Goal: Task Accomplishment & Management: Use online tool/utility

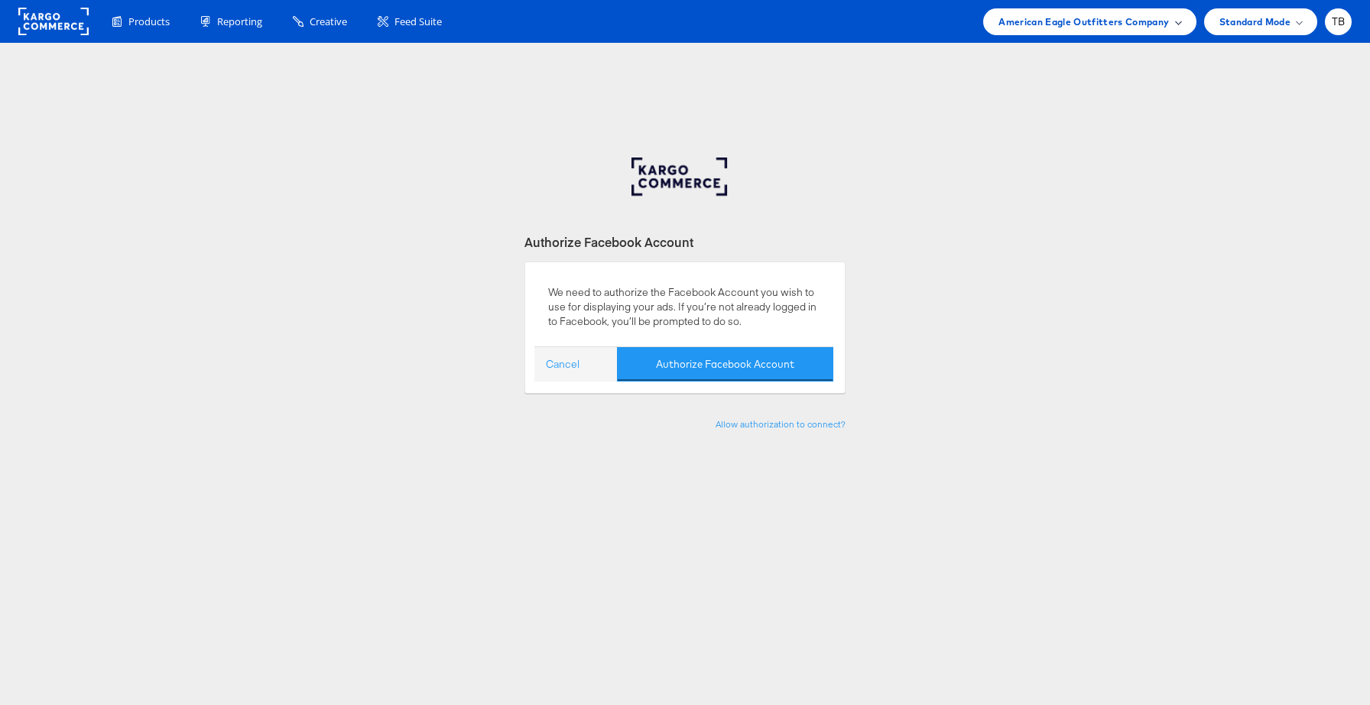
click at [1043, 16] on span "American Eagle Outfitters Company" at bounding box center [1083, 22] width 170 height 16
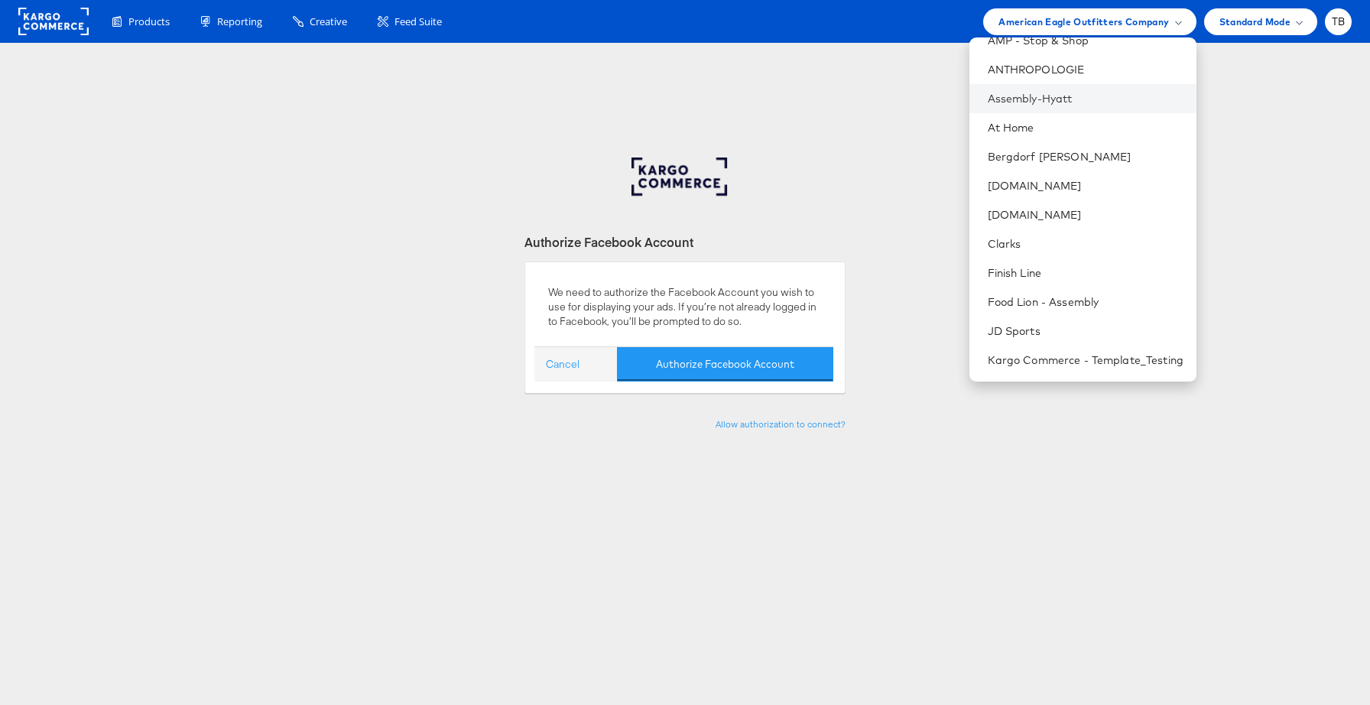
scroll to position [162, 0]
click at [1051, 300] on link "Food Lion - Assembly" at bounding box center [1086, 301] width 196 height 15
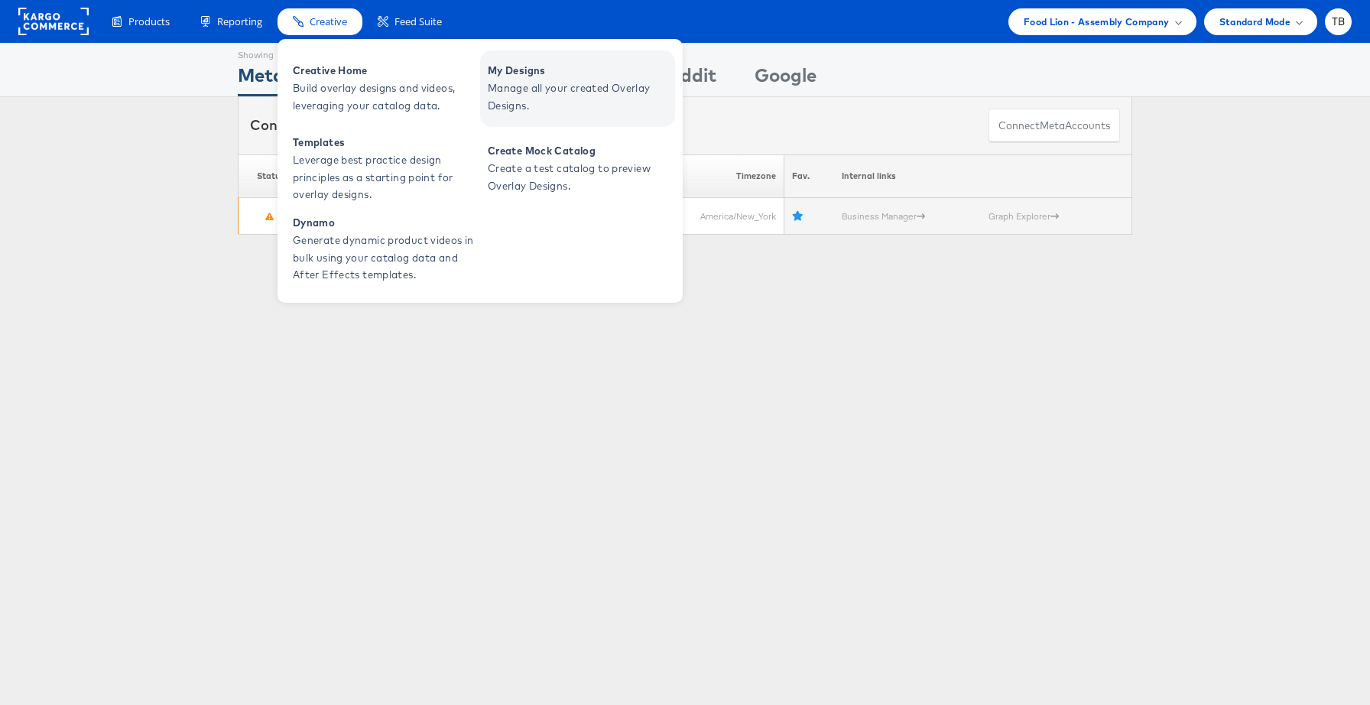
click at [532, 95] on span "Manage all your created Overlay Designs." at bounding box center [579, 96] width 183 height 35
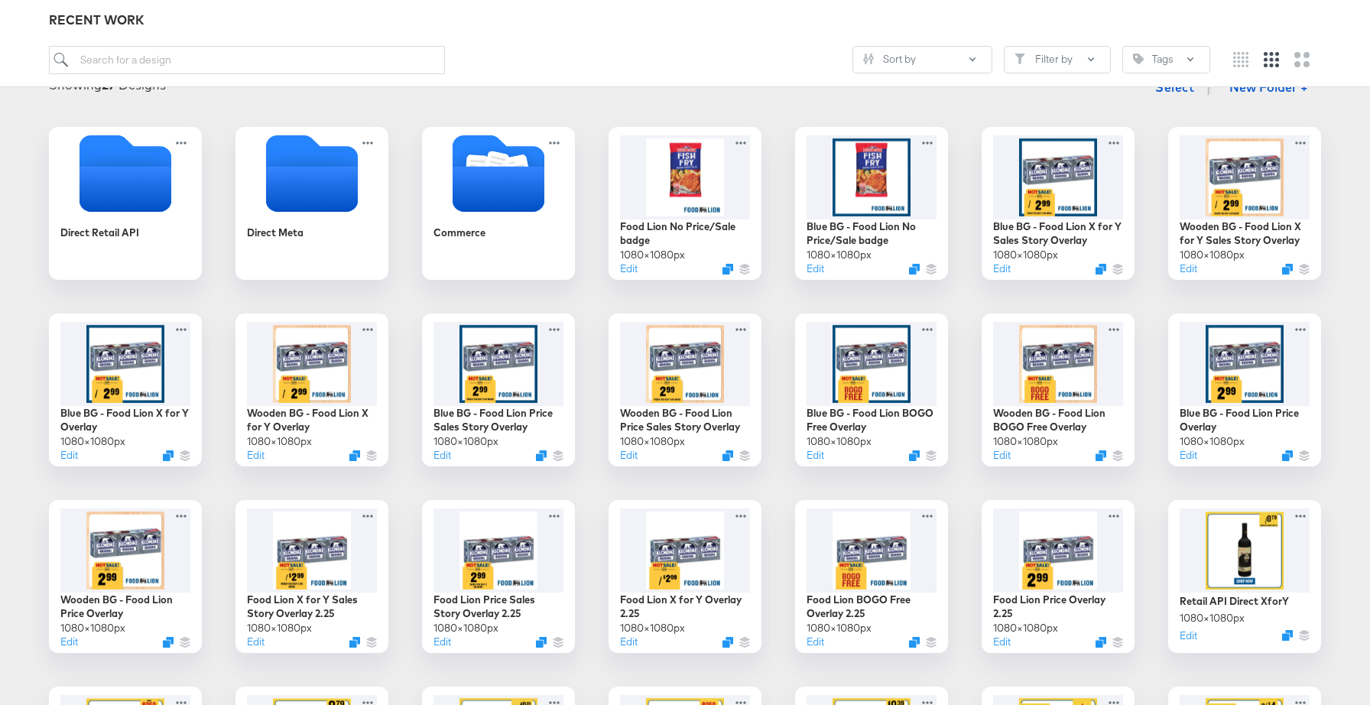
scroll to position [214, 0]
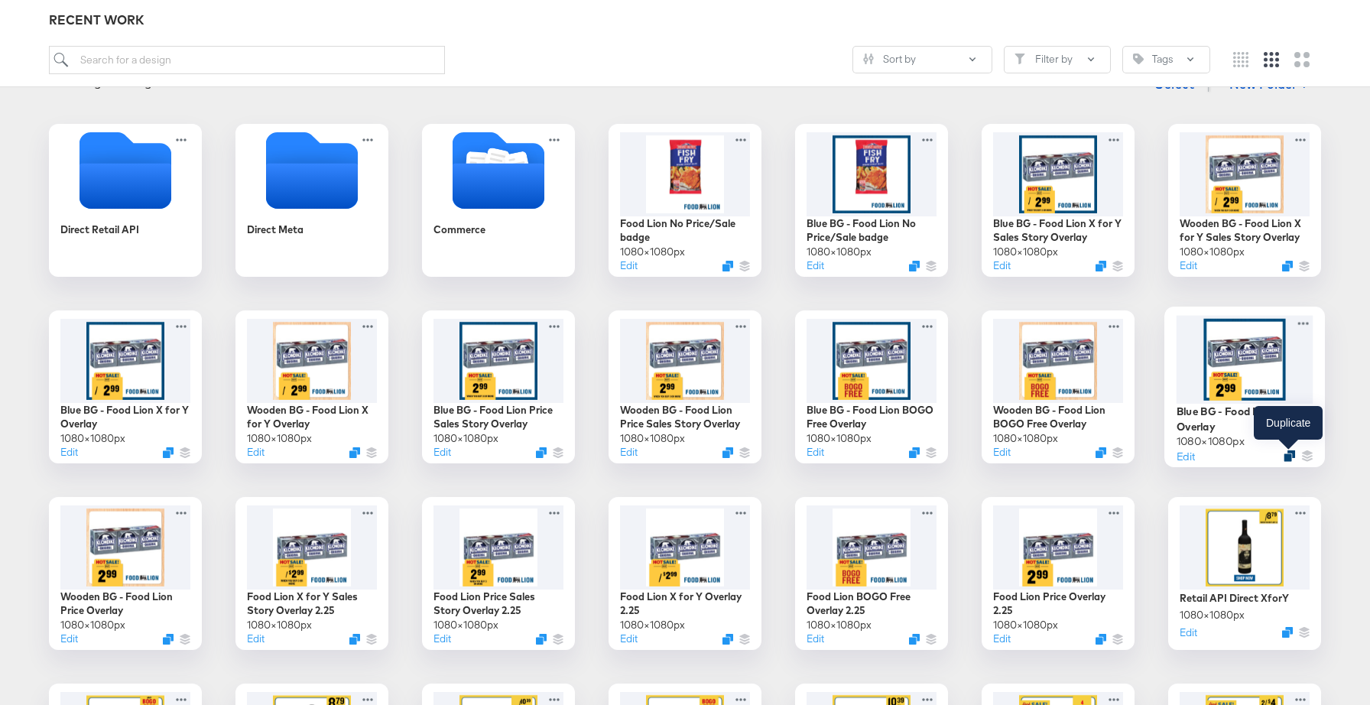
click at [1287, 456] on icon "Duplicate" at bounding box center [1288, 455] width 11 height 11
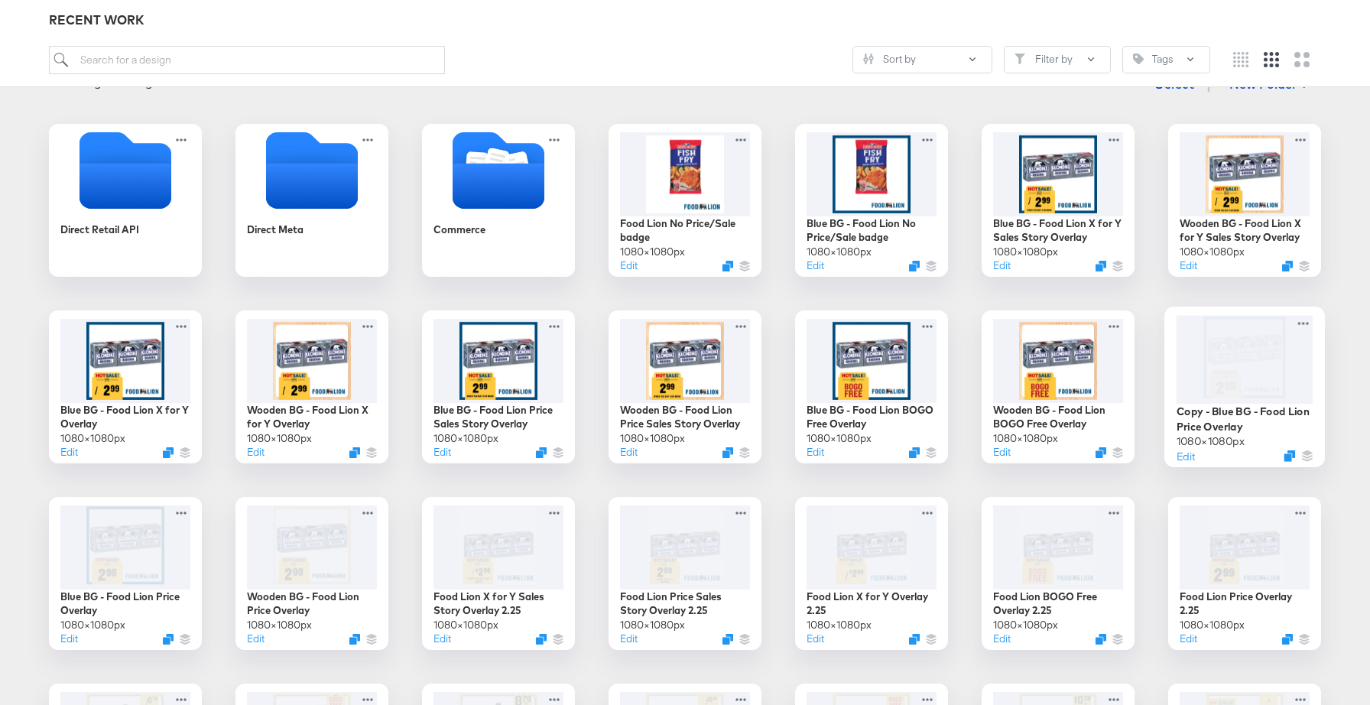
click at [1267, 370] on div at bounding box center [1244, 359] width 137 height 88
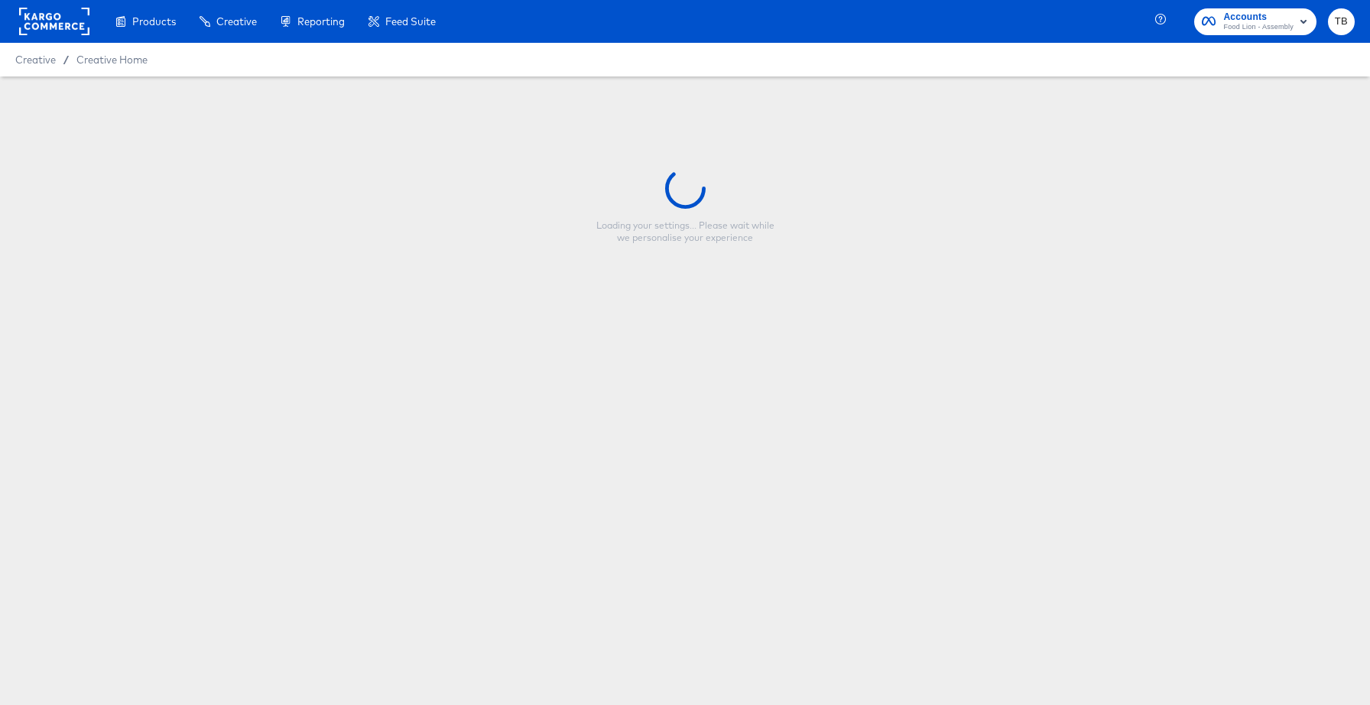
type input "Copy - Blue BG - Food Lion Price Overlay"
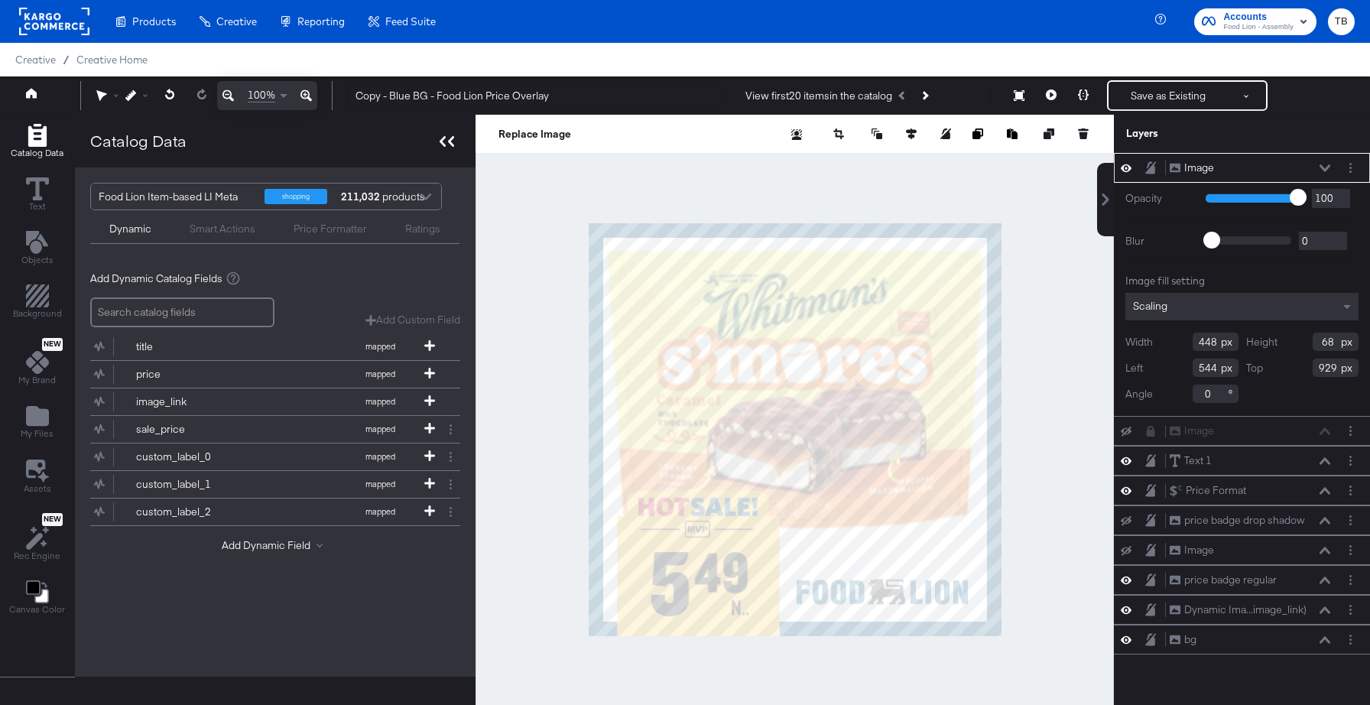
click at [442, 146] on icon at bounding box center [443, 141] width 6 height 11
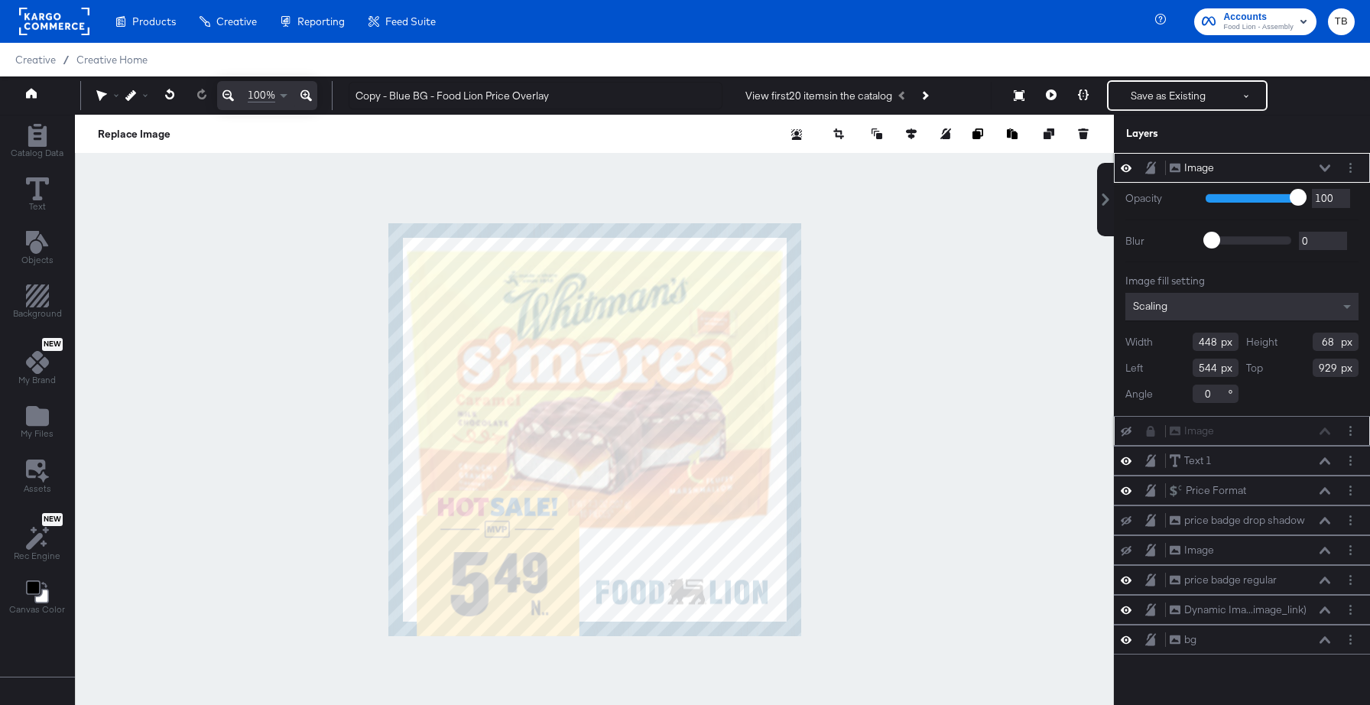
click at [1121, 427] on icon at bounding box center [1126, 432] width 11 height 10
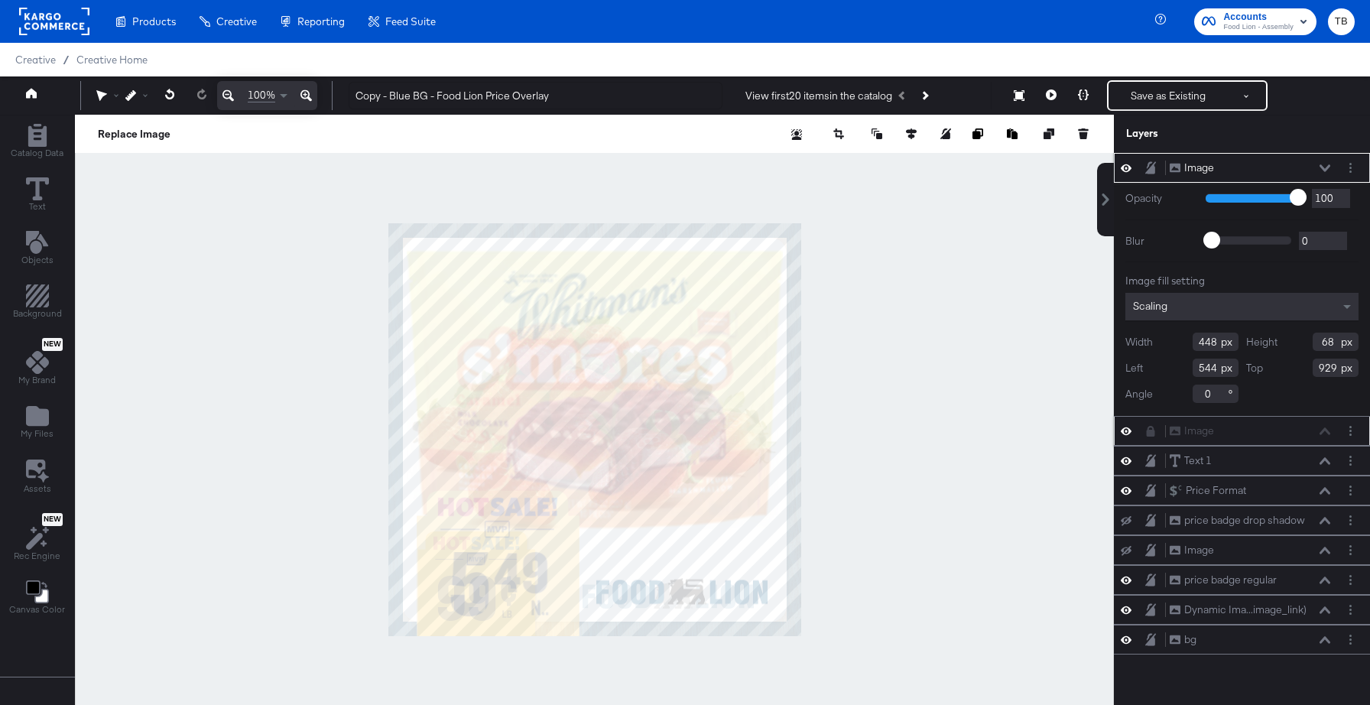
click at [1125, 429] on icon at bounding box center [1126, 430] width 11 height 13
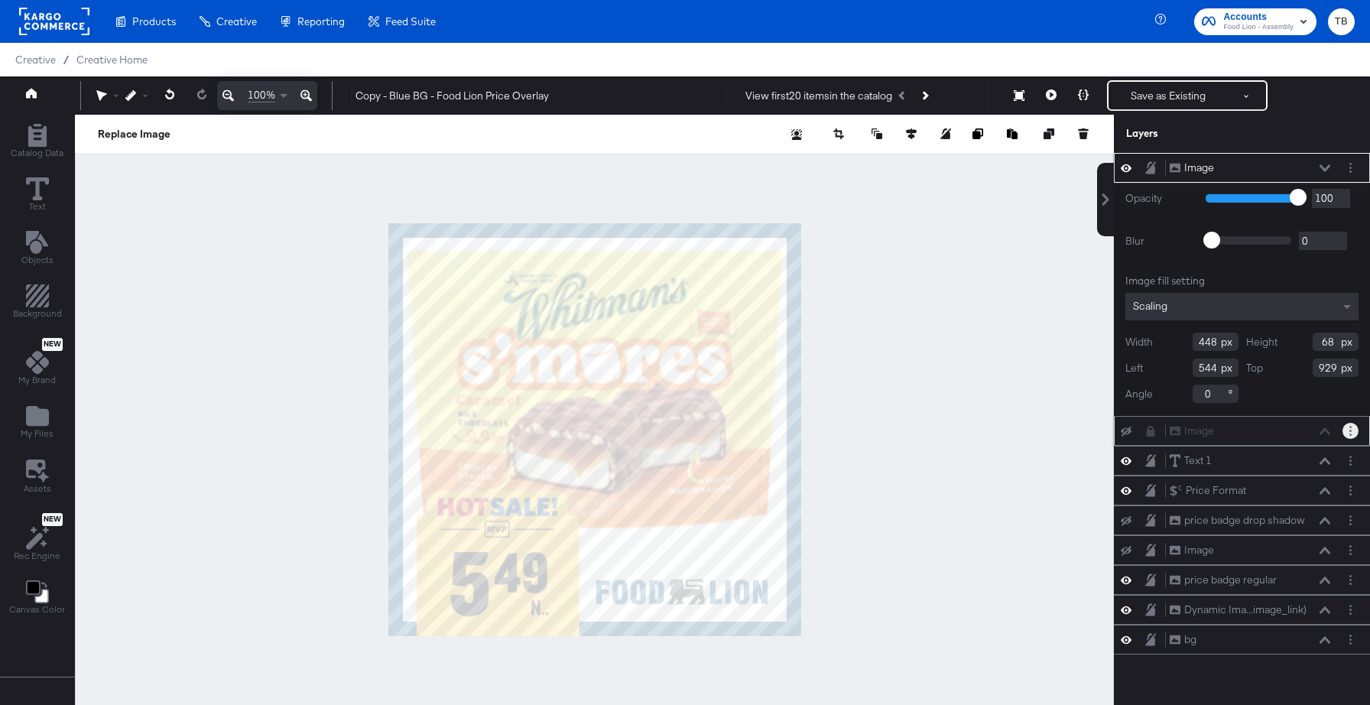
click at [1350, 431] on circle "Layer Options" at bounding box center [1350, 431] width 2 height 2
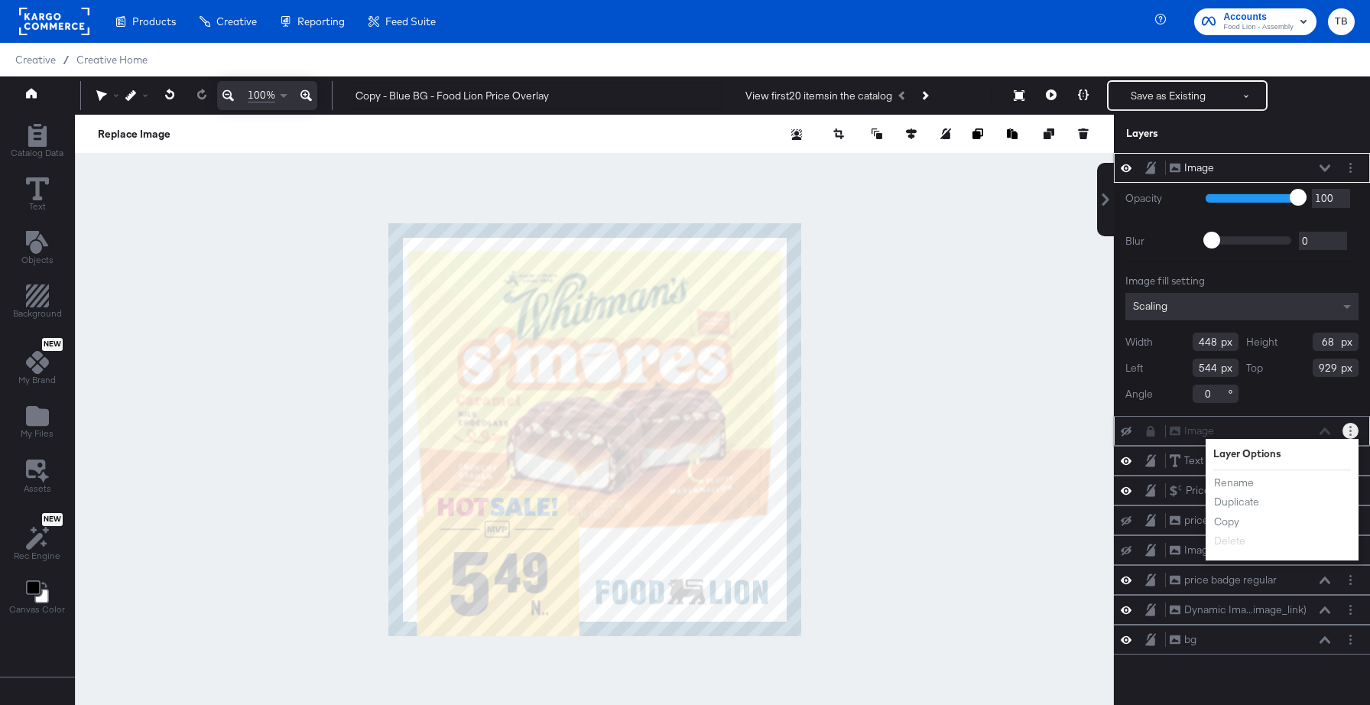
scroll to position [39, 0]
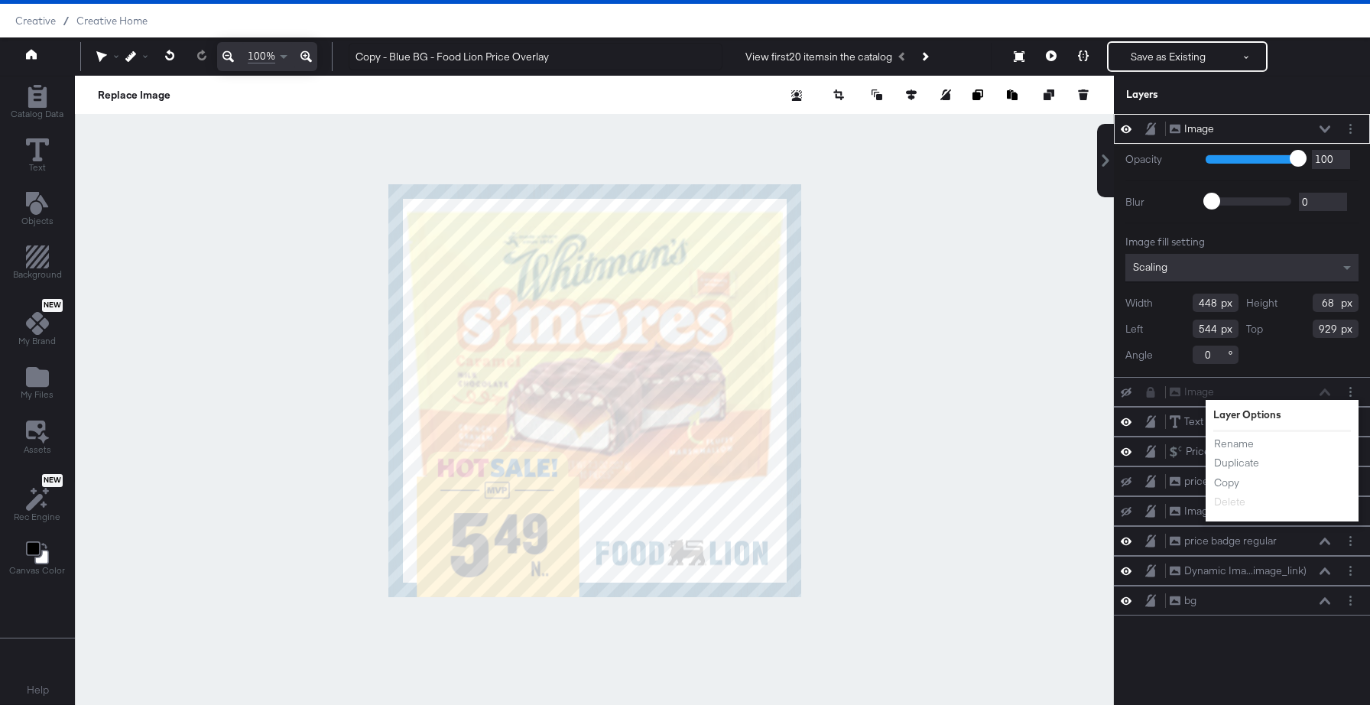
click at [1169, 365] on div "Opacity 1 100 100 Blur 0 2000 0 Image fill setting Scaling Width 448 Height 68 …" at bounding box center [1242, 260] width 256 height 233
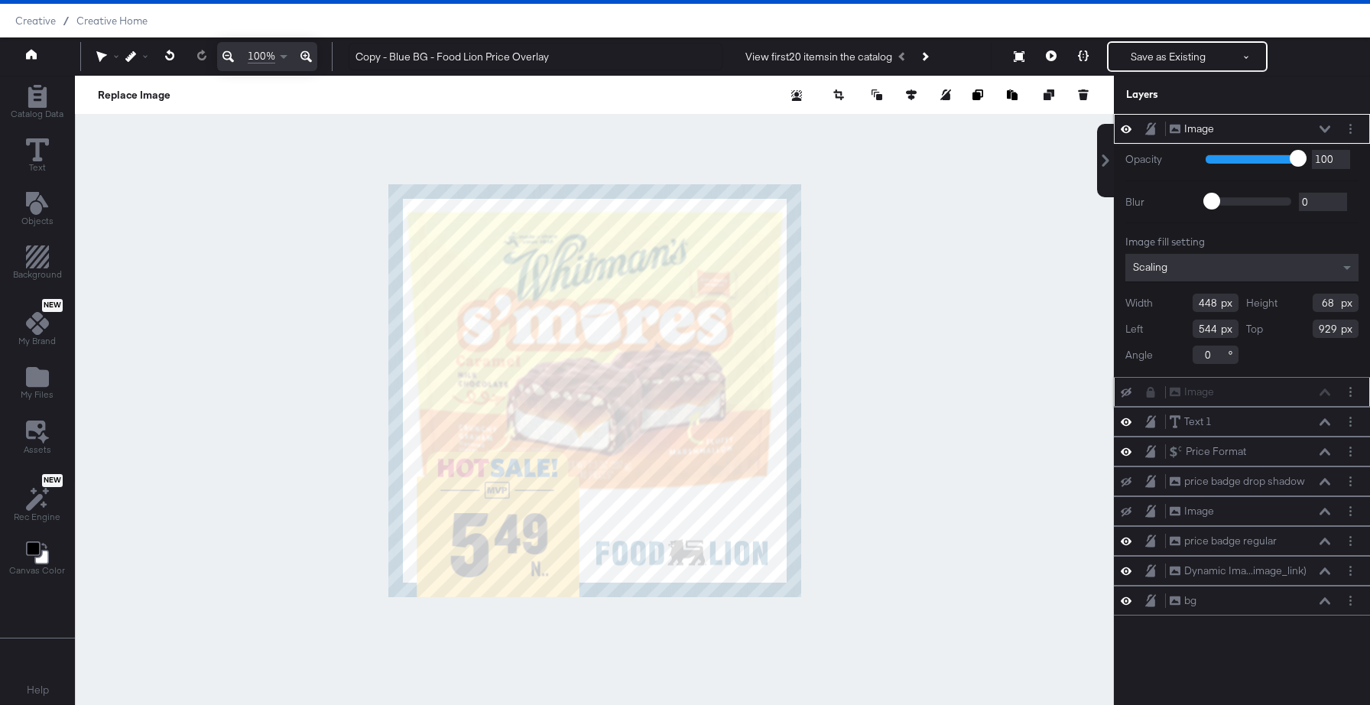
click at [1150, 393] on icon at bounding box center [1151, 392] width 8 height 11
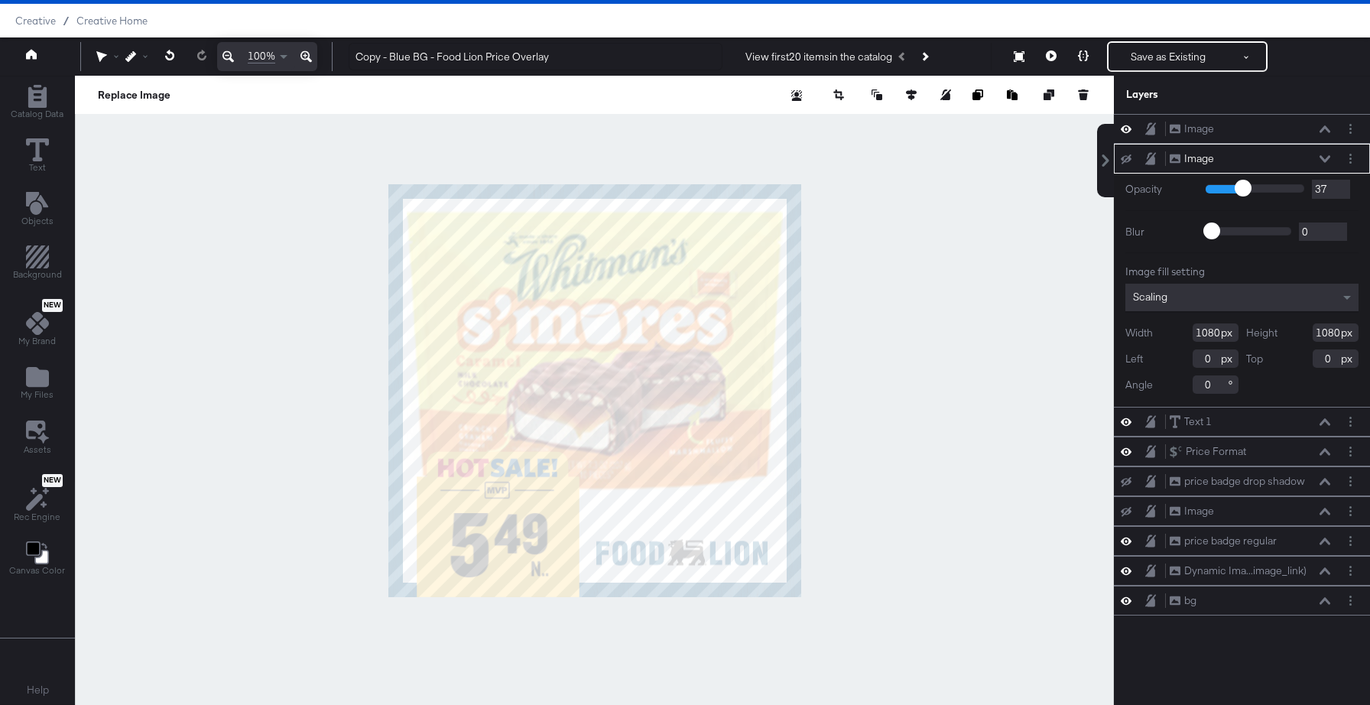
click at [1127, 157] on icon at bounding box center [1126, 159] width 11 height 10
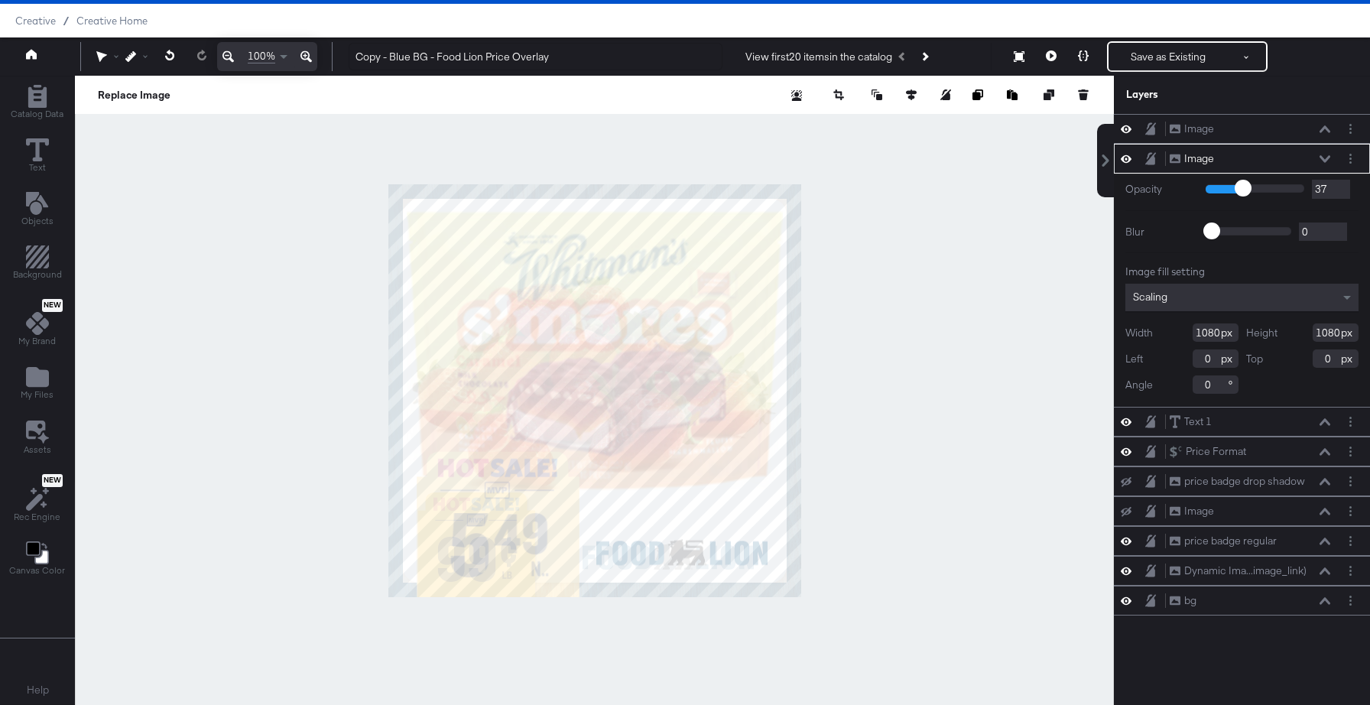
click at [1127, 157] on icon at bounding box center [1126, 158] width 11 height 13
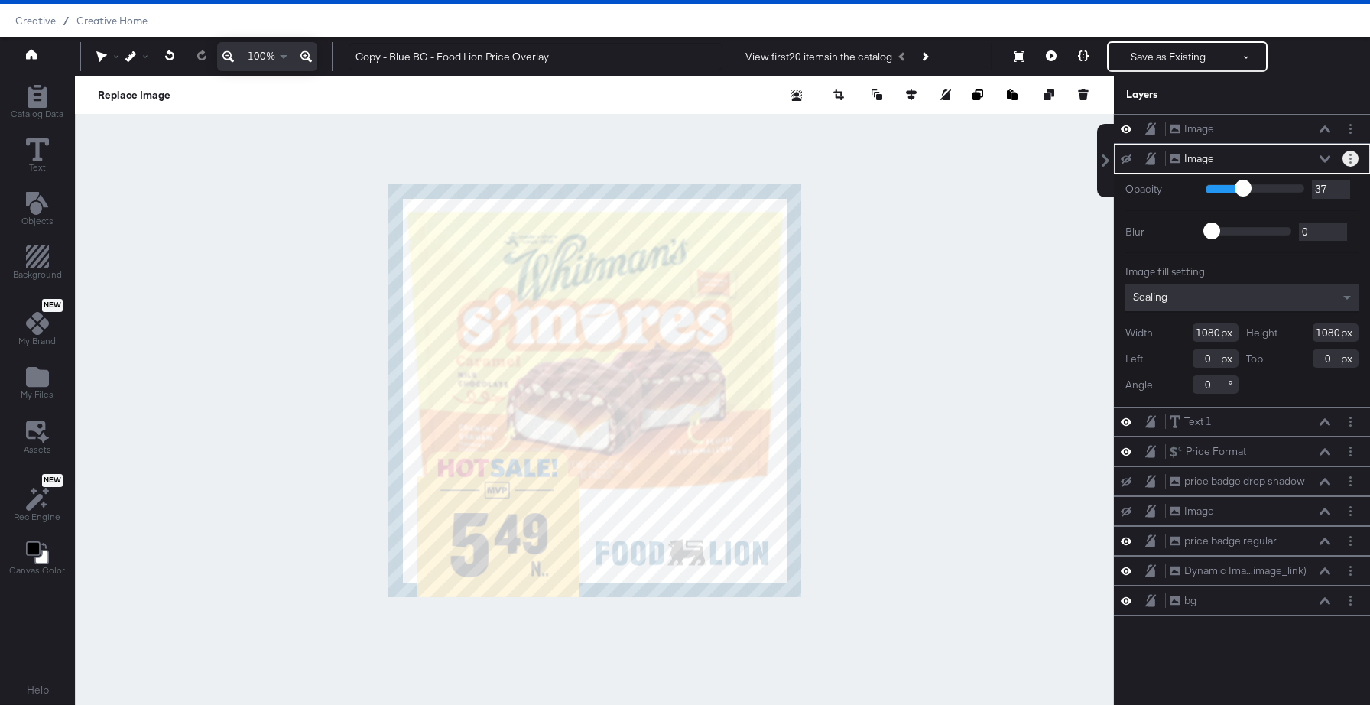
click at [1356, 154] on button "Layer Options" at bounding box center [1350, 159] width 16 height 16
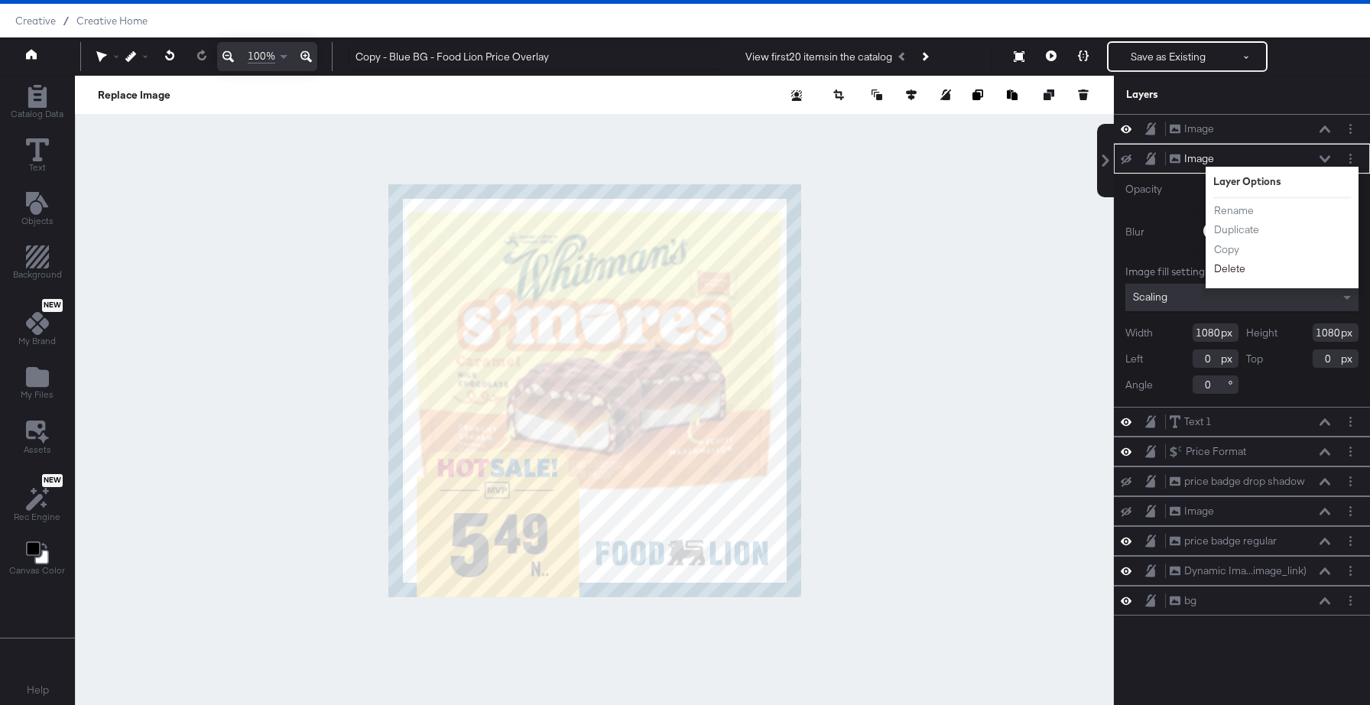
click at [1228, 270] on button "Delete" at bounding box center [1229, 269] width 33 height 16
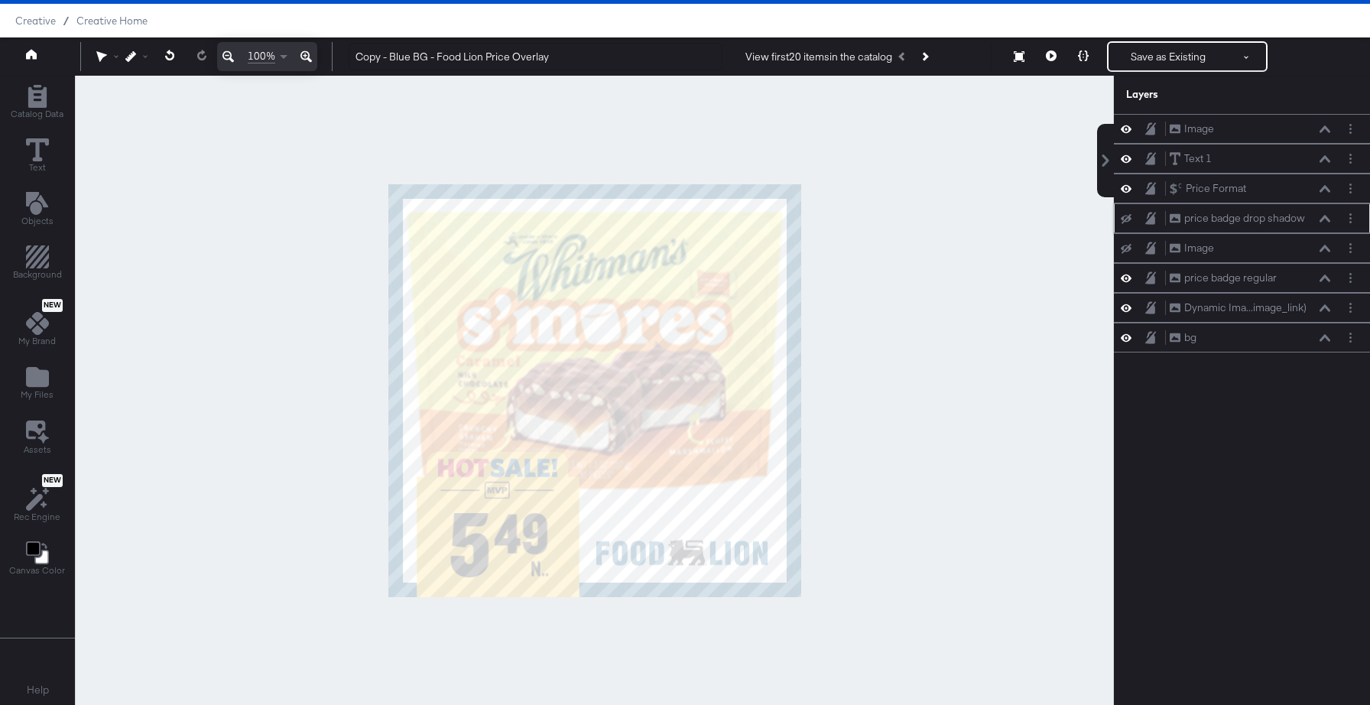
click at [1126, 216] on icon at bounding box center [1126, 218] width 11 height 10
click at [1126, 216] on icon at bounding box center [1126, 219] width 11 height 8
click at [1350, 222] on circle "Layer Options" at bounding box center [1350, 222] width 2 height 2
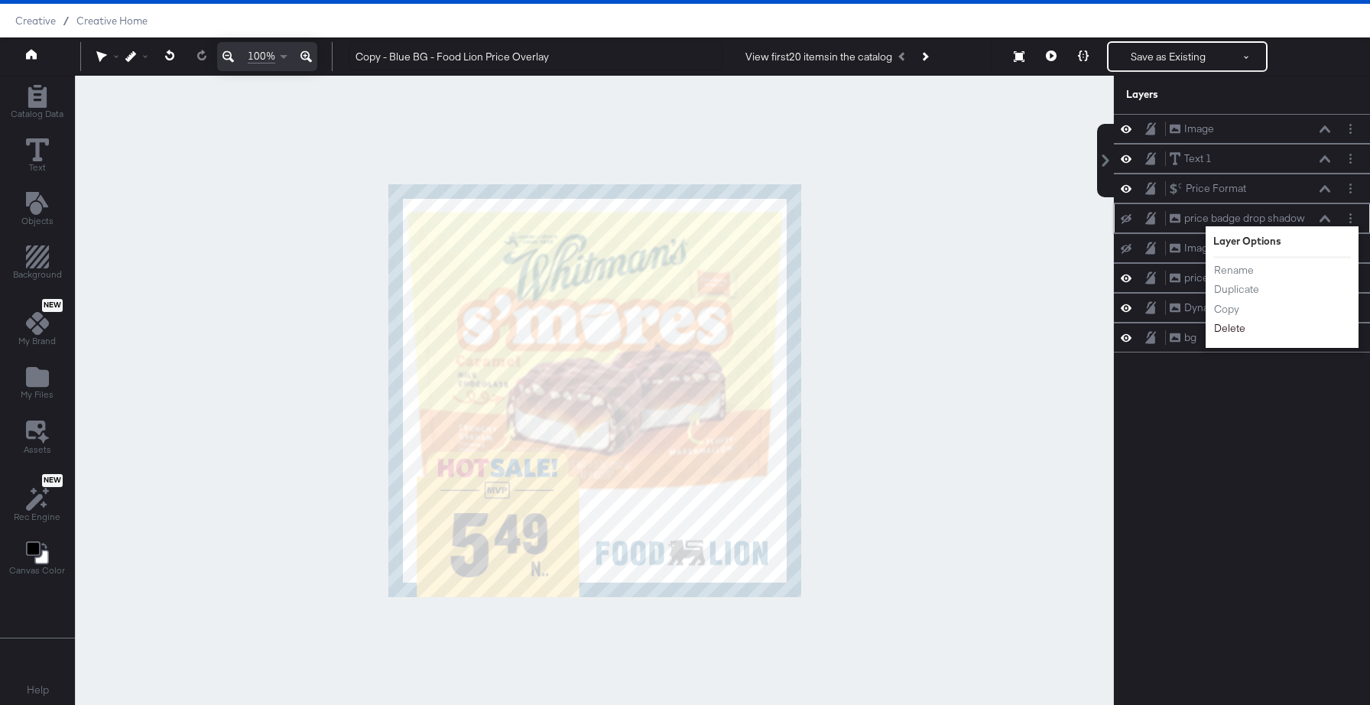
click at [1243, 332] on button "Delete" at bounding box center [1229, 328] width 33 height 16
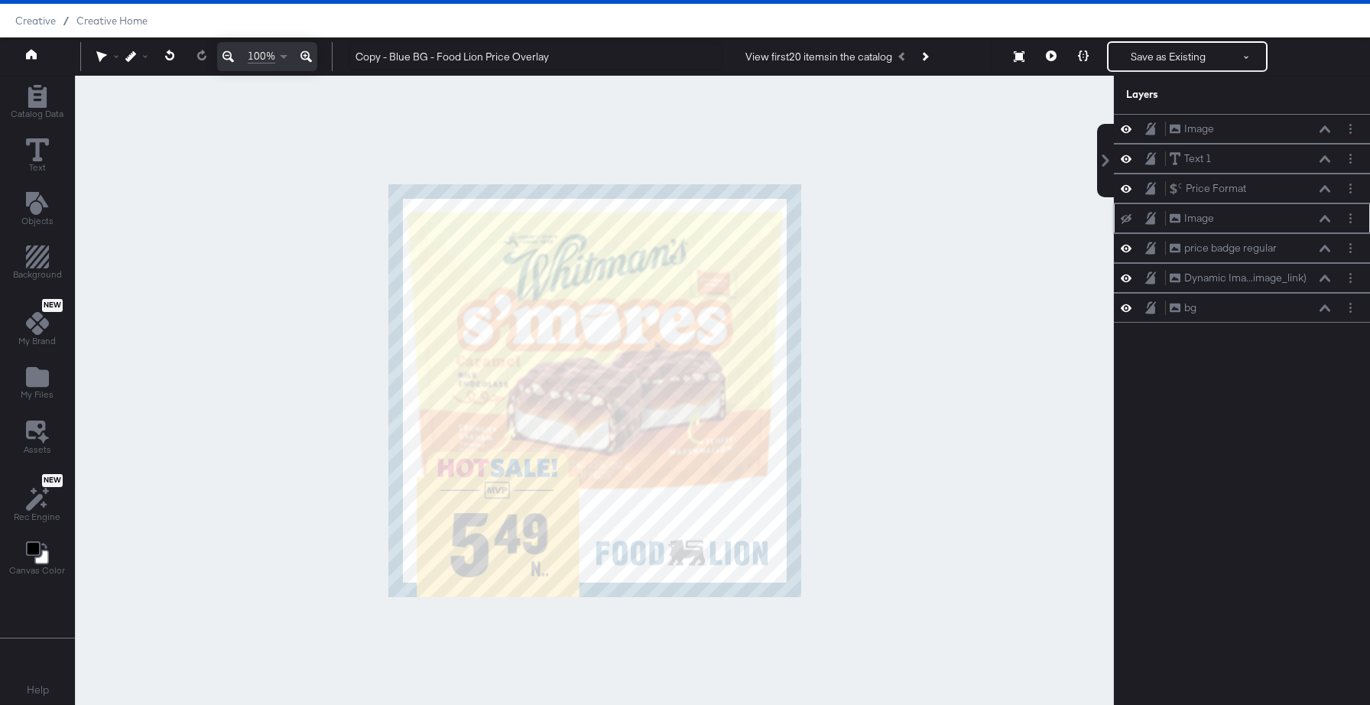
click at [1126, 218] on icon at bounding box center [1126, 219] width 11 height 10
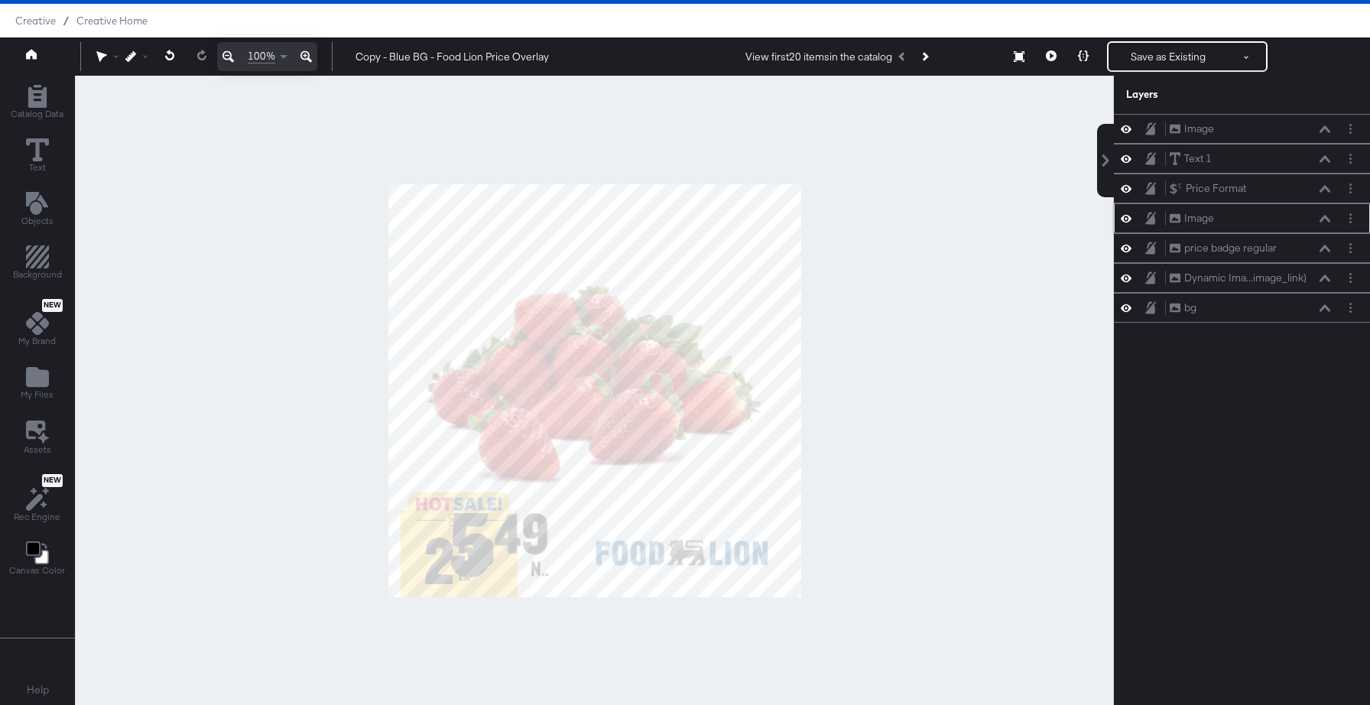
click at [1126, 218] on icon at bounding box center [1126, 219] width 11 height 8
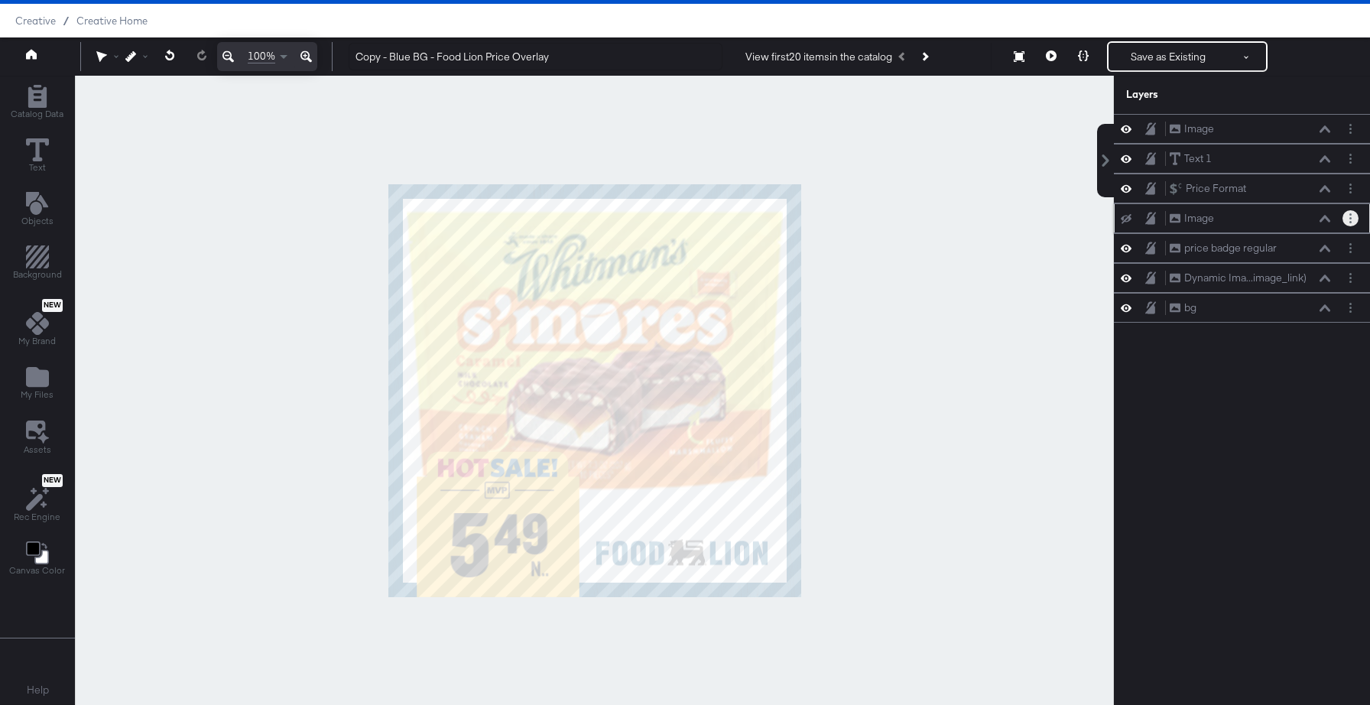
click at [1352, 223] on button "Layer Options" at bounding box center [1350, 218] width 16 height 16
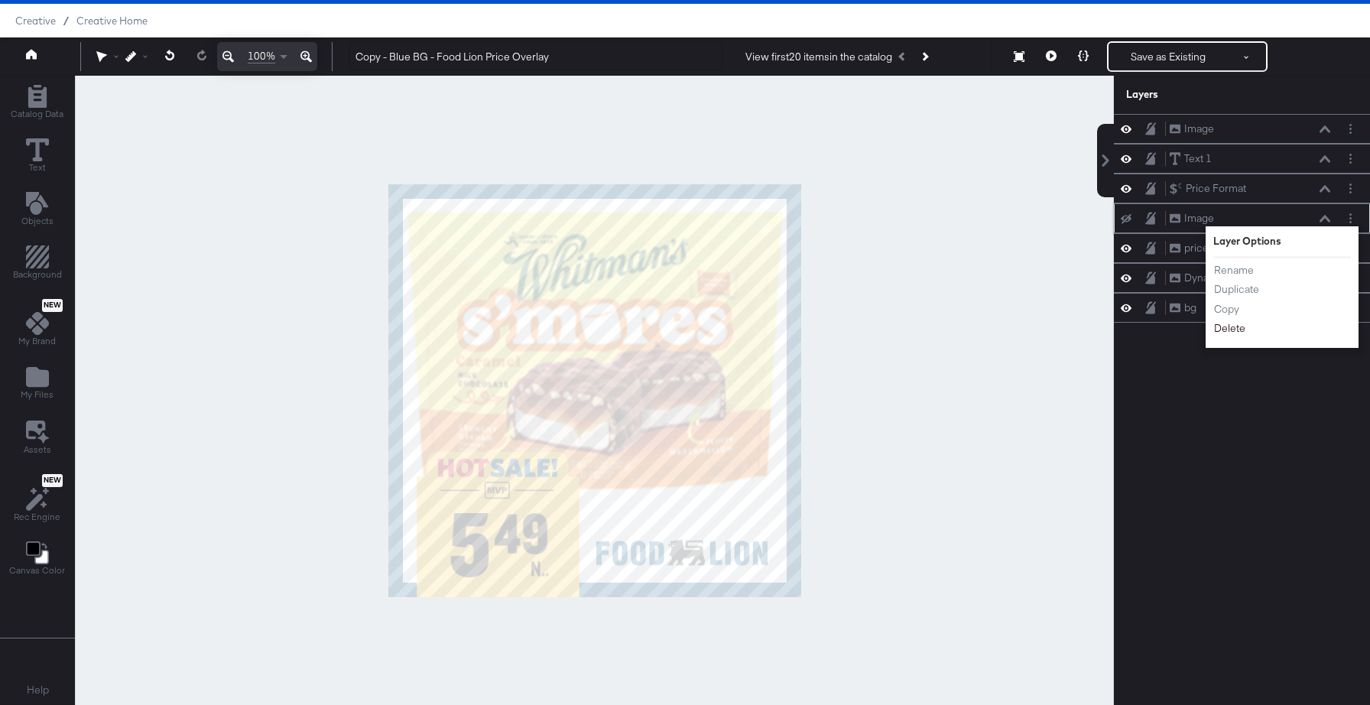
click at [1234, 331] on button "Delete" at bounding box center [1229, 328] width 33 height 16
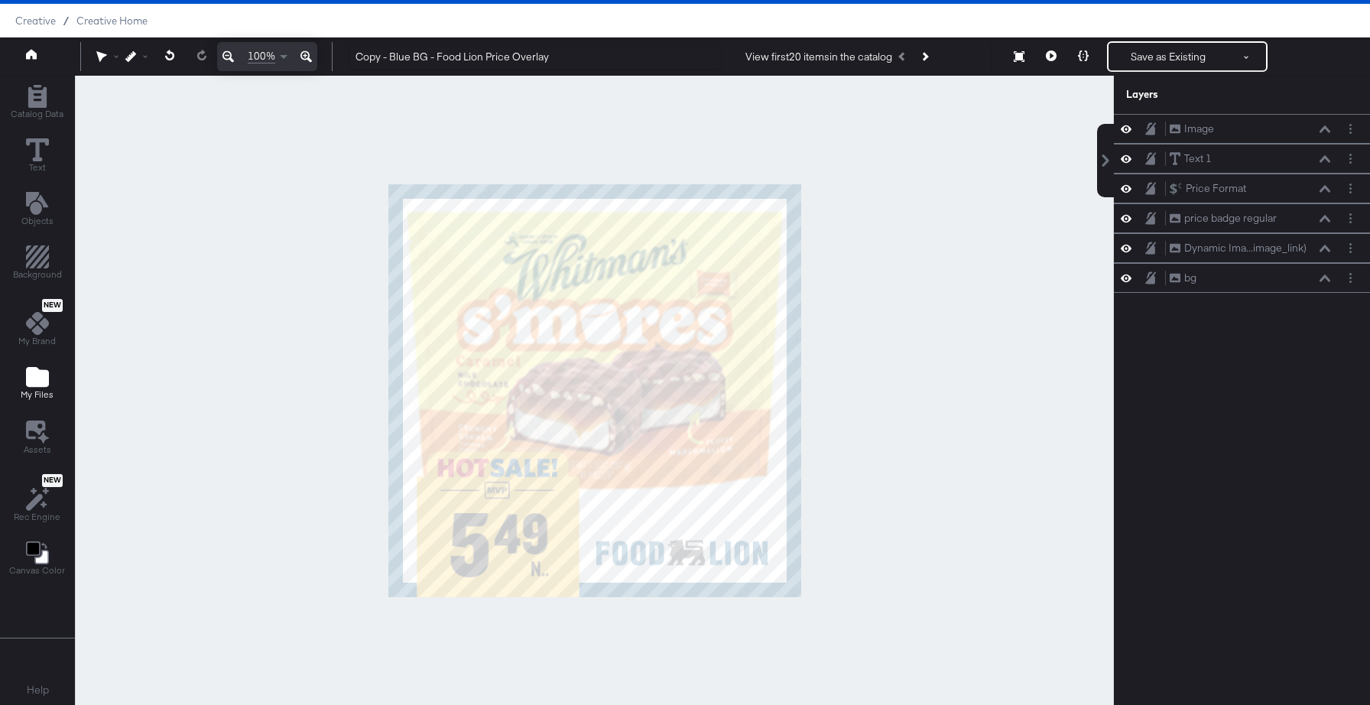
click at [24, 376] on div "My Files" at bounding box center [37, 382] width 33 height 35
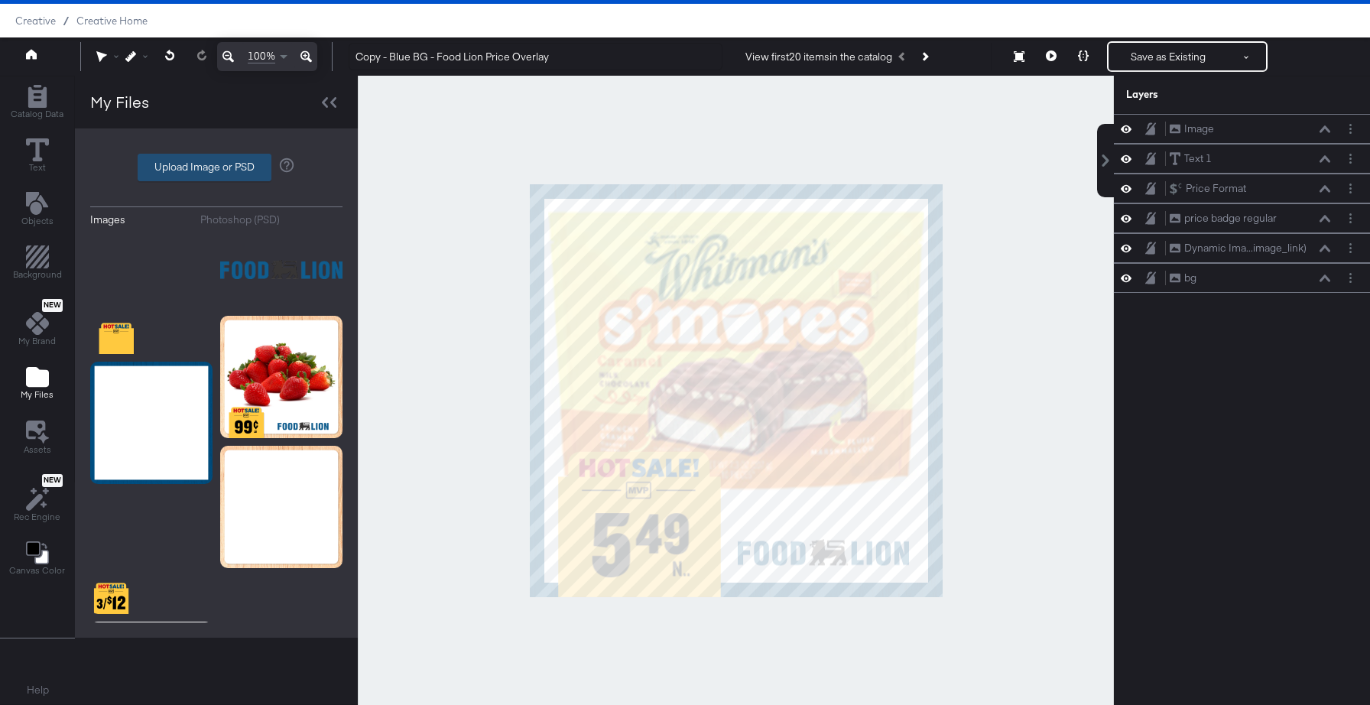
click at [203, 167] on label "Upload Image or PSD" at bounding box center [204, 167] width 132 height 26
click at [216, 167] on input "Upload Image or PSD" at bounding box center [216, 167] width 0 height 0
click at [1128, 278] on icon at bounding box center [1126, 277] width 11 height 13
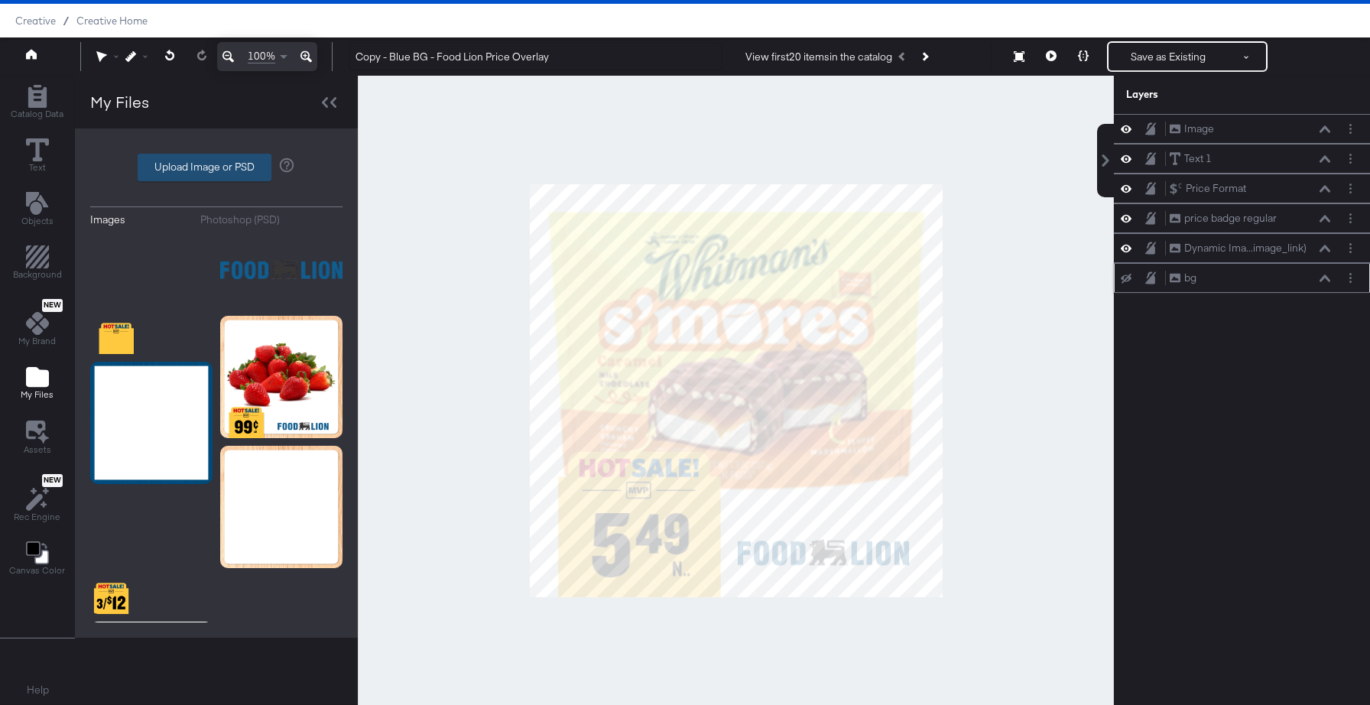
click at [193, 167] on label "Upload Image or PSD" at bounding box center [204, 167] width 132 height 26
click at [216, 167] on input "Upload Image or PSD" at bounding box center [216, 167] width 0 height 0
type input "C:\fakepath\bb - bg.png"
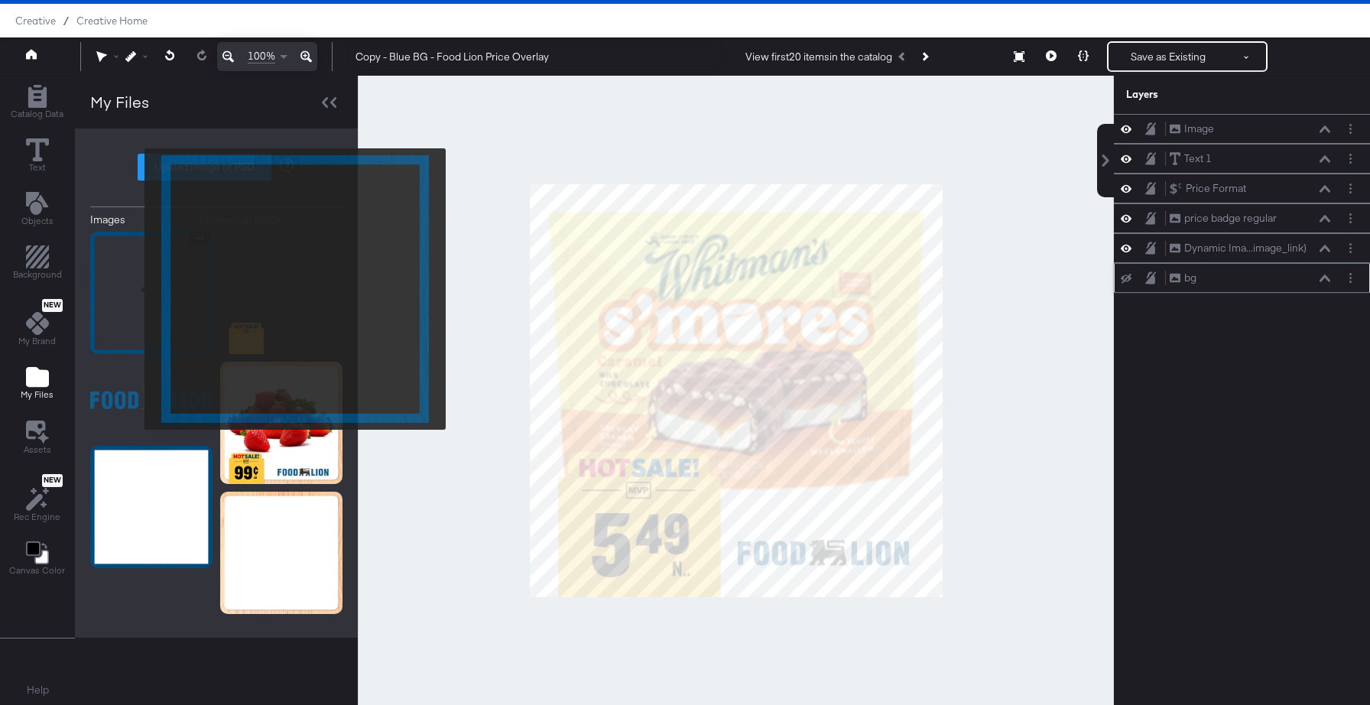
click at [135, 289] on img at bounding box center [151, 293] width 122 height 122
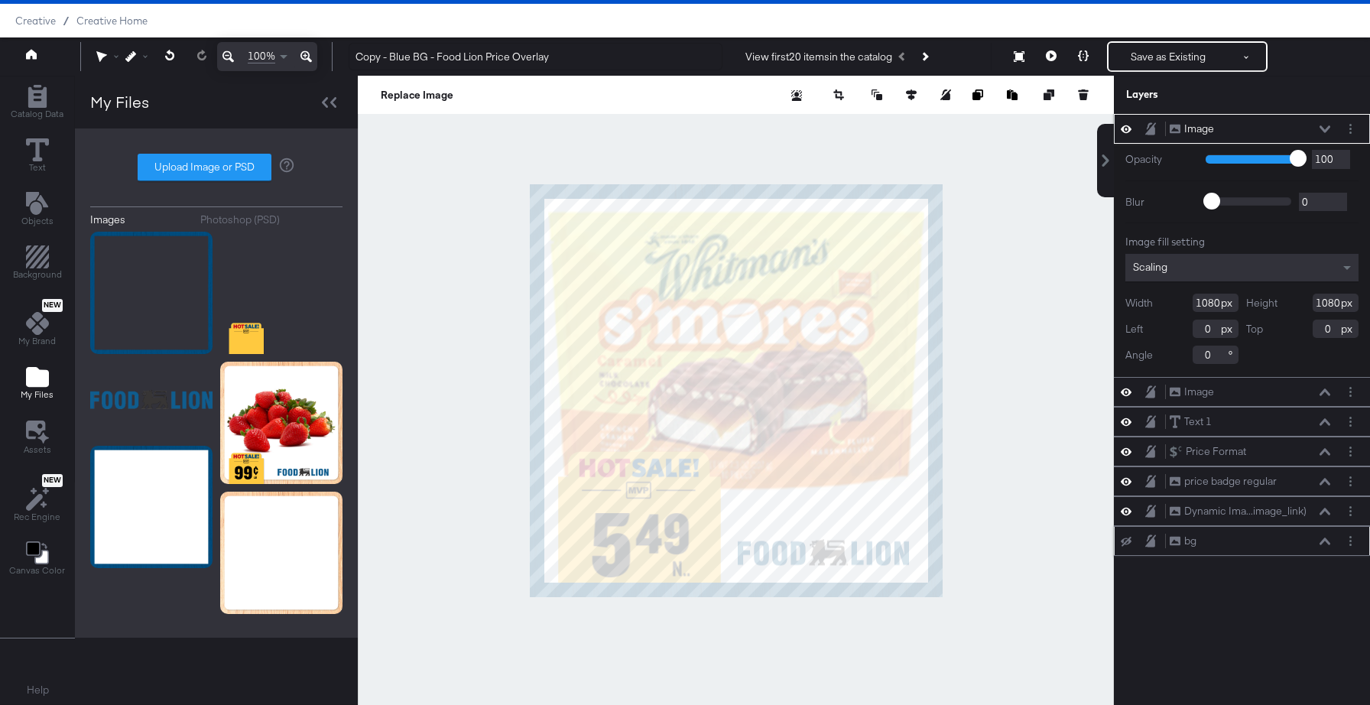
click at [1127, 546] on button at bounding box center [1126, 541] width 12 height 12
click at [1127, 123] on icon at bounding box center [1126, 128] width 11 height 13
click at [1127, 123] on button at bounding box center [1126, 129] width 12 height 12
click at [1127, 123] on icon at bounding box center [1126, 128] width 11 height 13
click at [1127, 123] on button at bounding box center [1126, 129] width 12 height 12
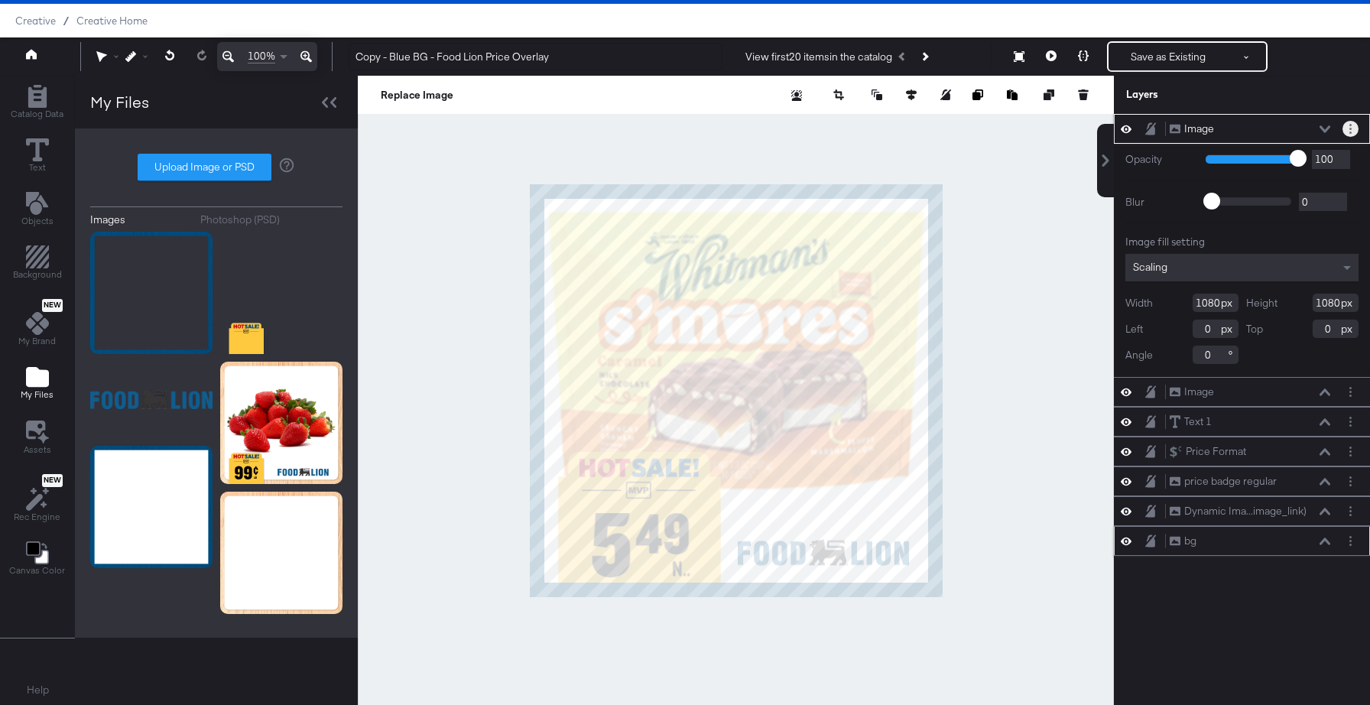
click at [1353, 129] on button "Layer Options" at bounding box center [1350, 129] width 16 height 16
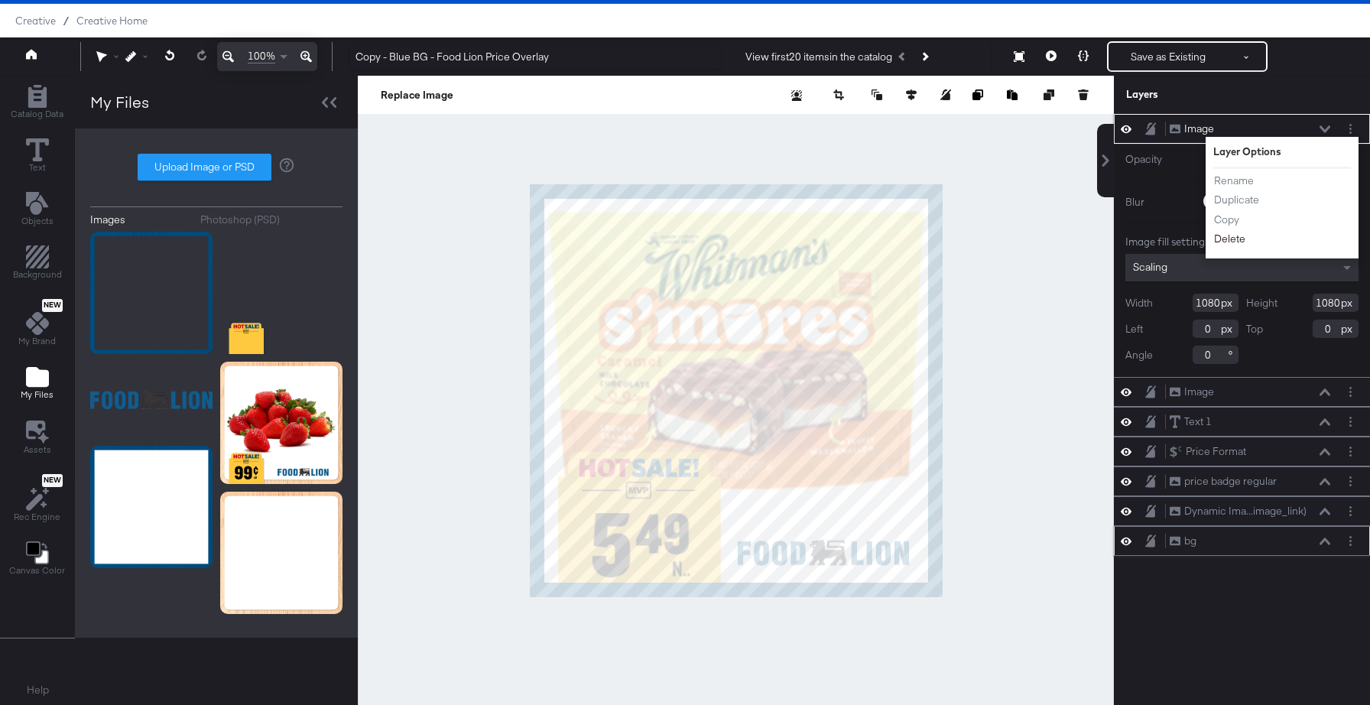
click at [1240, 238] on button "Delete" at bounding box center [1229, 239] width 33 height 16
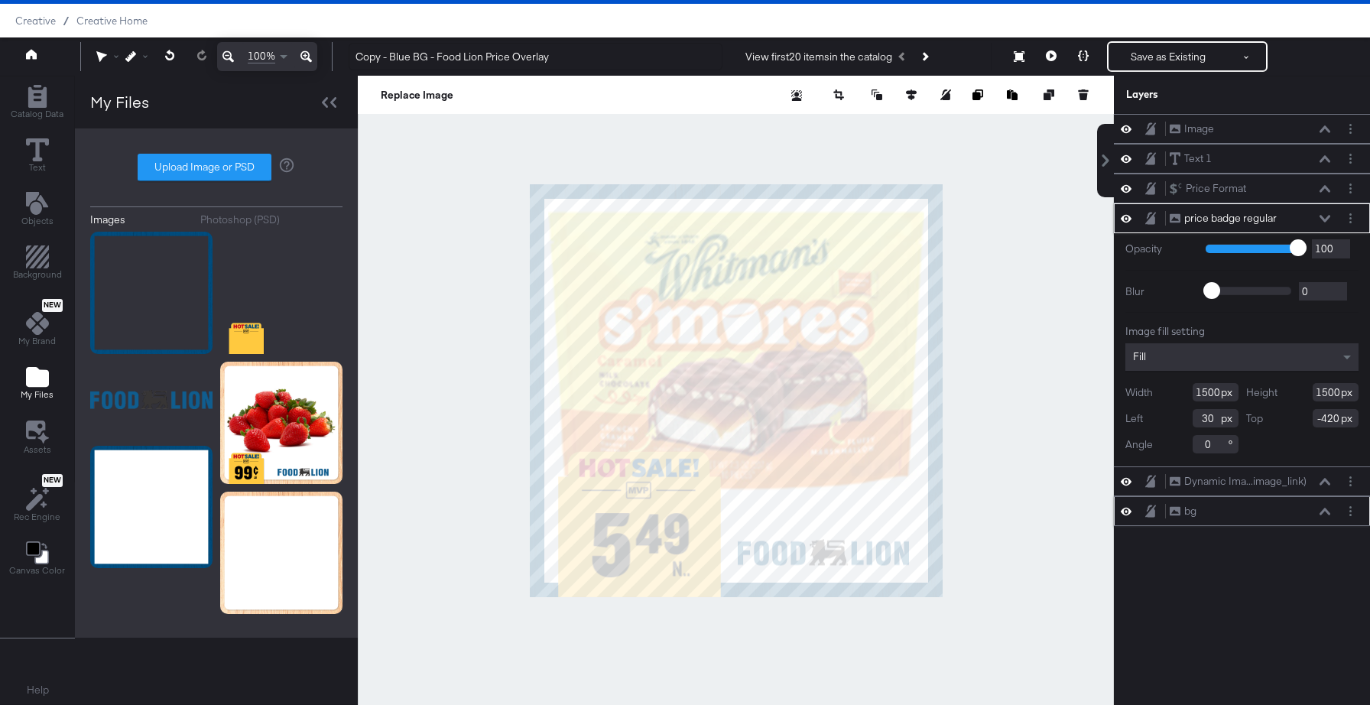
click at [1318, 215] on div "price badge regular price badge regular" at bounding box center [1250, 218] width 162 height 16
click at [1323, 222] on div "price badge regular price badge regular" at bounding box center [1250, 218] width 162 height 16
click at [1327, 214] on button at bounding box center [1325, 218] width 12 height 9
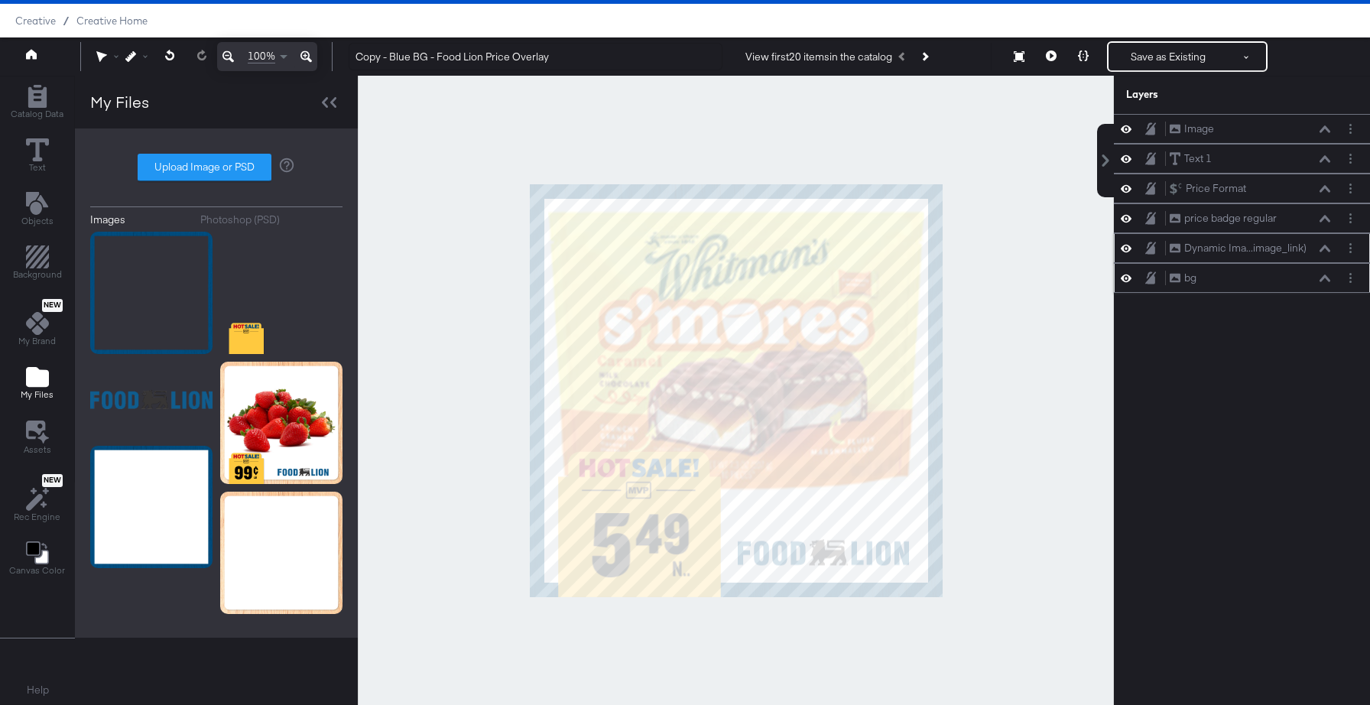
click at [1332, 245] on div "Dynamic Ima...image_link) Dynamic Image (image_link)" at bounding box center [1254, 248] width 170 height 16
click at [1328, 246] on icon at bounding box center [1324, 249] width 11 height 8
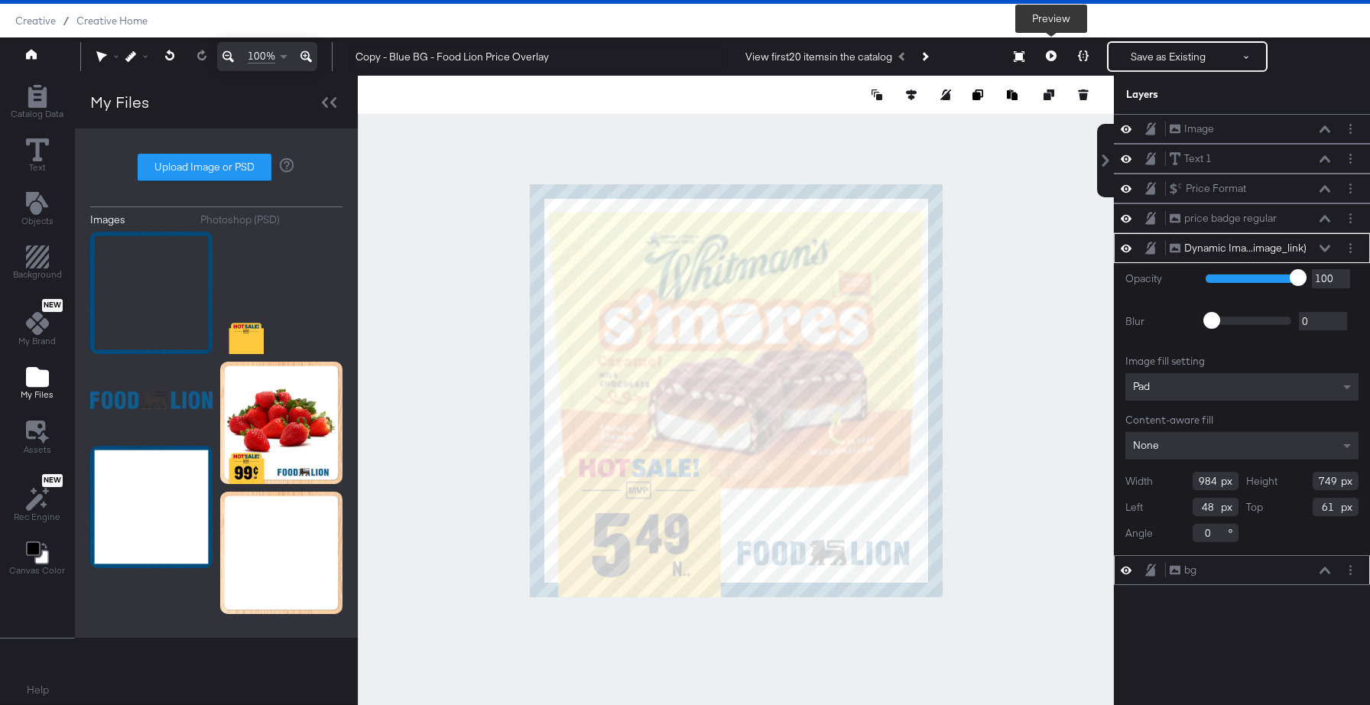
click at [1052, 54] on icon at bounding box center [1051, 55] width 11 height 11
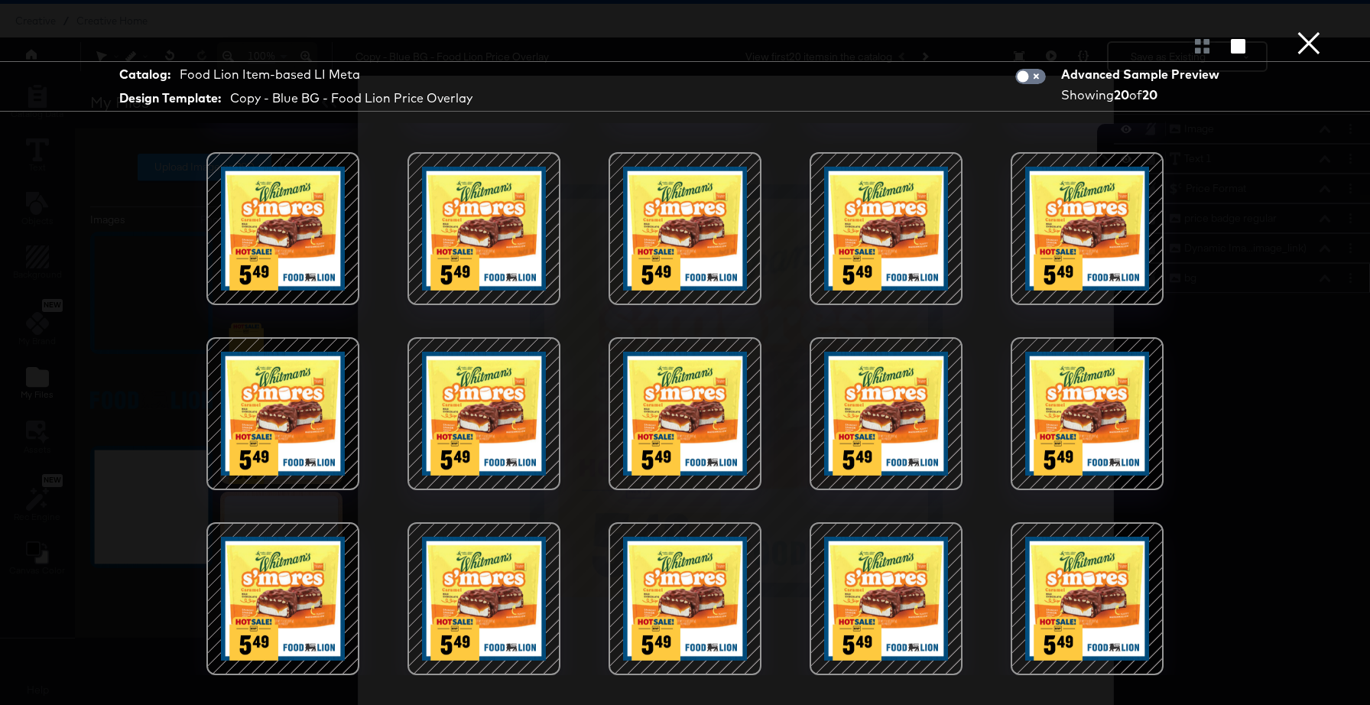
scroll to position [0, 0]
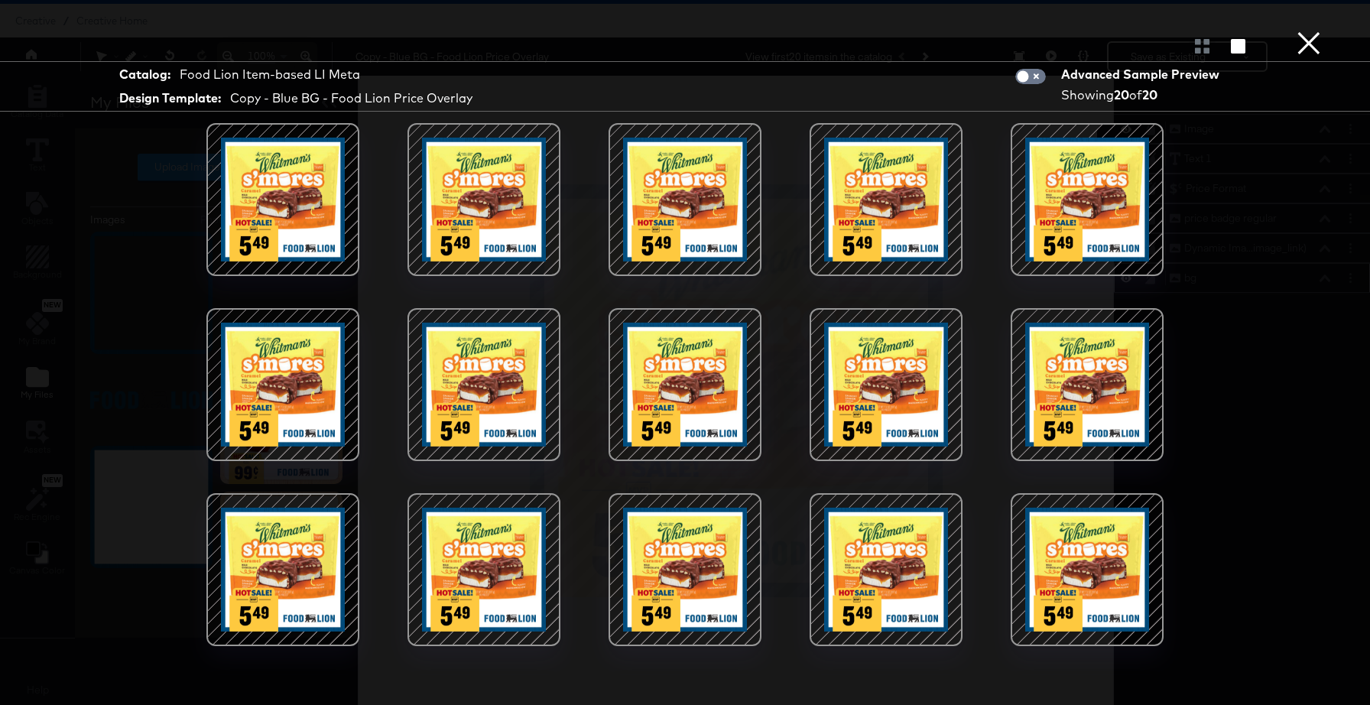
click at [1303, 31] on button "×" at bounding box center [1308, 15] width 31 height 31
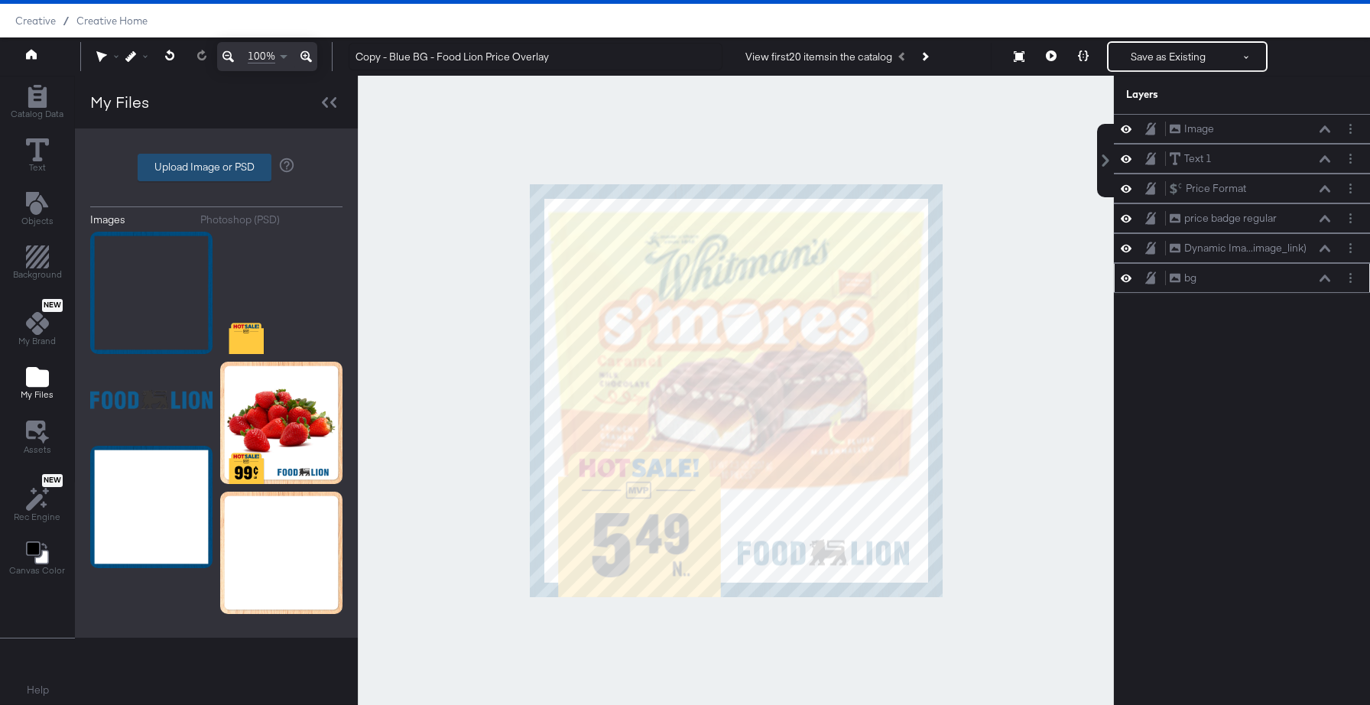
click at [193, 169] on label "Upload Image or PSD" at bounding box center [204, 167] width 132 height 26
click at [216, 167] on input "Upload Image or PSD" at bounding box center [216, 167] width 0 height 0
type input "C:\fakepath\bb - logo.png"
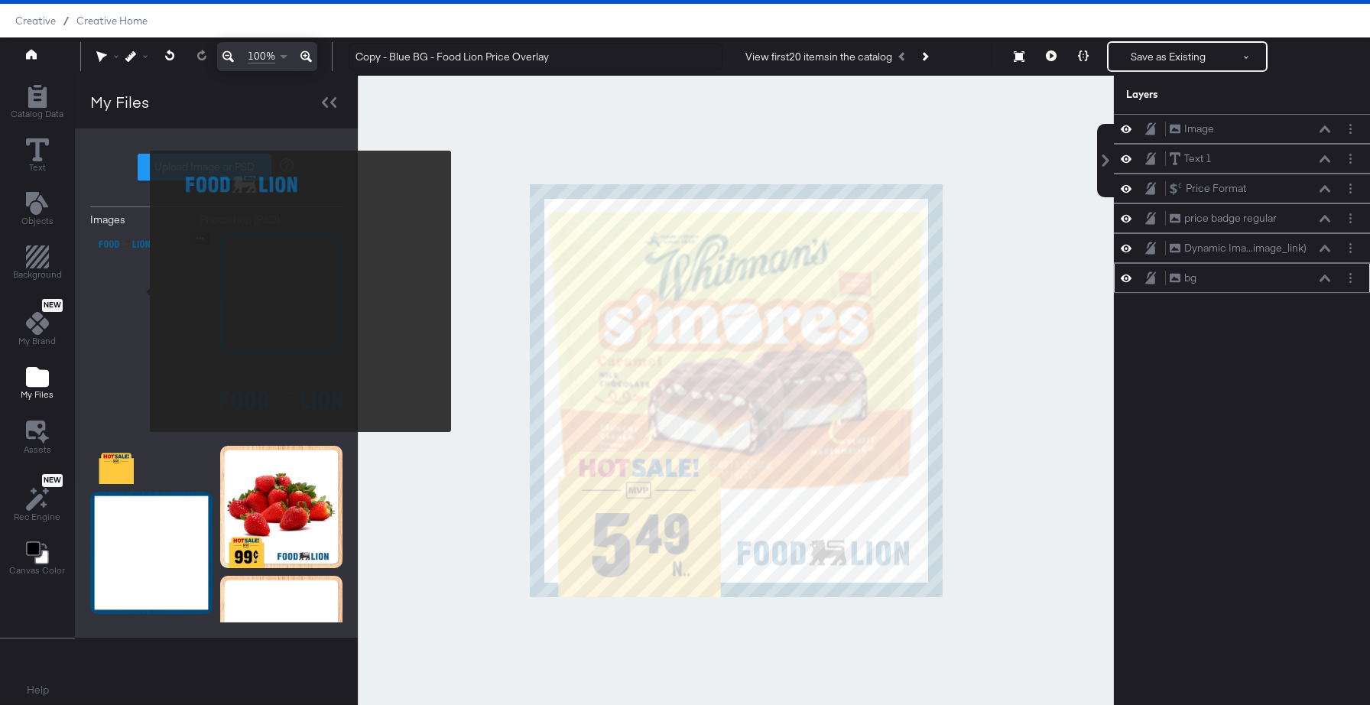
click at [140, 291] on img at bounding box center [151, 293] width 122 height 122
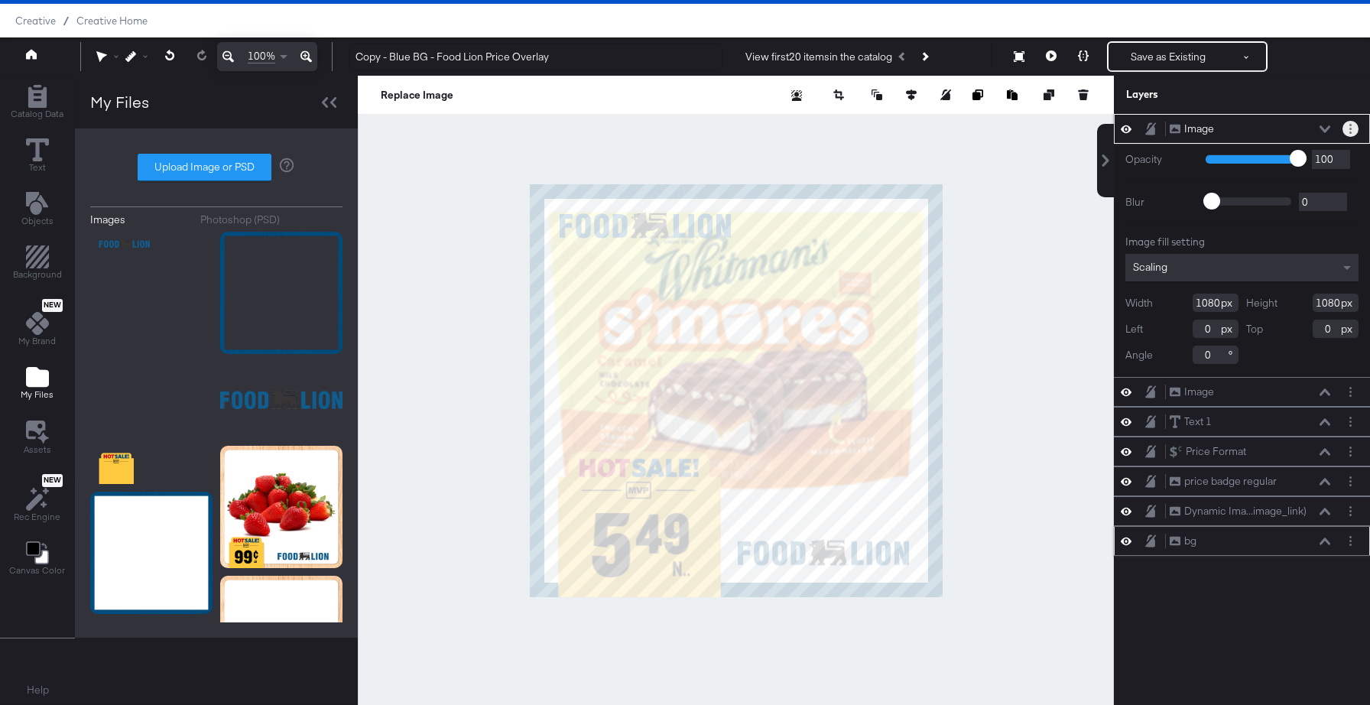
click at [1355, 125] on button "Layer Options" at bounding box center [1350, 129] width 16 height 16
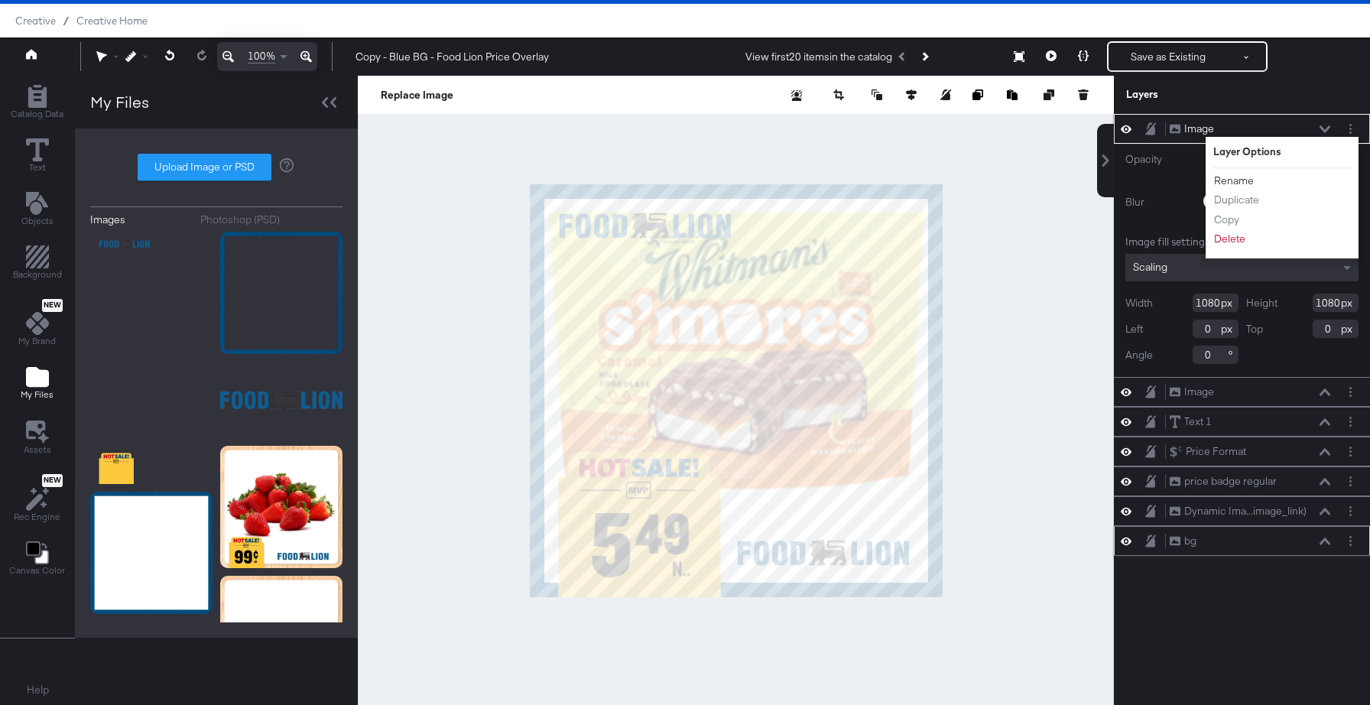
click at [1237, 179] on button "Rename" at bounding box center [1233, 181] width 41 height 16
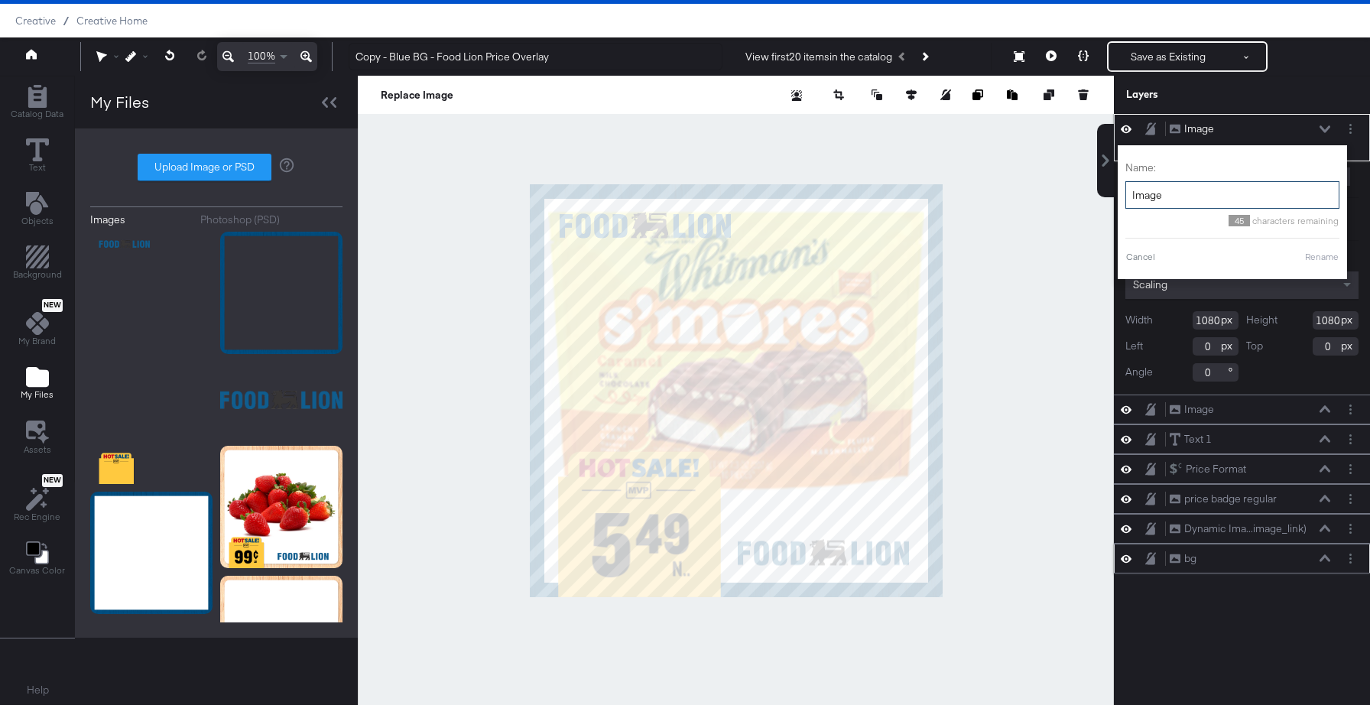
click at [1205, 193] on input "Image" at bounding box center [1232, 195] width 214 height 28
type input "logo"
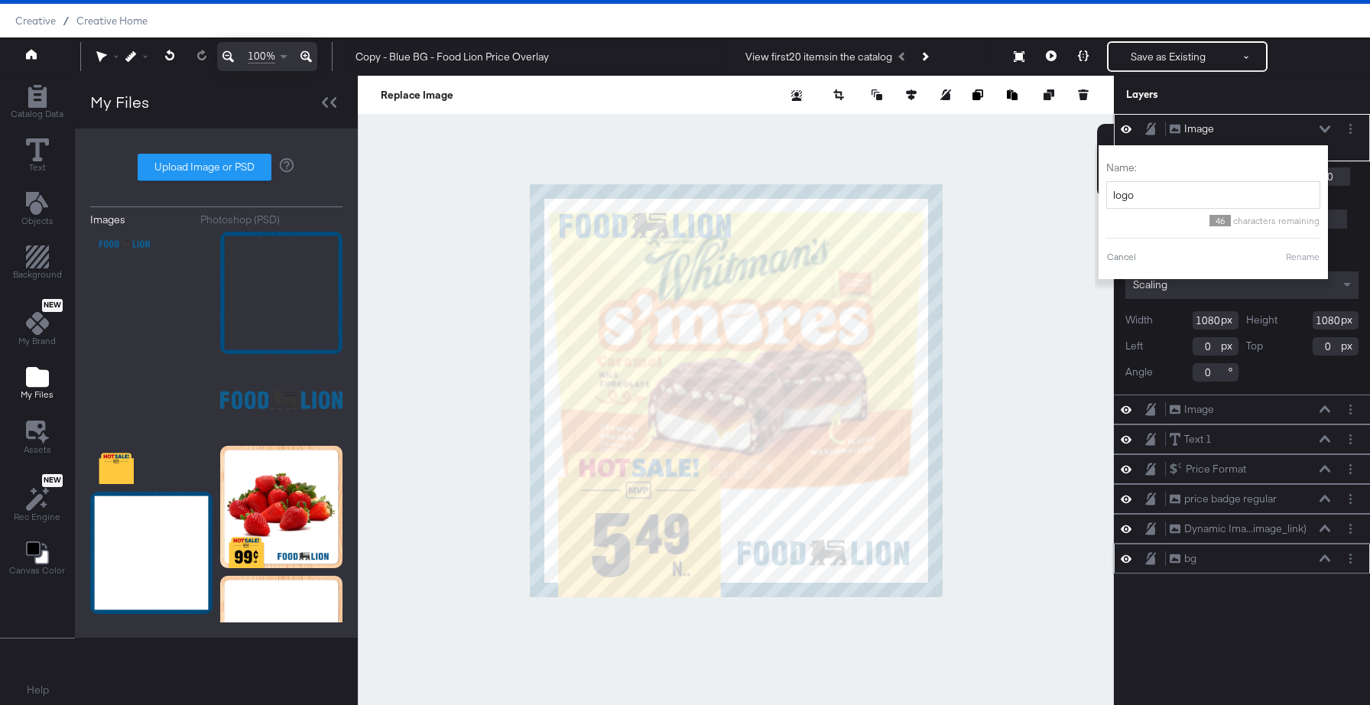
click at [1306, 252] on button "Rename" at bounding box center [1302, 257] width 35 height 14
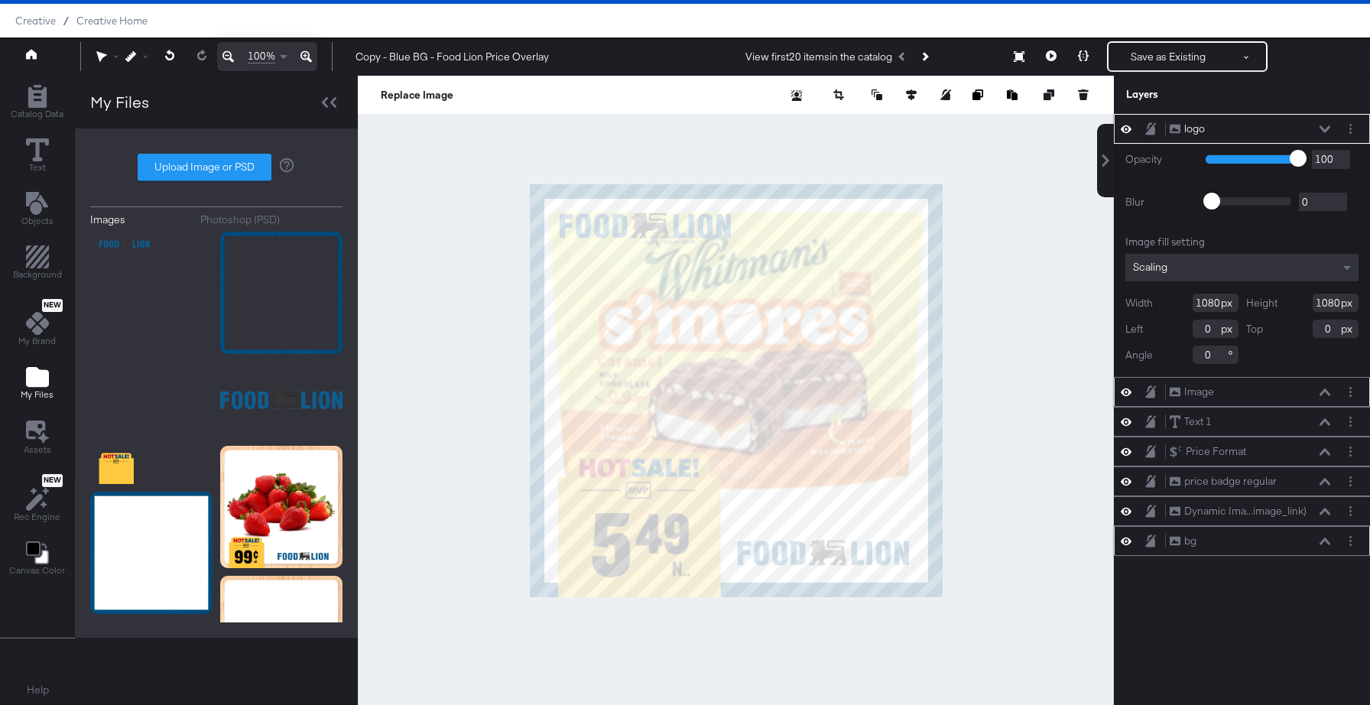
click at [1125, 391] on icon at bounding box center [1126, 391] width 11 height 13
click at [1348, 391] on button "Layer Options" at bounding box center [1350, 392] width 16 height 16
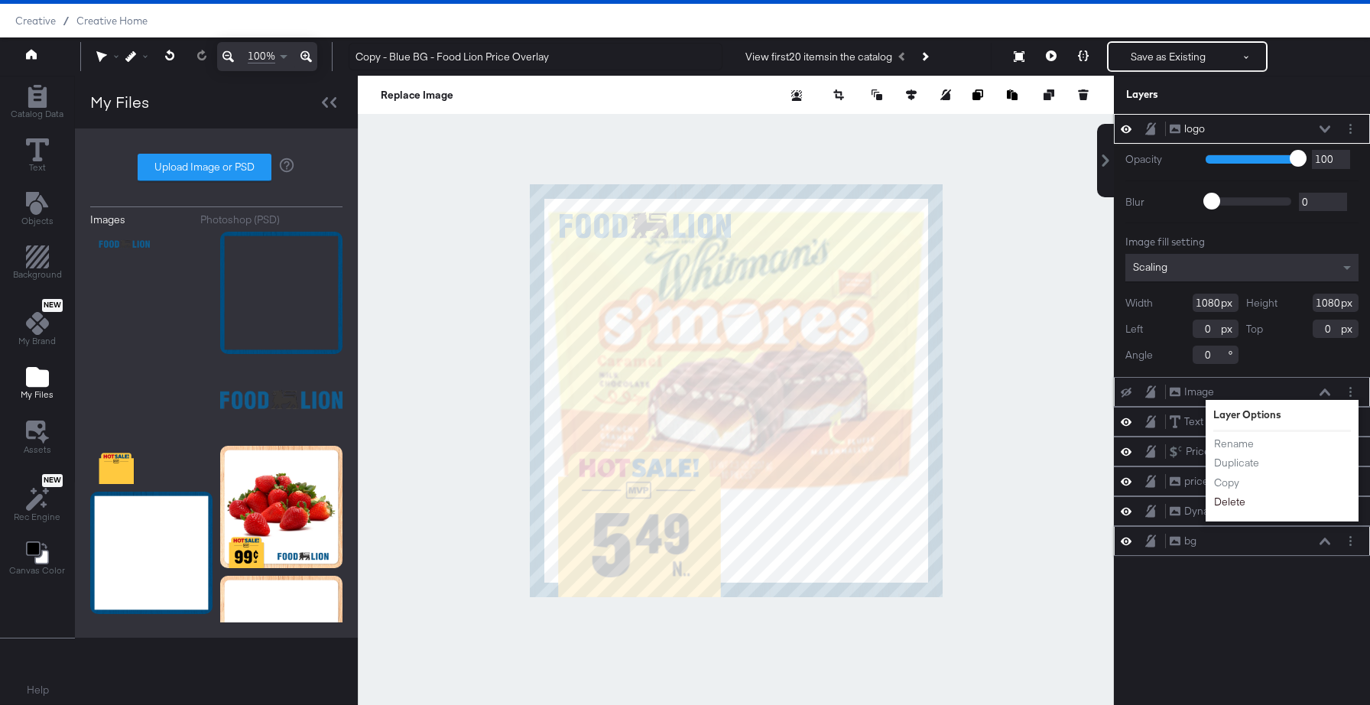
click at [1232, 507] on button "Delete" at bounding box center [1229, 502] width 33 height 16
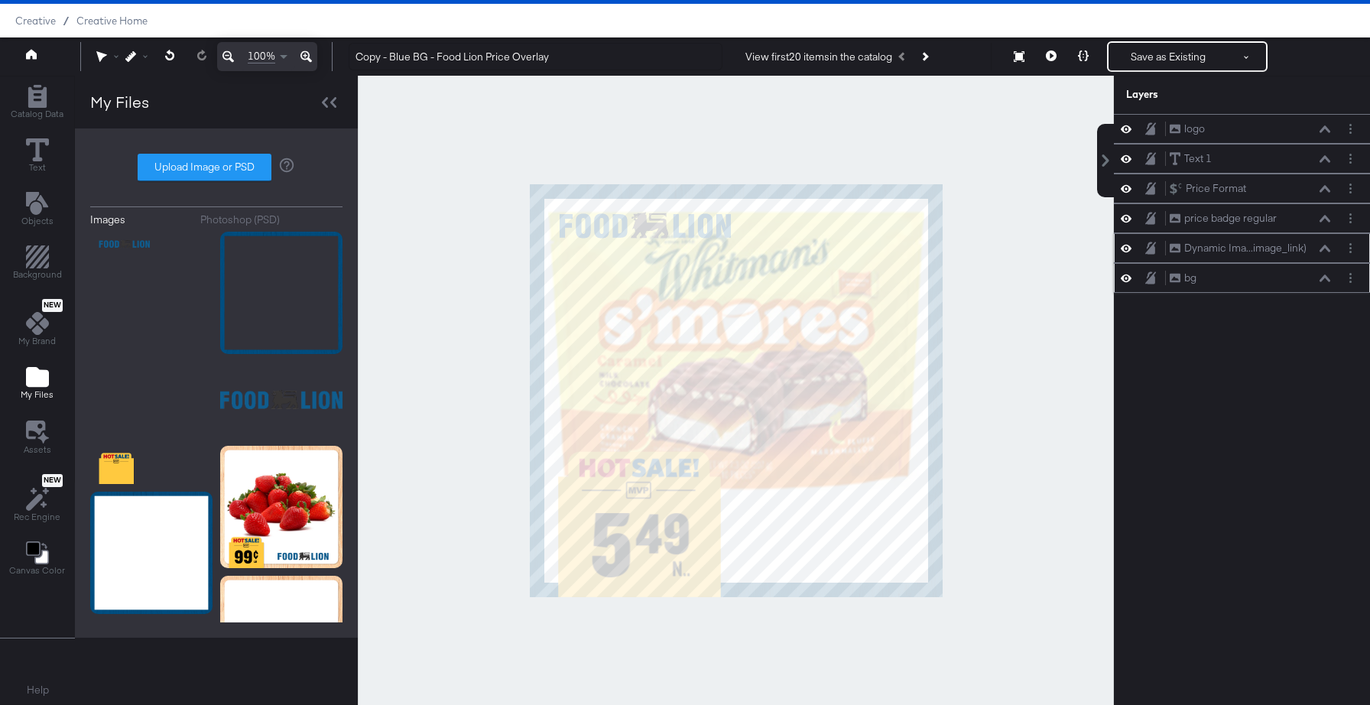
click at [1327, 249] on icon at bounding box center [1324, 248] width 11 height 7
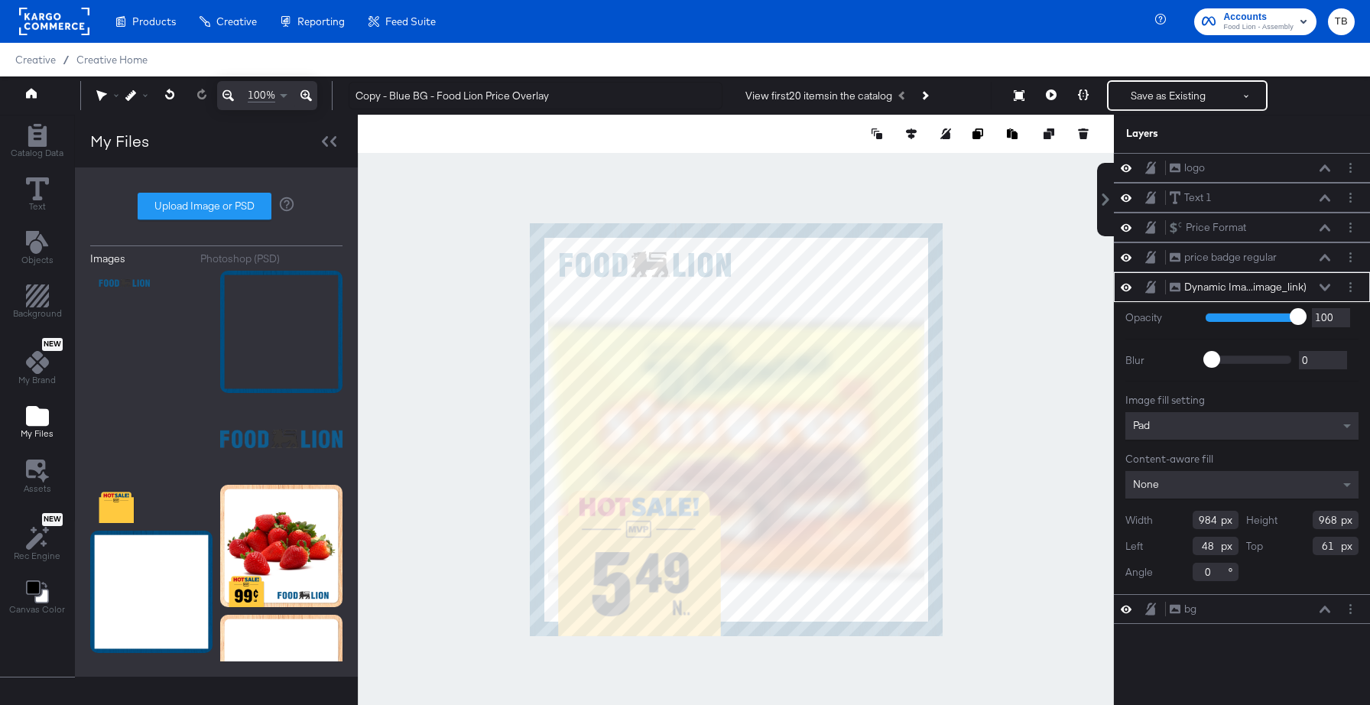
scroll to position [39, 0]
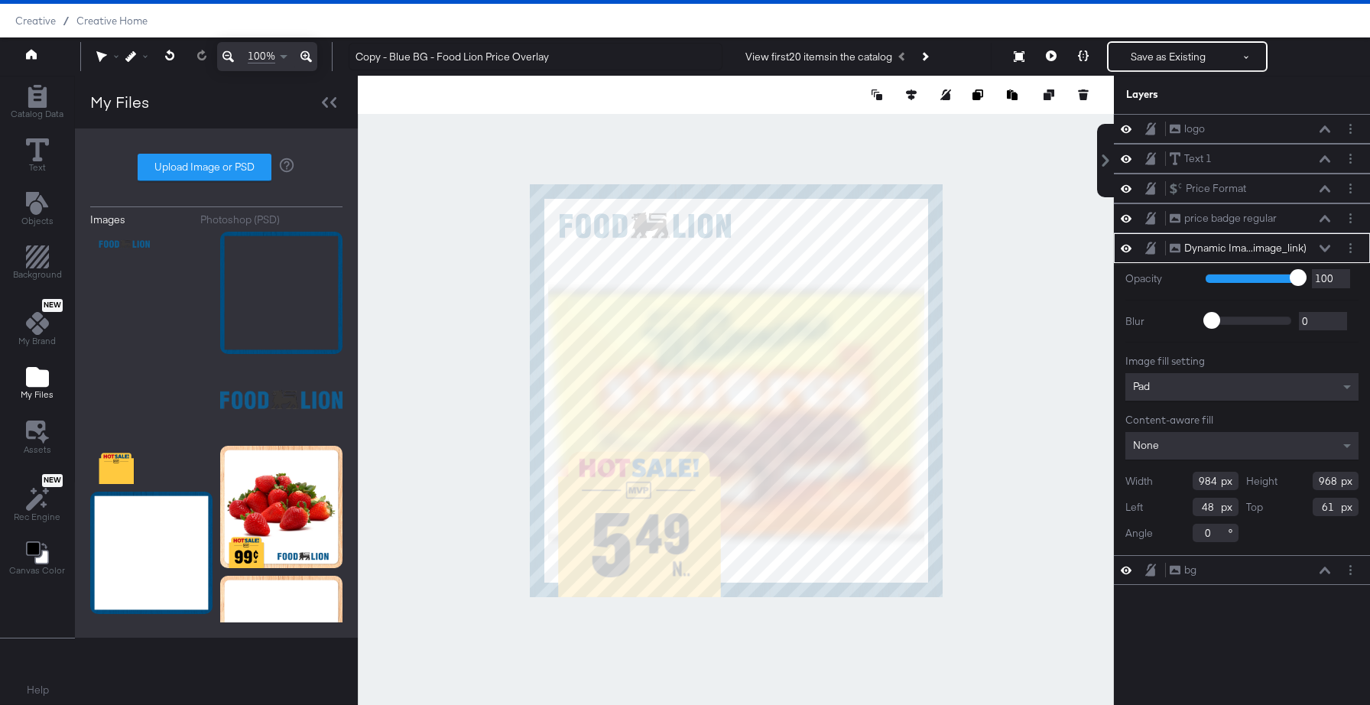
type input "854"
type input "175"
click at [1018, 258] on div at bounding box center [736, 390] width 756 height 629
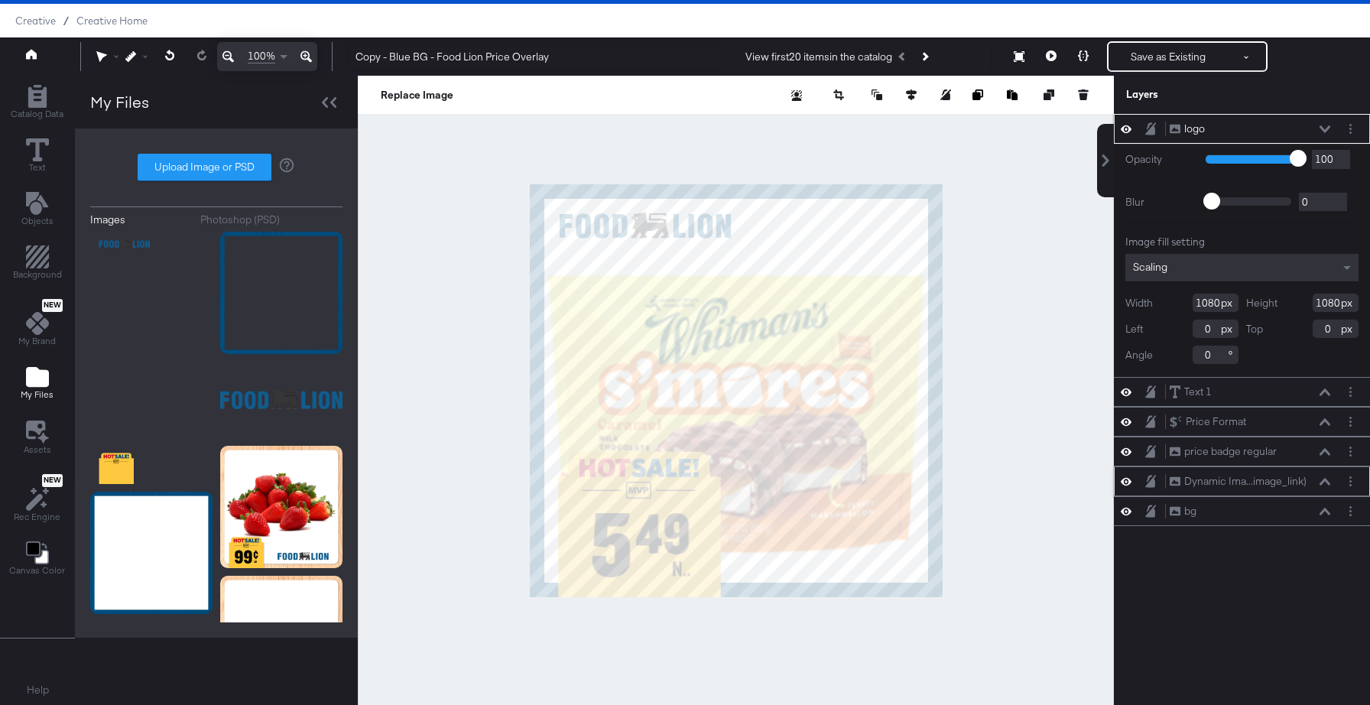
click at [1328, 479] on icon at bounding box center [1324, 482] width 11 height 8
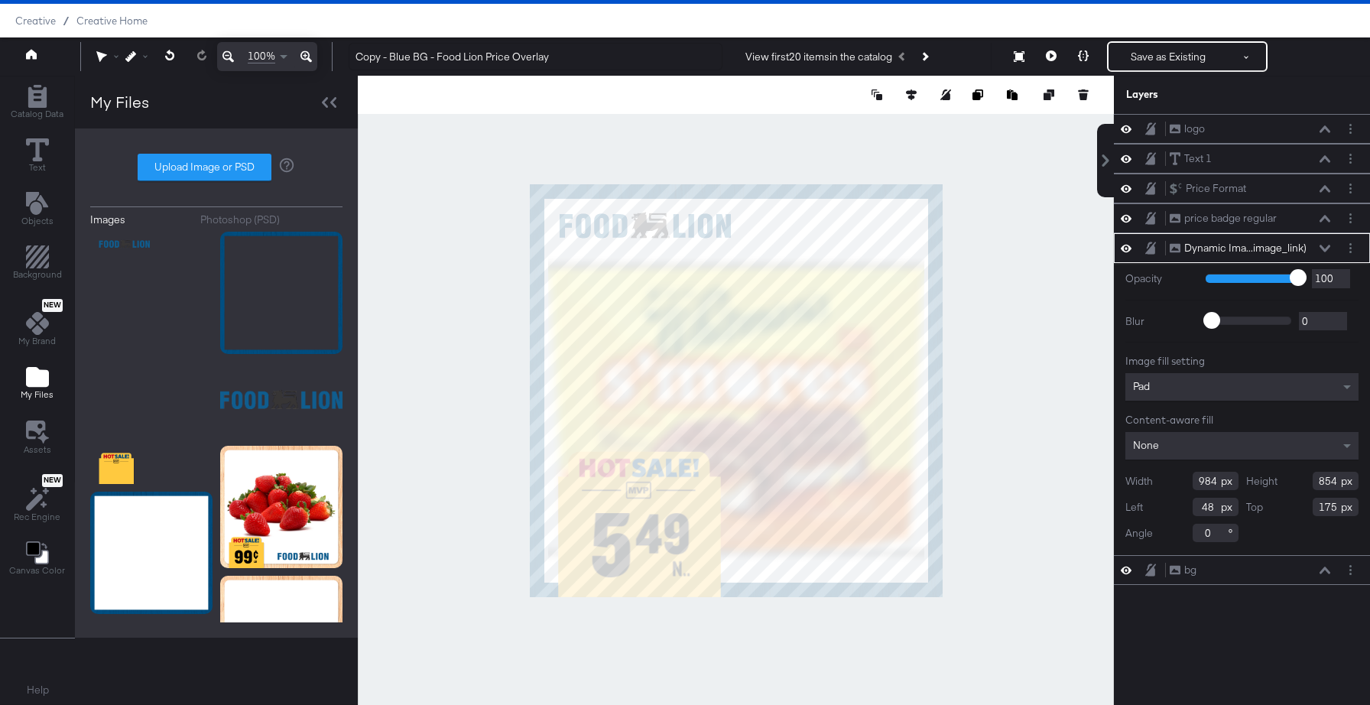
type input "880"
type input "149"
click at [1017, 233] on div at bounding box center [736, 390] width 756 height 629
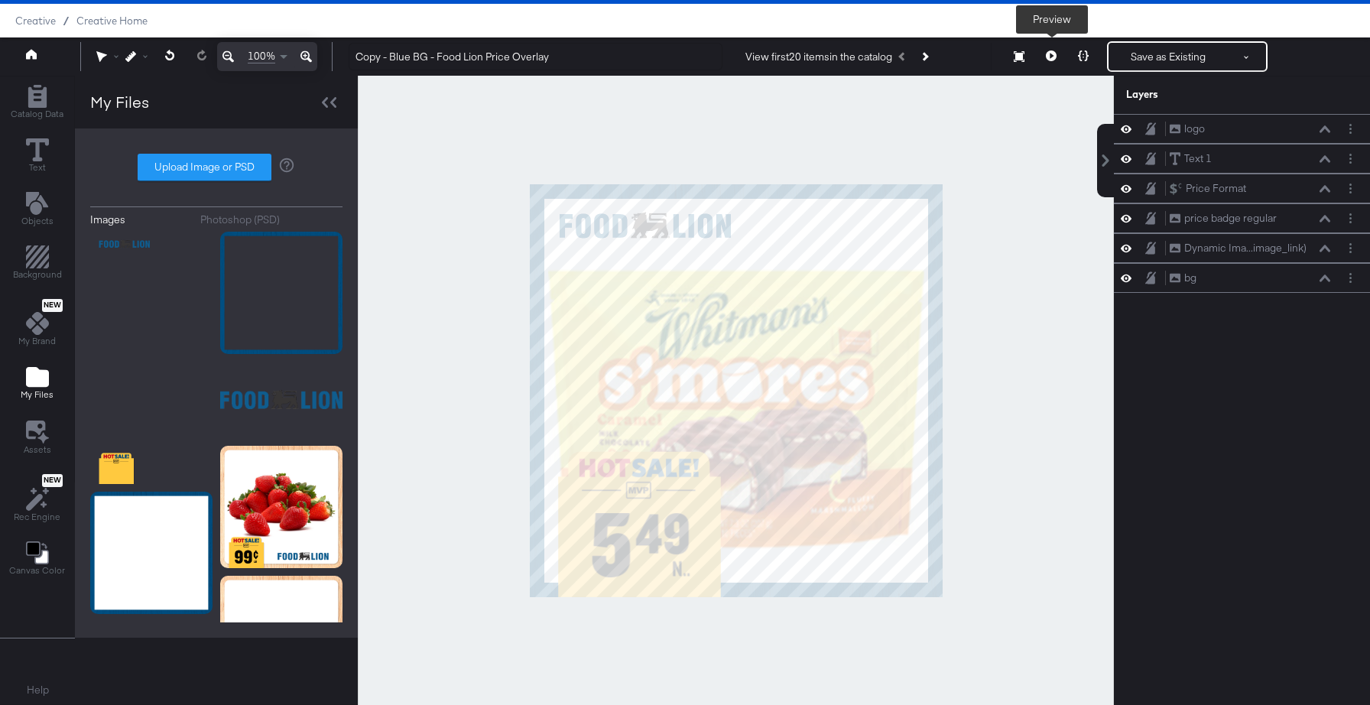
click at [1046, 60] on icon at bounding box center [1051, 55] width 11 height 11
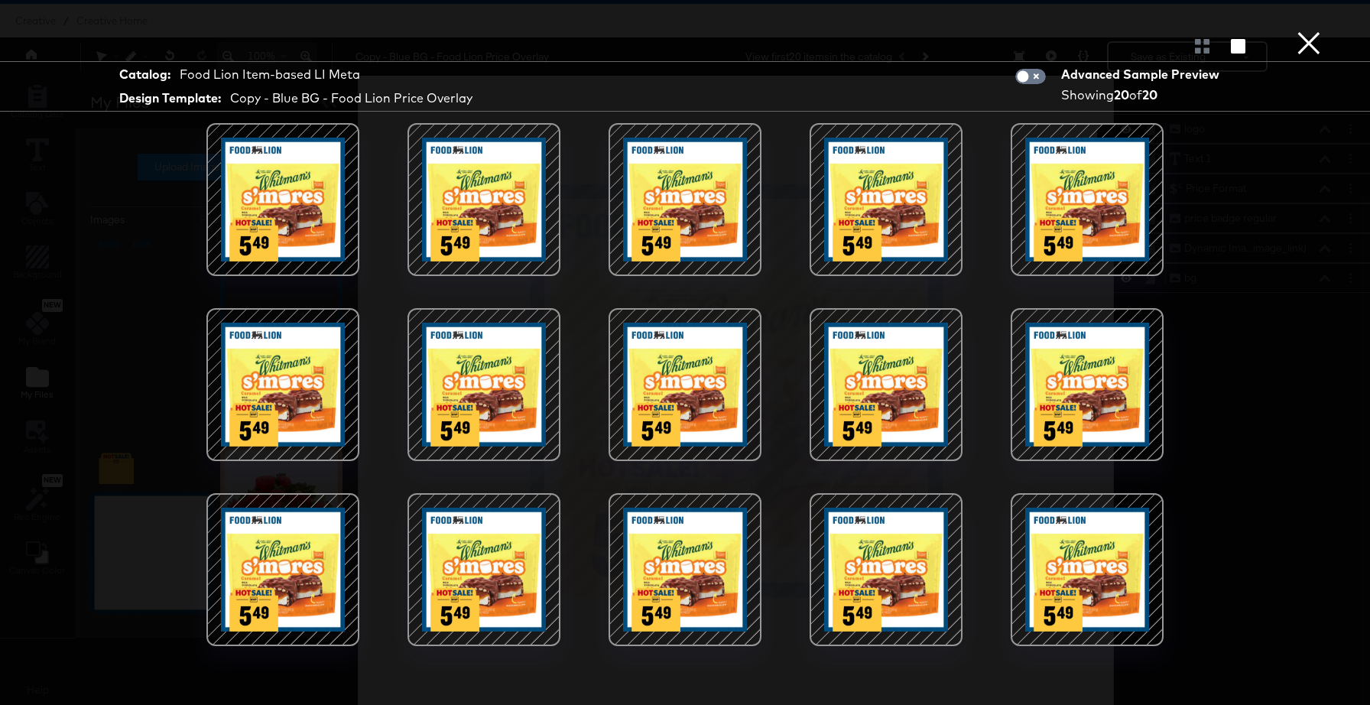
click at [1311, 31] on button "×" at bounding box center [1308, 15] width 31 height 31
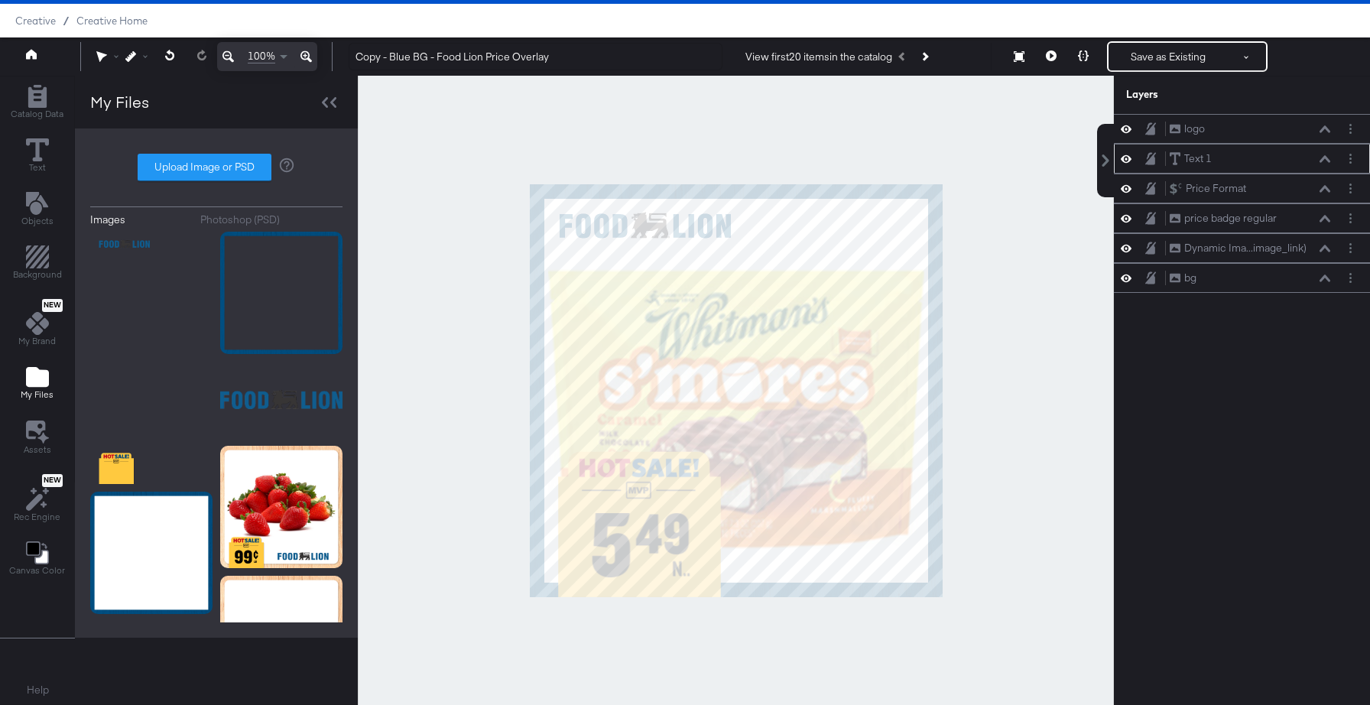
click at [1325, 161] on icon at bounding box center [1324, 159] width 11 height 8
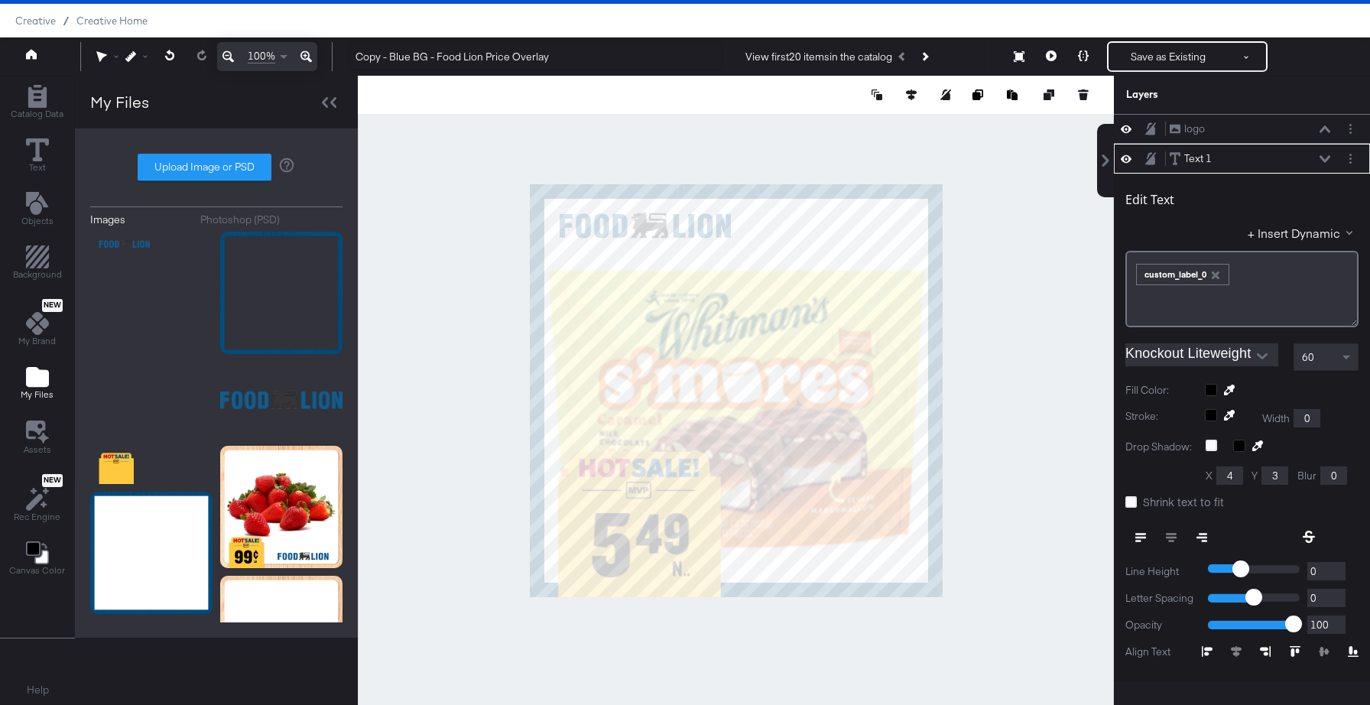
scroll to position [30, 0]
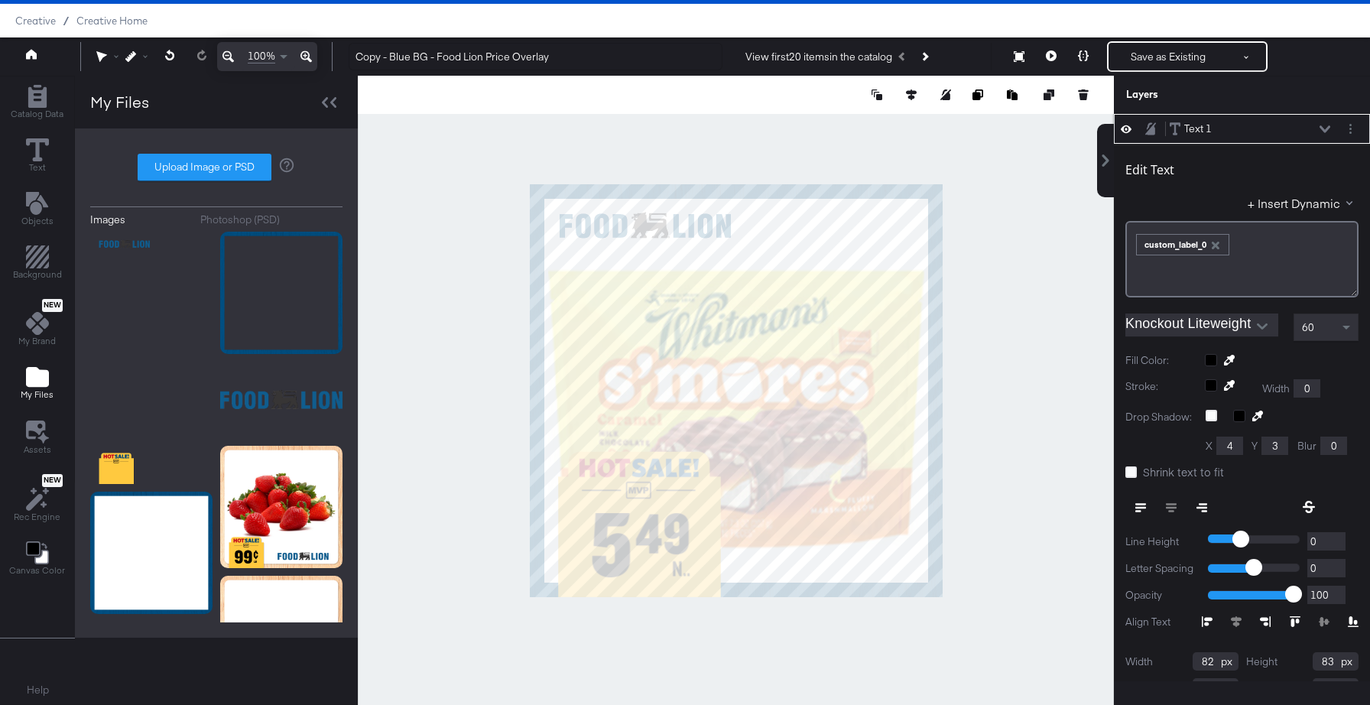
click at [1325, 131] on icon at bounding box center [1324, 128] width 11 height 7
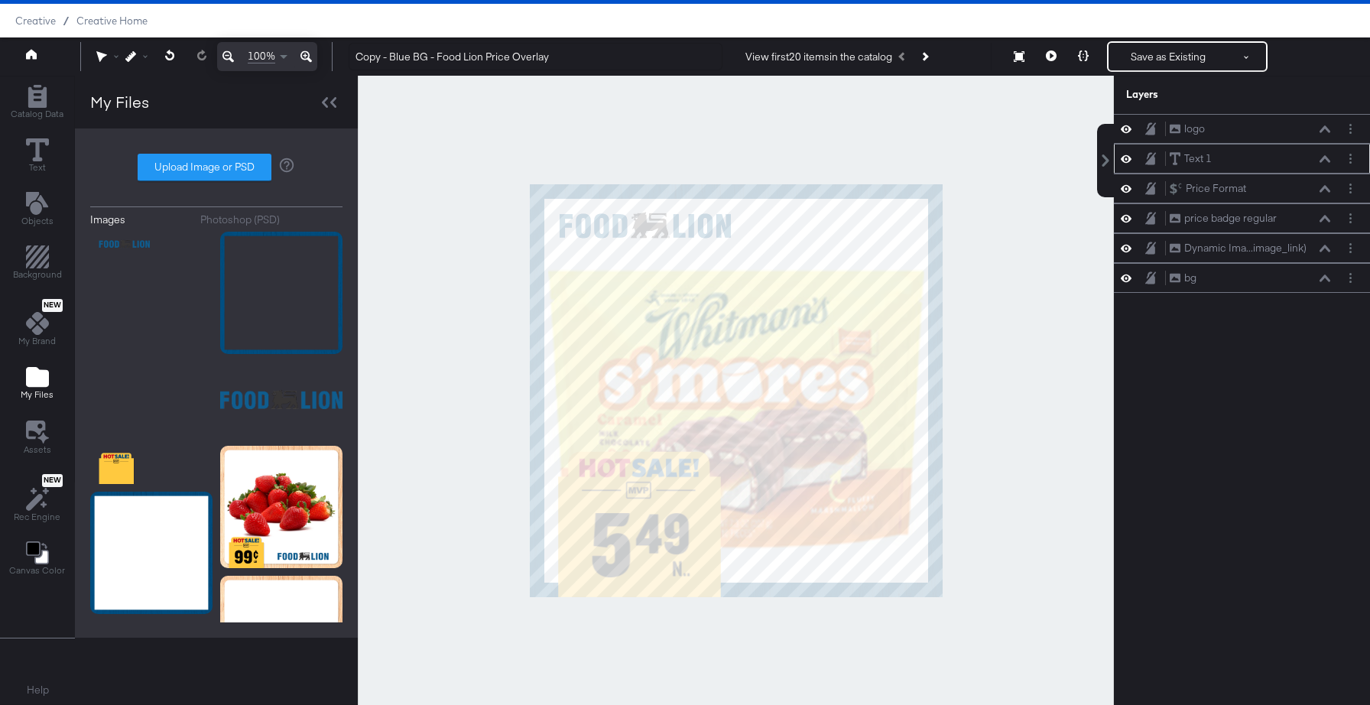
scroll to position [0, 0]
click at [216, 165] on label "Upload Image or PSD" at bounding box center [204, 167] width 132 height 26
click at [216, 167] on input "Upload Image or PSD" at bounding box center [216, 167] width 0 height 0
type input "C:\fakepath\bb - price badge.png"
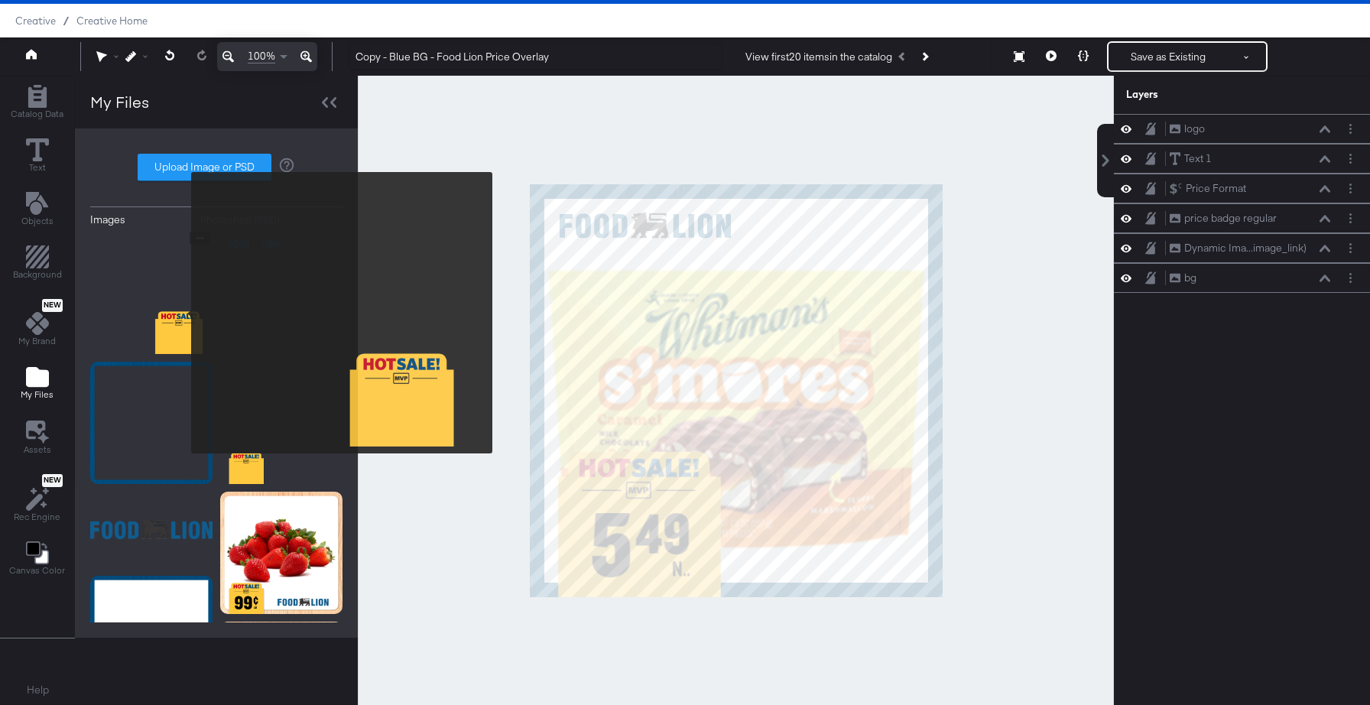
click at [181, 313] on img at bounding box center [151, 293] width 122 height 122
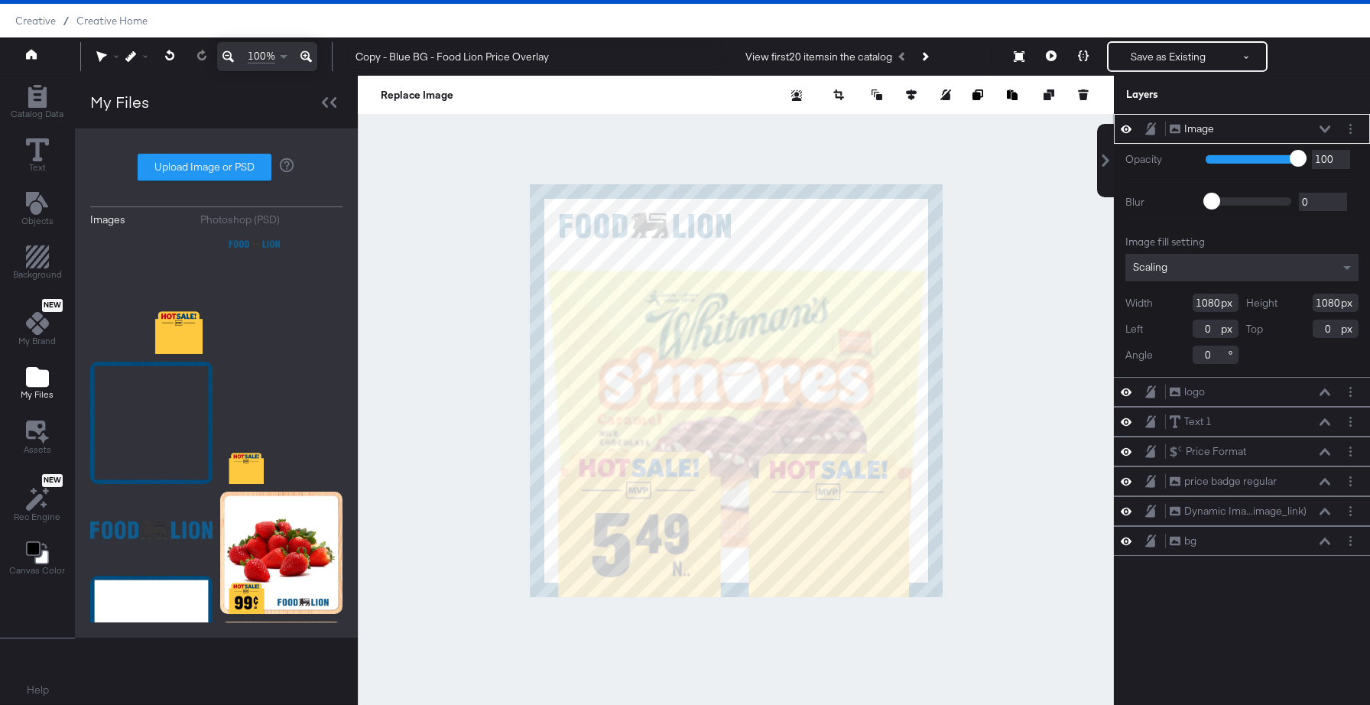
click at [1327, 126] on icon at bounding box center [1324, 129] width 11 height 8
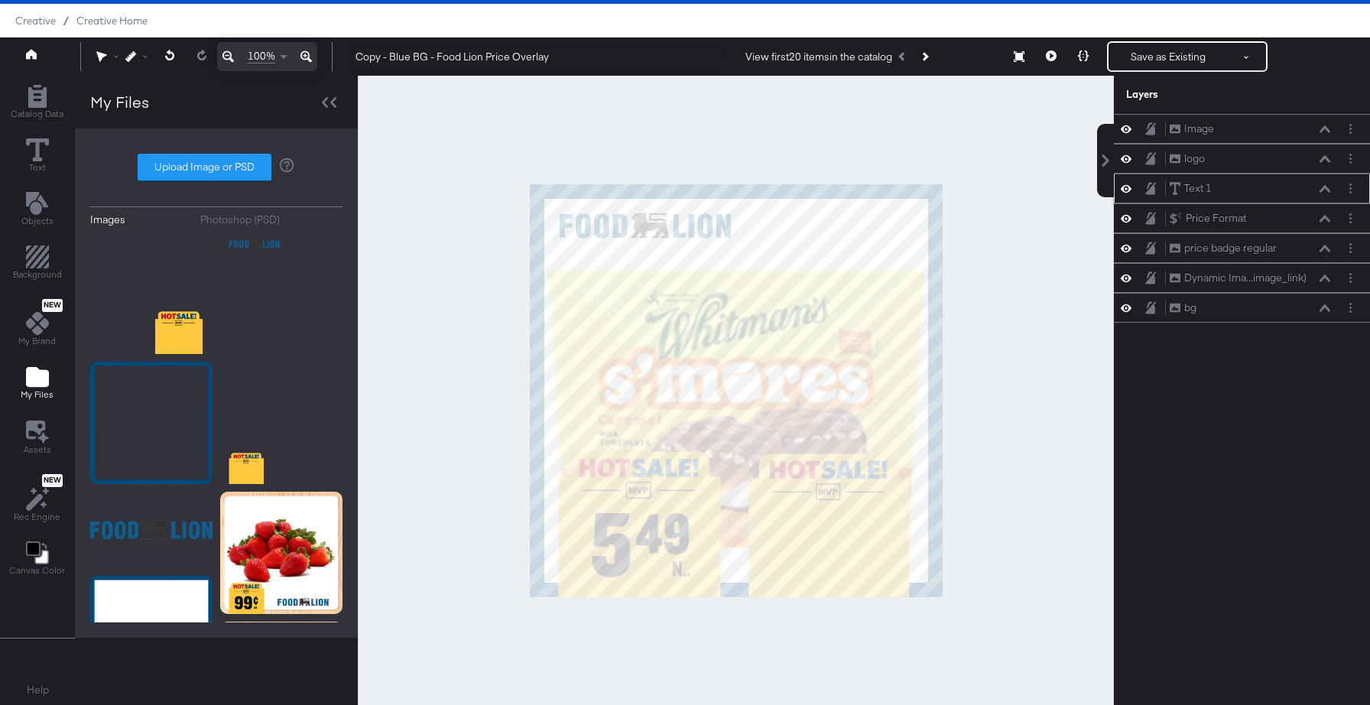
click at [1128, 196] on div "Text 1 Text 1" at bounding box center [1242, 188] width 244 height 16
click at [1127, 187] on icon at bounding box center [1126, 188] width 11 height 13
click at [1127, 187] on icon at bounding box center [1126, 189] width 11 height 10
click at [1127, 217] on icon at bounding box center [1126, 218] width 11 height 13
click at [1127, 217] on icon at bounding box center [1126, 219] width 11 height 10
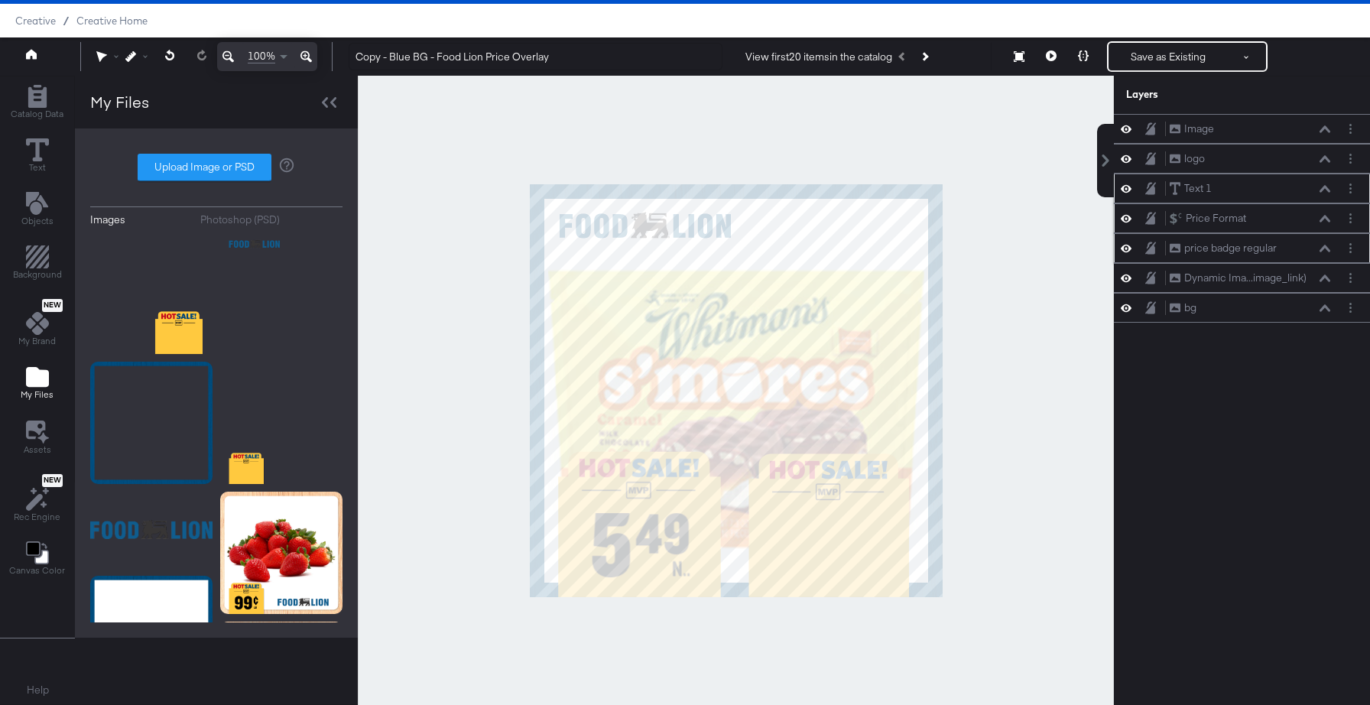
click at [1128, 245] on icon at bounding box center [1126, 248] width 11 height 13
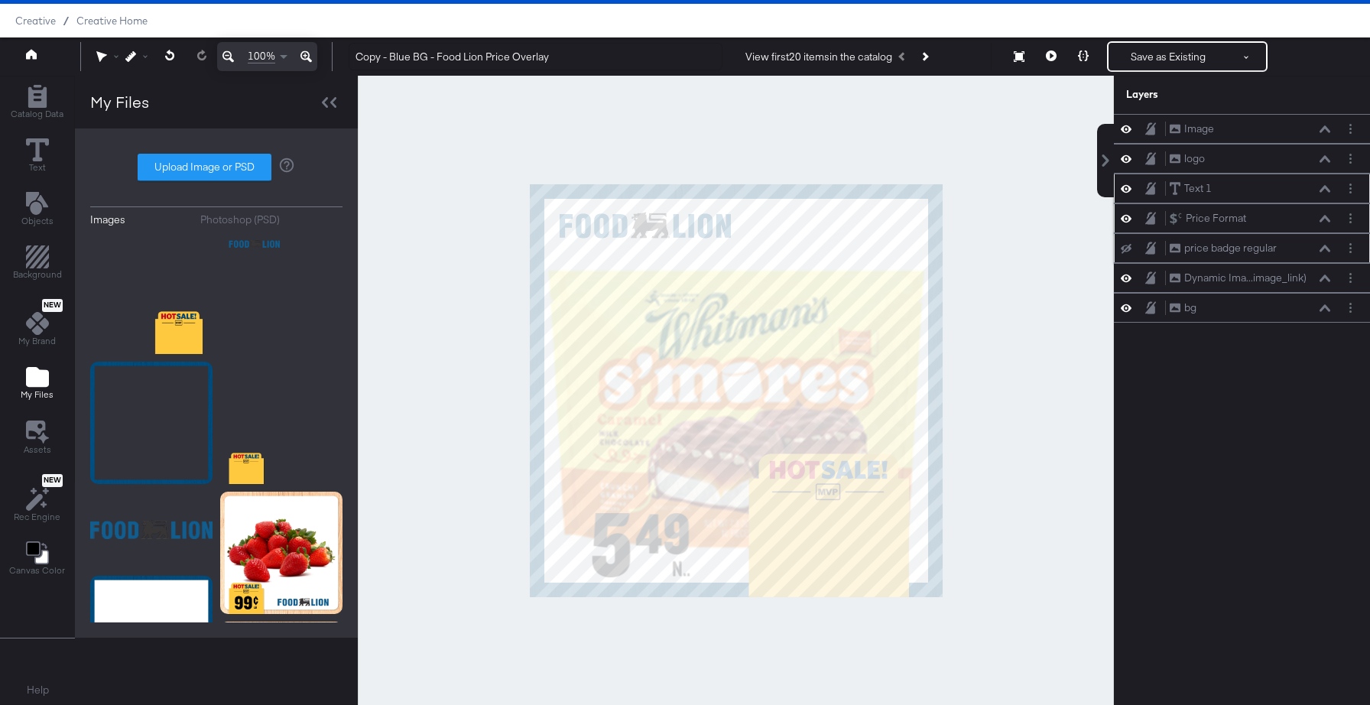
click at [1128, 245] on icon at bounding box center [1126, 249] width 11 height 10
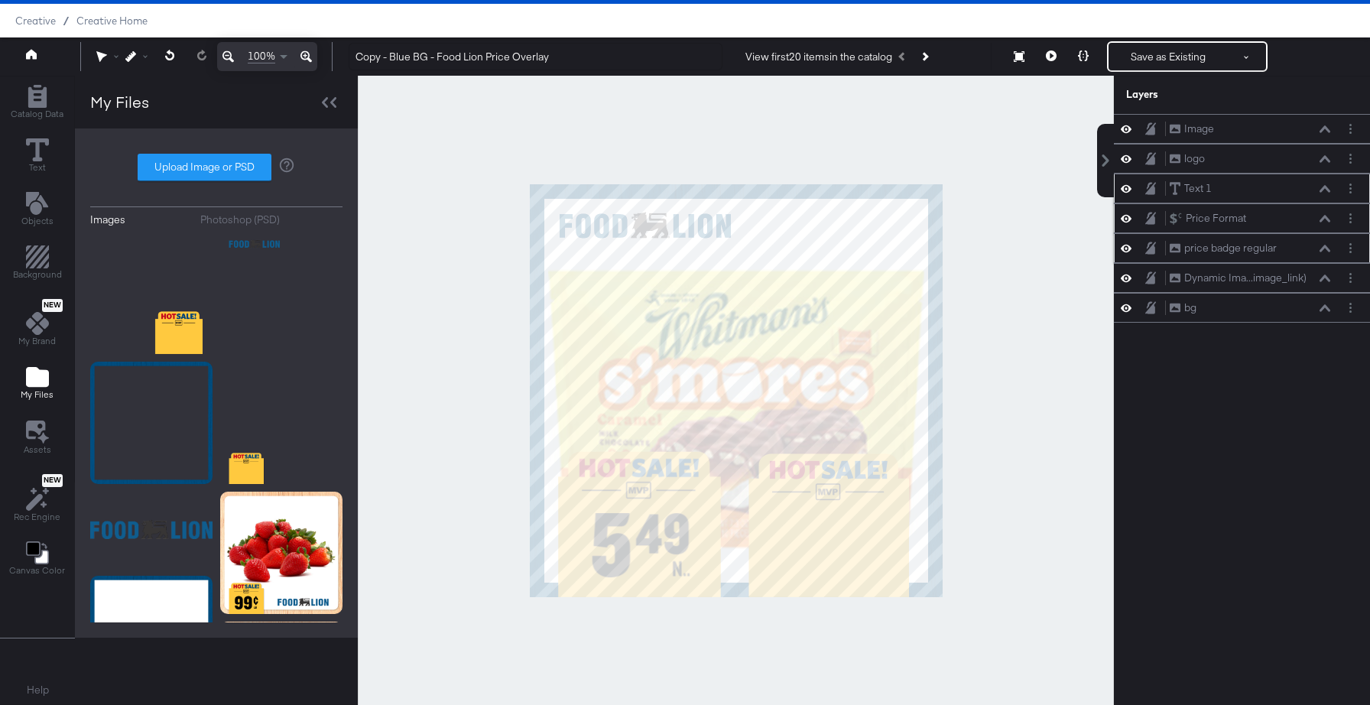
click at [1292, 246] on div "price badge regular price badge regular" at bounding box center [1250, 248] width 162 height 16
click at [1324, 252] on div "price badge regular price badge regular" at bounding box center [1250, 248] width 162 height 16
click at [1329, 248] on icon at bounding box center [1324, 249] width 11 height 8
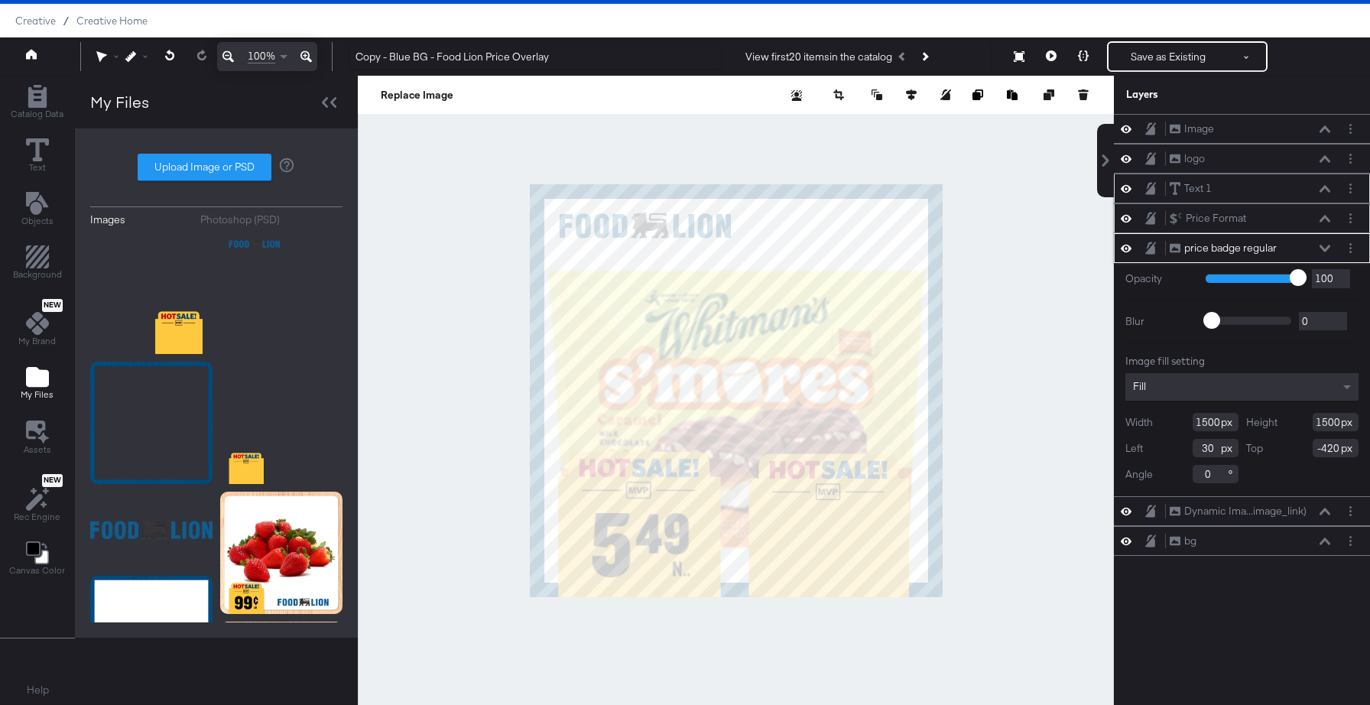
click at [1322, 215] on icon at bounding box center [1324, 219] width 11 height 8
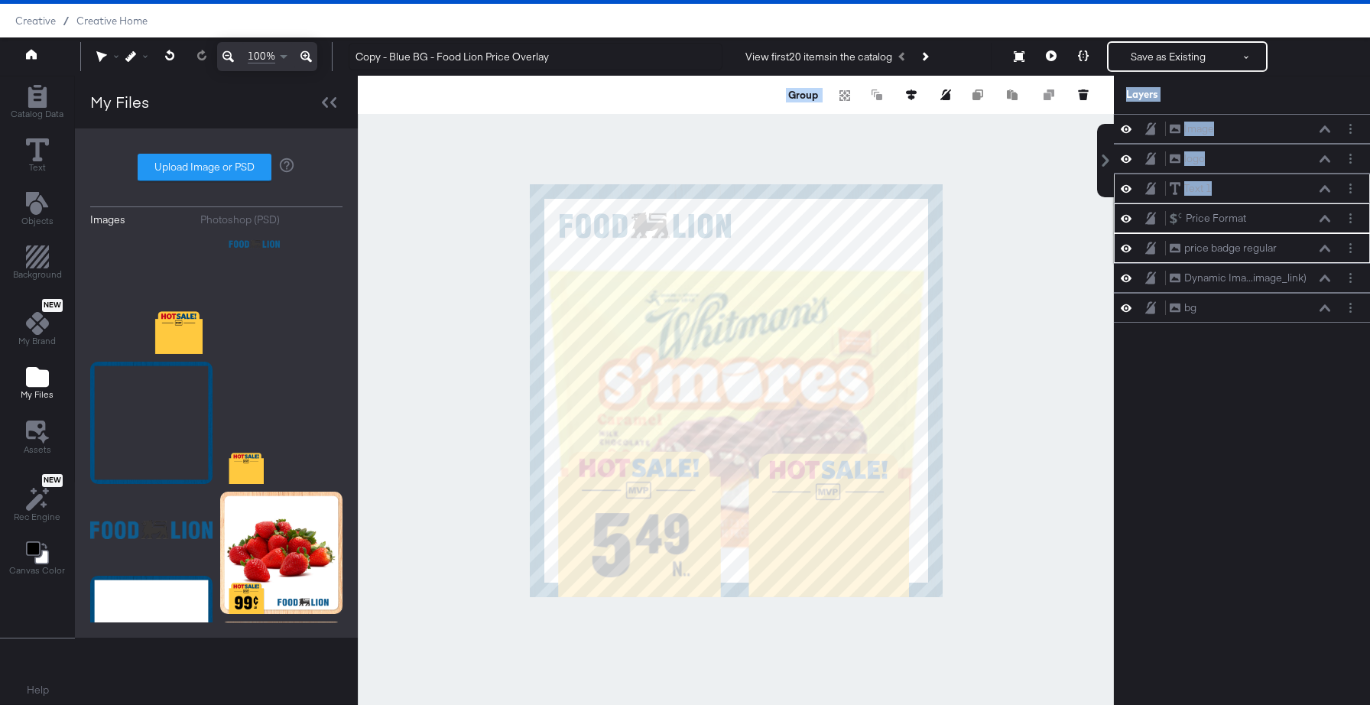
click at [1325, 194] on div "Text 1 Text 1" at bounding box center [1250, 188] width 162 height 16
click at [1326, 187] on icon at bounding box center [1324, 188] width 11 height 7
click at [754, 91] on div "Group" at bounding box center [736, 95] width 756 height 38
click at [806, 93] on button "Group" at bounding box center [803, 94] width 34 height 15
click at [1323, 193] on button at bounding box center [1325, 188] width 12 height 9
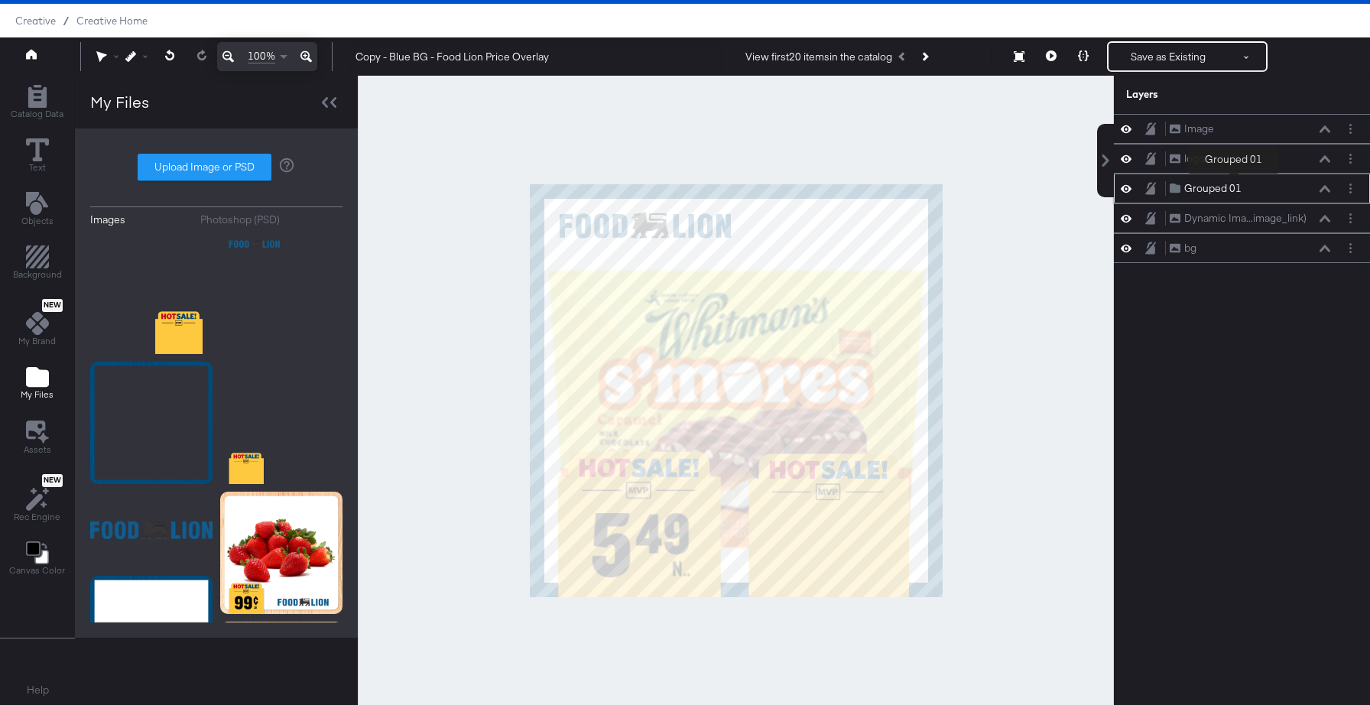
click at [1233, 184] on div "Grouped 01" at bounding box center [1212, 188] width 57 height 15
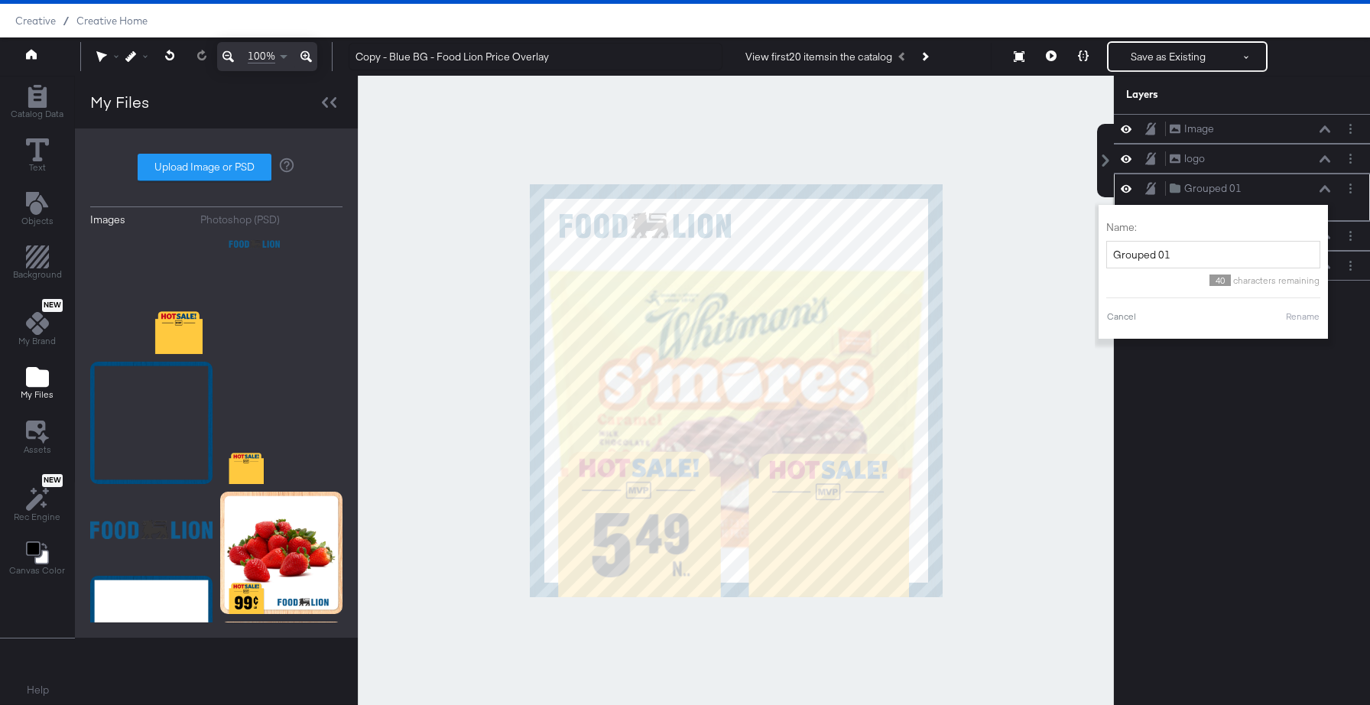
click at [1275, 190] on div "Grouped 01 Grouped 01" at bounding box center [1250, 188] width 162 height 16
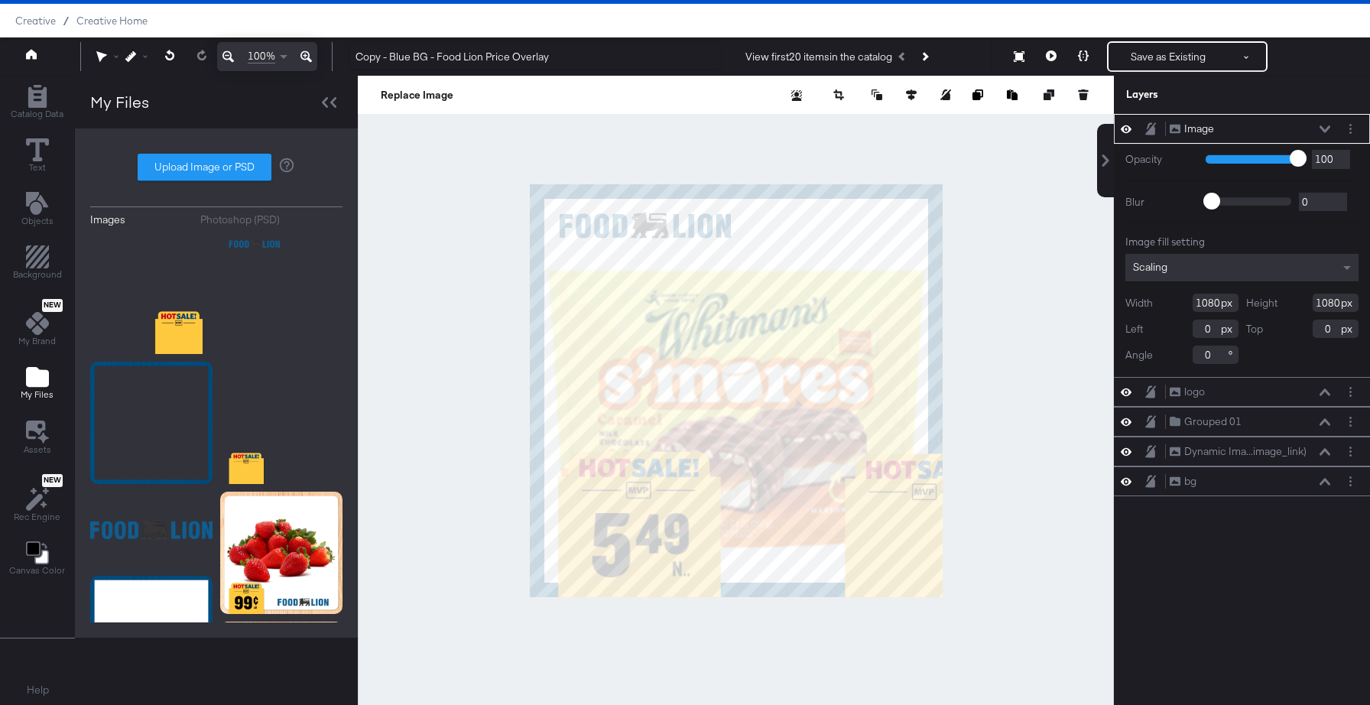
type input "254"
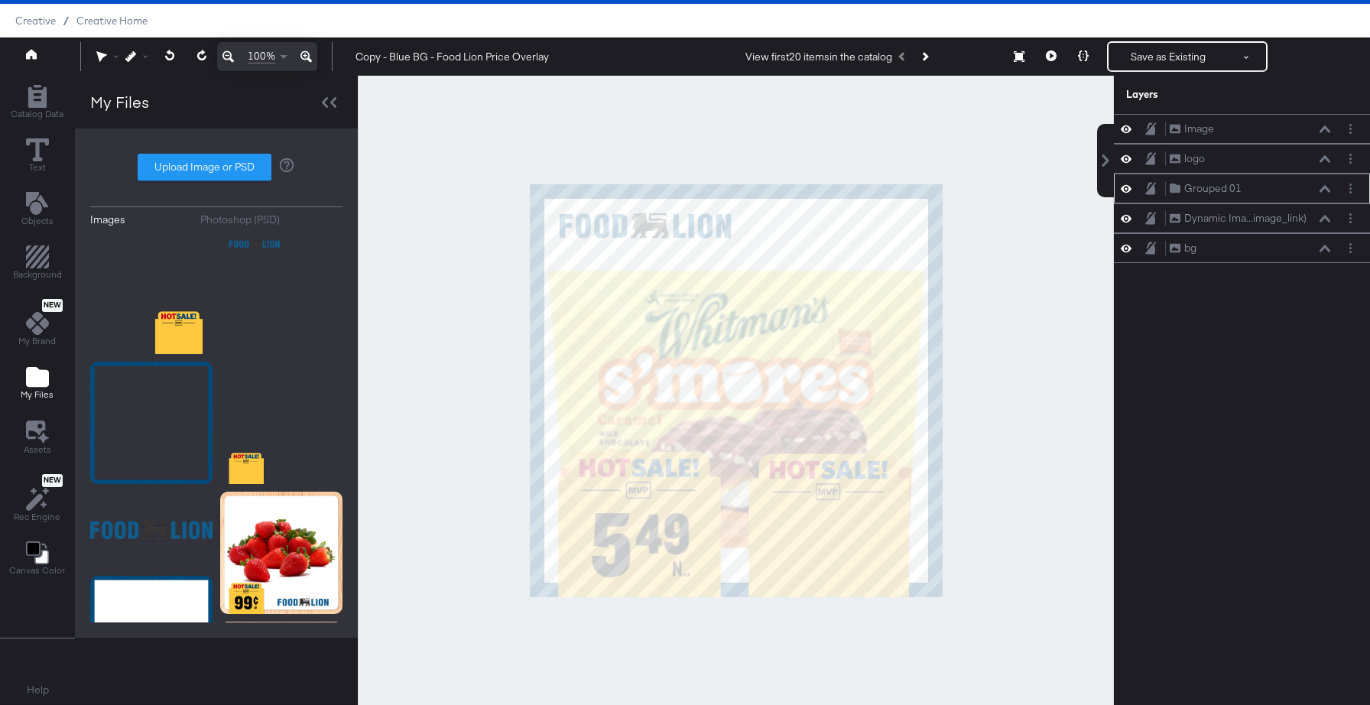
click at [1280, 192] on div "Grouped 01 Grouped 01" at bounding box center [1250, 188] width 162 height 16
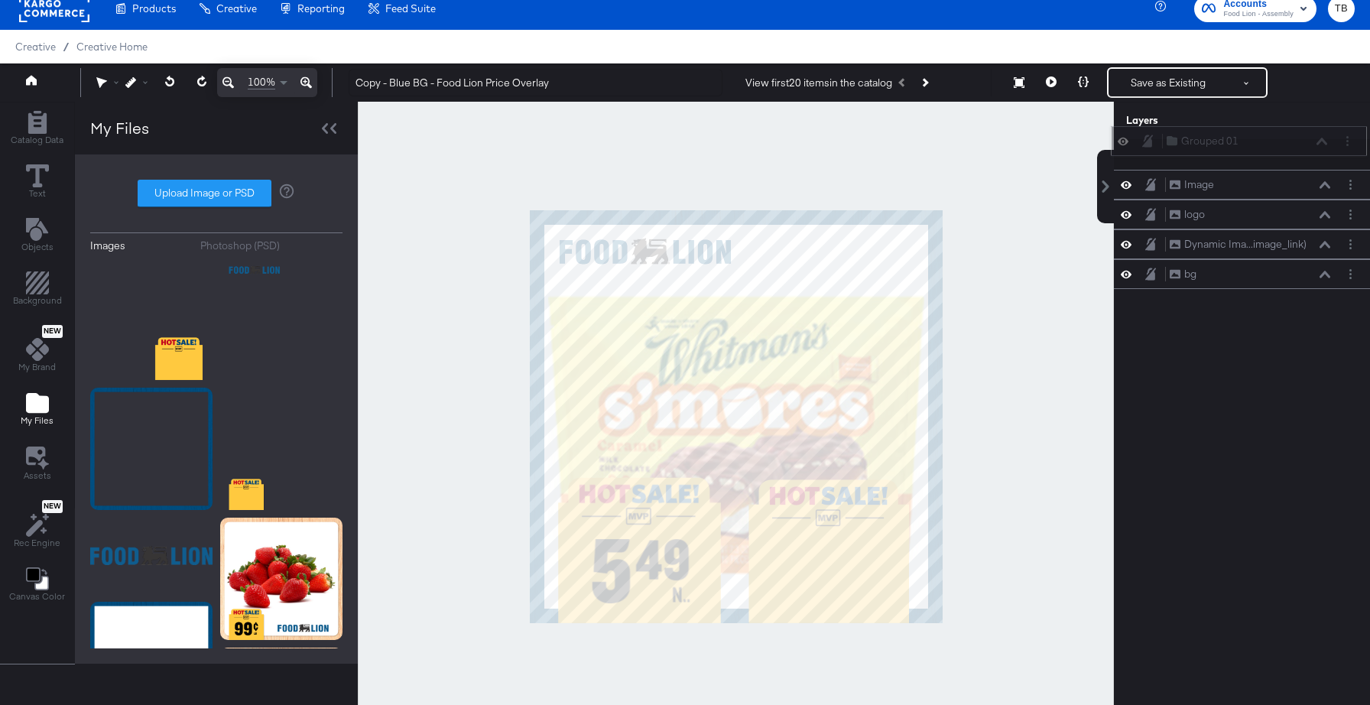
drag, startPoint x: 1280, startPoint y: 191, endPoint x: 1278, endPoint y: 142, distance: 49.0
click at [1278, 142] on div "Grouped 01 Grouped 01" at bounding box center [1247, 141] width 162 height 16
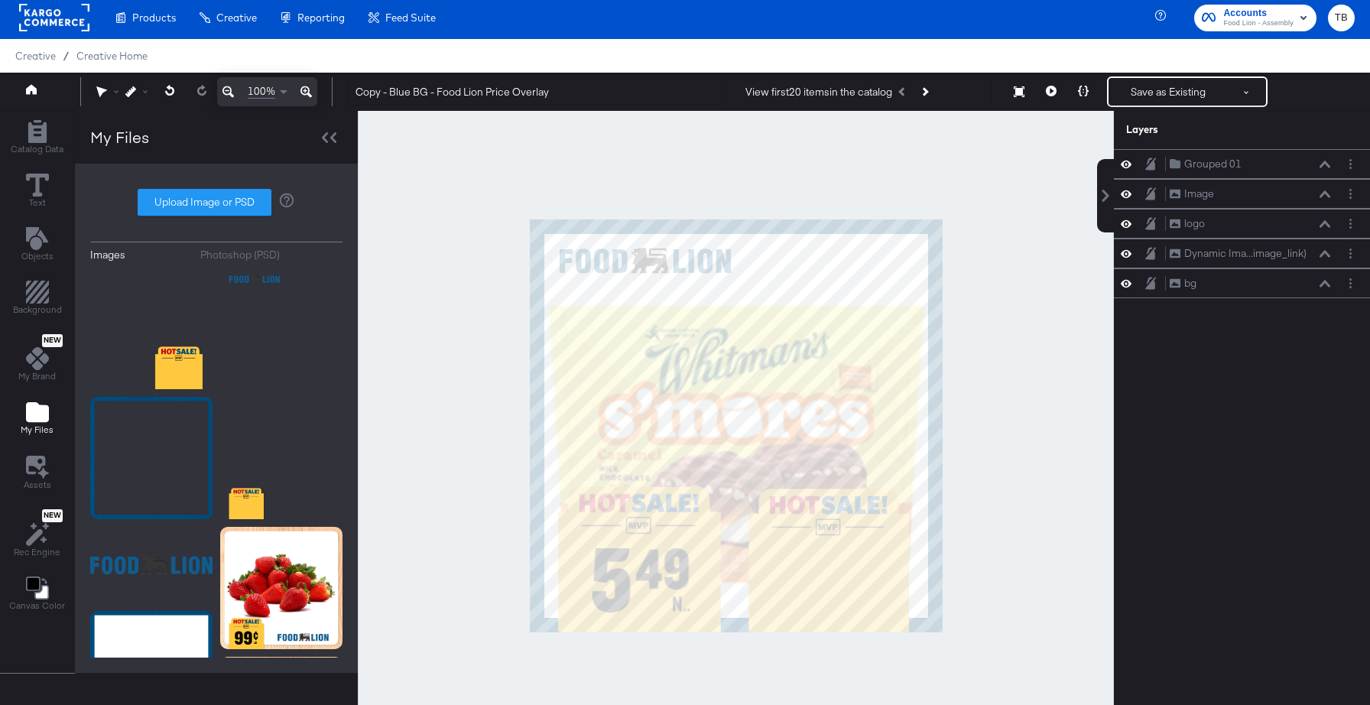
scroll to position [39, 0]
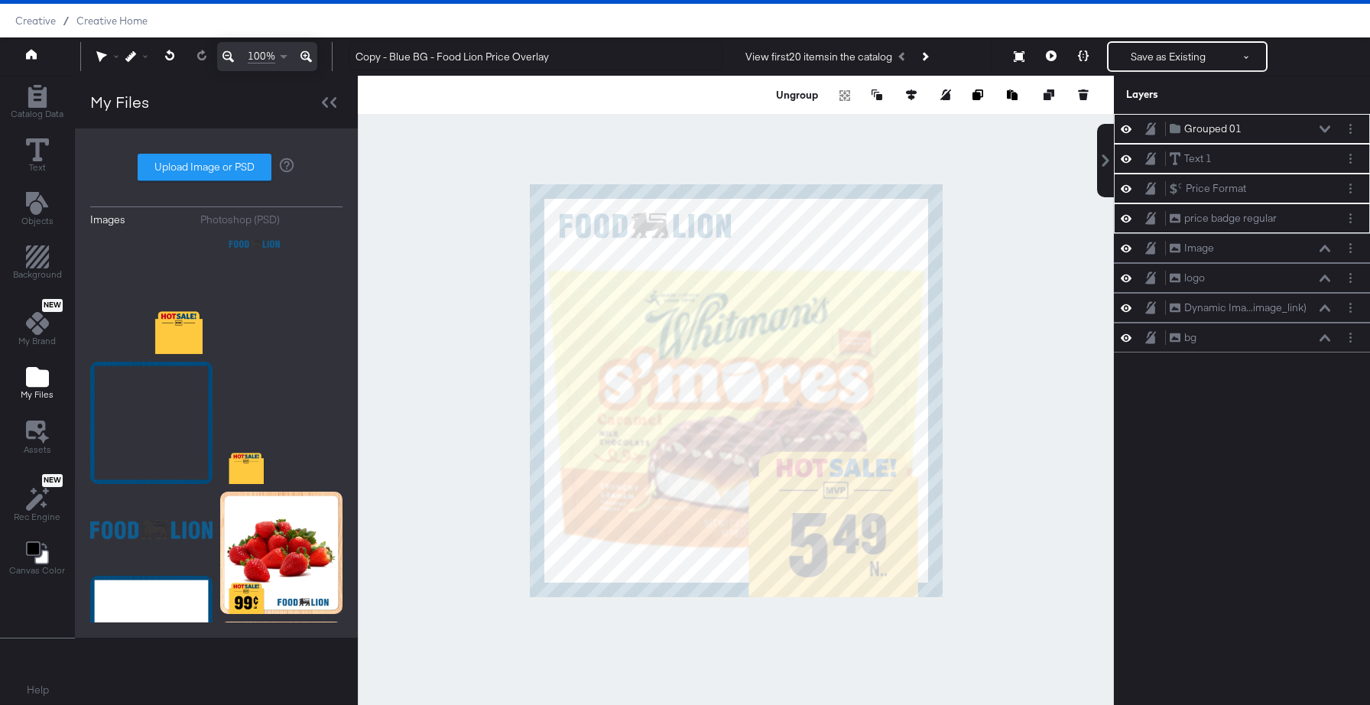
click at [304, 55] on icon at bounding box center [305, 56] width 11 height 18
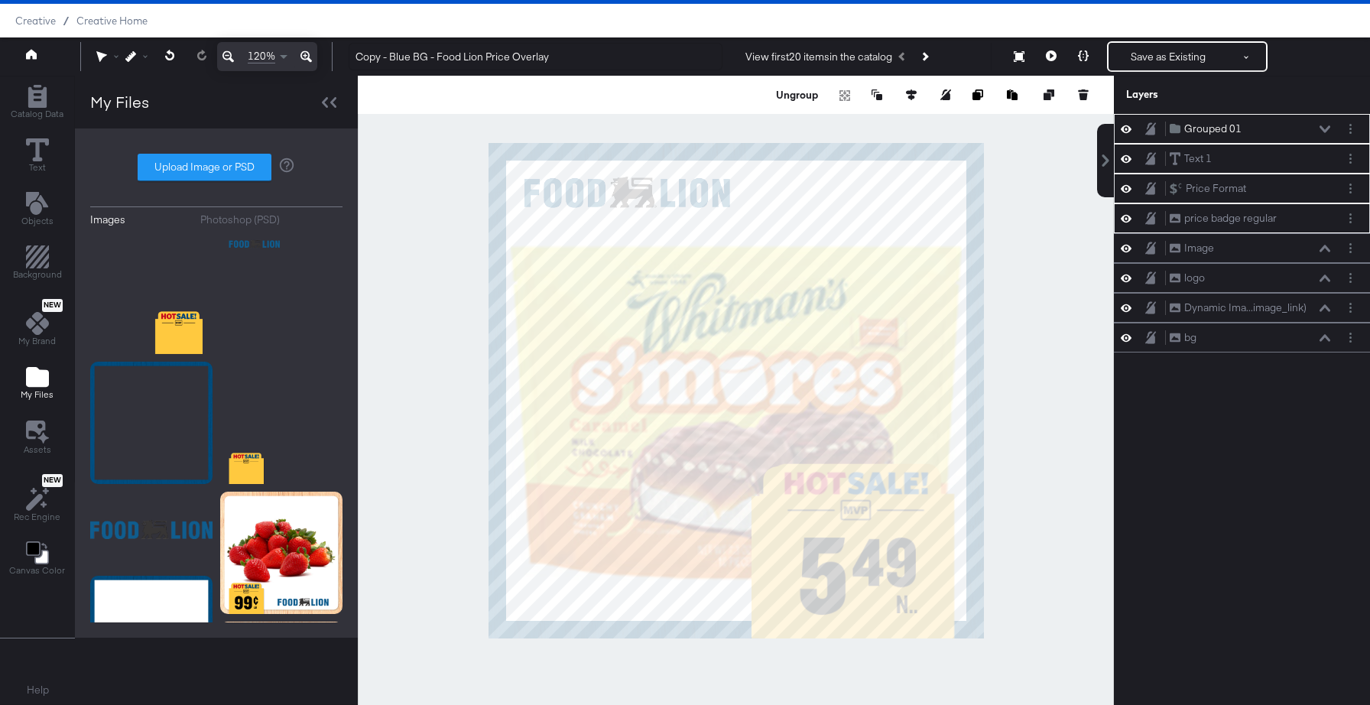
click at [304, 55] on icon at bounding box center [305, 56] width 11 height 18
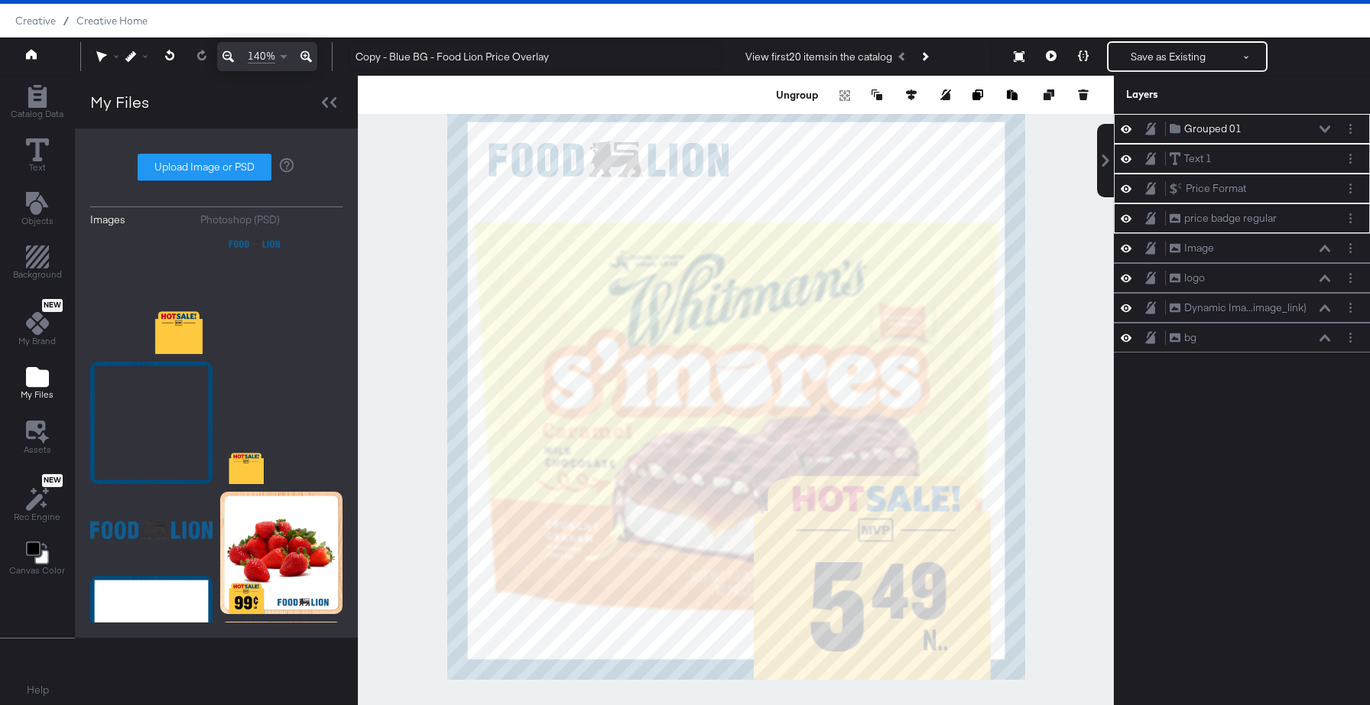
click at [304, 55] on icon at bounding box center [305, 56] width 11 height 18
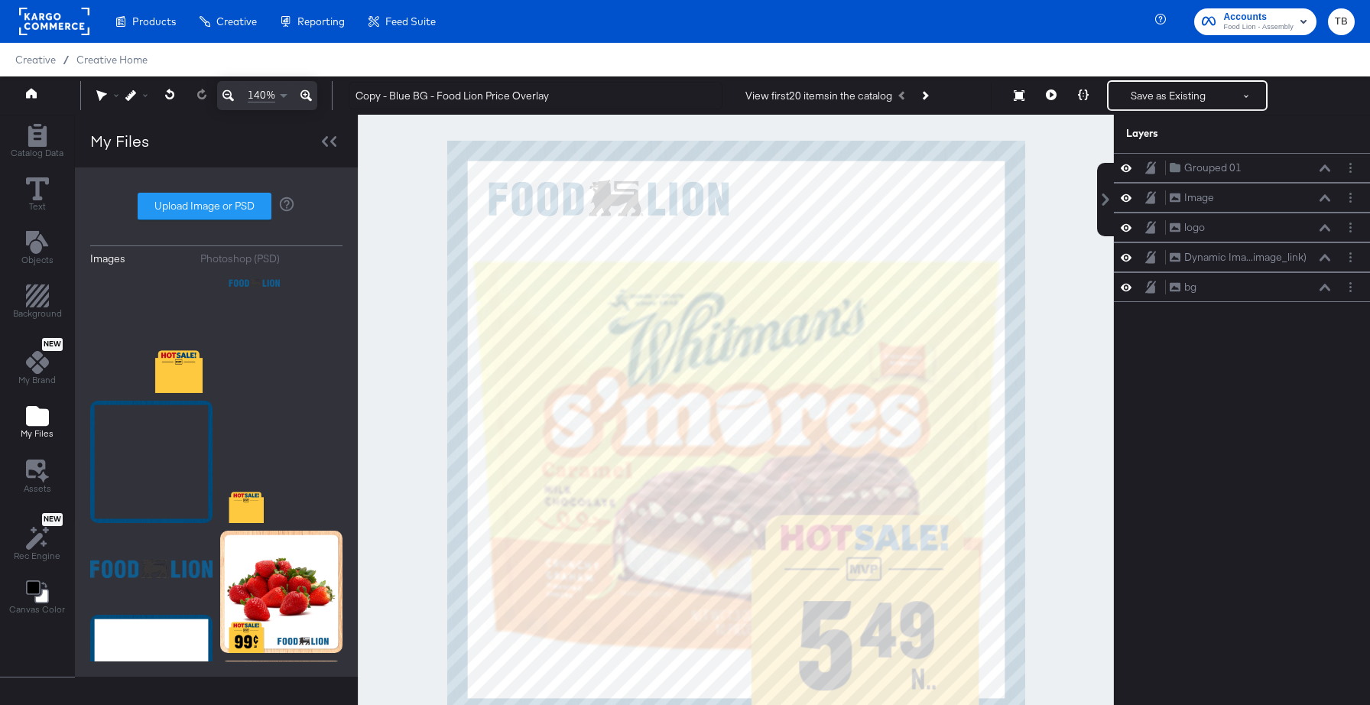
scroll to position [39, 0]
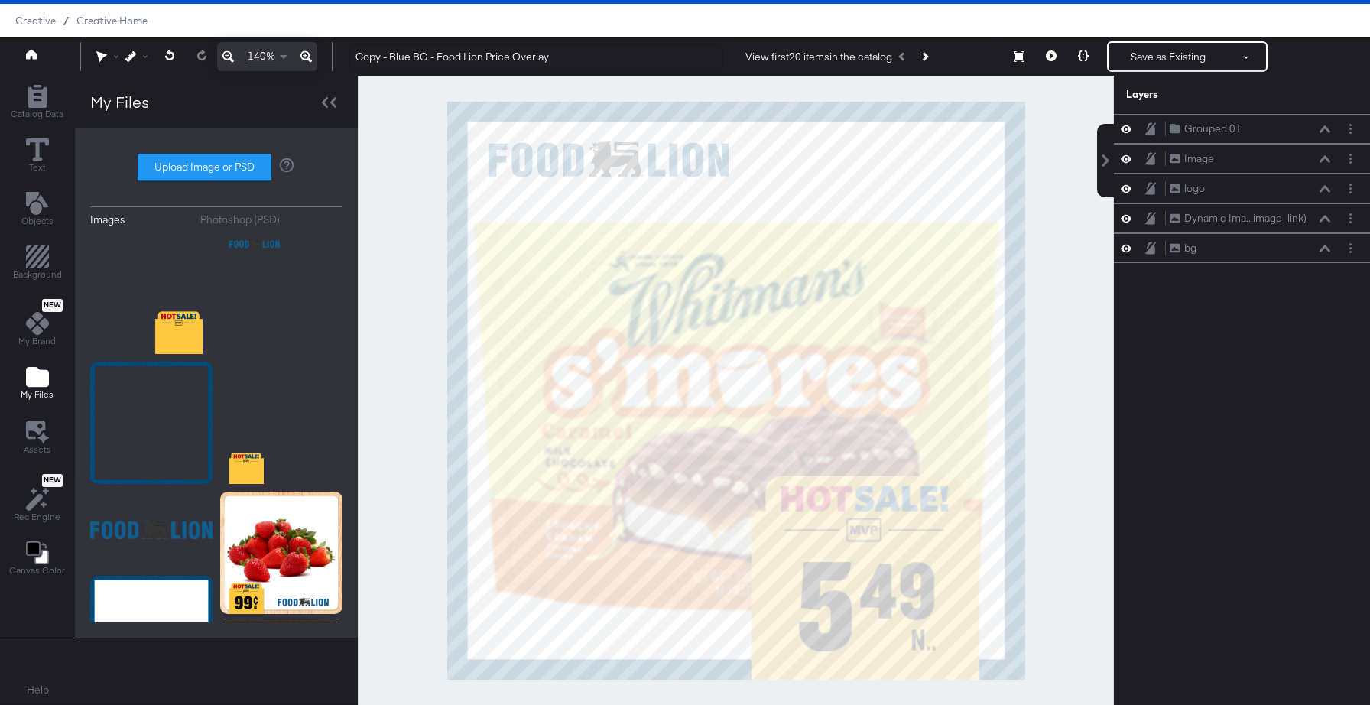
click at [1126, 126] on icon at bounding box center [1126, 128] width 11 height 13
click at [1126, 126] on icon at bounding box center [1126, 130] width 11 height 10
click at [1319, 131] on button at bounding box center [1325, 129] width 12 height 9
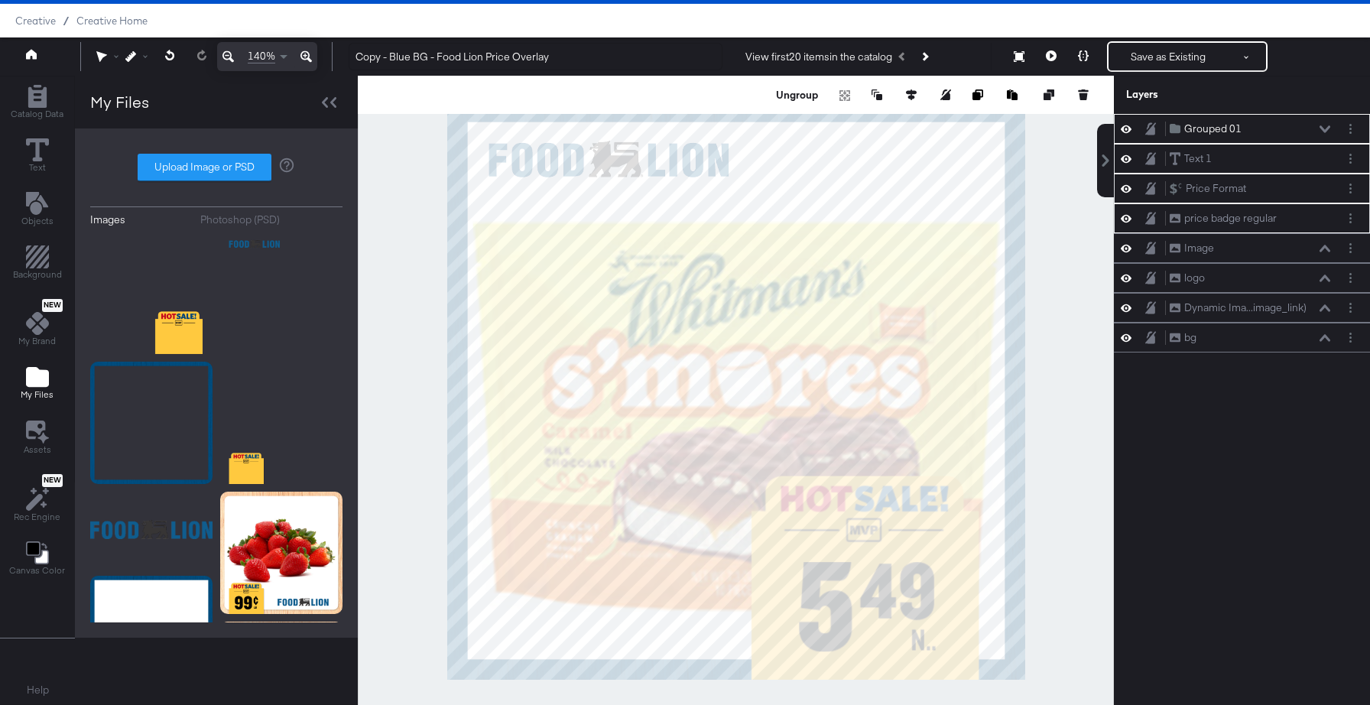
click at [1320, 131] on icon at bounding box center [1324, 129] width 11 height 8
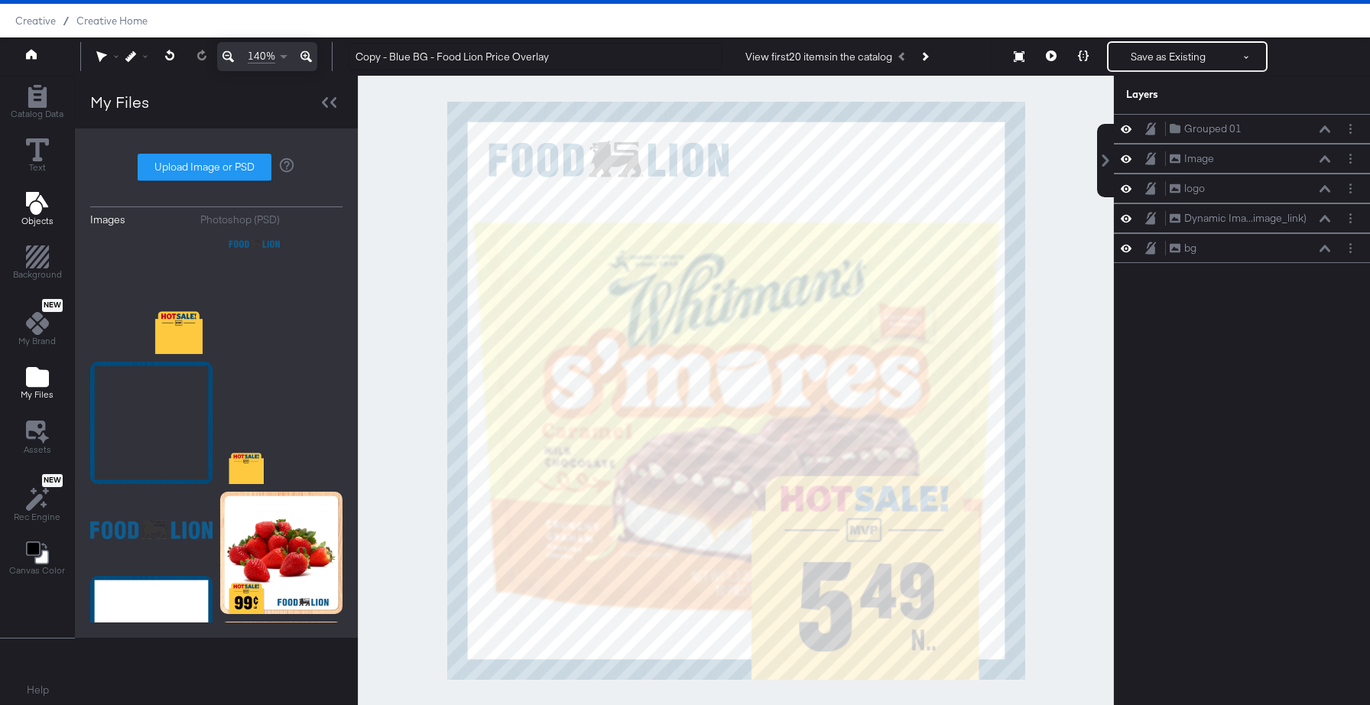
click at [40, 200] on icon "Add Text" at bounding box center [36, 203] width 22 height 23
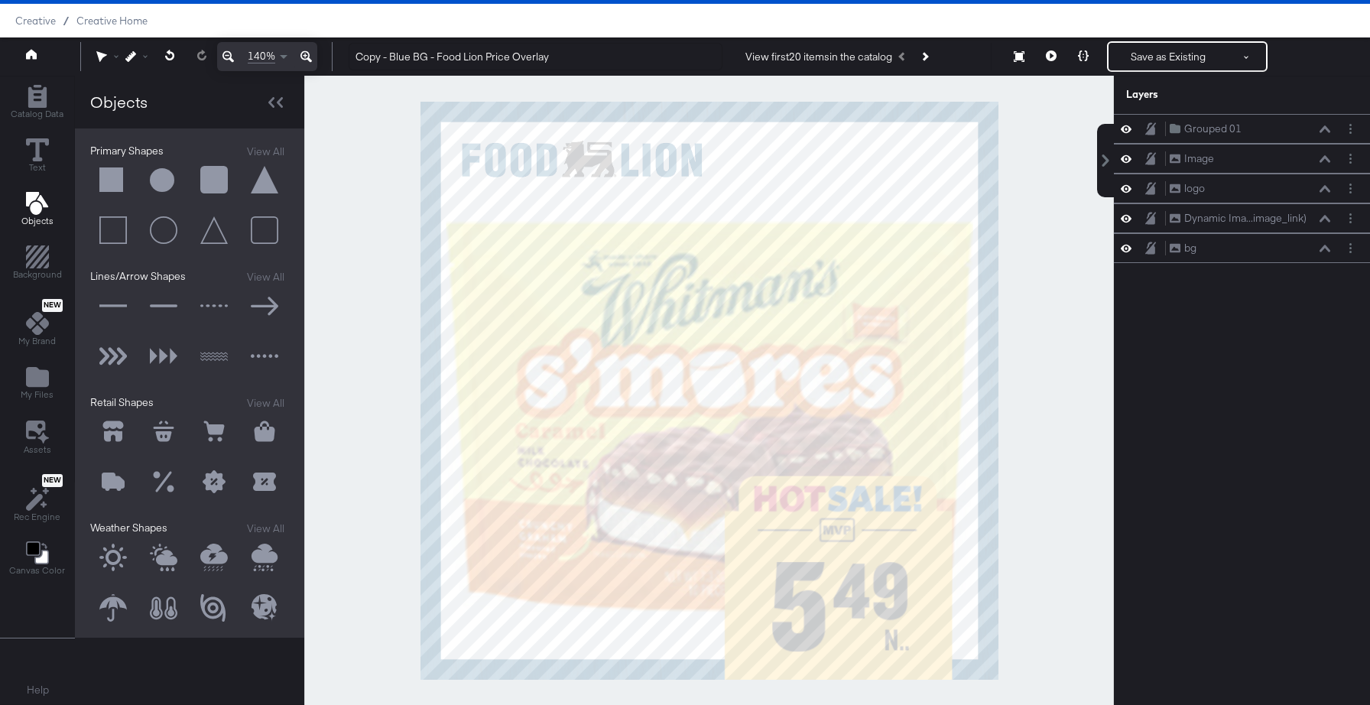
click at [116, 179] on button at bounding box center [113, 180] width 46 height 46
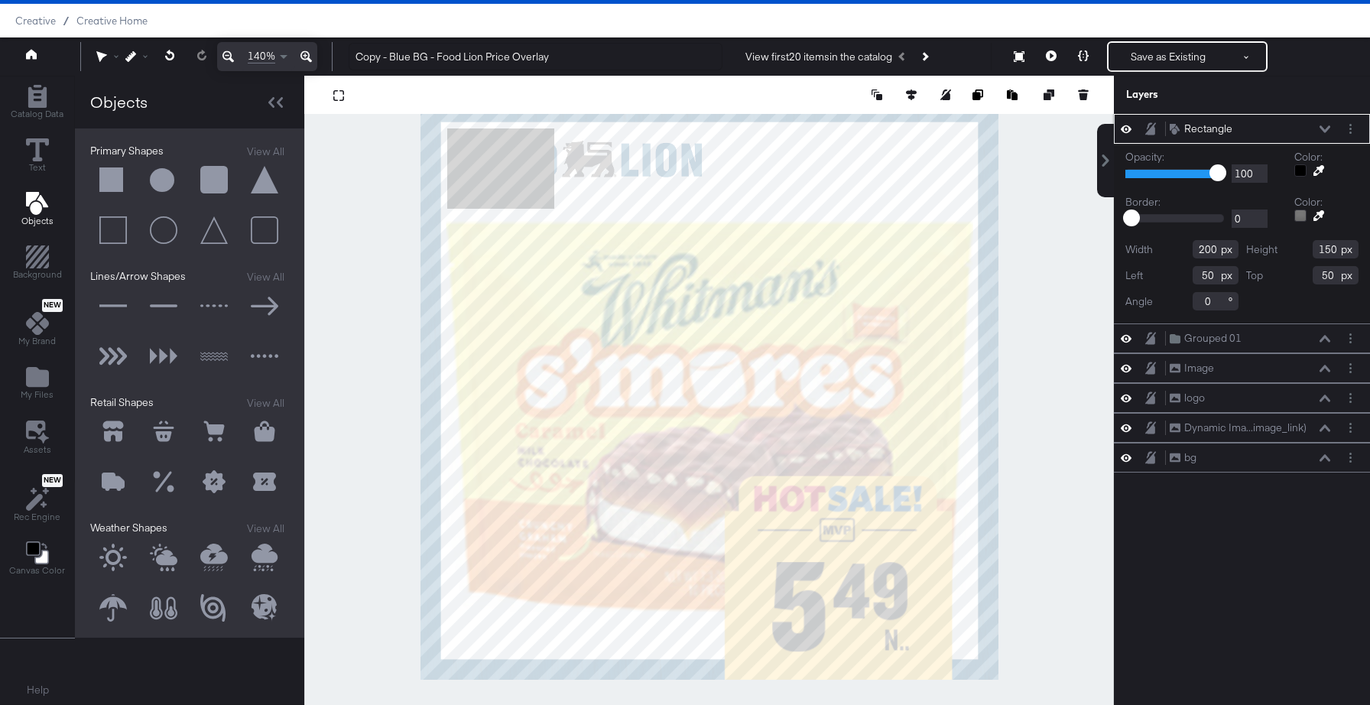
click at [1216, 249] on input "200" at bounding box center [1215, 249] width 46 height 18
type input "88"
click at [1332, 249] on input "150" at bounding box center [1335, 249] width 46 height 18
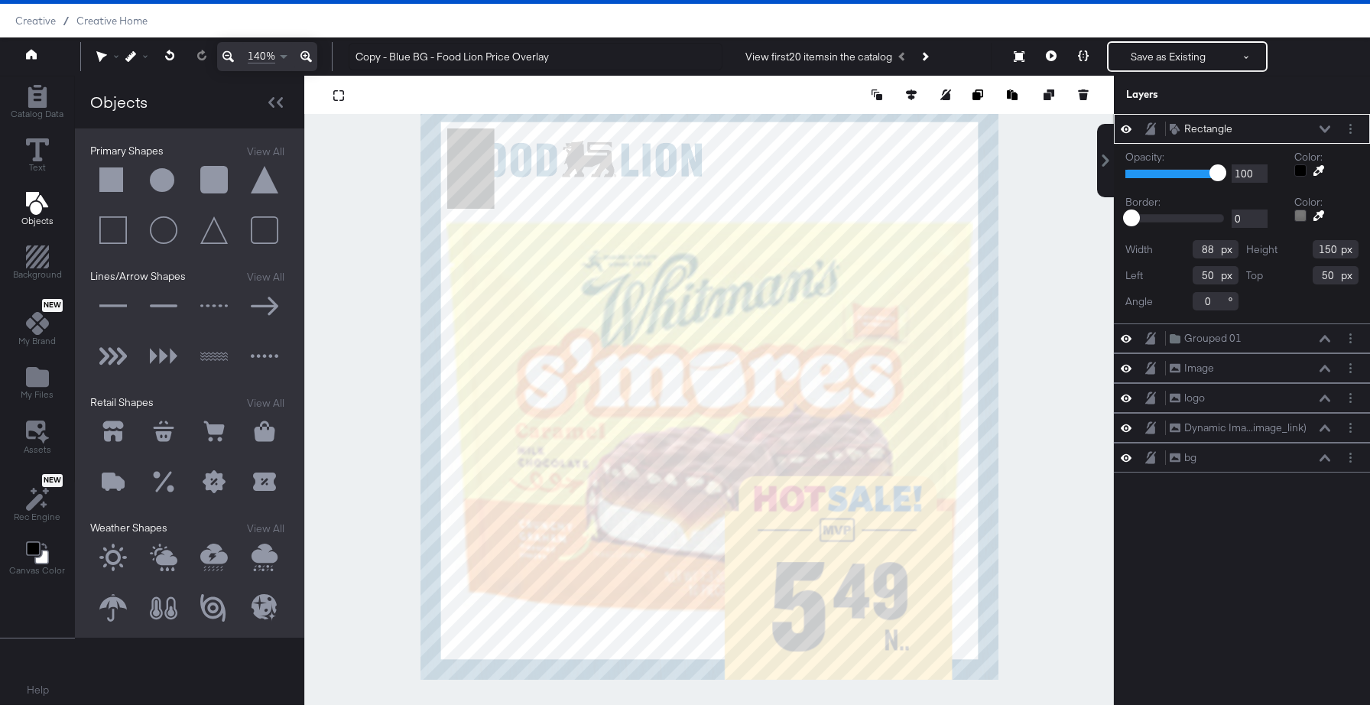
click at [1332, 249] on input "150" at bounding box center [1335, 249] width 46 height 18
type input "88"
type input "1150"
type input "992"
type input "969"
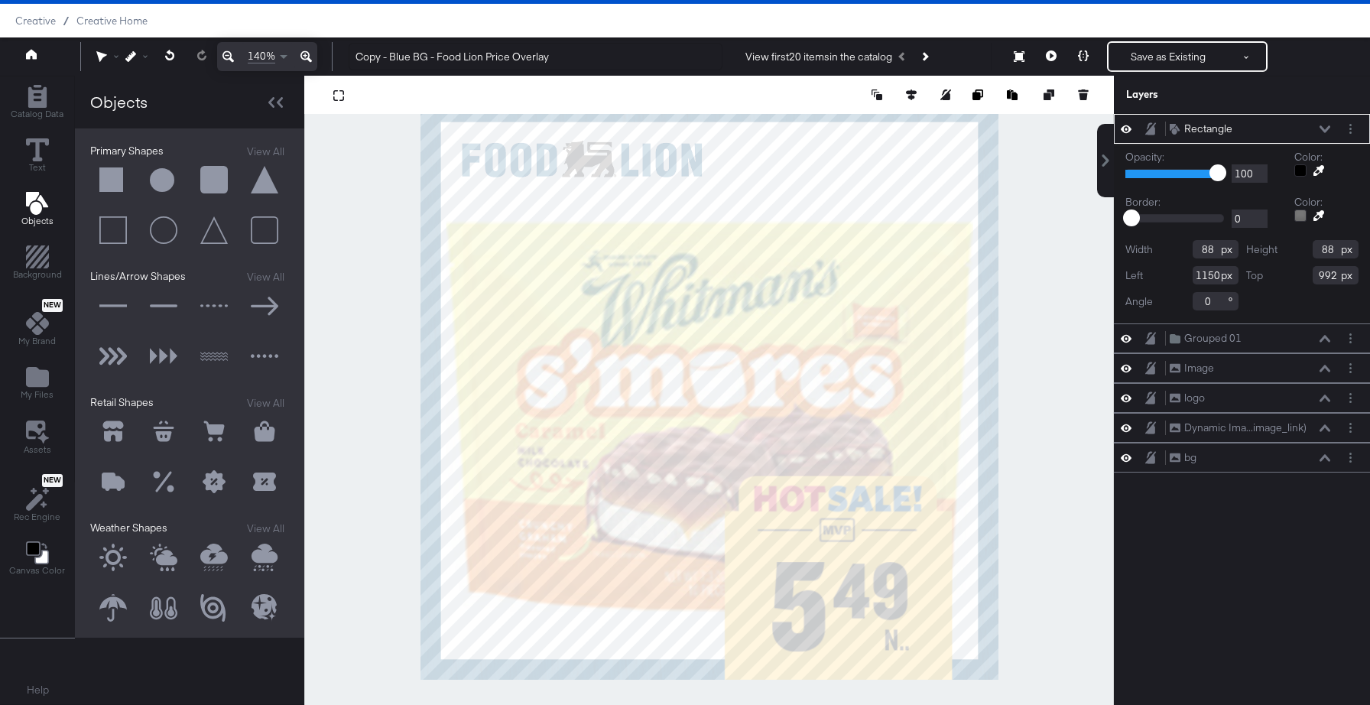
type input "831"
type input "992"
type input "833"
click at [1323, 130] on icon at bounding box center [1324, 128] width 11 height 7
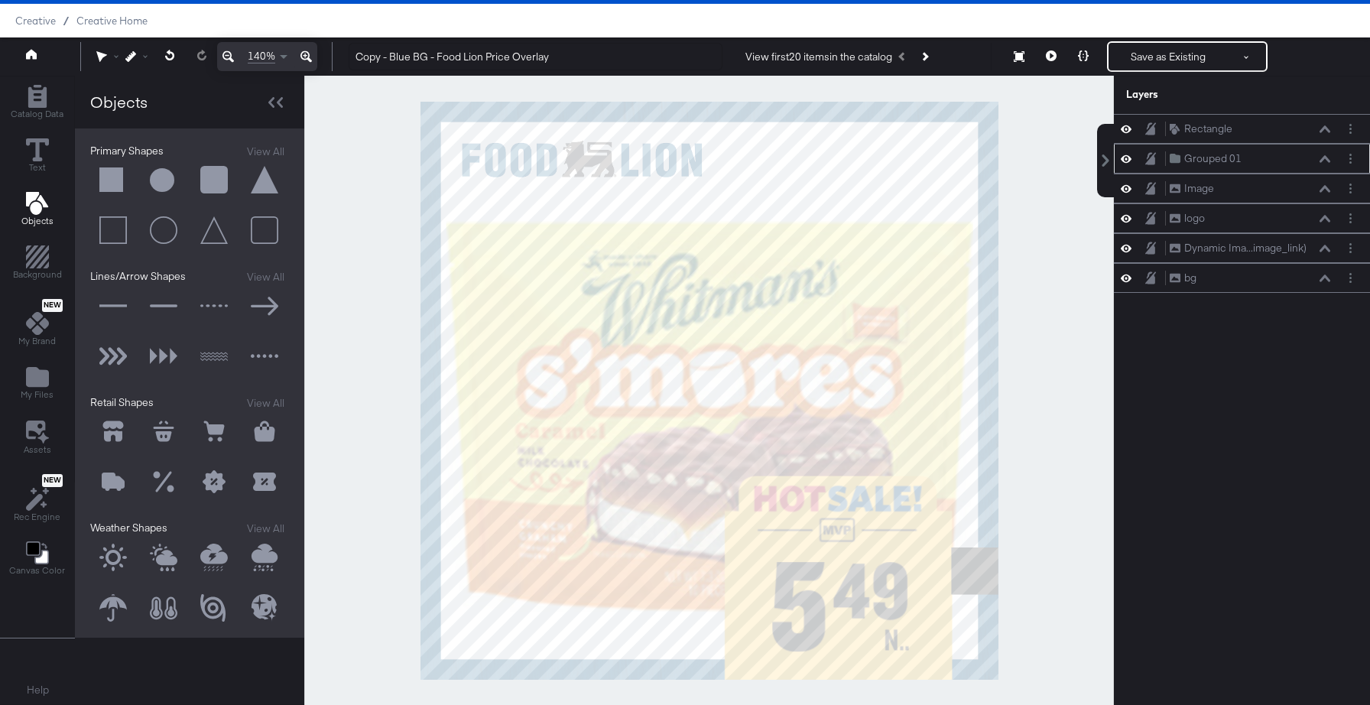
click at [1328, 163] on div "Grouped 01 Grouped 01" at bounding box center [1250, 159] width 162 height 16
click at [1265, 162] on div "Grouped 01 Grouped 01" at bounding box center [1250, 159] width 162 height 16
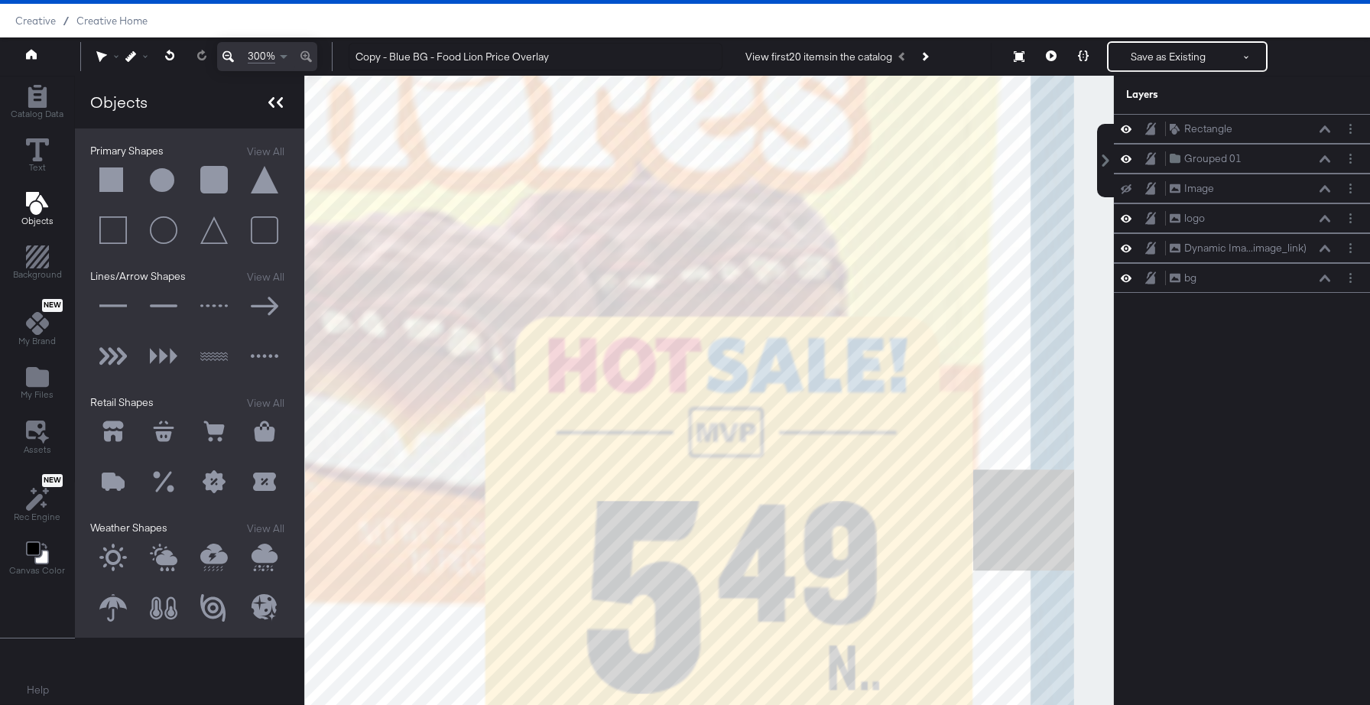
click at [276, 106] on icon at bounding box center [275, 102] width 15 height 11
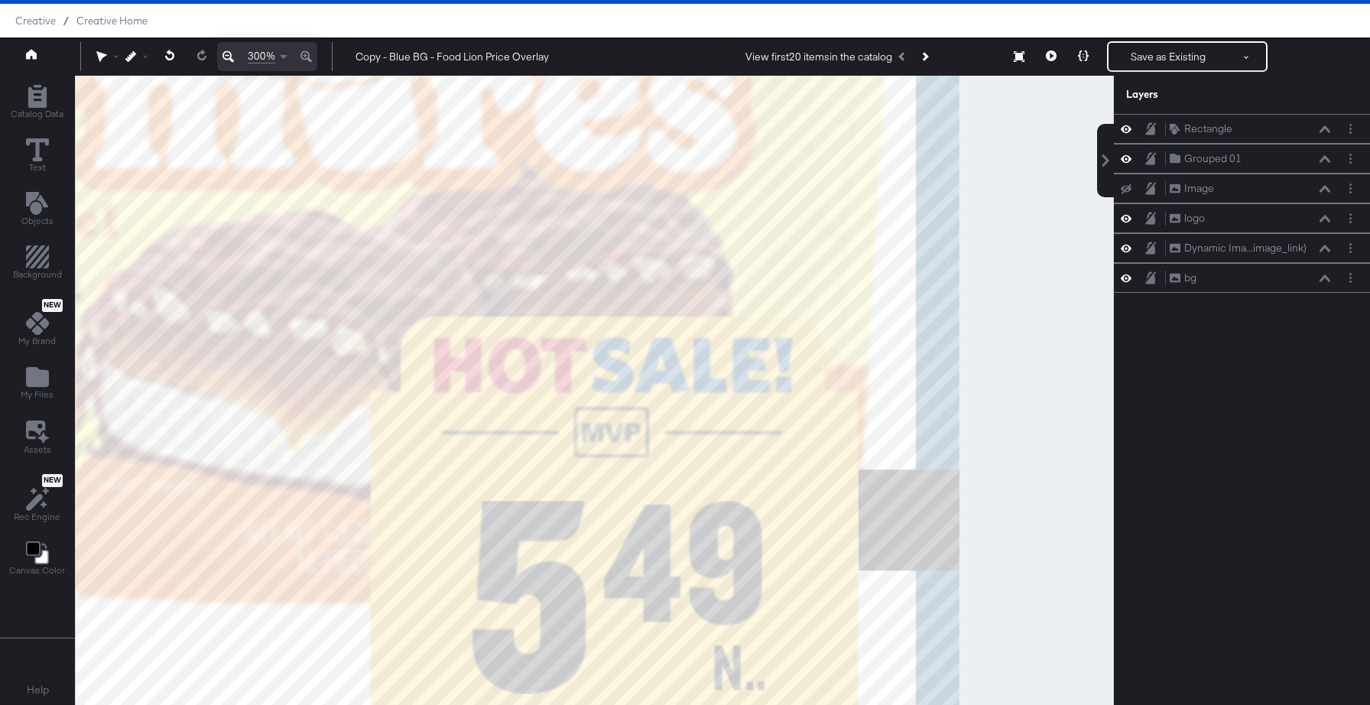
scroll to position [39, 0]
click at [226, 56] on icon at bounding box center [227, 56] width 11 height 11
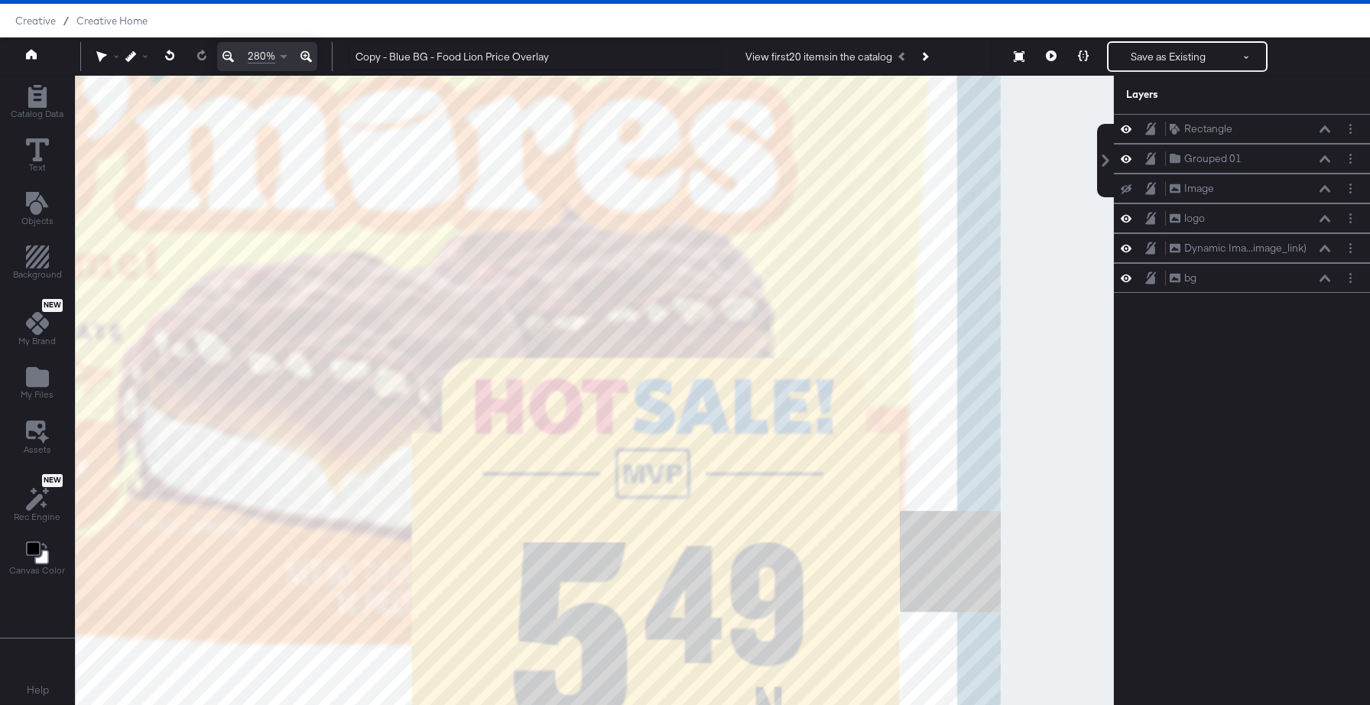
click at [226, 56] on icon at bounding box center [227, 56] width 11 height 11
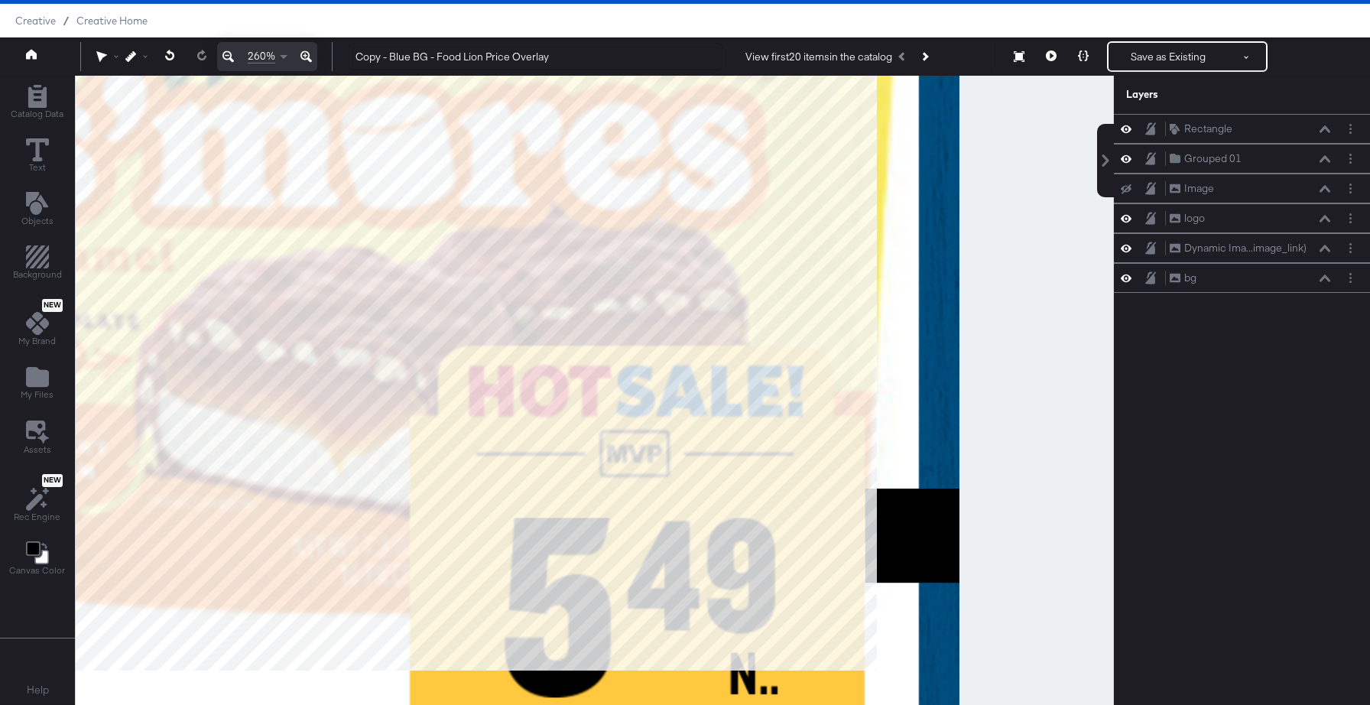
click at [226, 56] on icon at bounding box center [227, 56] width 11 height 11
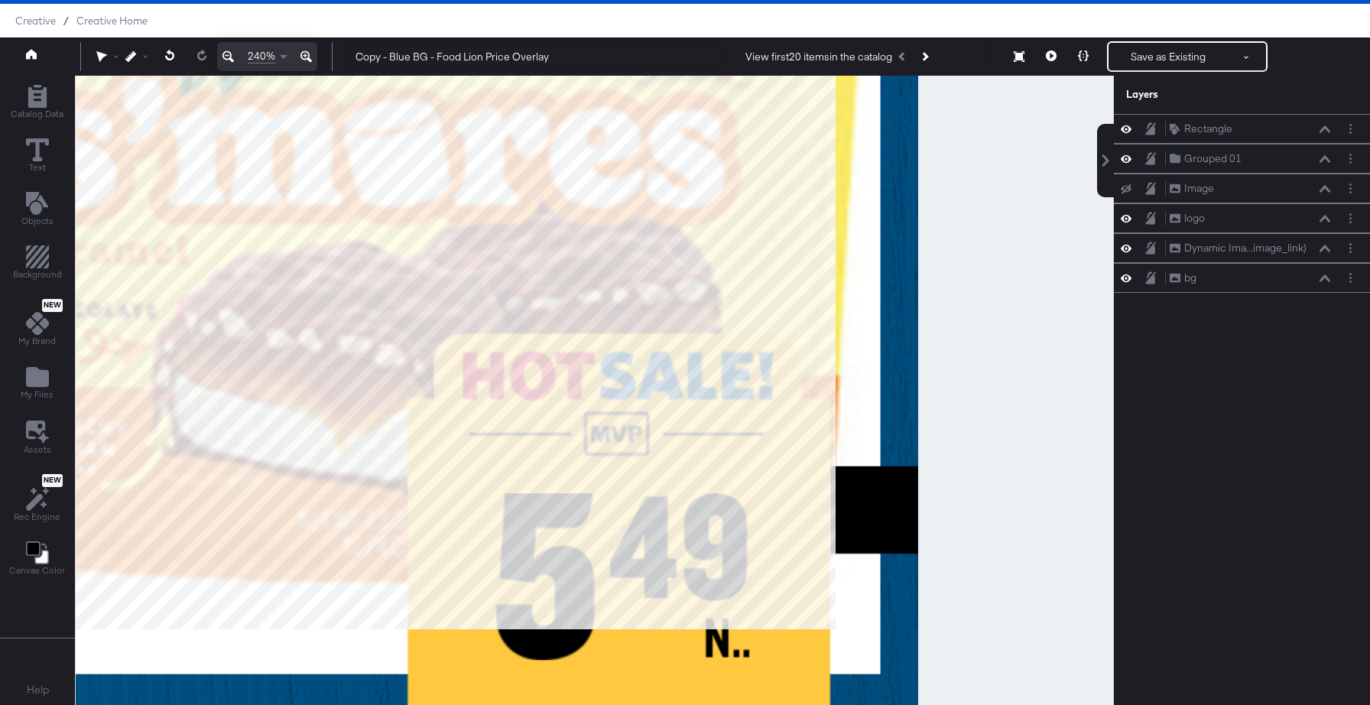
click at [226, 56] on icon at bounding box center [227, 56] width 11 height 11
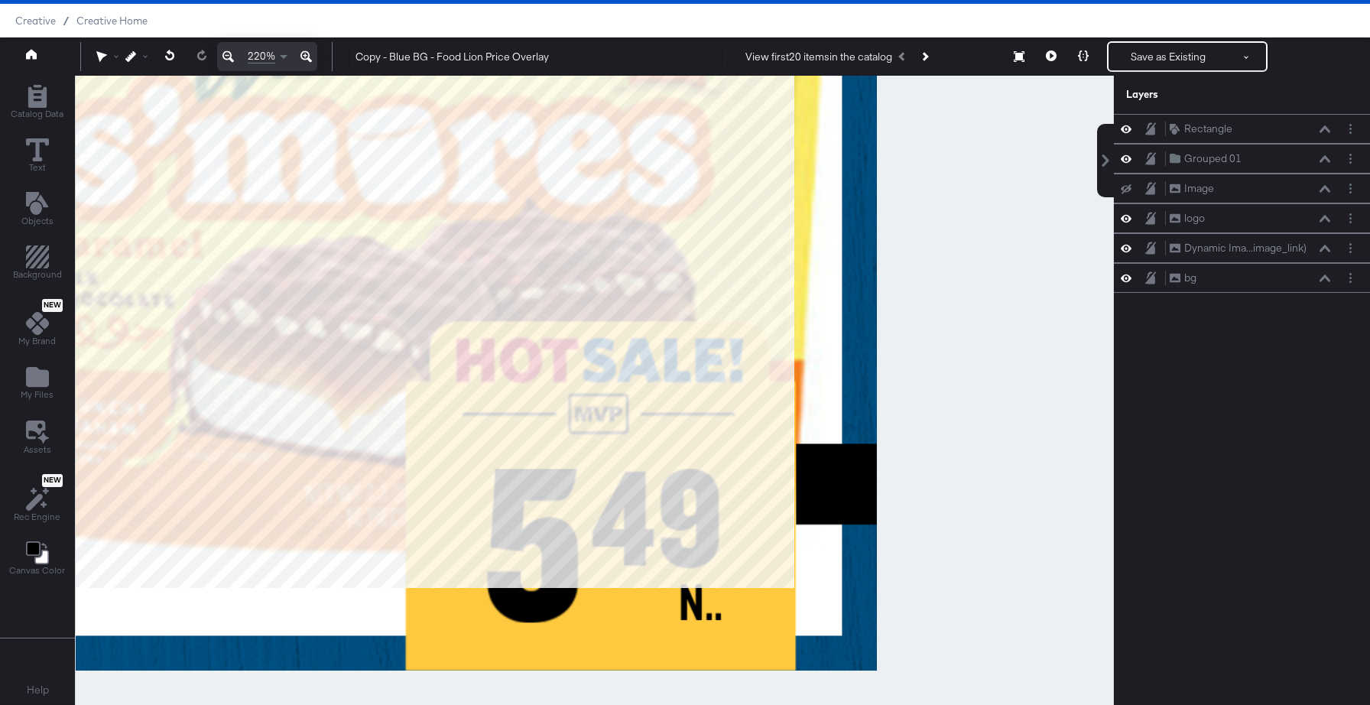
click at [226, 56] on icon at bounding box center [227, 56] width 11 height 11
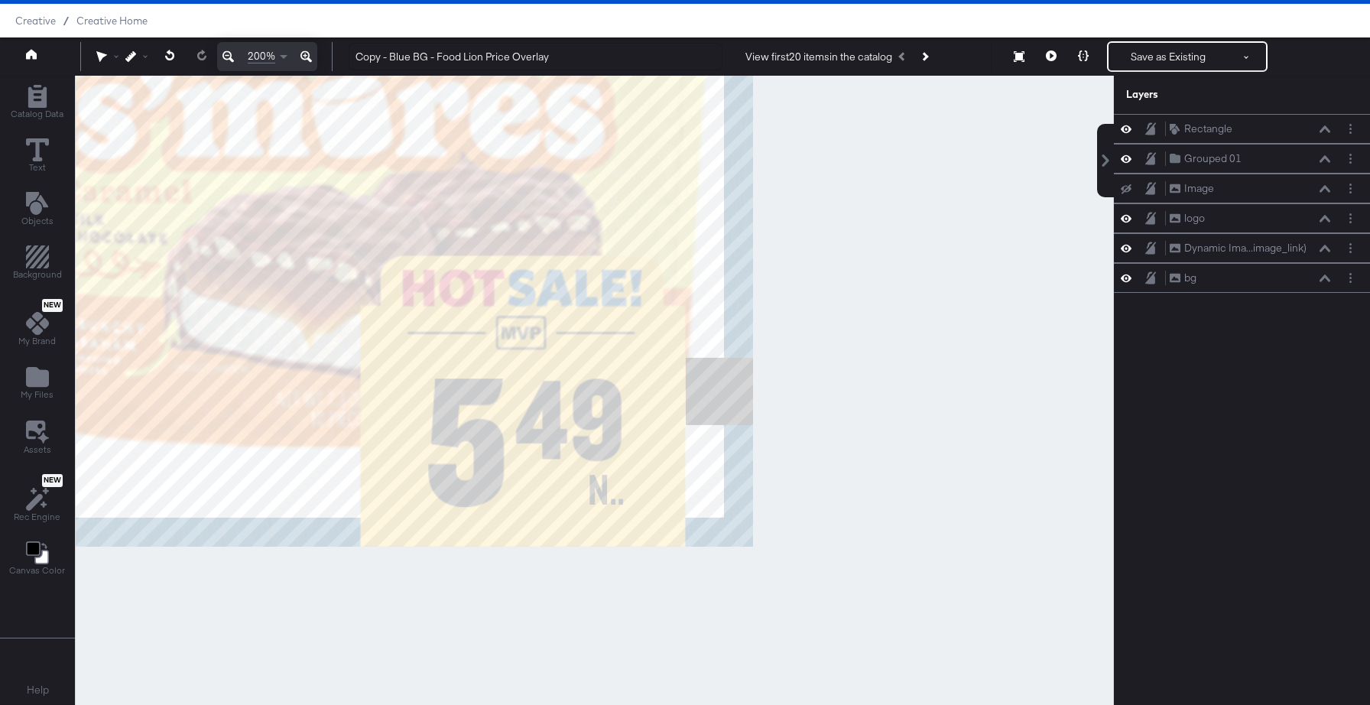
click at [226, 56] on icon at bounding box center [227, 56] width 11 height 11
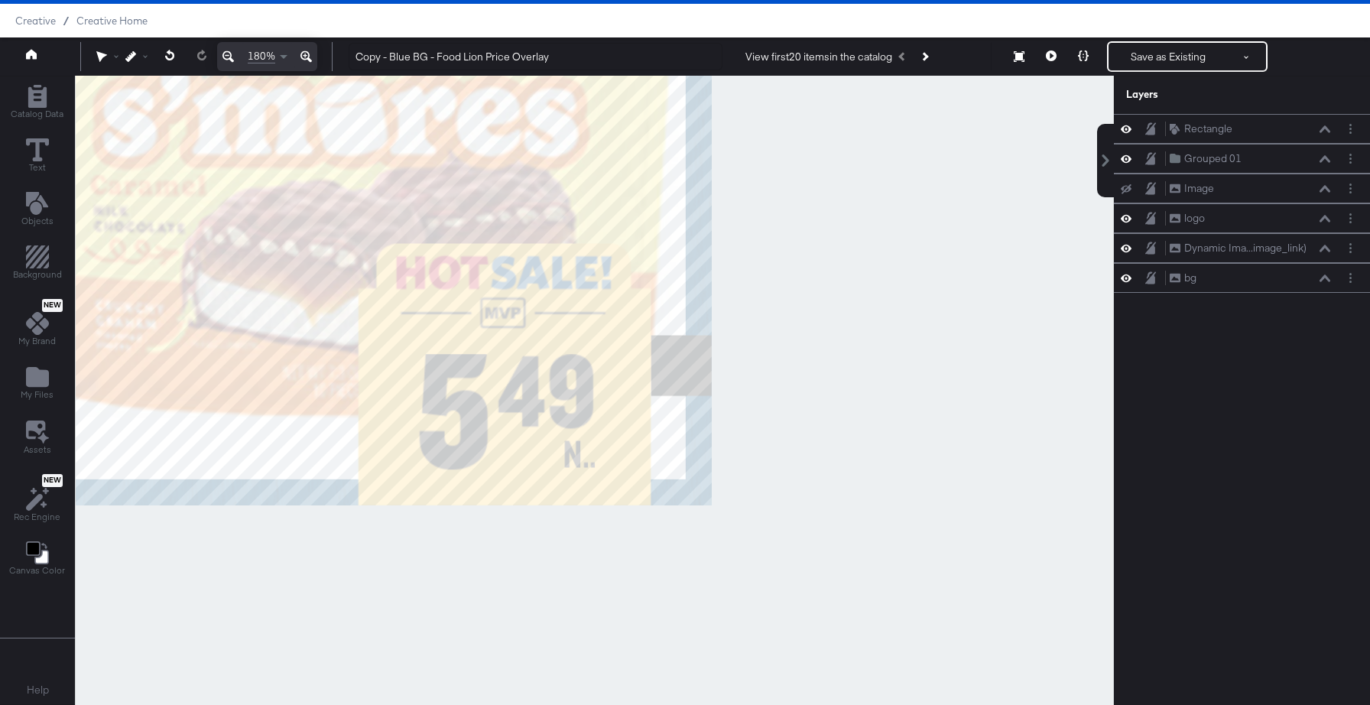
click at [226, 56] on icon at bounding box center [227, 56] width 11 height 11
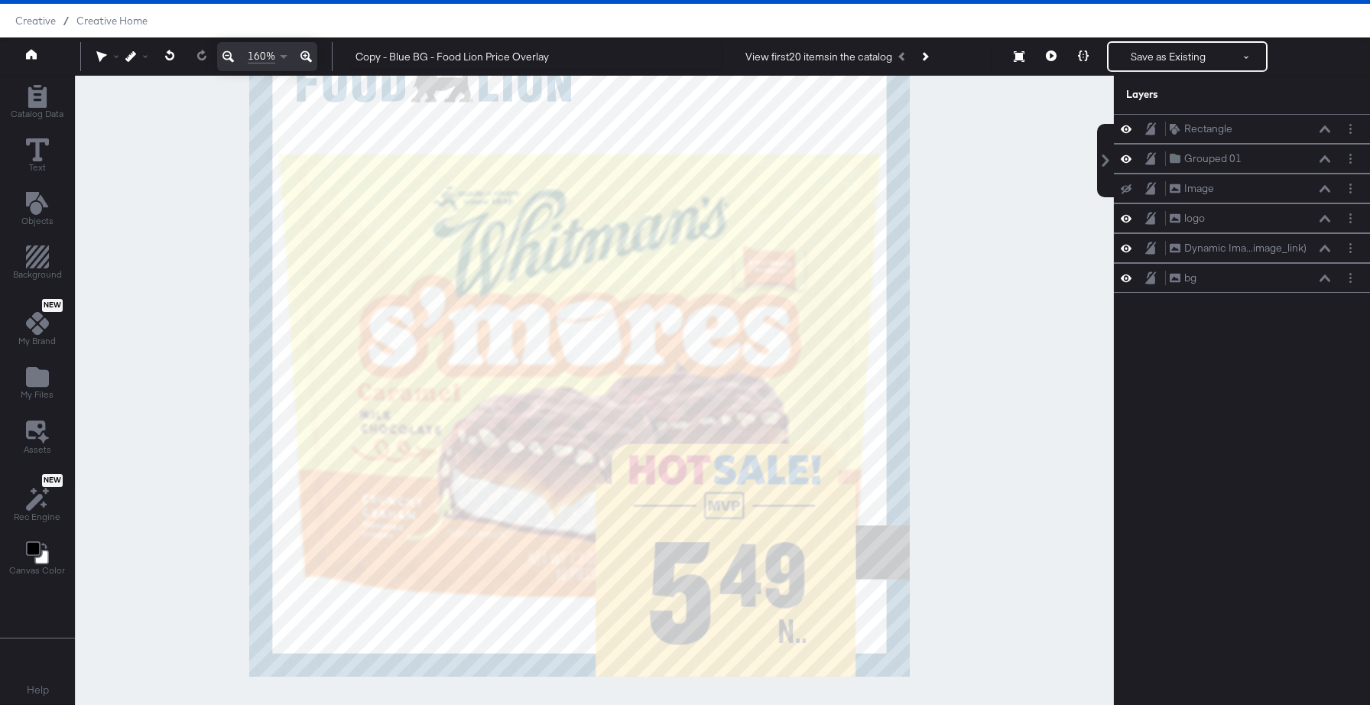
click at [217, 42] on button at bounding box center [228, 56] width 22 height 29
drag, startPoint x: 226, startPoint y: 56, endPoint x: 707, endPoint y: 496, distance: 652.0
click at [707, 496] on div at bounding box center [594, 390] width 1037 height 629
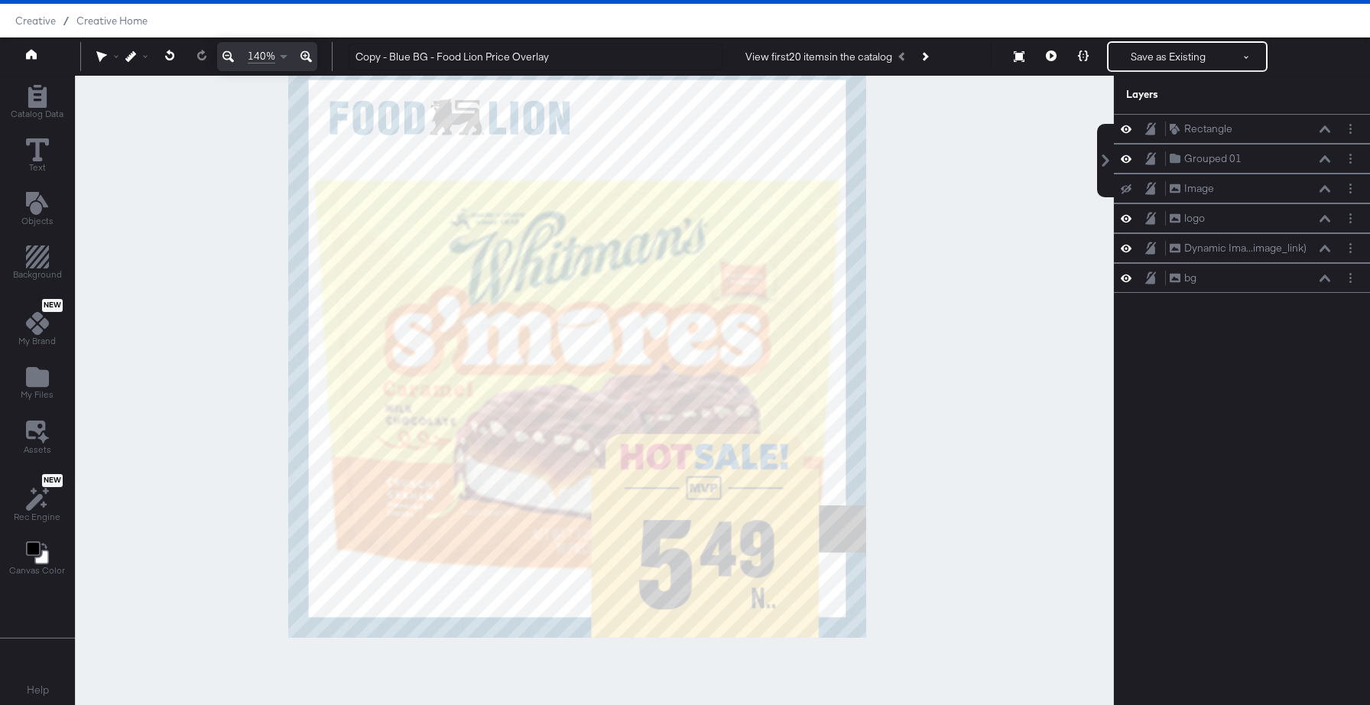
click at [226, 54] on icon at bounding box center [227, 56] width 11 height 18
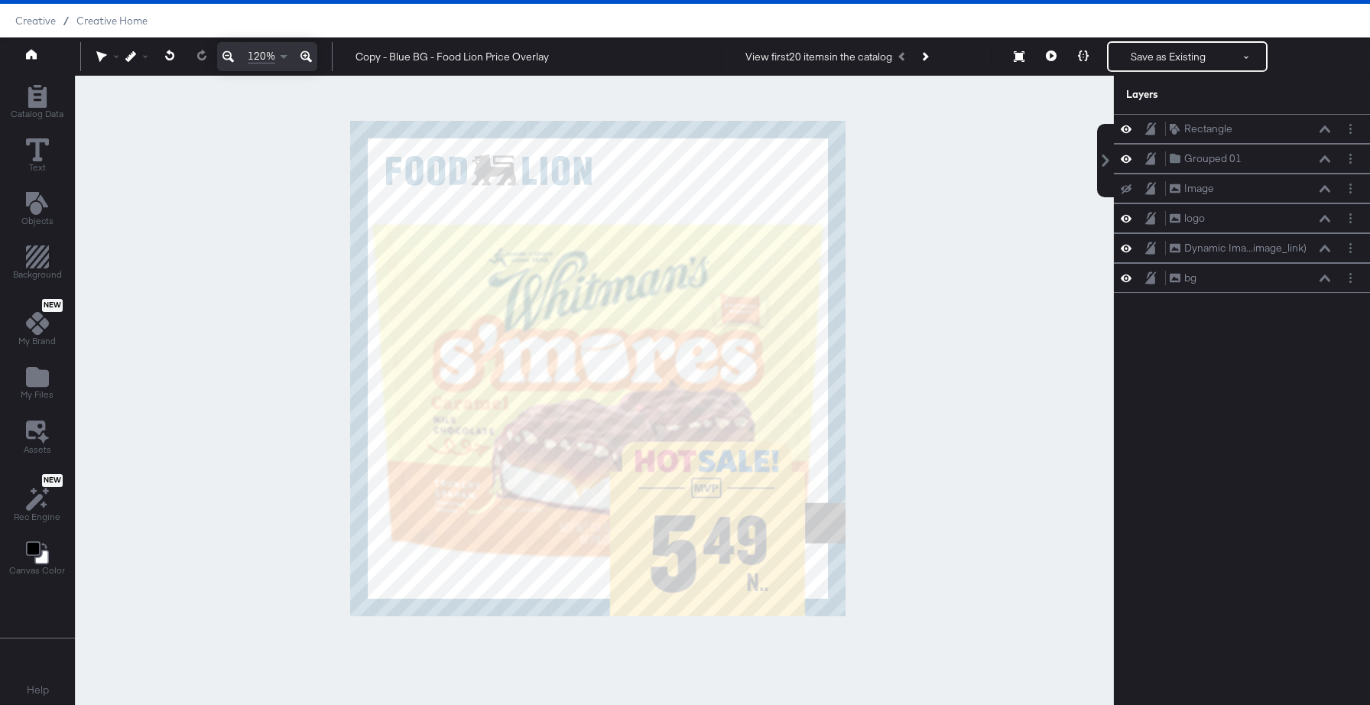
click at [217, 42] on button at bounding box center [228, 56] width 22 height 29
drag, startPoint x: 226, startPoint y: 54, endPoint x: 678, endPoint y: 254, distance: 494.6
click at [678, 254] on div at bounding box center [594, 390] width 1037 height 629
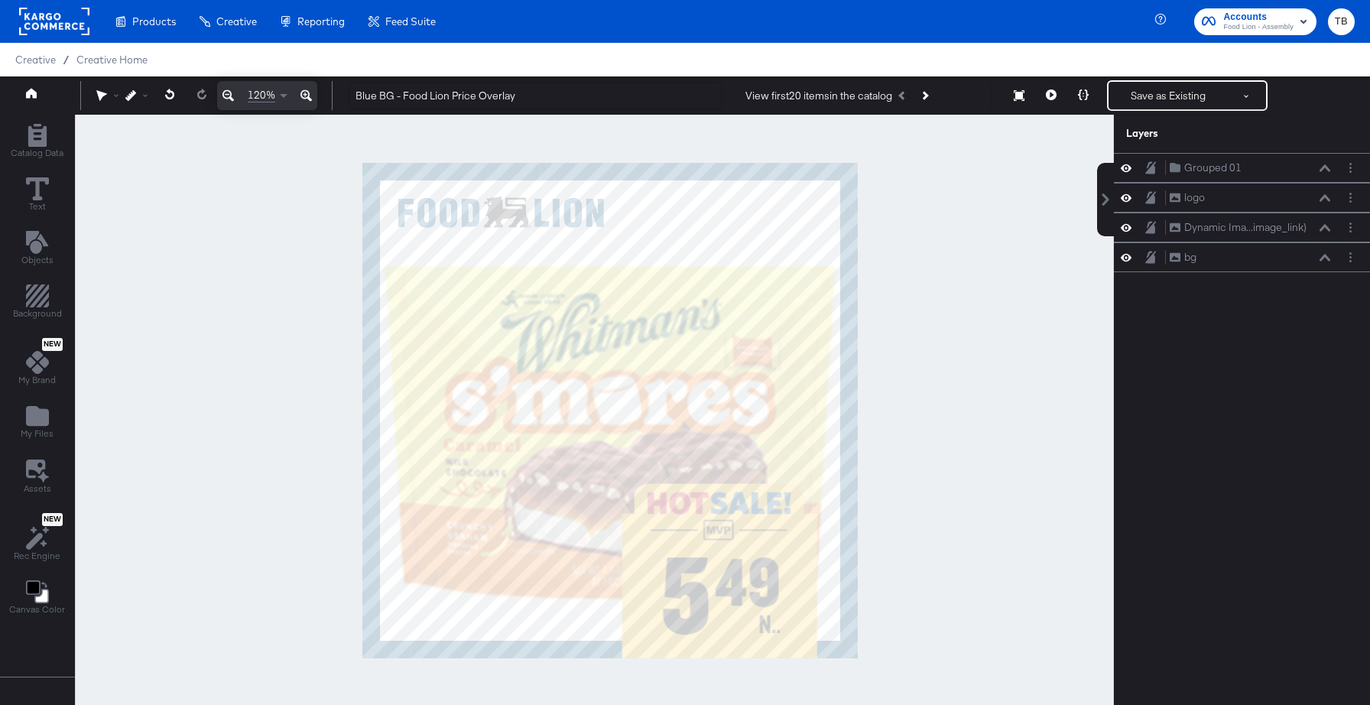
scroll to position [39, 0]
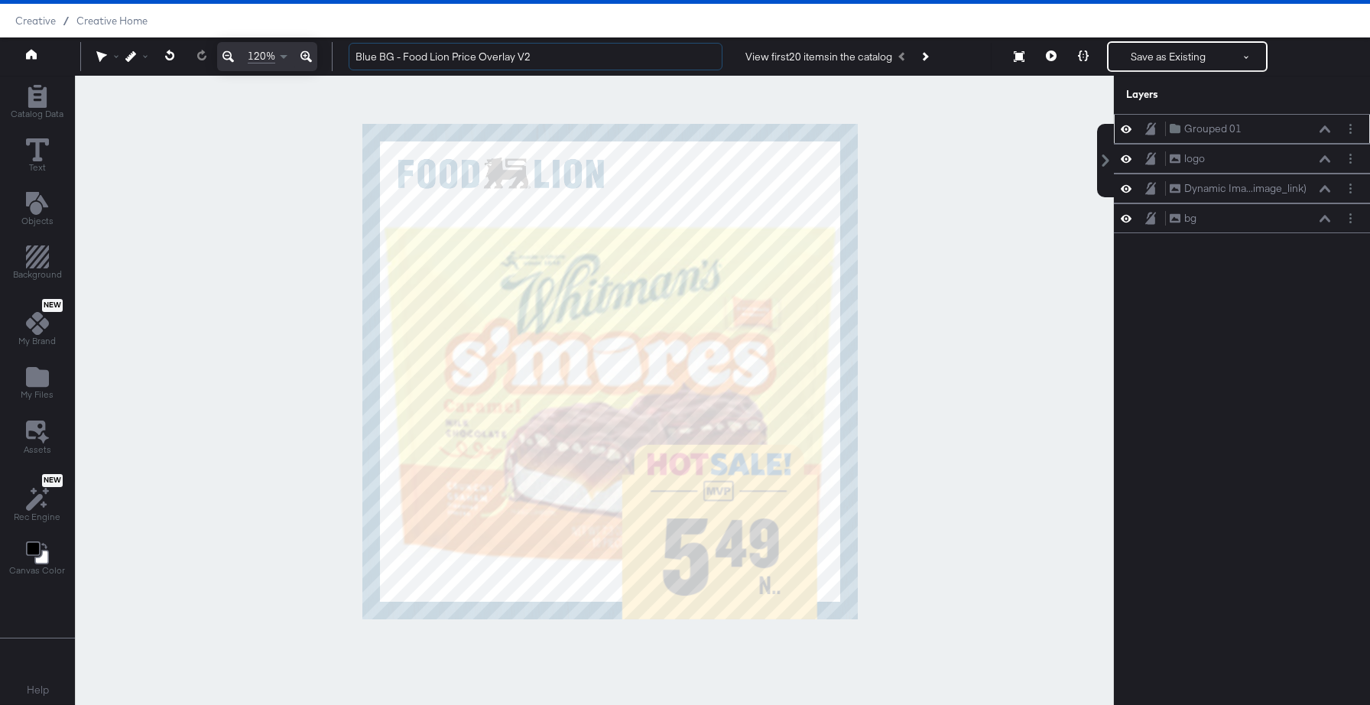
click at [1128, 133] on icon at bounding box center [1126, 128] width 11 height 13
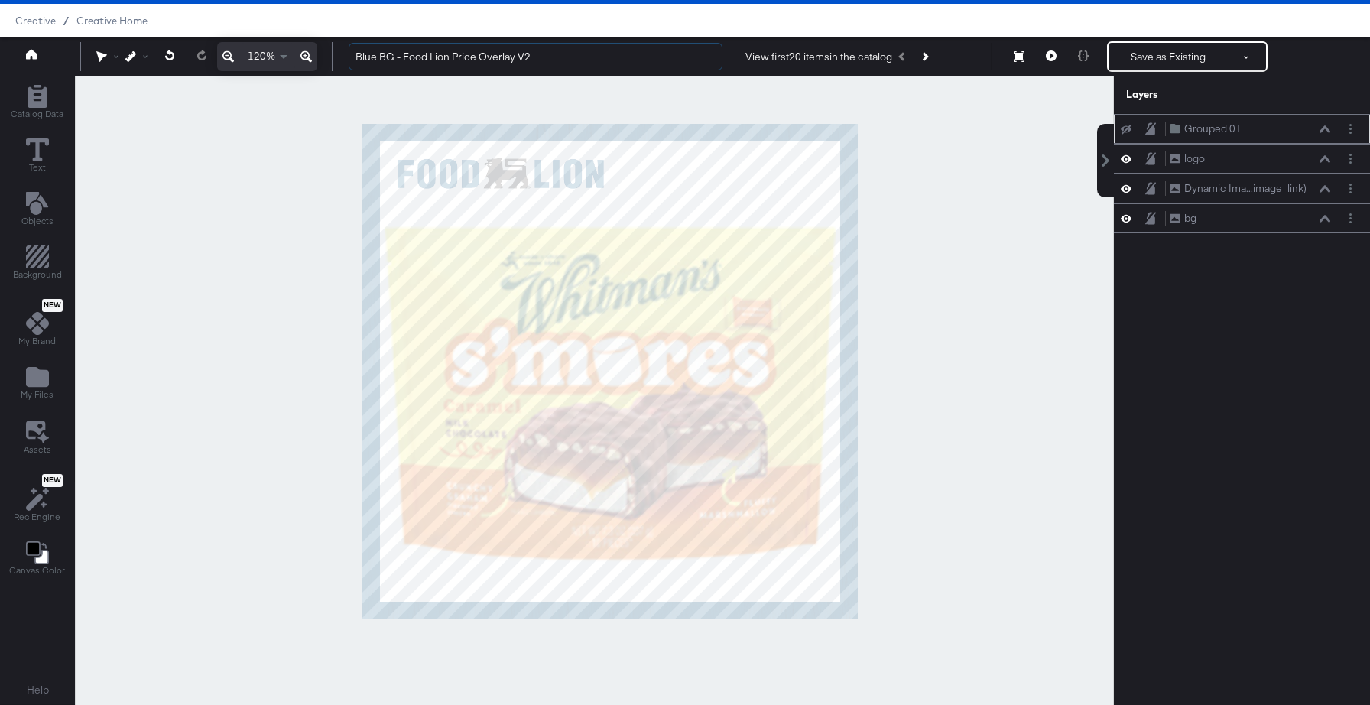
click at [1128, 133] on icon at bounding box center [1126, 130] width 11 height 10
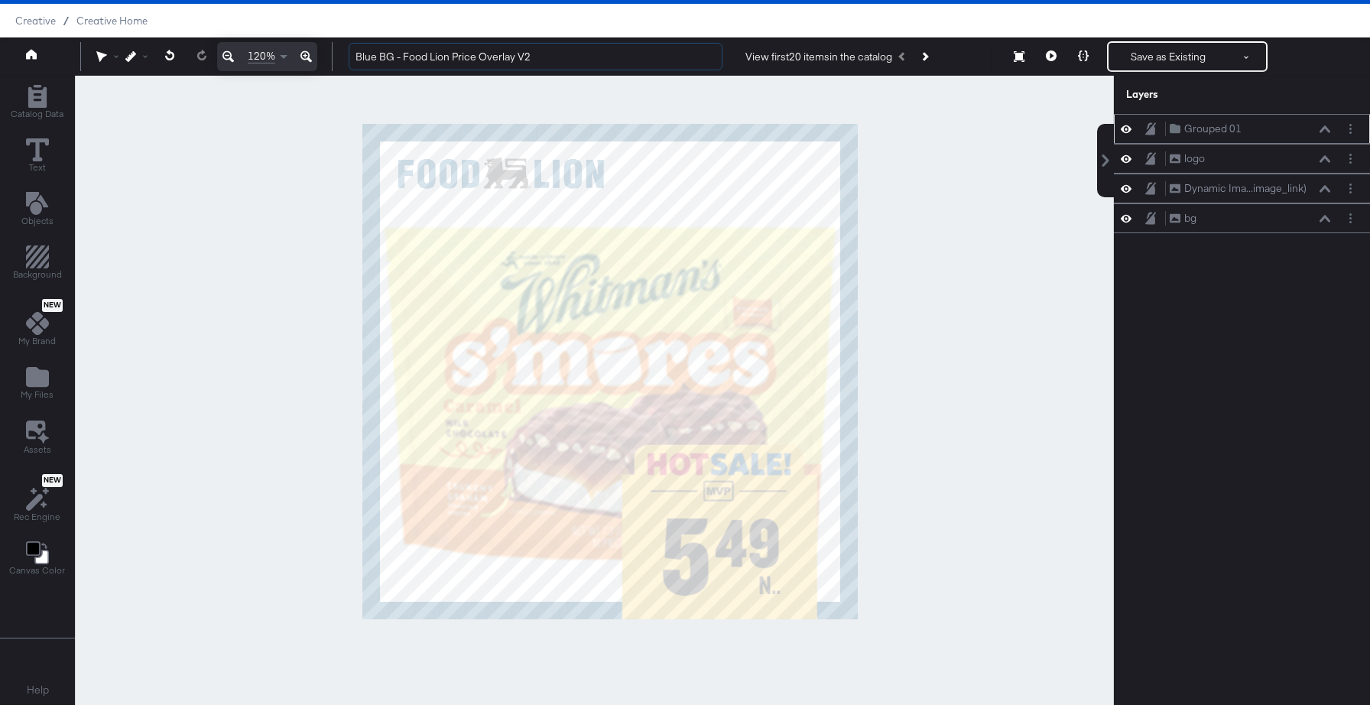
type input "Blue BG - Food Lion Price Overlay V2"
click at [1327, 133] on button at bounding box center [1325, 129] width 12 height 9
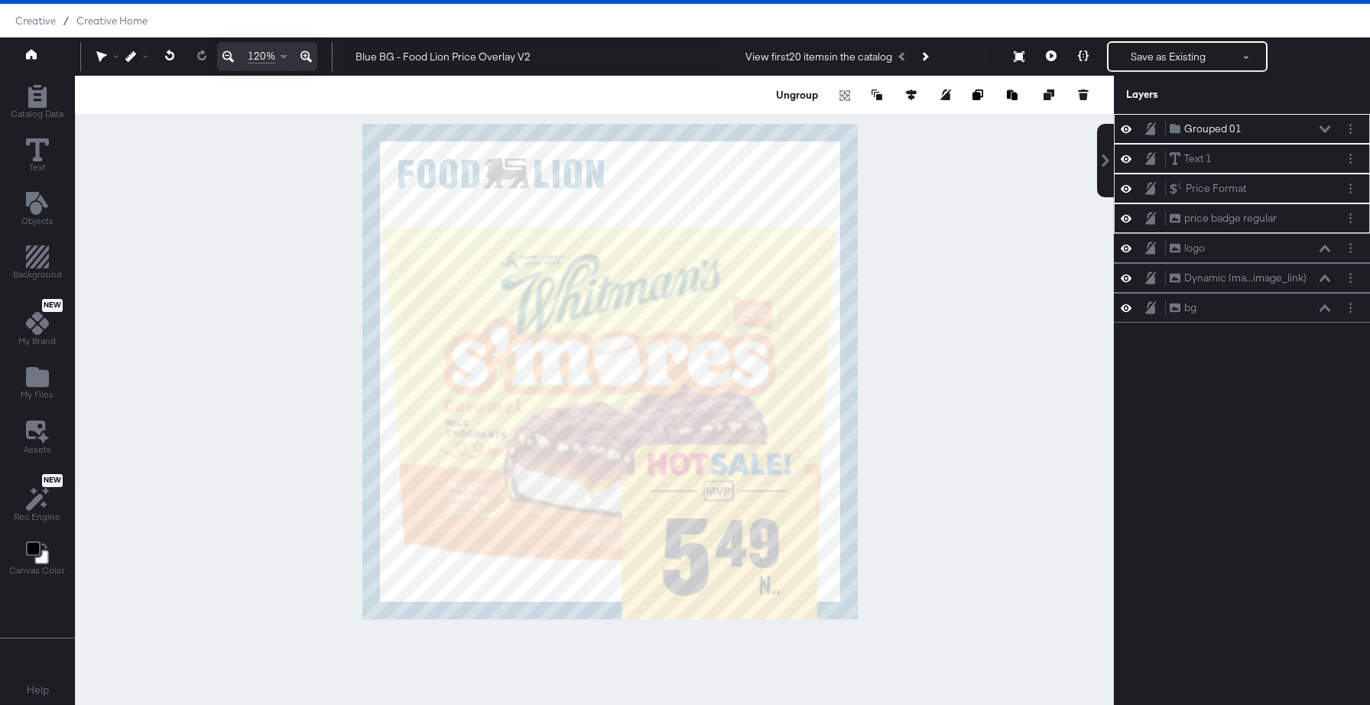
click at [1316, 160] on div "Text 1 Text 1" at bounding box center [1250, 159] width 162 height 16
click at [788, 96] on button "Ungroup" at bounding box center [797, 94] width 47 height 15
click at [1128, 129] on icon at bounding box center [1126, 128] width 11 height 13
click at [1128, 129] on icon at bounding box center [1126, 130] width 11 height 10
click at [1228, 397] on div "Text 1 Text 1 Price Format Price Format price badge regular price badge regular…" at bounding box center [1242, 397] width 256 height 567
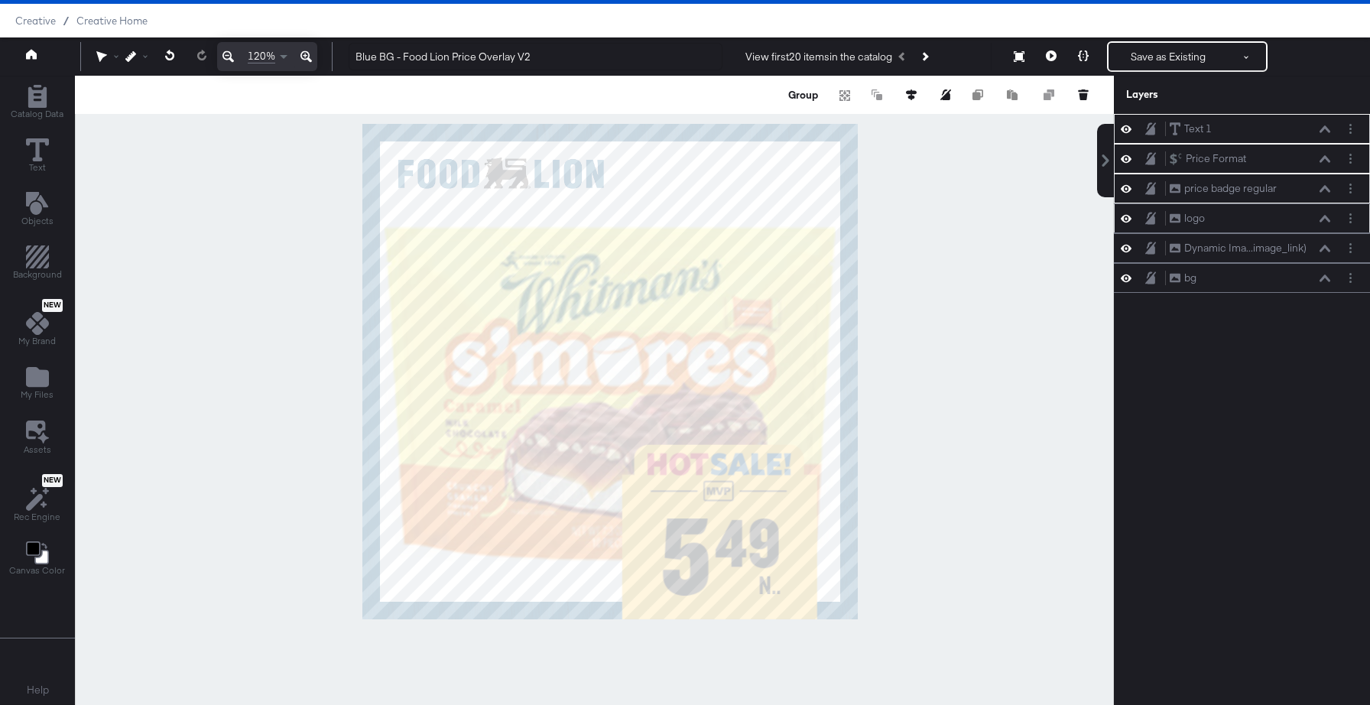
click at [1265, 217] on div "logo logo" at bounding box center [1250, 218] width 162 height 16
click at [1324, 223] on div "logo logo" at bounding box center [1250, 218] width 162 height 16
click at [1326, 219] on icon at bounding box center [1324, 218] width 11 height 7
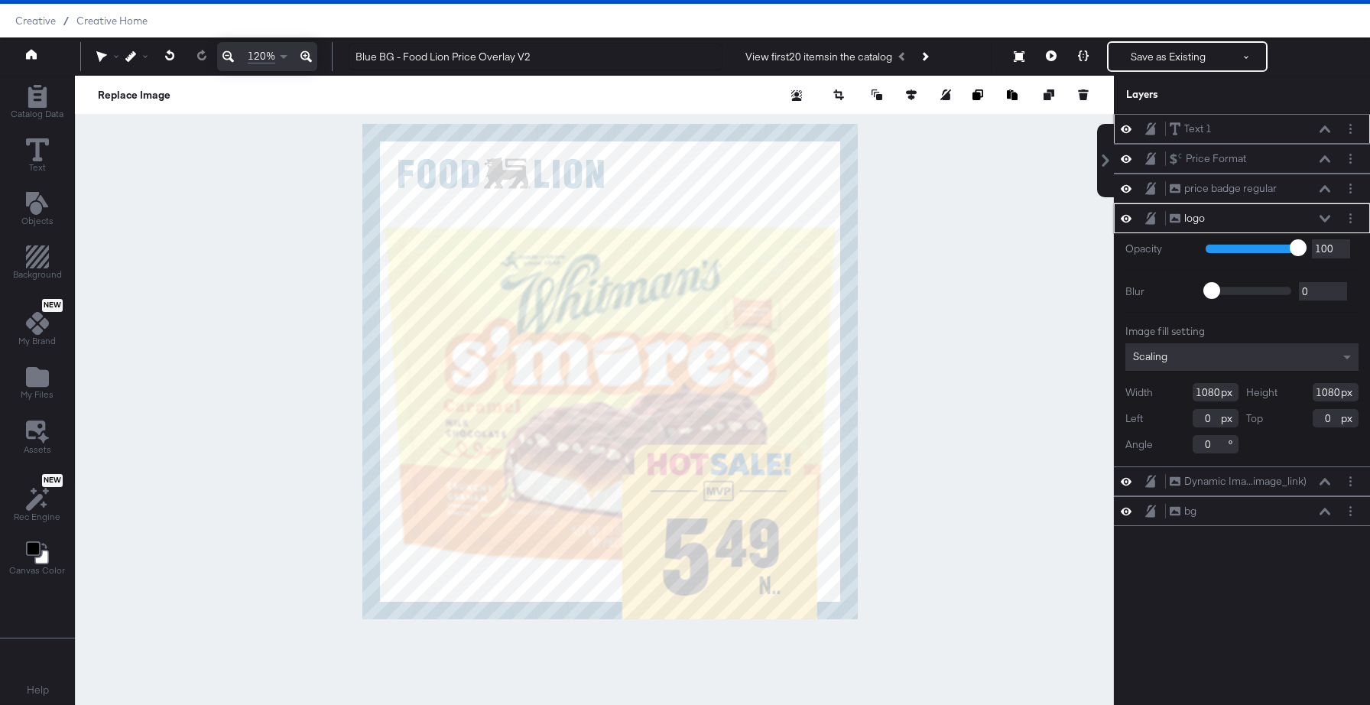
click at [1326, 219] on icon at bounding box center [1324, 218] width 11 height 7
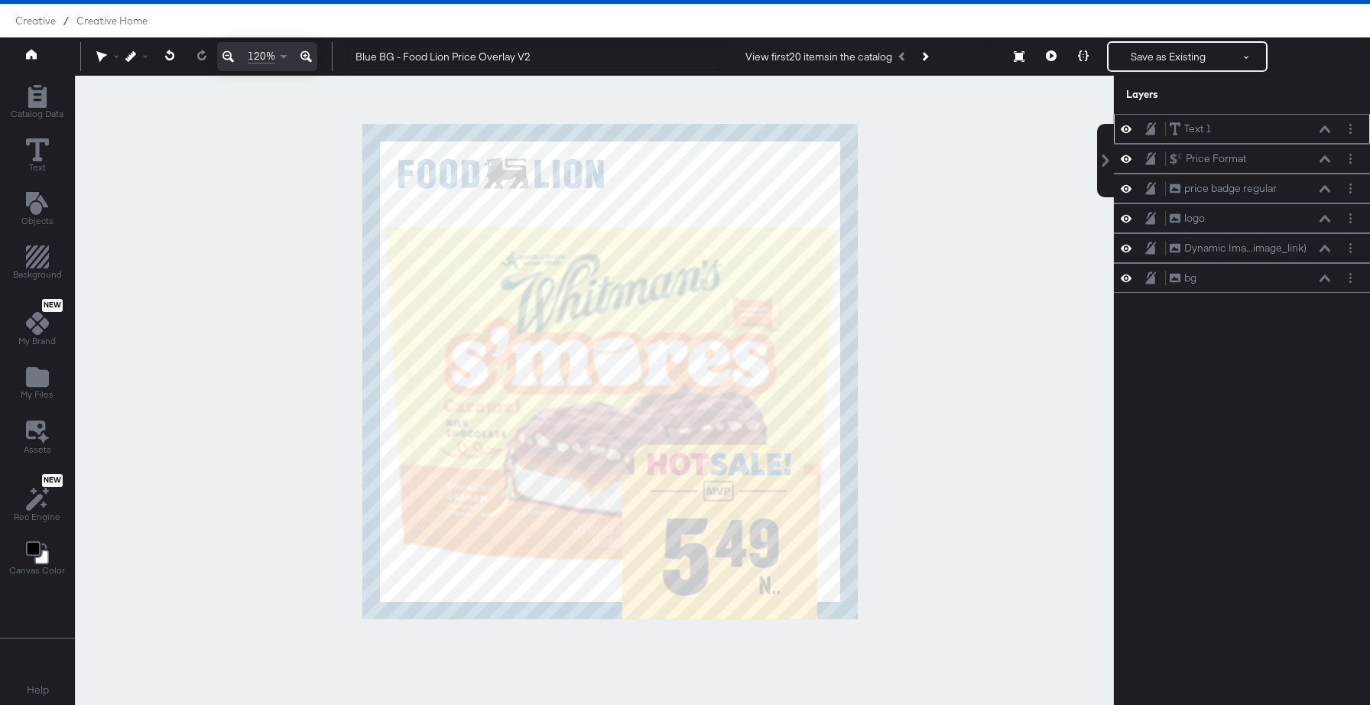
click at [1256, 132] on div "Text 1 Text 1" at bounding box center [1250, 129] width 162 height 16
click at [1274, 163] on div "Price Format Price Format" at bounding box center [1250, 159] width 162 height 16
click at [1170, 57] on button "Save as Existing" at bounding box center [1167, 57] width 119 height 28
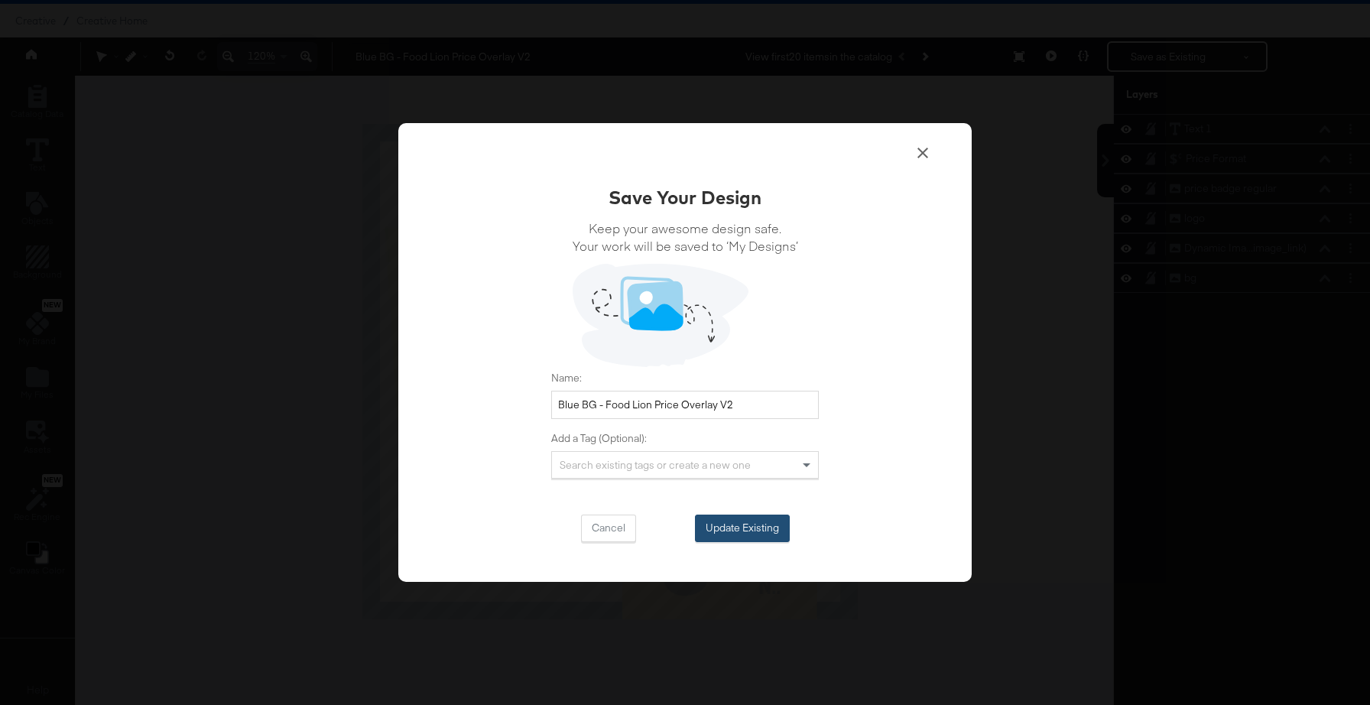
click at [745, 534] on button "Update Existing" at bounding box center [742, 528] width 95 height 28
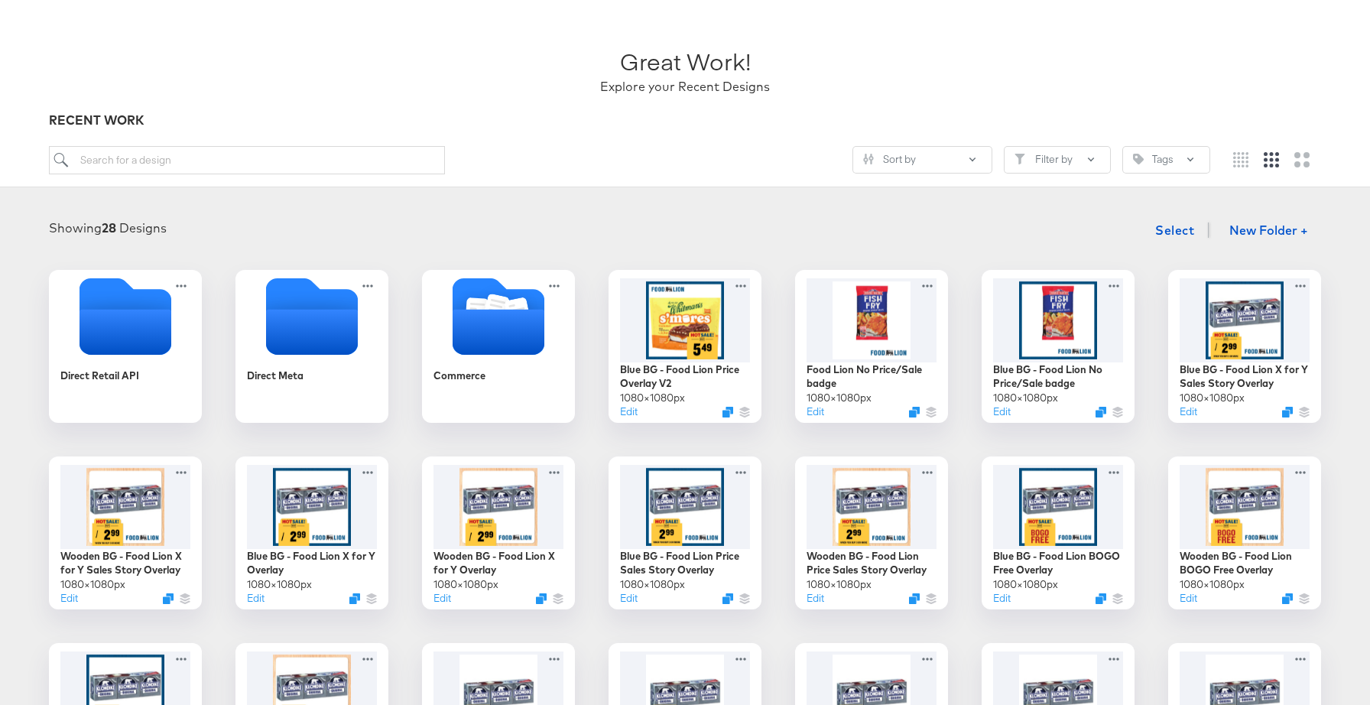
scroll to position [69, 0]
click at [1068, 521] on div at bounding box center [1058, 504] width 137 height 89
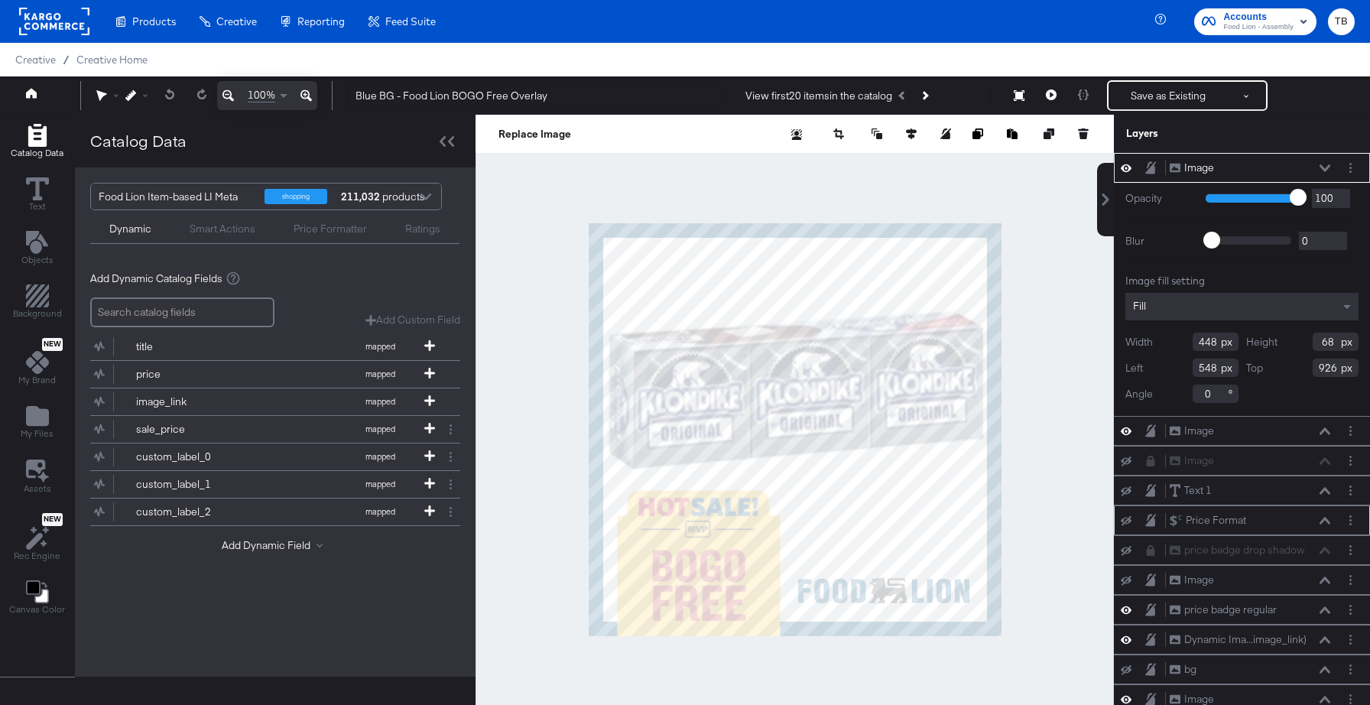
scroll to position [39, 0]
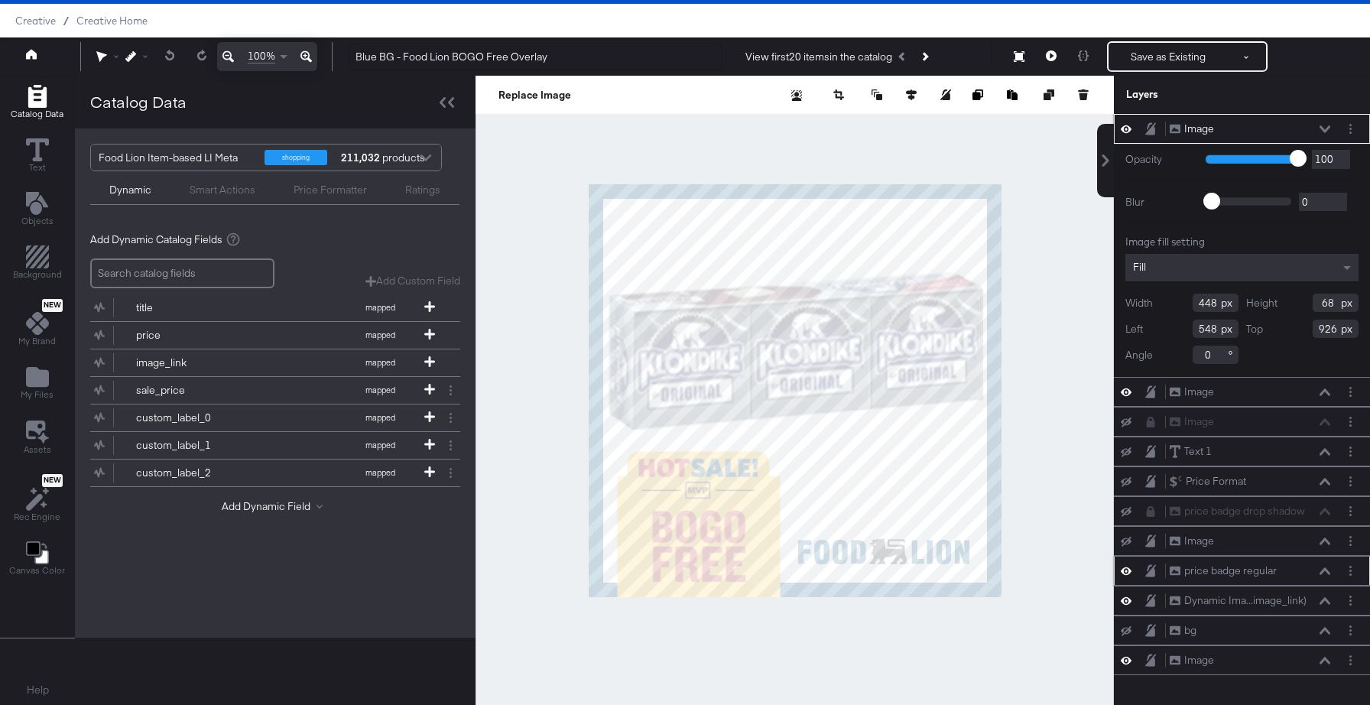
click at [1123, 569] on icon at bounding box center [1126, 571] width 11 height 8
click at [1130, 569] on icon at bounding box center [1126, 571] width 11 height 10
click at [1127, 394] on icon at bounding box center [1126, 391] width 11 height 13
click at [1127, 394] on icon at bounding box center [1126, 393] width 11 height 10
click at [1330, 394] on button at bounding box center [1325, 392] width 12 height 9
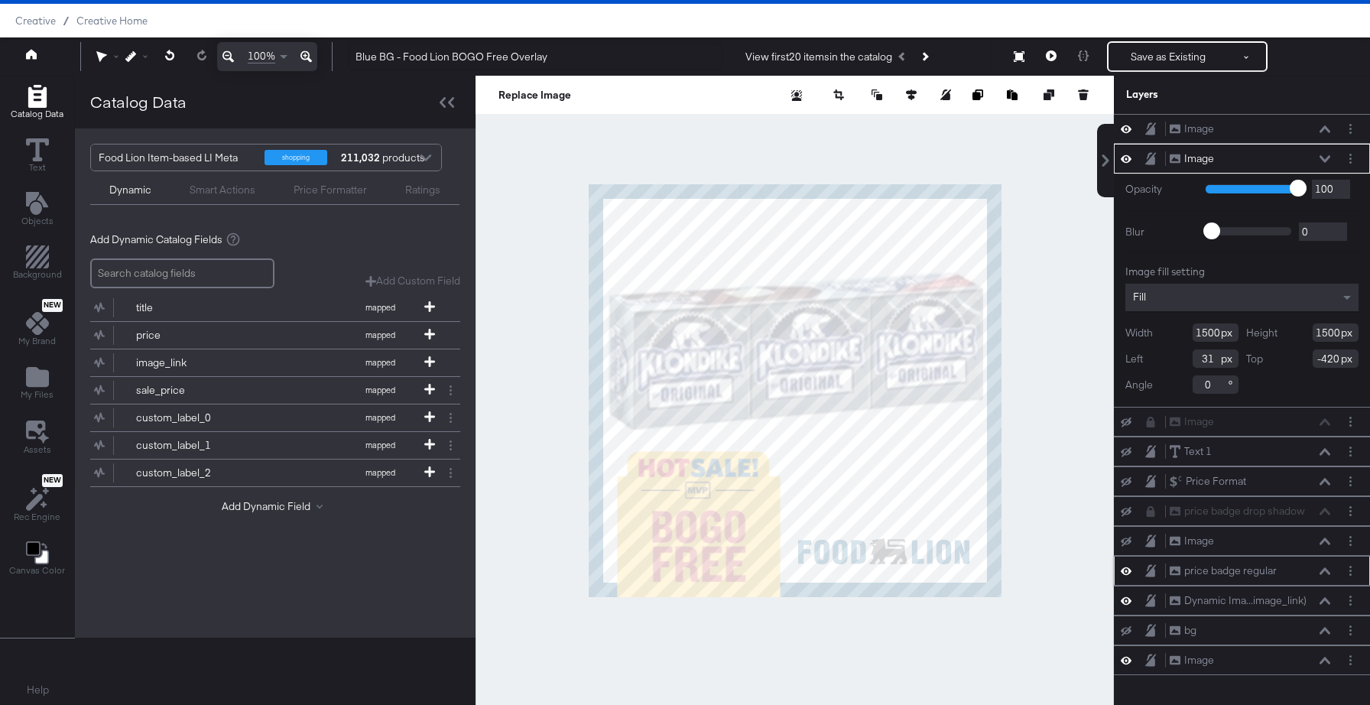
click at [1128, 157] on icon at bounding box center [1126, 159] width 11 height 8
click at [1128, 157] on icon at bounding box center [1126, 159] width 11 height 10
click at [1129, 129] on icon at bounding box center [1126, 128] width 11 height 13
click at [1129, 129] on icon at bounding box center [1126, 130] width 11 height 10
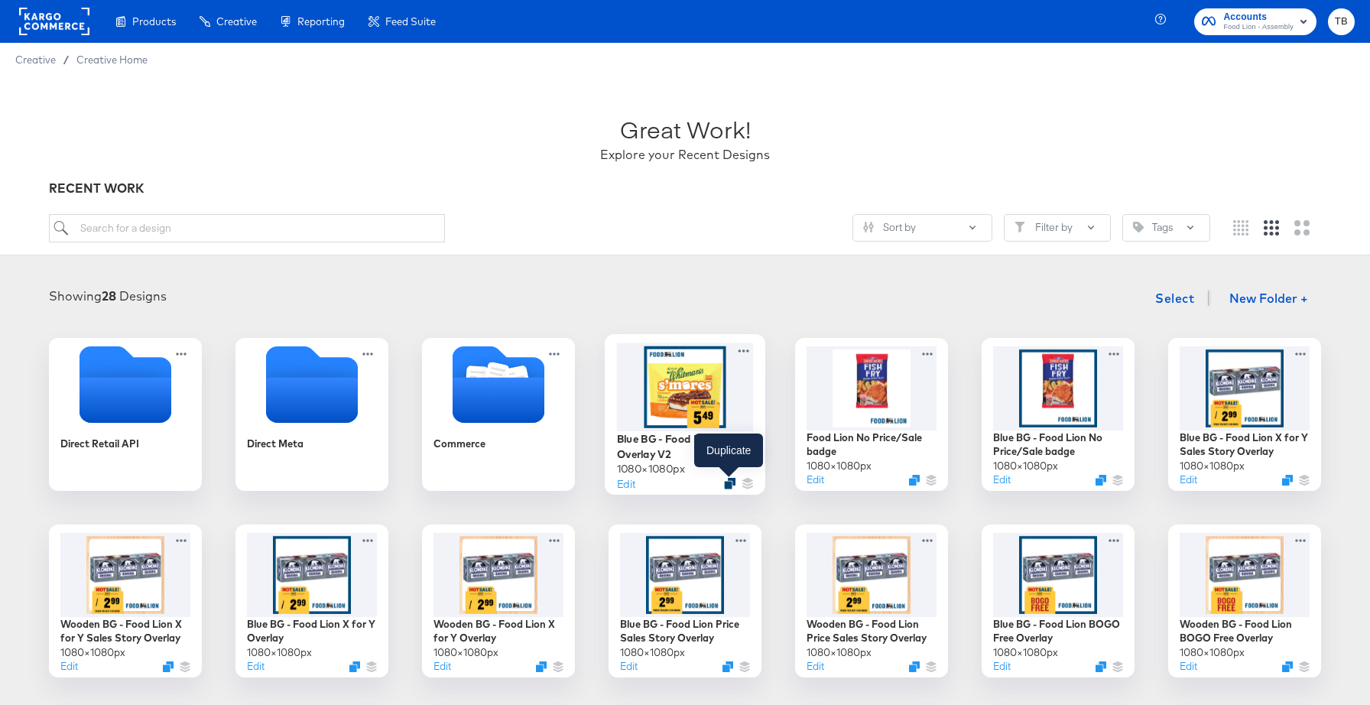
click at [728, 483] on icon "Duplicate" at bounding box center [729, 483] width 11 height 11
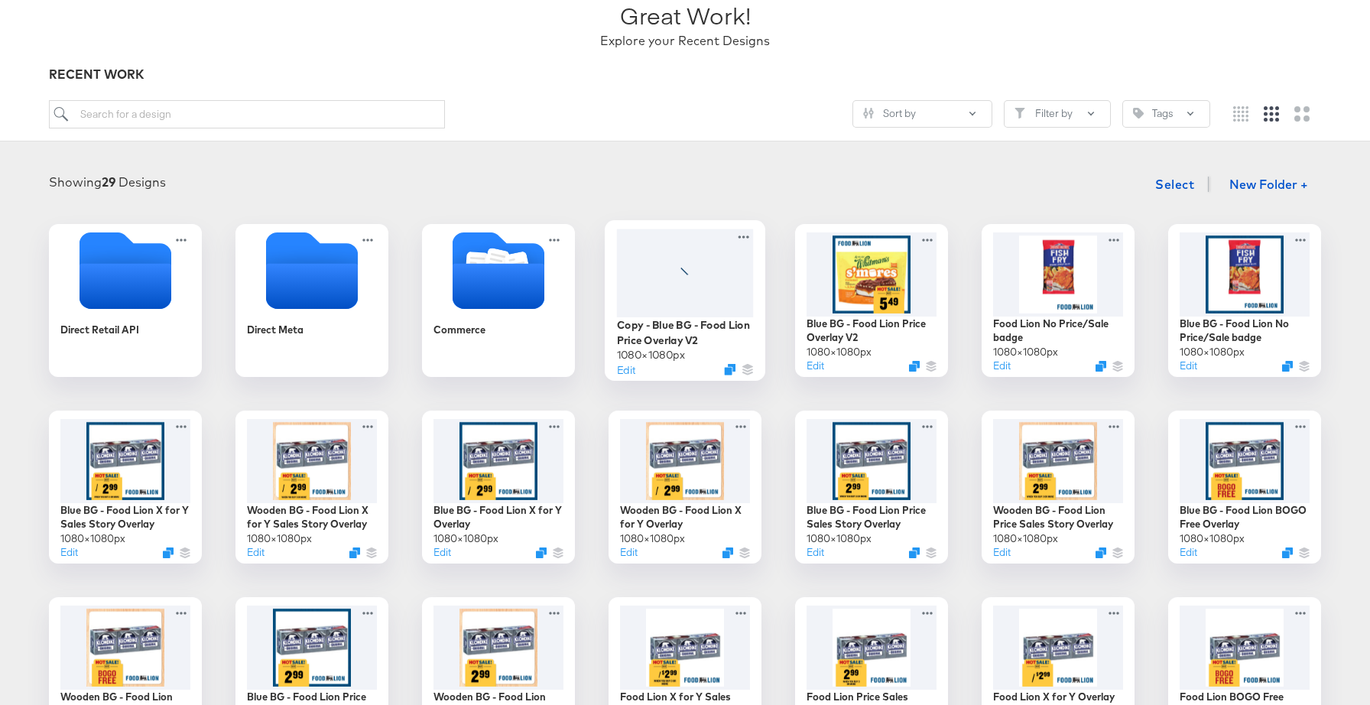
scroll to position [121, 0]
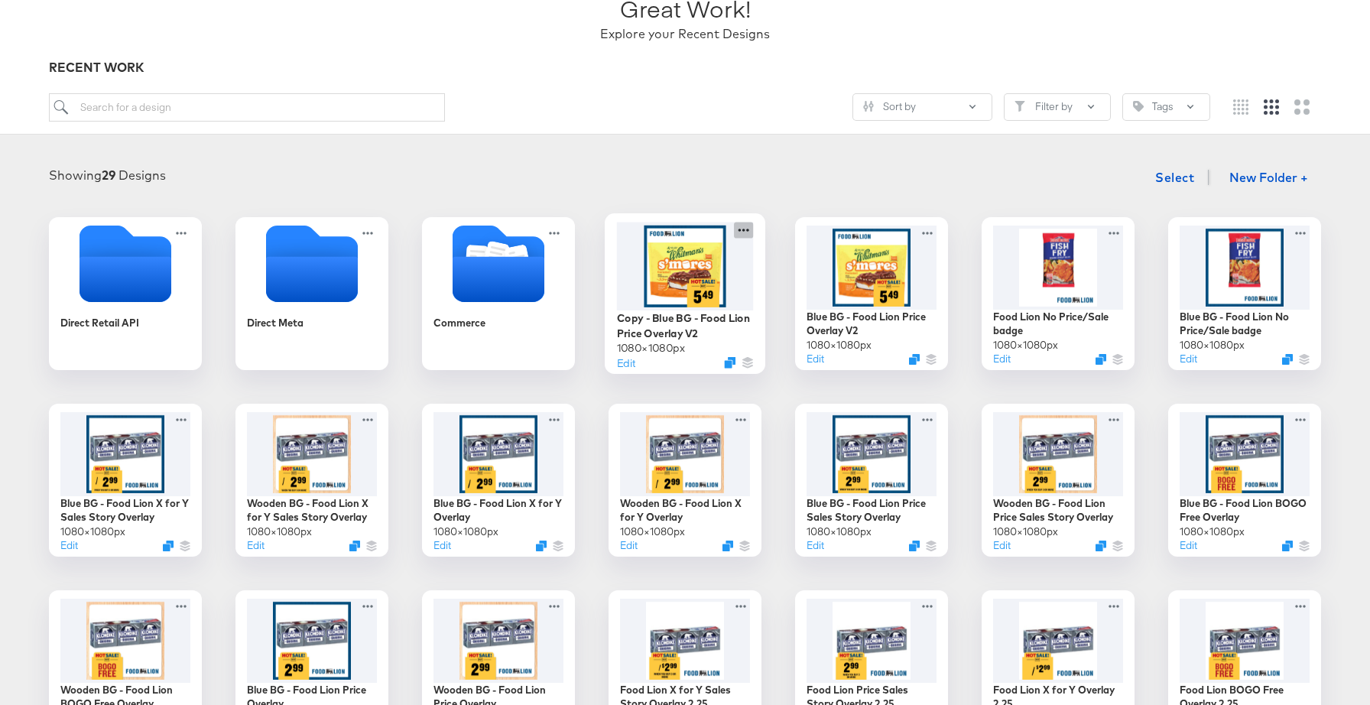
click at [745, 227] on icon at bounding box center [743, 230] width 19 height 16
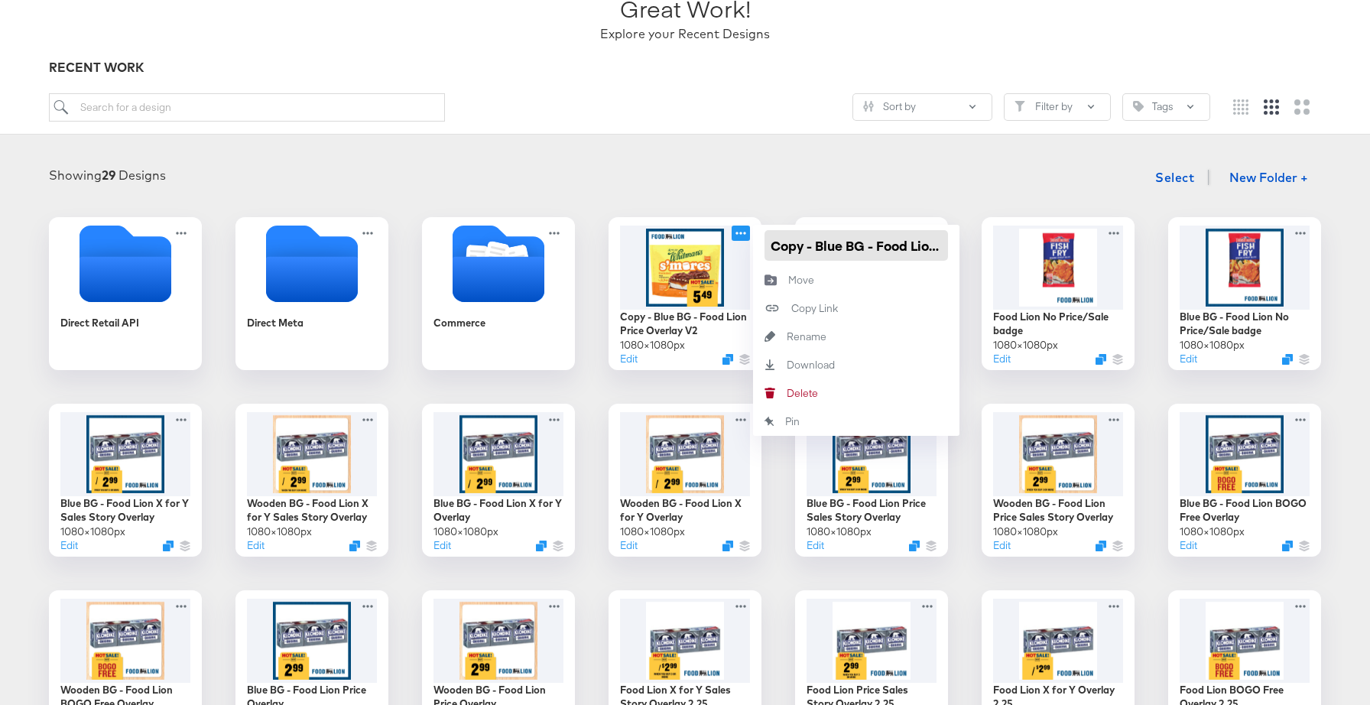
click at [811, 246] on input "Copy - Blue BG - Food Lion Price Overlay V2" at bounding box center [855, 245] width 183 height 31
type input "Blue BG - Food Lion BOGO Free Overlay V2"
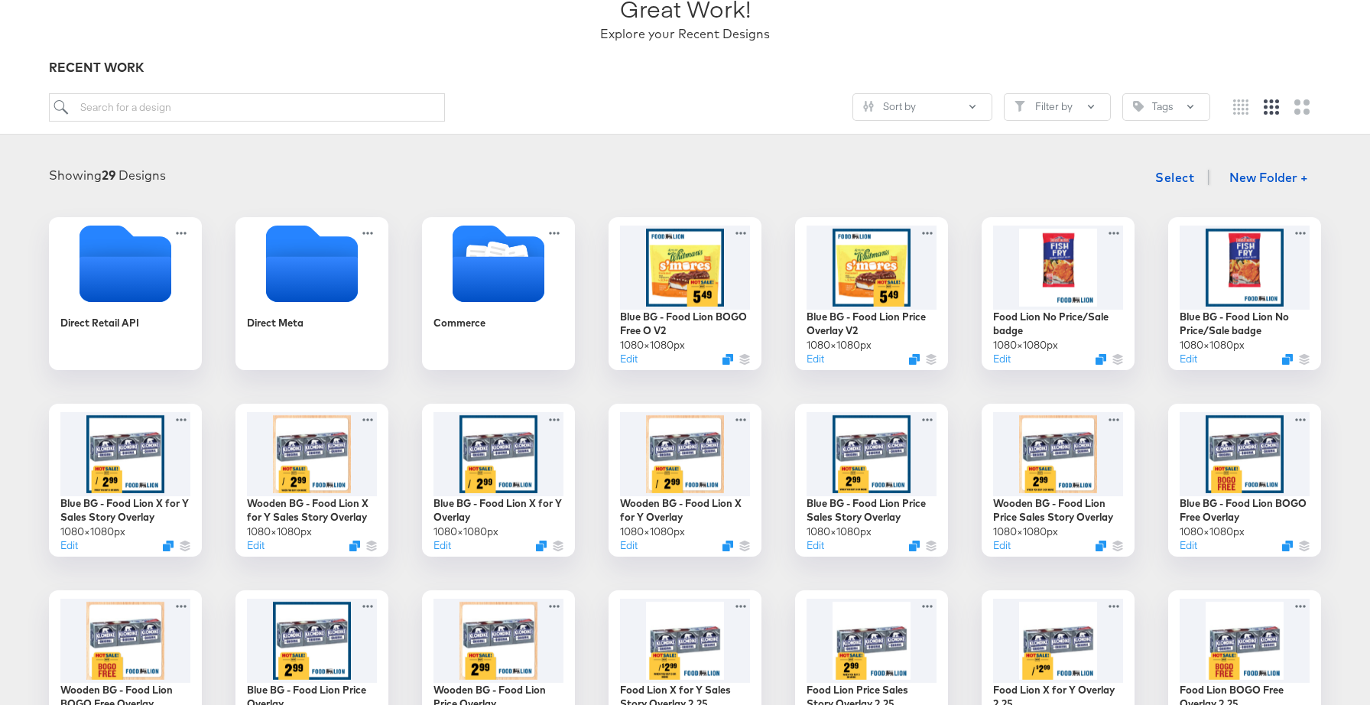
click at [823, 172] on div "Showing 29 Designs Select New Folder +" at bounding box center [684, 177] width 1339 height 31
click at [732, 288] on div at bounding box center [685, 266] width 137 height 88
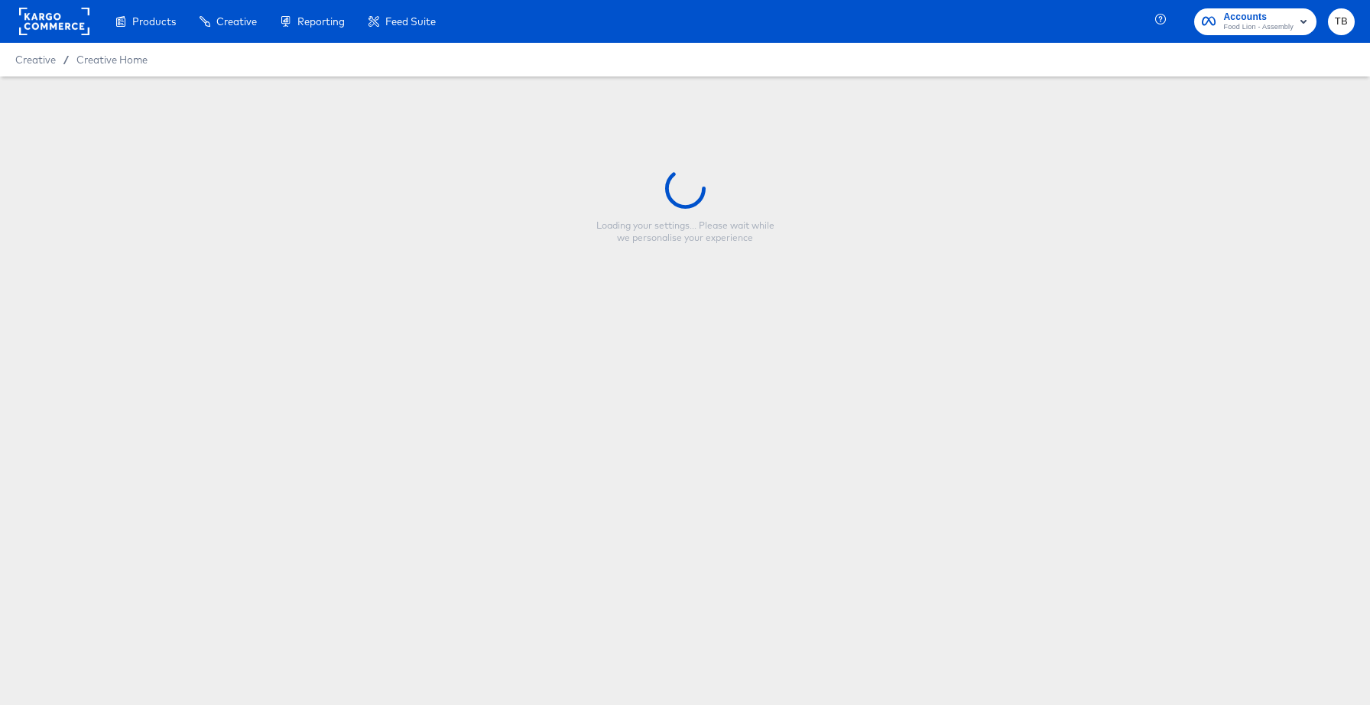
type input "Blue BG - Food Lion BOGO Free Overlay V2"
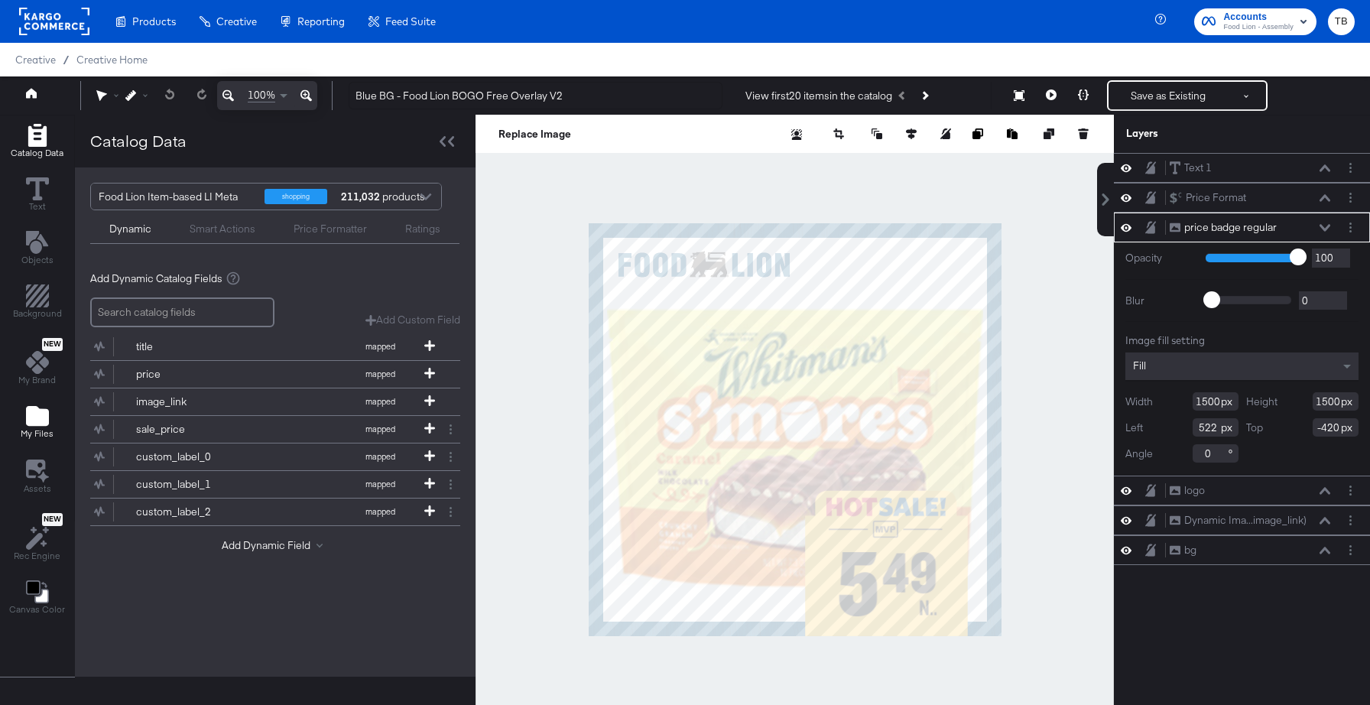
click at [39, 406] on icon "Add Files" at bounding box center [37, 415] width 23 height 23
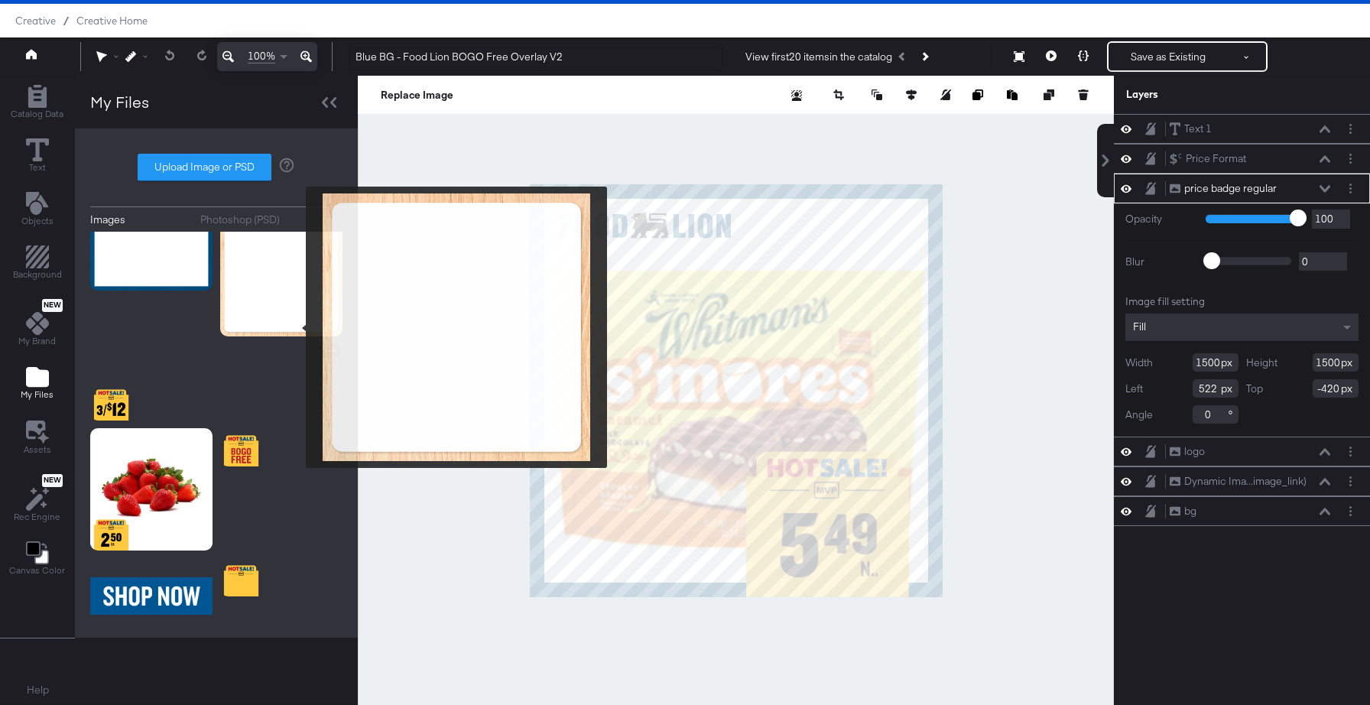
scroll to position [419, 0]
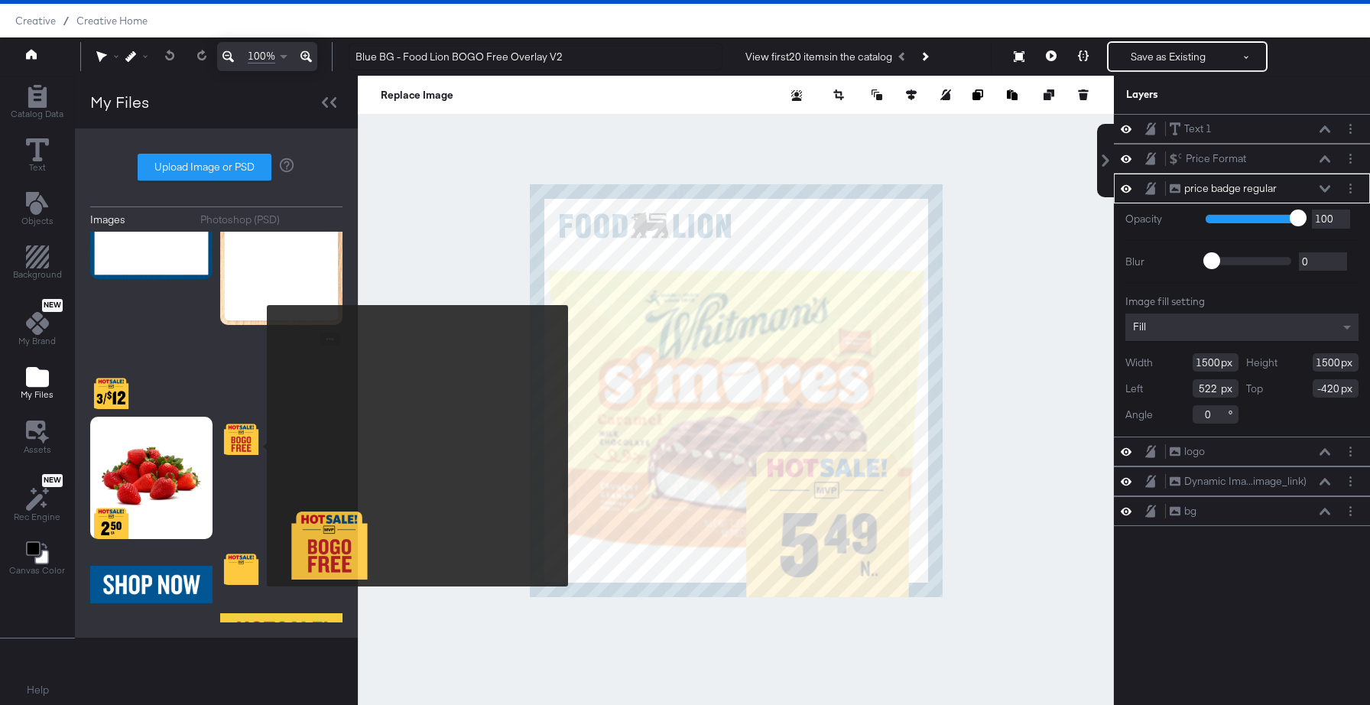
click at [257, 446] on img at bounding box center [281, 394] width 122 height 122
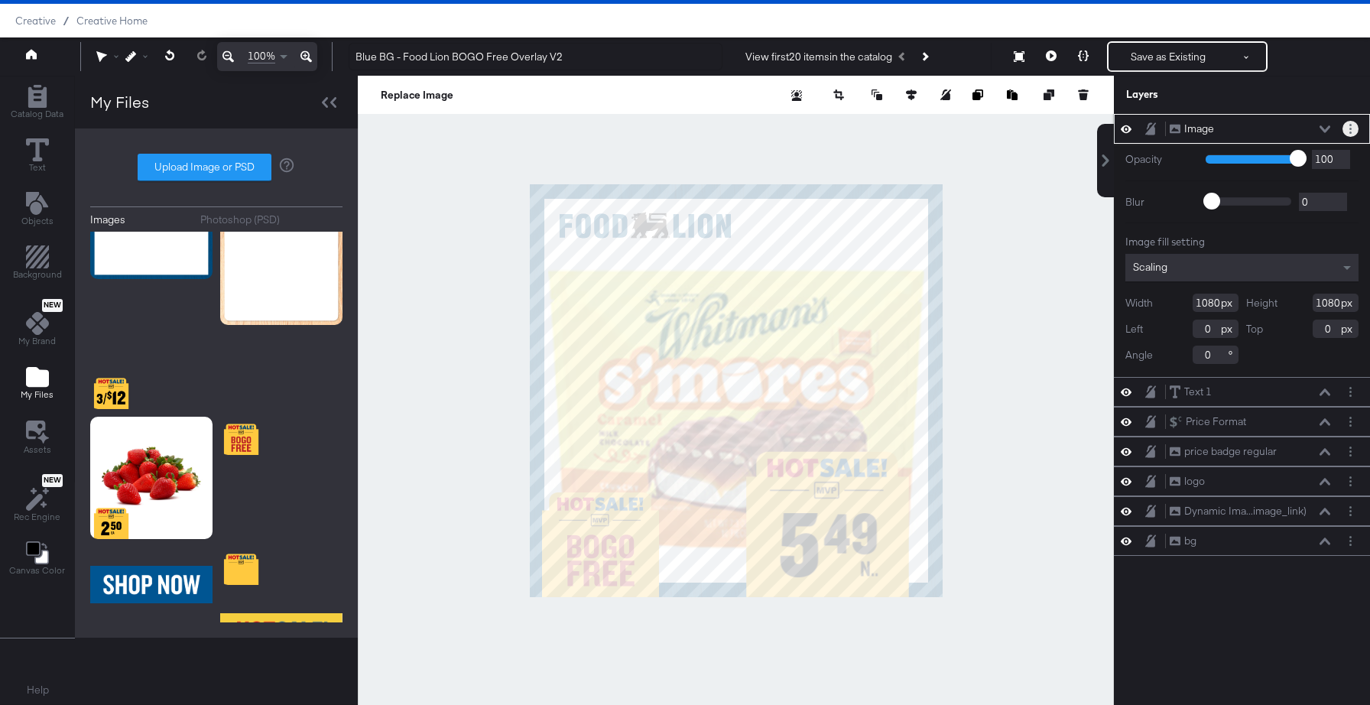
click at [1351, 123] on button "Layer Options" at bounding box center [1350, 129] width 16 height 16
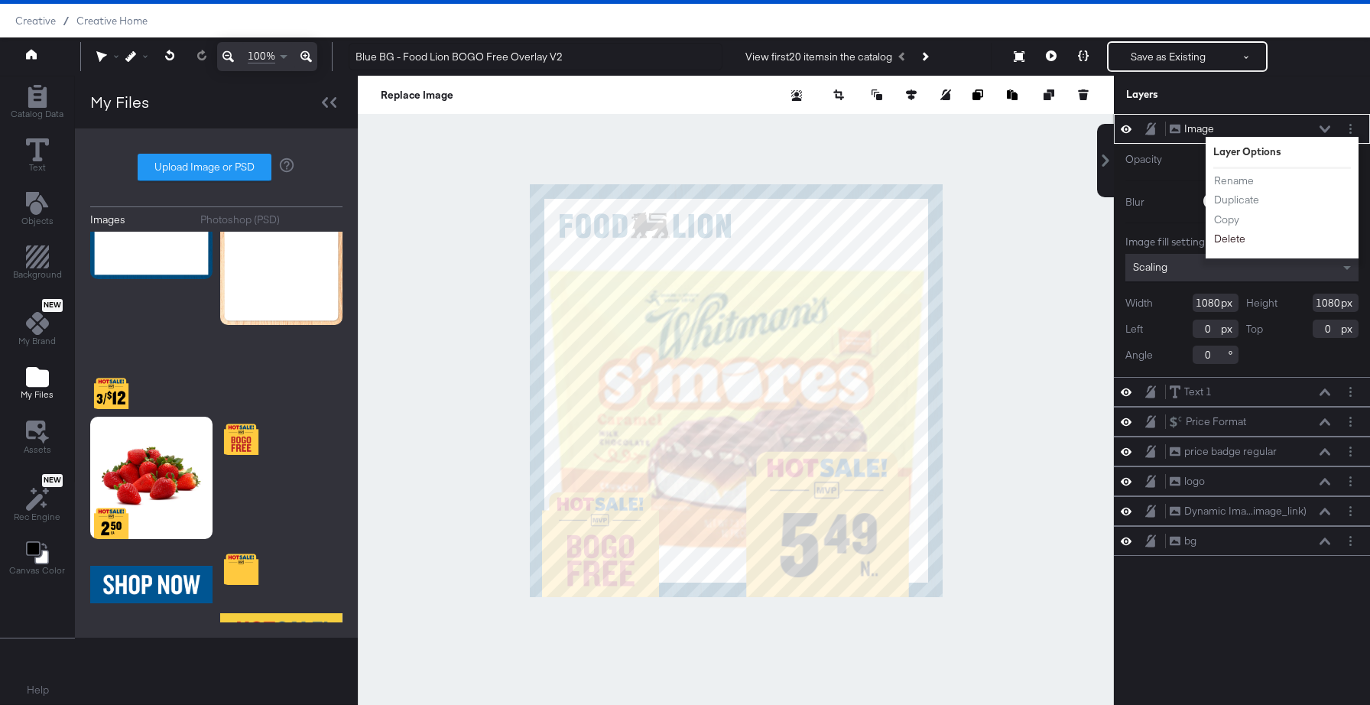
click at [1226, 240] on button "Delete" at bounding box center [1229, 239] width 33 height 16
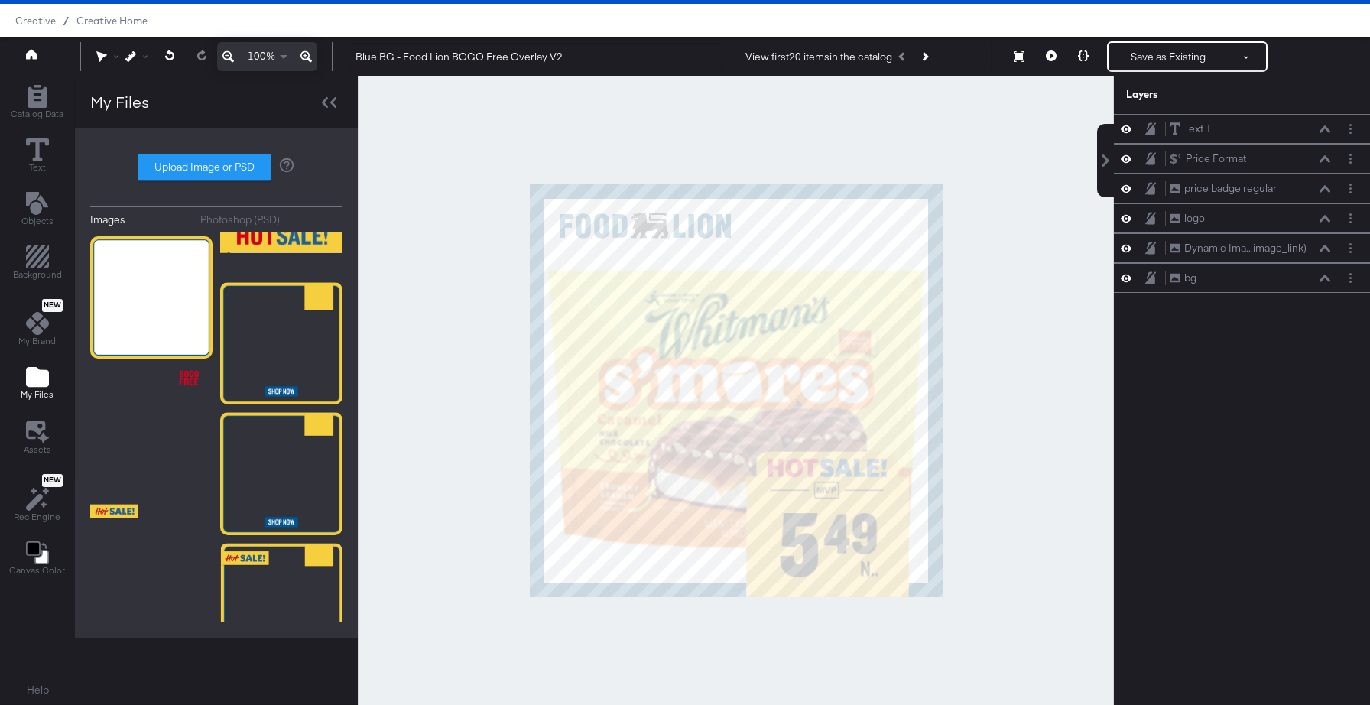
scroll to position [863, 0]
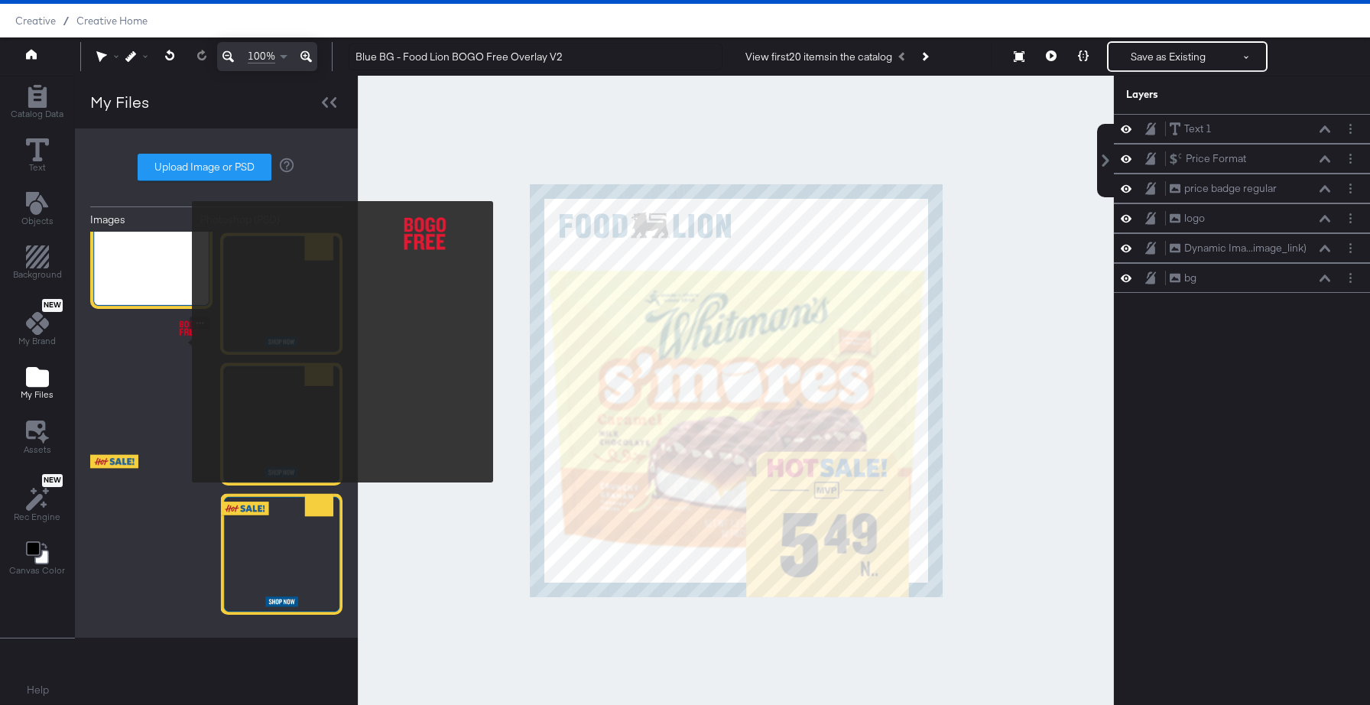
click at [182, 342] on img at bounding box center [151, 377] width 122 height 122
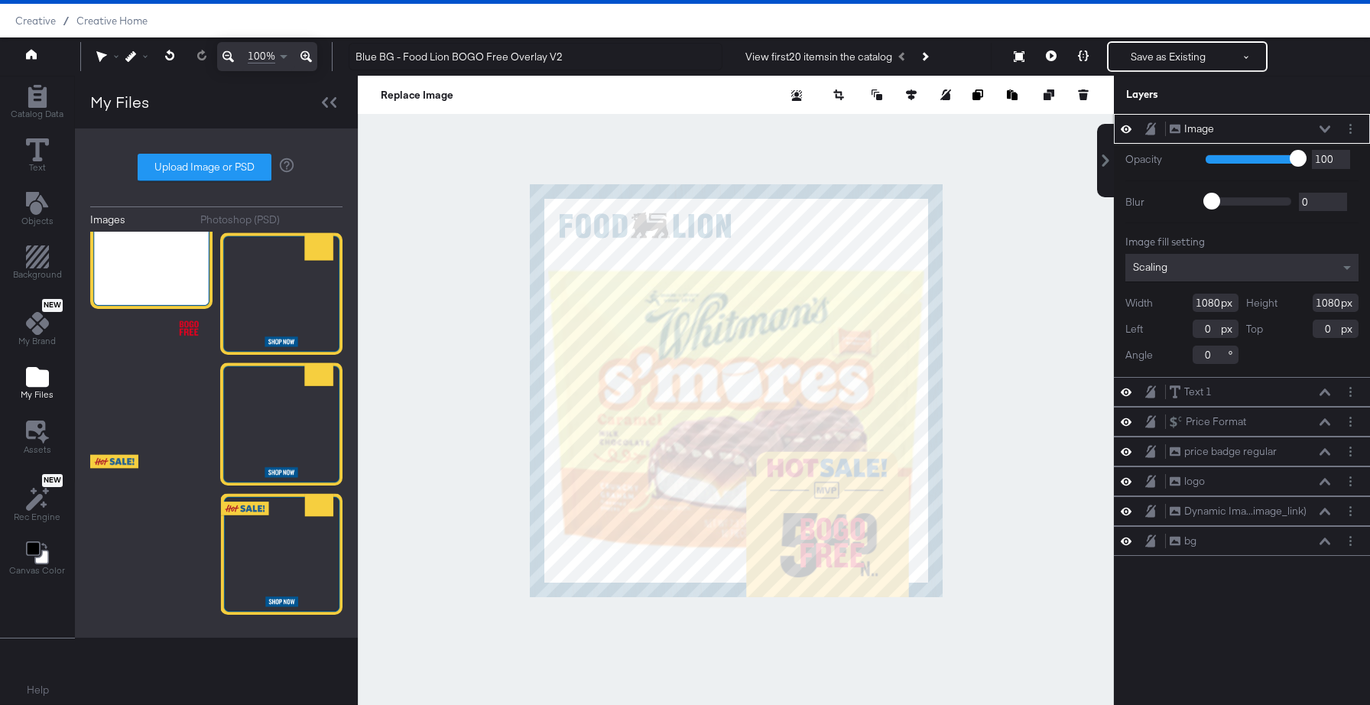
type input "-80"
type input "834"
click at [1355, 128] on button "Layer Options" at bounding box center [1350, 129] width 16 height 16
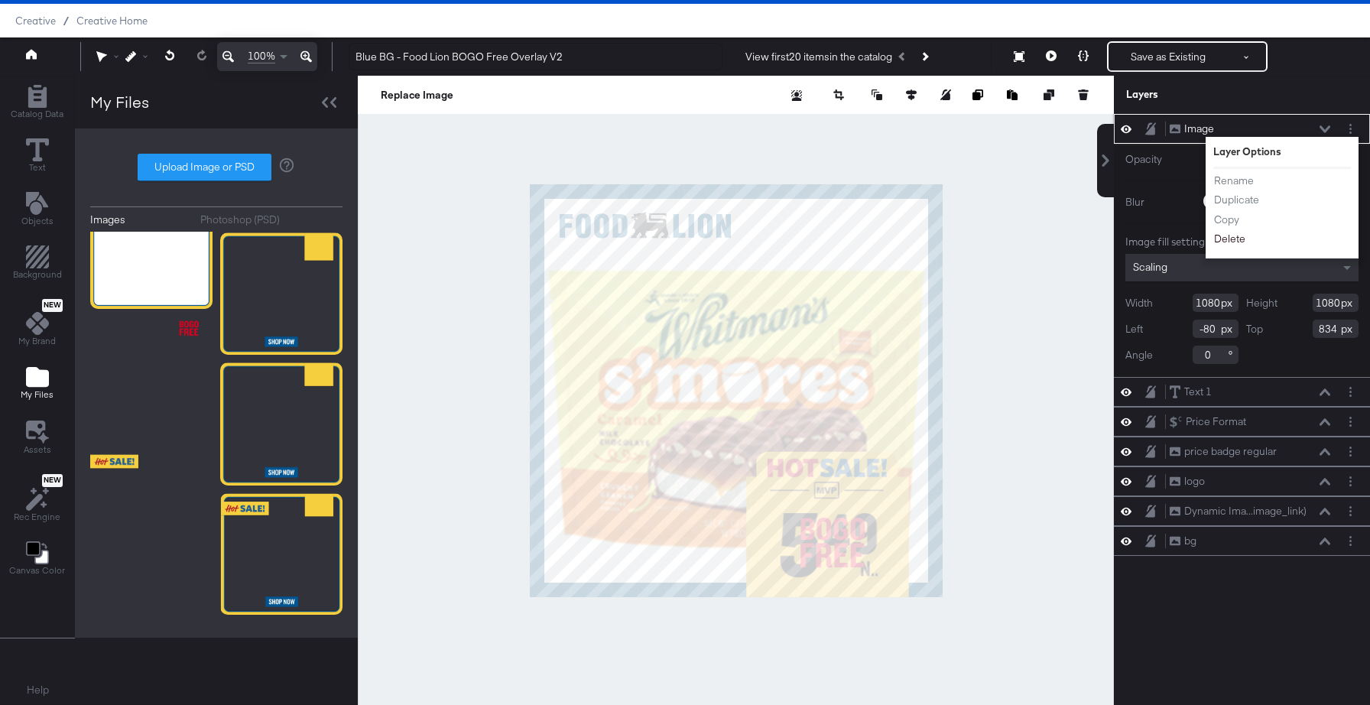
click at [1231, 237] on button "Delete" at bounding box center [1229, 239] width 33 height 16
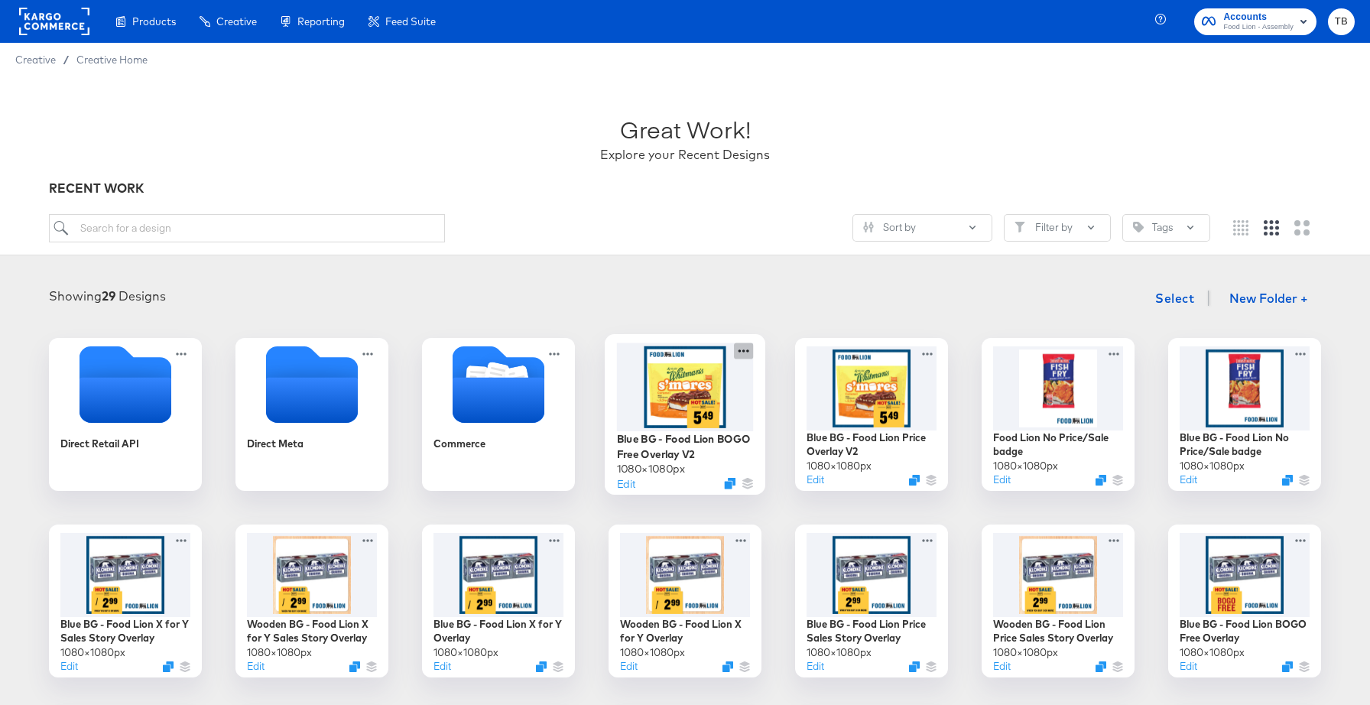
click at [745, 347] on icon at bounding box center [743, 350] width 19 height 16
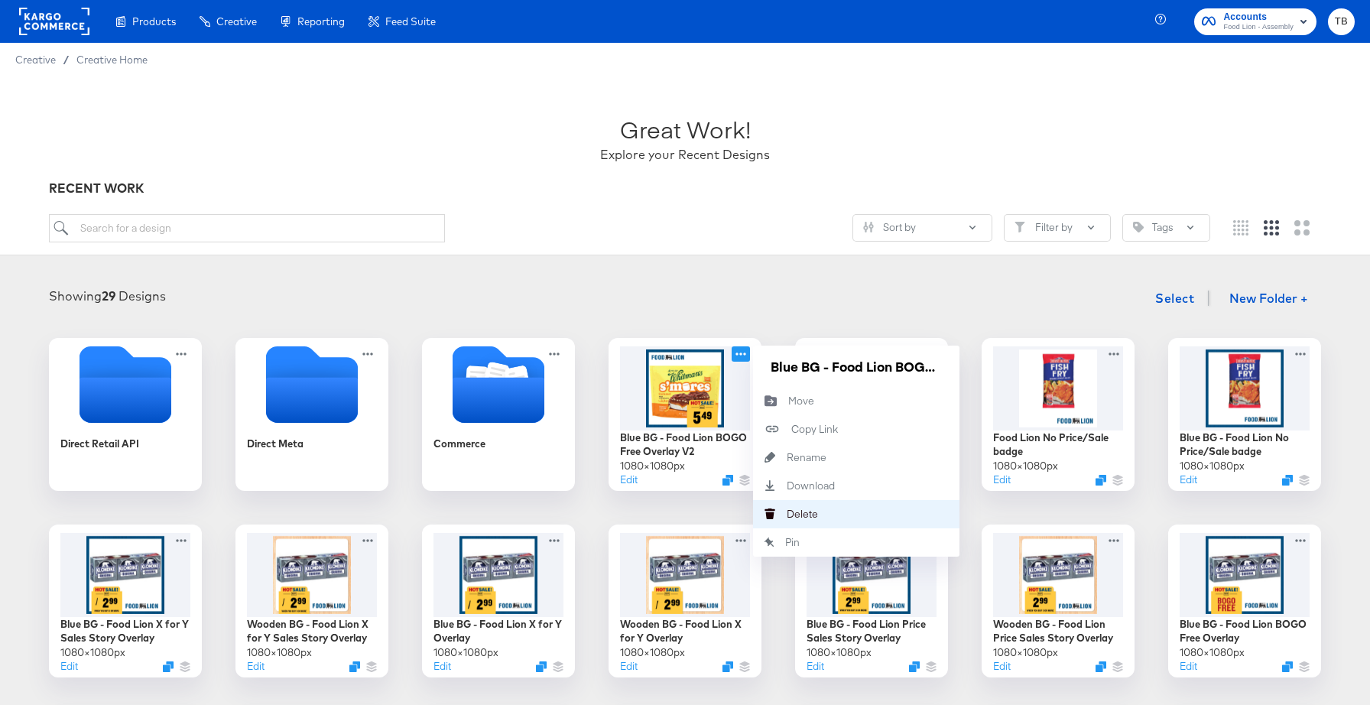
click at [787, 514] on div "Delete Delete" at bounding box center [787, 514] width 0 height 0
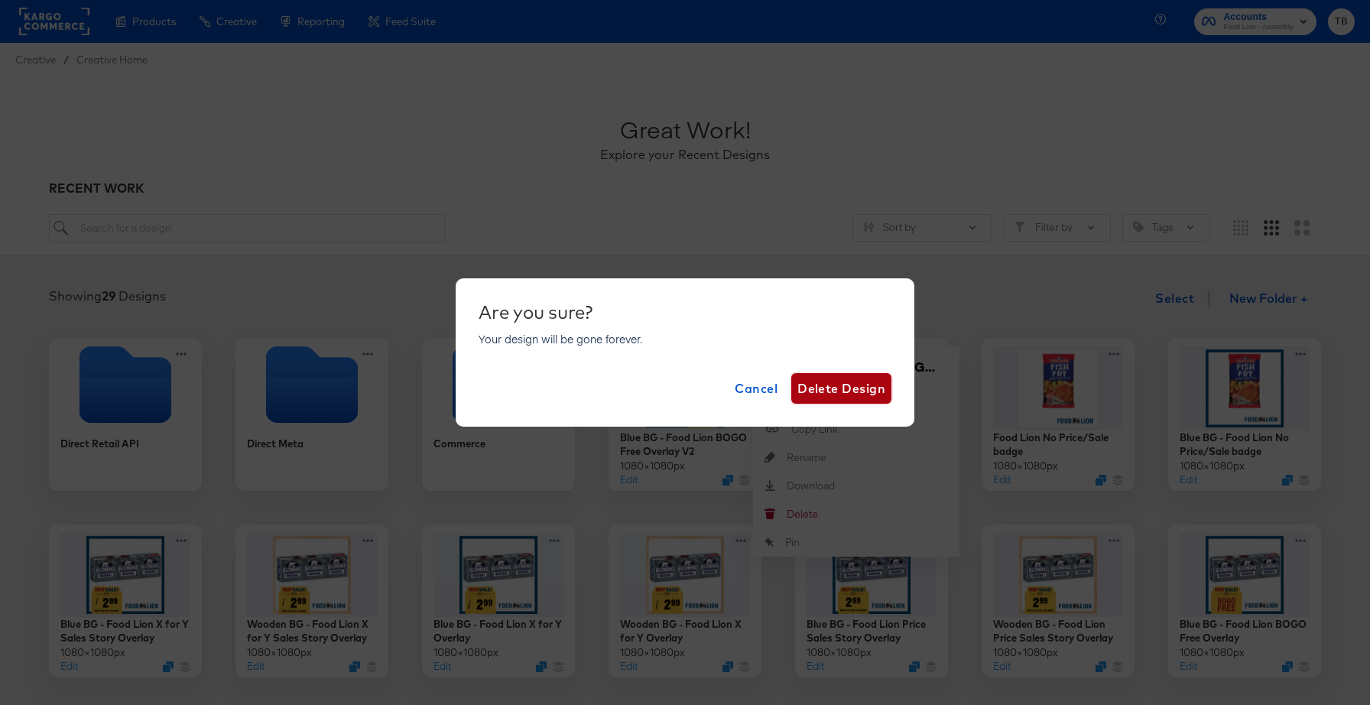
click at [865, 393] on span "Delete Design" at bounding box center [841, 388] width 88 height 21
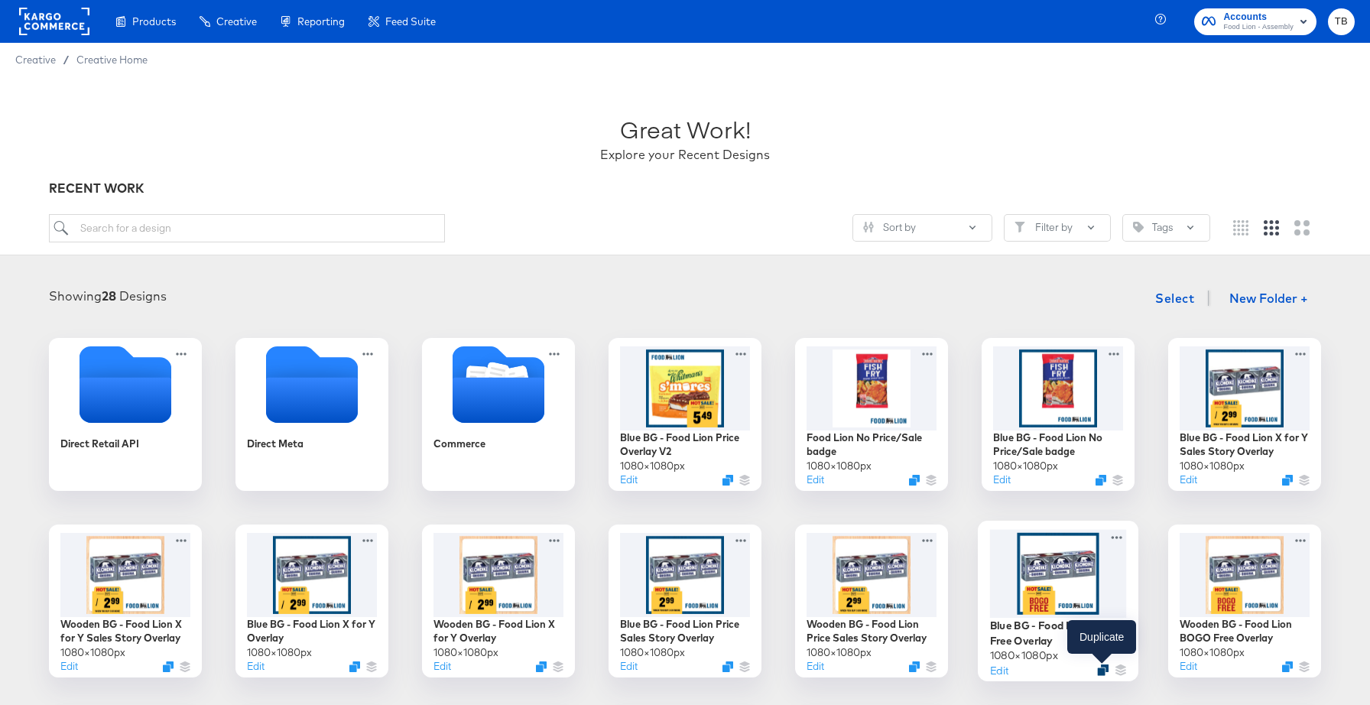
click at [1104, 667] on icon "Duplicate" at bounding box center [1102, 669] width 11 height 11
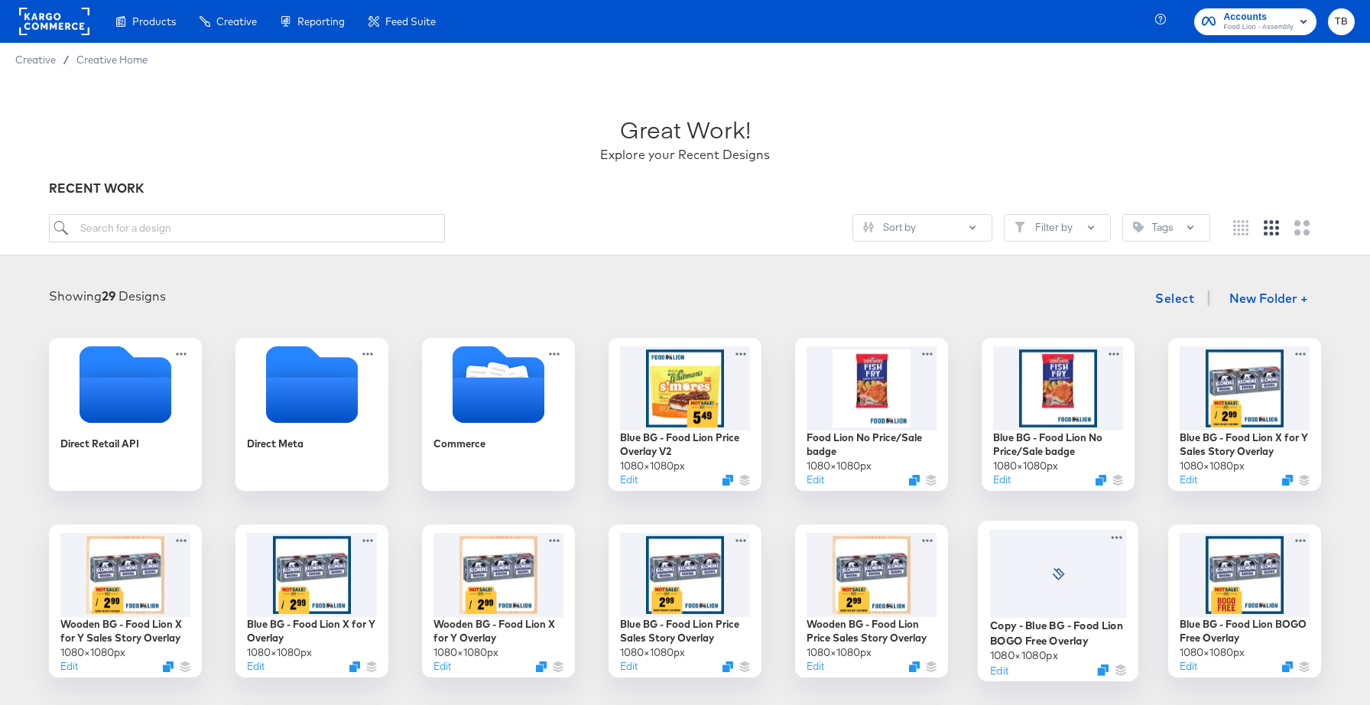
click at [1109, 585] on div at bounding box center [1058, 573] width 137 height 89
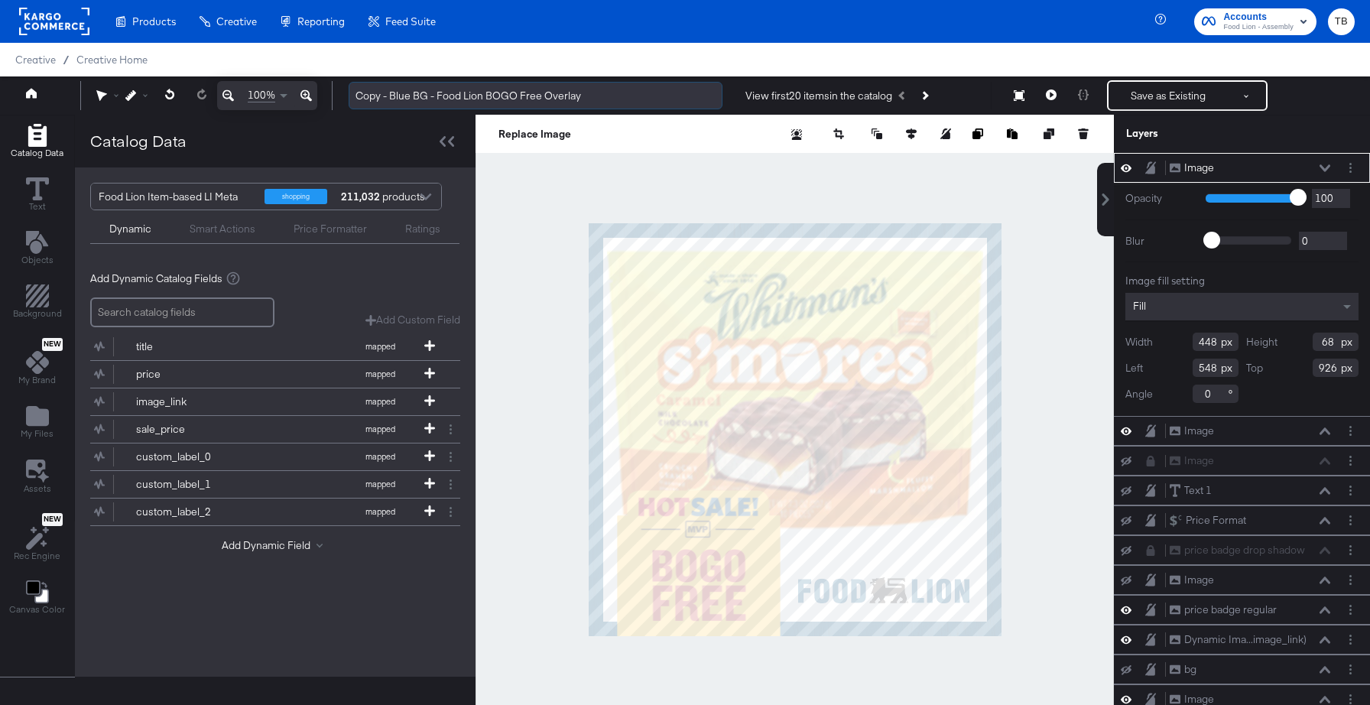
click at [601, 97] on input "Copy - Blue BG - Food Lion BOGO Free Overlay" at bounding box center [536, 96] width 374 height 28
click at [392, 95] on input "Copy - Blue BG - Food Lion BOGO Free Overlay V2" at bounding box center [536, 96] width 374 height 28
type input "Blue BG - Food Lion BOGO Free Overlay V2"
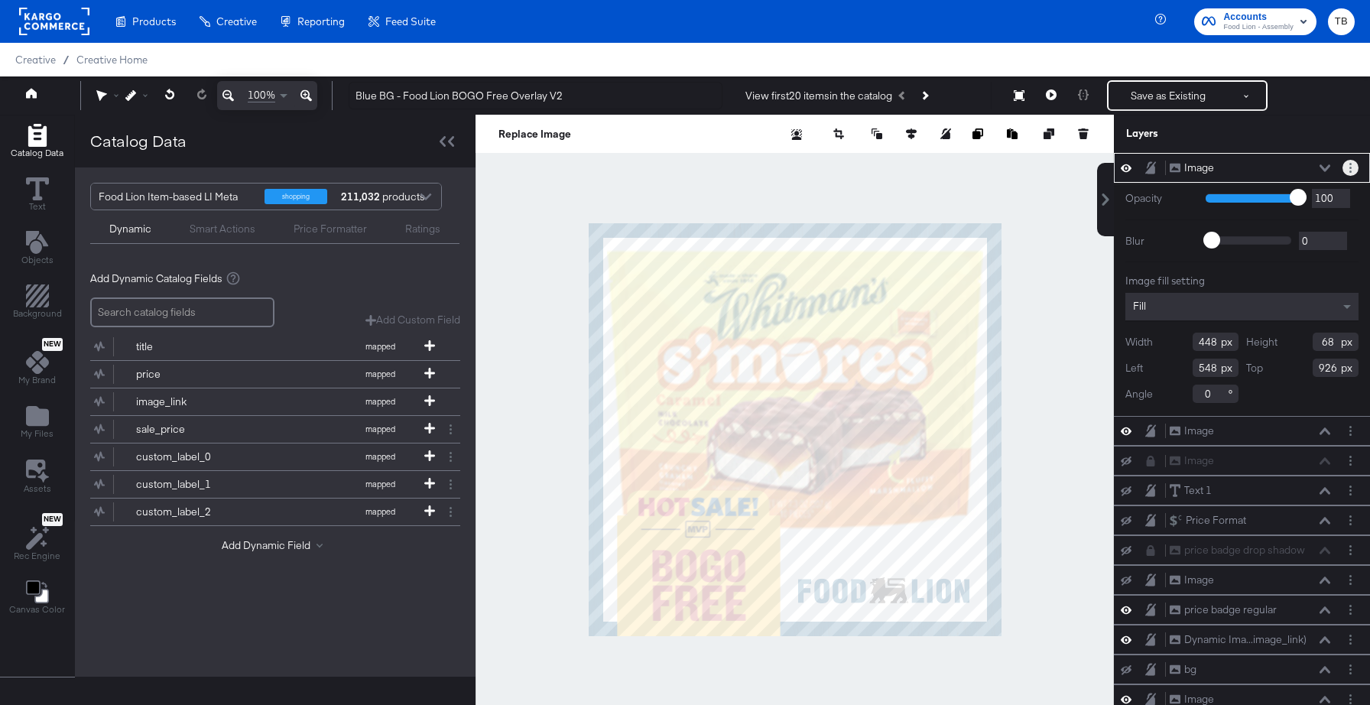
type input "Blue BG - Food Lion BOGO Free Overlay V2"
click at [1351, 170] on button "Layer Options" at bounding box center [1350, 168] width 16 height 16
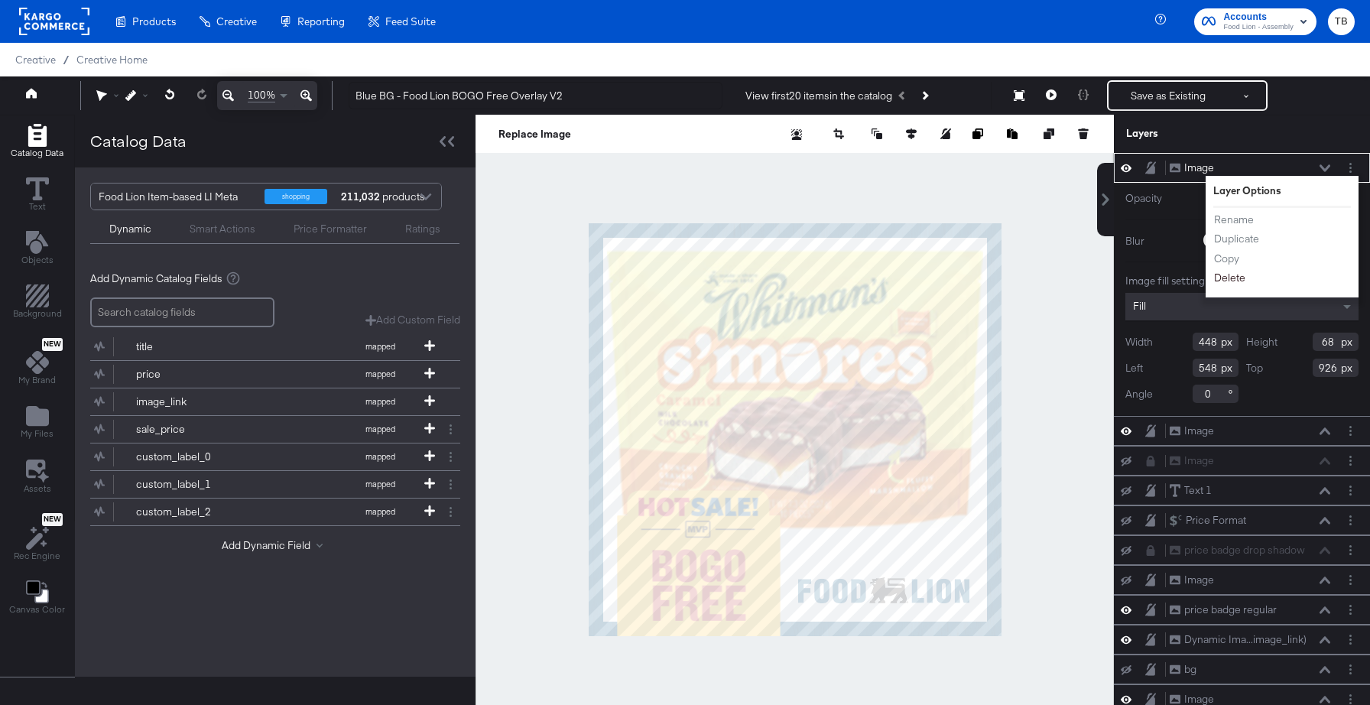
click at [1236, 275] on button "Delete" at bounding box center [1229, 278] width 33 height 16
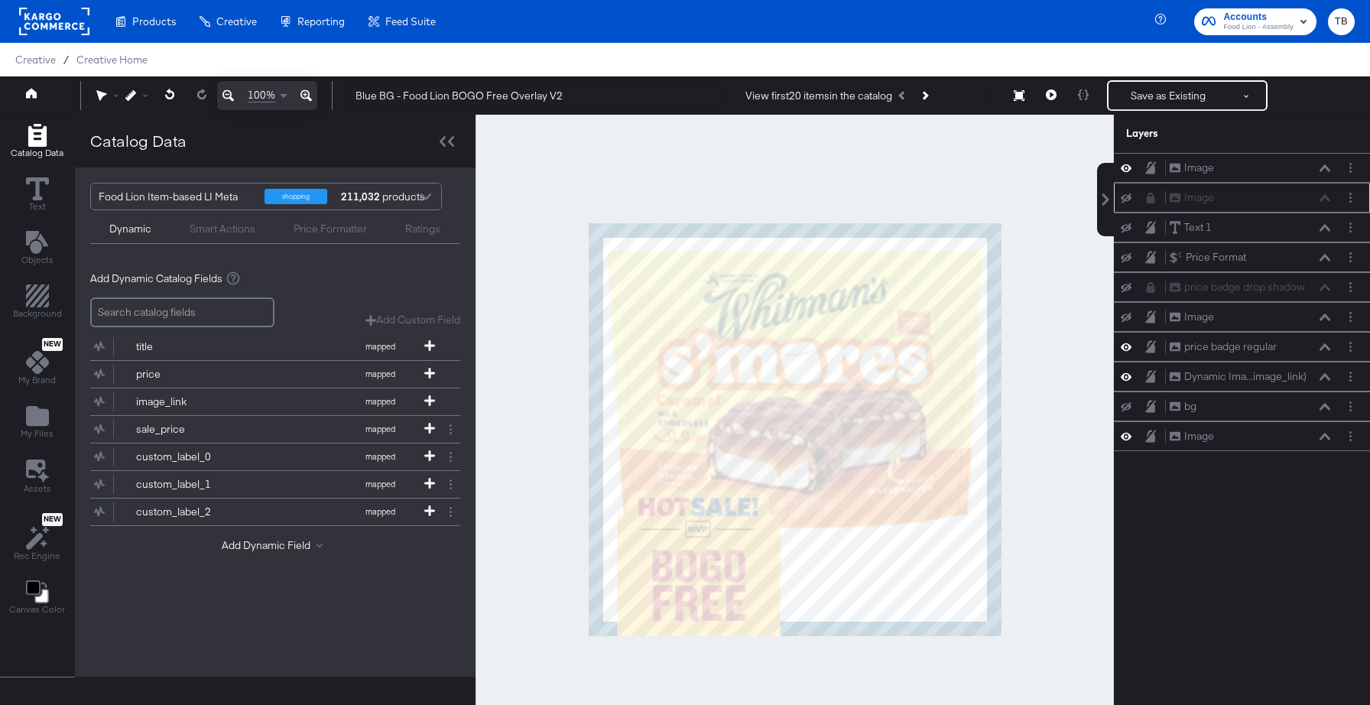
click at [1124, 196] on icon at bounding box center [1126, 198] width 11 height 10
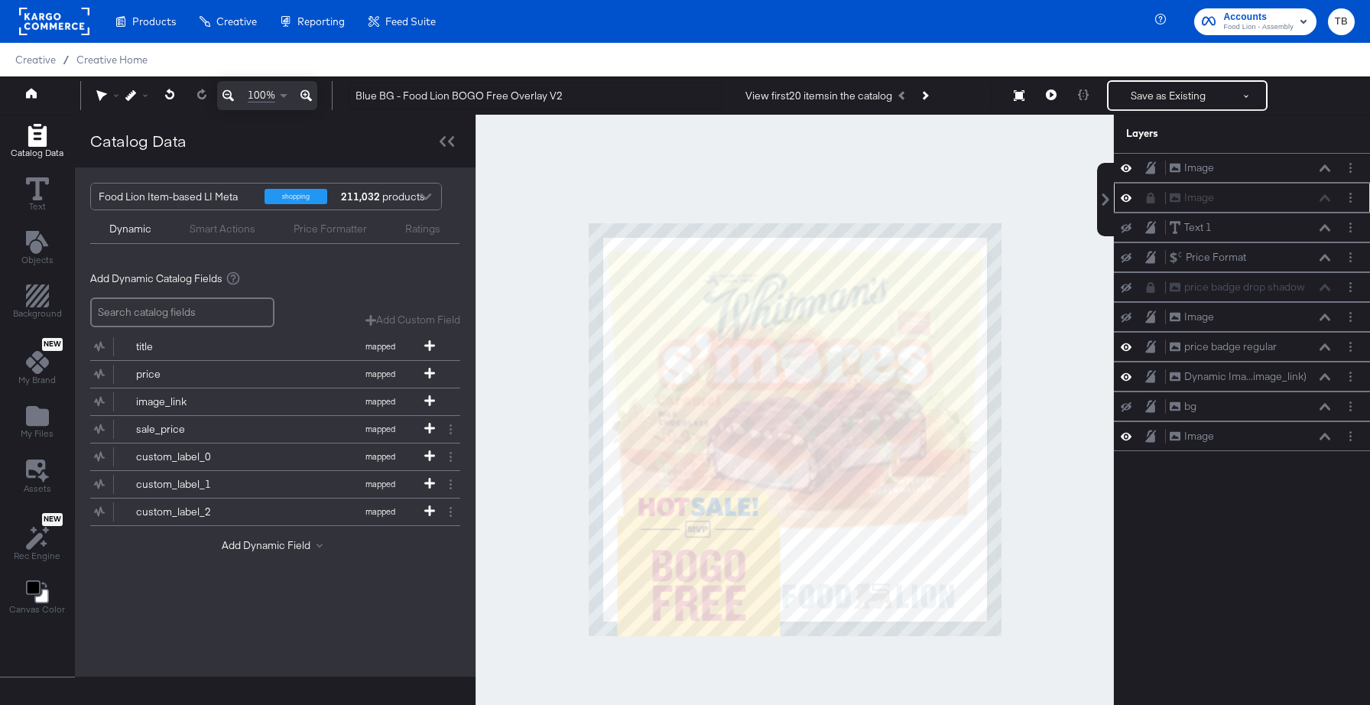
click at [1124, 196] on icon at bounding box center [1126, 197] width 11 height 13
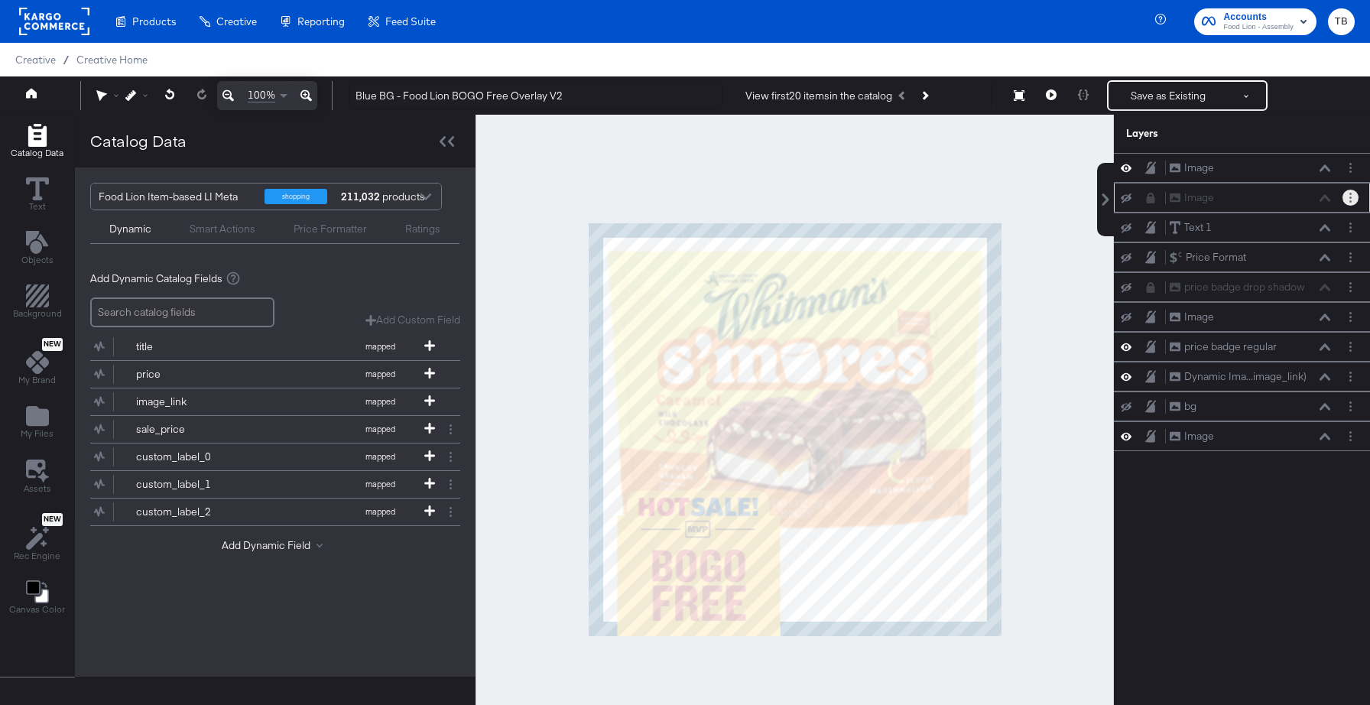
click at [1349, 197] on icon "Layer Options" at bounding box center [1350, 198] width 2 height 10
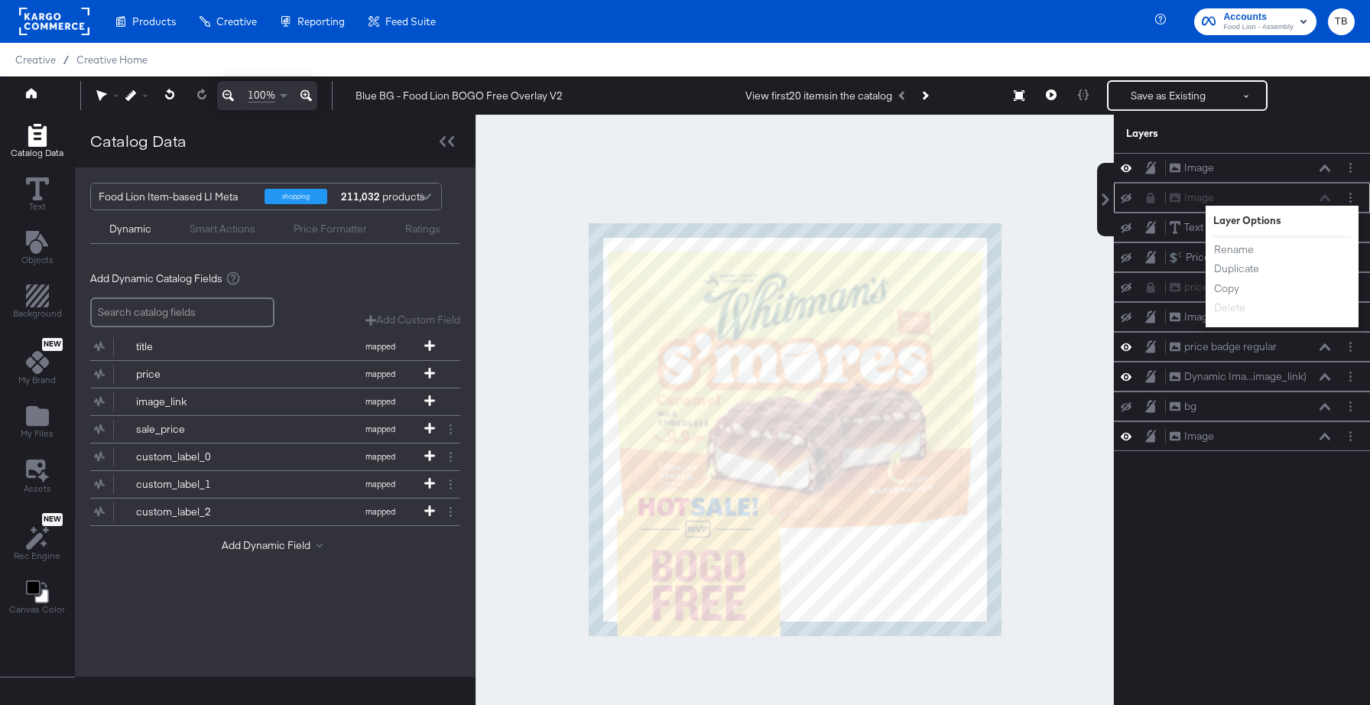
click at [1157, 200] on div at bounding box center [1154, 198] width 21 height 12
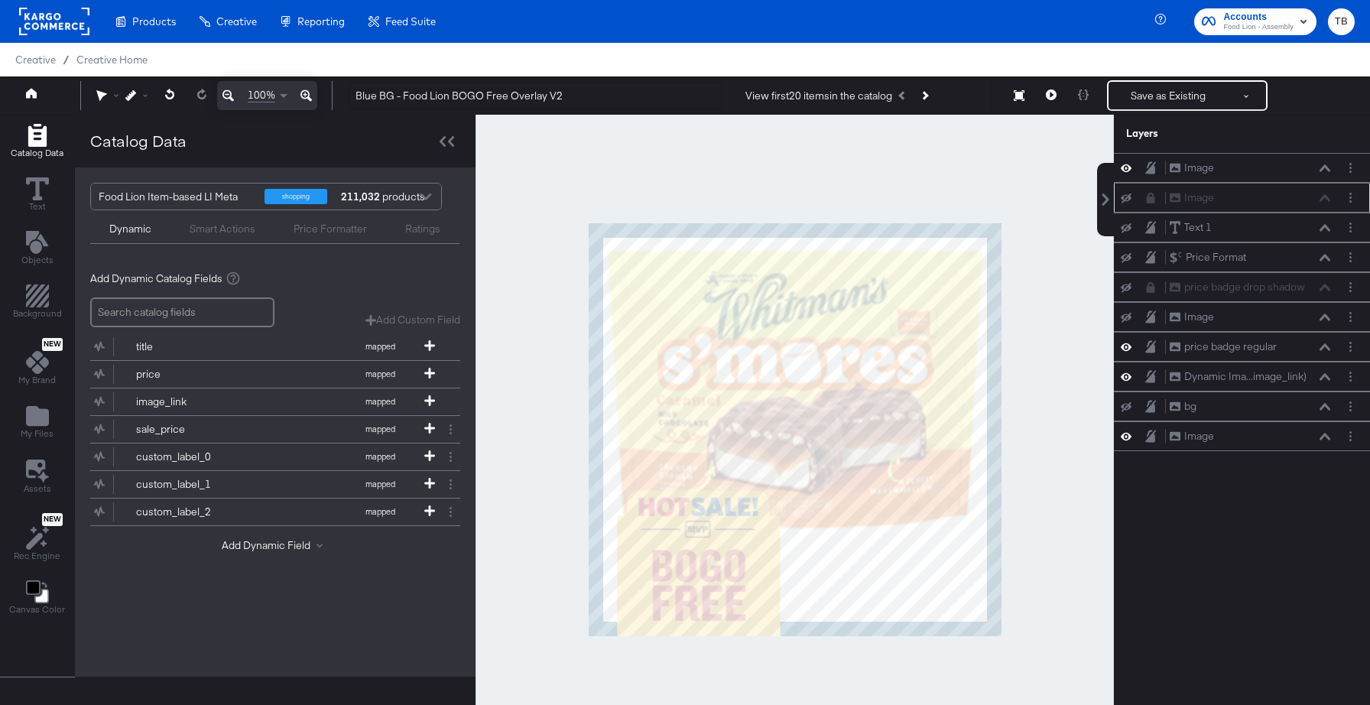
click at [1152, 200] on icon at bounding box center [1151, 198] width 8 height 11
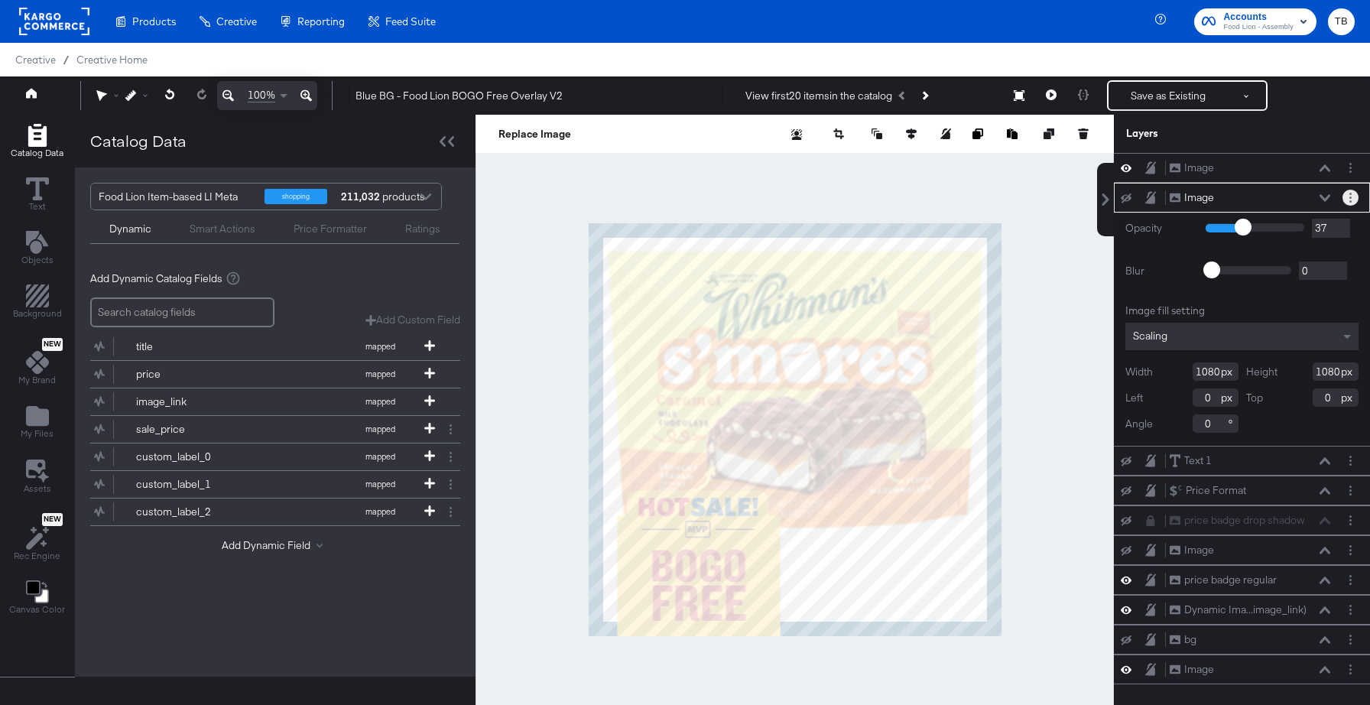
click at [1353, 195] on button "Layer Options" at bounding box center [1350, 198] width 16 height 16
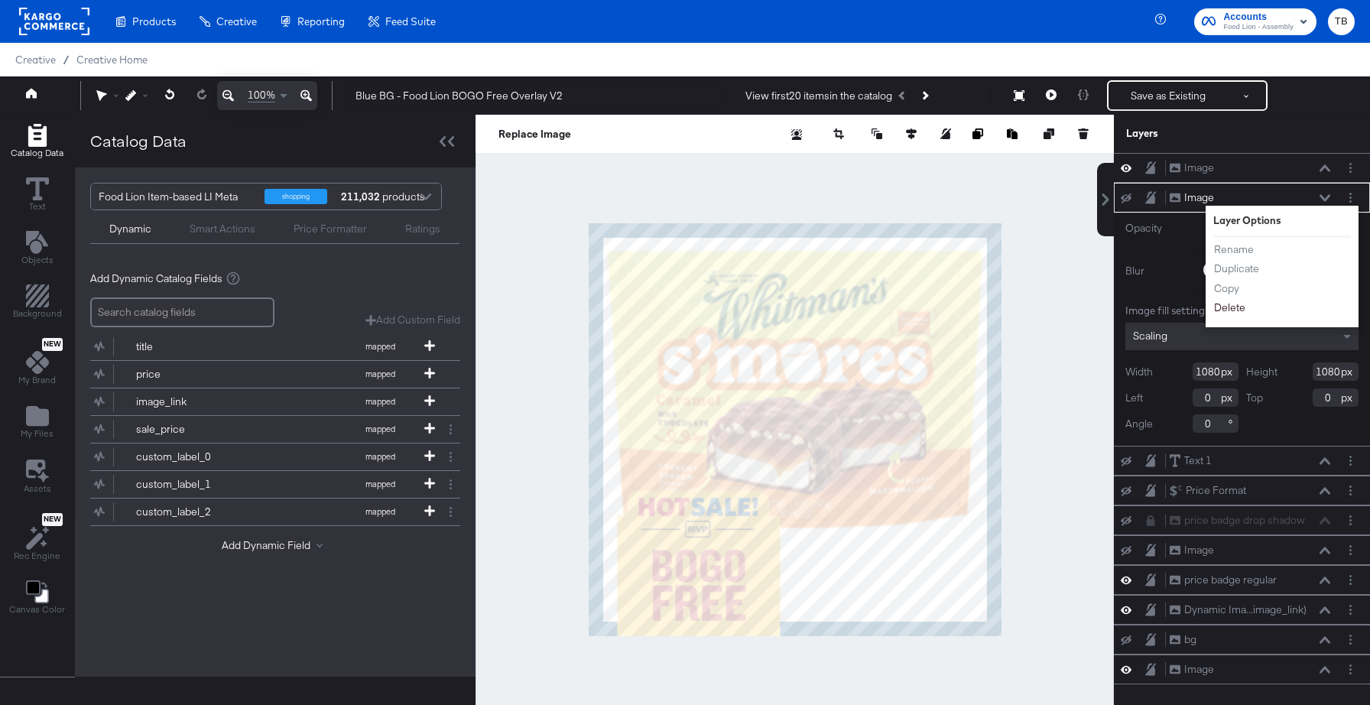
click at [1241, 306] on button "Delete" at bounding box center [1229, 308] width 33 height 16
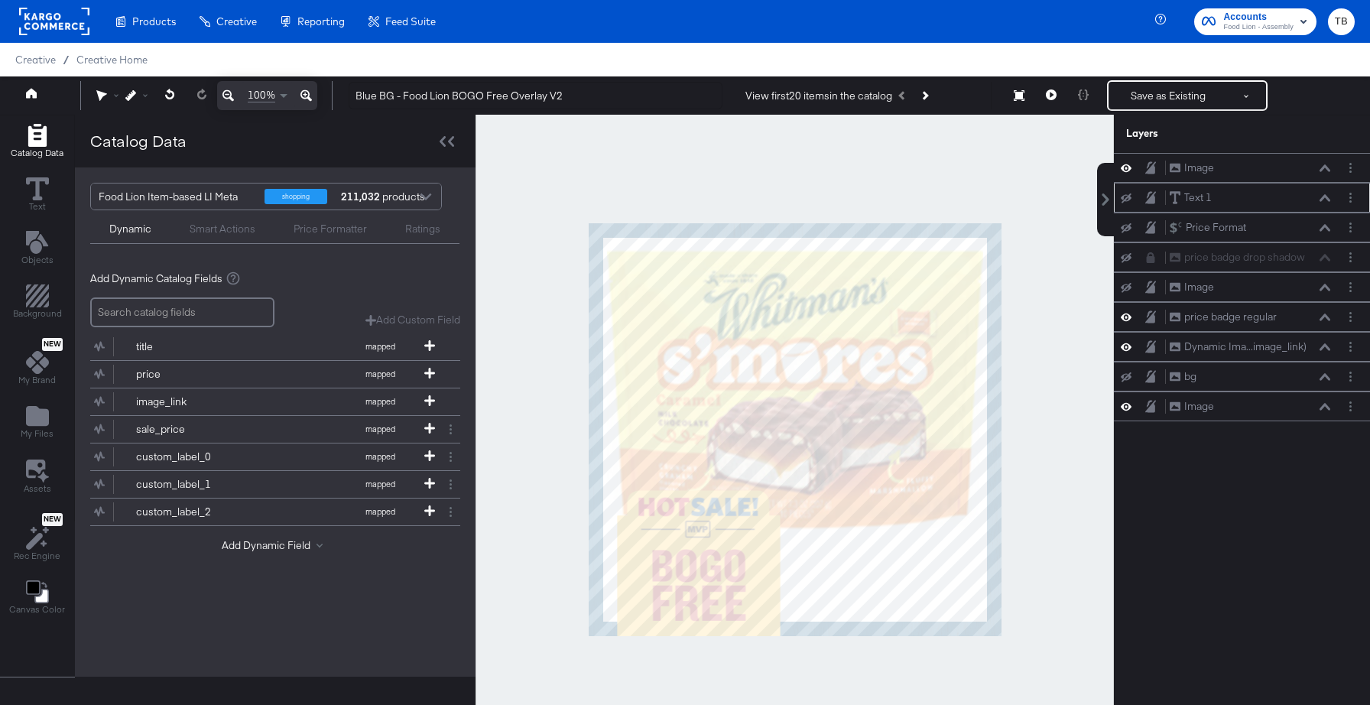
click at [1128, 200] on icon at bounding box center [1126, 198] width 11 height 10
click at [1128, 200] on icon at bounding box center [1126, 198] width 11 height 8
click at [1351, 197] on circle "Layer Options" at bounding box center [1350, 197] width 2 height 2
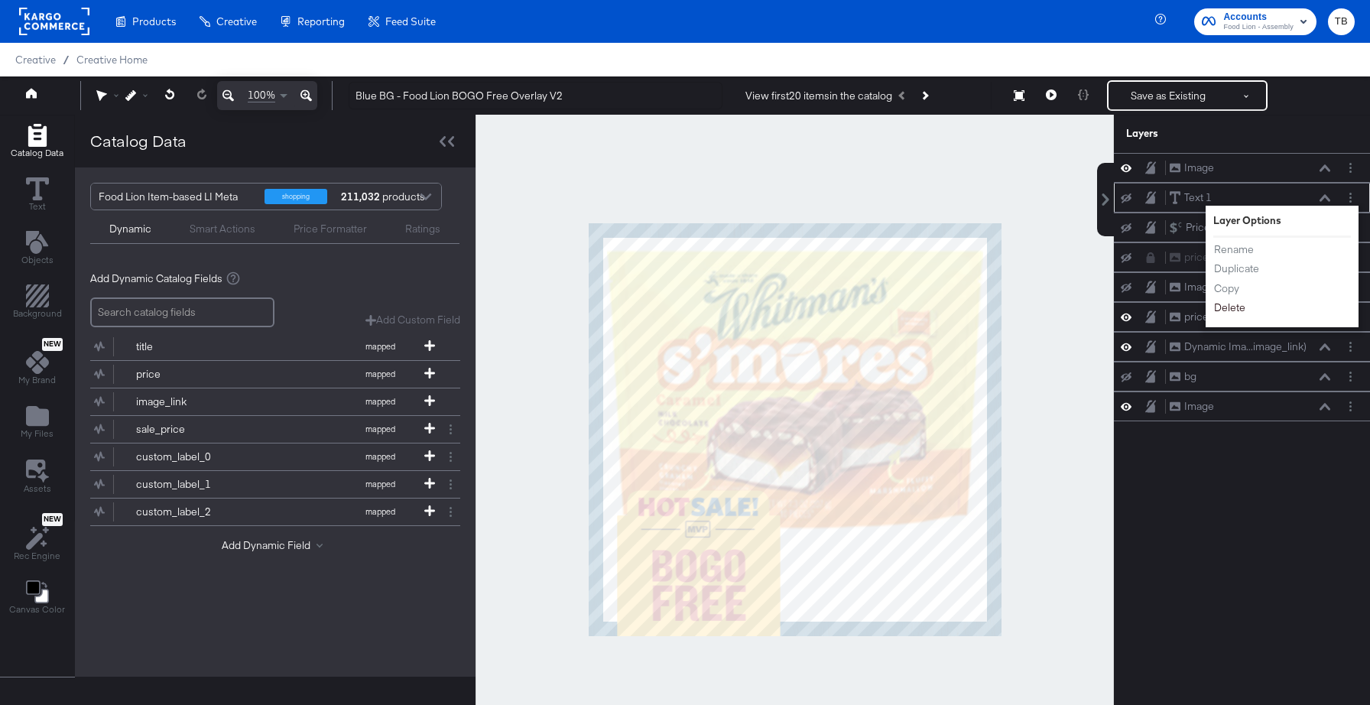
click at [1238, 310] on button "Delete" at bounding box center [1229, 308] width 33 height 16
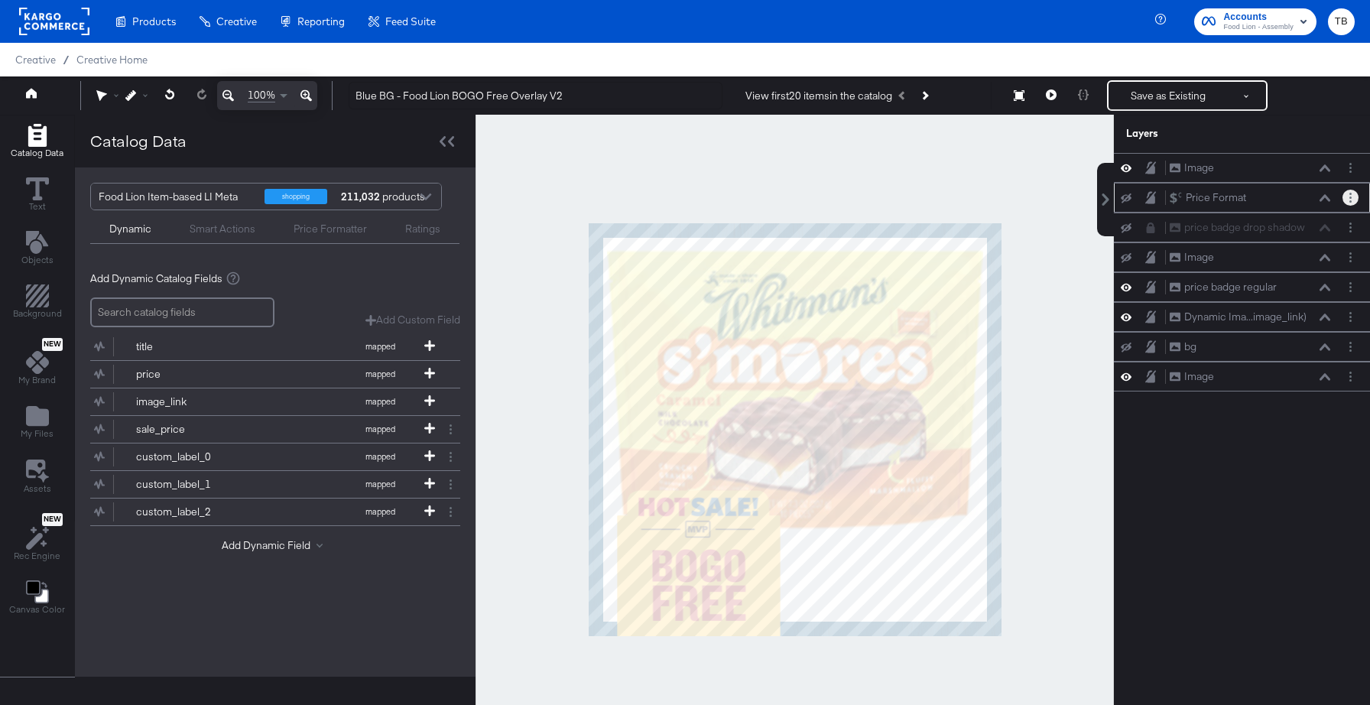
click at [1353, 196] on button "Layer Options" at bounding box center [1350, 198] width 16 height 16
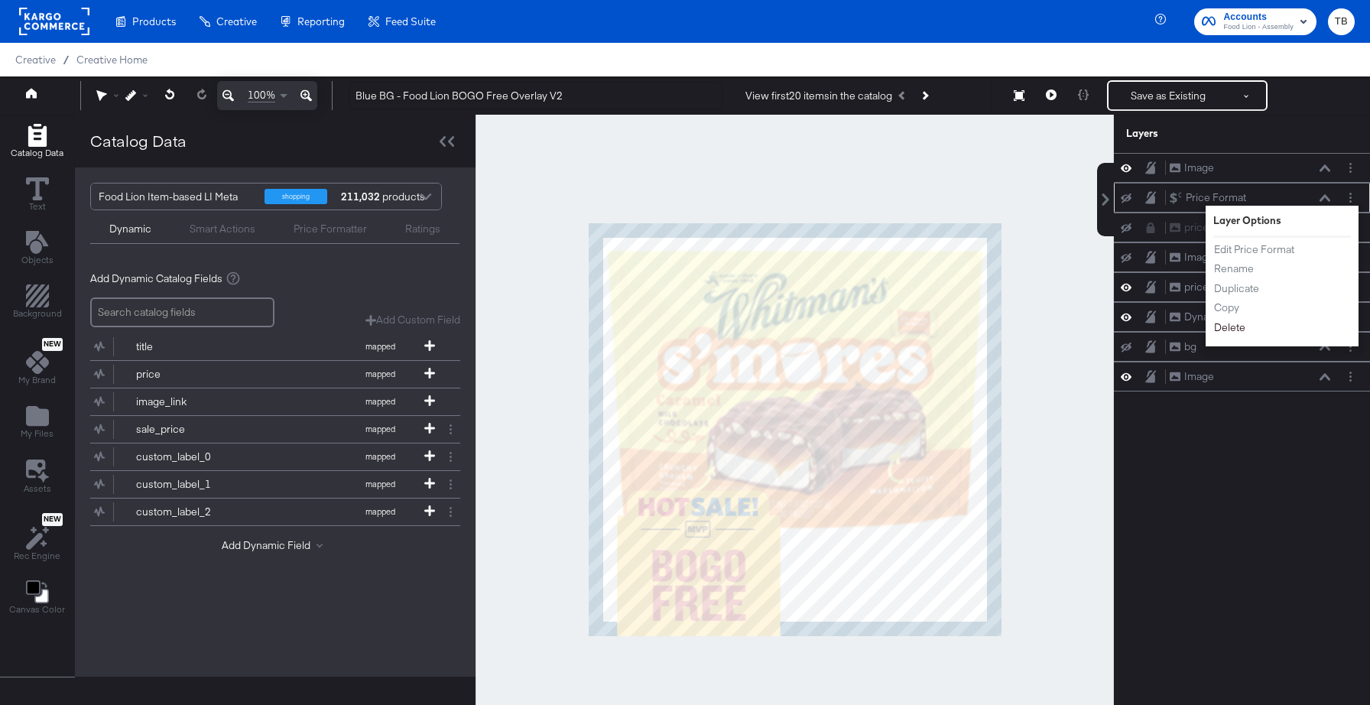
click at [1236, 333] on button "Delete" at bounding box center [1229, 328] width 33 height 16
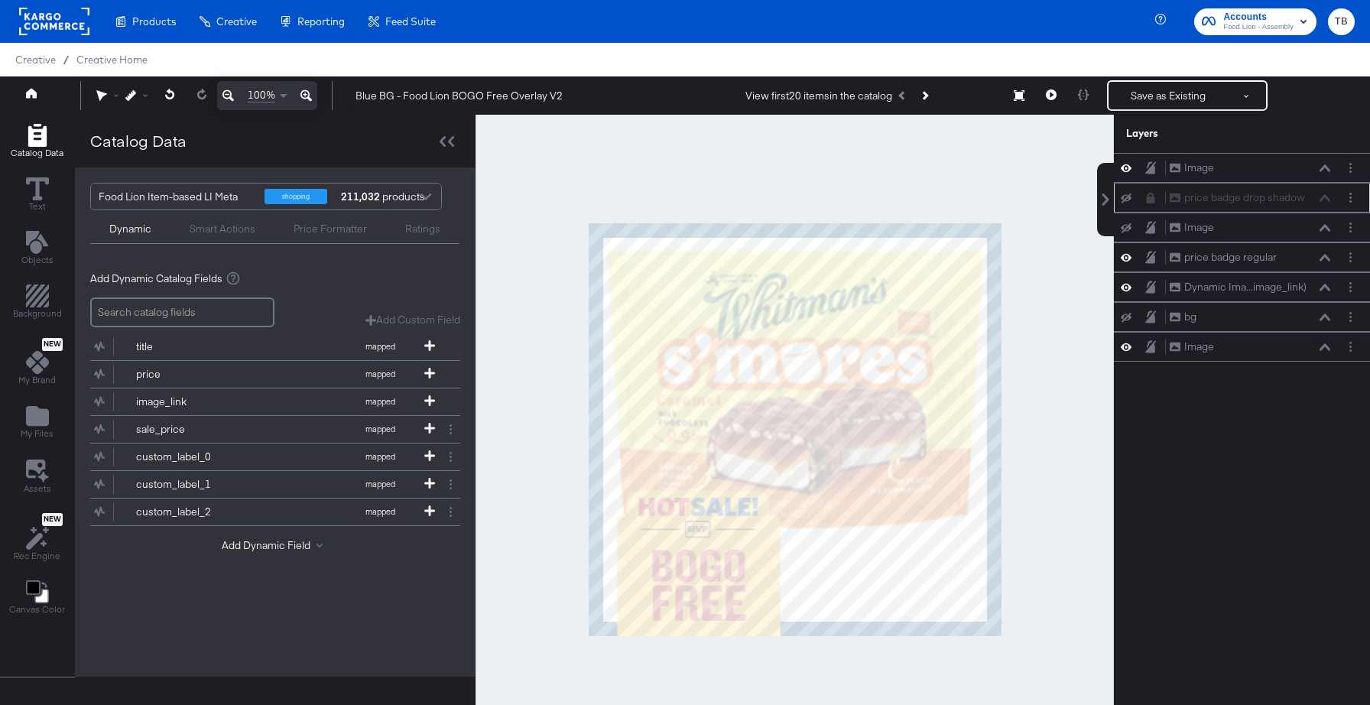
click at [1154, 198] on icon at bounding box center [1151, 198] width 8 height 11
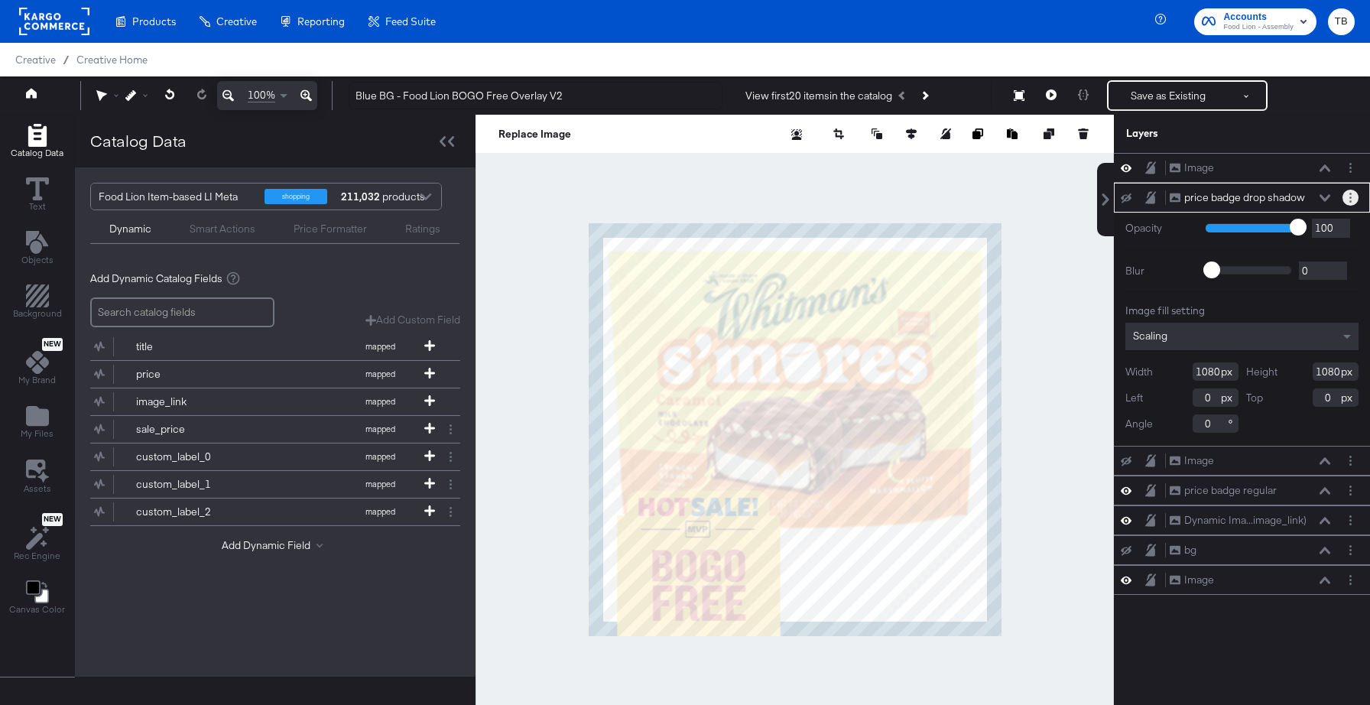
click at [1354, 194] on button "Layer Options" at bounding box center [1350, 198] width 16 height 16
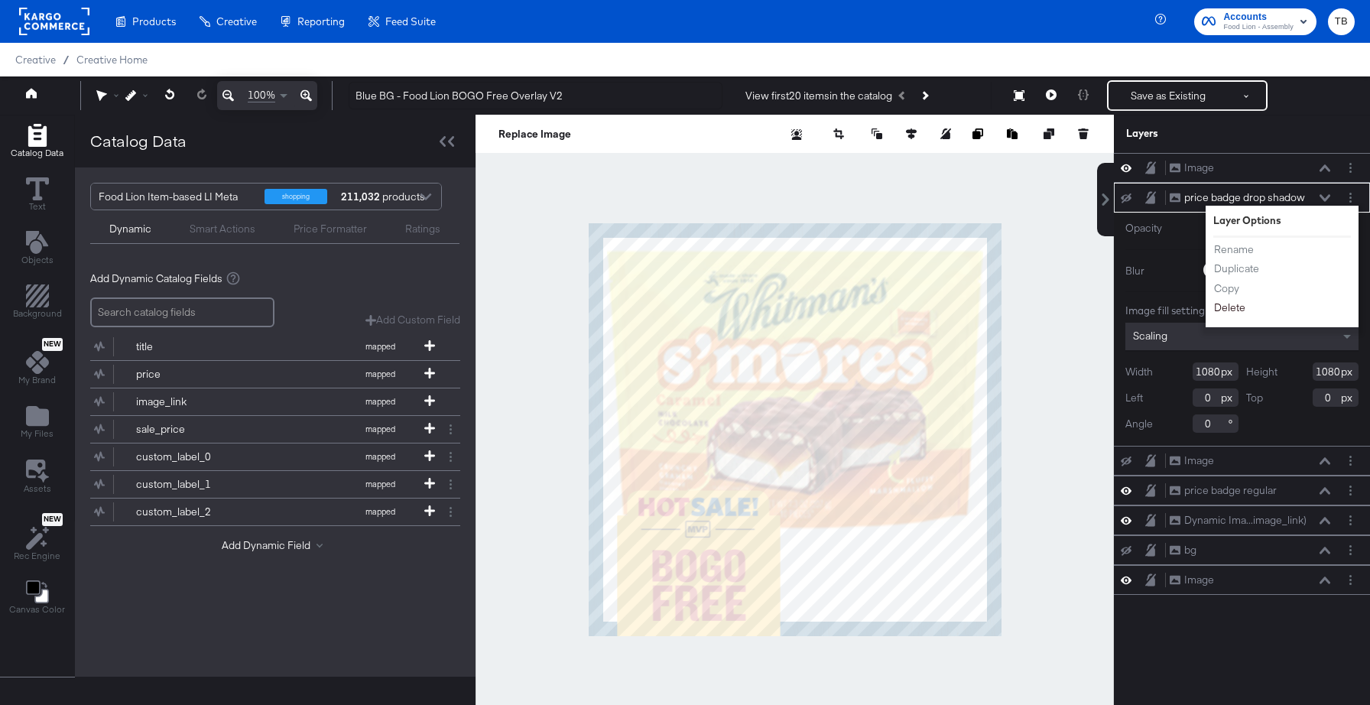
click at [1231, 307] on button "Delete" at bounding box center [1229, 308] width 33 height 16
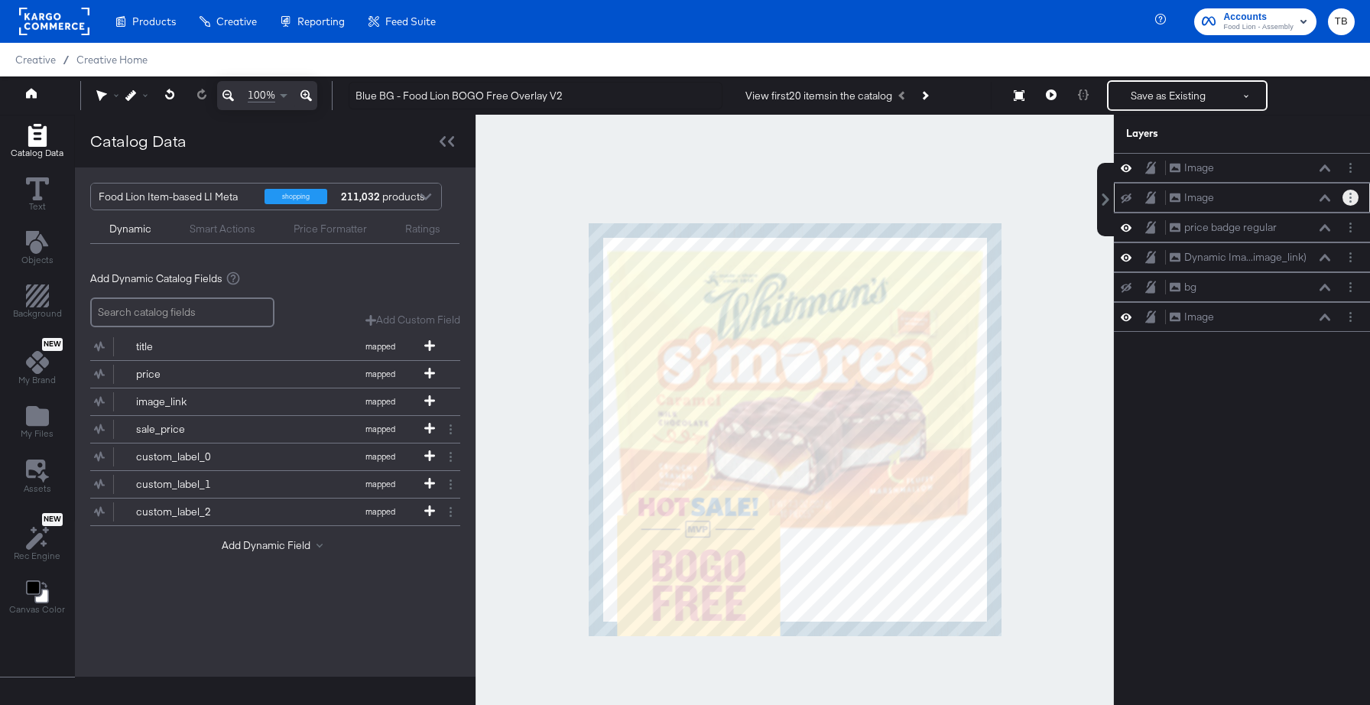
click at [1351, 199] on button "Layer Options" at bounding box center [1350, 198] width 16 height 16
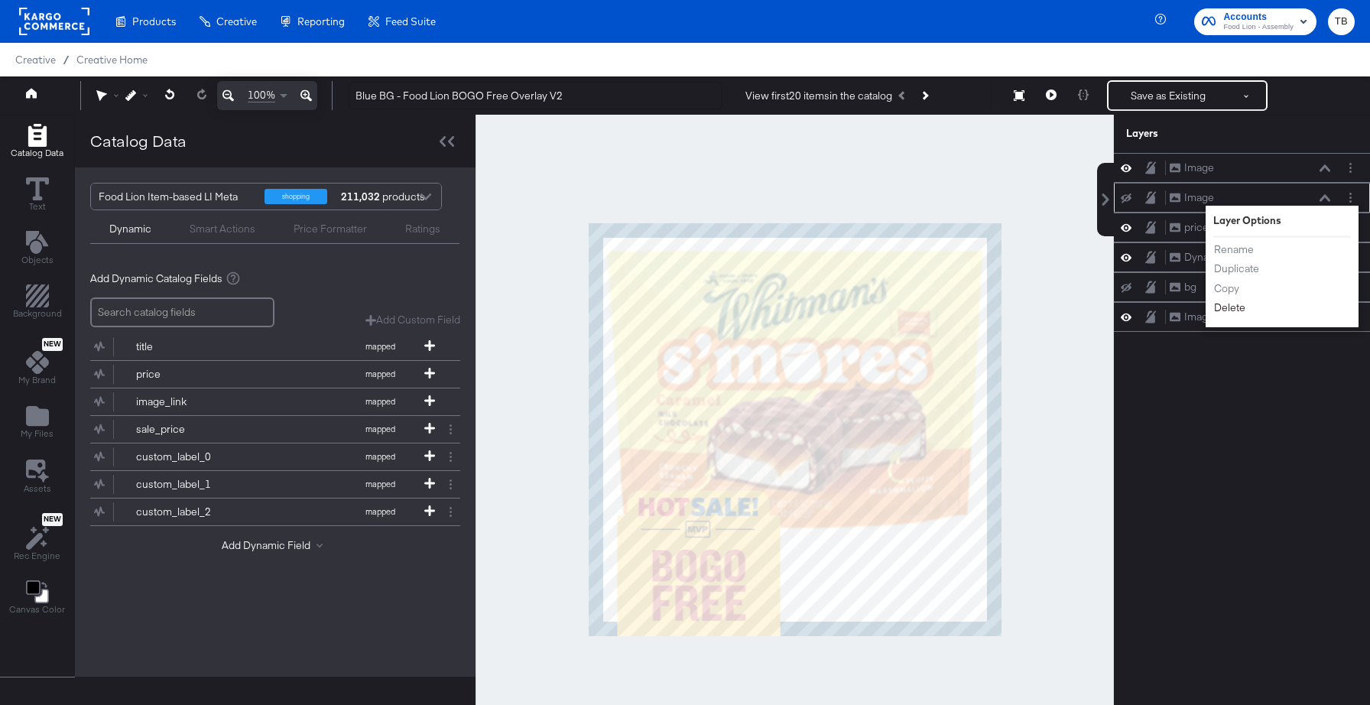
click at [1242, 310] on button "Delete" at bounding box center [1229, 308] width 33 height 16
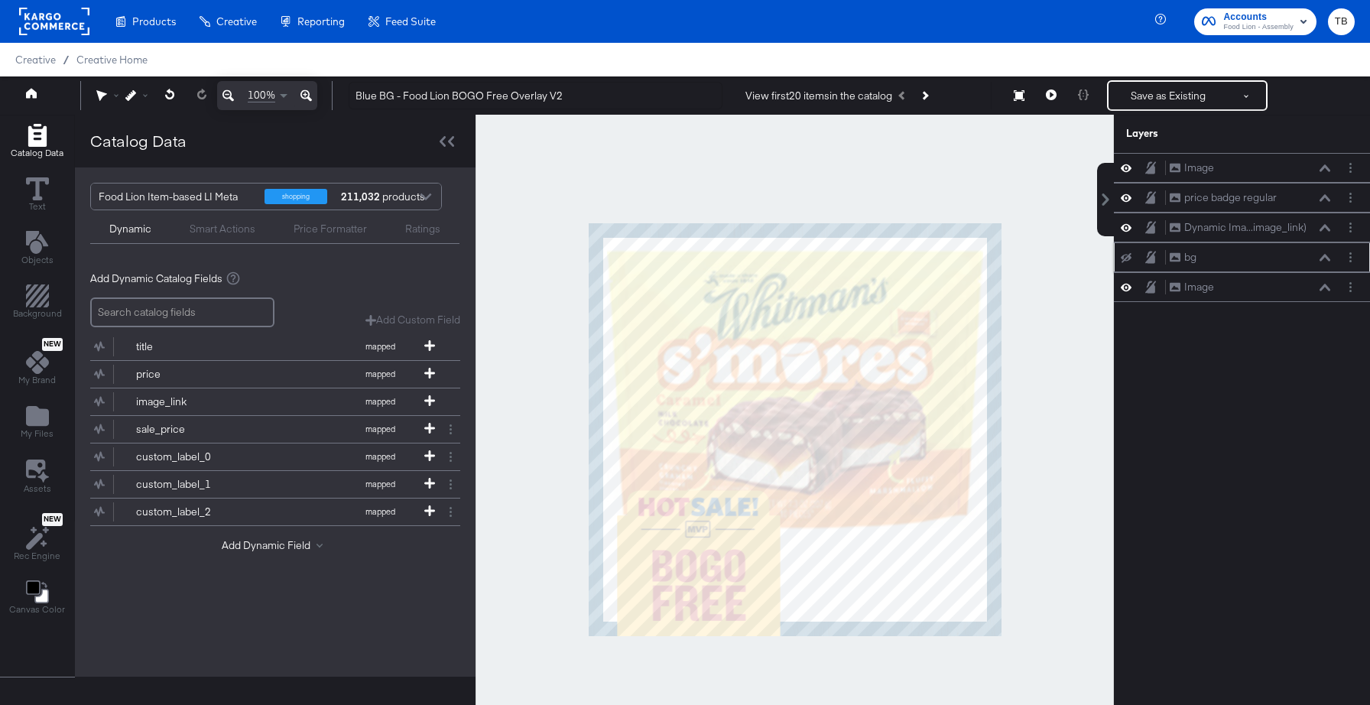
click at [1128, 257] on icon at bounding box center [1126, 257] width 11 height 10
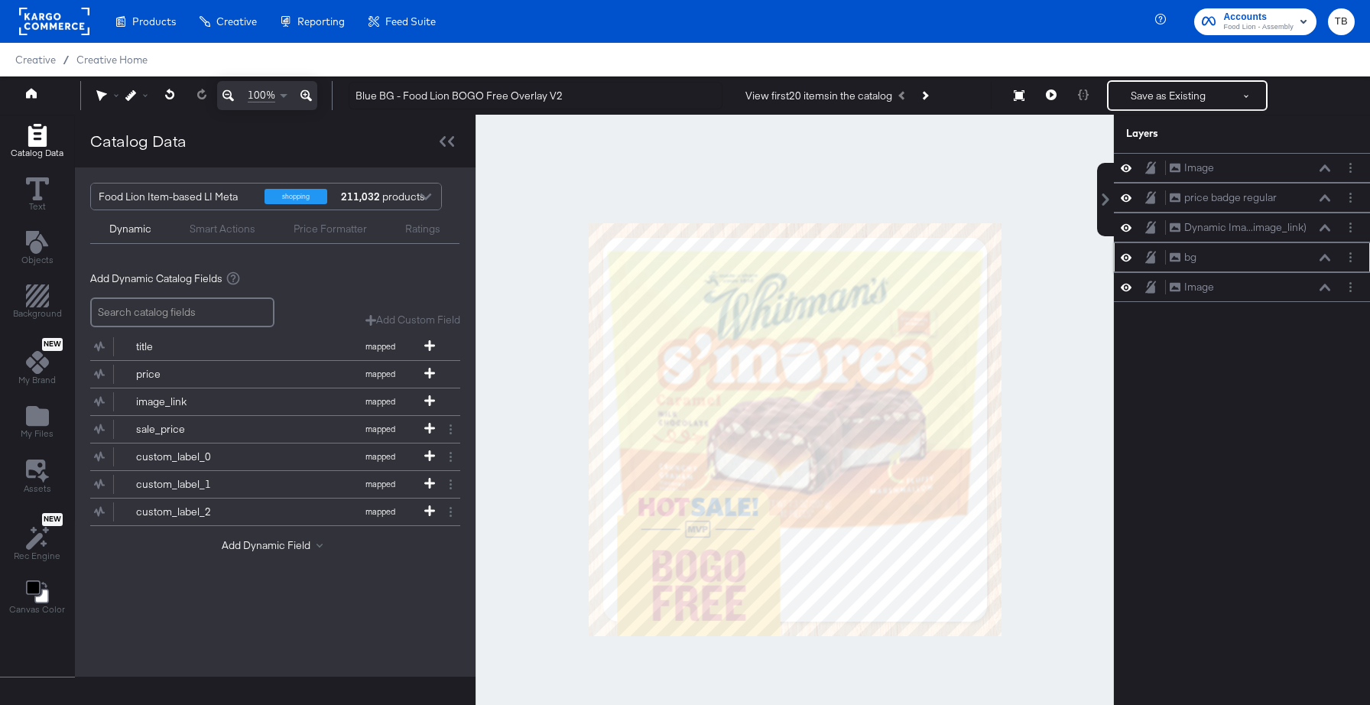
click at [1128, 257] on icon at bounding box center [1126, 257] width 11 height 13
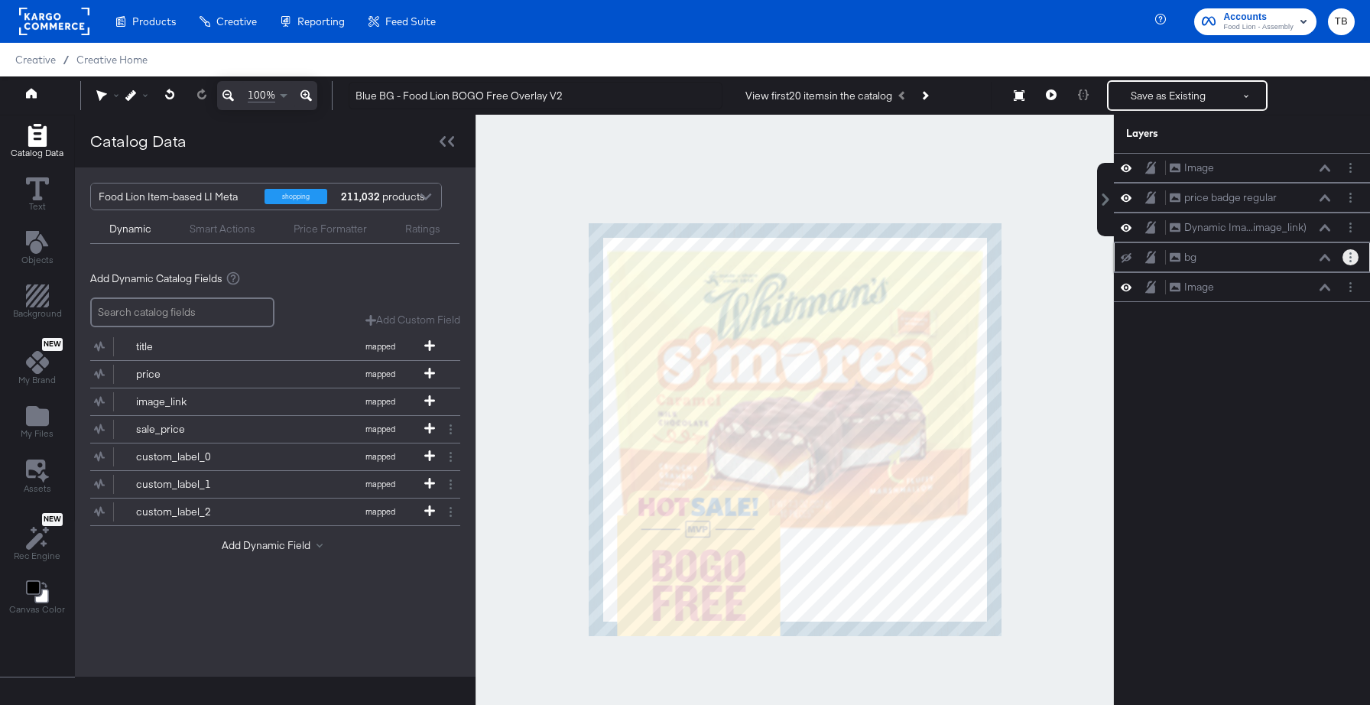
click at [1352, 257] on button "Layer Options" at bounding box center [1350, 257] width 16 height 16
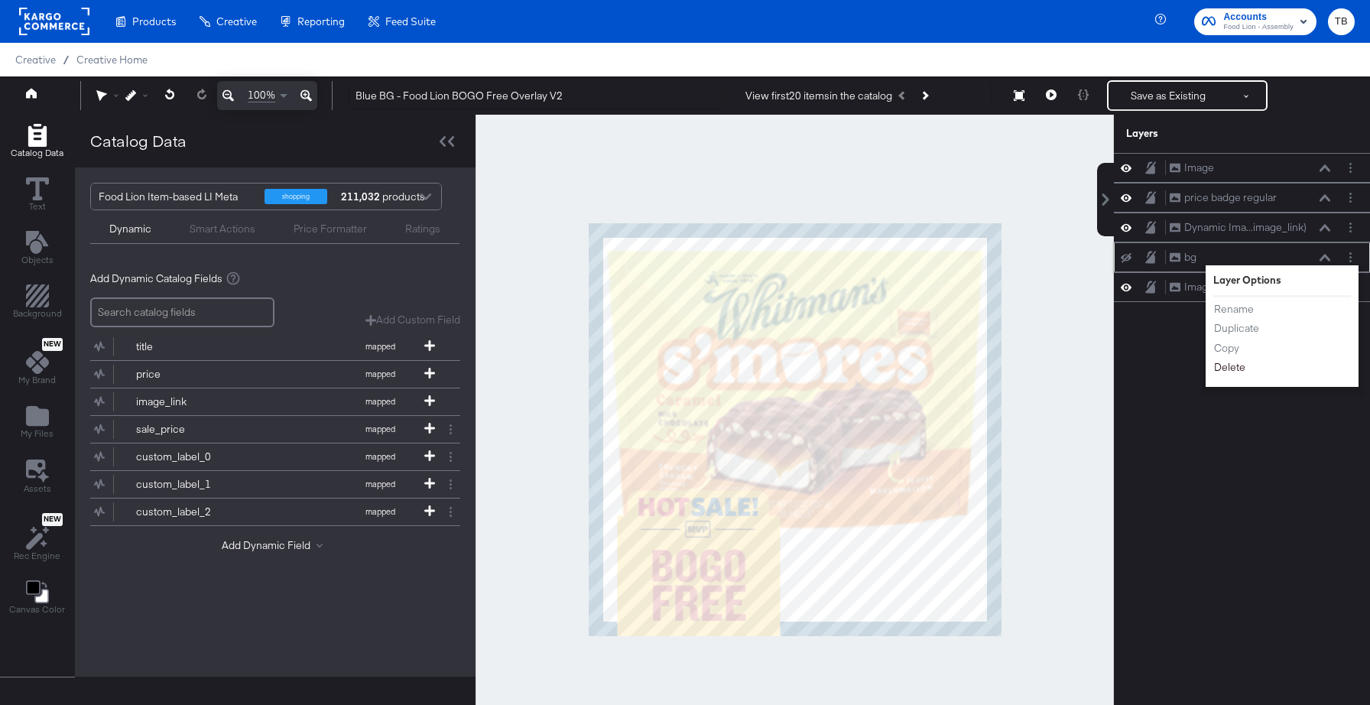
click at [1228, 369] on button "Delete" at bounding box center [1229, 367] width 33 height 16
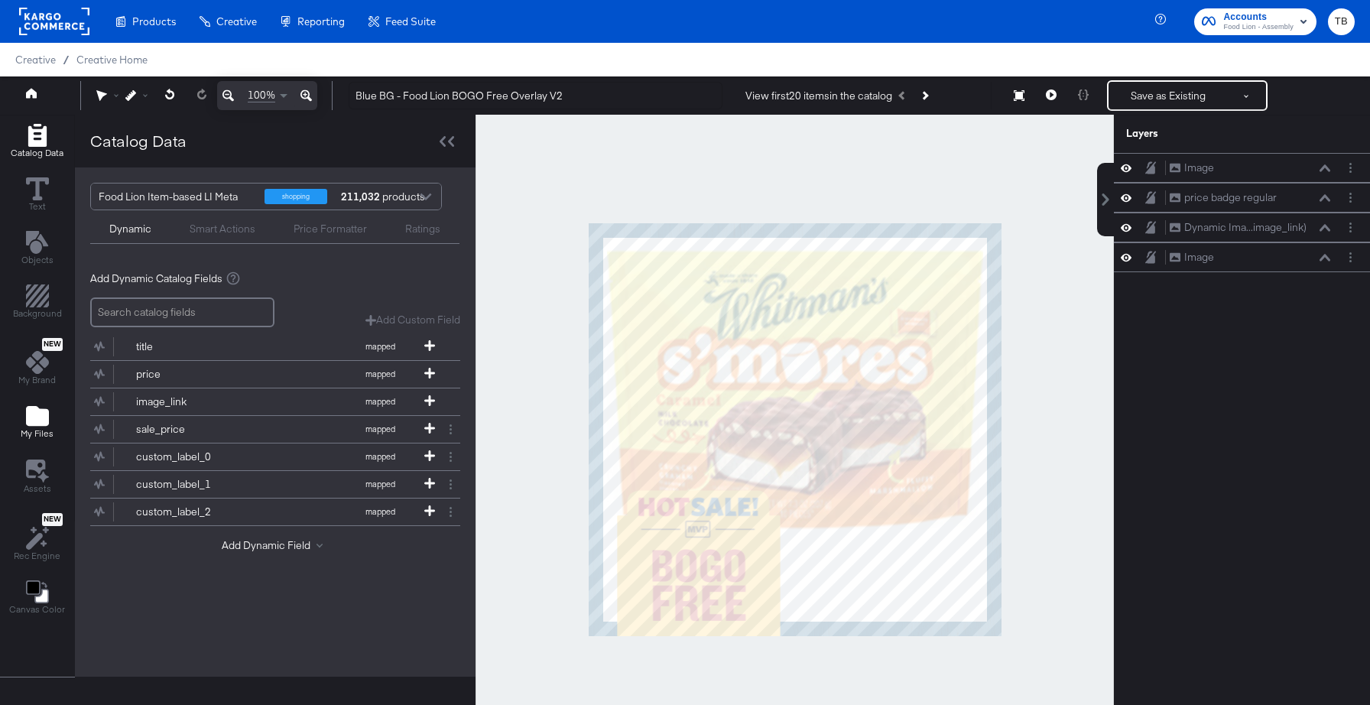
click at [33, 426] on icon "Add Files" at bounding box center [37, 415] width 23 height 23
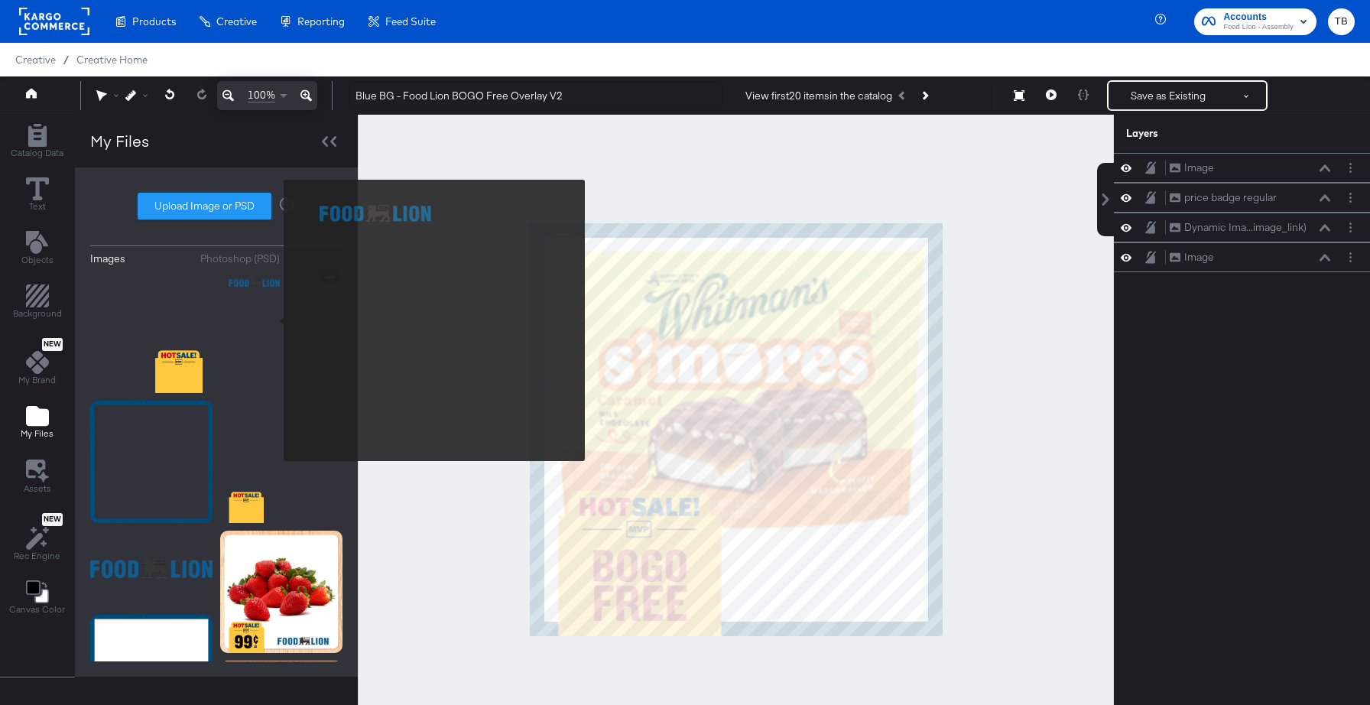
click at [274, 320] on img at bounding box center [281, 332] width 122 height 122
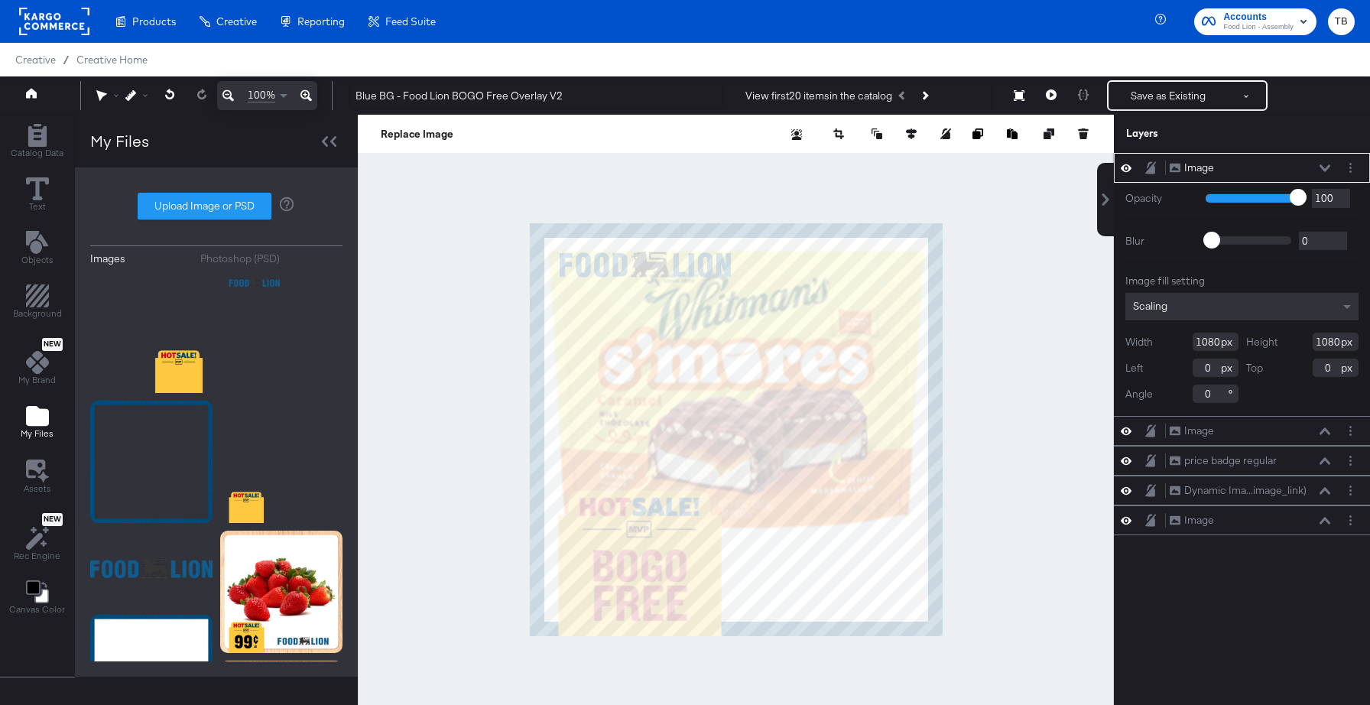
click at [1325, 168] on icon at bounding box center [1324, 168] width 11 height 8
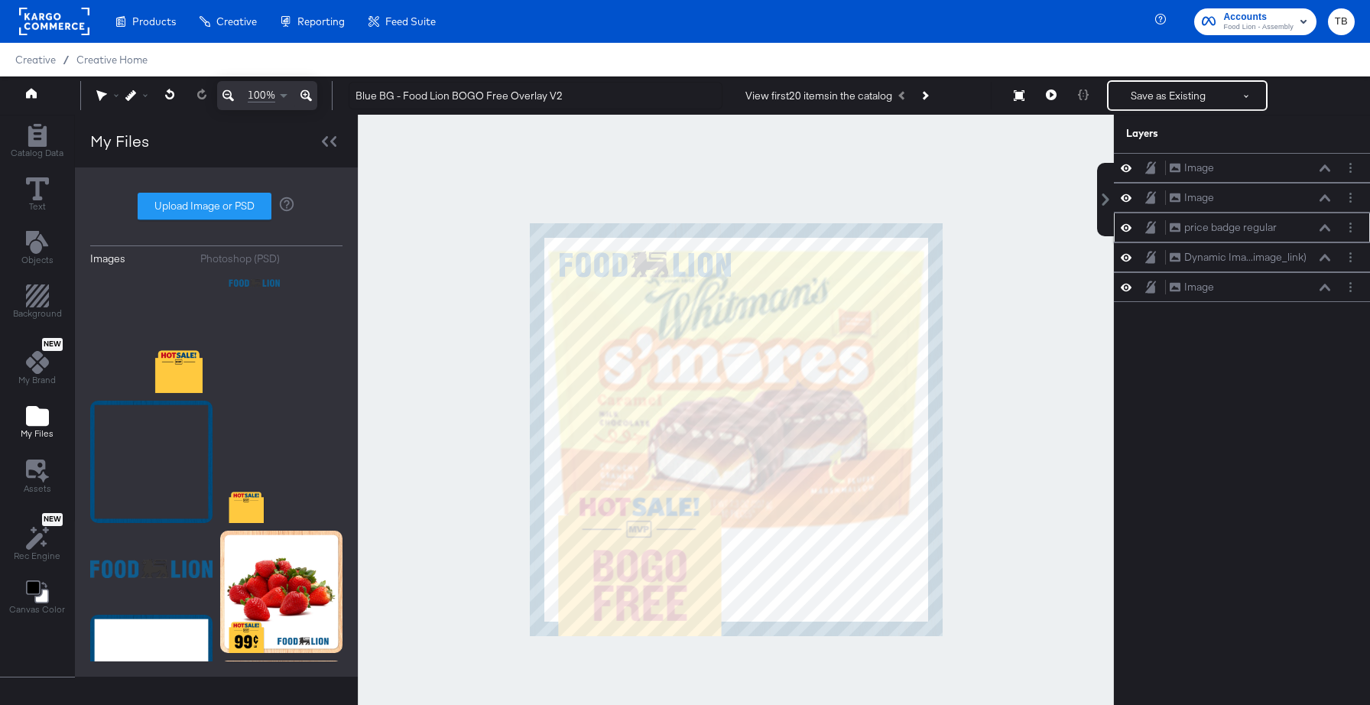
click at [1299, 225] on div "price badge regular price badge regular" at bounding box center [1250, 227] width 162 height 16
click at [1325, 232] on div "price badge regular price badge regular" at bounding box center [1250, 227] width 162 height 16
click at [1326, 226] on icon at bounding box center [1324, 227] width 11 height 7
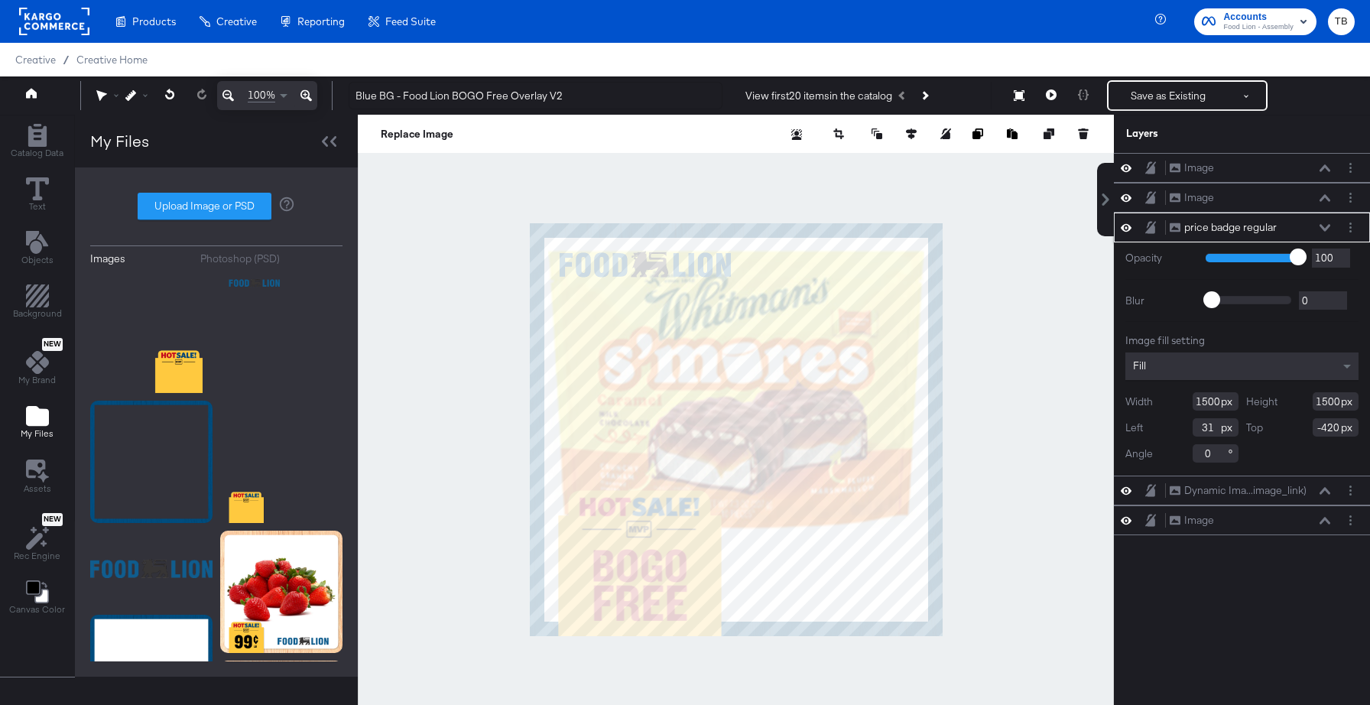
scroll to position [39, 0]
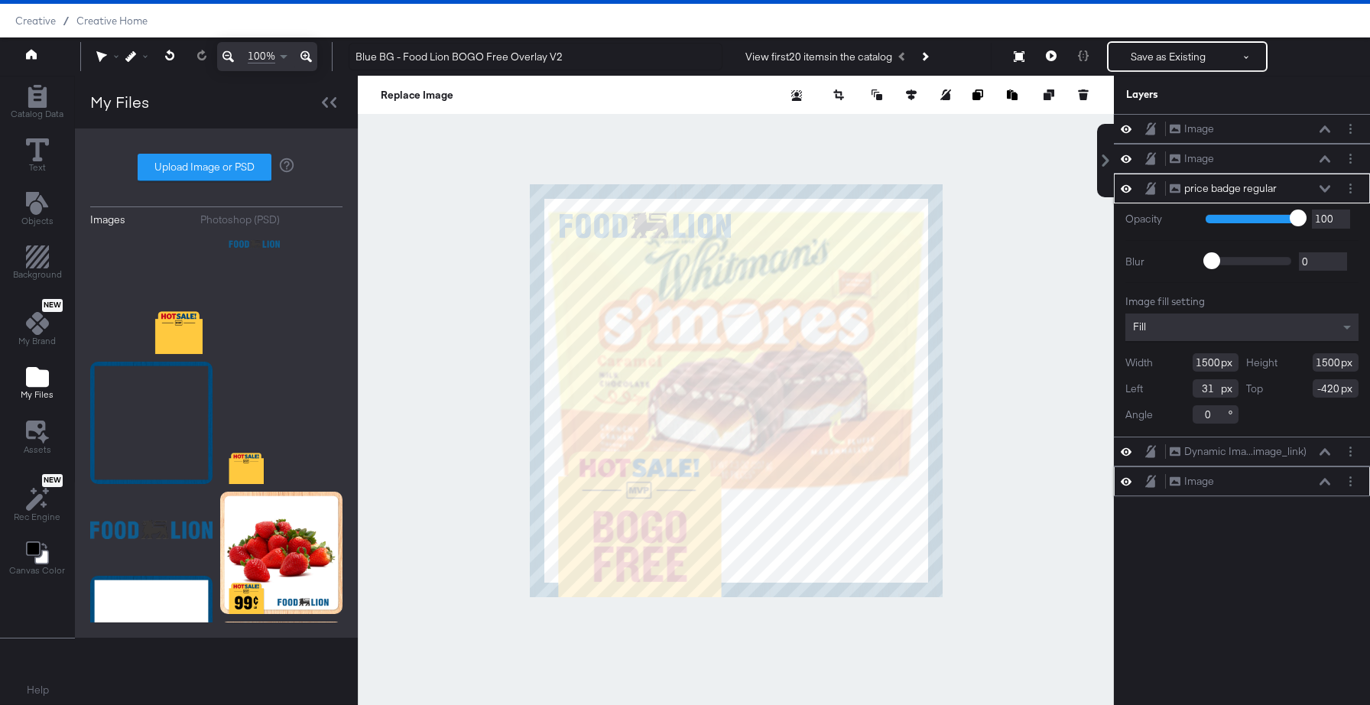
click at [1325, 477] on div "Image Image" at bounding box center [1250, 481] width 162 height 16
click at [1325, 482] on icon at bounding box center [1324, 482] width 11 height 8
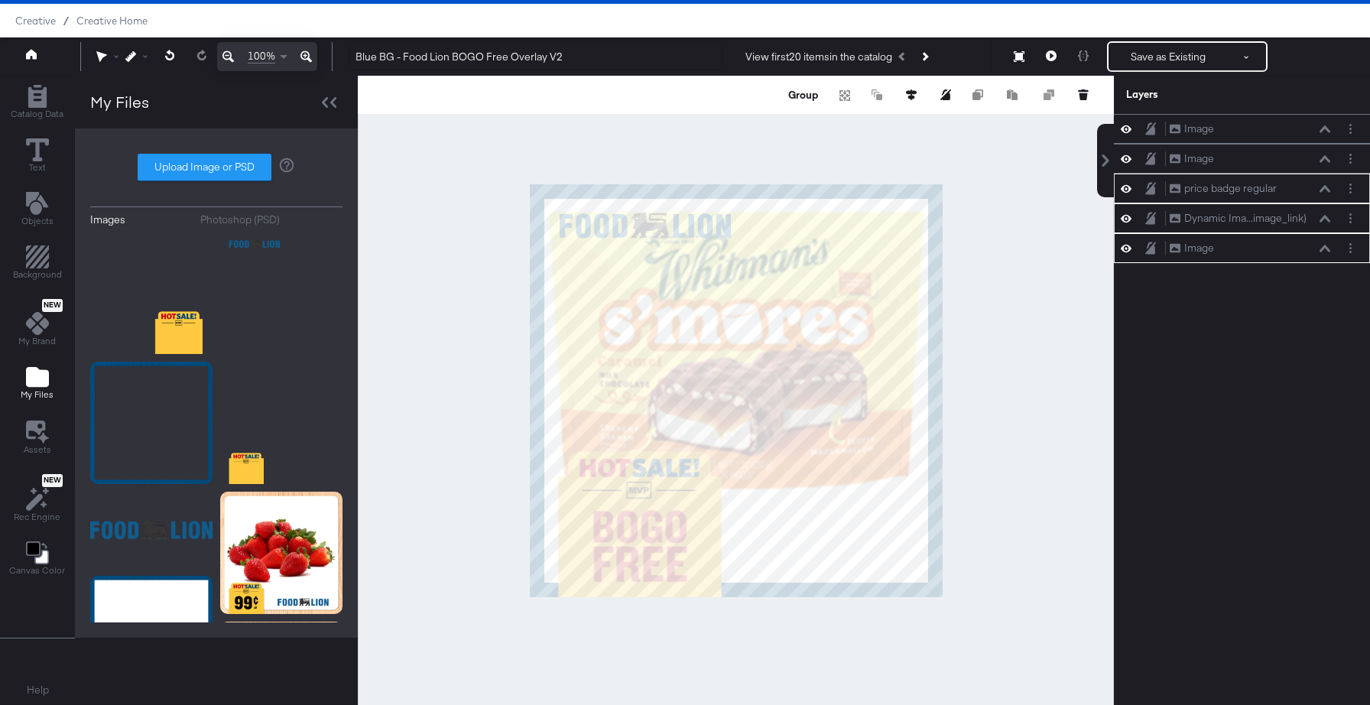
click at [1325, 221] on icon at bounding box center [1324, 219] width 11 height 8
click at [793, 96] on button "Group" at bounding box center [803, 94] width 34 height 15
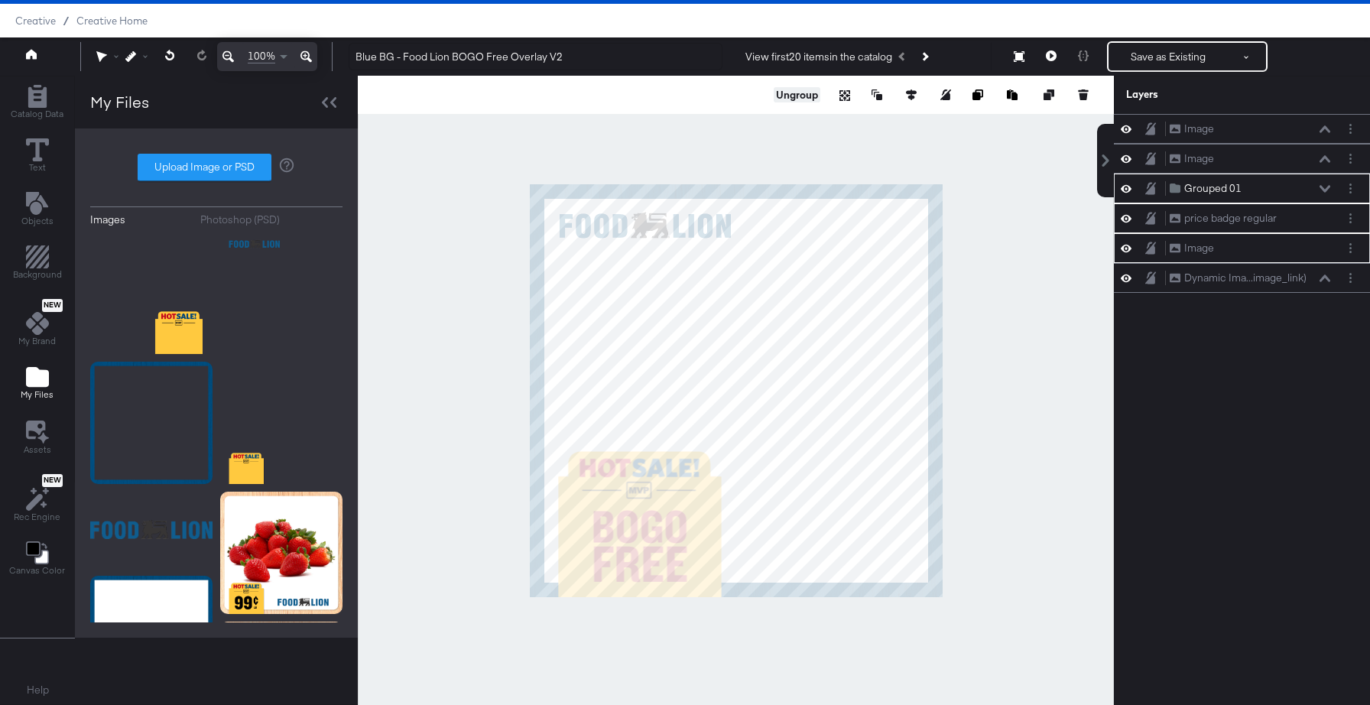
click at [1325, 190] on icon at bounding box center [1324, 188] width 11 height 7
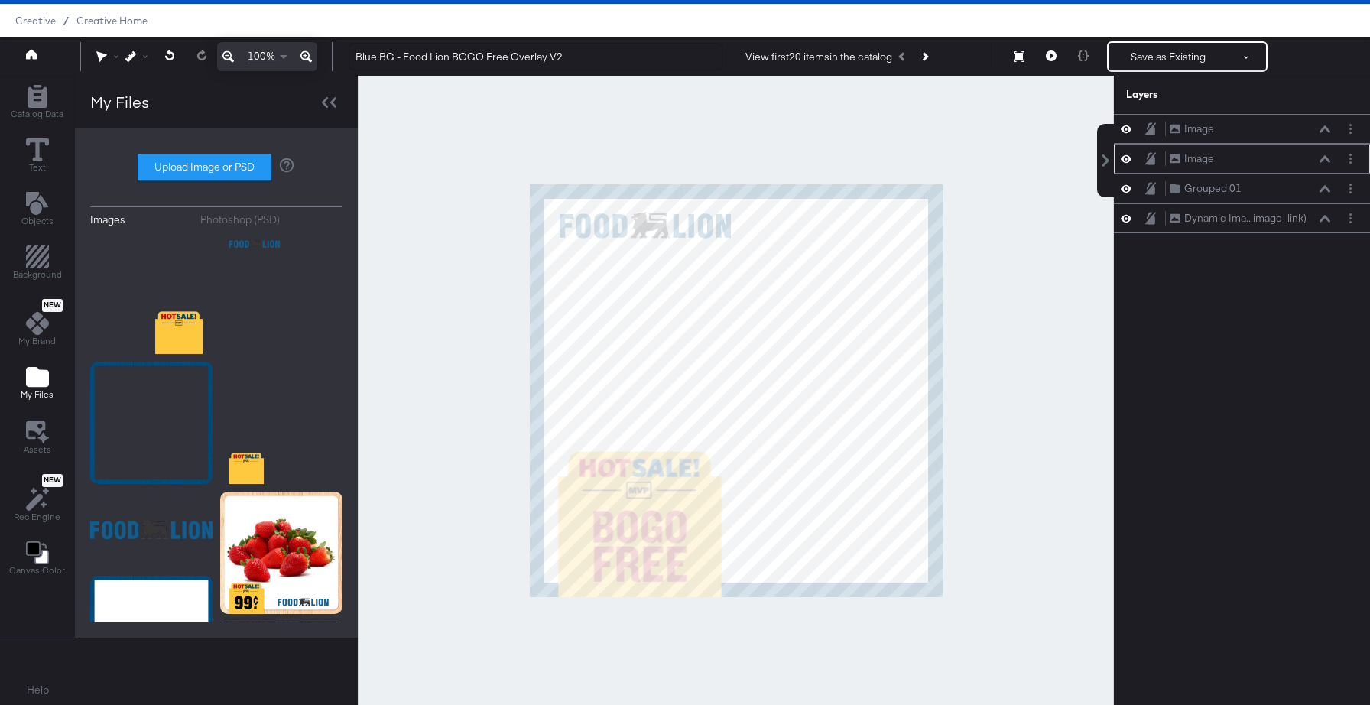
click at [1128, 157] on icon at bounding box center [1126, 158] width 11 height 13
click at [1128, 158] on icon at bounding box center [1126, 159] width 11 height 10
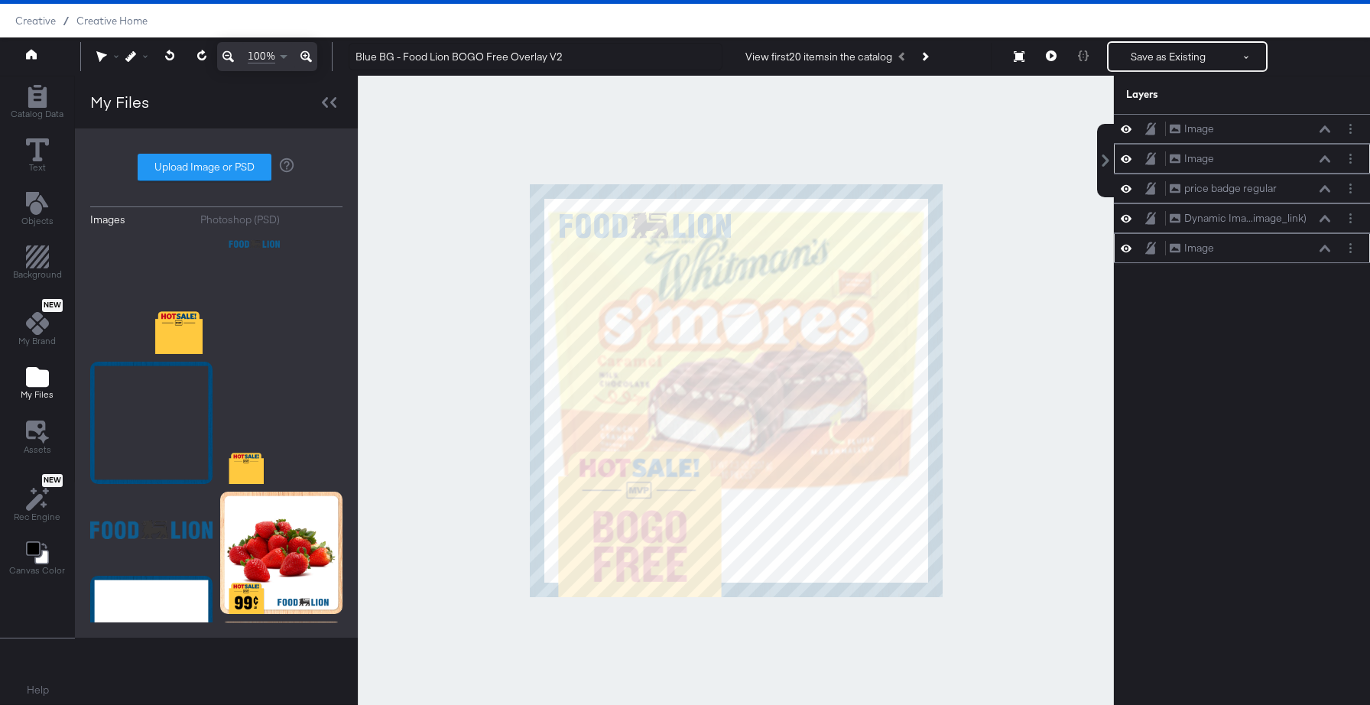
click at [1129, 251] on icon at bounding box center [1126, 248] width 11 height 13
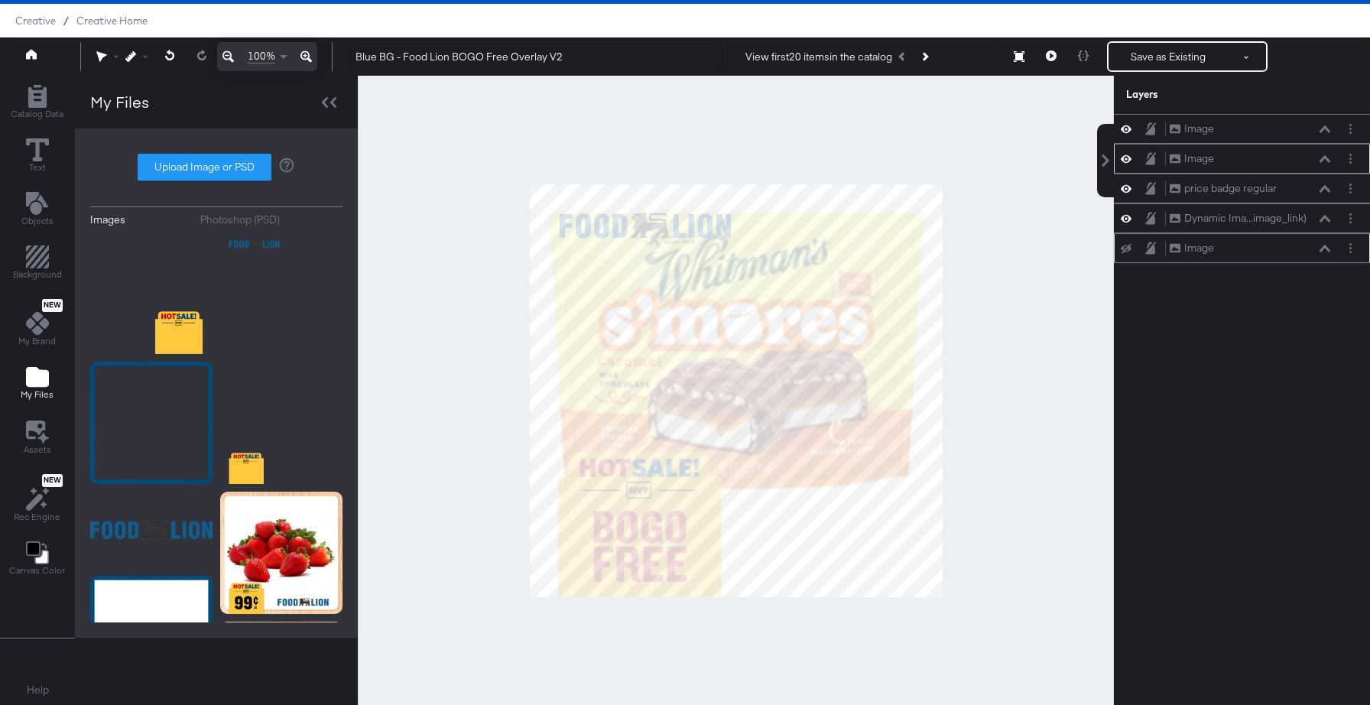
click at [1129, 251] on icon at bounding box center [1126, 249] width 11 height 10
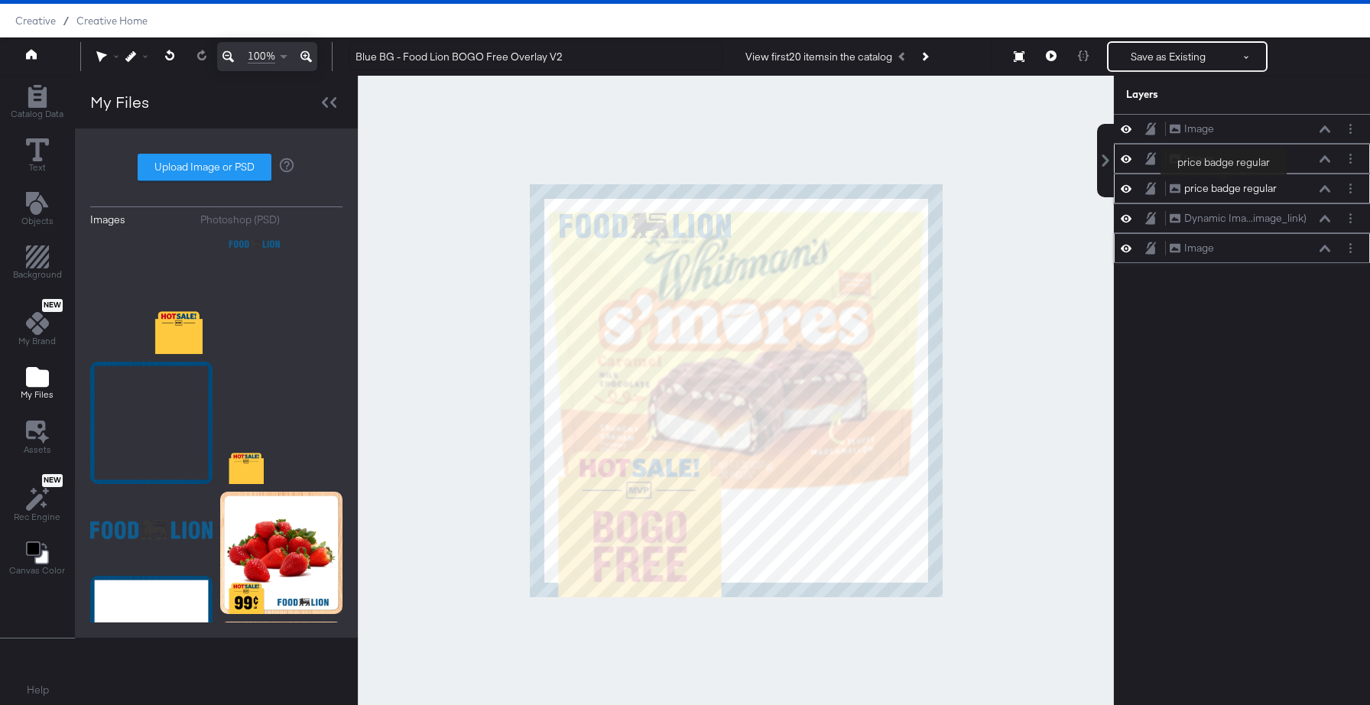
click at [1224, 187] on div "price badge regular" at bounding box center [1230, 188] width 92 height 15
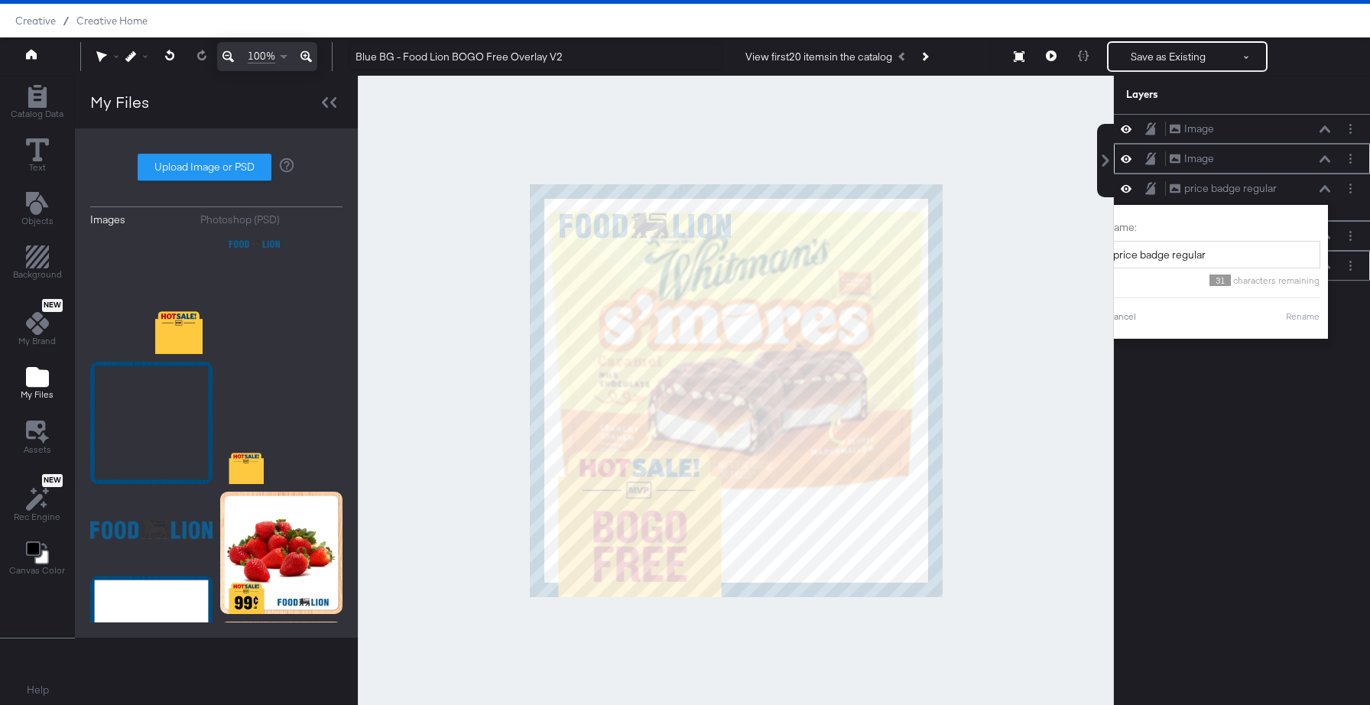
click at [1238, 418] on div "Image Image Image Image price badge regular price badge regular Name: price bad…" at bounding box center [1242, 397] width 256 height 567
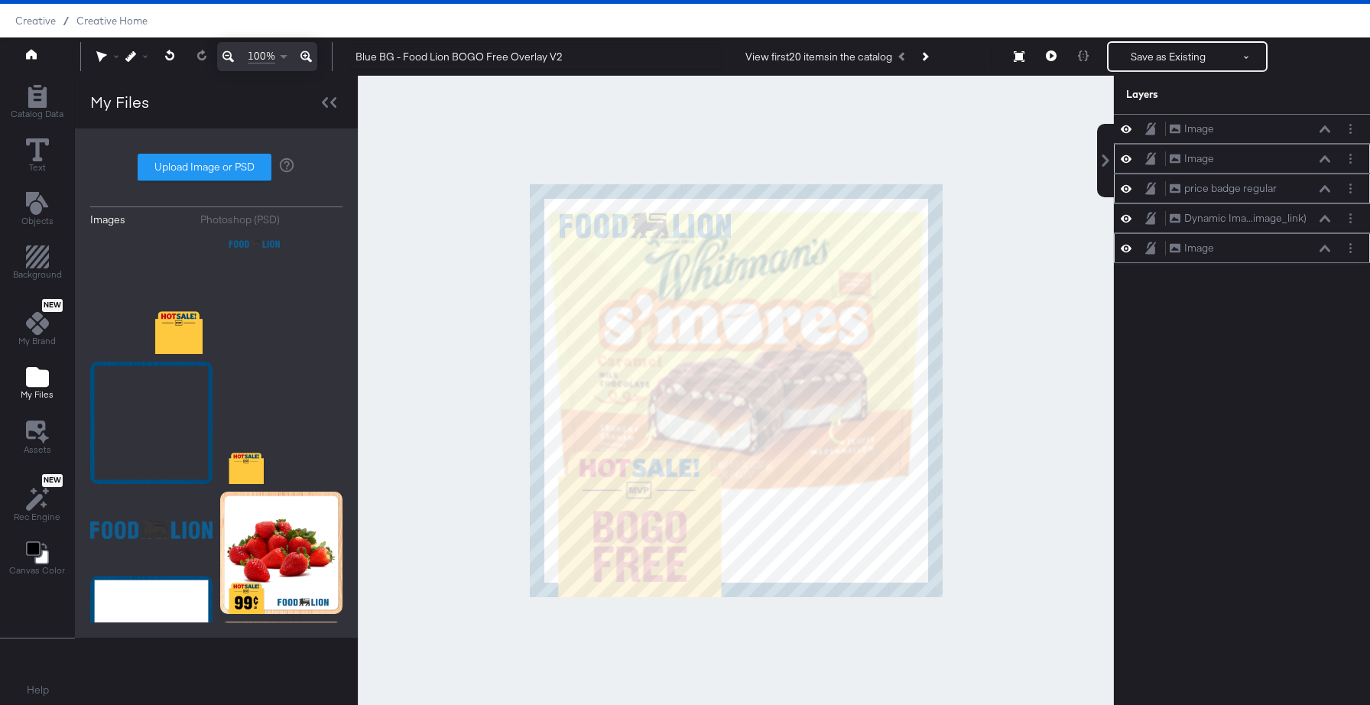
click at [1128, 185] on icon at bounding box center [1126, 188] width 11 height 13
click at [1124, 187] on icon at bounding box center [1126, 189] width 11 height 10
click at [1131, 161] on icon at bounding box center [1126, 158] width 11 height 13
click at [1131, 161] on icon at bounding box center [1126, 159] width 11 height 10
click at [1129, 190] on icon at bounding box center [1126, 189] width 11 height 8
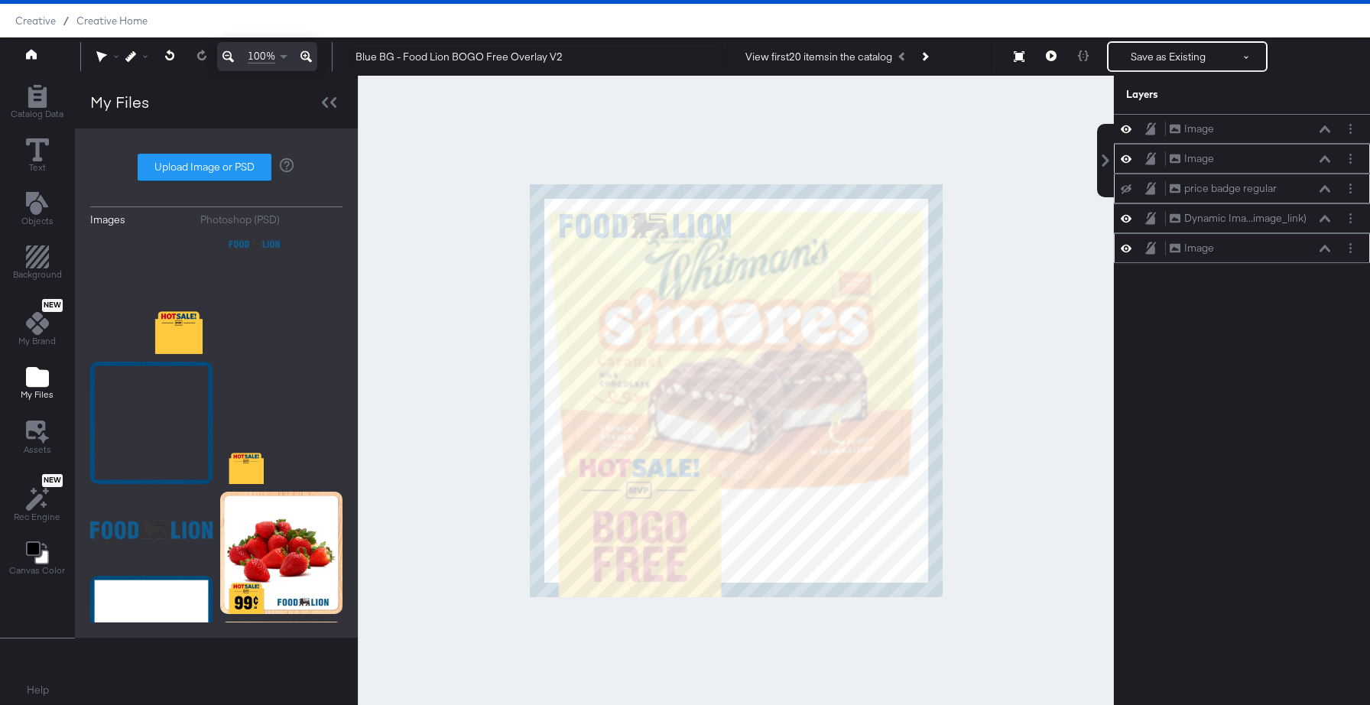
click at [1129, 157] on icon at bounding box center [1126, 159] width 11 height 8
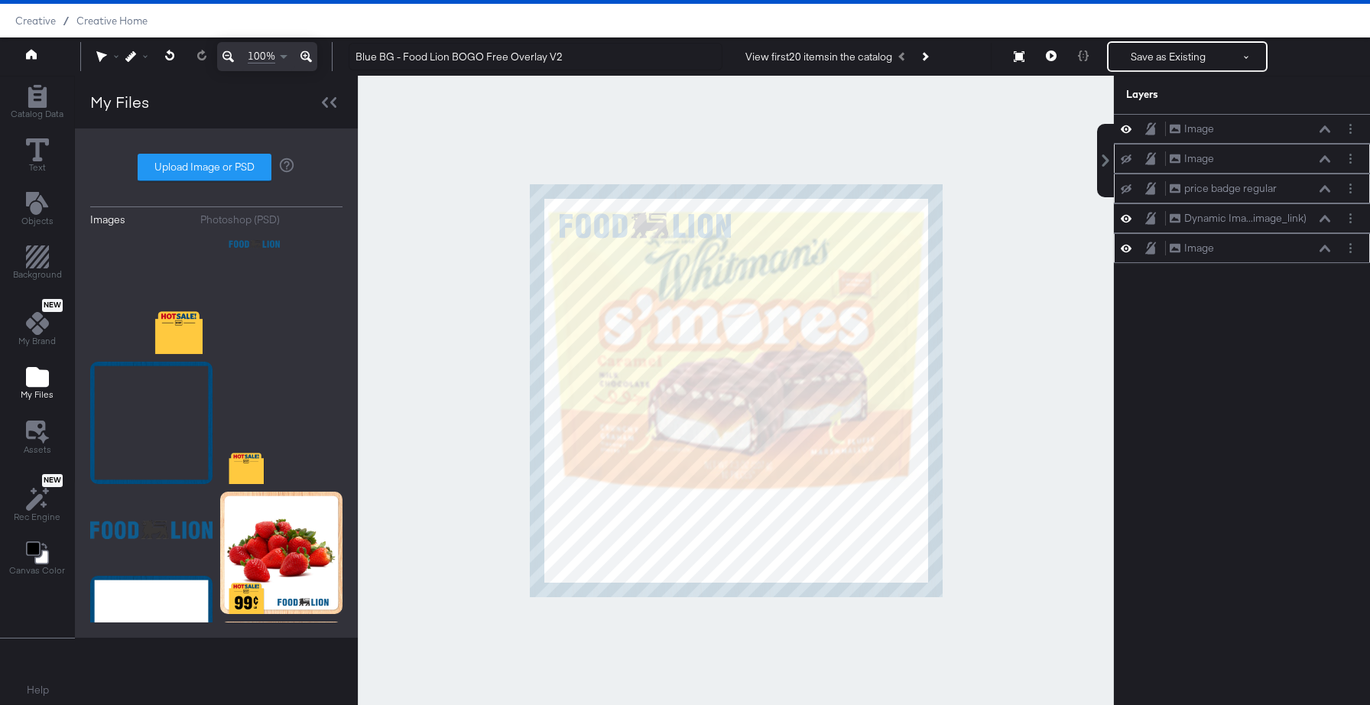
click at [1129, 157] on icon at bounding box center [1126, 159] width 11 height 10
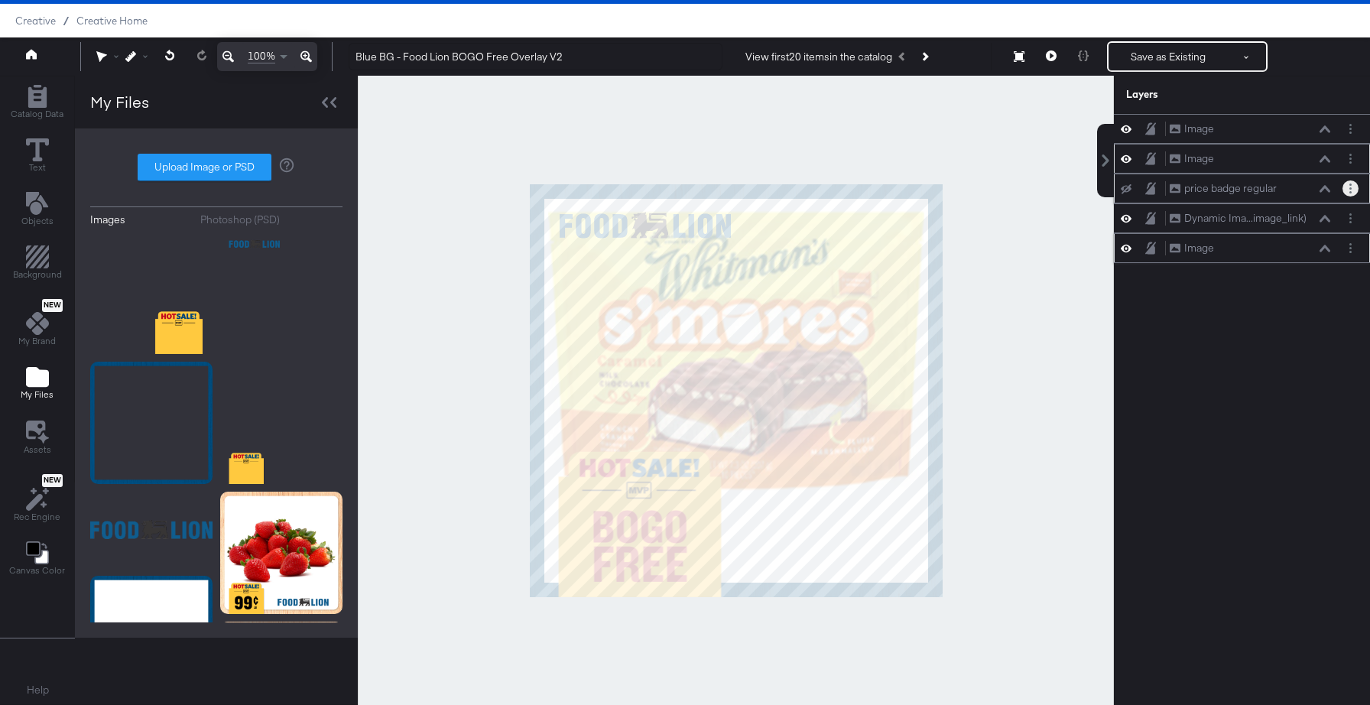
click at [1352, 188] on button "Layer Options" at bounding box center [1350, 188] width 16 height 16
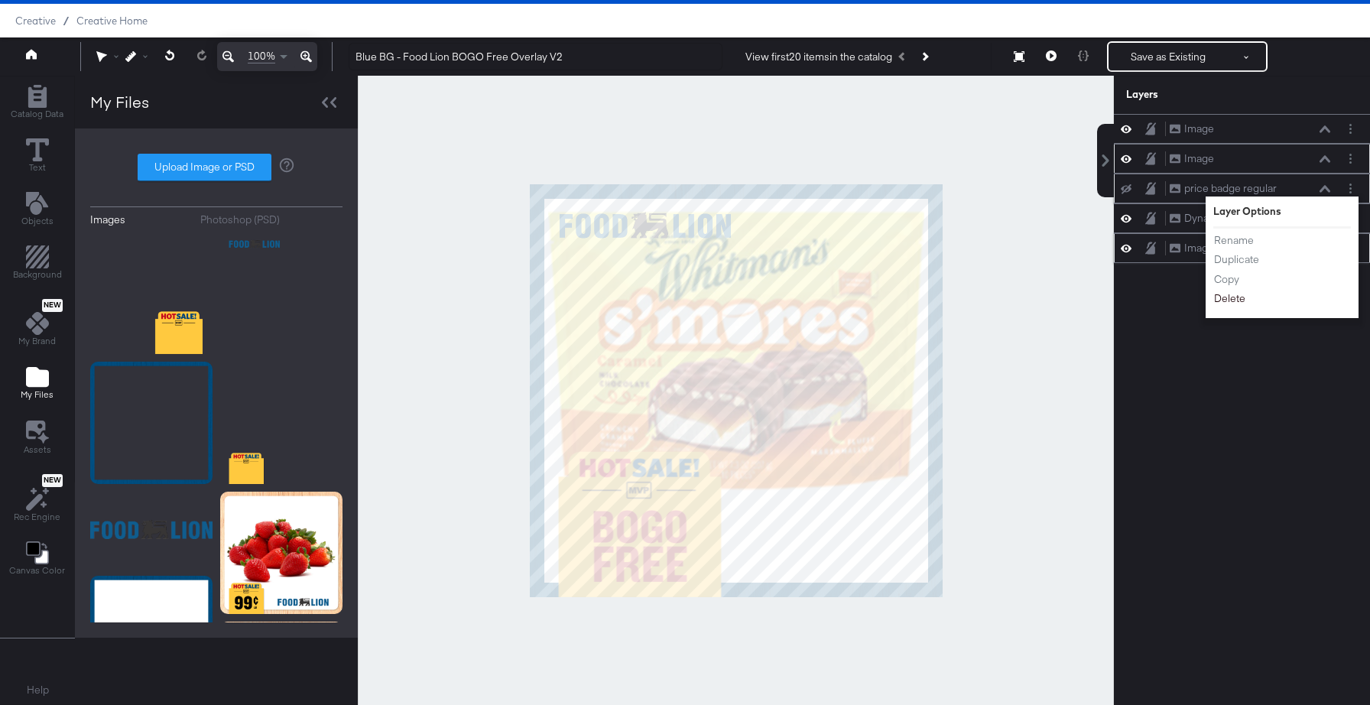
click at [1235, 300] on button "Delete" at bounding box center [1229, 298] width 33 height 16
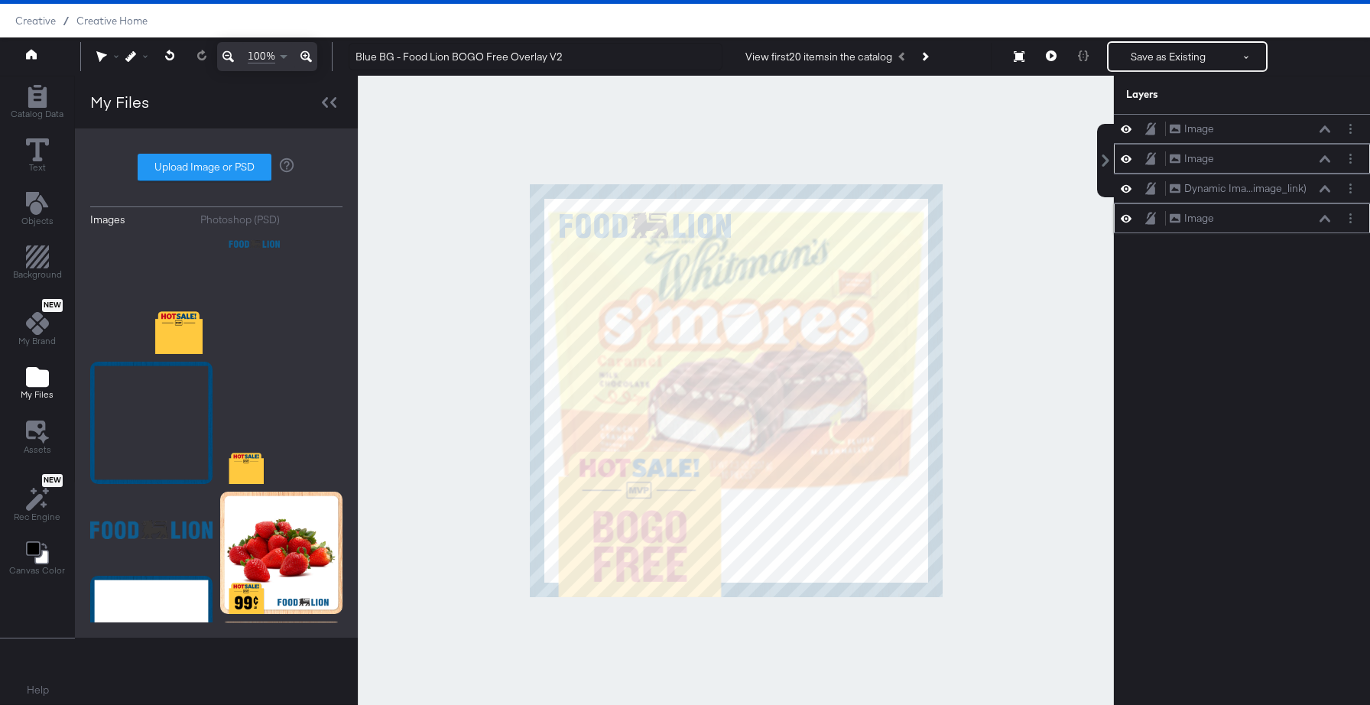
click at [1127, 157] on icon at bounding box center [1126, 158] width 11 height 13
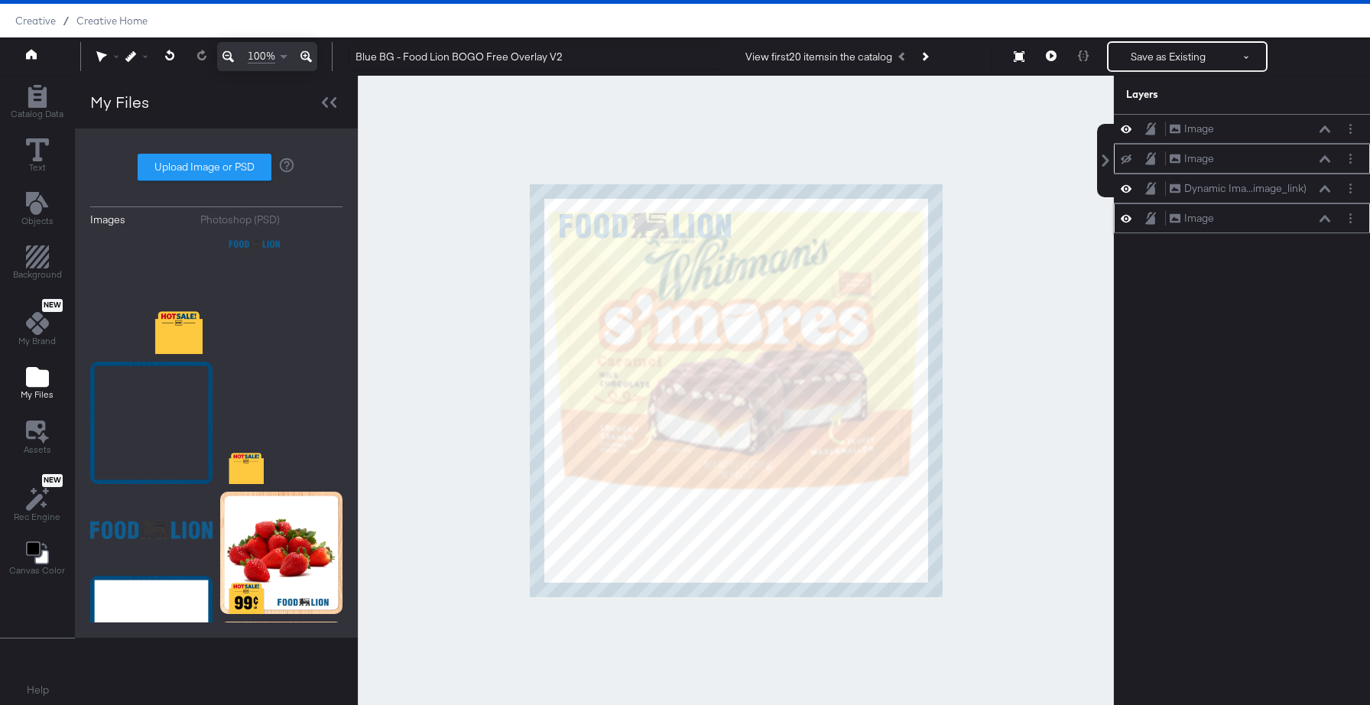
click at [1127, 157] on icon at bounding box center [1126, 159] width 11 height 10
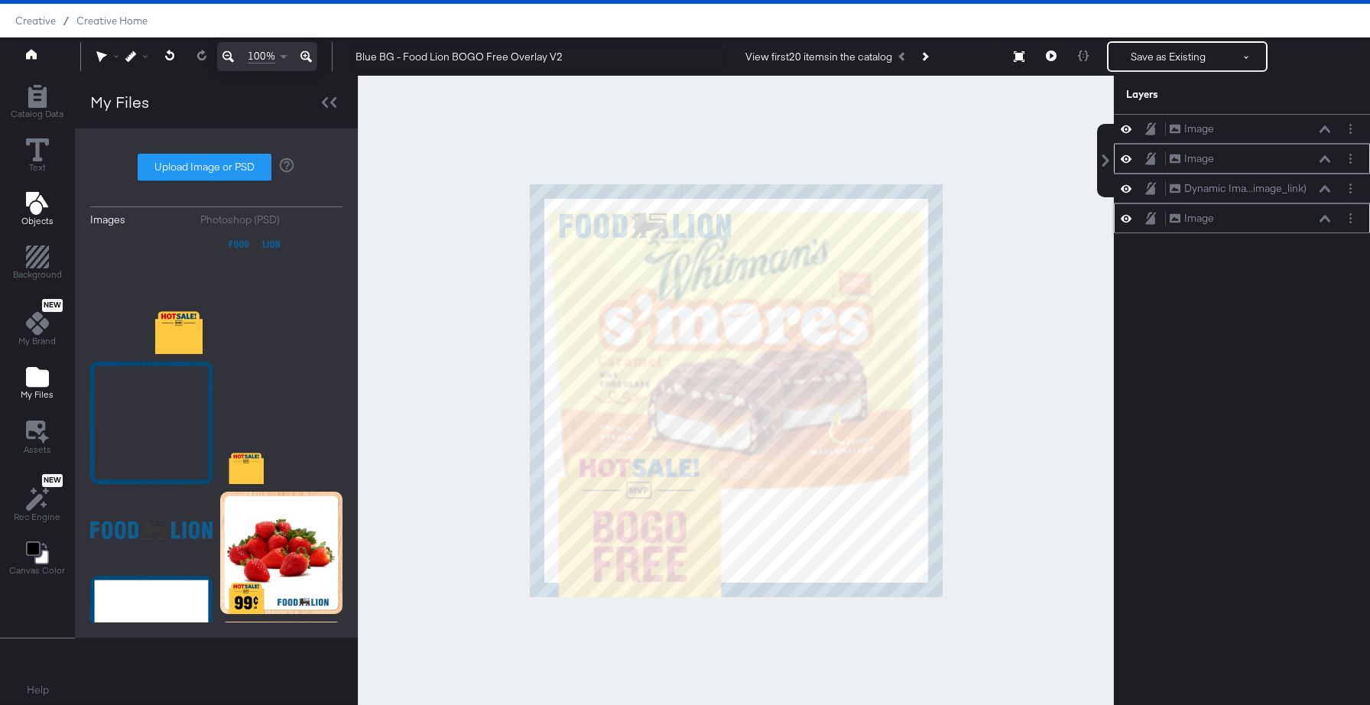
click at [39, 201] on icon "Add Text" at bounding box center [36, 203] width 22 height 23
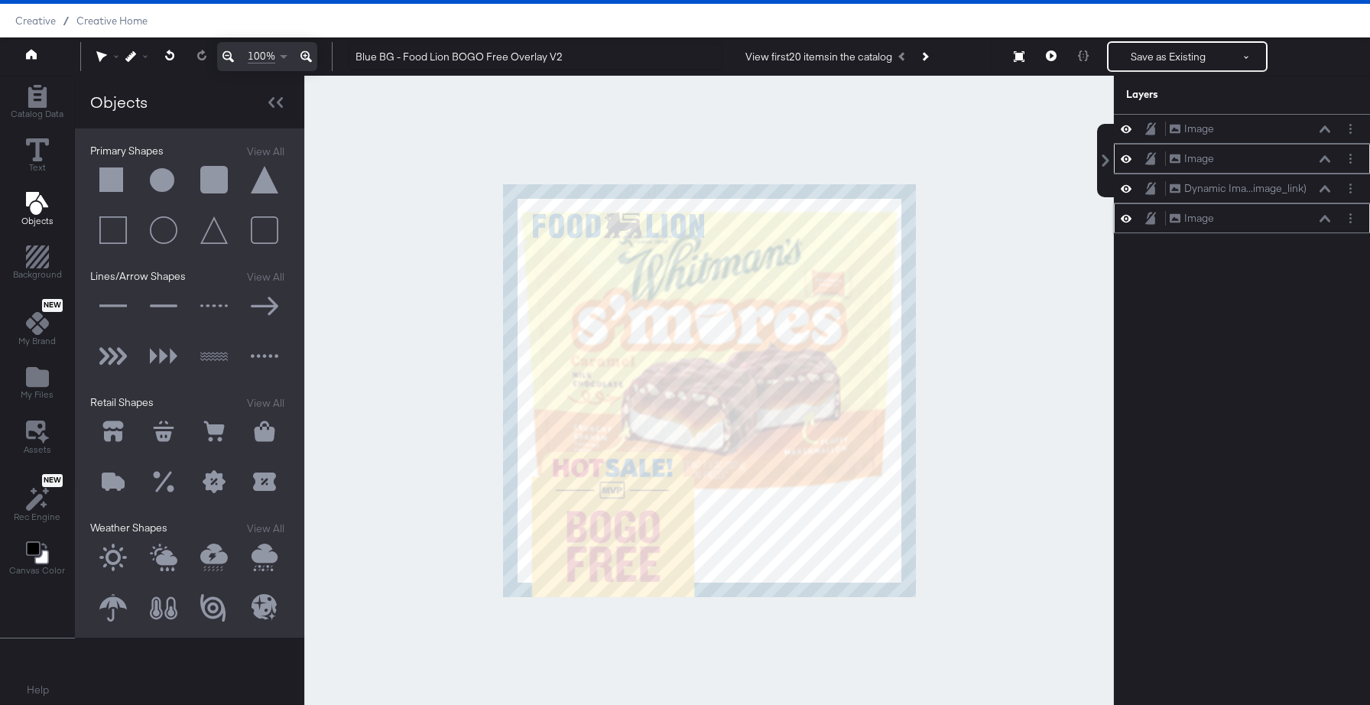
click at [115, 167] on button at bounding box center [113, 180] width 46 height 46
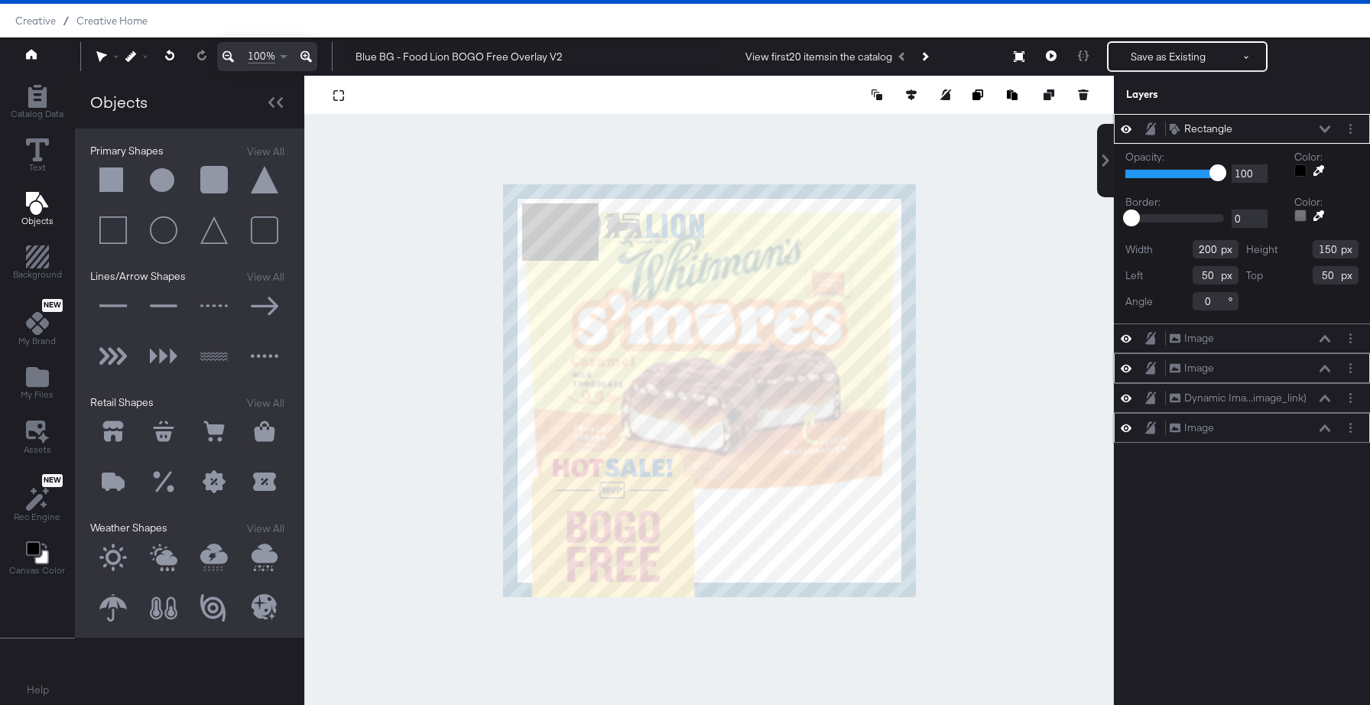
click at [1211, 251] on input "200" at bounding box center [1215, 249] width 46 height 18
type input "88"
click at [1327, 251] on input "150" at bounding box center [1335, 249] width 46 height 18
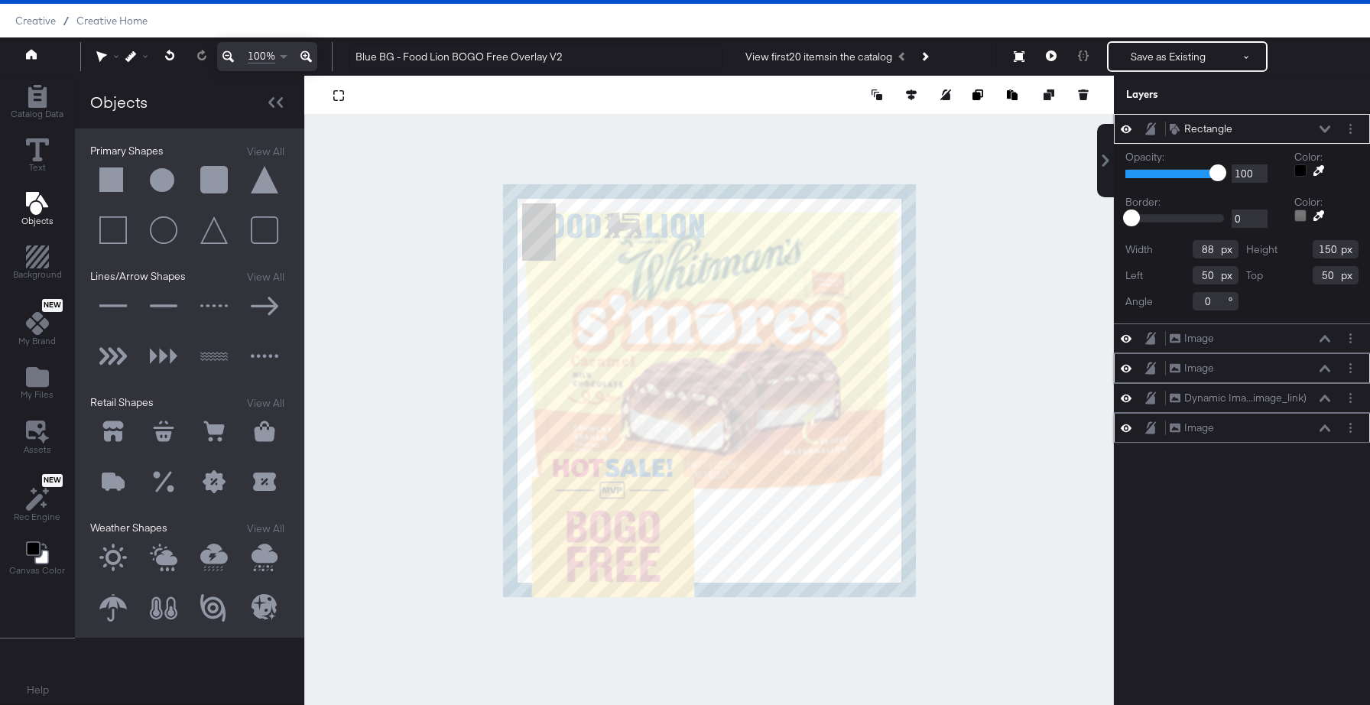
click at [1327, 251] on input "150" at bounding box center [1335, 249] width 46 height 18
type input "88"
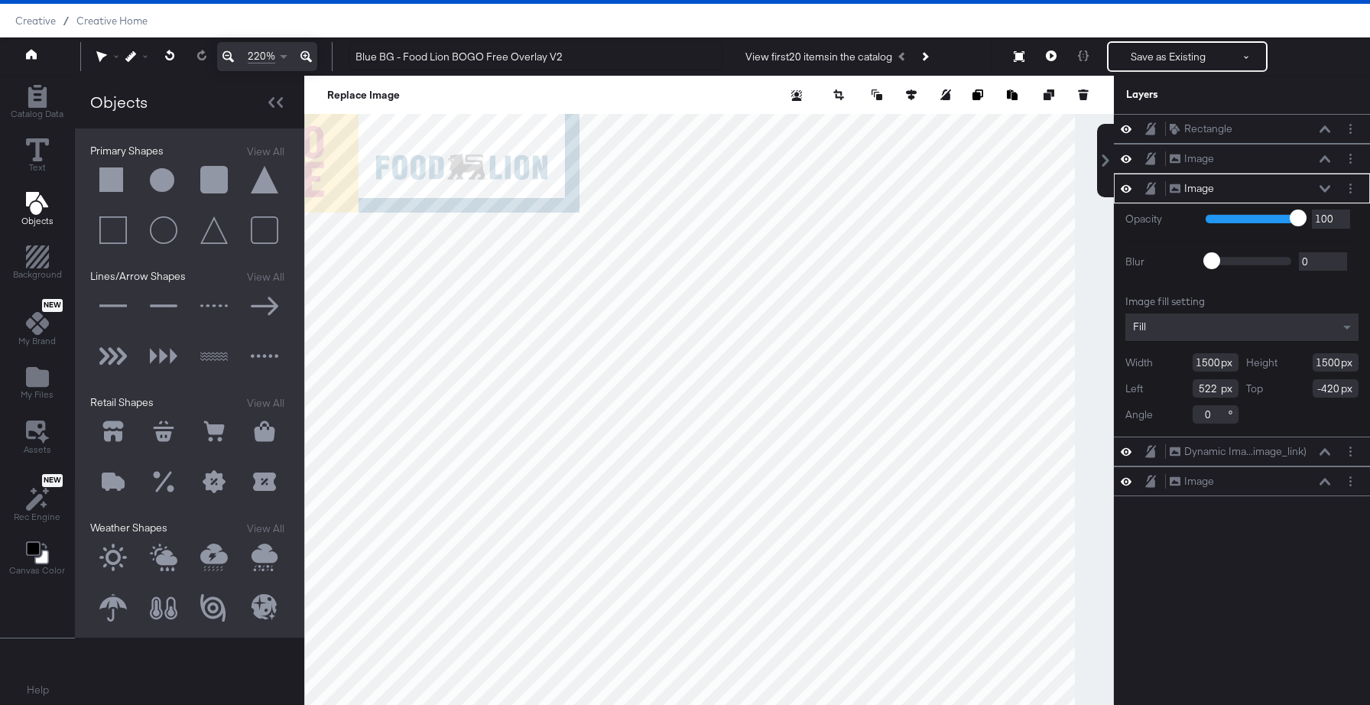
scroll to position [39, 0]
type input "523"
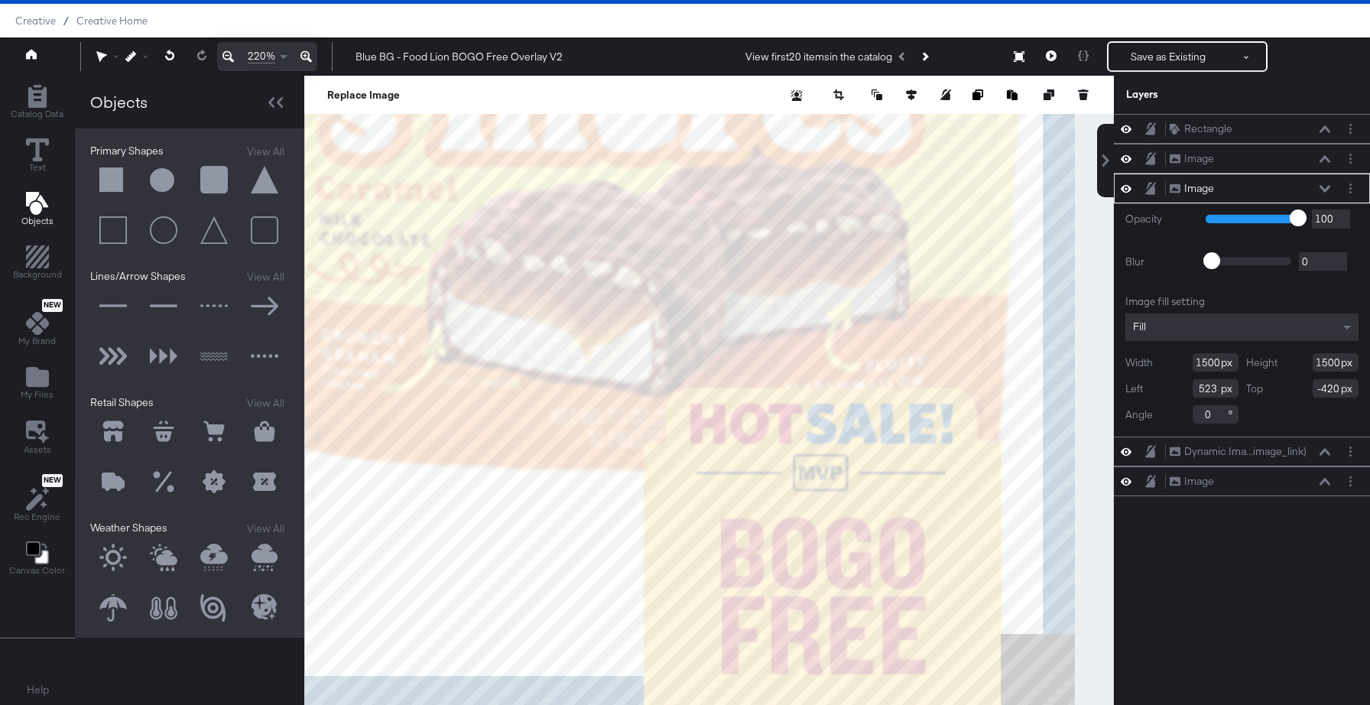
click at [223, 56] on icon at bounding box center [227, 56] width 11 height 18
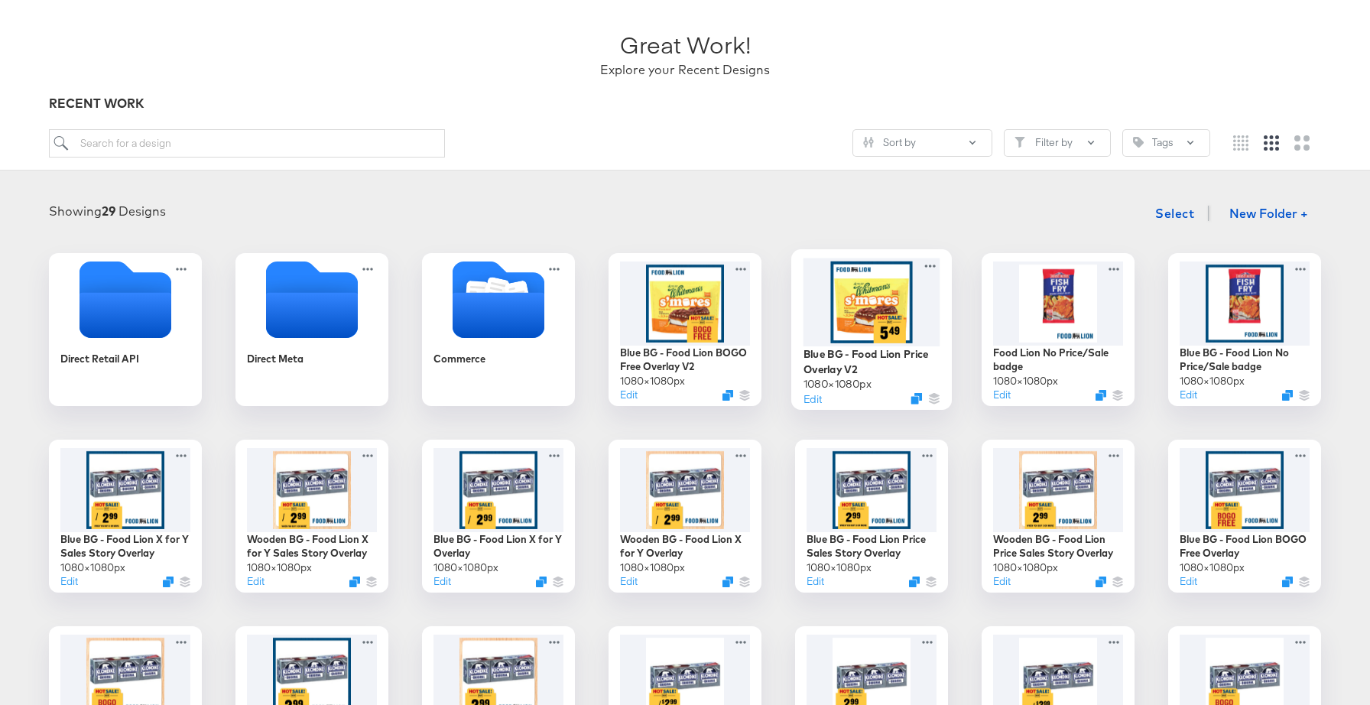
scroll to position [114, 0]
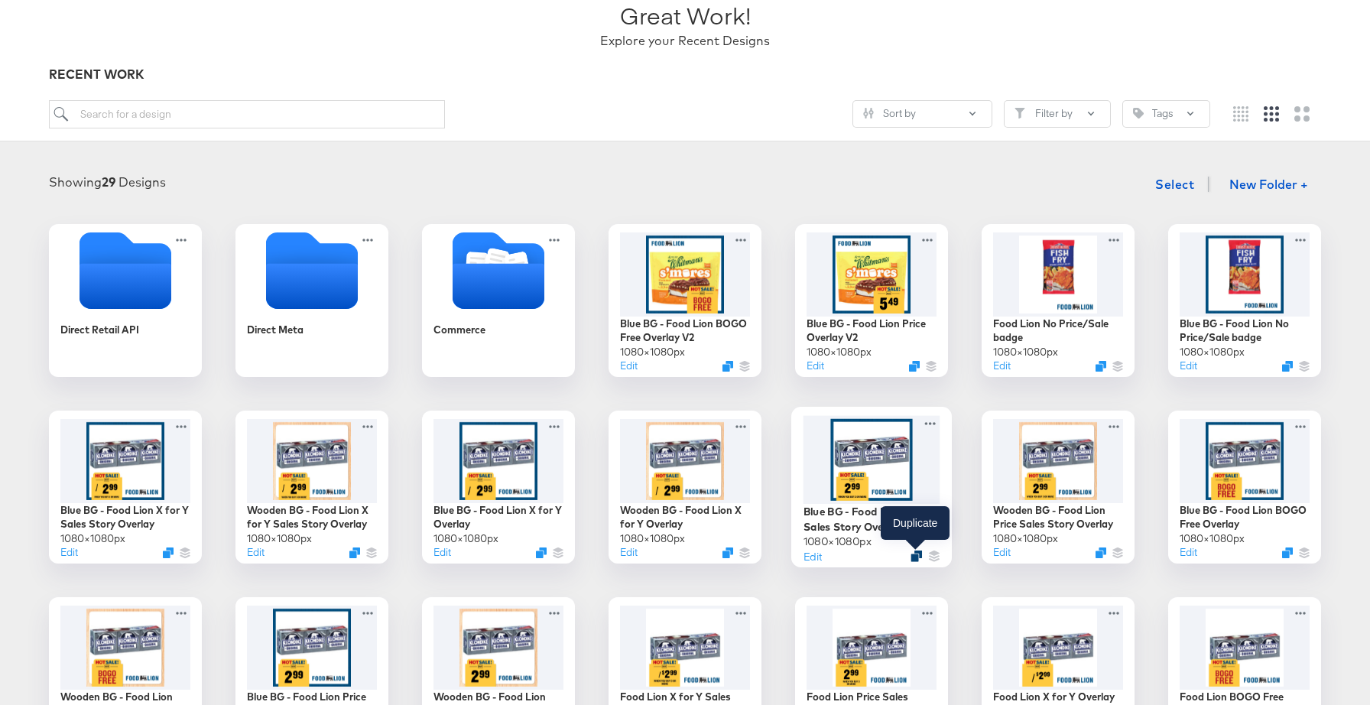
click at [916, 556] on icon "Duplicate" at bounding box center [915, 555] width 11 height 11
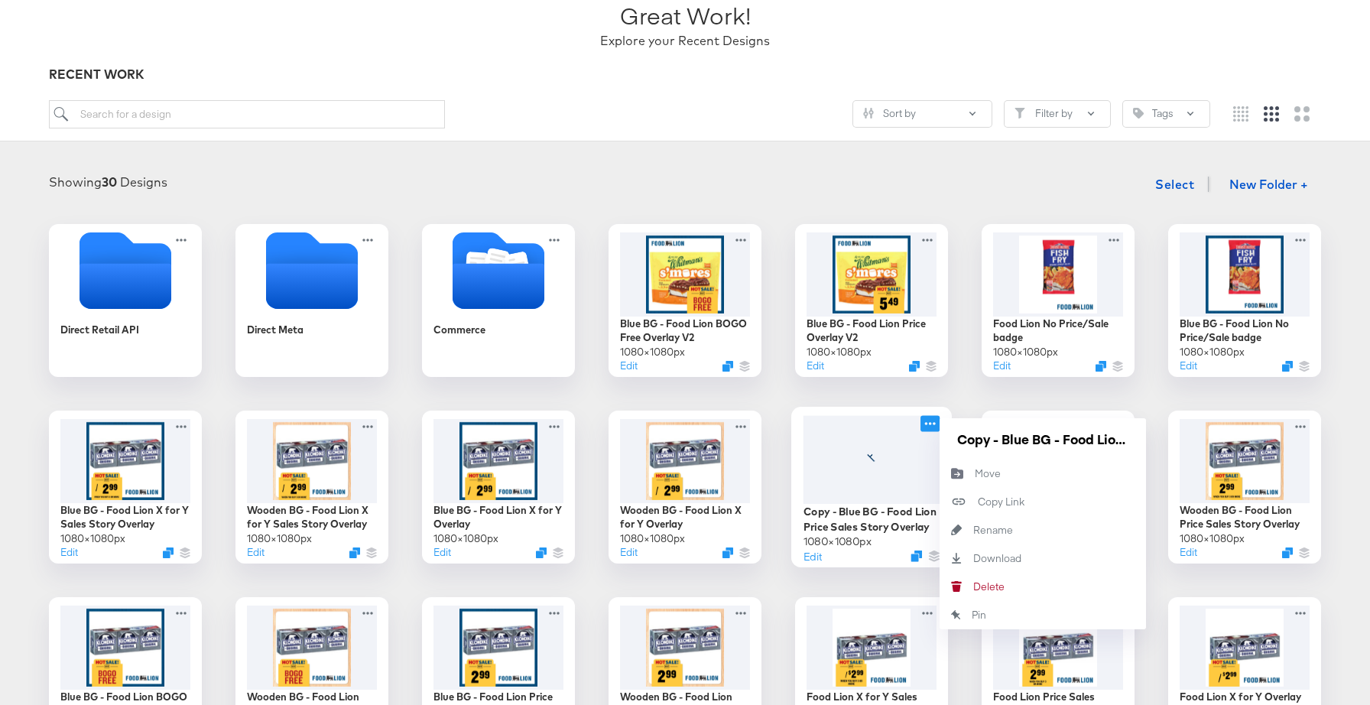
click at [930, 424] on icon at bounding box center [929, 423] width 19 height 16
click at [952, 394] on div "Direct Retail API Direct Meta Commerce Blue BG - Food Lion BOGO Free Overlay V2…" at bounding box center [684, 580] width 1339 height 712
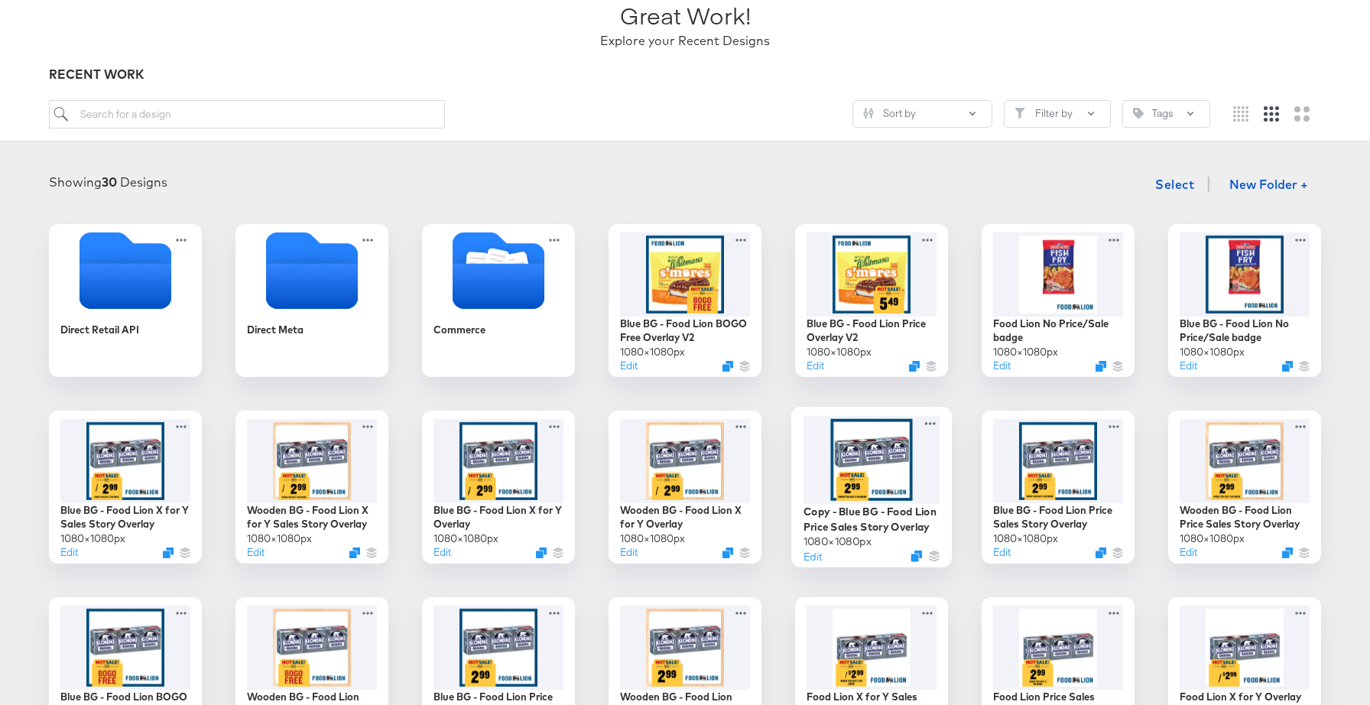
click at [911, 497] on div at bounding box center [871, 459] width 137 height 89
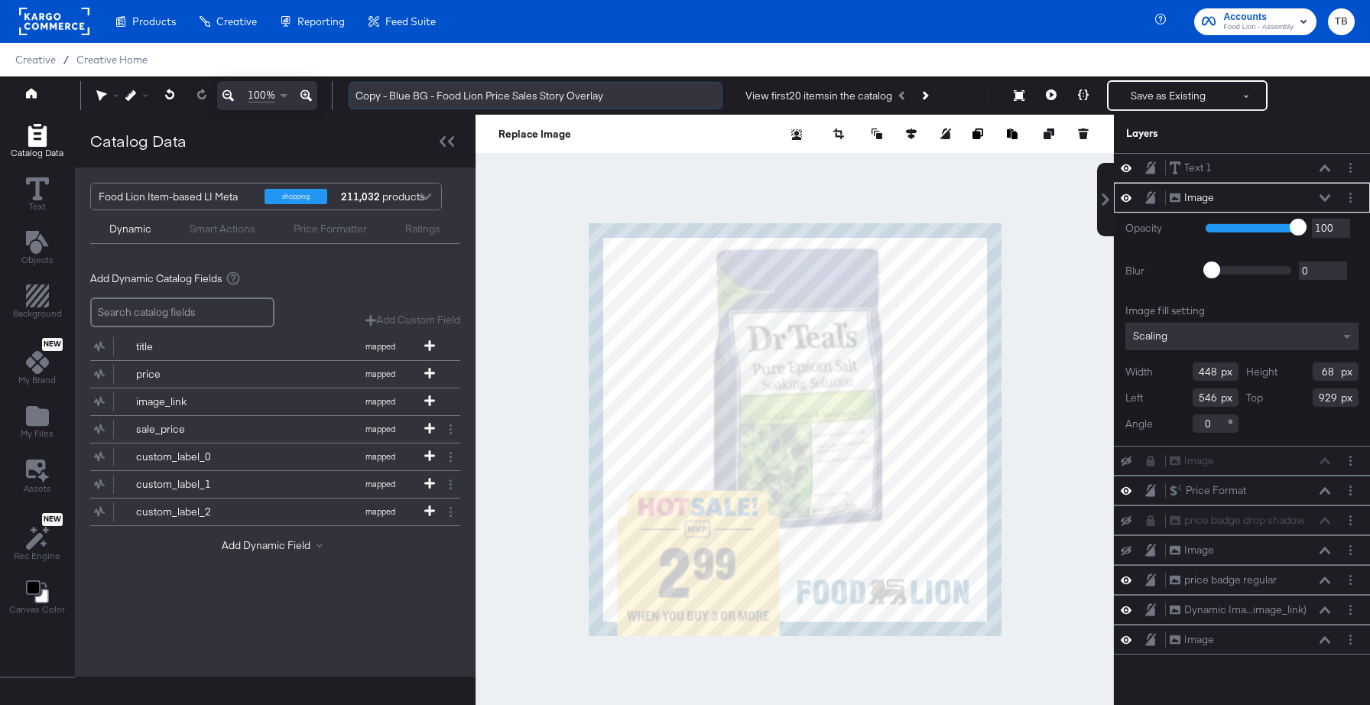
click at [636, 96] on input "Copy - Blue BG - Food Lion Price Sales Story Overlay" at bounding box center [536, 96] width 374 height 28
click at [391, 92] on input "Copy - Blue BG - Food Lion Price Sales Story Overlay V2" at bounding box center [536, 96] width 374 height 28
type input "Blue BG - Food Lion Price Sales Story Overlay V2"
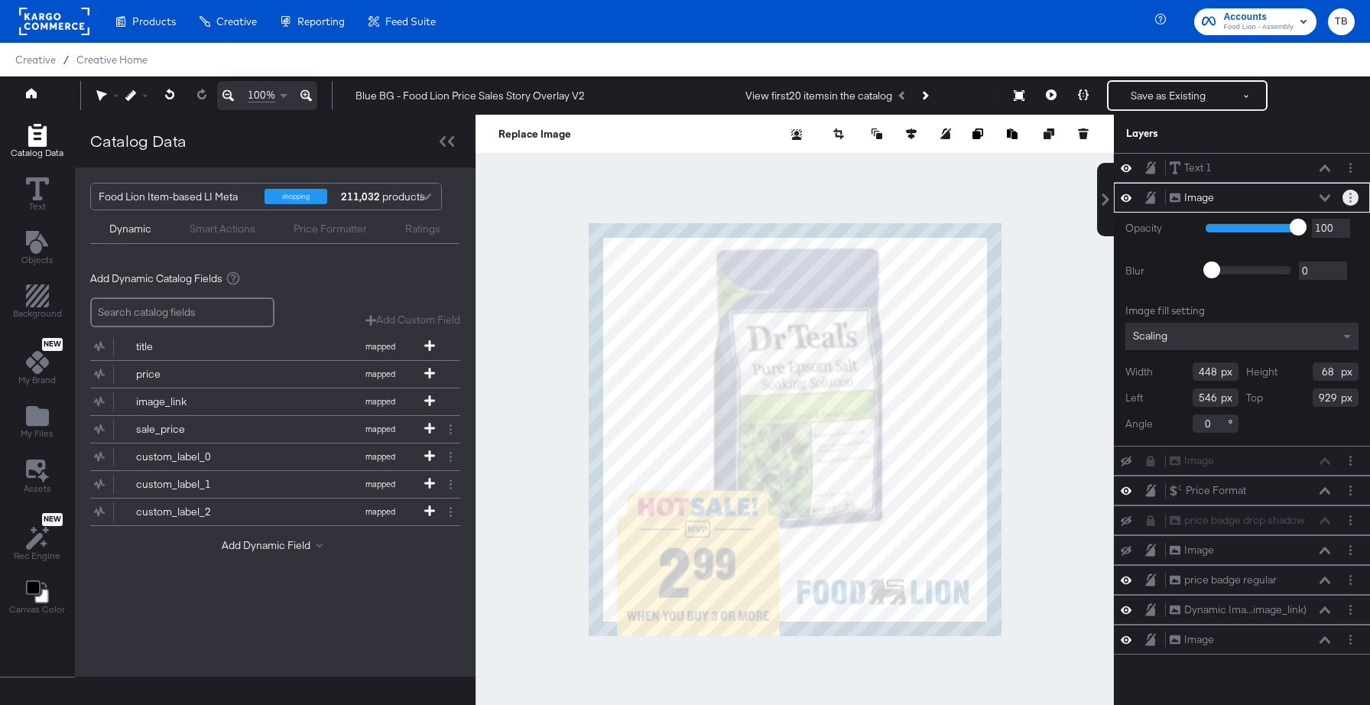
click at [1351, 196] on button "Layer Options" at bounding box center [1350, 198] width 16 height 16
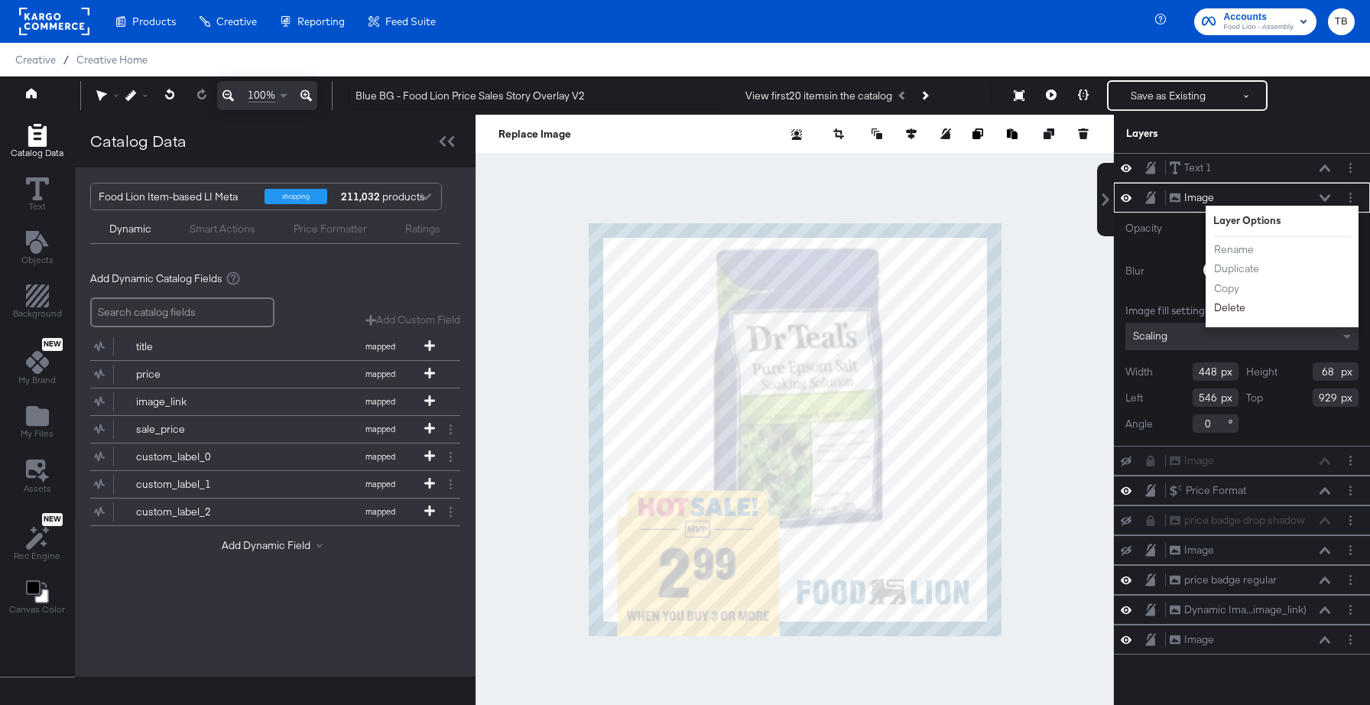
click at [1240, 307] on button "Delete" at bounding box center [1229, 308] width 33 height 16
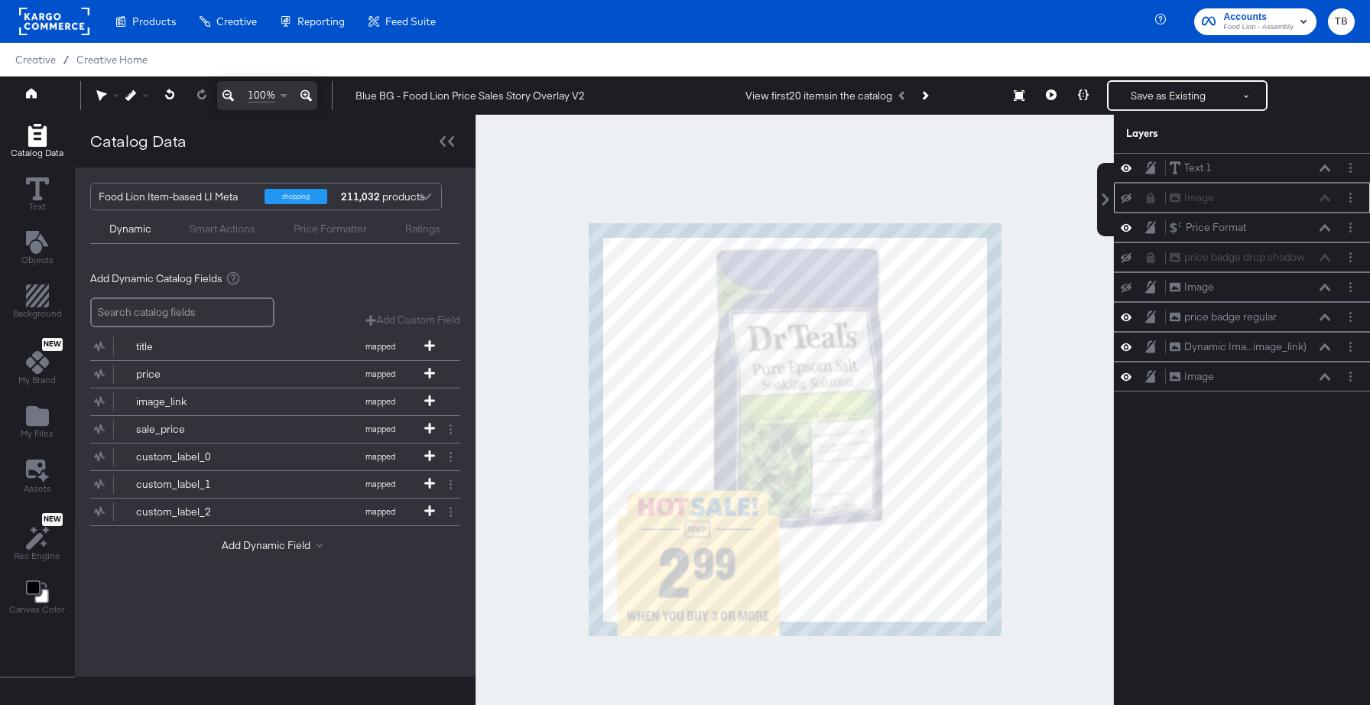
click at [1149, 199] on icon at bounding box center [1151, 198] width 8 height 11
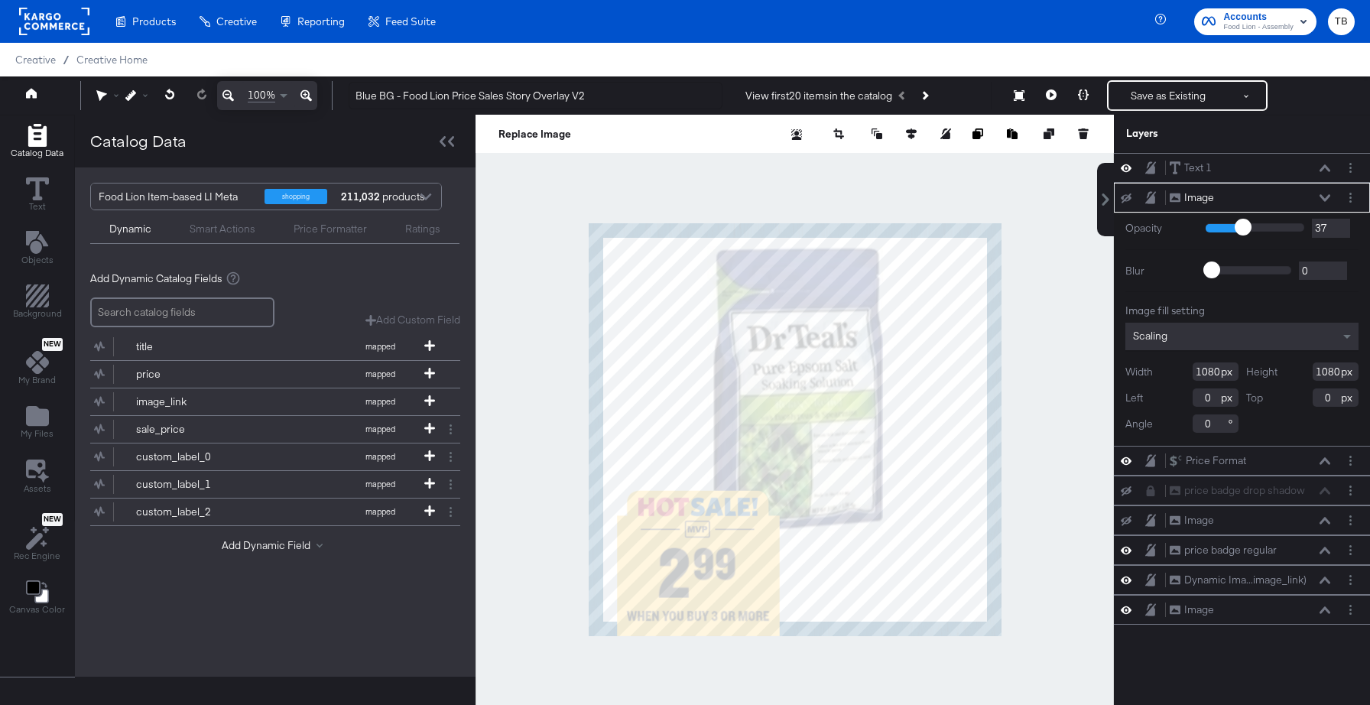
click at [1126, 197] on icon at bounding box center [1126, 198] width 11 height 10
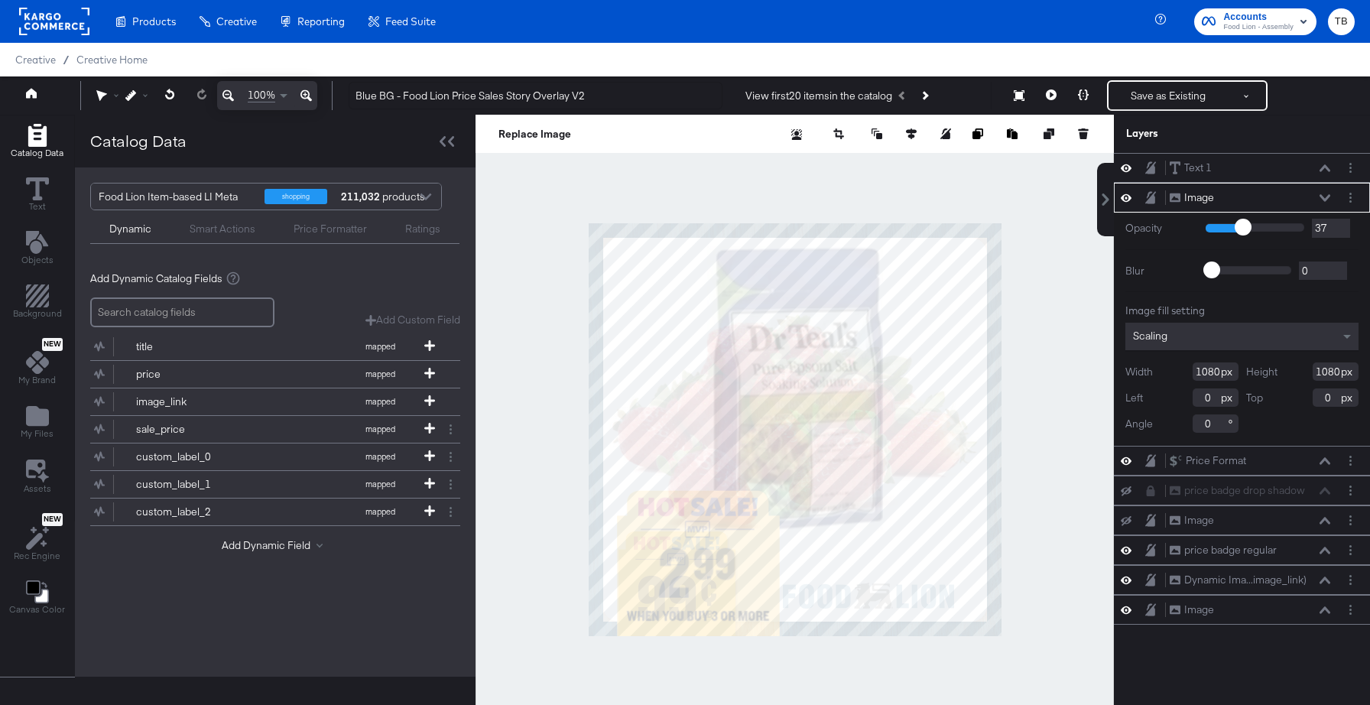
click at [1126, 197] on icon at bounding box center [1126, 198] width 11 height 8
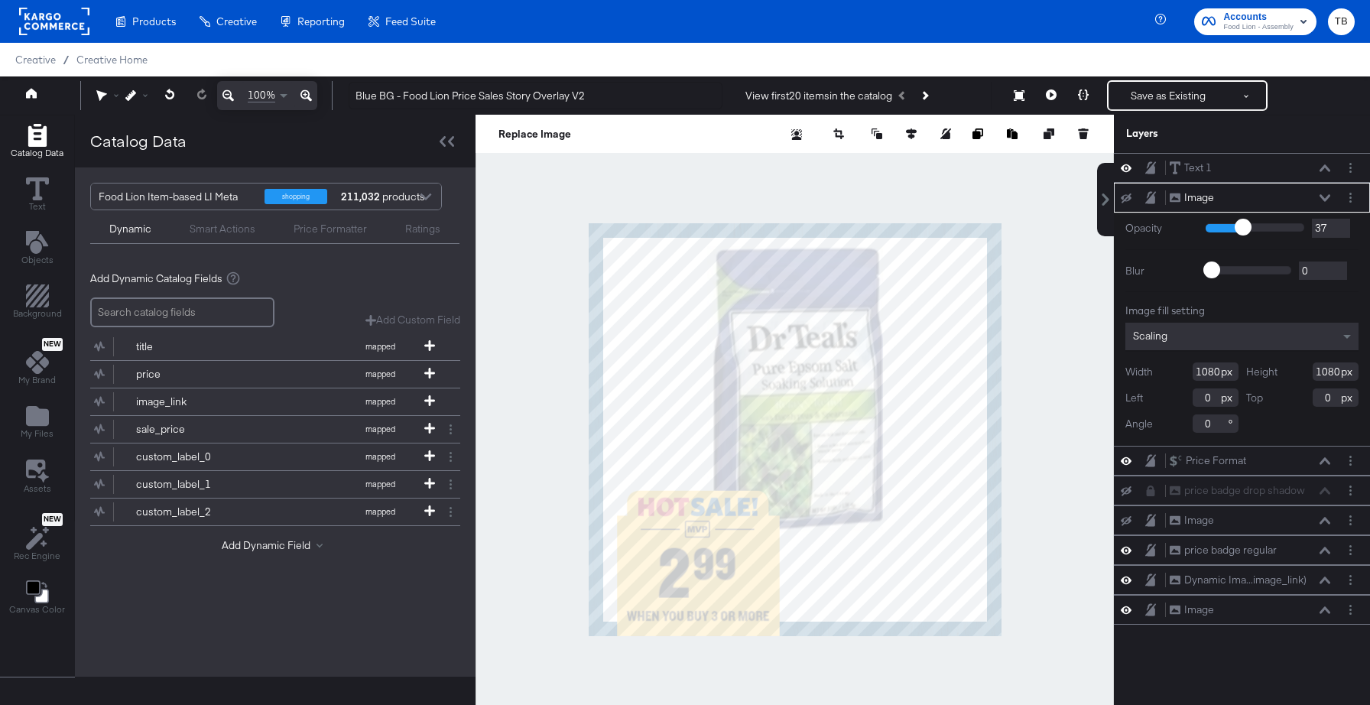
click at [1344, 190] on div at bounding box center [1350, 198] width 16 height 16
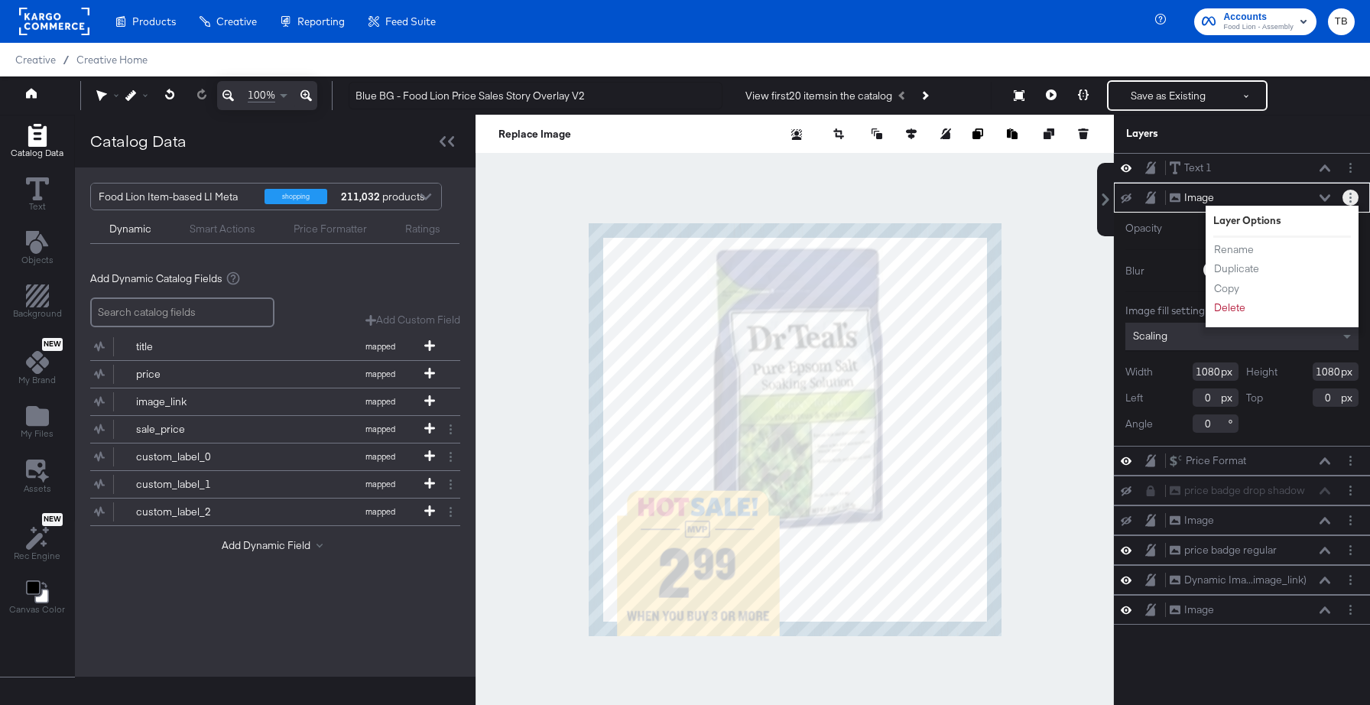
click at [1353, 196] on button "Layer Options" at bounding box center [1350, 198] width 16 height 16
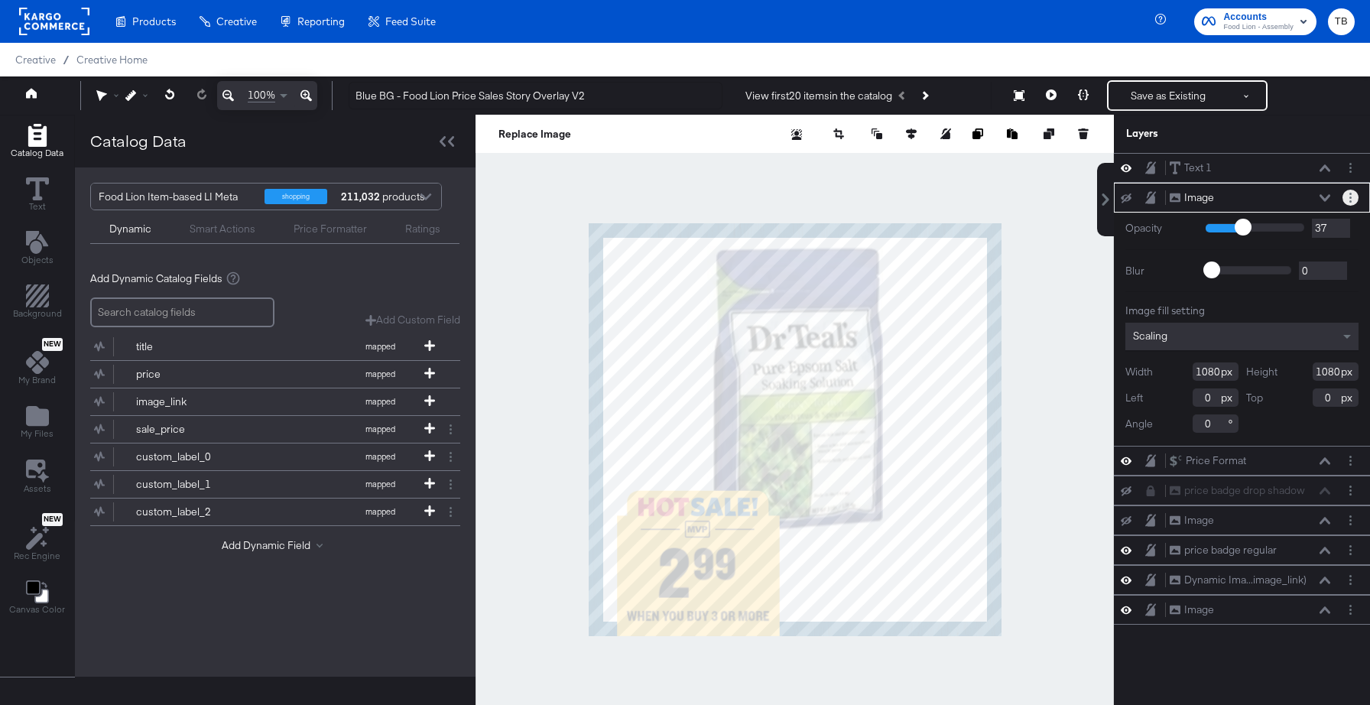
click at [1351, 195] on icon "Layer Options" at bounding box center [1350, 198] width 2 height 10
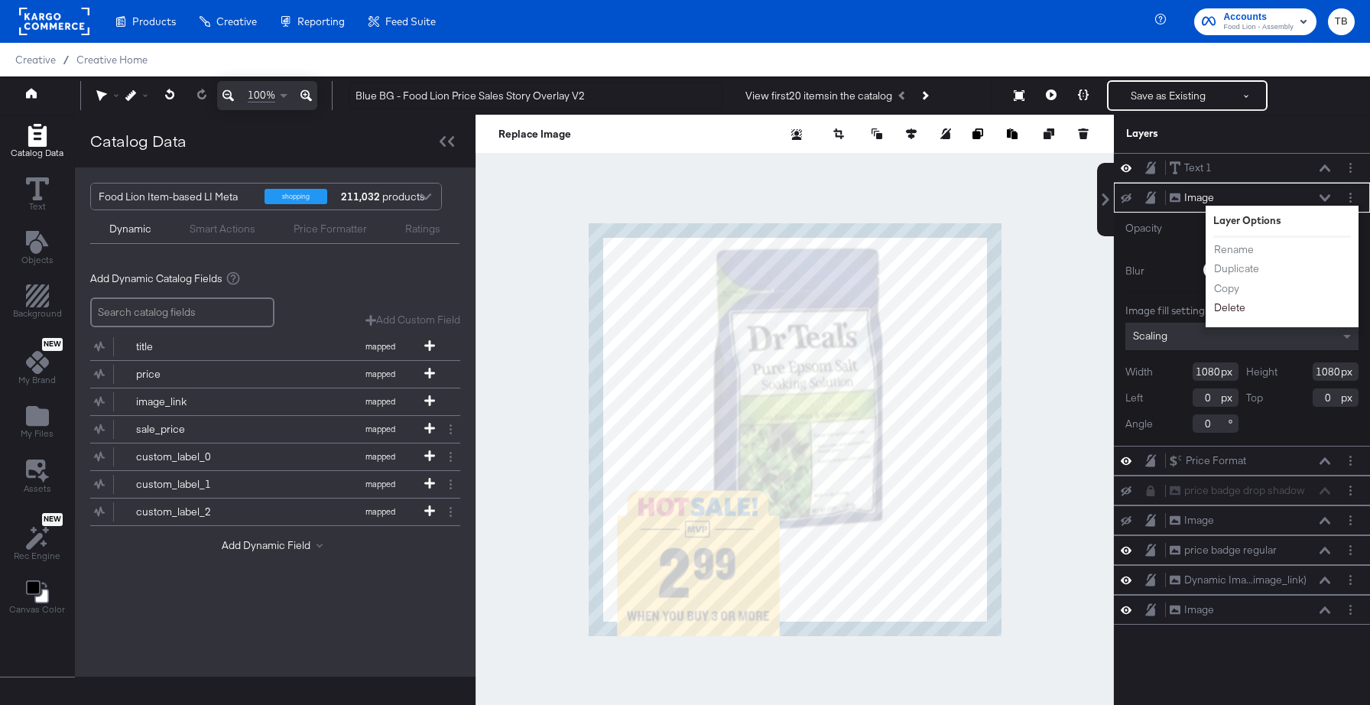
click at [1228, 310] on button "Delete" at bounding box center [1229, 308] width 33 height 16
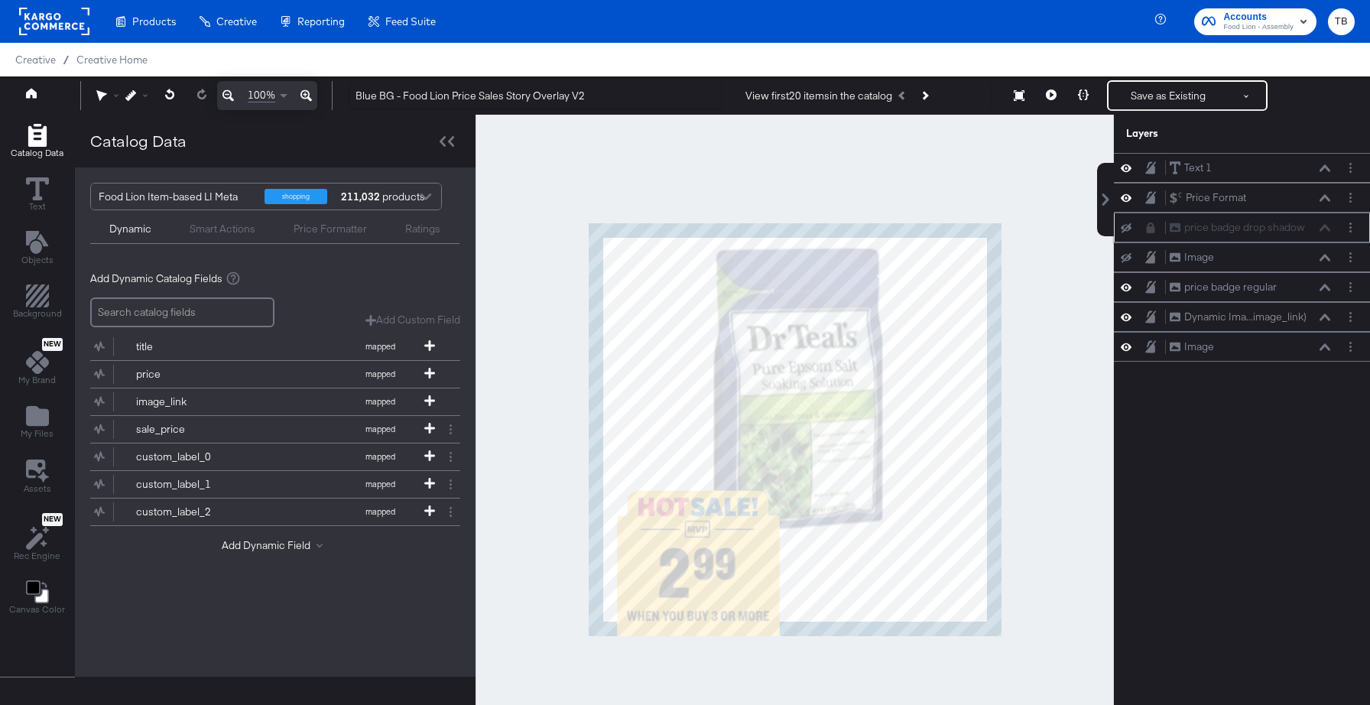
click at [1148, 226] on icon at bounding box center [1151, 227] width 8 height 11
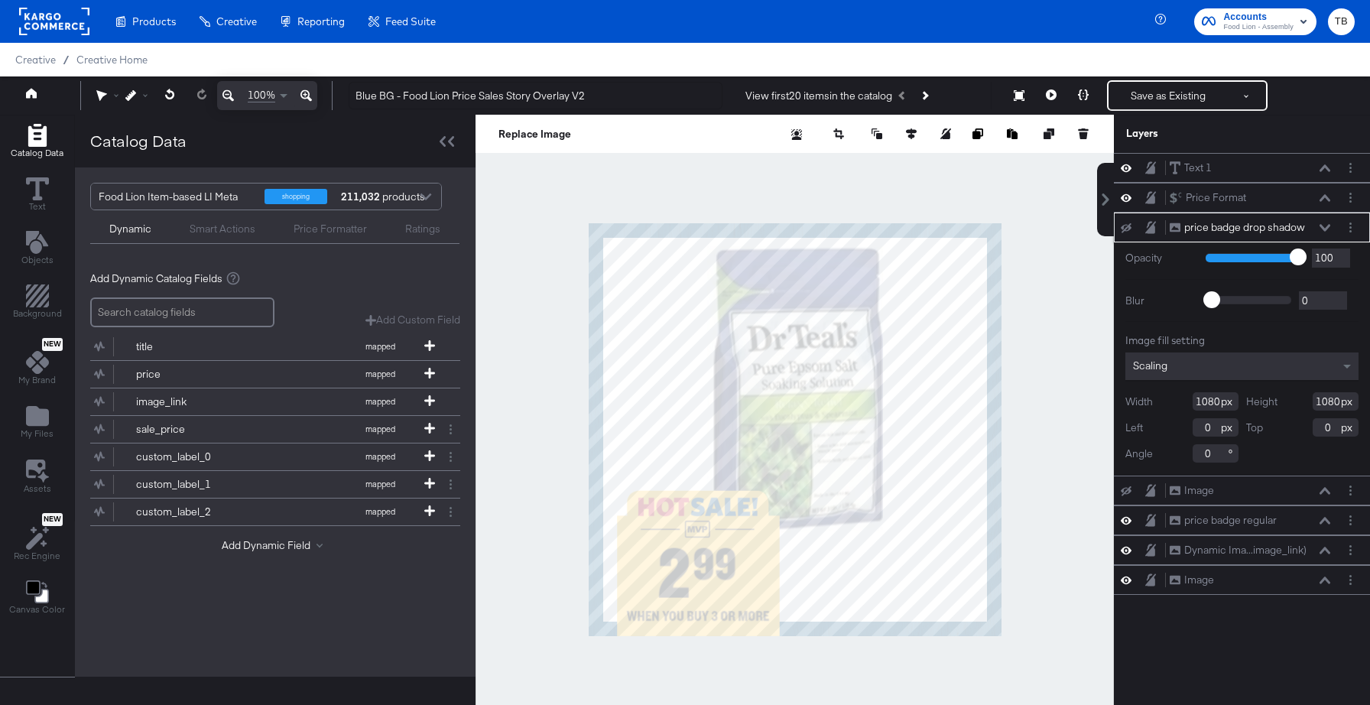
click at [1125, 226] on icon at bounding box center [1126, 228] width 11 height 10
click at [1125, 226] on icon at bounding box center [1126, 227] width 11 height 13
click at [1354, 229] on button "Layer Options" at bounding box center [1350, 227] width 16 height 16
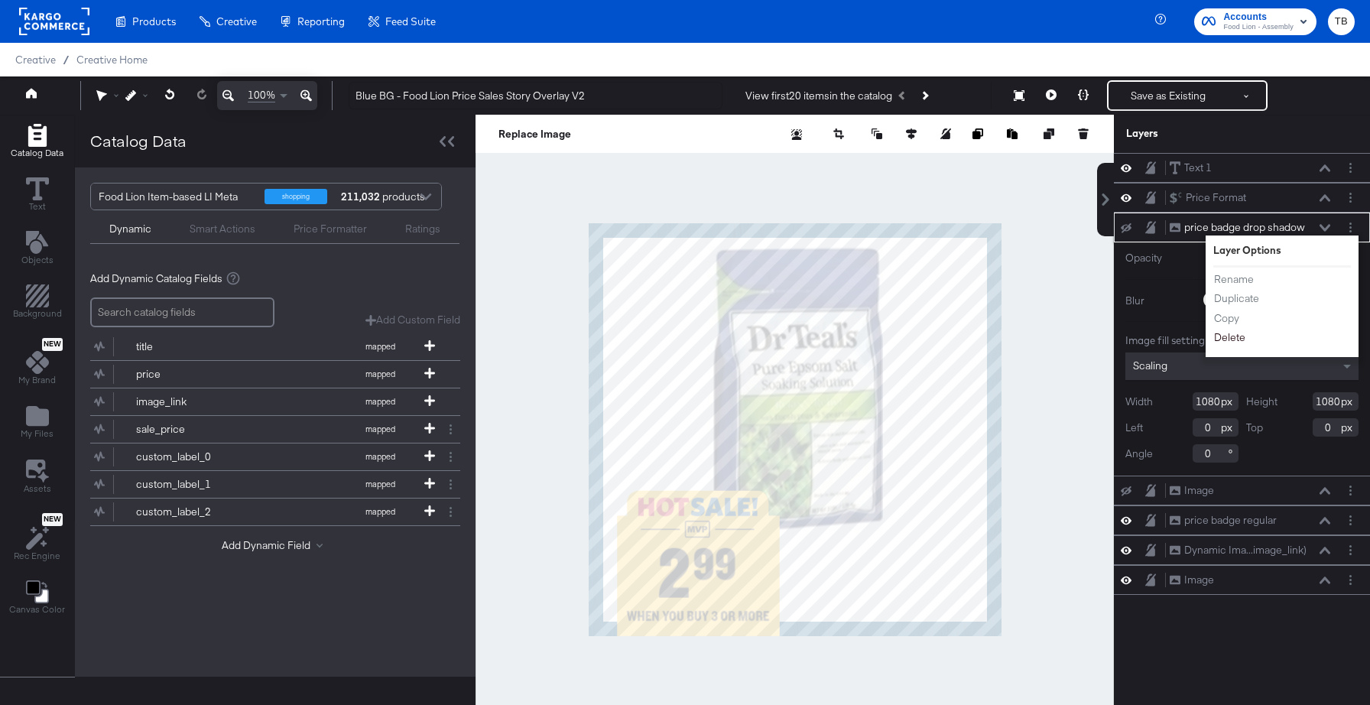
click at [1230, 336] on button "Delete" at bounding box center [1229, 337] width 33 height 16
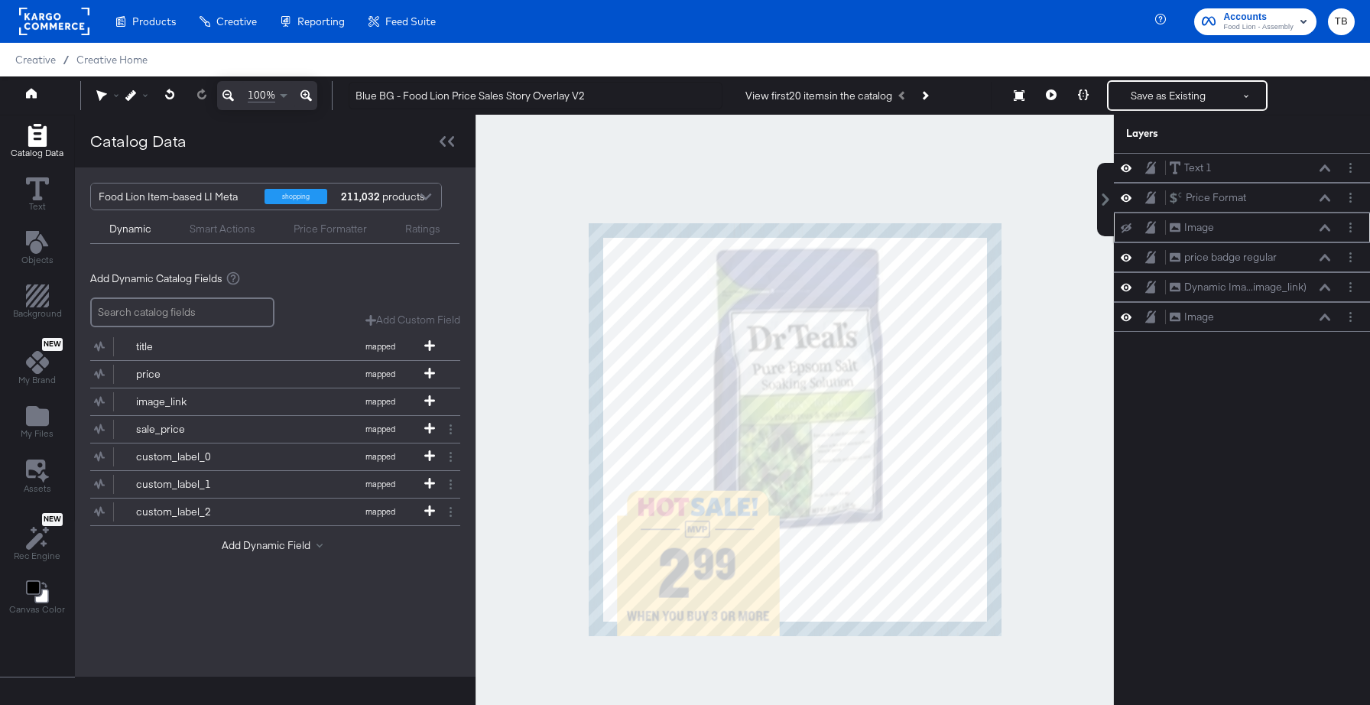
click at [1128, 228] on icon at bounding box center [1126, 228] width 11 height 10
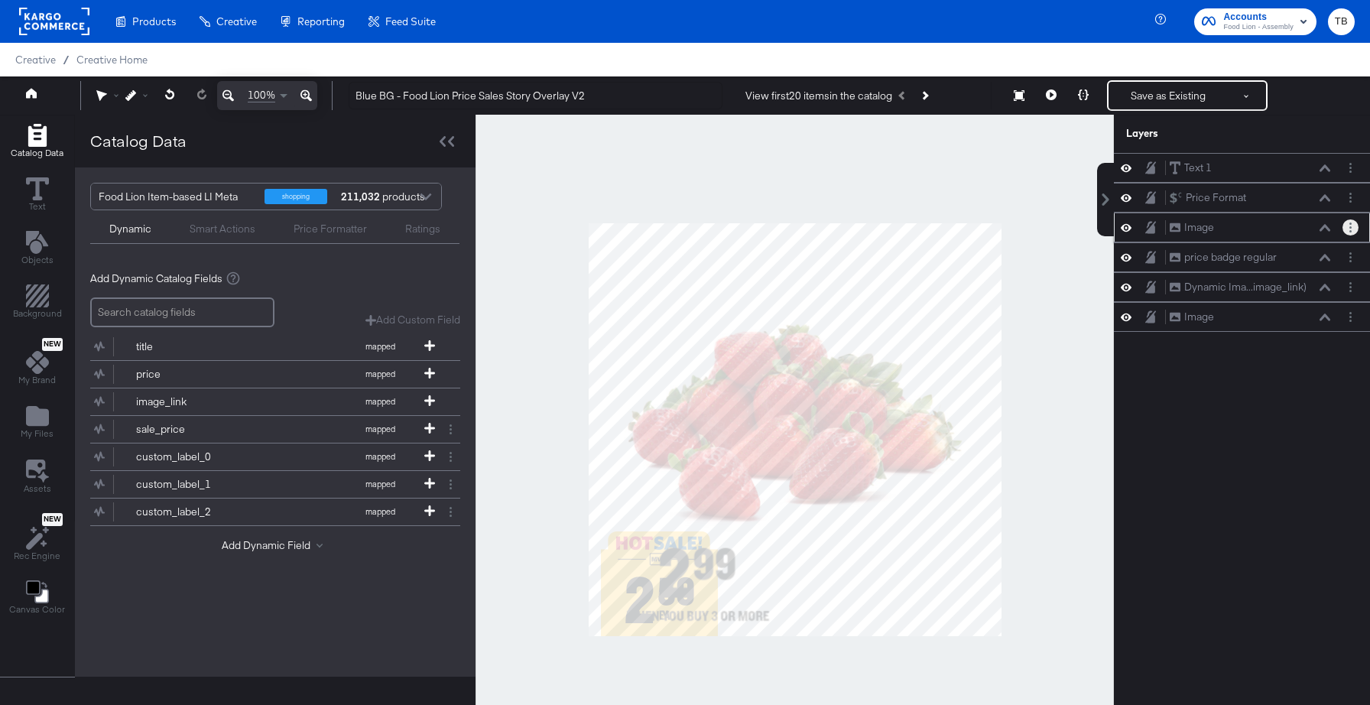
click at [1351, 227] on circle "Layer Options" at bounding box center [1350, 227] width 2 height 2
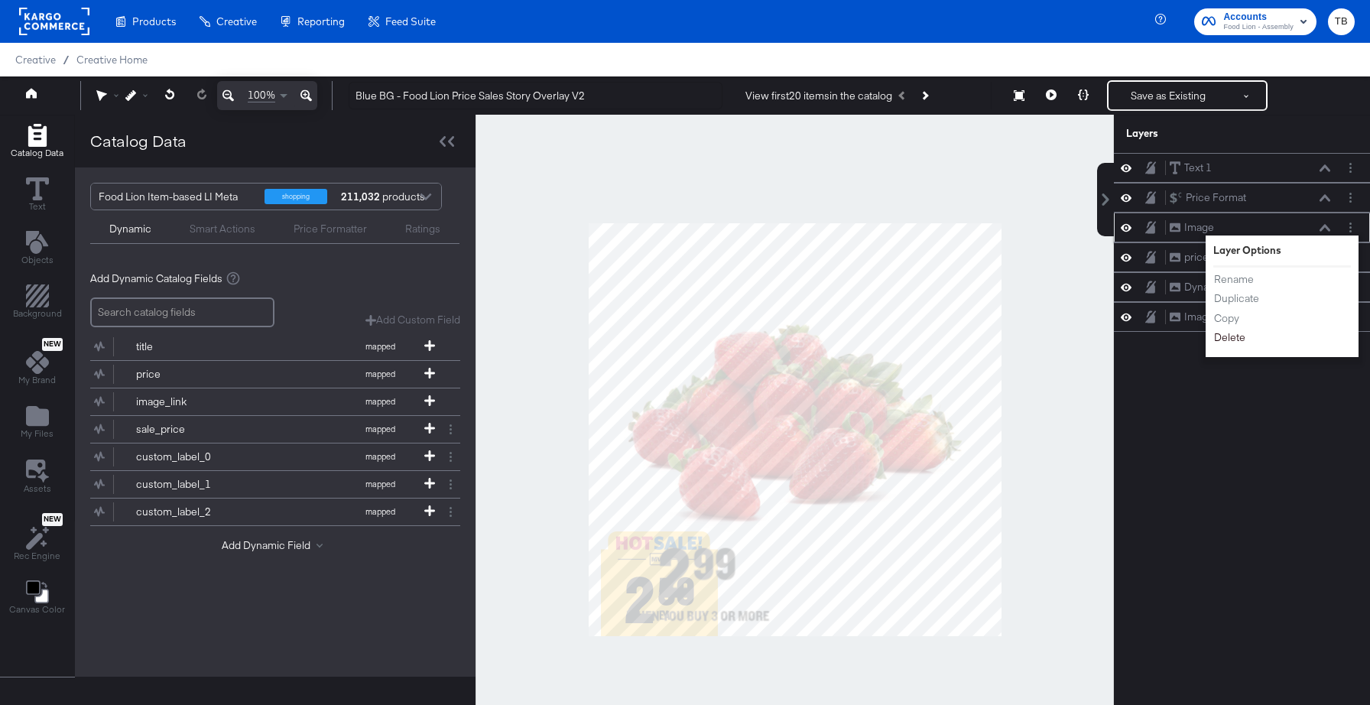
click at [1237, 339] on button "Delete" at bounding box center [1229, 337] width 33 height 16
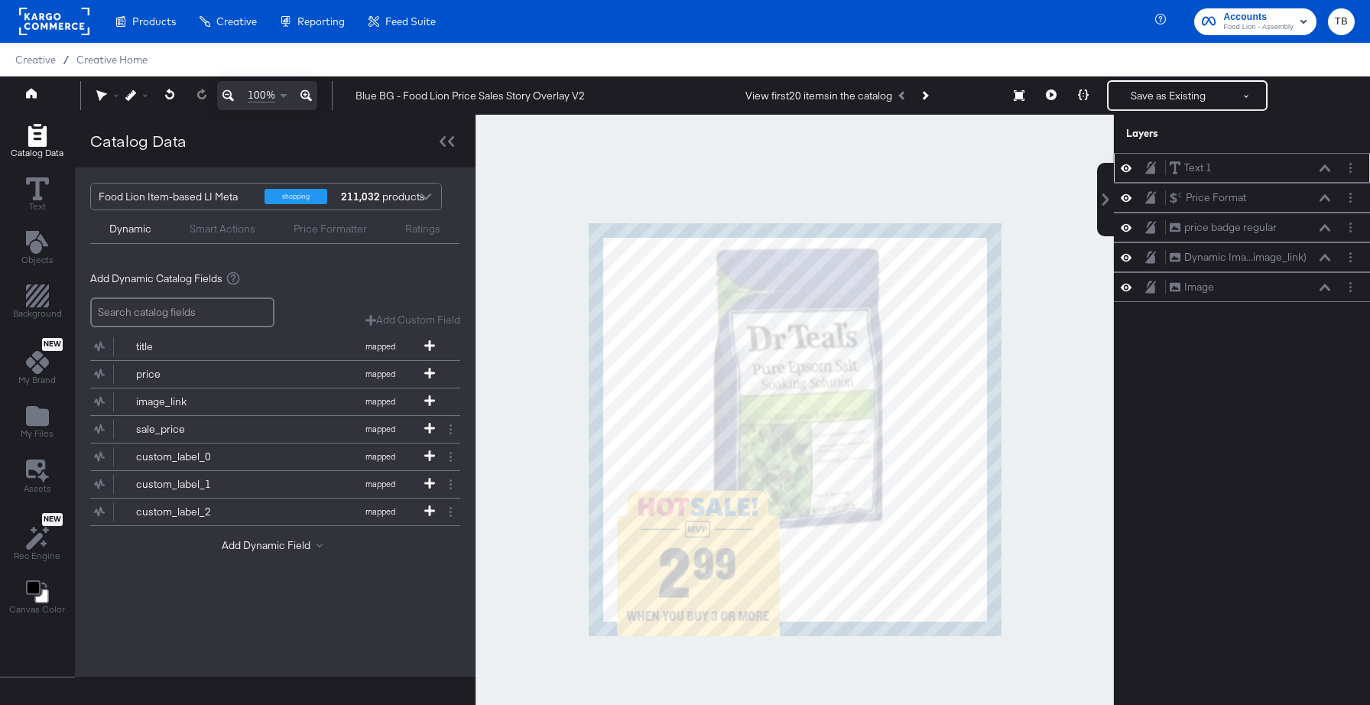
click at [1127, 170] on icon at bounding box center [1126, 167] width 11 height 13
click at [1127, 170] on icon at bounding box center [1126, 169] width 11 height 10
click at [1126, 196] on icon at bounding box center [1126, 197] width 11 height 13
click at [1126, 196] on icon at bounding box center [1126, 198] width 11 height 10
click at [1126, 229] on icon at bounding box center [1126, 228] width 11 height 8
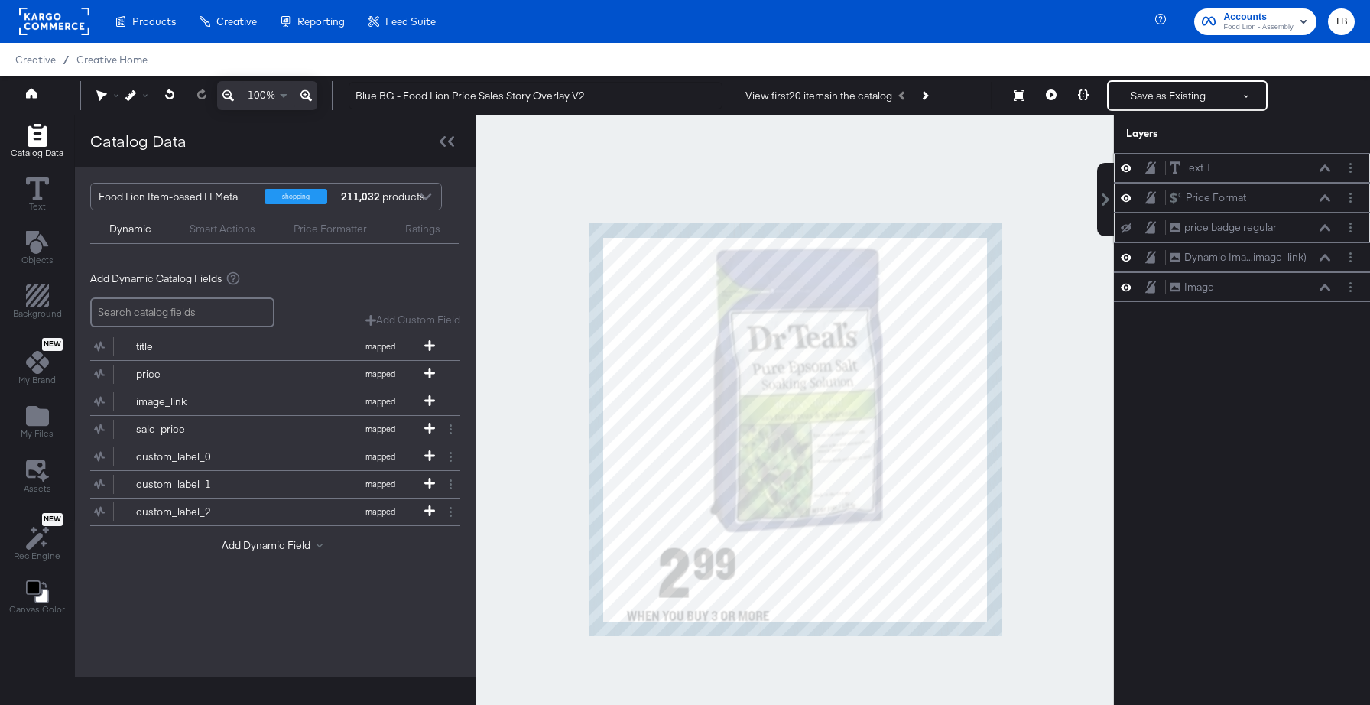
click at [1126, 229] on icon at bounding box center [1126, 228] width 11 height 10
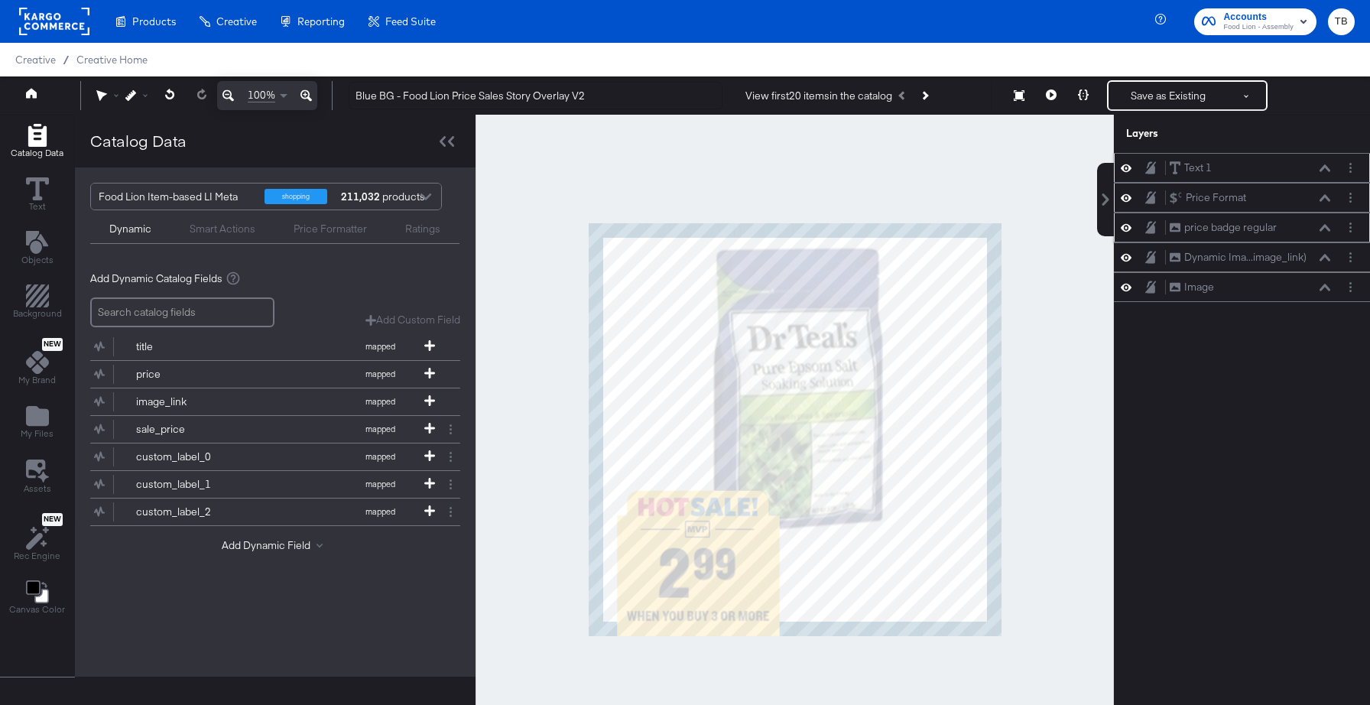
click at [1323, 231] on button at bounding box center [1325, 227] width 12 height 9
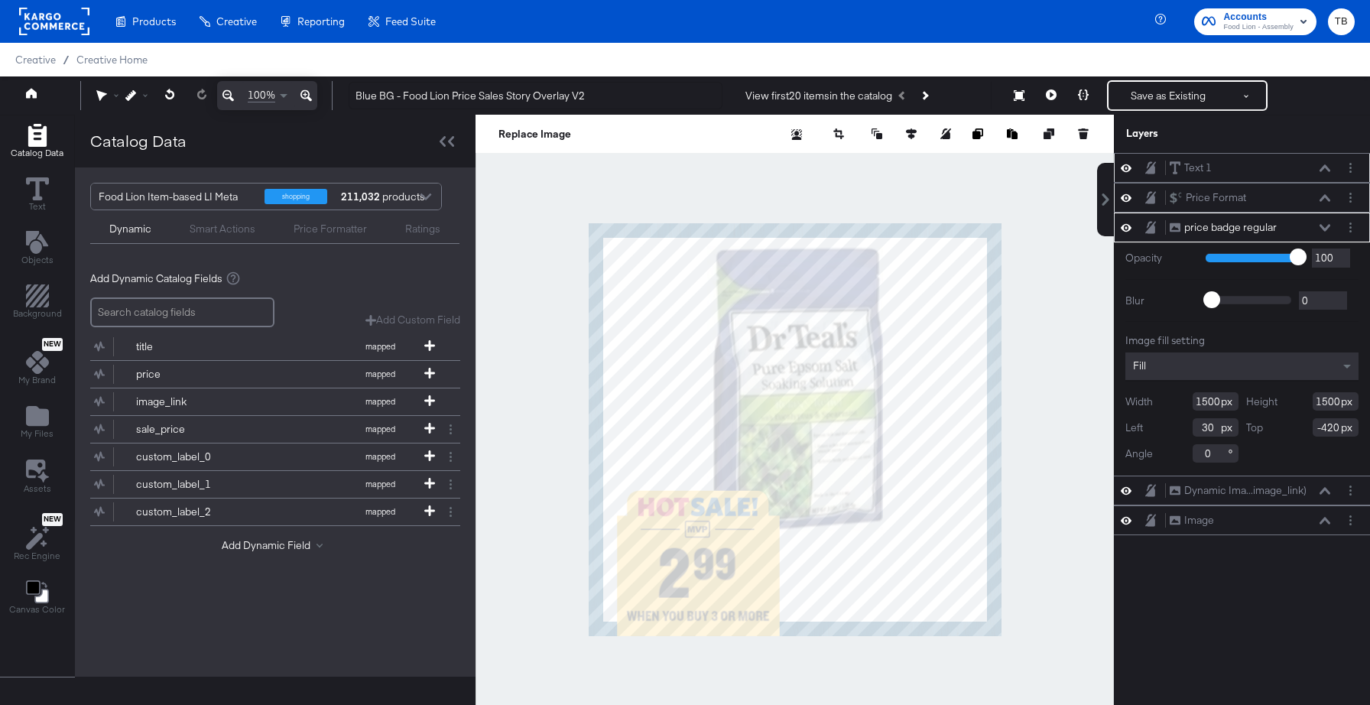
click at [1325, 197] on icon at bounding box center [1324, 197] width 11 height 7
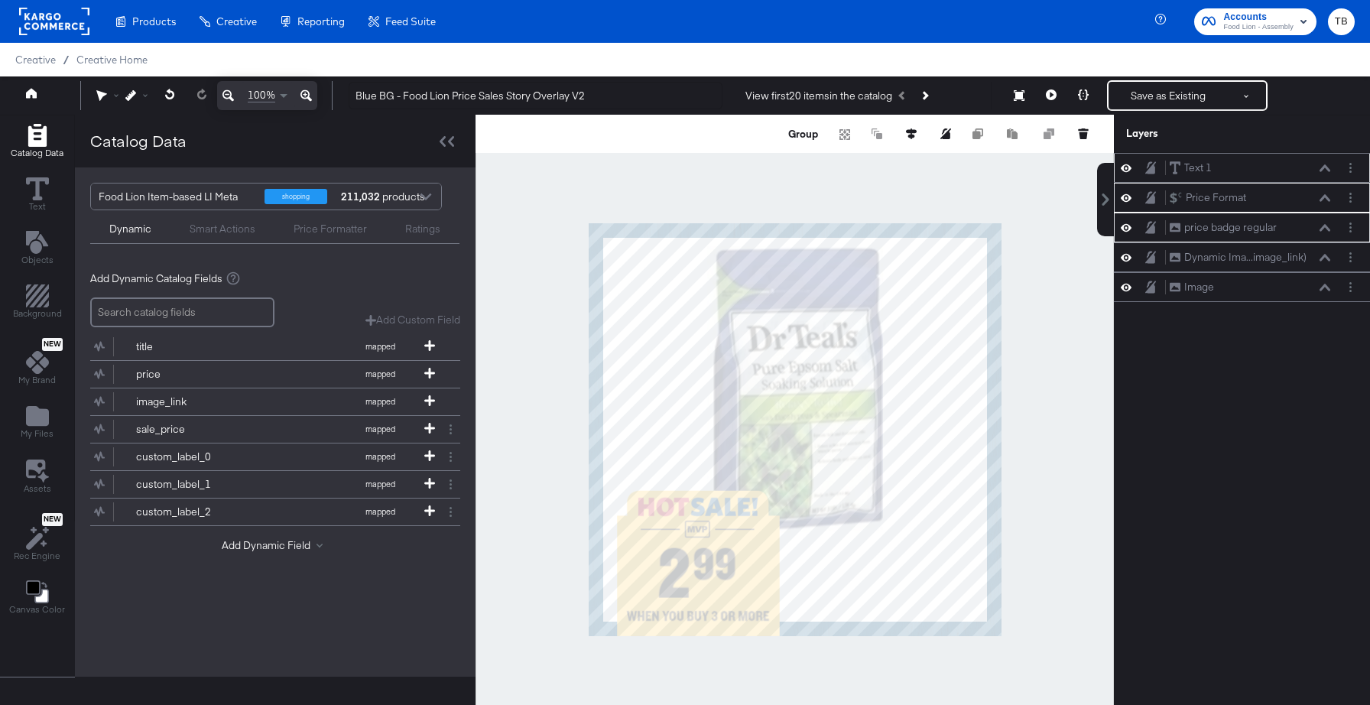
click at [1326, 168] on icon at bounding box center [1324, 167] width 11 height 7
click at [803, 133] on button "Group" at bounding box center [803, 133] width 34 height 15
click at [37, 250] on icon "Add Text" at bounding box center [36, 242] width 22 height 23
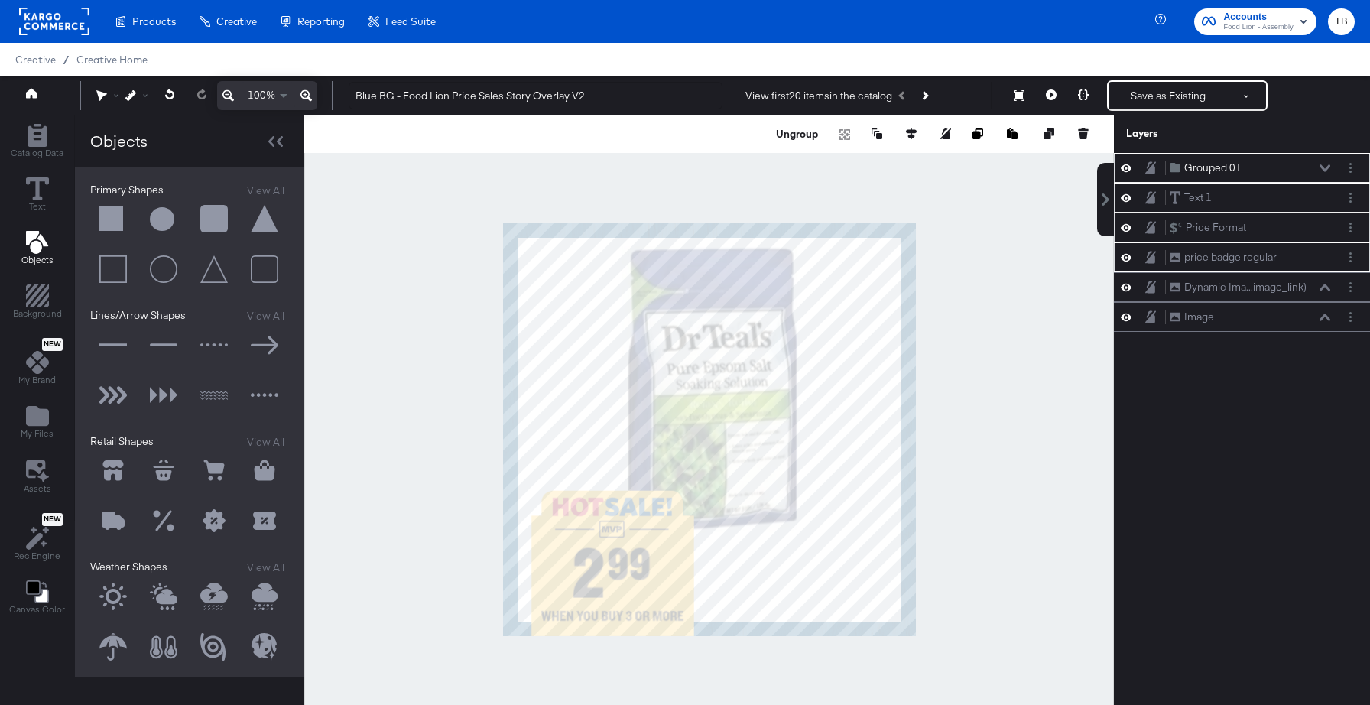
click at [112, 224] on button at bounding box center [113, 219] width 46 height 46
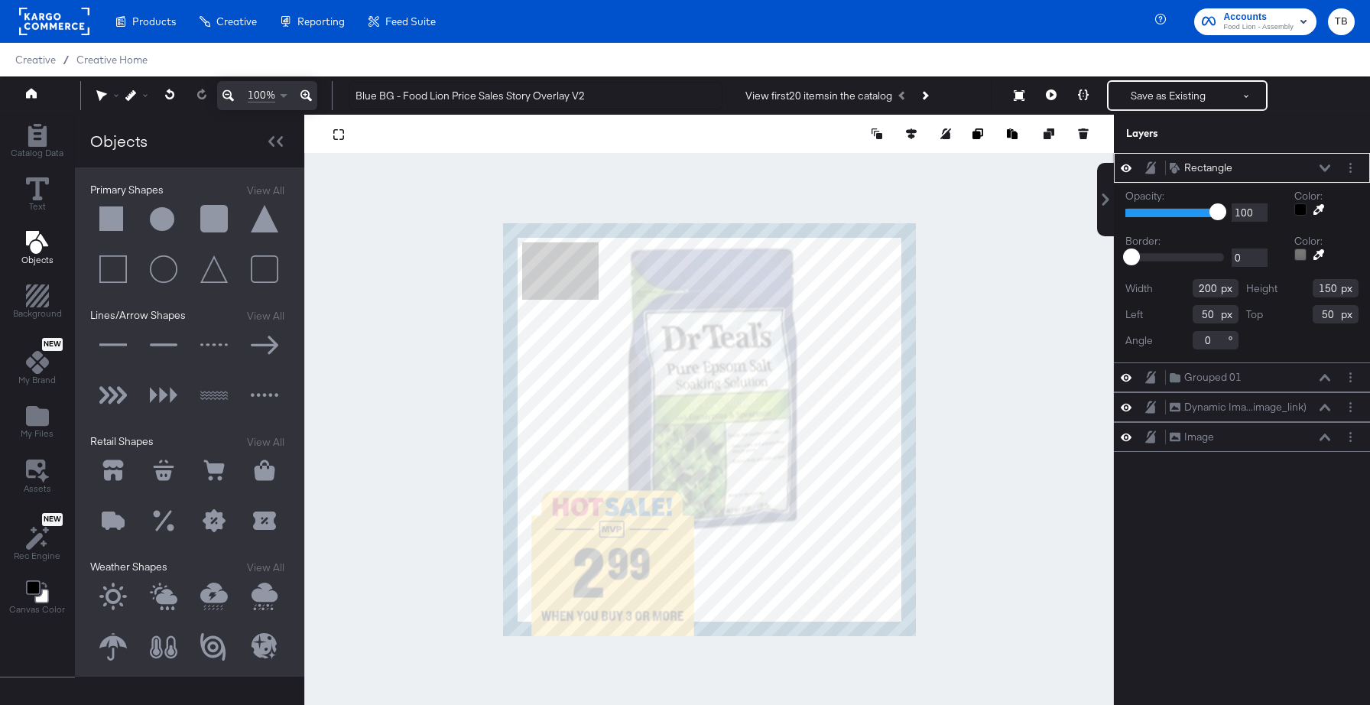
click at [1212, 284] on input "200" at bounding box center [1215, 288] width 46 height 18
type input "88"
click at [1328, 284] on input "150" at bounding box center [1335, 288] width 46 height 18
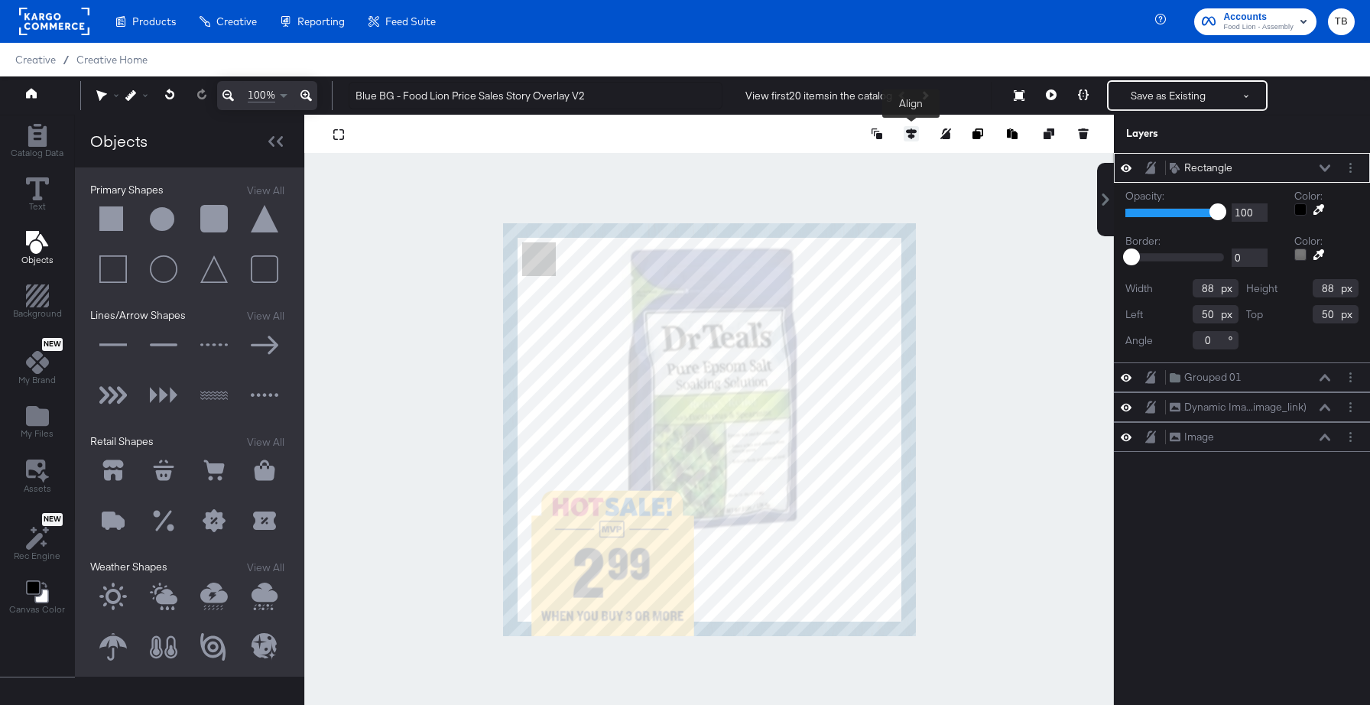
type input "88"
click at [914, 129] on icon at bounding box center [911, 133] width 11 height 11
click at [827, 160] on icon at bounding box center [826, 162] width 11 height 11
type input "992"
click at [912, 166] on icon at bounding box center [911, 162] width 11 height 11
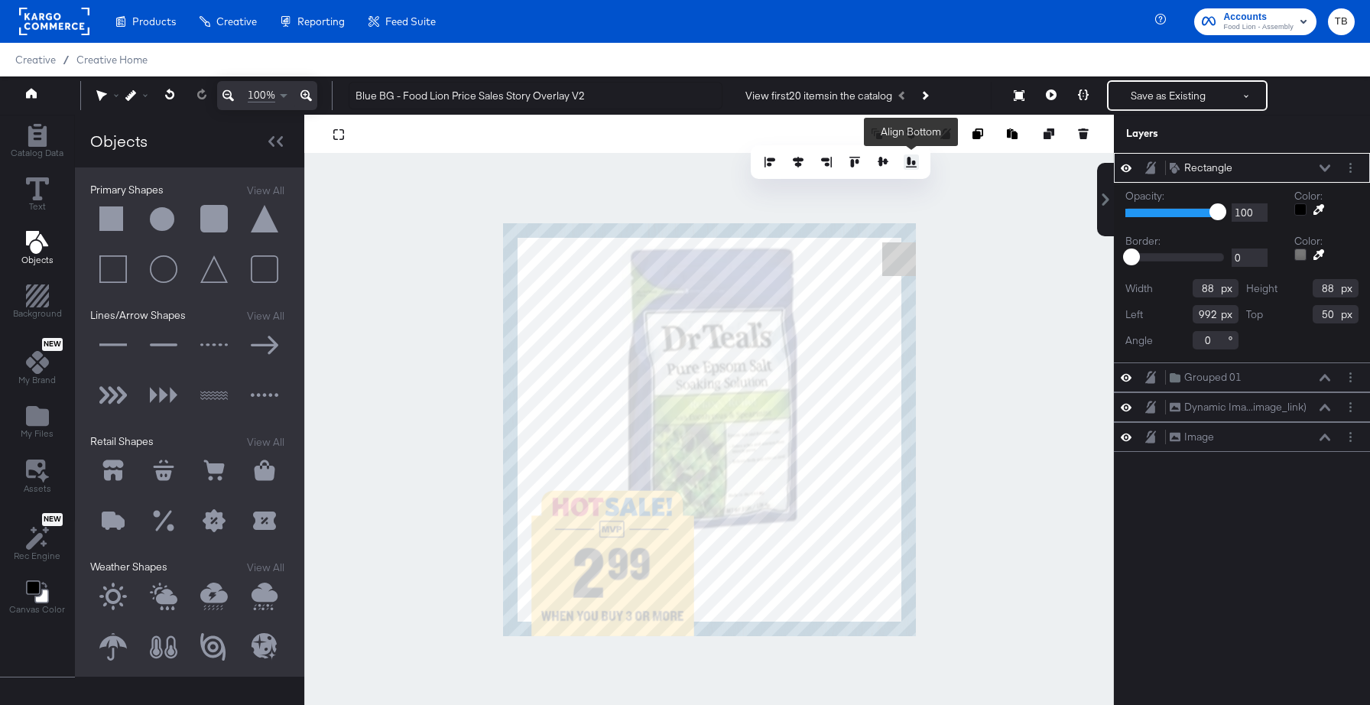
type input "992"
click at [1329, 167] on icon at bounding box center [1324, 167] width 11 height 7
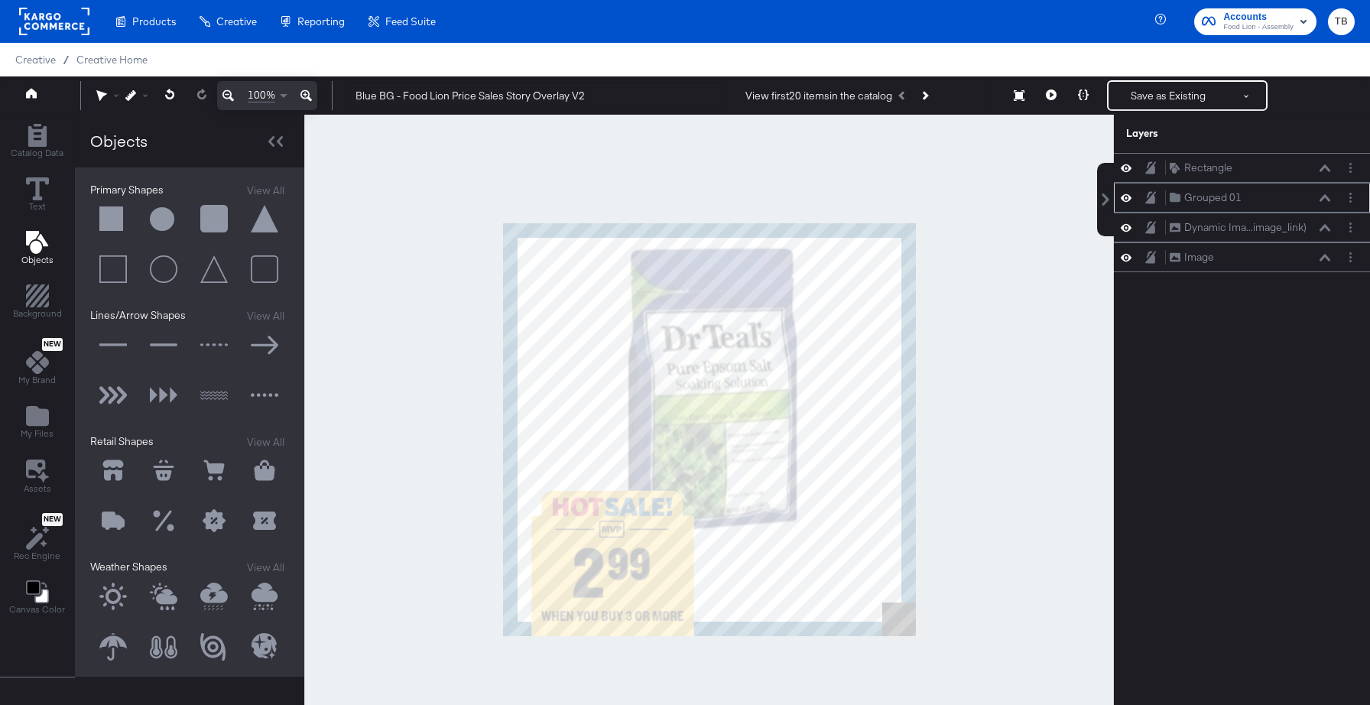
click at [1327, 197] on icon at bounding box center [1324, 197] width 11 height 7
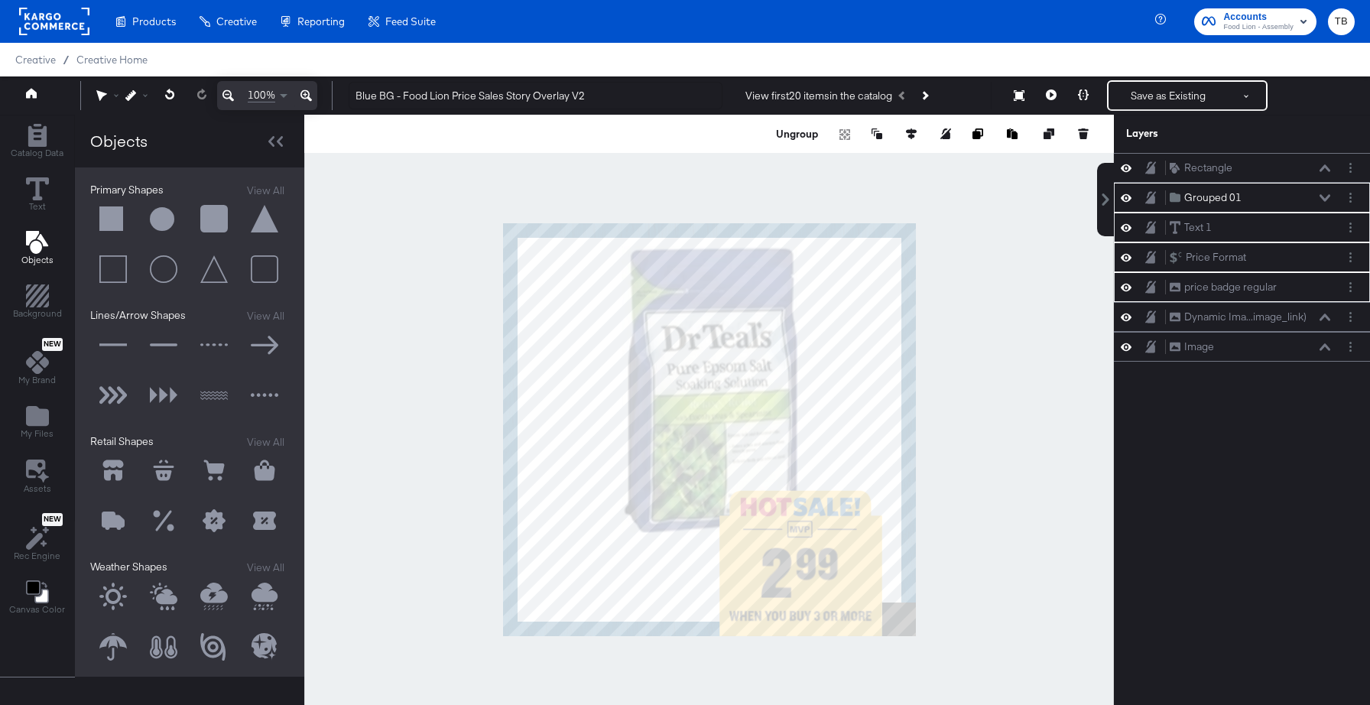
click at [308, 93] on icon at bounding box center [305, 95] width 11 height 18
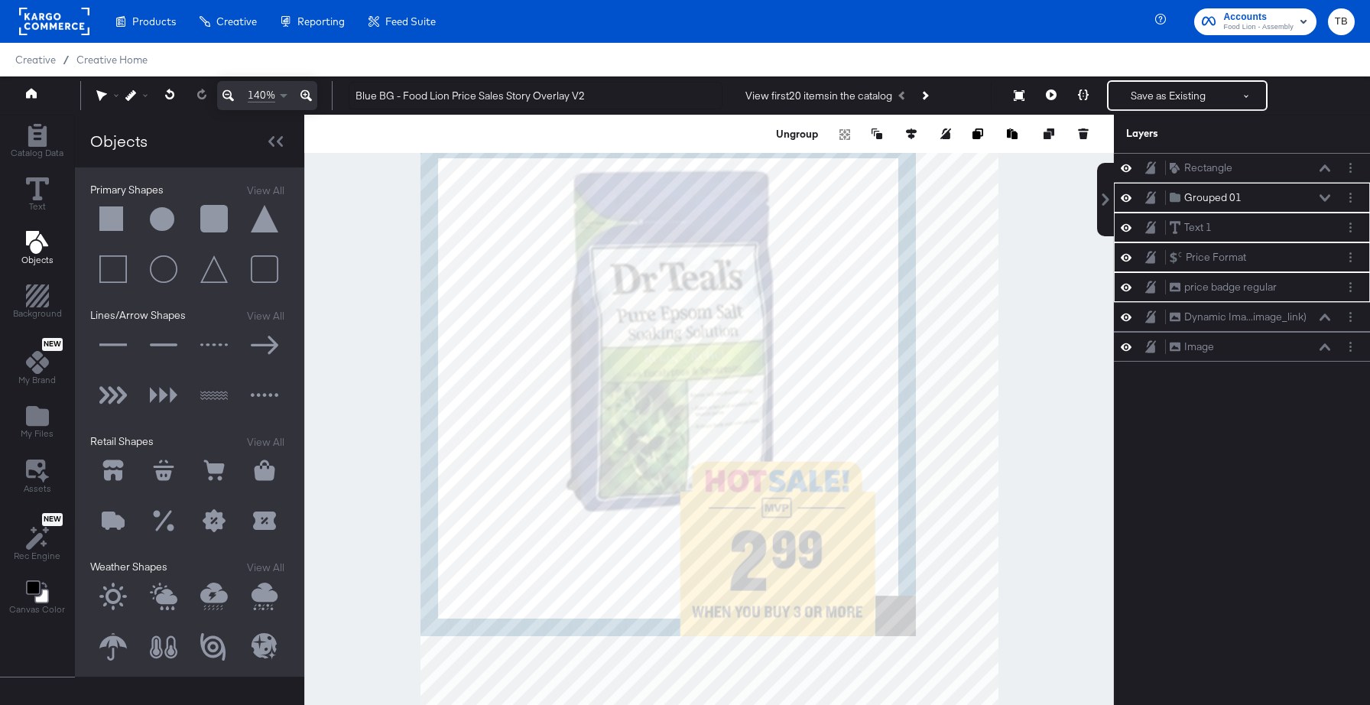
click at [308, 93] on icon at bounding box center [305, 95] width 11 height 18
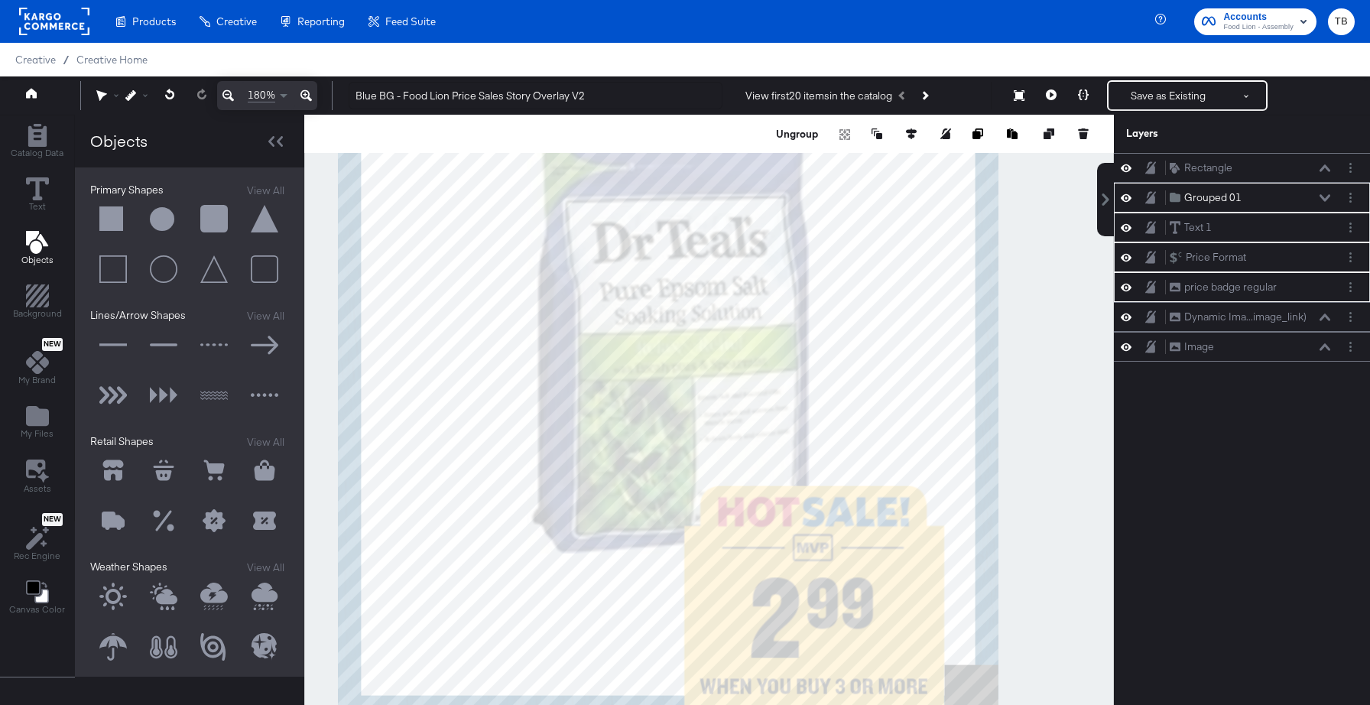
click at [308, 93] on icon at bounding box center [305, 95] width 11 height 18
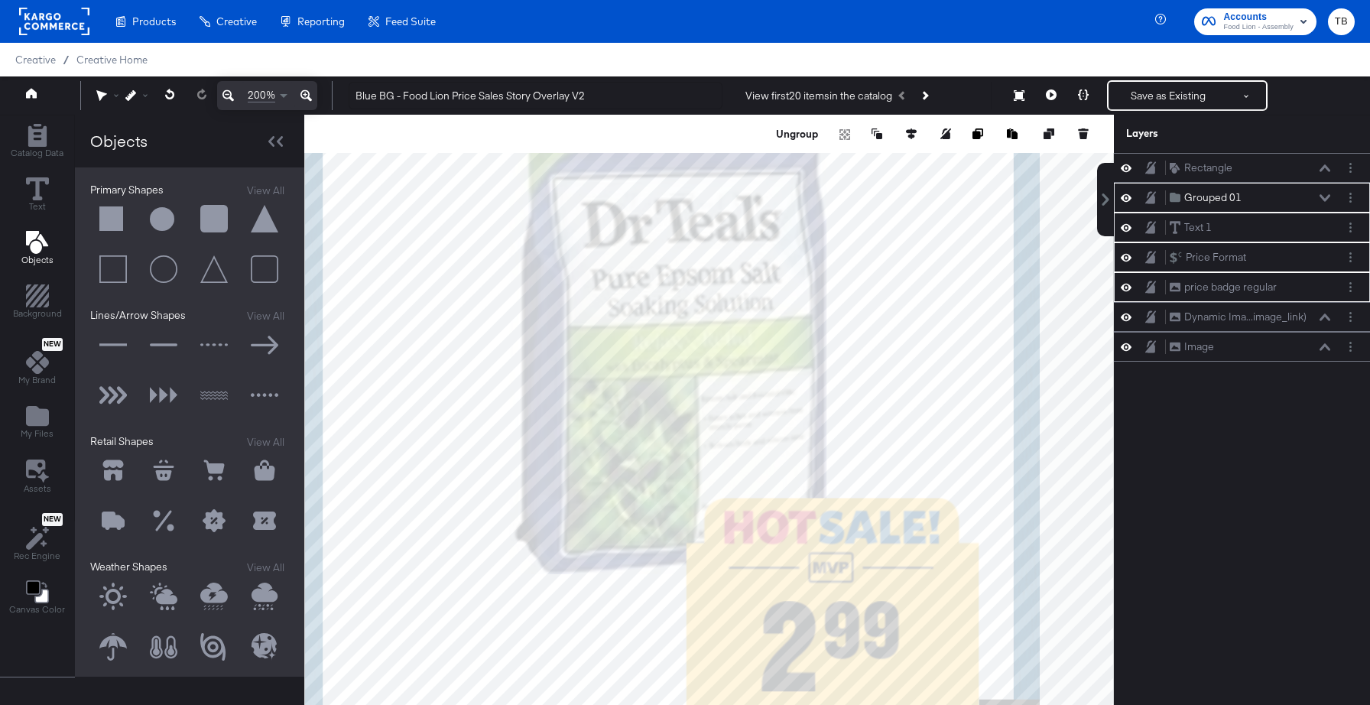
click at [308, 93] on icon at bounding box center [305, 95] width 11 height 18
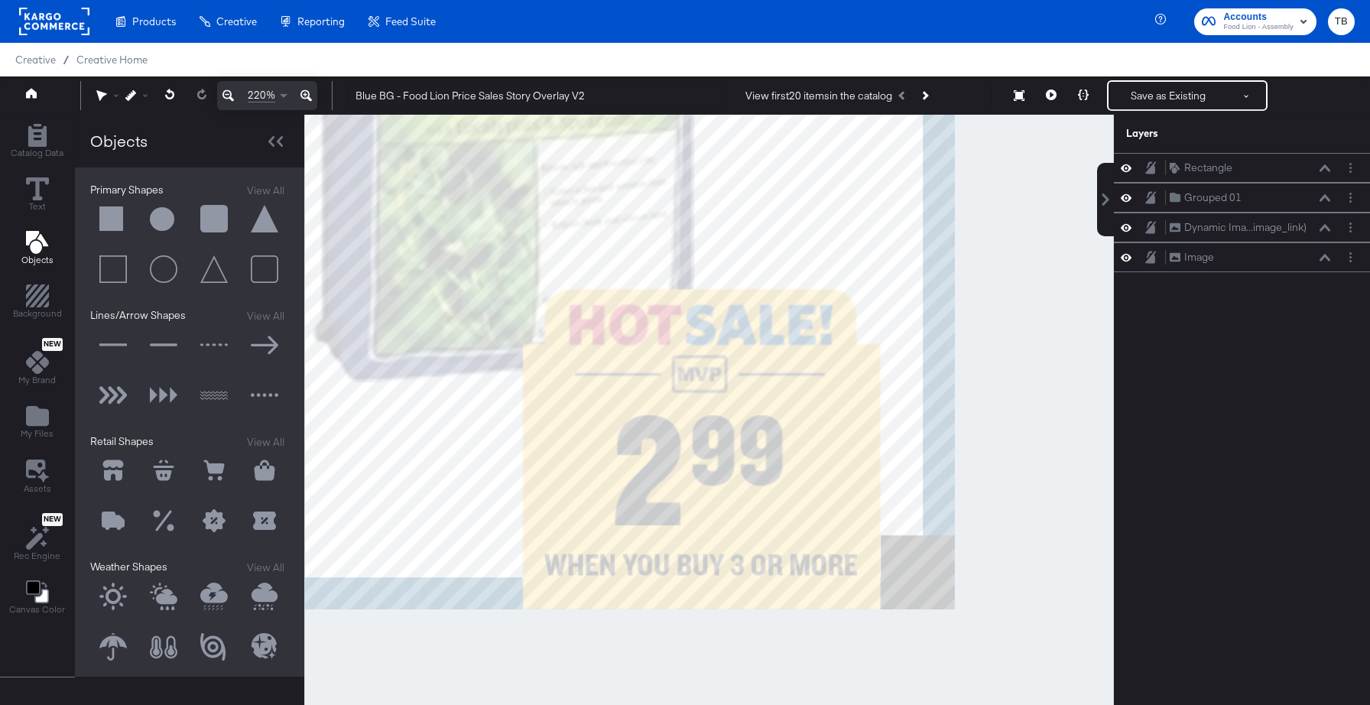
drag, startPoint x: 423, startPoint y: 152, endPoint x: 779, endPoint y: 287, distance: 380.8
click at [779, 287] on div at bounding box center [709, 429] width 808 height 629
click at [295, 81] on button at bounding box center [306, 95] width 22 height 29
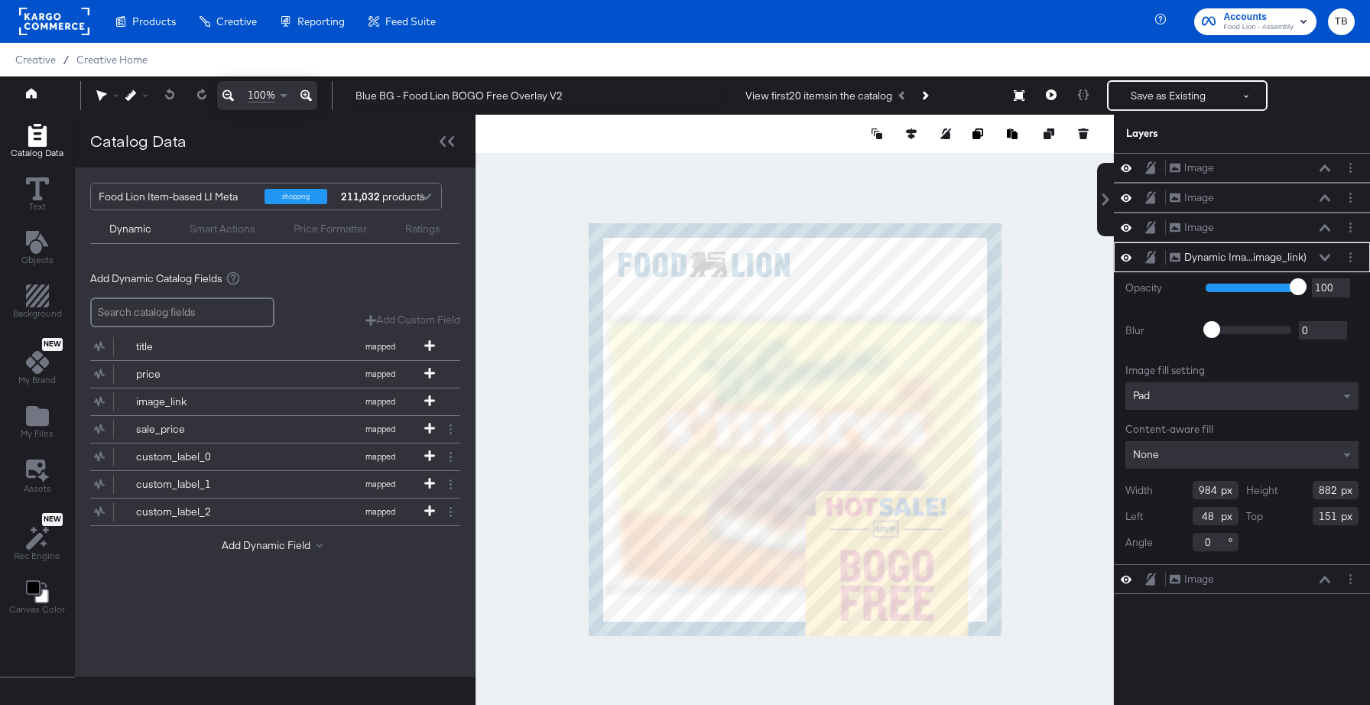
type input "856"
type input "177"
click at [1170, 91] on button "Save as Existing" at bounding box center [1167, 96] width 119 height 28
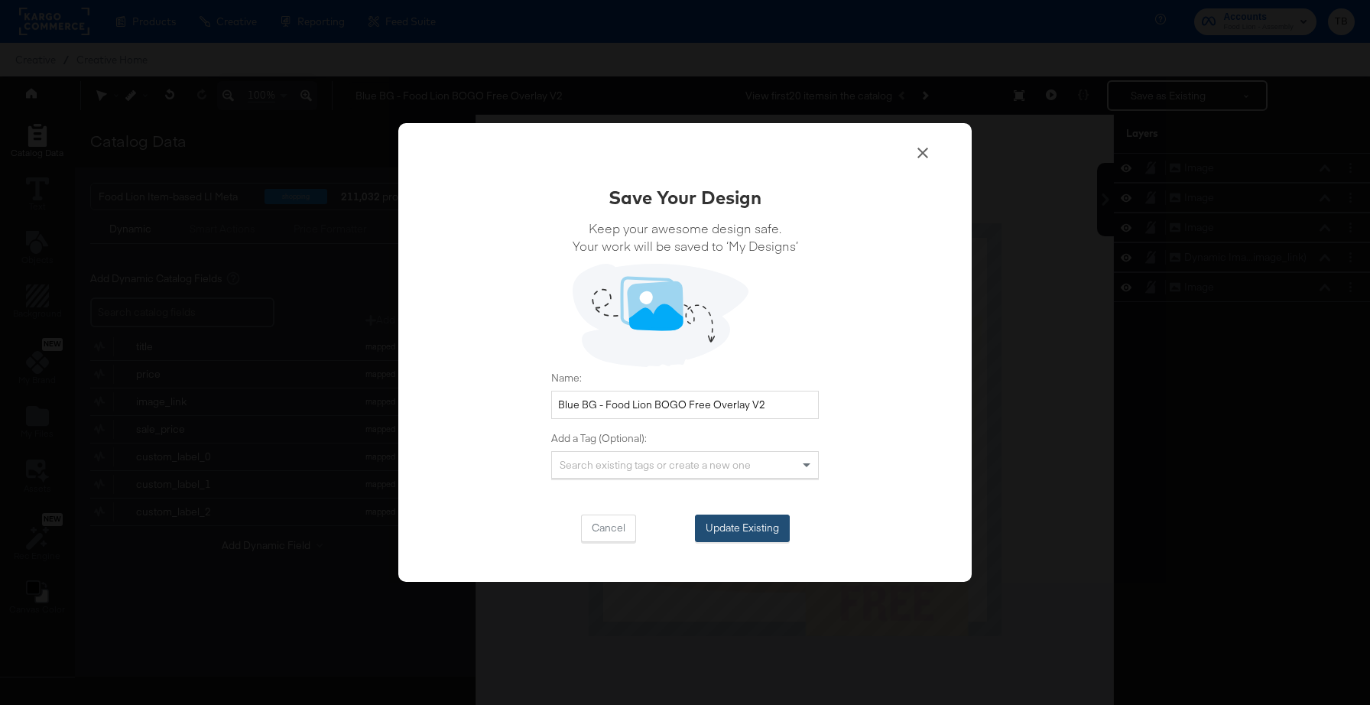
click at [751, 534] on button "Update Existing" at bounding box center [742, 528] width 95 height 28
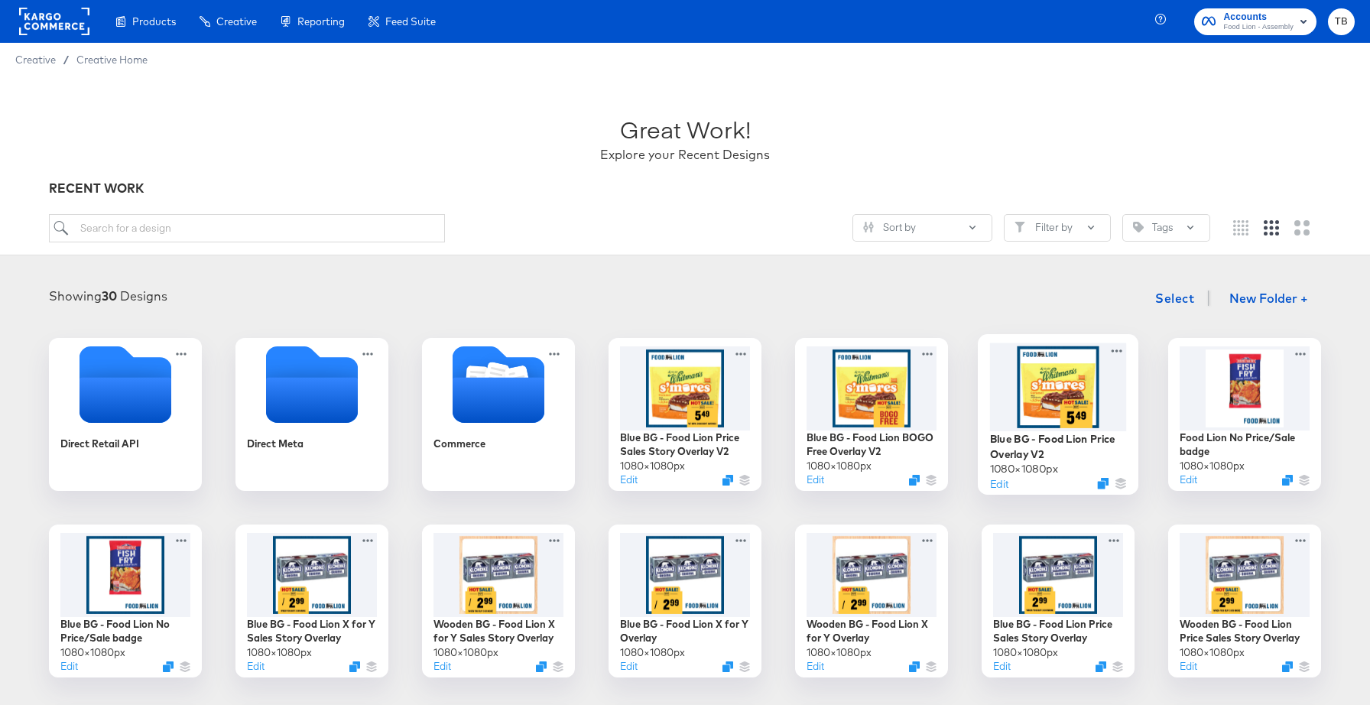
click at [1095, 399] on div at bounding box center [1058, 386] width 137 height 88
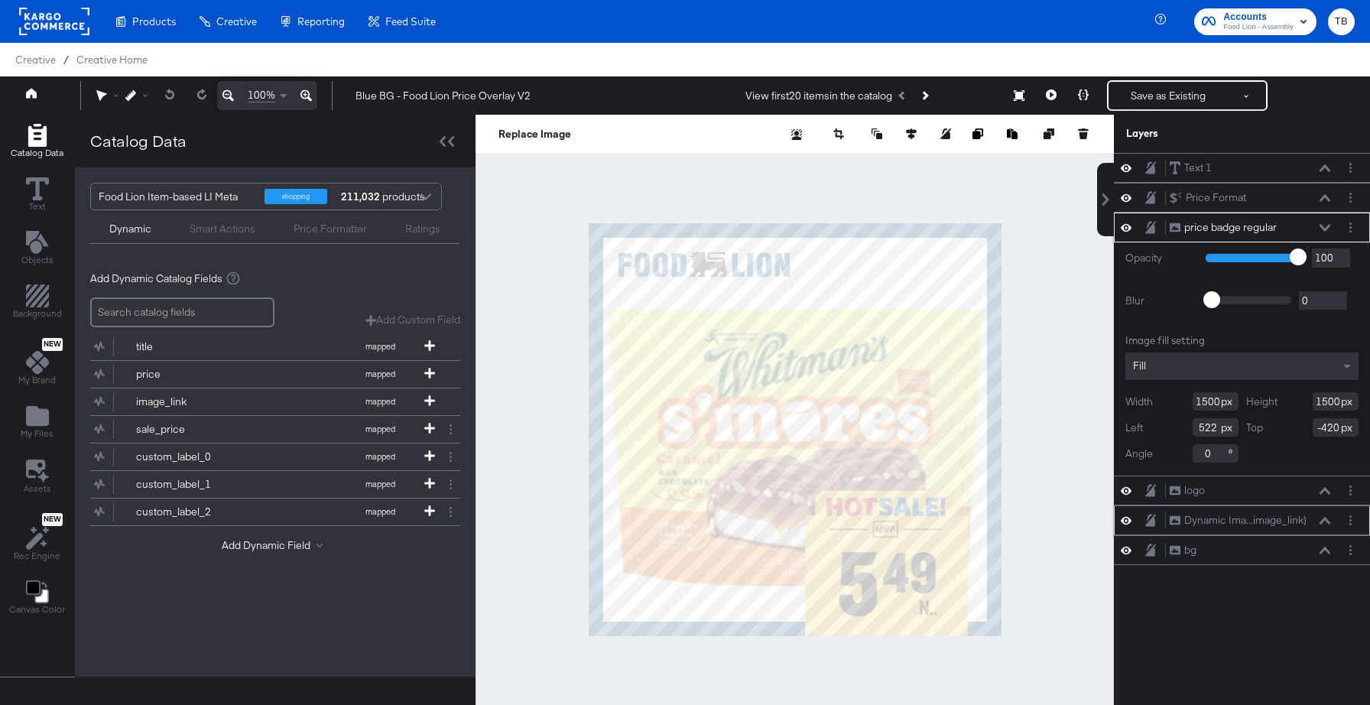
click at [1324, 518] on icon at bounding box center [1324, 521] width 11 height 8
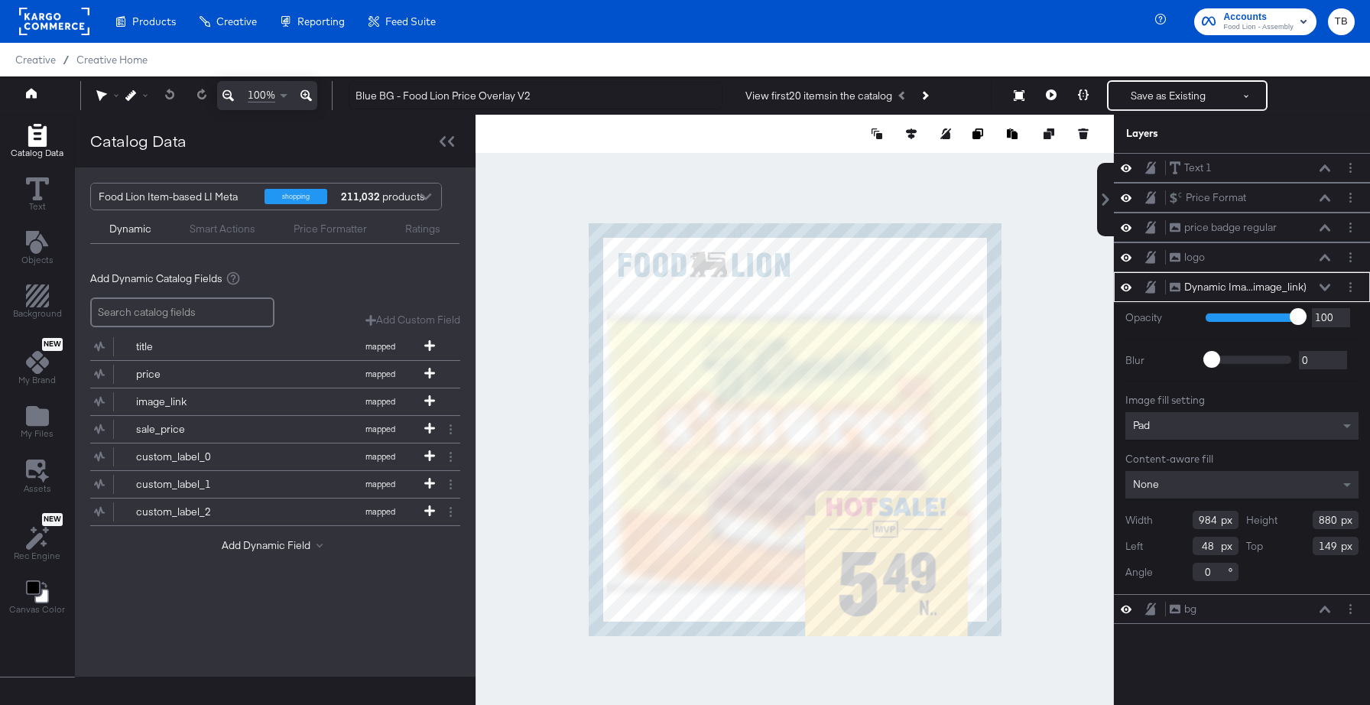
type input "854"
type input "175"
click at [1179, 94] on button "Save as Existing" at bounding box center [1167, 96] width 119 height 28
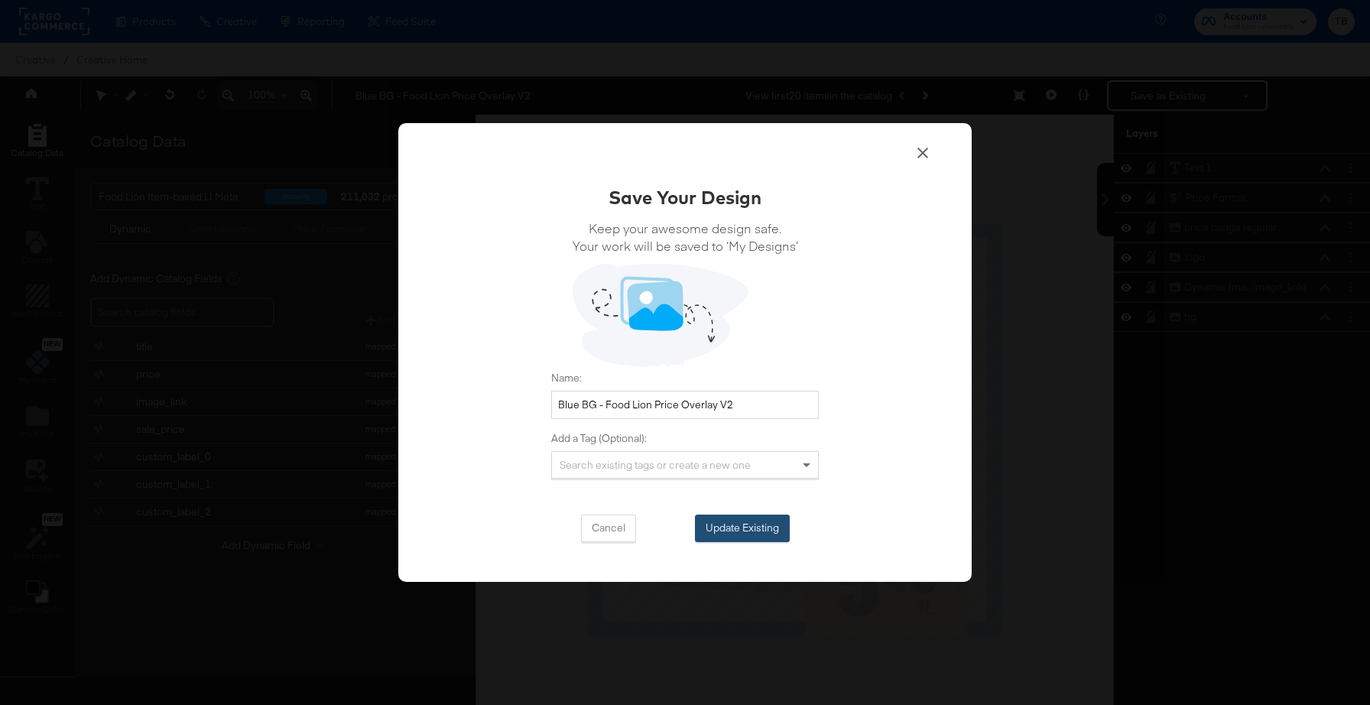
click at [738, 531] on button "Update Existing" at bounding box center [742, 528] width 95 height 28
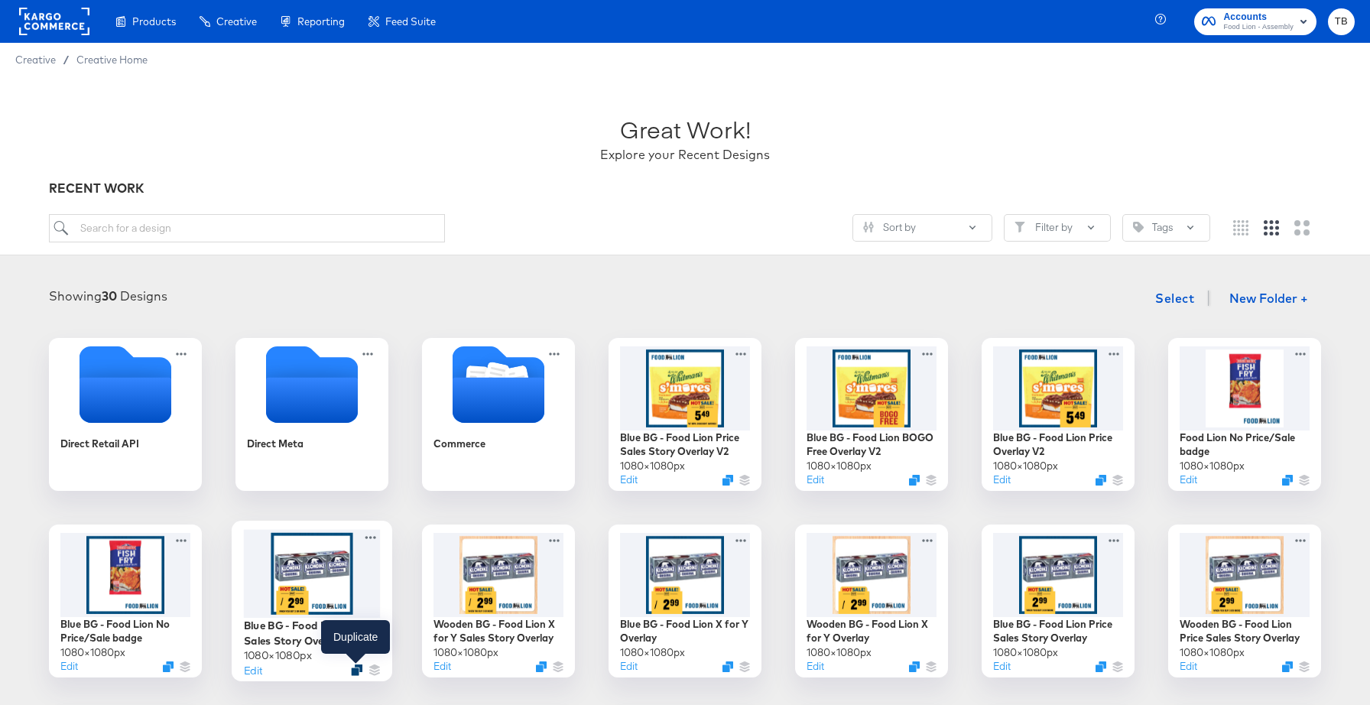
click at [358, 672] on icon "Duplicate" at bounding box center [356, 669] width 11 height 11
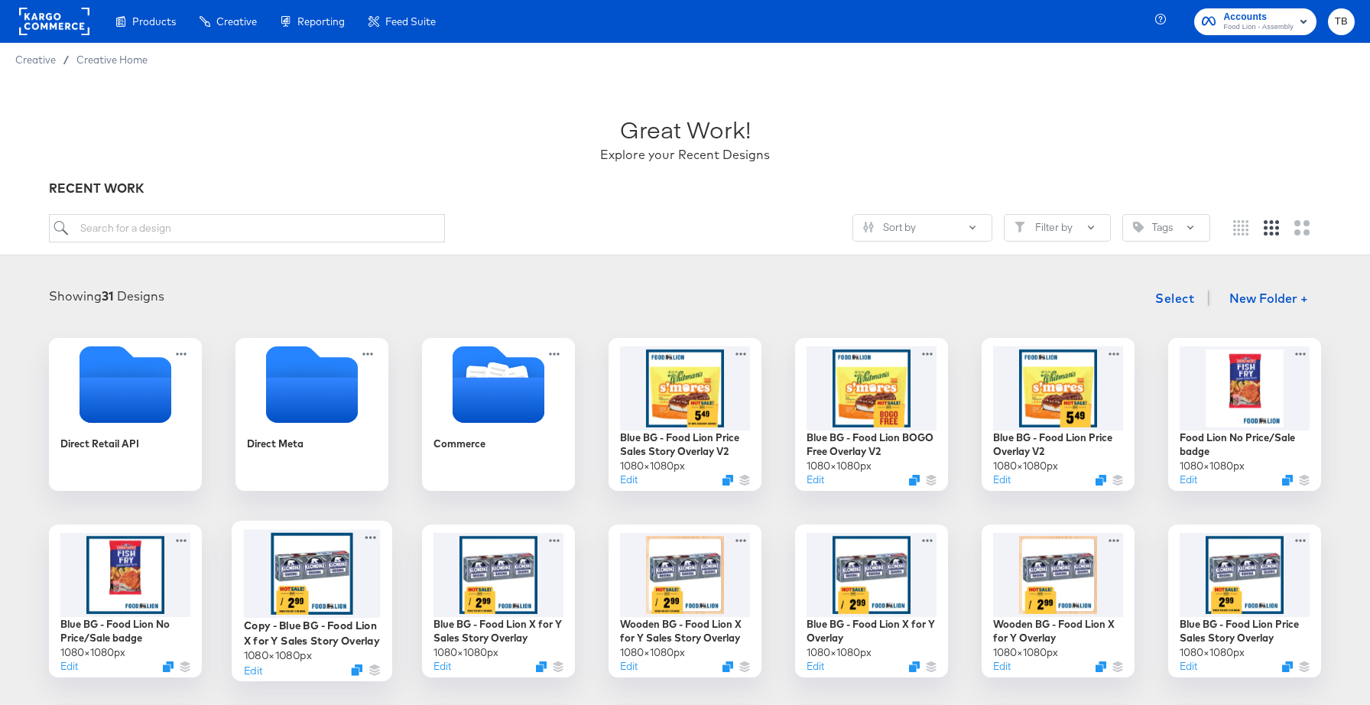
click at [346, 597] on div at bounding box center [312, 573] width 137 height 89
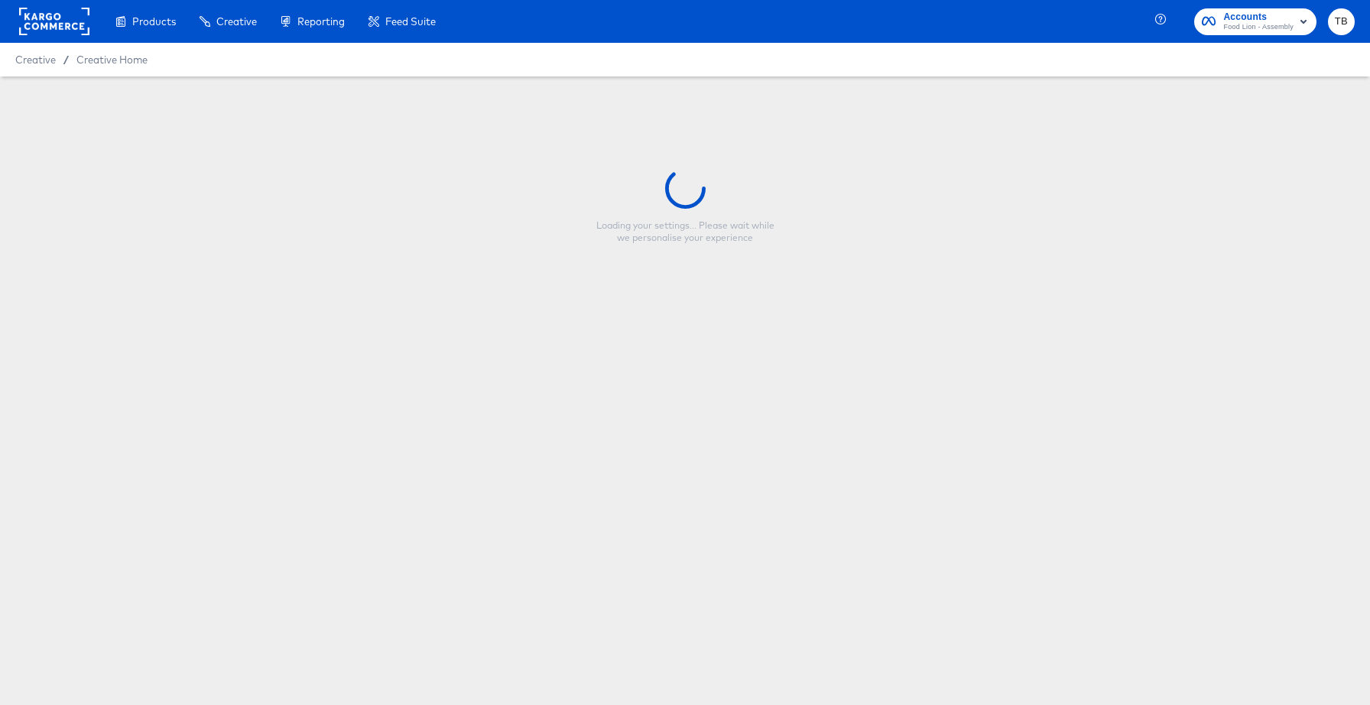
type input "Copy - Blue BG - Food Lion X for Y Sales Story Overlay"
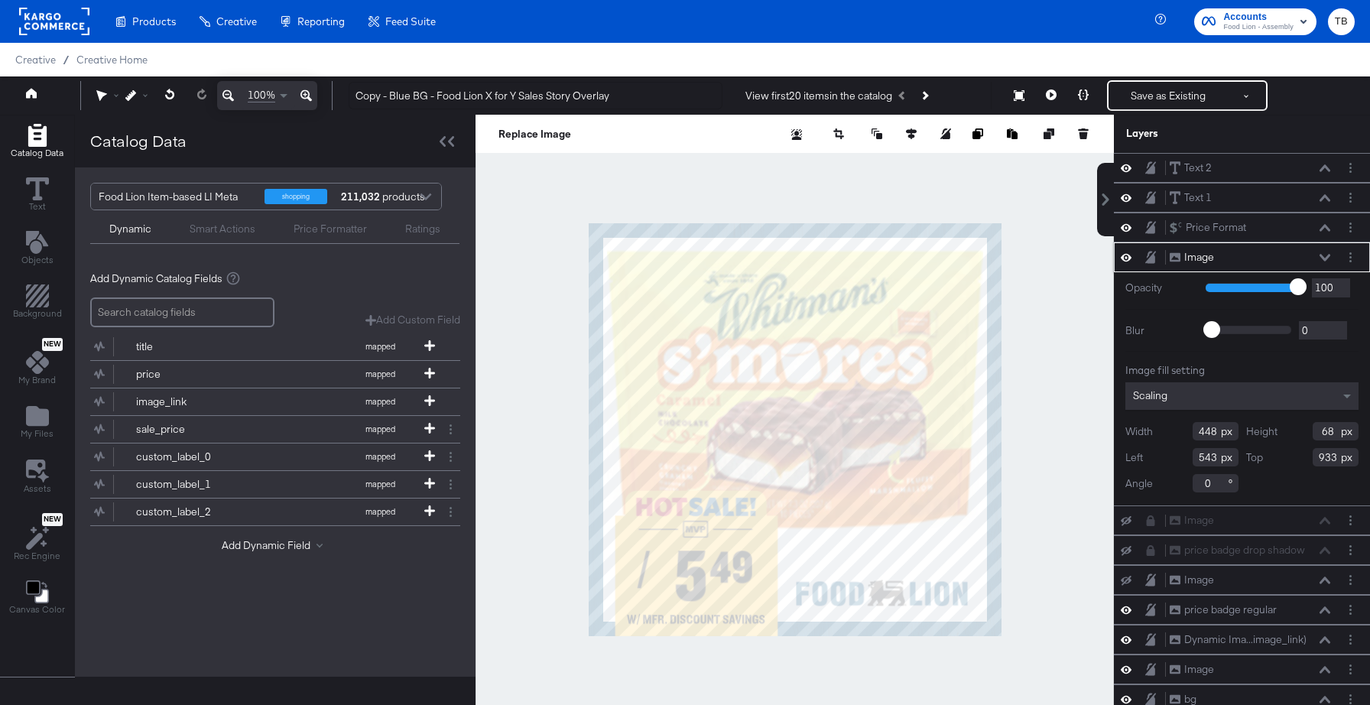
click at [1324, 258] on icon at bounding box center [1324, 257] width 11 height 7
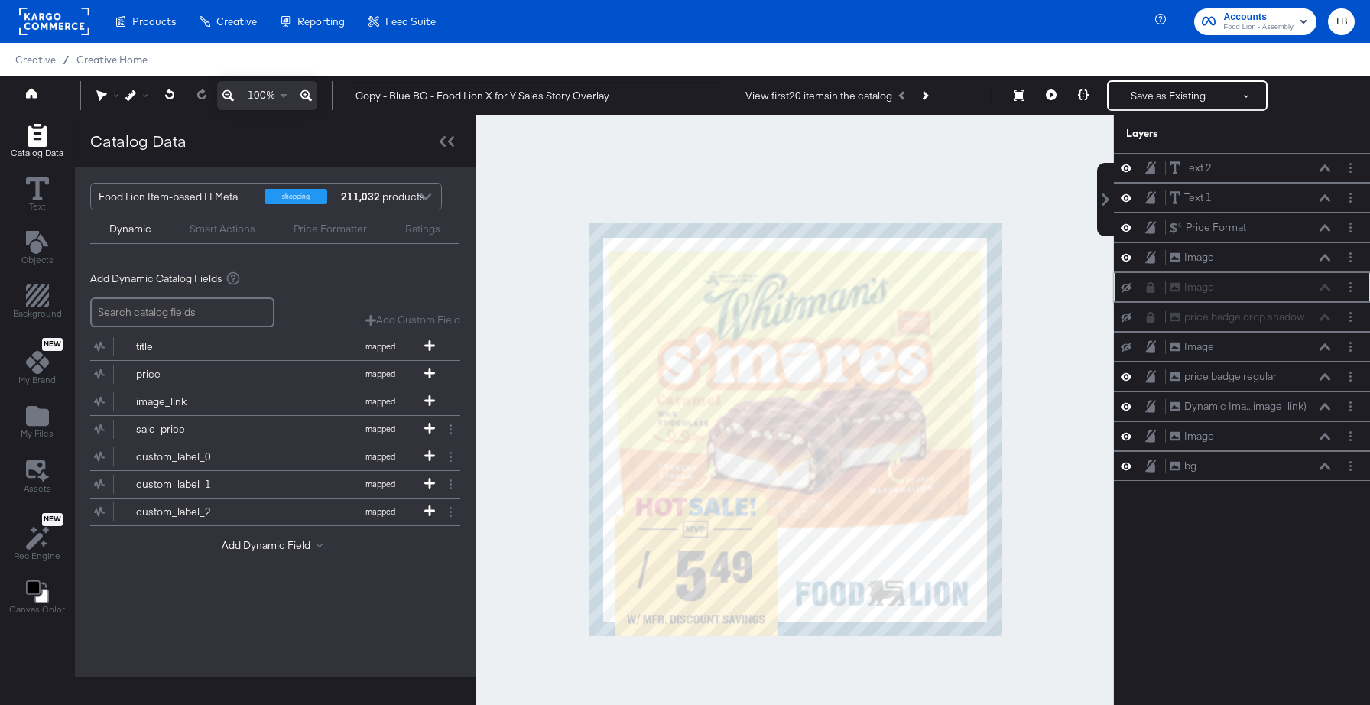
click at [1152, 290] on icon at bounding box center [1151, 287] width 8 height 11
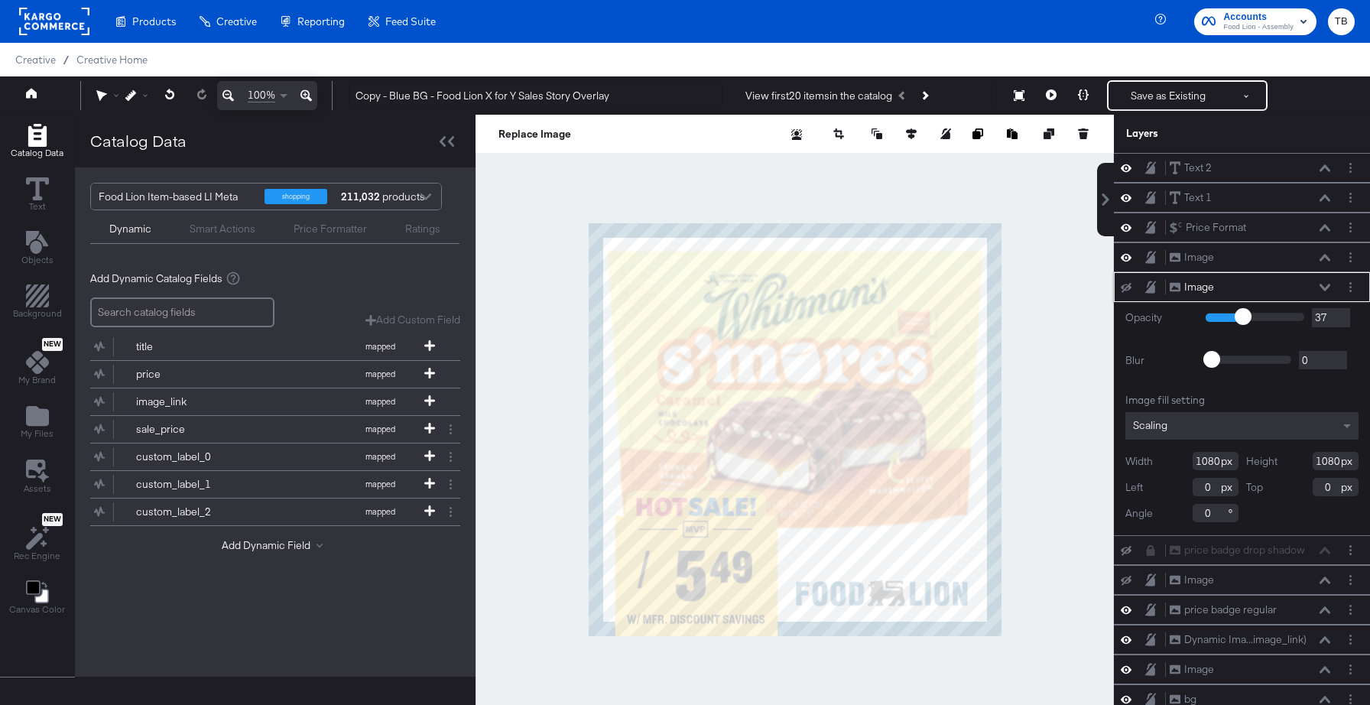
click at [1325, 284] on icon at bounding box center [1324, 288] width 11 height 8
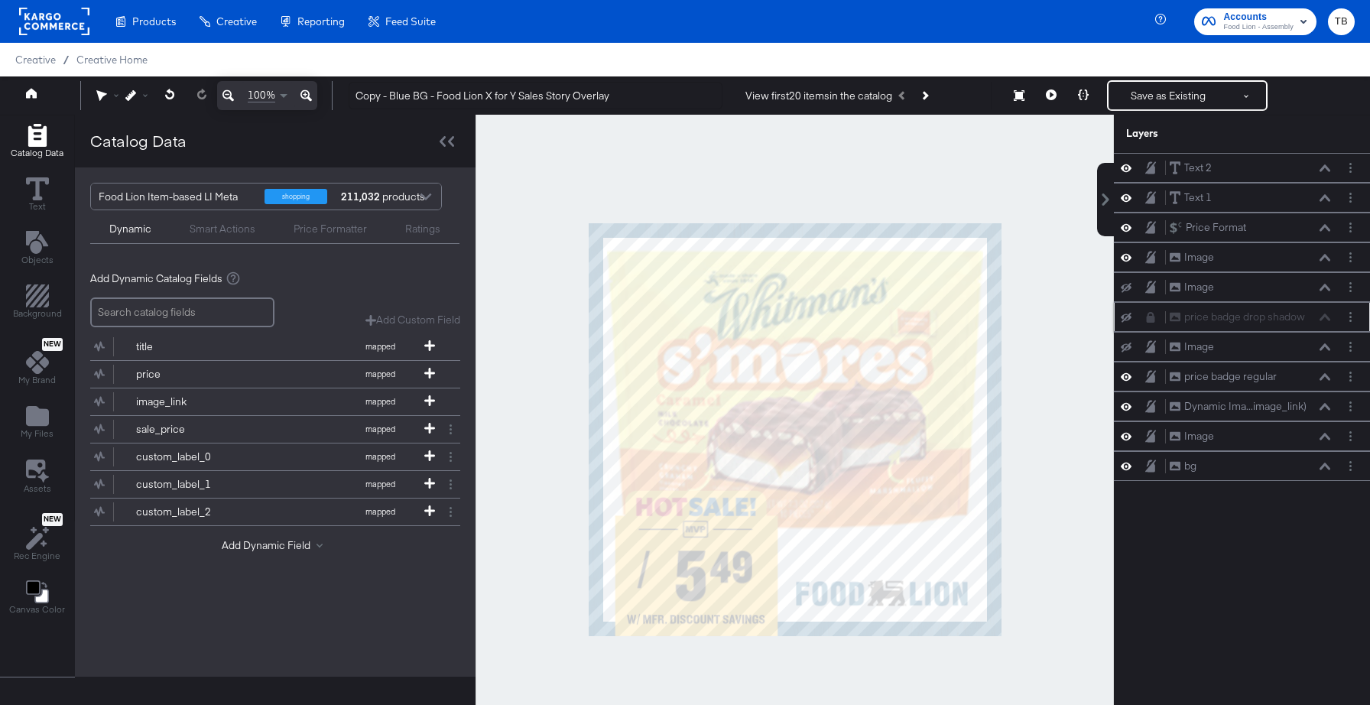
click at [1149, 320] on icon at bounding box center [1151, 317] width 8 height 11
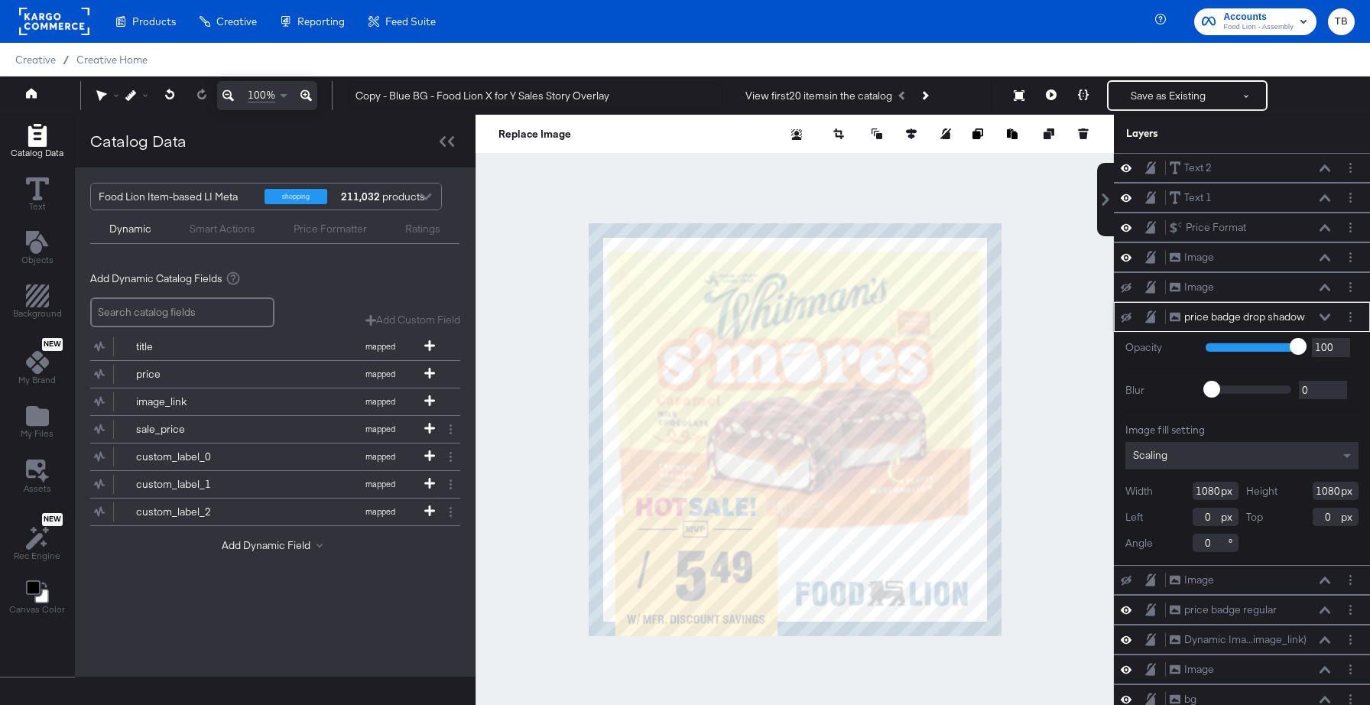
click at [1325, 316] on icon at bounding box center [1324, 317] width 11 height 8
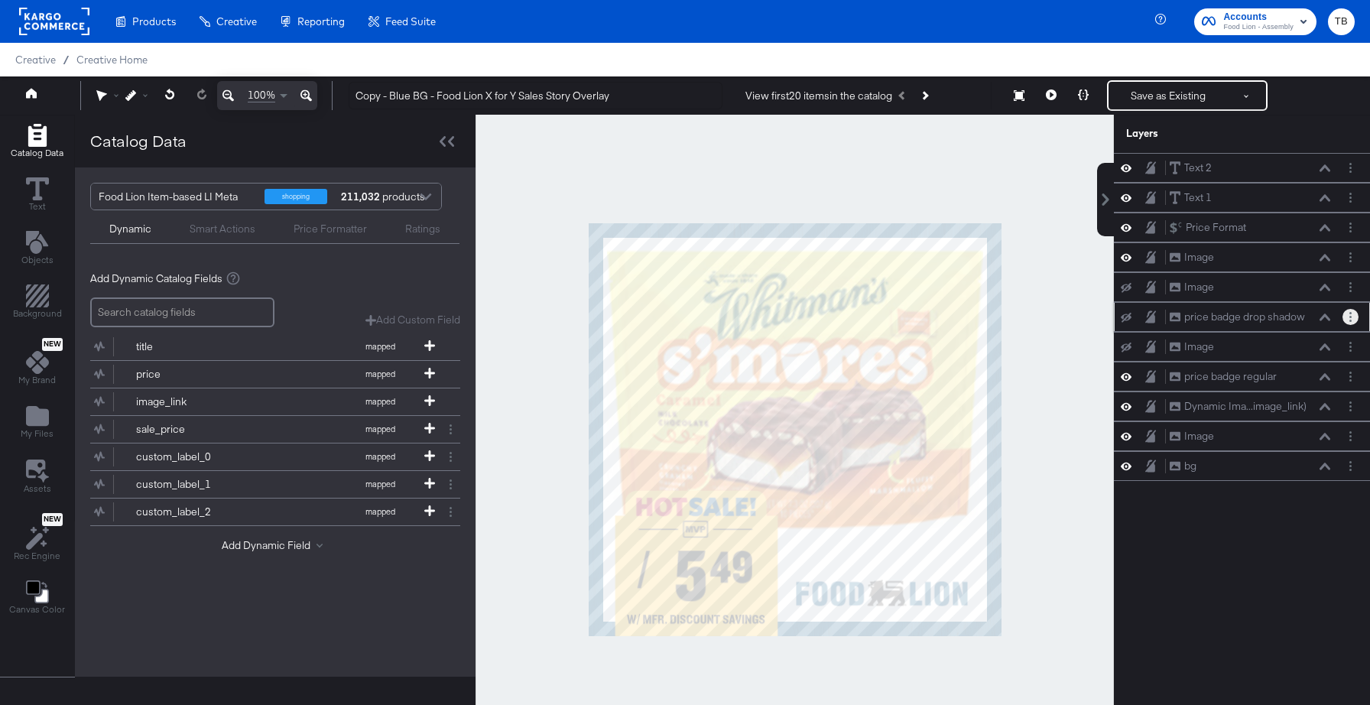
click at [1351, 316] on circle "Layer Options" at bounding box center [1350, 317] width 2 height 2
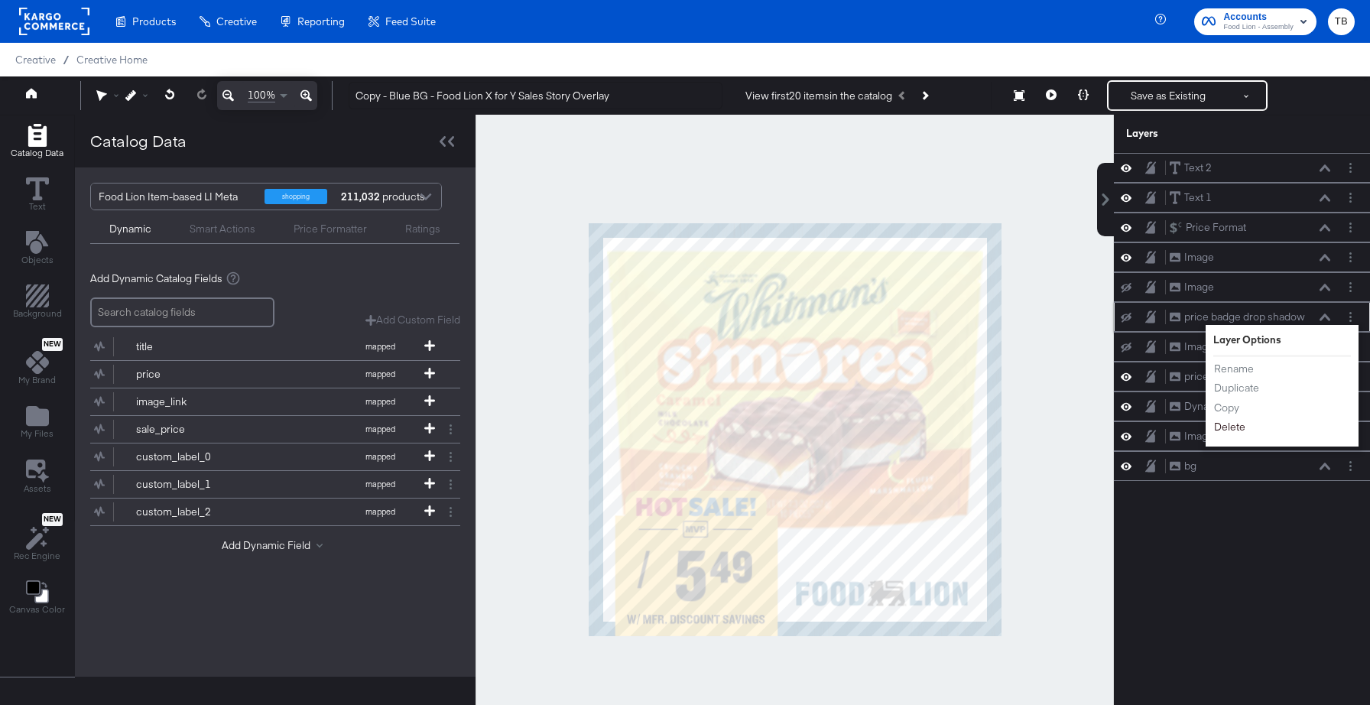
click at [1242, 428] on button "Delete" at bounding box center [1229, 427] width 33 height 16
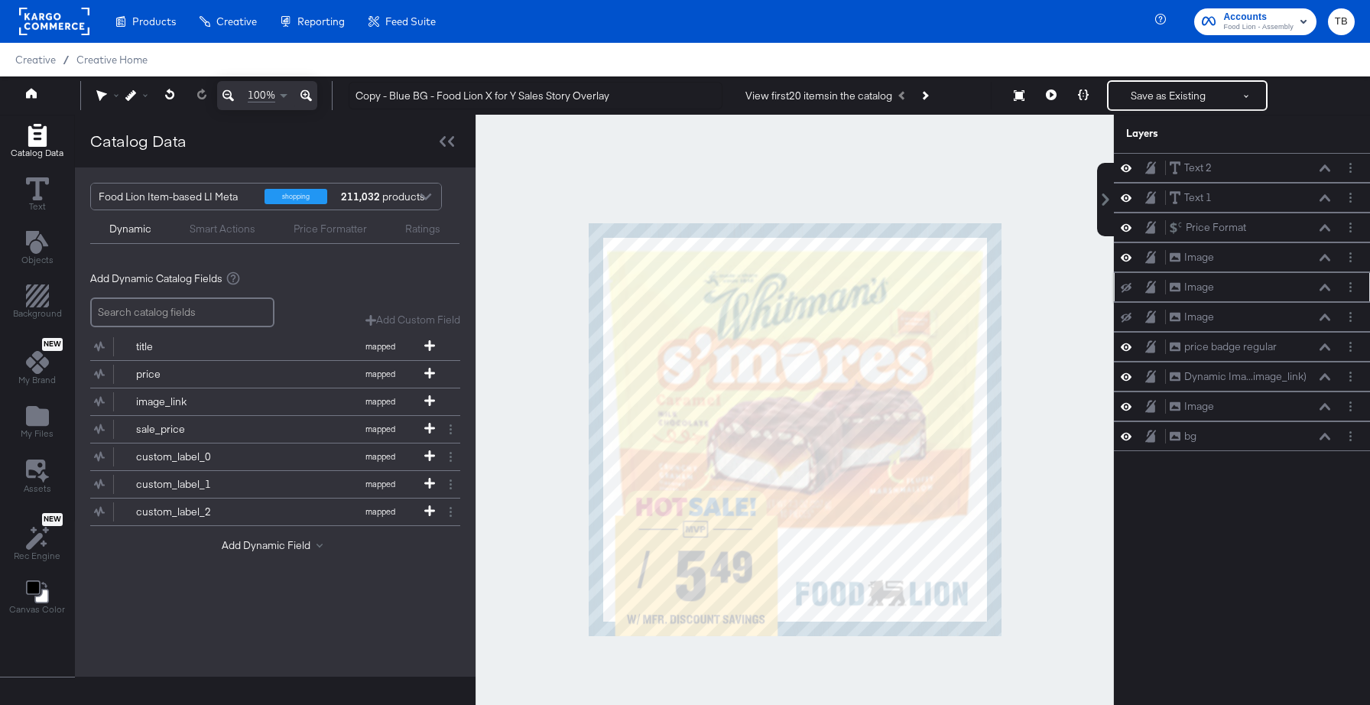
click at [1130, 287] on icon at bounding box center [1126, 287] width 11 height 10
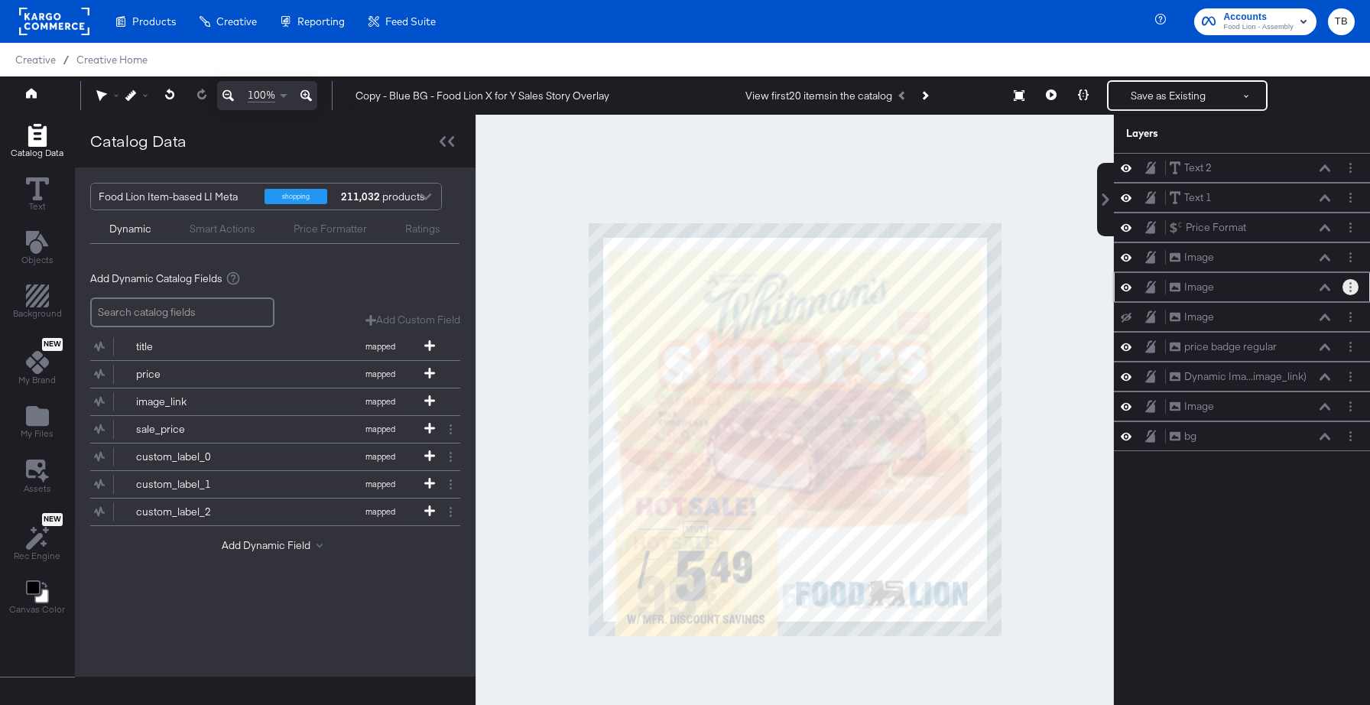
click at [1352, 290] on button "Layer Options" at bounding box center [1350, 287] width 16 height 16
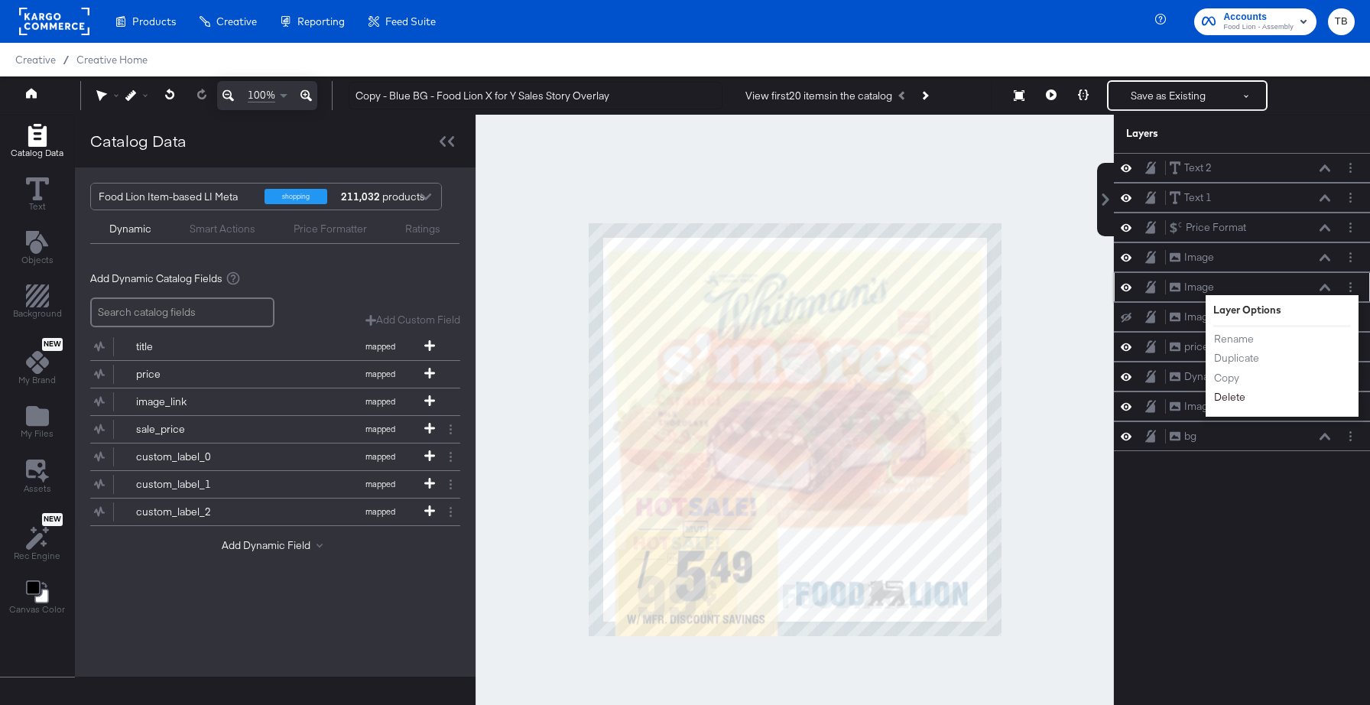
click at [1232, 398] on button "Delete" at bounding box center [1229, 397] width 33 height 16
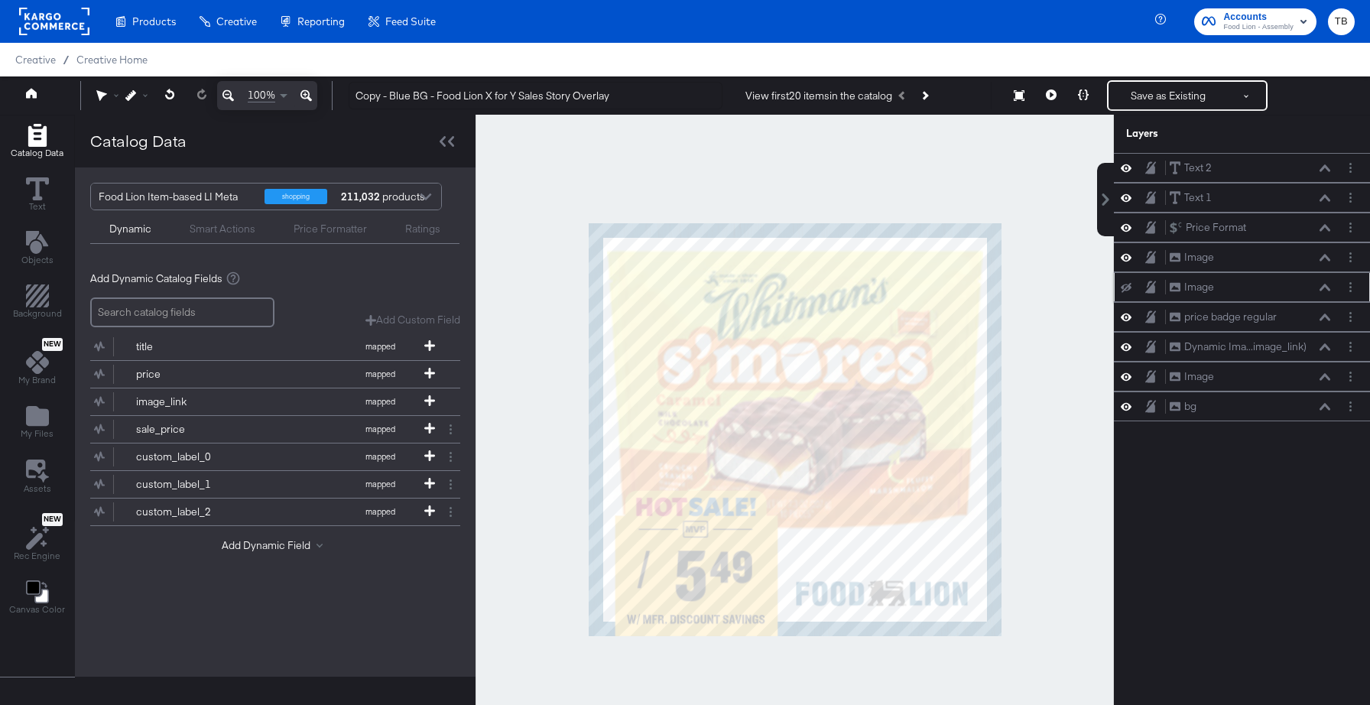
click at [1128, 289] on icon at bounding box center [1126, 288] width 11 height 10
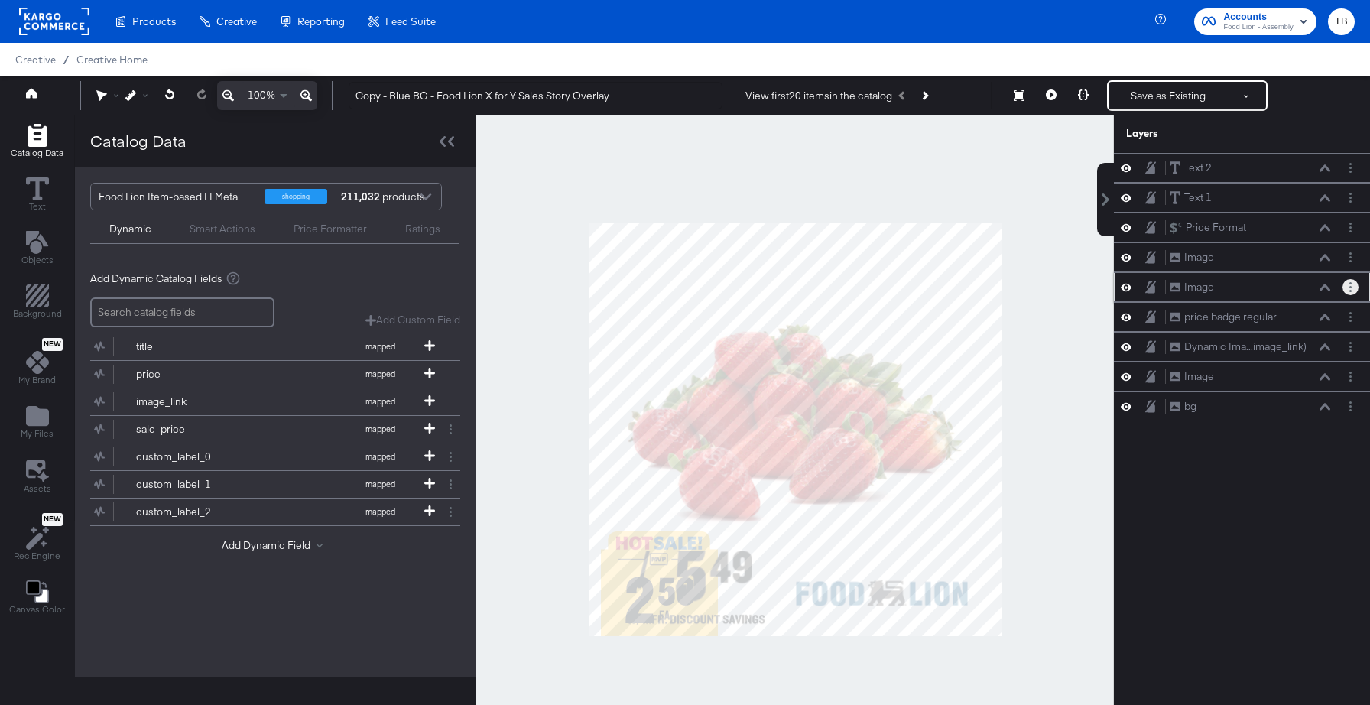
click at [1355, 287] on button "Layer Options" at bounding box center [1350, 287] width 16 height 16
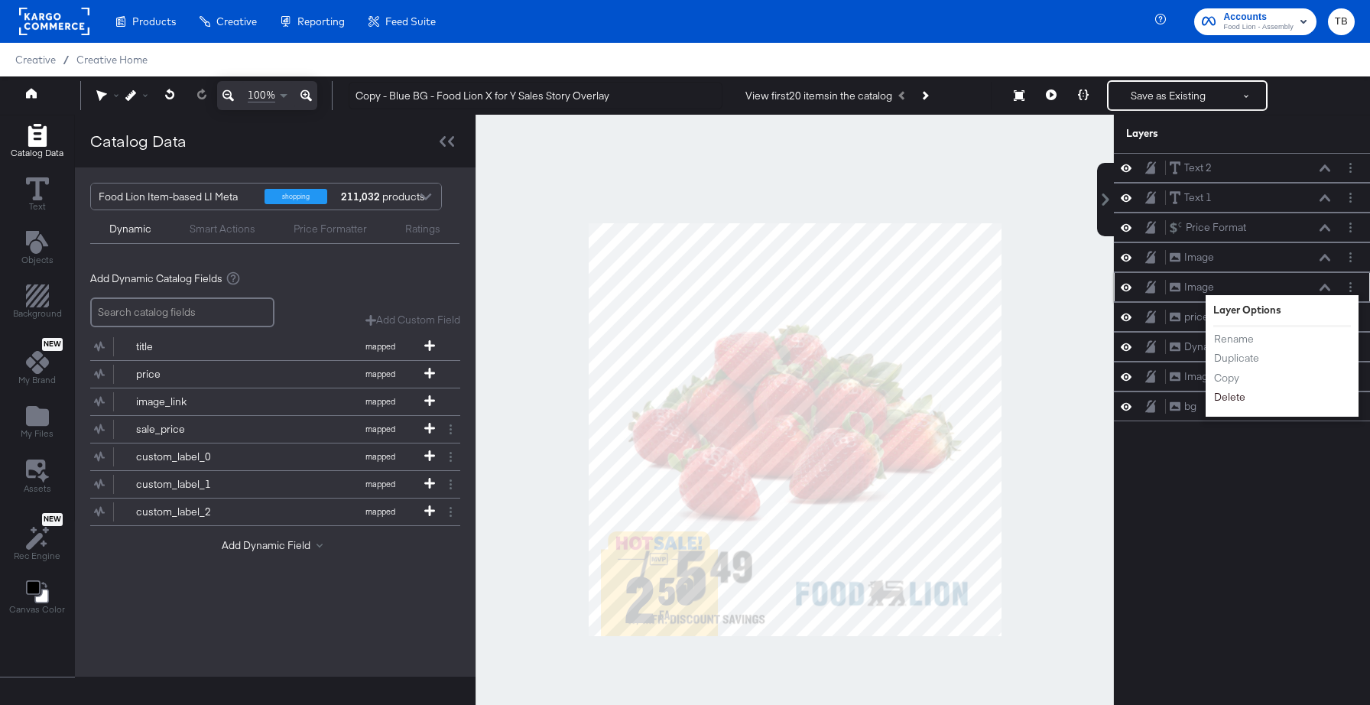
click at [1231, 397] on button "Delete" at bounding box center [1229, 397] width 33 height 16
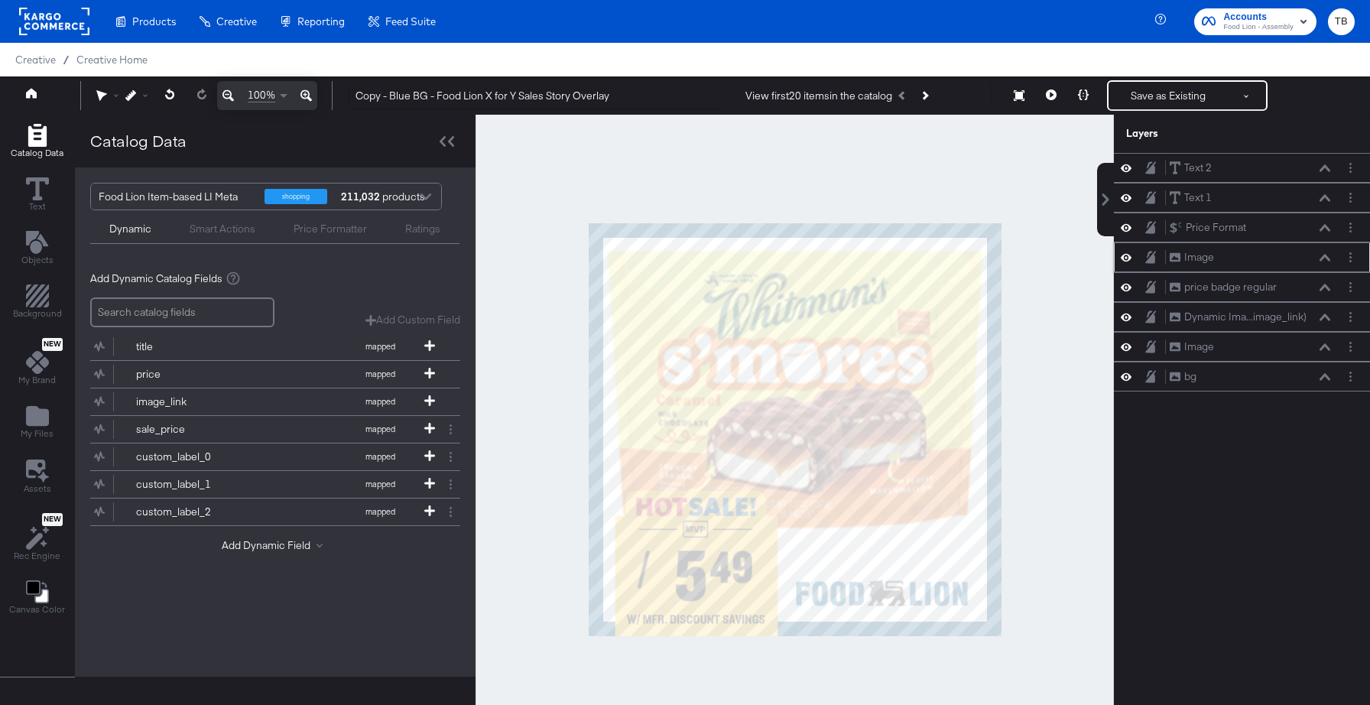
click at [1128, 259] on icon at bounding box center [1126, 257] width 11 height 13
click at [1128, 259] on icon at bounding box center [1126, 258] width 11 height 10
click at [1354, 261] on button "Layer Options" at bounding box center [1350, 257] width 16 height 16
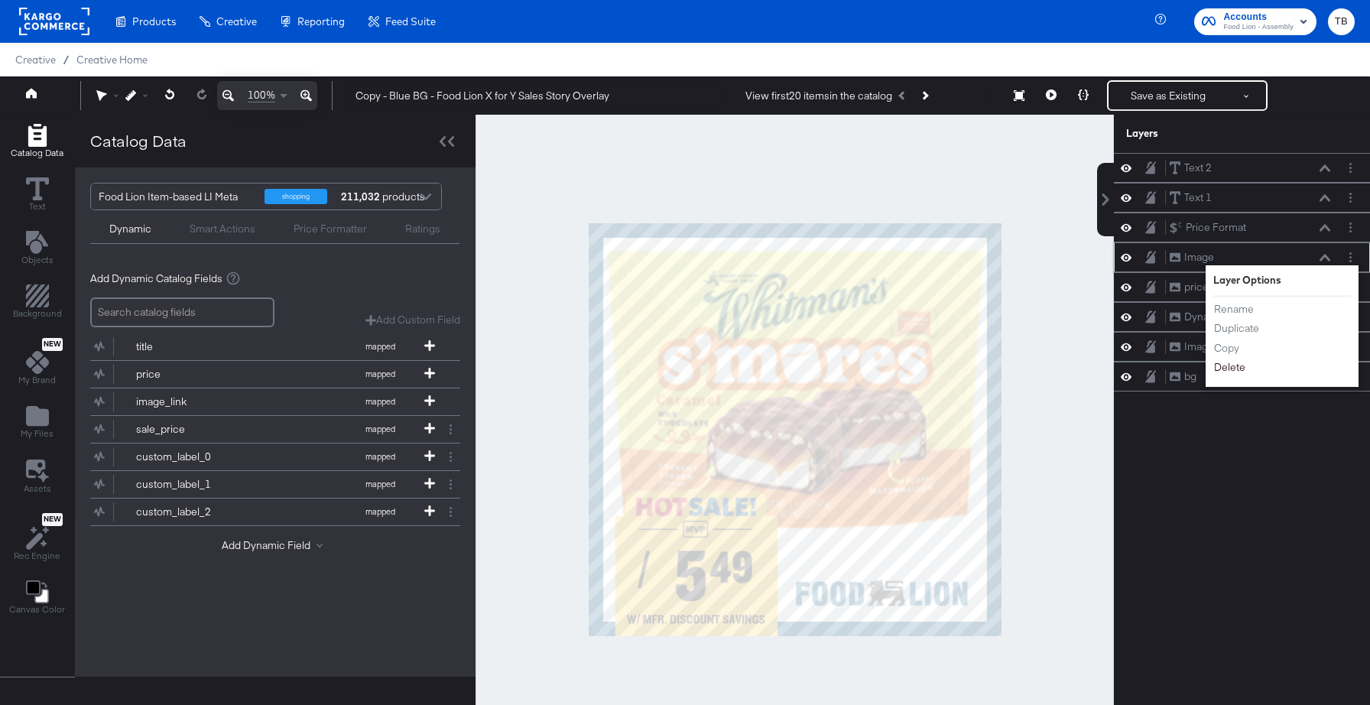
click at [1241, 368] on button "Delete" at bounding box center [1229, 367] width 33 height 16
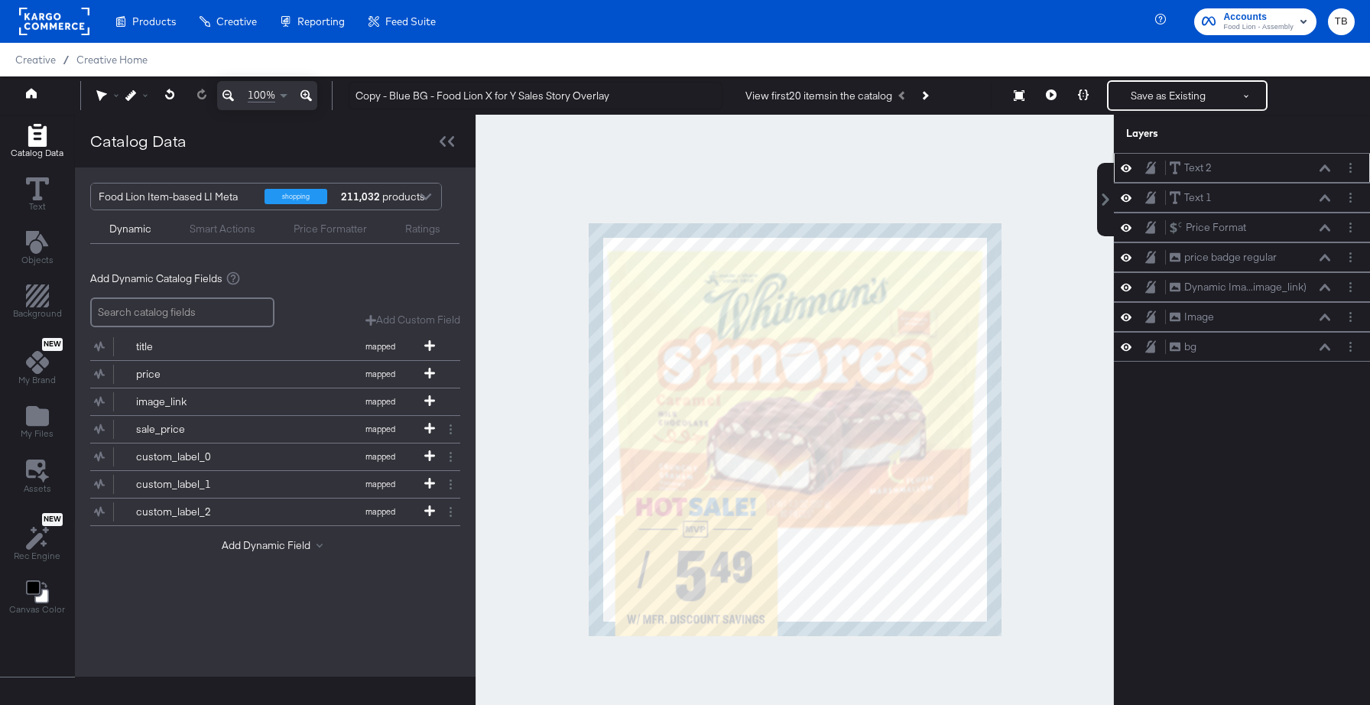
click at [1128, 170] on icon at bounding box center [1126, 167] width 11 height 13
click at [1128, 170] on icon at bounding box center [1126, 169] width 11 height 10
click at [1126, 197] on icon at bounding box center [1126, 198] width 11 height 8
click at [1126, 197] on icon at bounding box center [1126, 198] width 11 height 10
click at [1128, 231] on icon at bounding box center [1126, 228] width 11 height 8
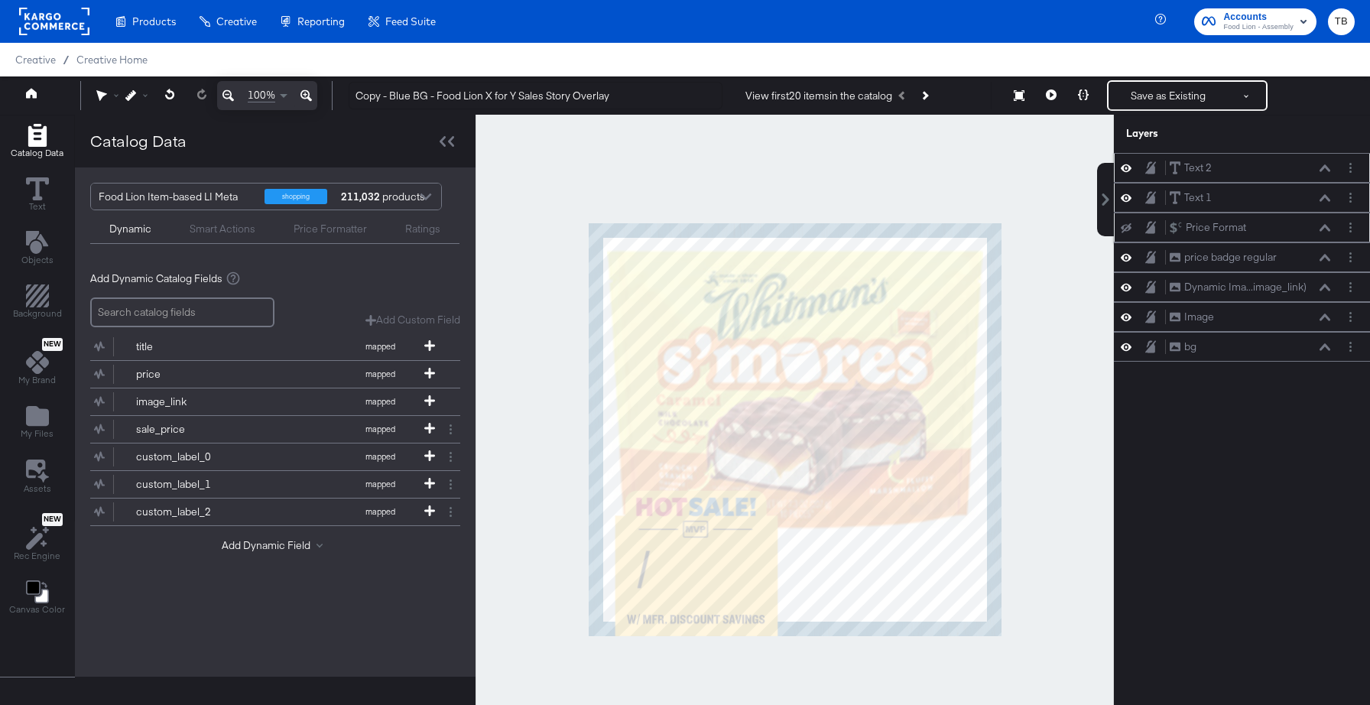
click at [1128, 231] on icon at bounding box center [1126, 228] width 11 height 10
click at [1129, 256] on icon at bounding box center [1126, 258] width 11 height 8
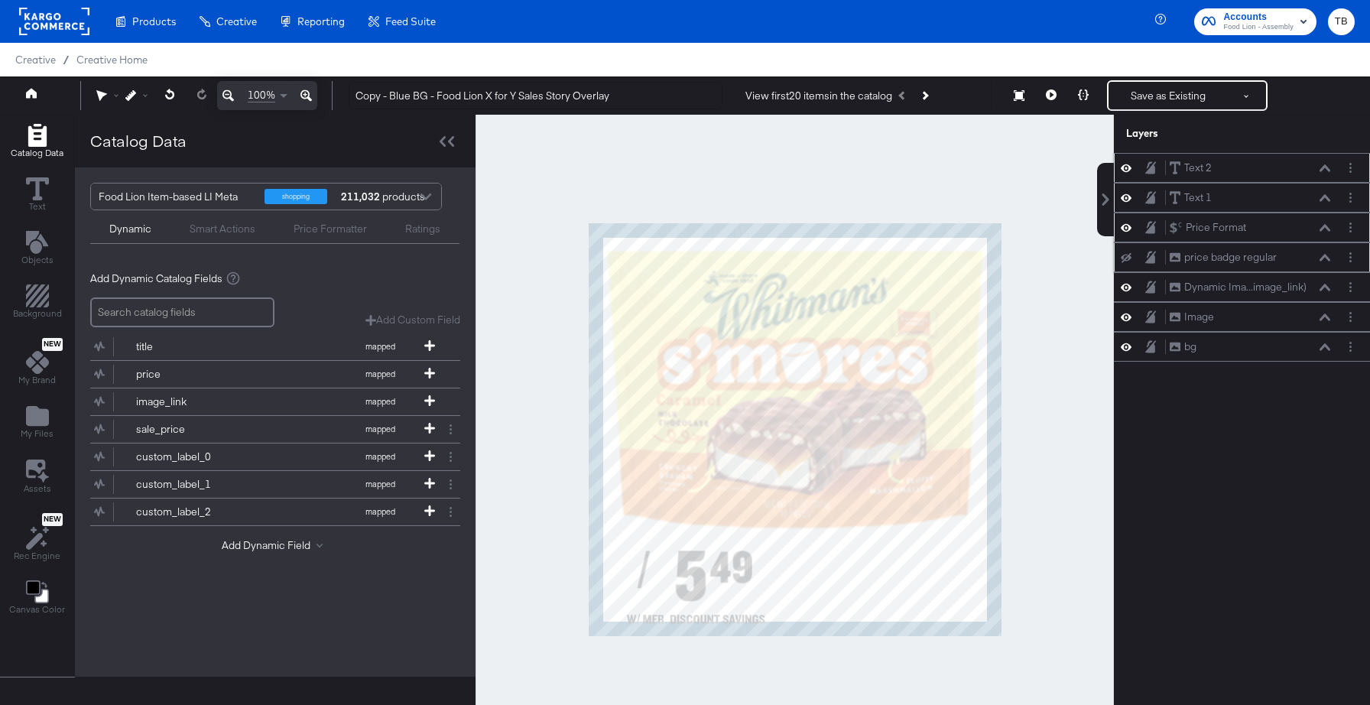
click at [1129, 256] on icon at bounding box center [1126, 257] width 11 height 10
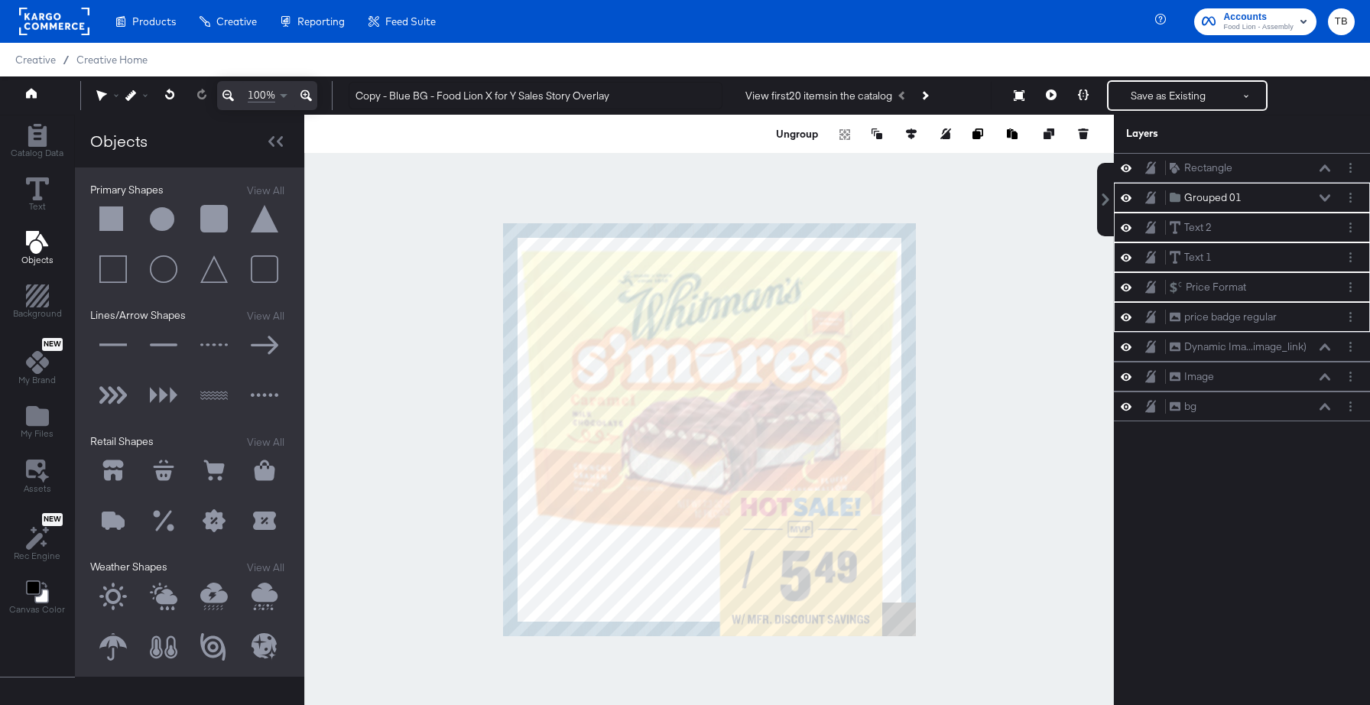
click at [1321, 196] on icon at bounding box center [1324, 197] width 11 height 7
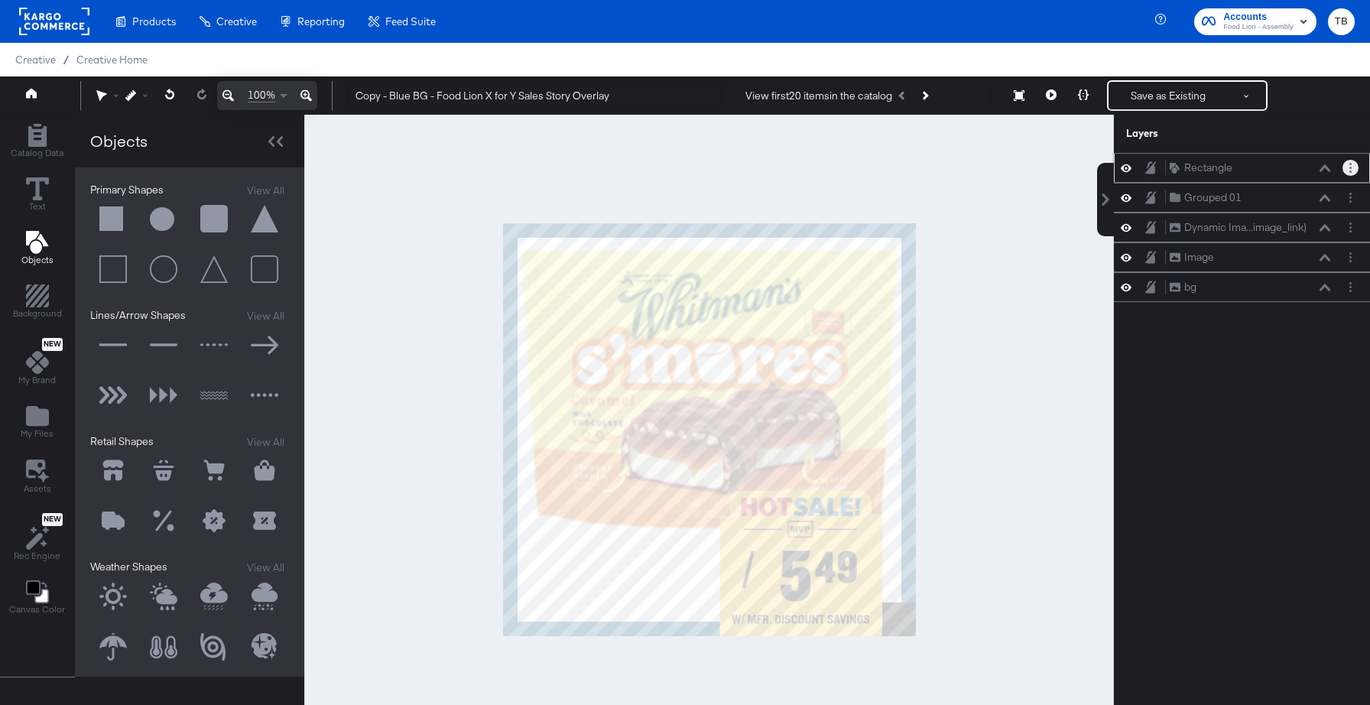
click at [1347, 167] on button "Layer Options" at bounding box center [1350, 168] width 16 height 16
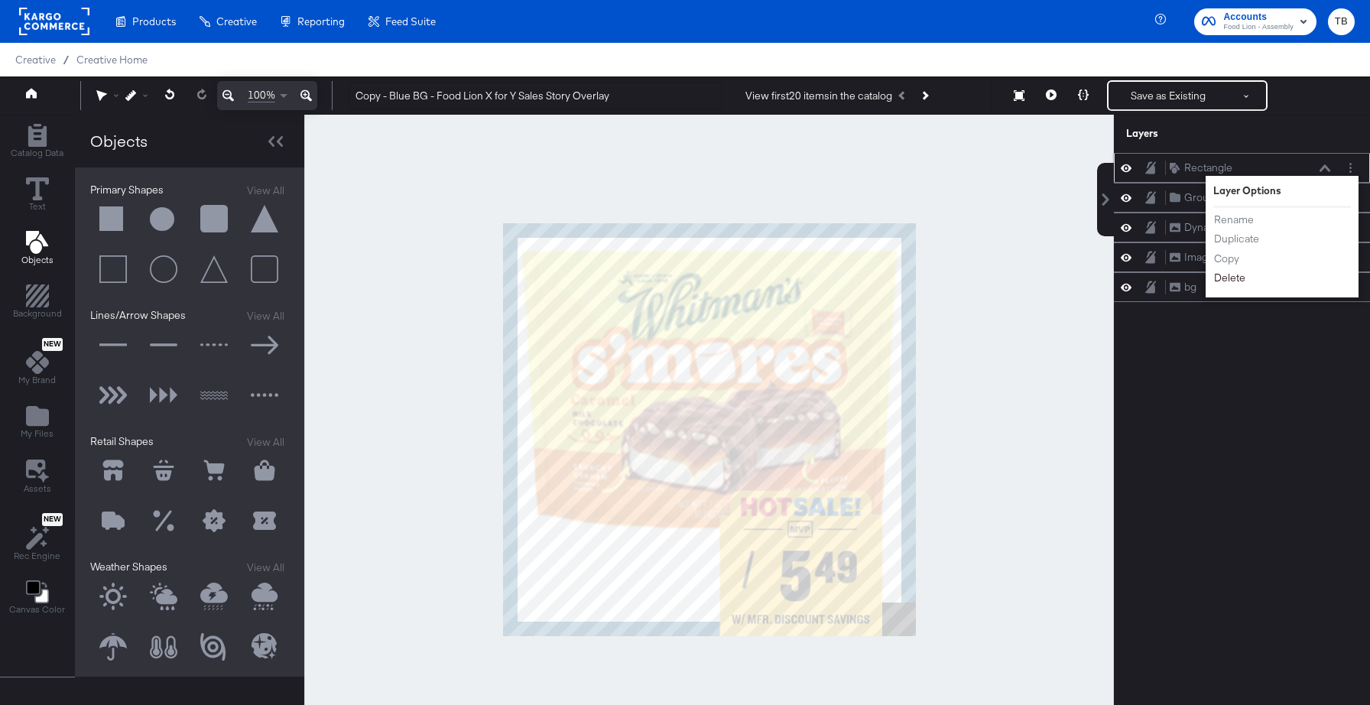
click at [1226, 283] on button "Delete" at bounding box center [1229, 278] width 33 height 16
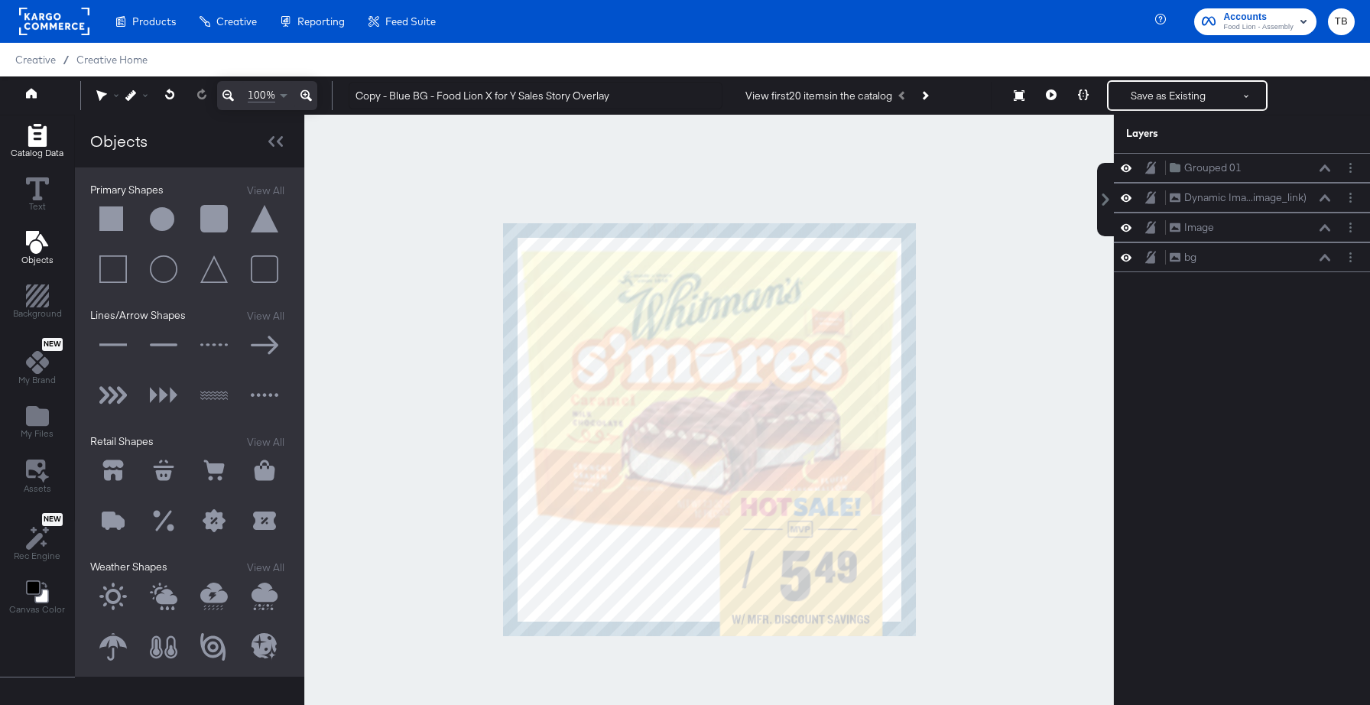
click at [31, 123] on button "Catalog Data" at bounding box center [37, 142] width 71 height 44
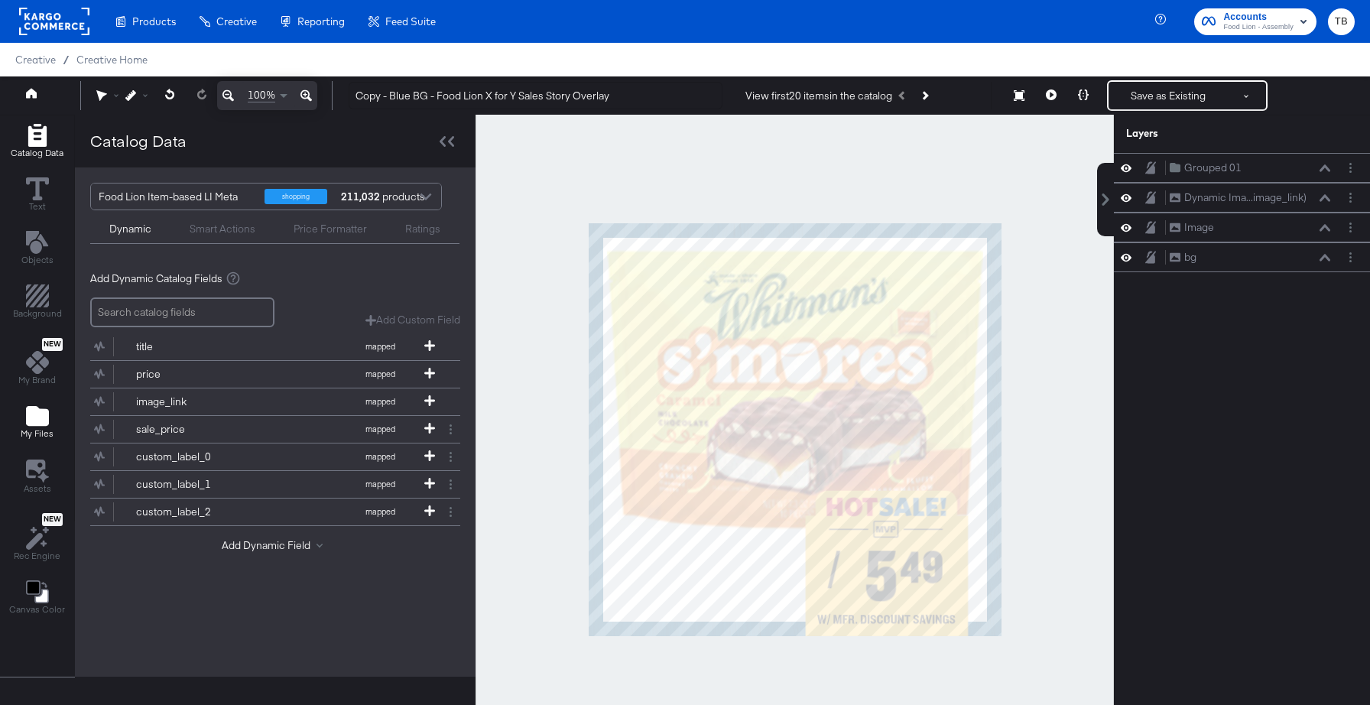
click at [27, 410] on icon "Add Files" at bounding box center [37, 416] width 23 height 20
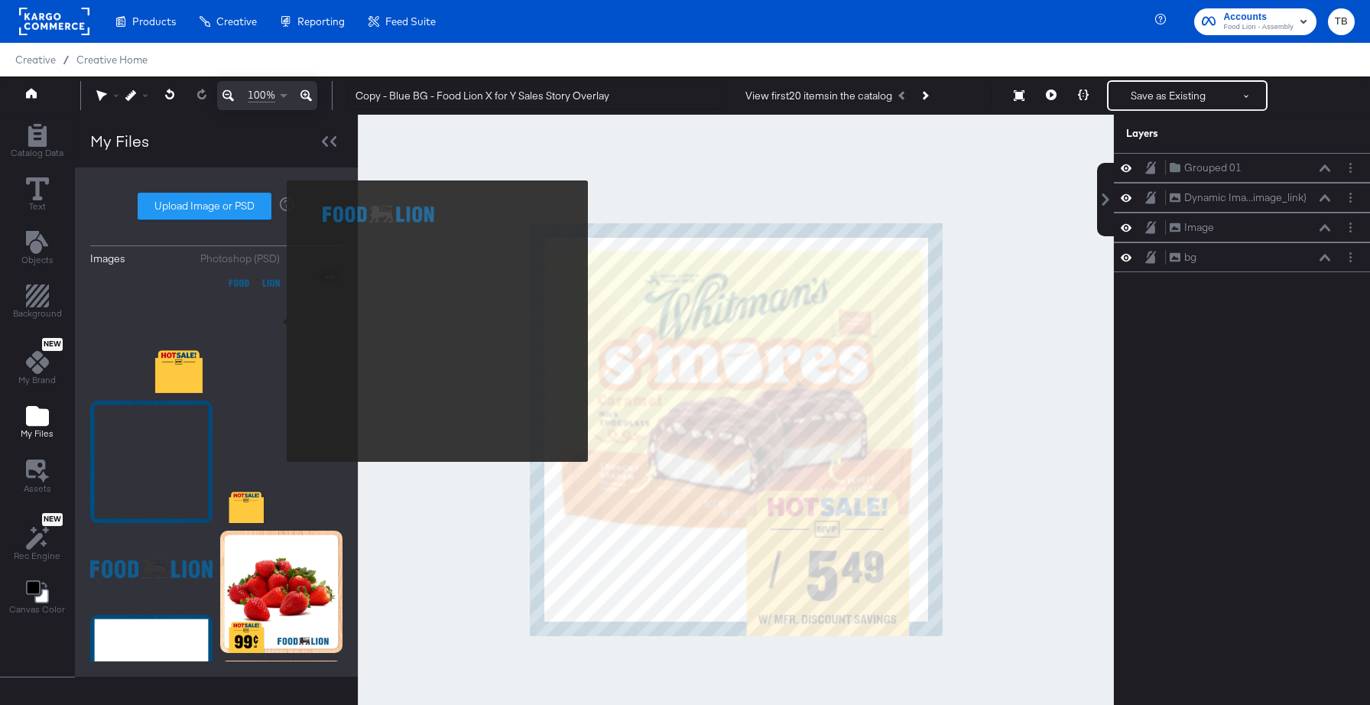
click at [277, 321] on img at bounding box center [281, 332] width 122 height 122
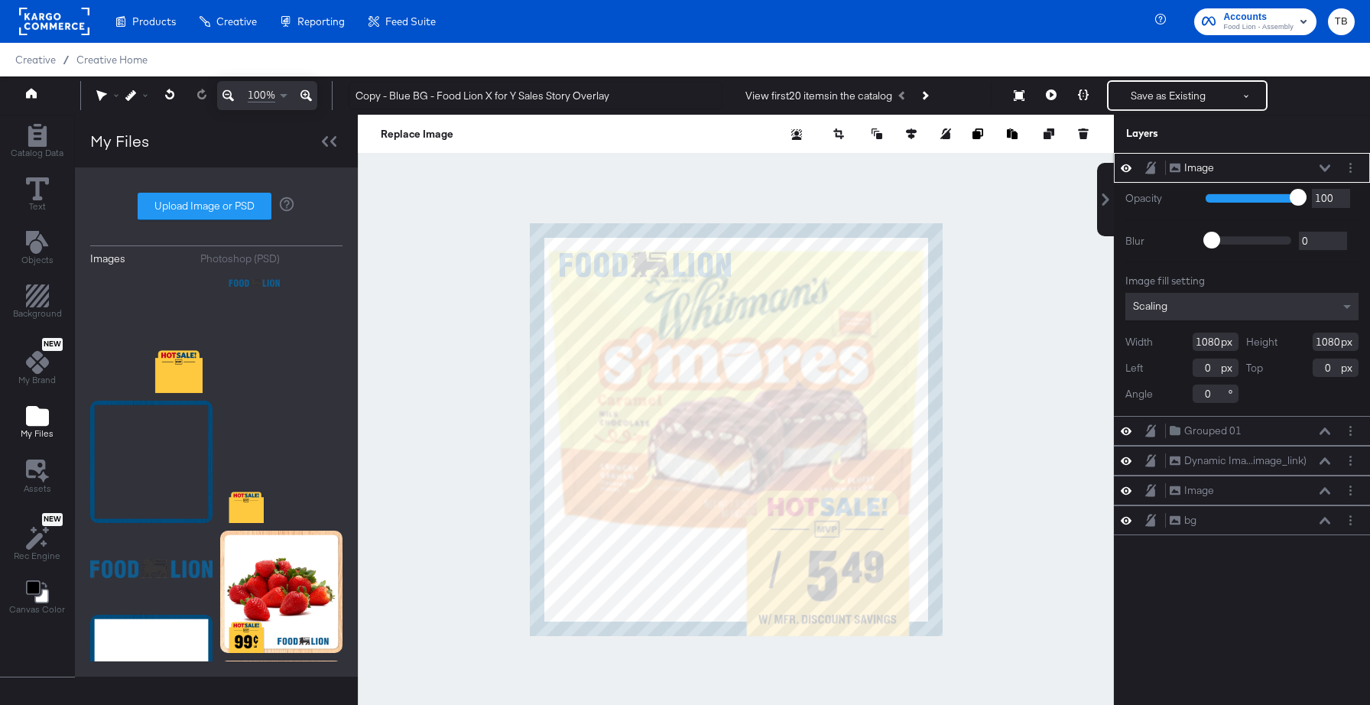
click at [1329, 167] on icon at bounding box center [1324, 168] width 11 height 8
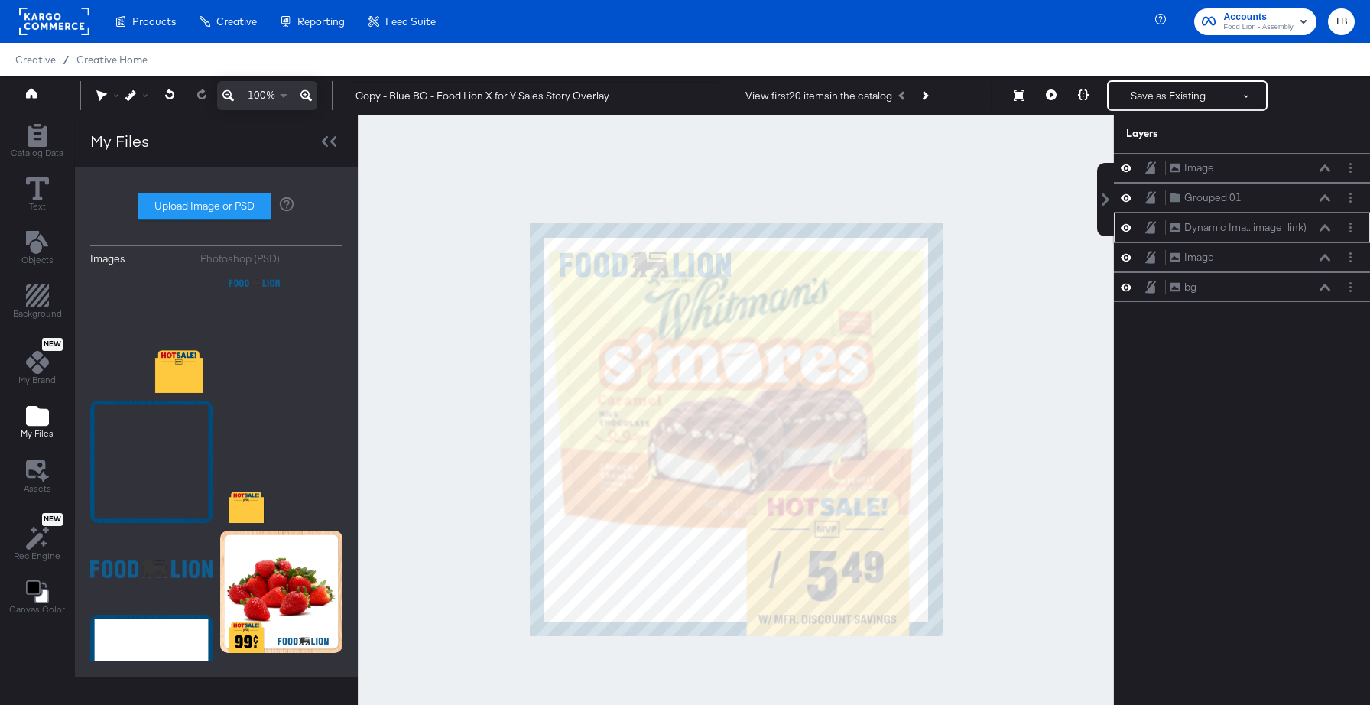
click at [1326, 228] on icon at bounding box center [1324, 227] width 11 height 7
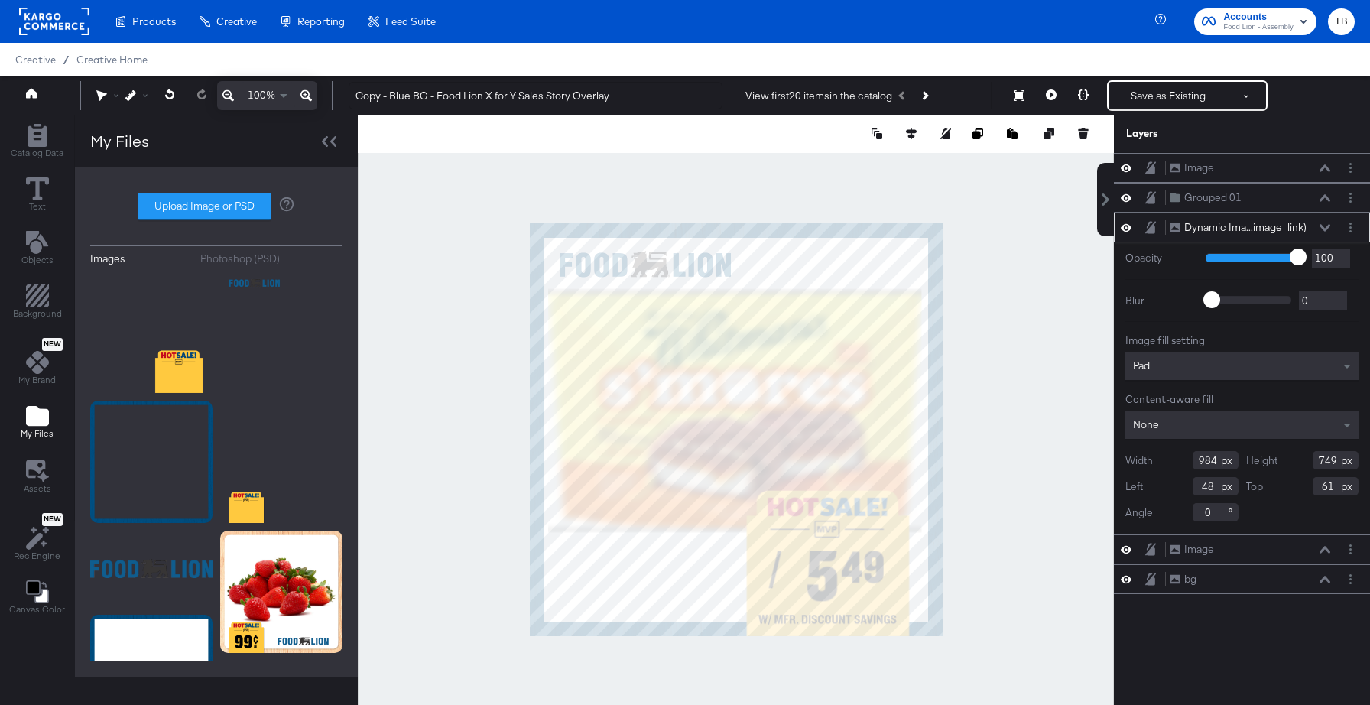
type input "977"
type input "643"
type input "167"
type input "637"
type input "173"
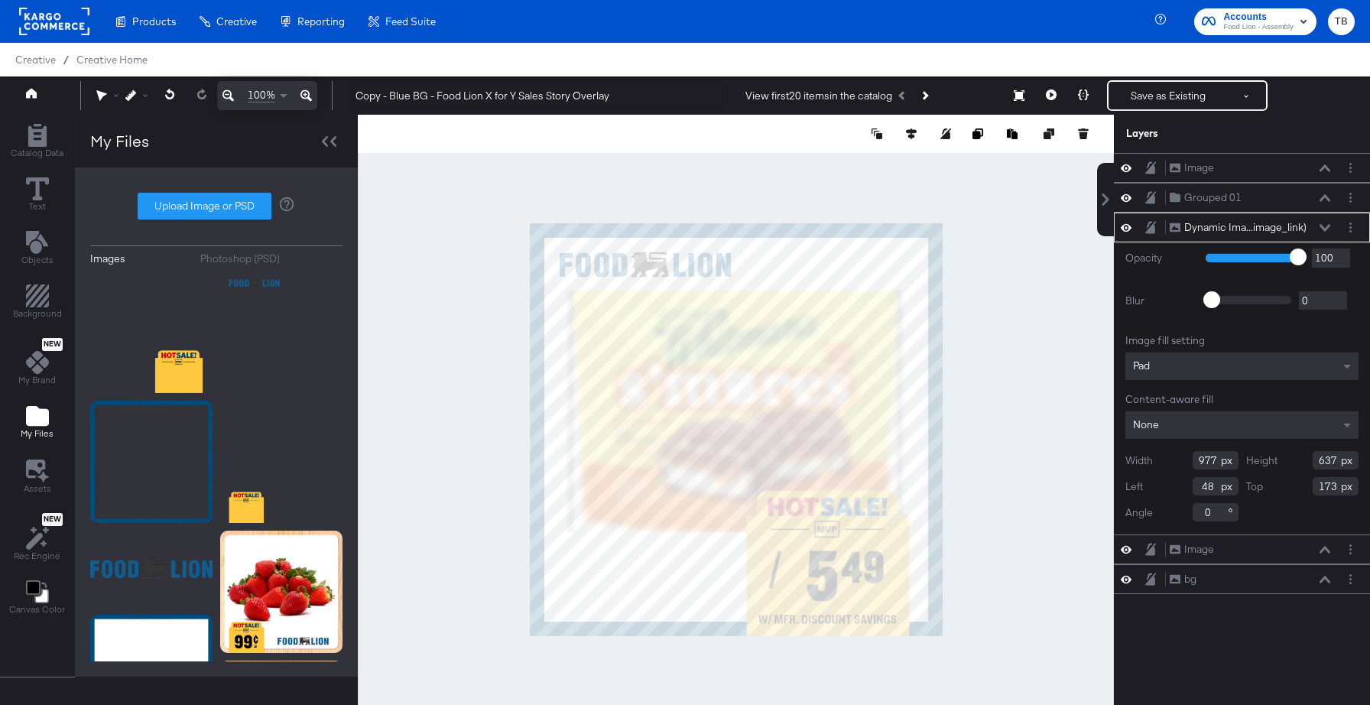
type input "629"
type input "181"
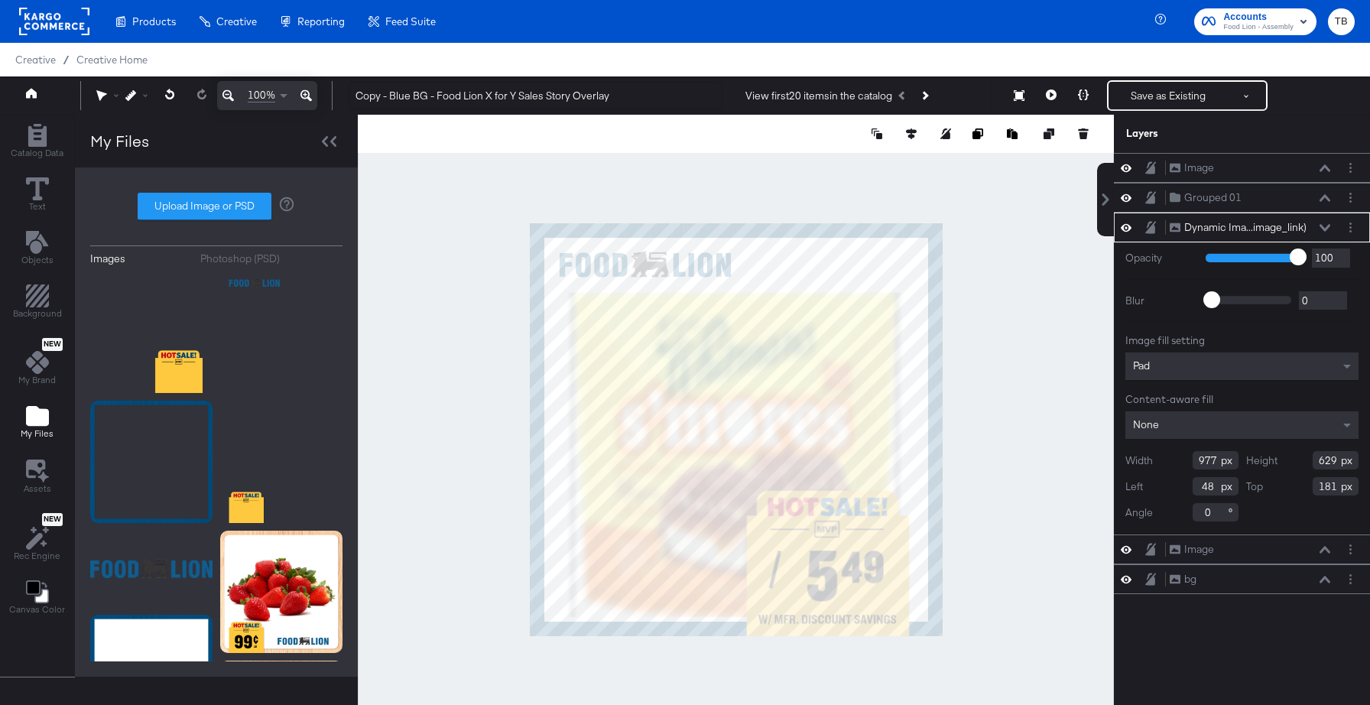
type input "848"
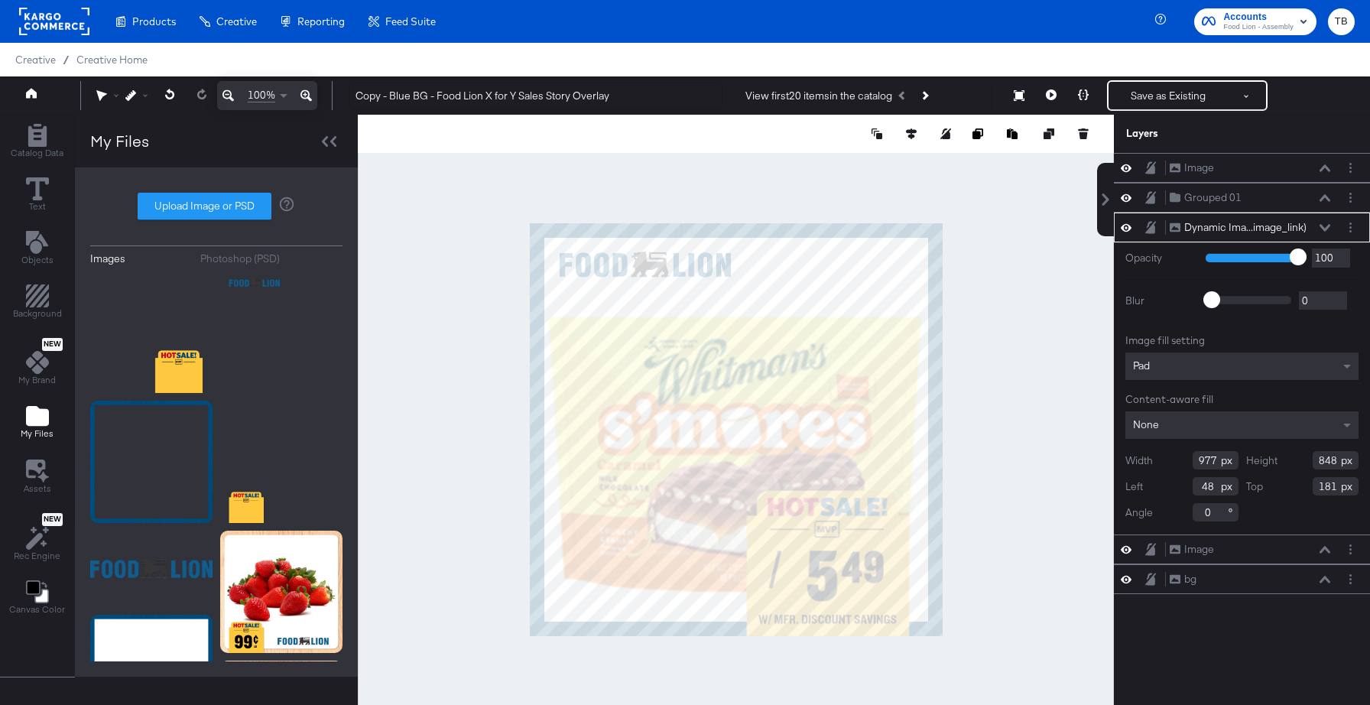
click at [1015, 537] on div at bounding box center [736, 429] width 756 height 629
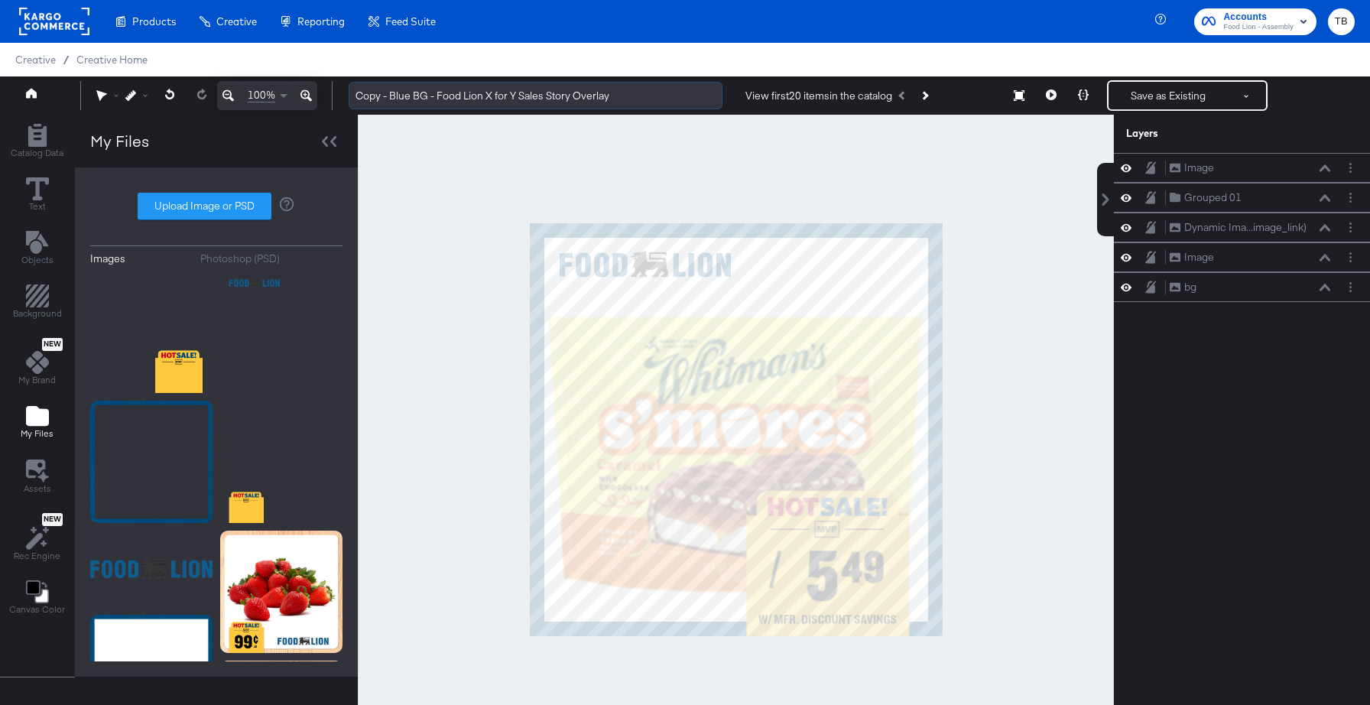
click at [624, 95] on input "Copy - Blue BG - Food Lion X for Y Sales Story Overlay" at bounding box center [536, 96] width 374 height 28
click at [391, 94] on input "Copy - Blue BG - Food Lion X for Y Sales Story Overlay V2" at bounding box center [536, 96] width 374 height 28
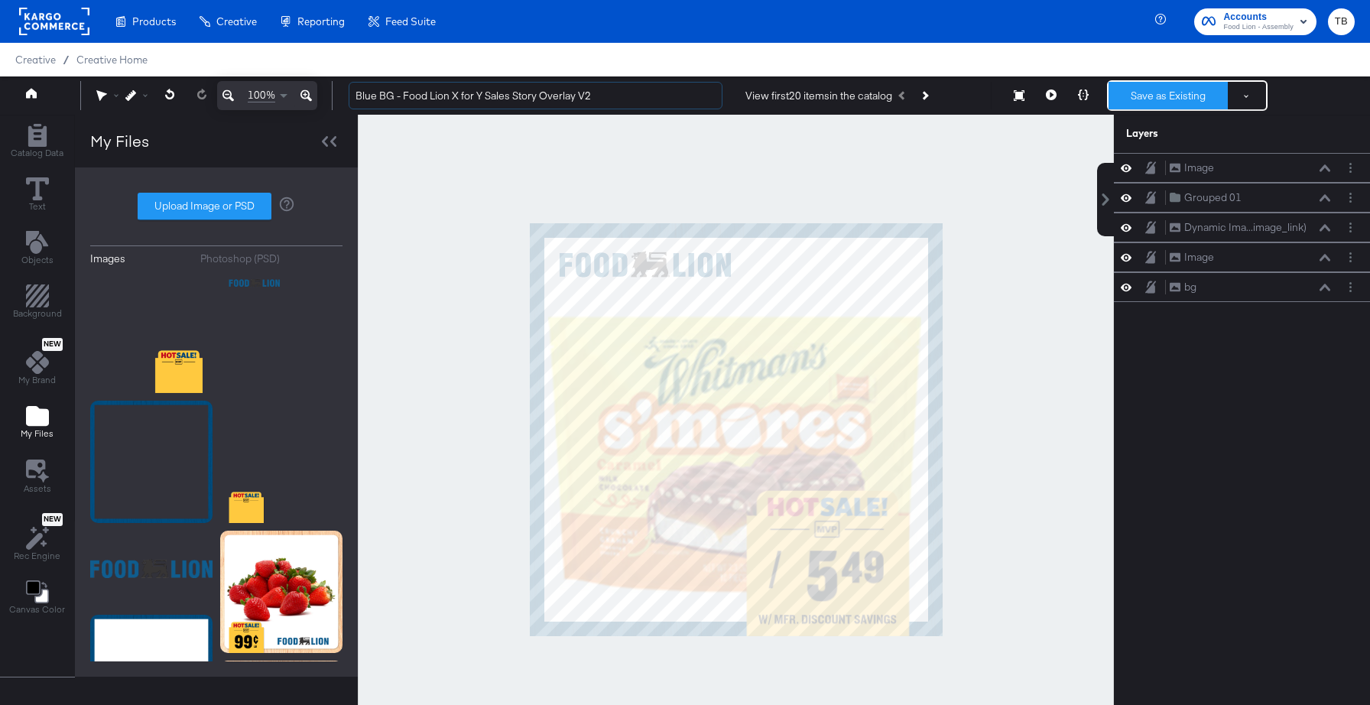
type input "Blue BG - Food Lion X for Y Sales Story Overlay V2"
click at [1174, 89] on button "Save as Existing" at bounding box center [1167, 96] width 119 height 28
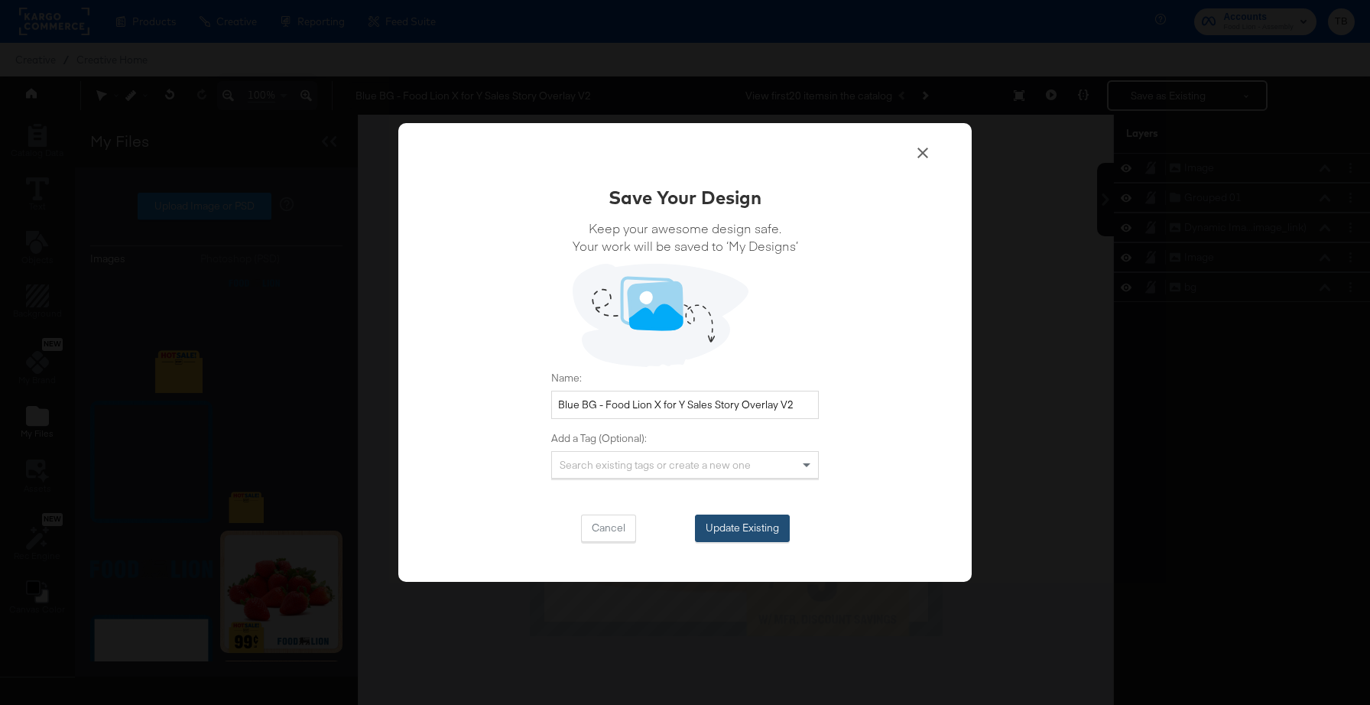
click at [751, 527] on button "Update Existing" at bounding box center [742, 528] width 95 height 28
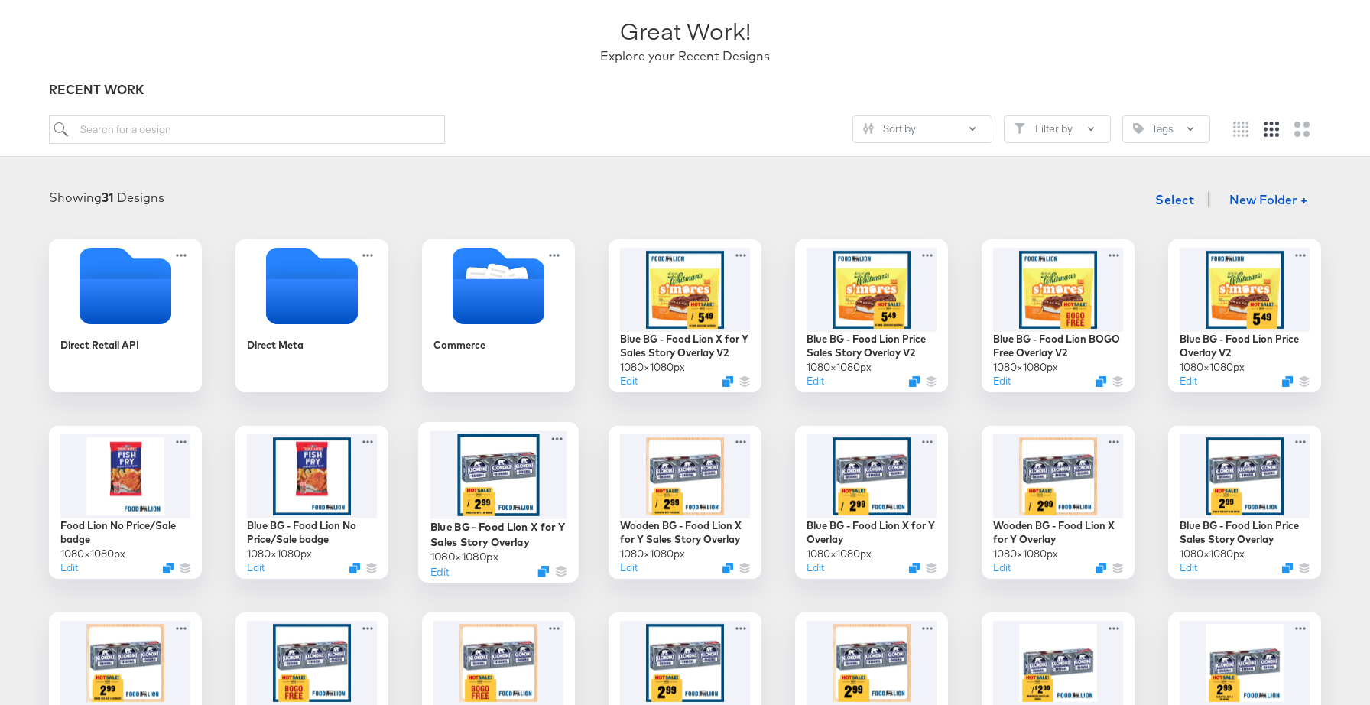
scroll to position [109, 0]
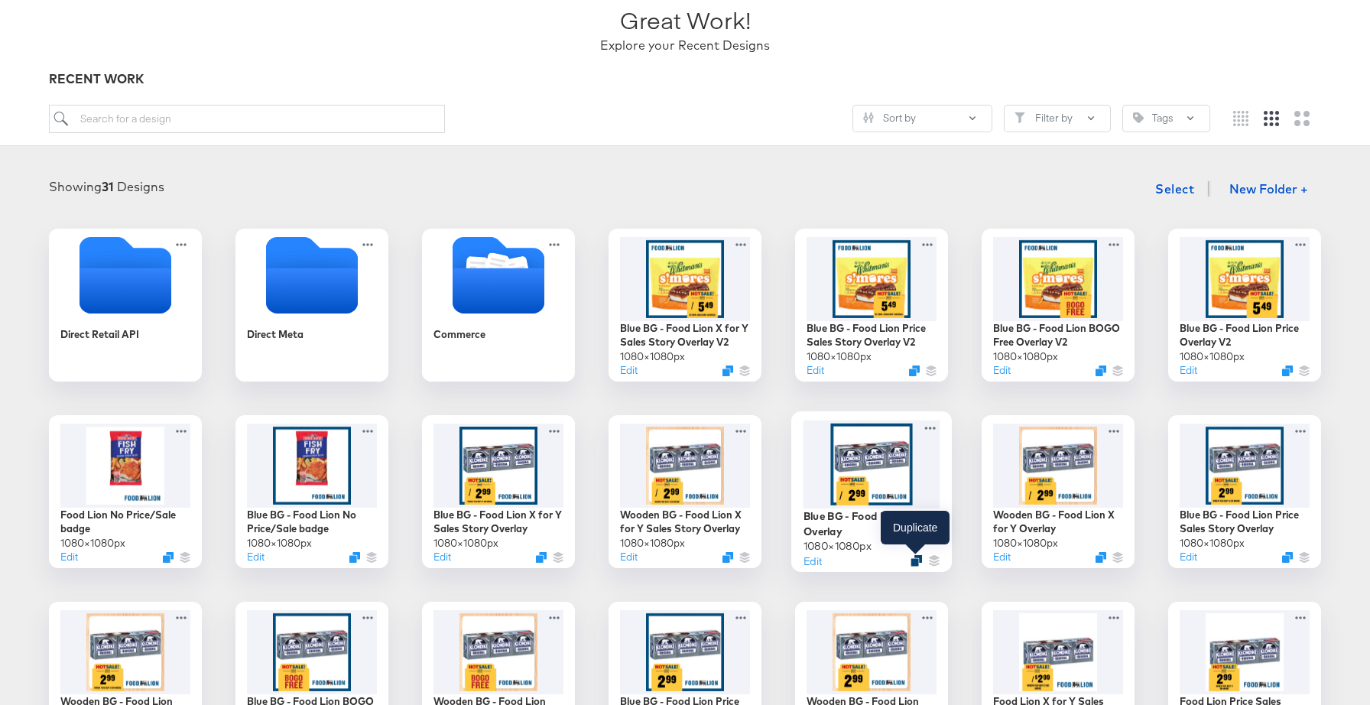
click at [913, 562] on icon "Duplicate" at bounding box center [915, 560] width 11 height 11
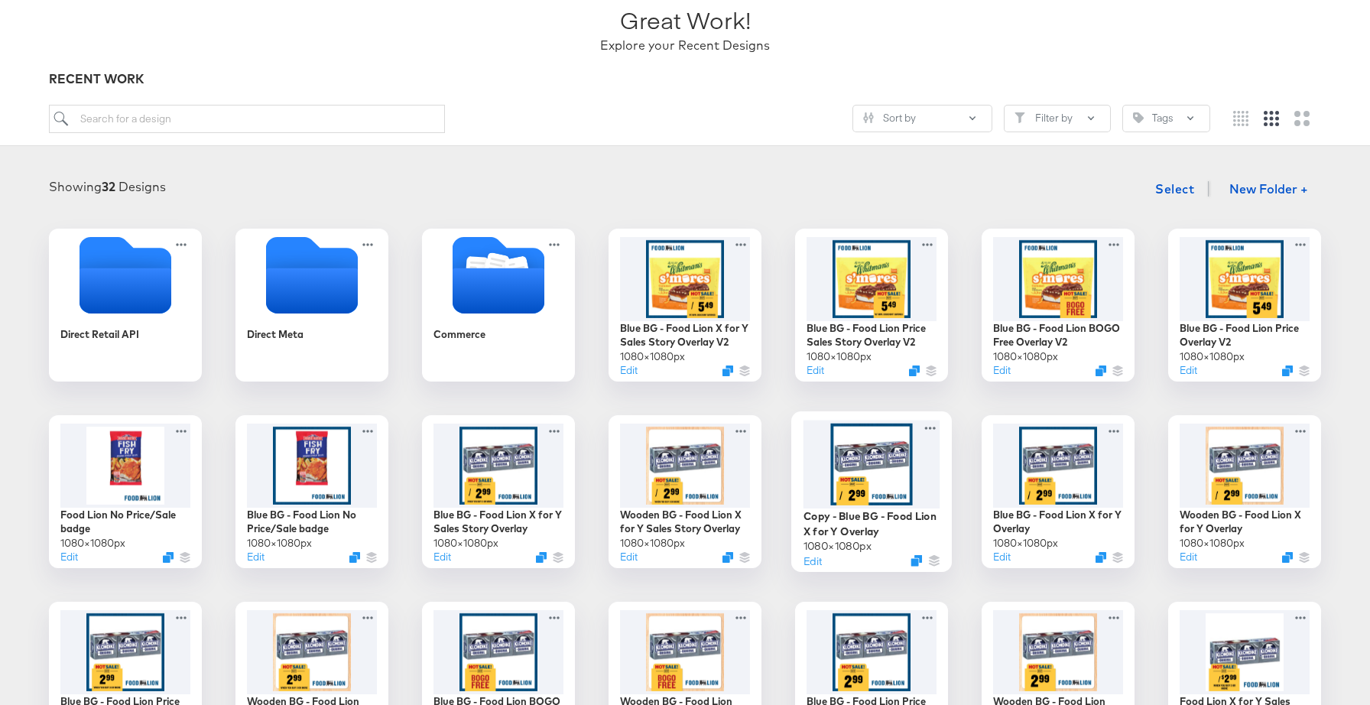
click at [905, 482] on div at bounding box center [871, 464] width 137 height 89
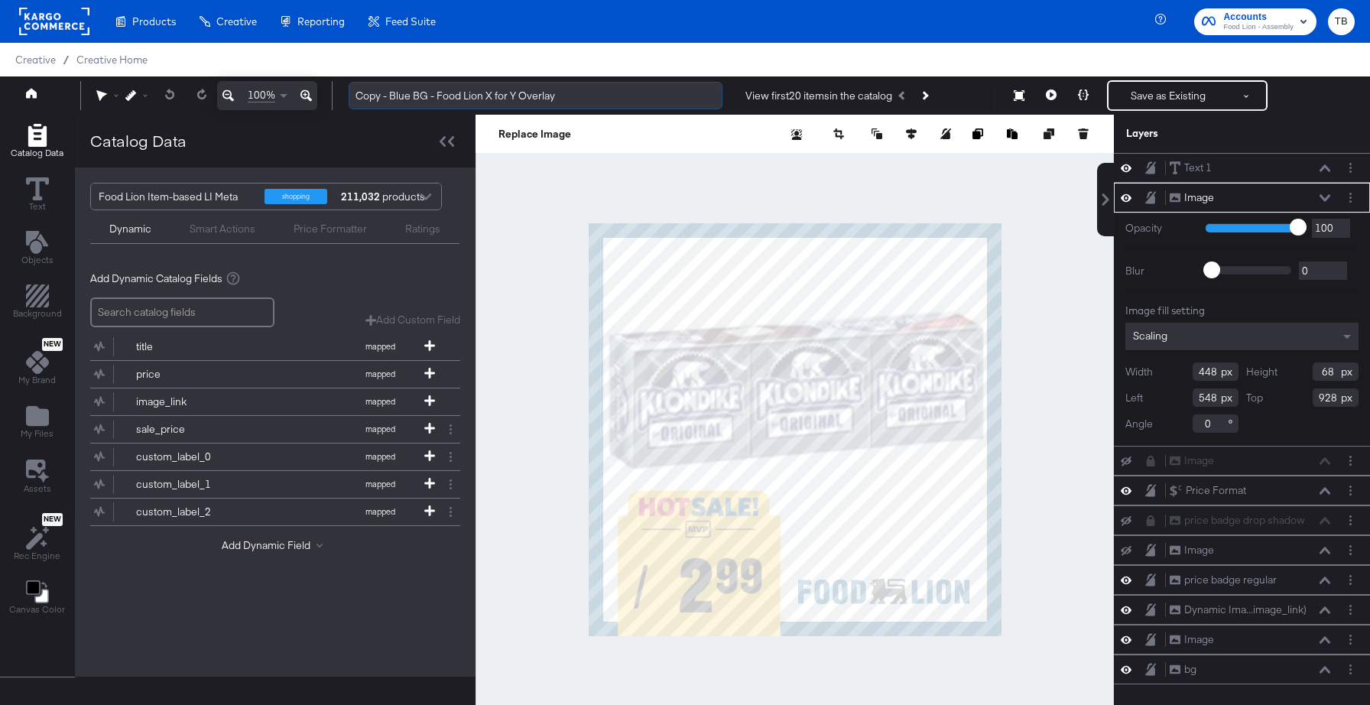
click at [591, 97] on input "Copy - Blue BG - Food Lion X for Y Overlay" at bounding box center [536, 96] width 374 height 28
click at [391, 92] on input "Copy - Blue BG - Food Lion X for Y Overlay V2" at bounding box center [536, 96] width 374 height 28
type input "Blue BG - Food Lion X for Y Overlay V2"
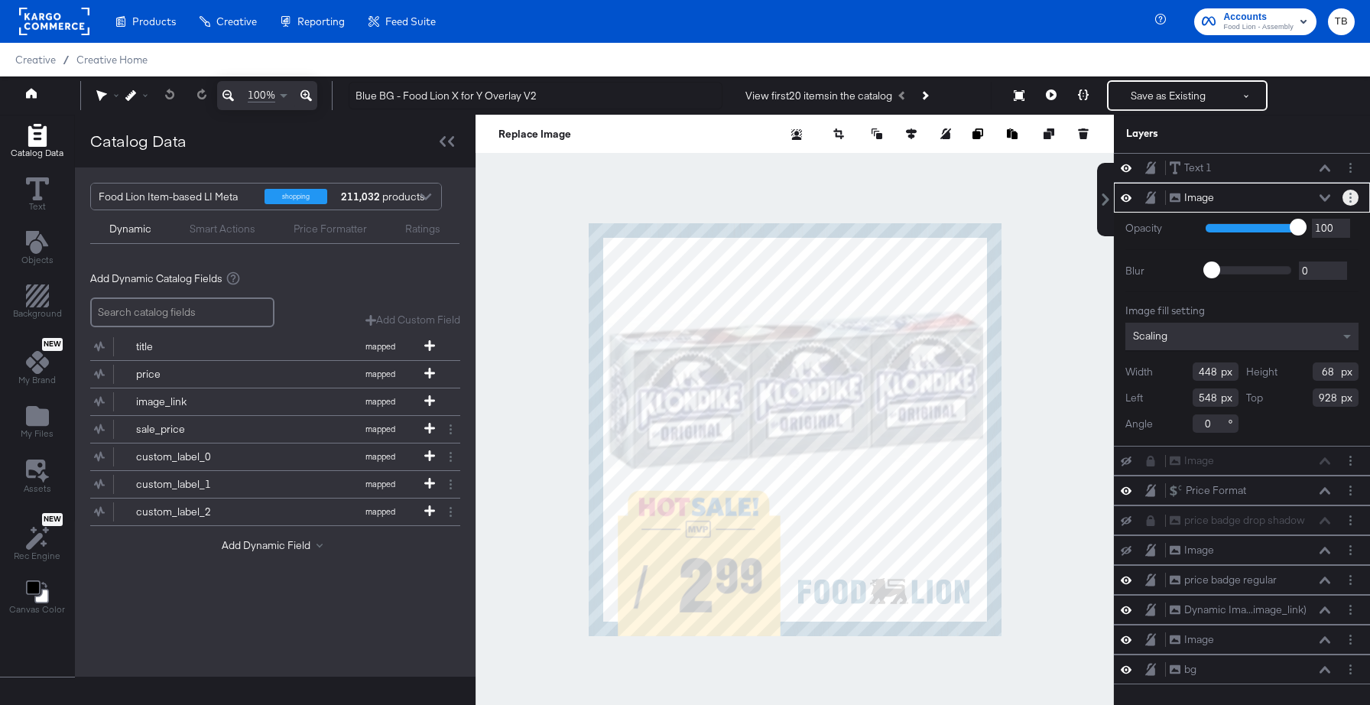
click at [1351, 199] on icon "Layer Options" at bounding box center [1350, 198] width 2 height 10
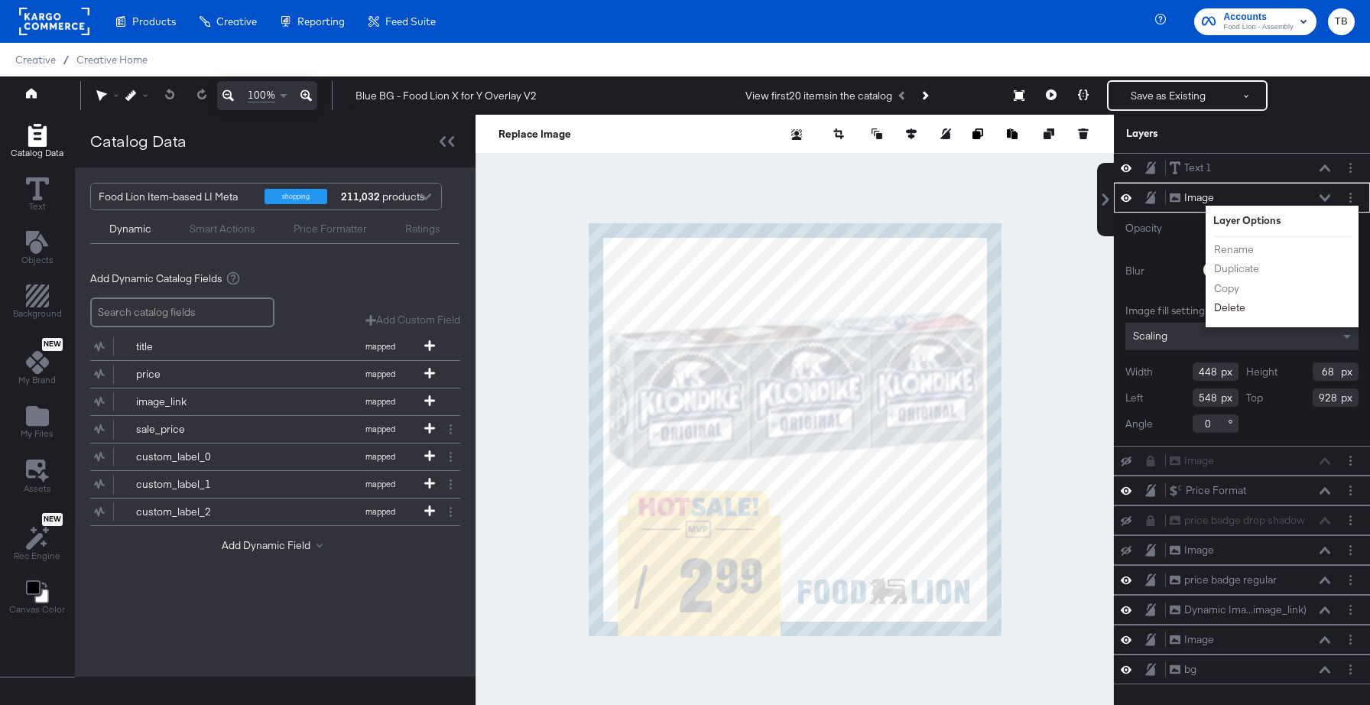
click at [1225, 304] on button "Delete" at bounding box center [1229, 308] width 33 height 16
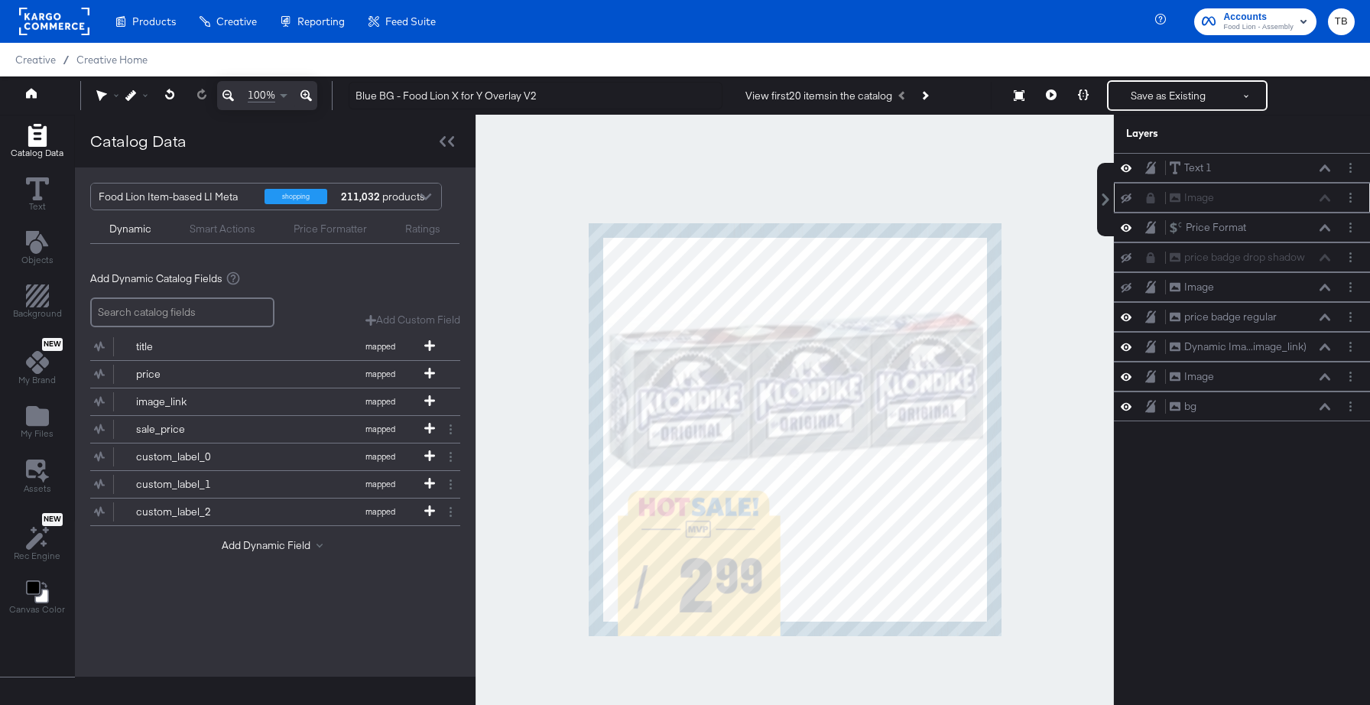
click at [1147, 195] on icon at bounding box center [1150, 198] width 11 height 11
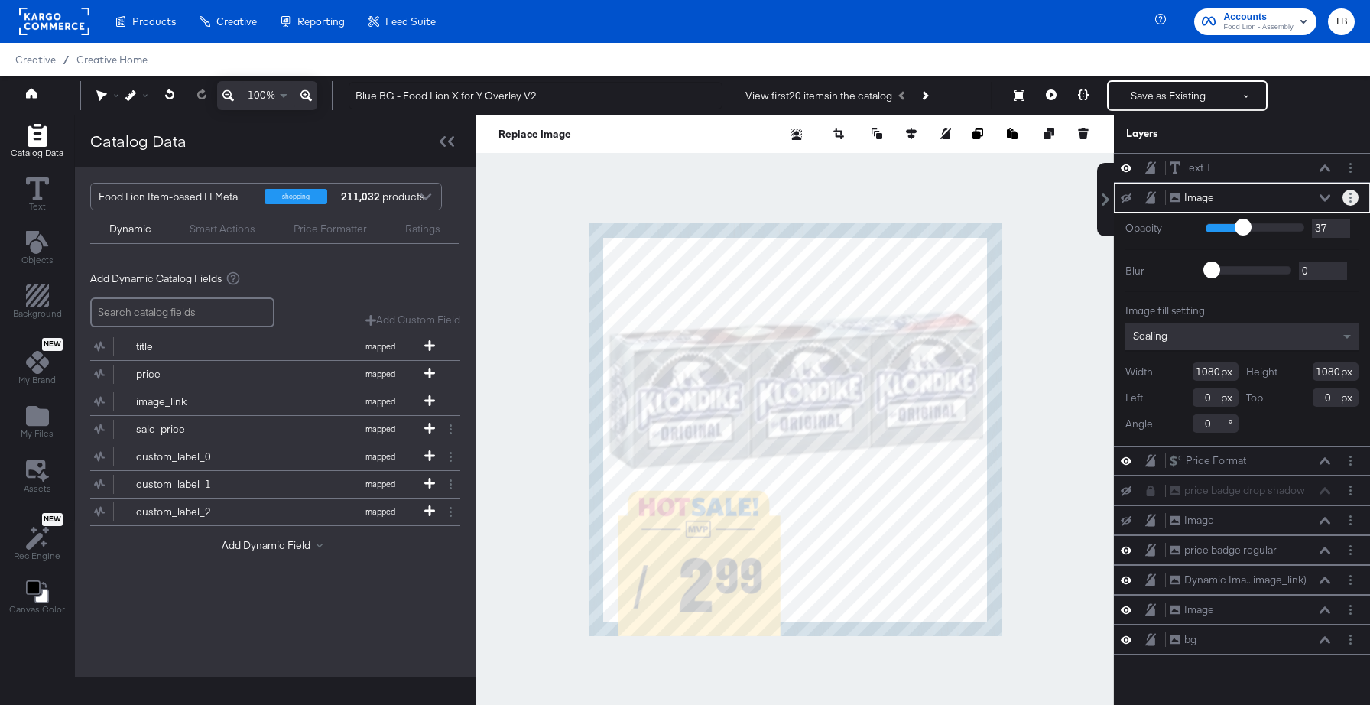
click at [1353, 193] on button "Layer Options" at bounding box center [1350, 198] width 16 height 16
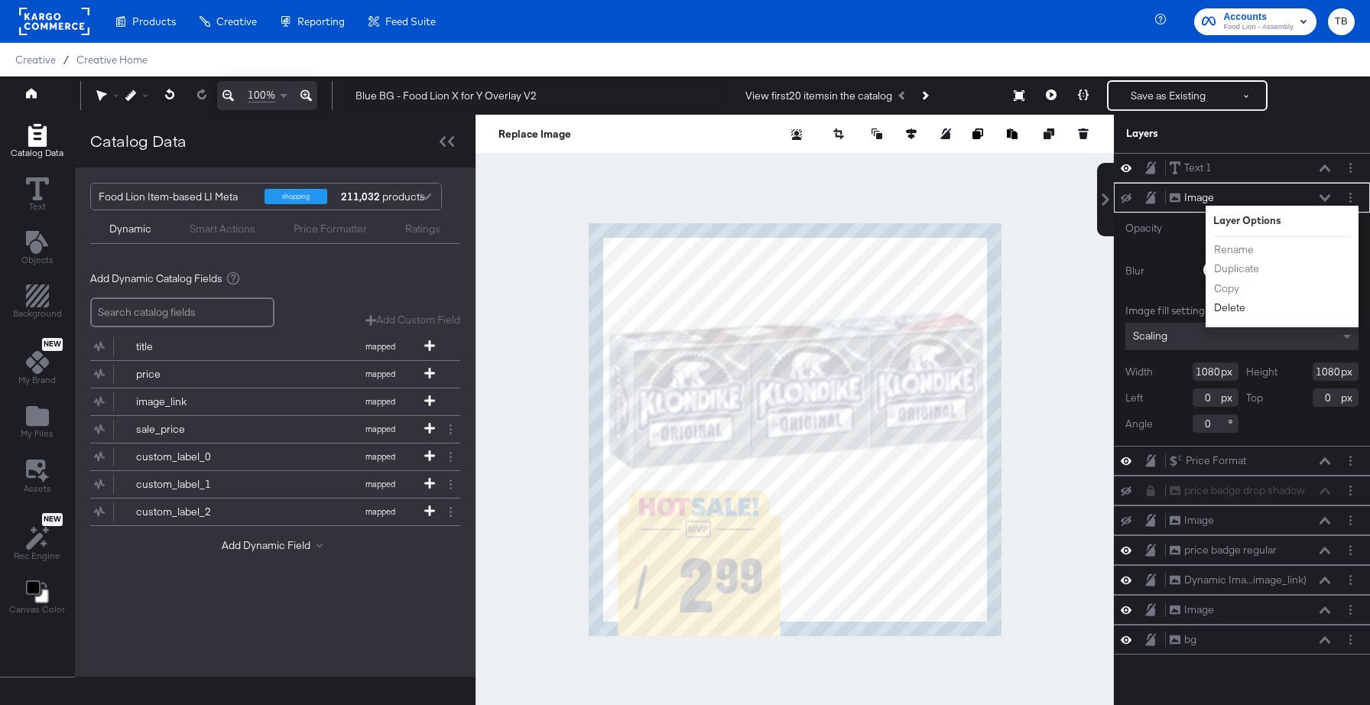
click at [1231, 307] on button "Delete" at bounding box center [1229, 308] width 33 height 16
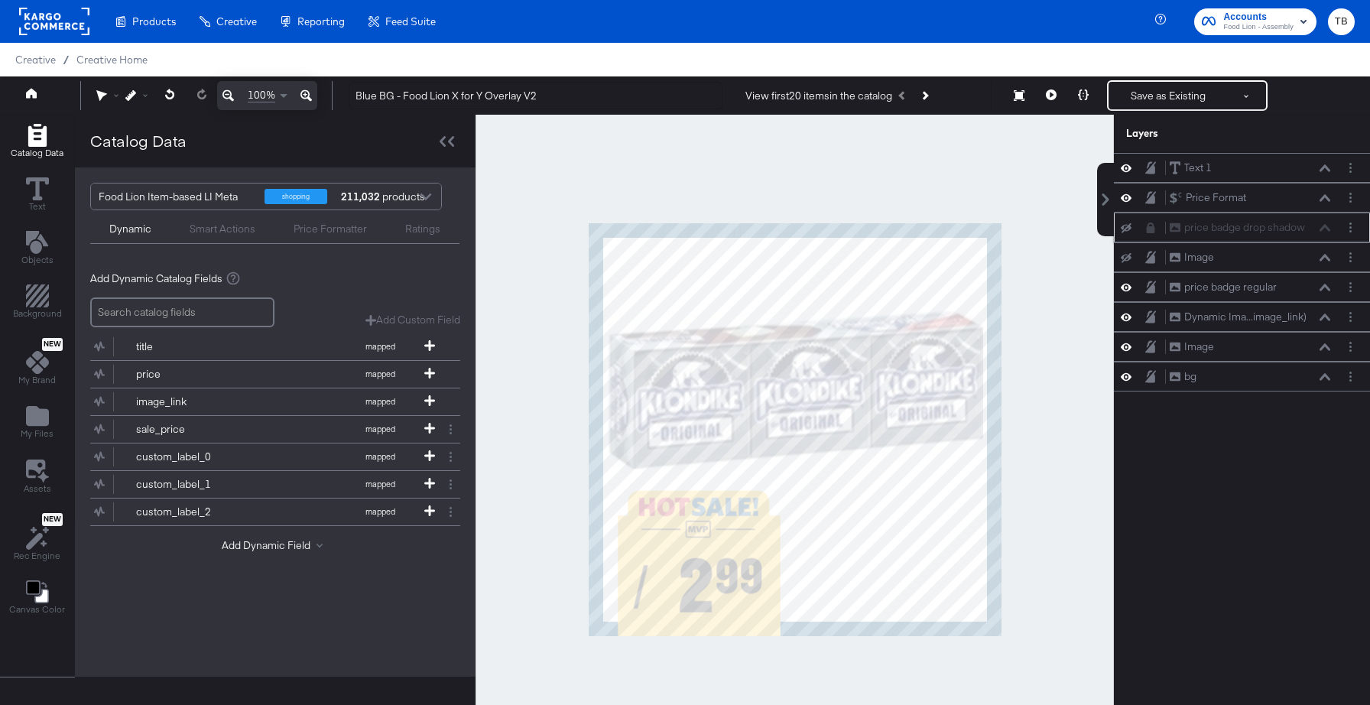
click at [1150, 230] on icon at bounding box center [1151, 227] width 8 height 11
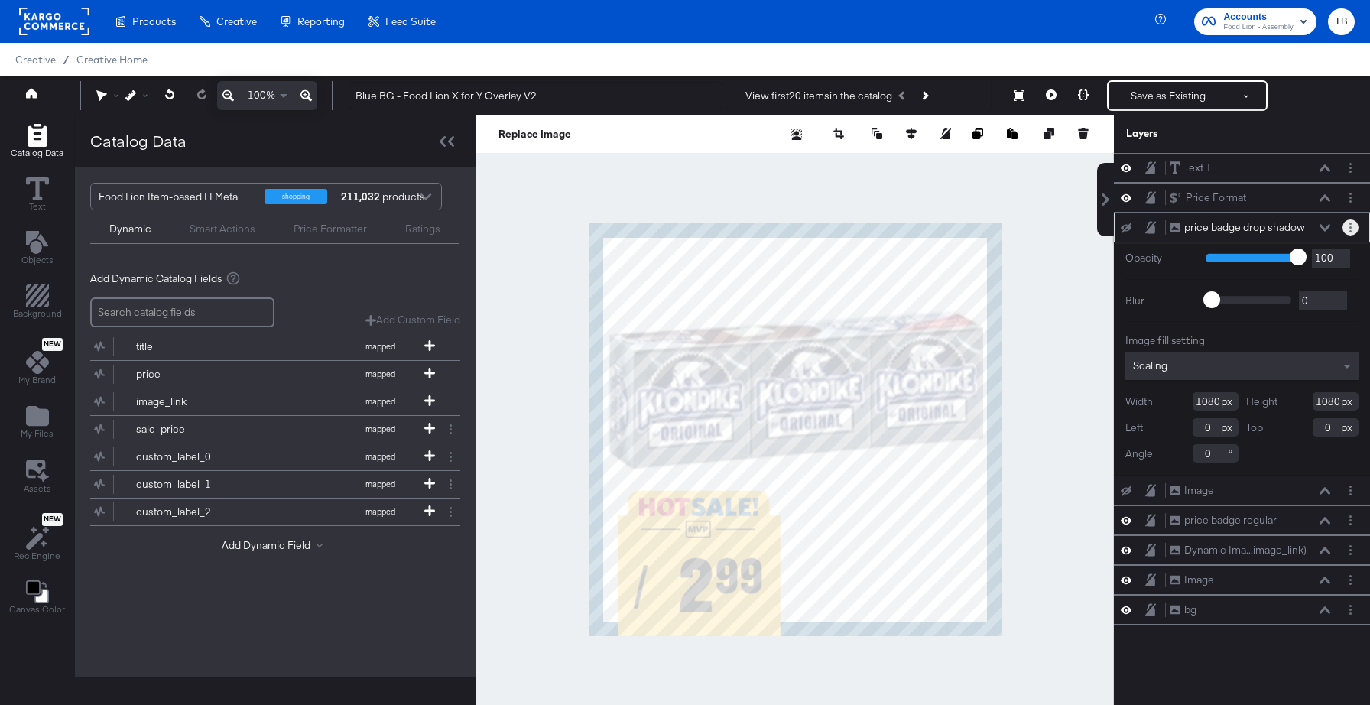
click at [1350, 227] on circle "Layer Options" at bounding box center [1350, 227] width 2 height 2
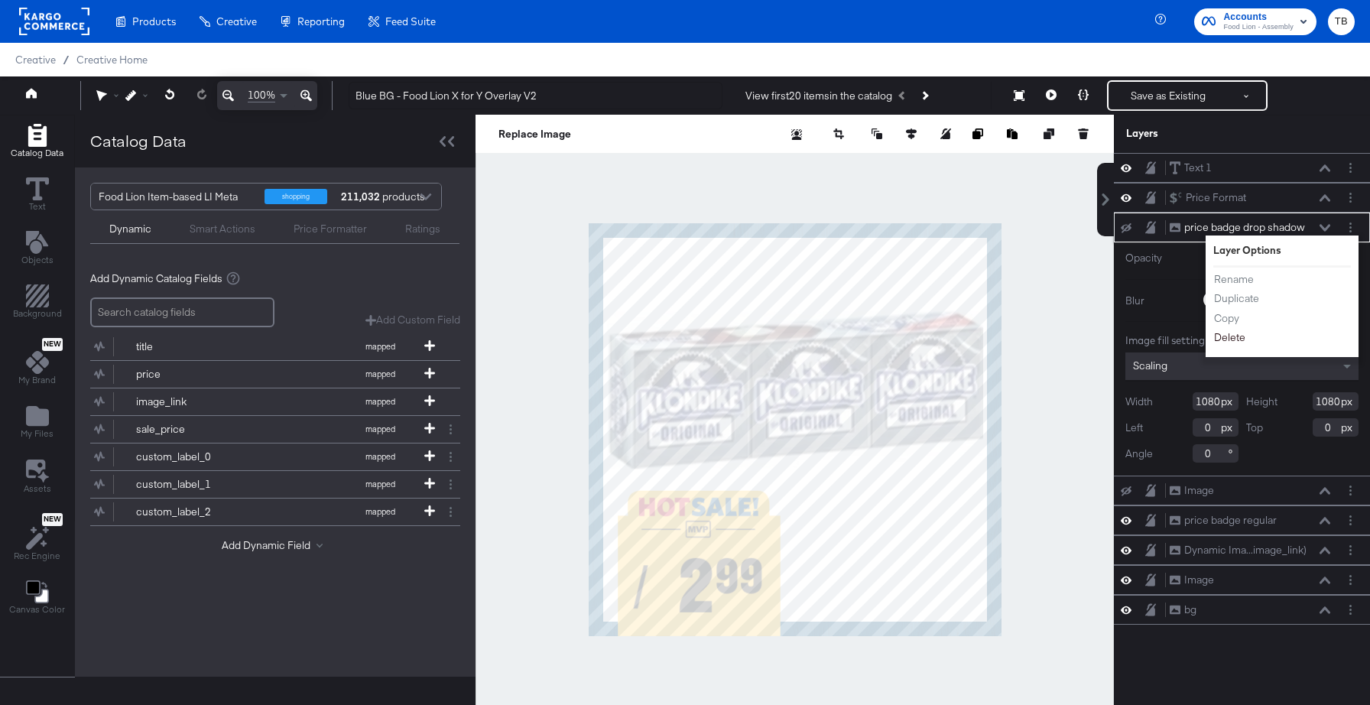
click at [1237, 334] on button "Delete" at bounding box center [1229, 337] width 33 height 16
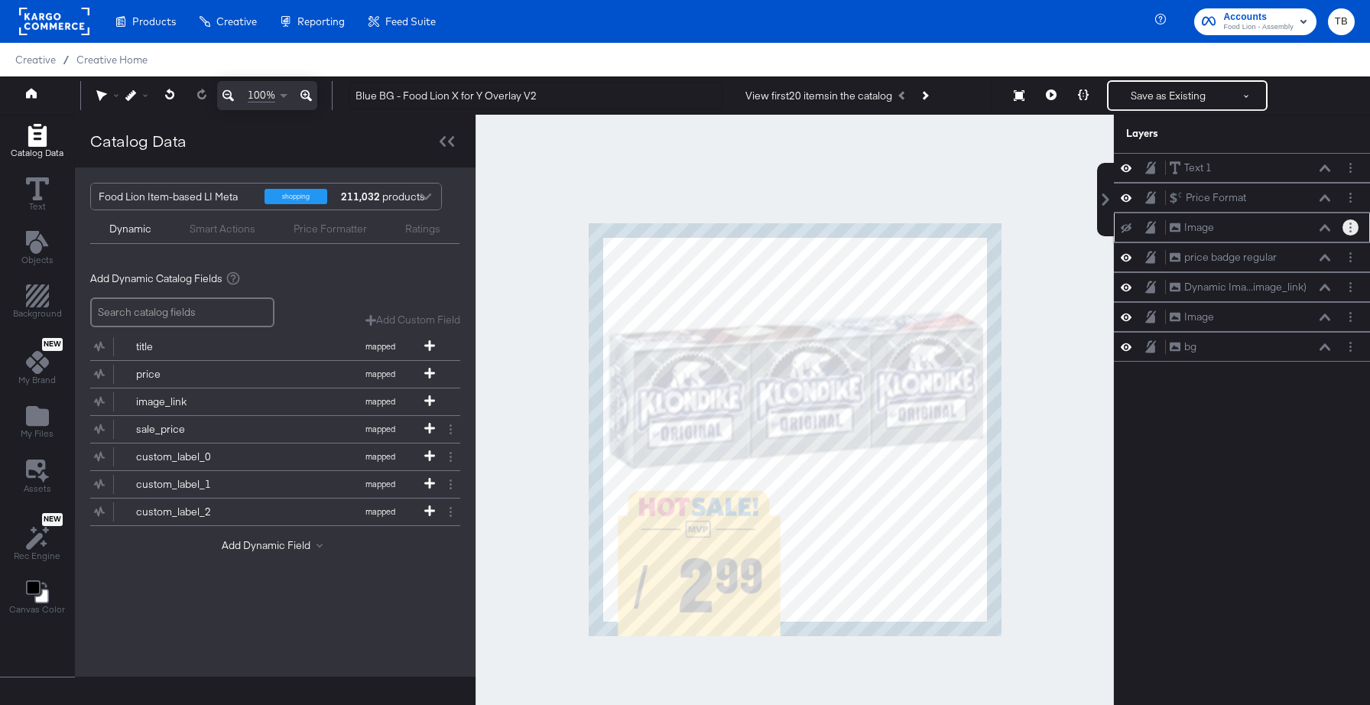
click at [1355, 230] on button "Layer Options" at bounding box center [1350, 227] width 16 height 16
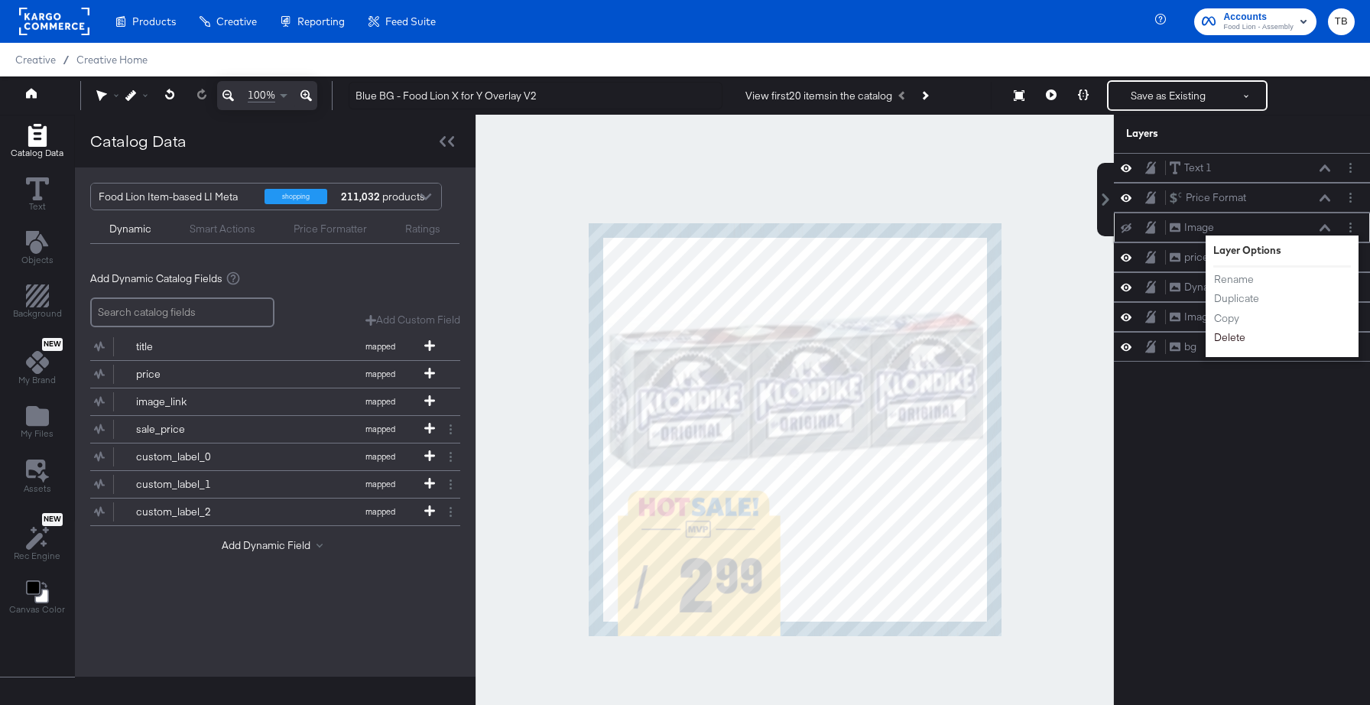
click at [1241, 339] on button "Delete" at bounding box center [1229, 337] width 33 height 16
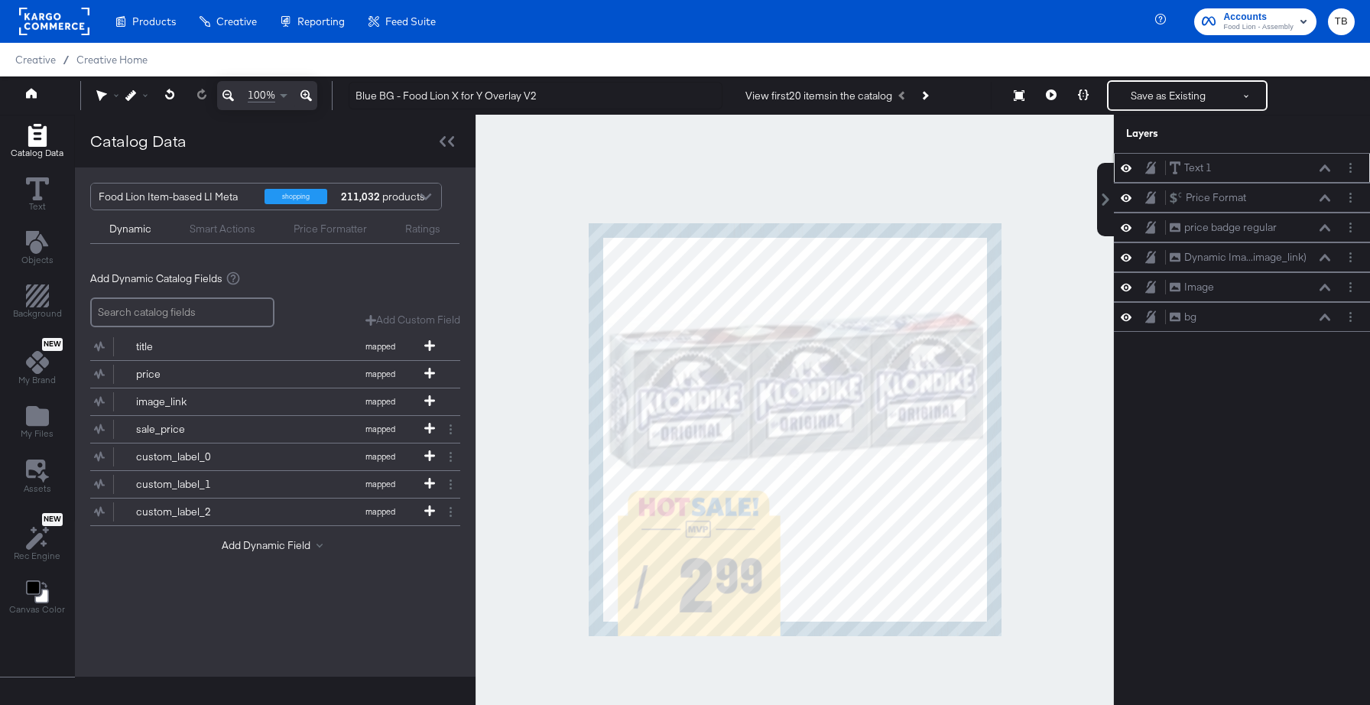
click at [1127, 167] on icon at bounding box center [1126, 167] width 11 height 13
click at [1127, 167] on icon at bounding box center [1126, 169] width 11 height 10
click at [1128, 196] on icon at bounding box center [1126, 198] width 11 height 8
click at [1128, 196] on icon at bounding box center [1126, 198] width 11 height 10
click at [1327, 226] on icon at bounding box center [1324, 227] width 11 height 7
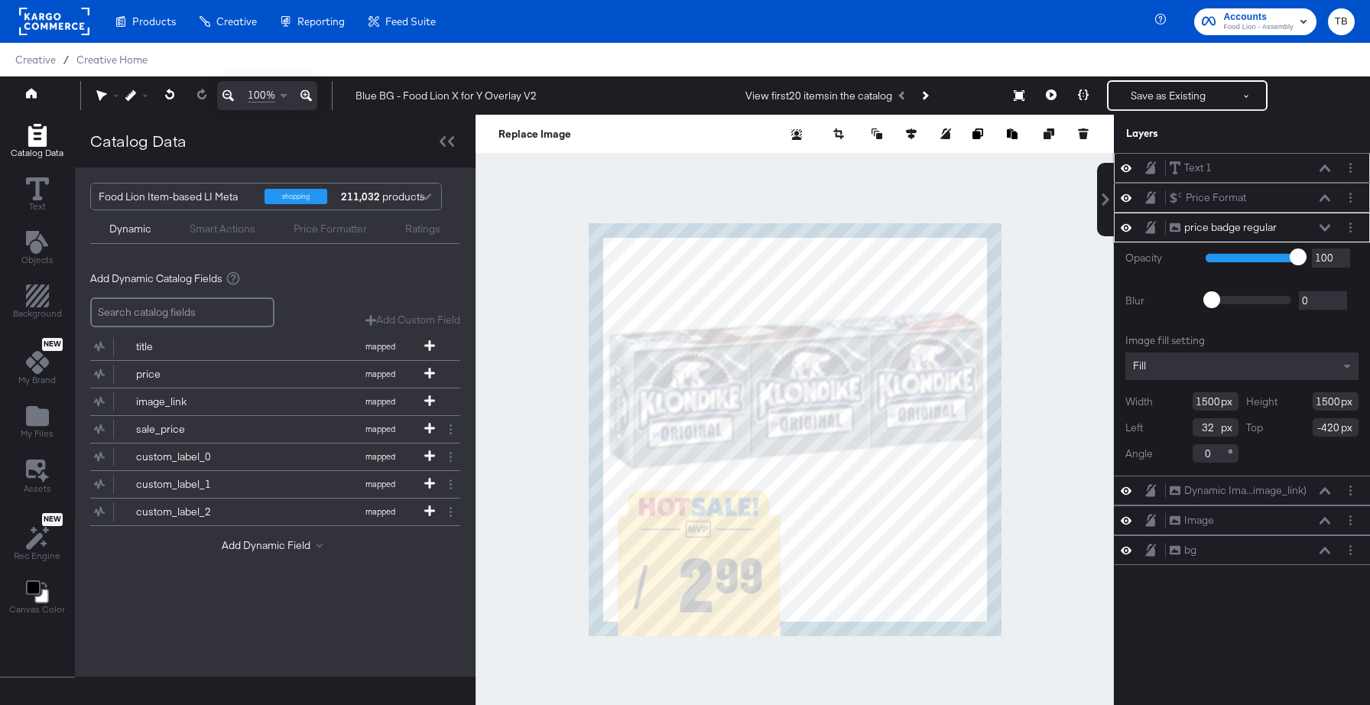
click at [1325, 196] on icon at bounding box center [1324, 197] width 11 height 7
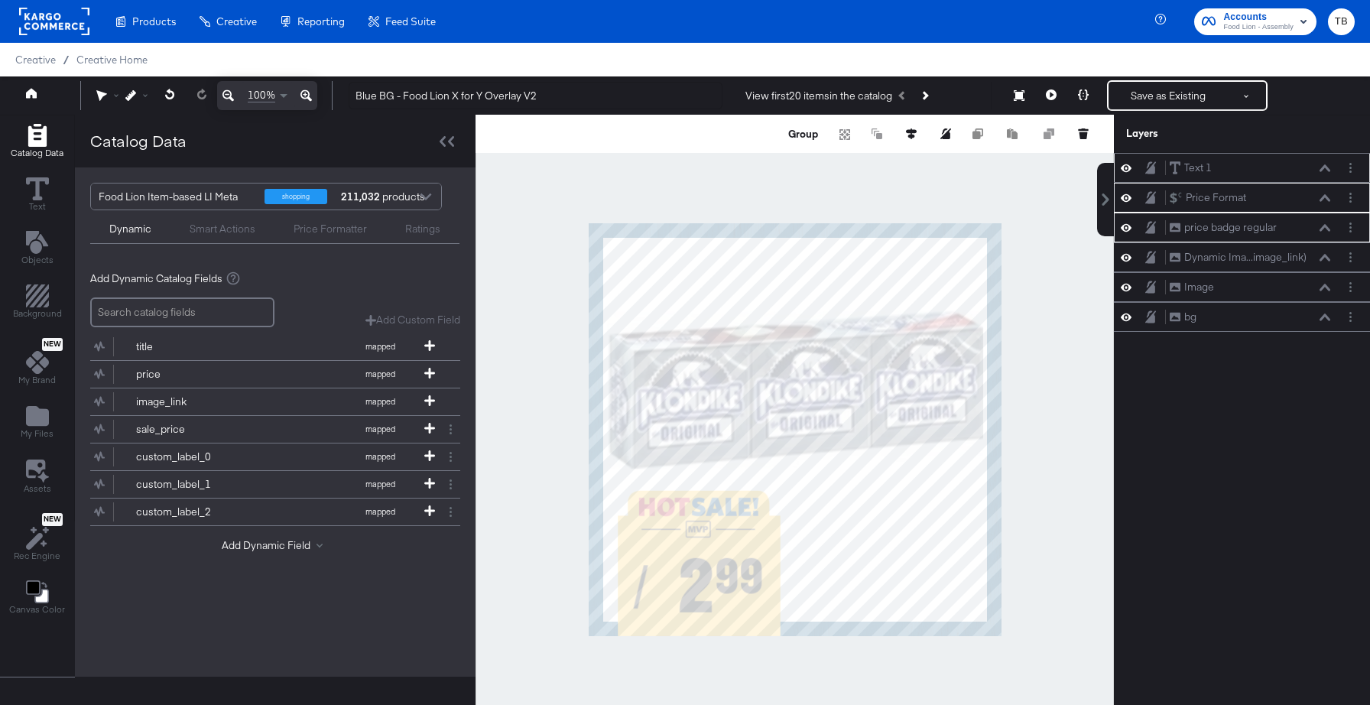
click at [1327, 170] on icon at bounding box center [1324, 168] width 11 height 8
click at [811, 136] on button "Group" at bounding box center [803, 133] width 34 height 15
click at [31, 248] on icon "Add Text" at bounding box center [36, 242] width 22 height 23
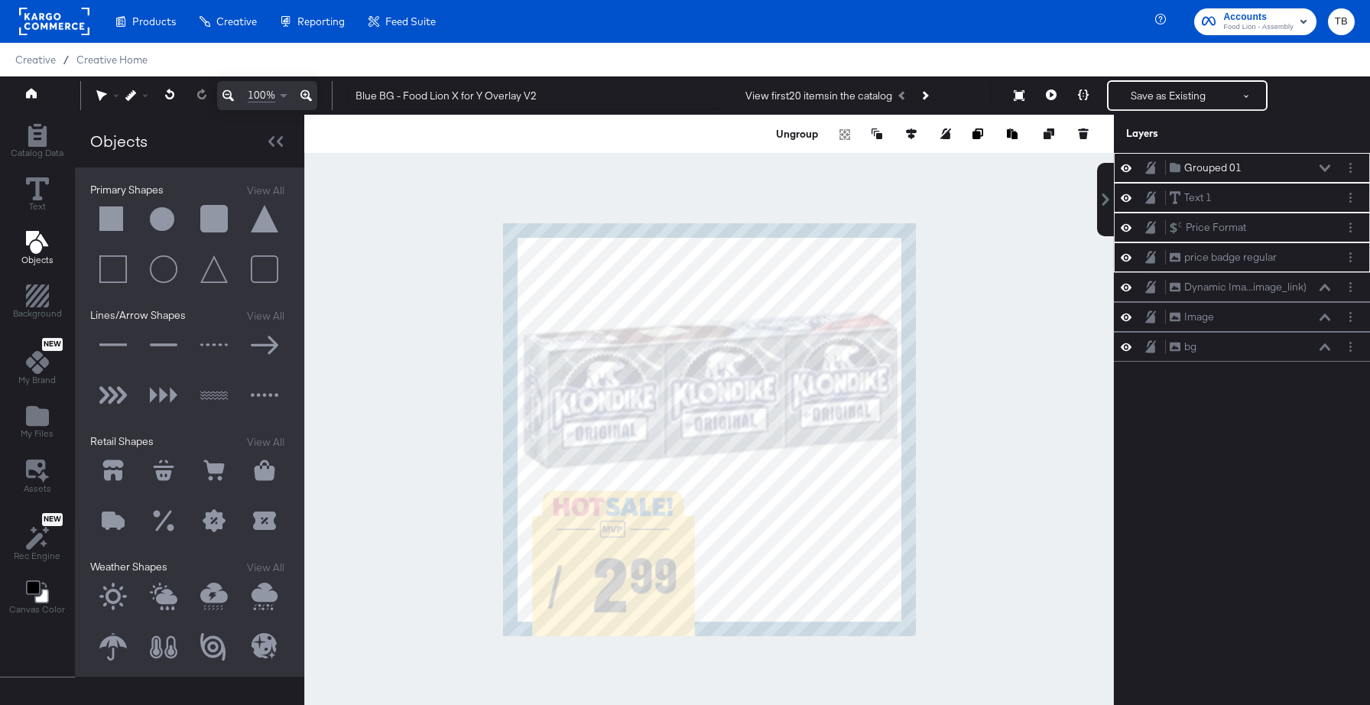
click at [117, 219] on button at bounding box center [113, 219] width 46 height 46
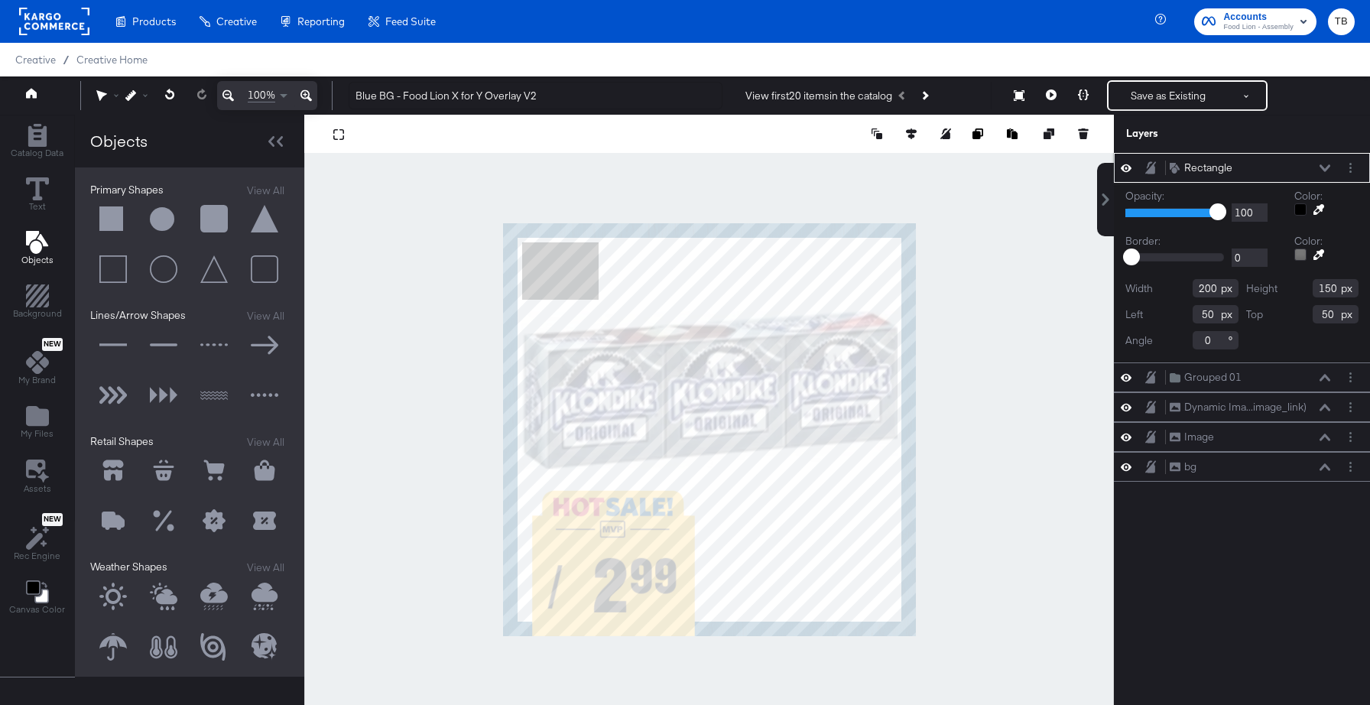
click at [1214, 292] on input "200" at bounding box center [1215, 288] width 46 height 18
type input "88"
click at [1329, 288] on input "150" at bounding box center [1335, 288] width 46 height 18
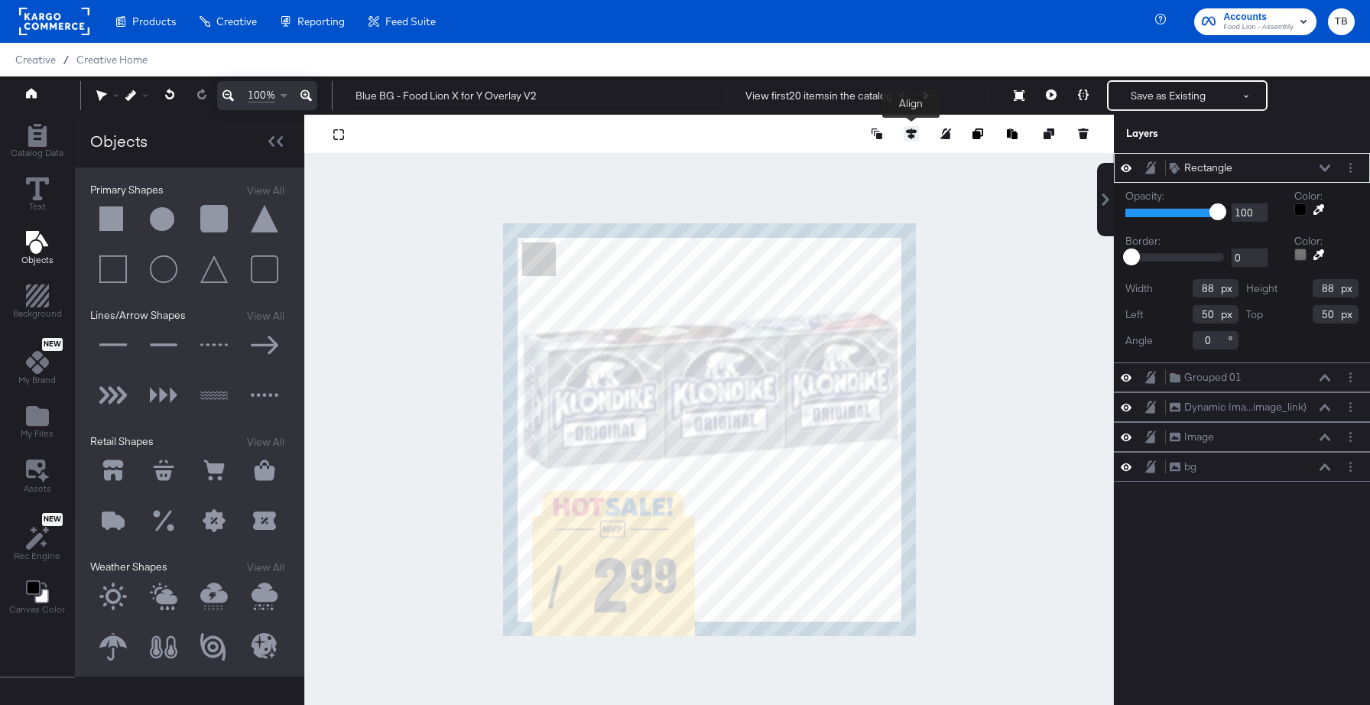
type input "88"
click at [909, 137] on icon at bounding box center [911, 133] width 11 height 11
click at [820, 165] on button at bounding box center [826, 161] width 15 height 15
type input "992"
click at [914, 164] on icon at bounding box center [911, 162] width 11 height 11
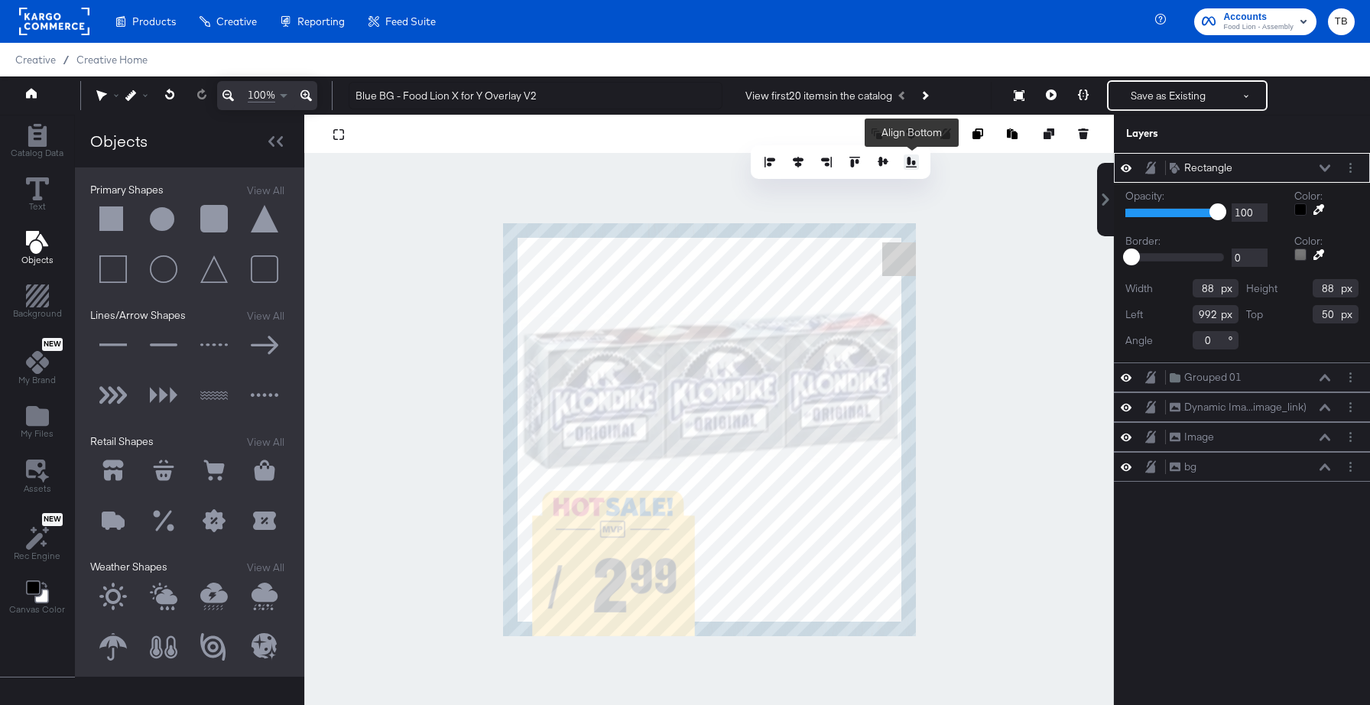
type input "992"
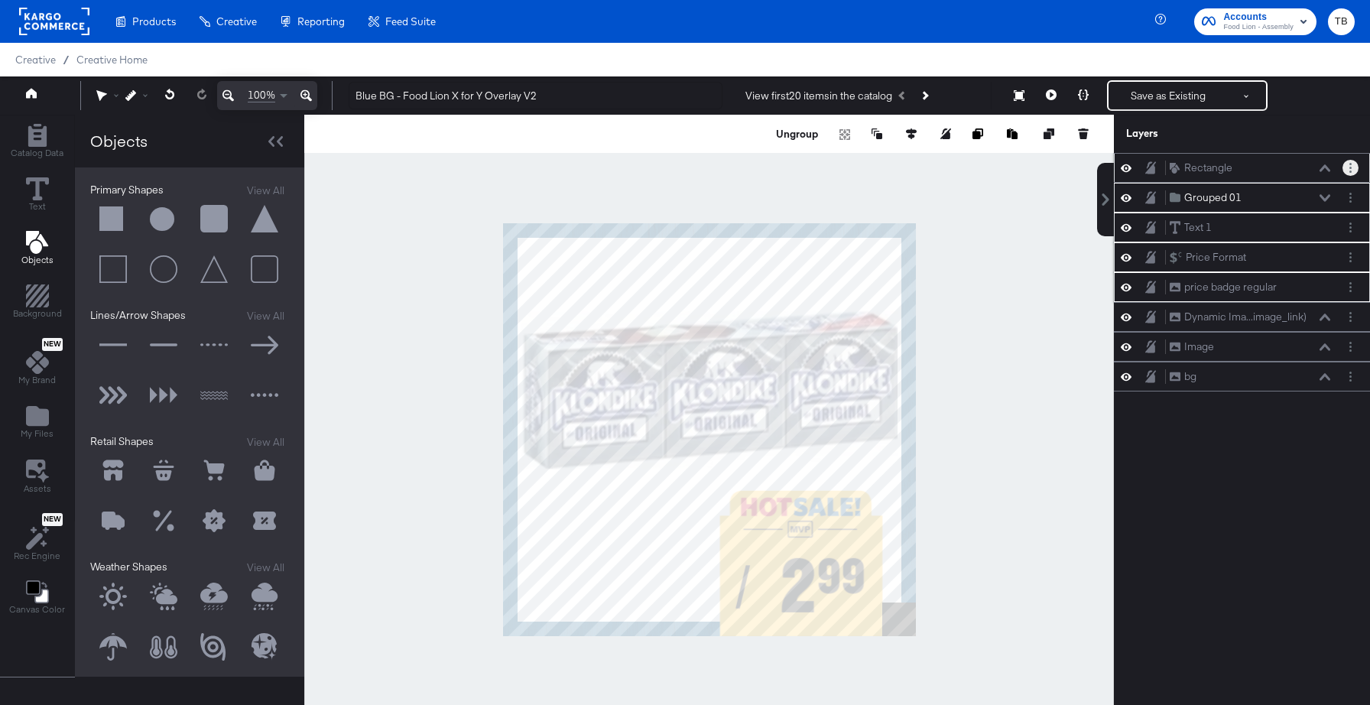
click at [1352, 167] on button "Layer Options" at bounding box center [1350, 168] width 16 height 16
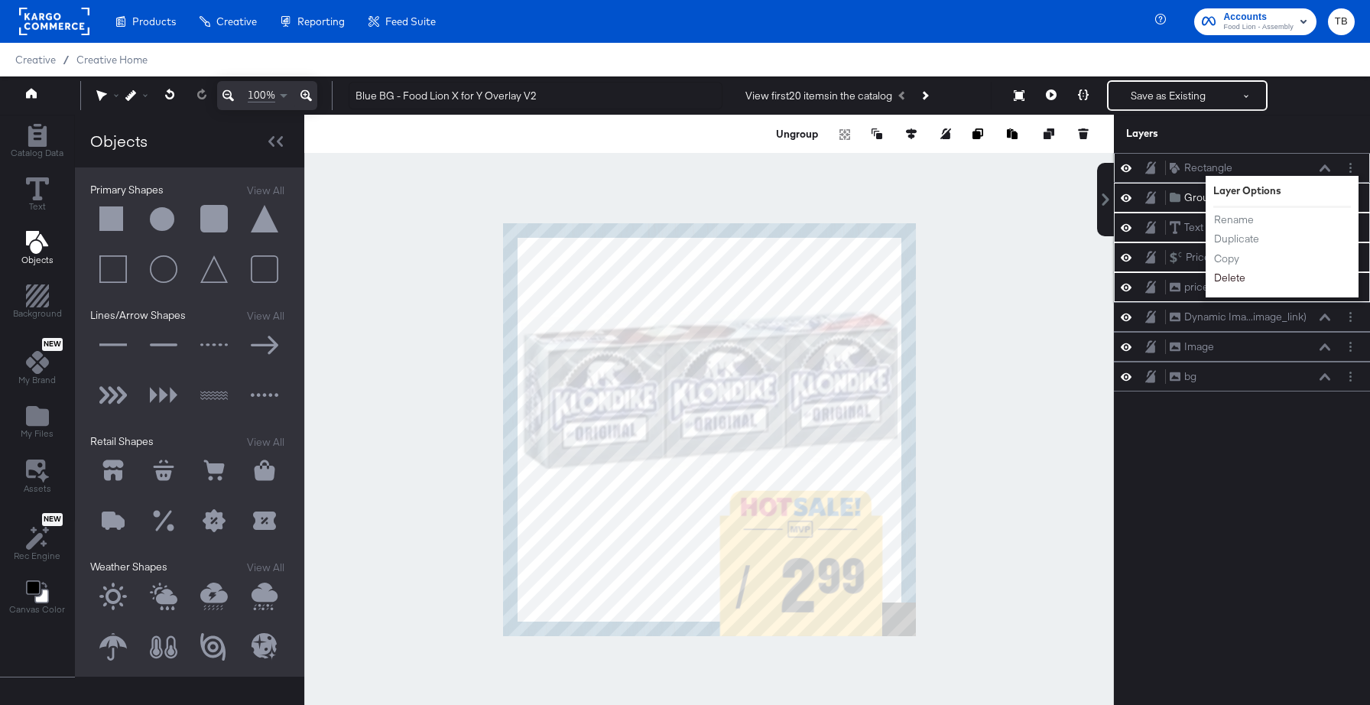
click at [1225, 278] on button "Delete" at bounding box center [1229, 278] width 33 height 16
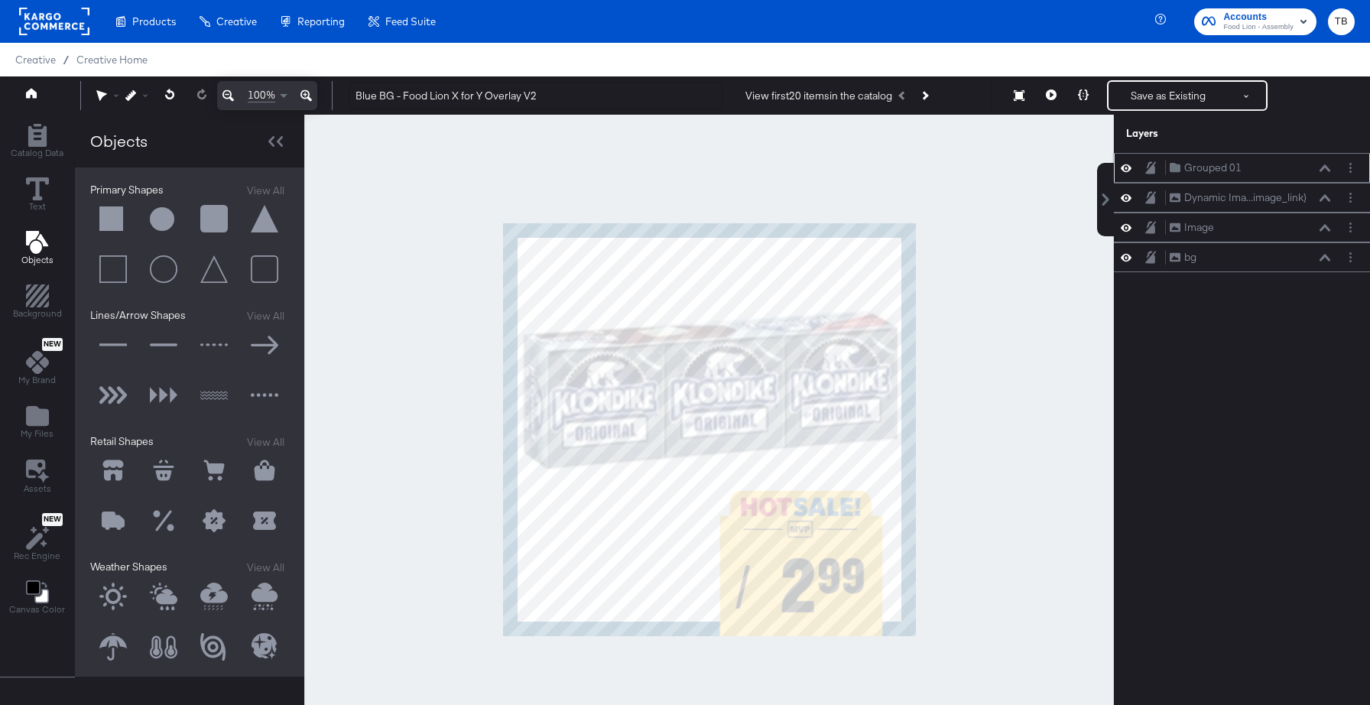
click at [1324, 170] on icon at bounding box center [1324, 168] width 11 height 8
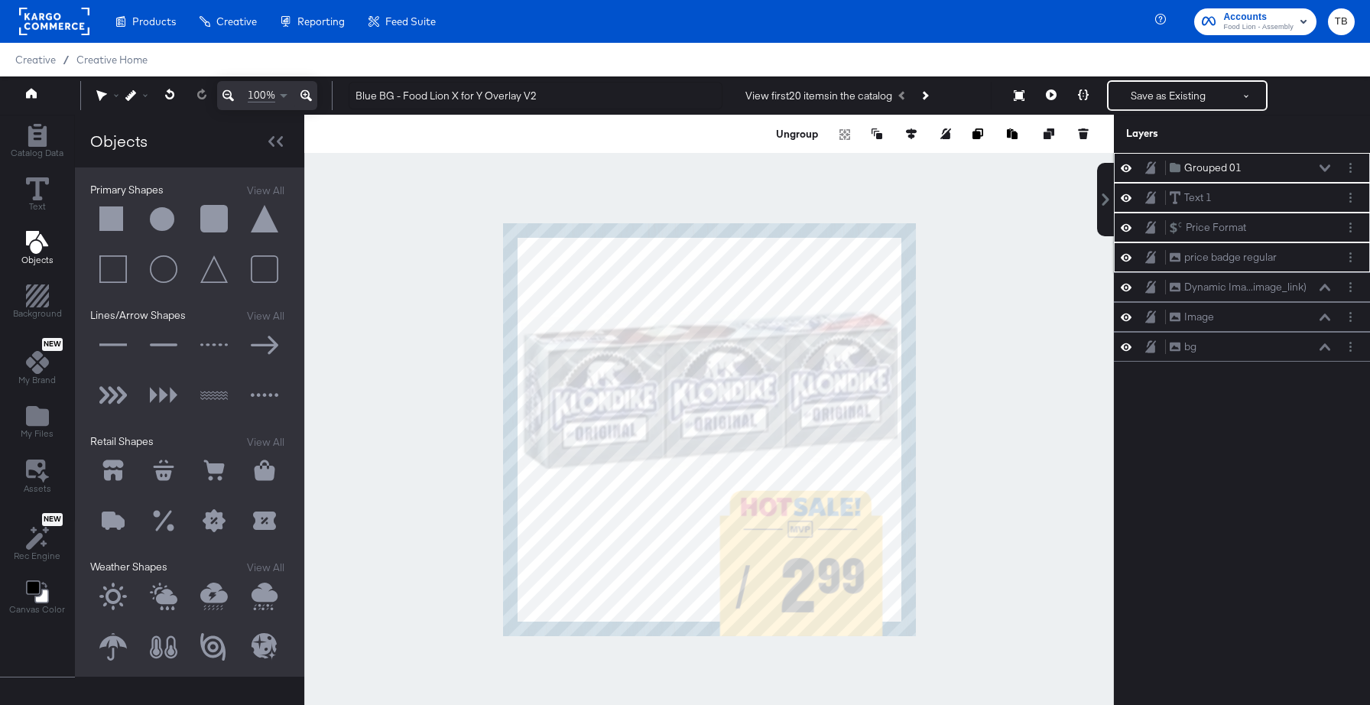
click at [1324, 170] on icon at bounding box center [1324, 167] width 11 height 7
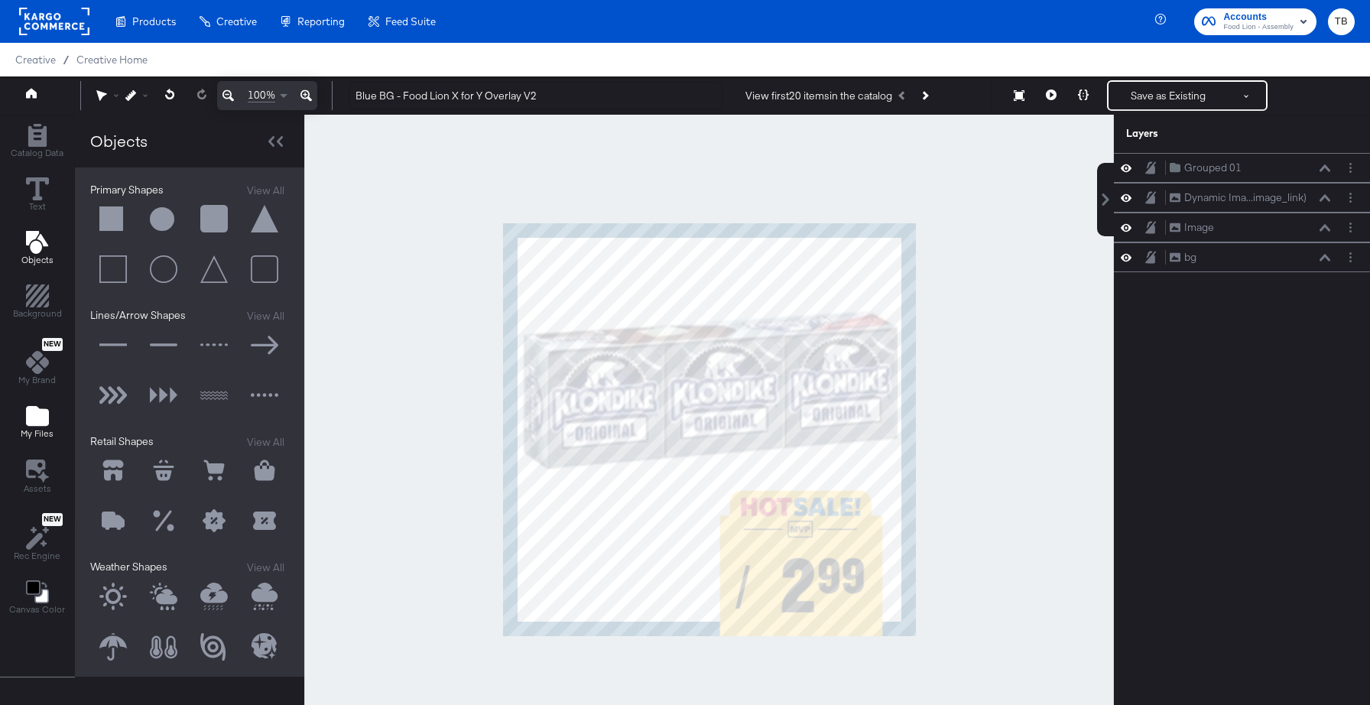
click at [31, 427] on icon "Add Files" at bounding box center [37, 415] width 23 height 23
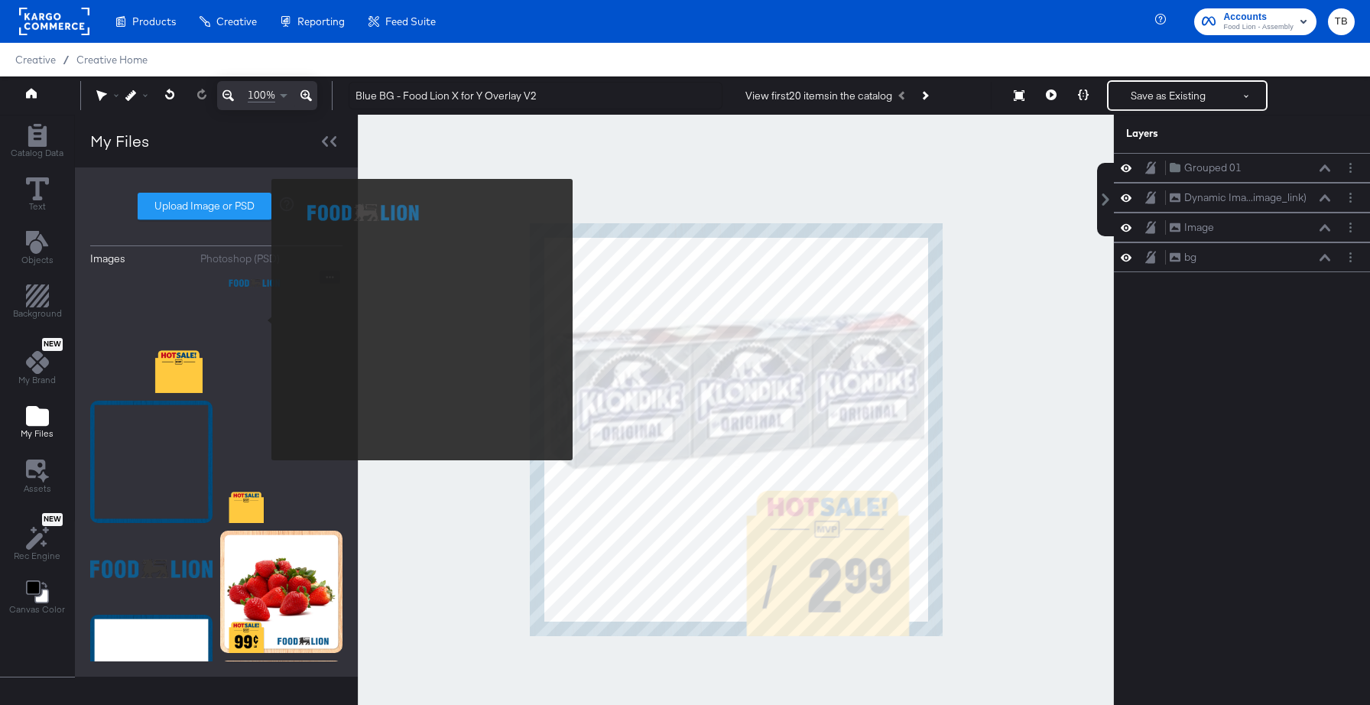
click at [261, 320] on img at bounding box center [281, 332] width 122 height 122
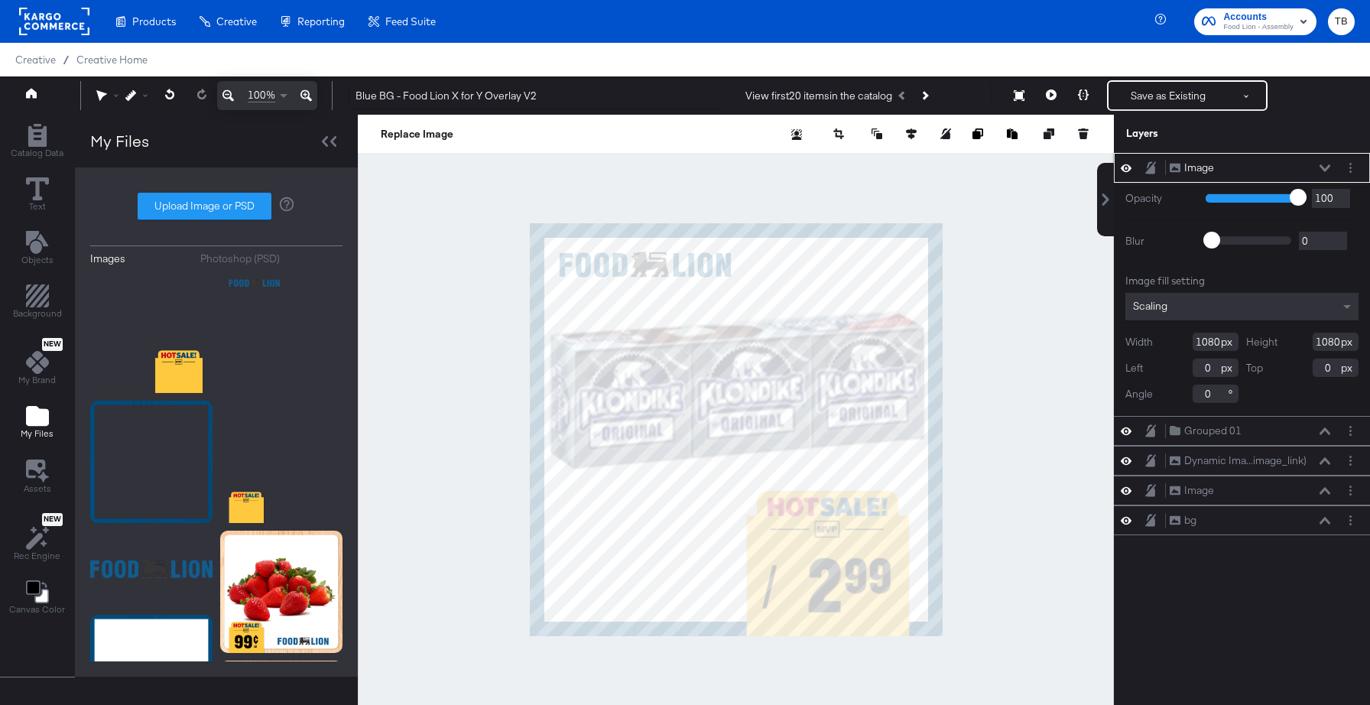
click at [1326, 164] on icon at bounding box center [1324, 168] width 11 height 8
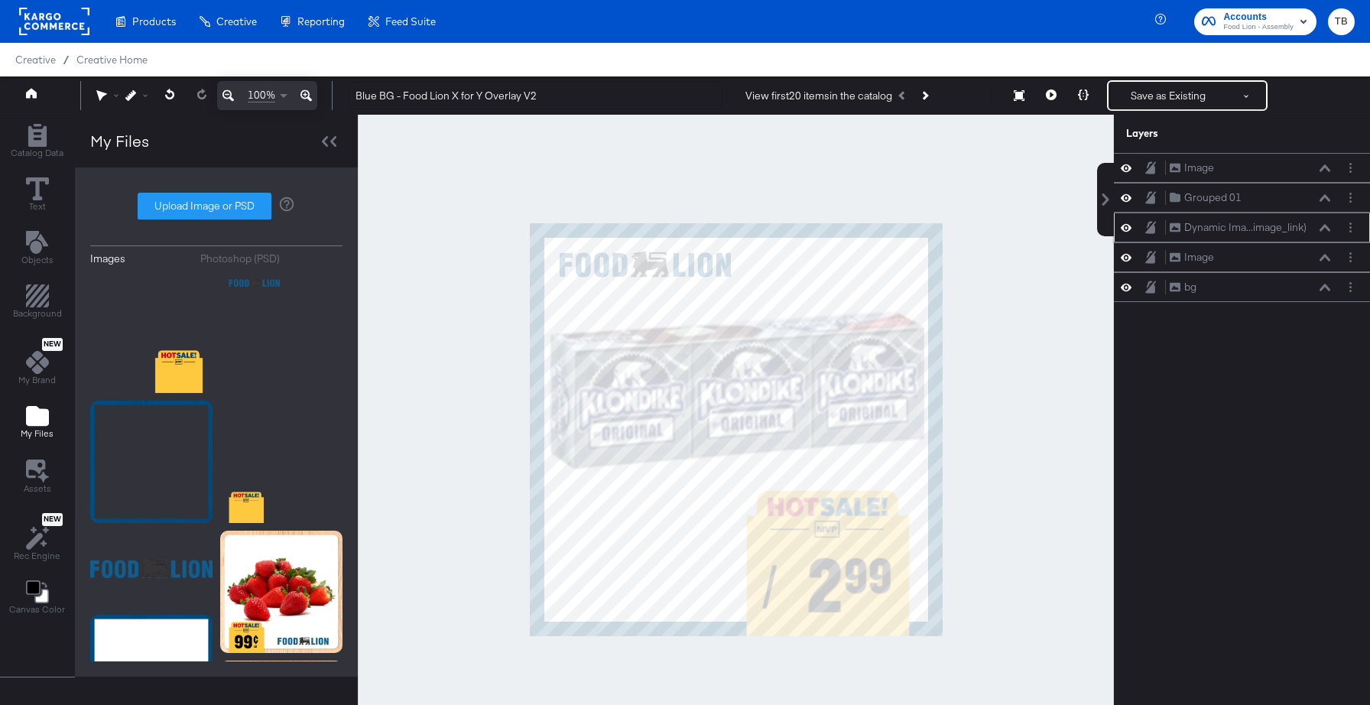
click at [1327, 229] on icon at bounding box center [1324, 227] width 11 height 7
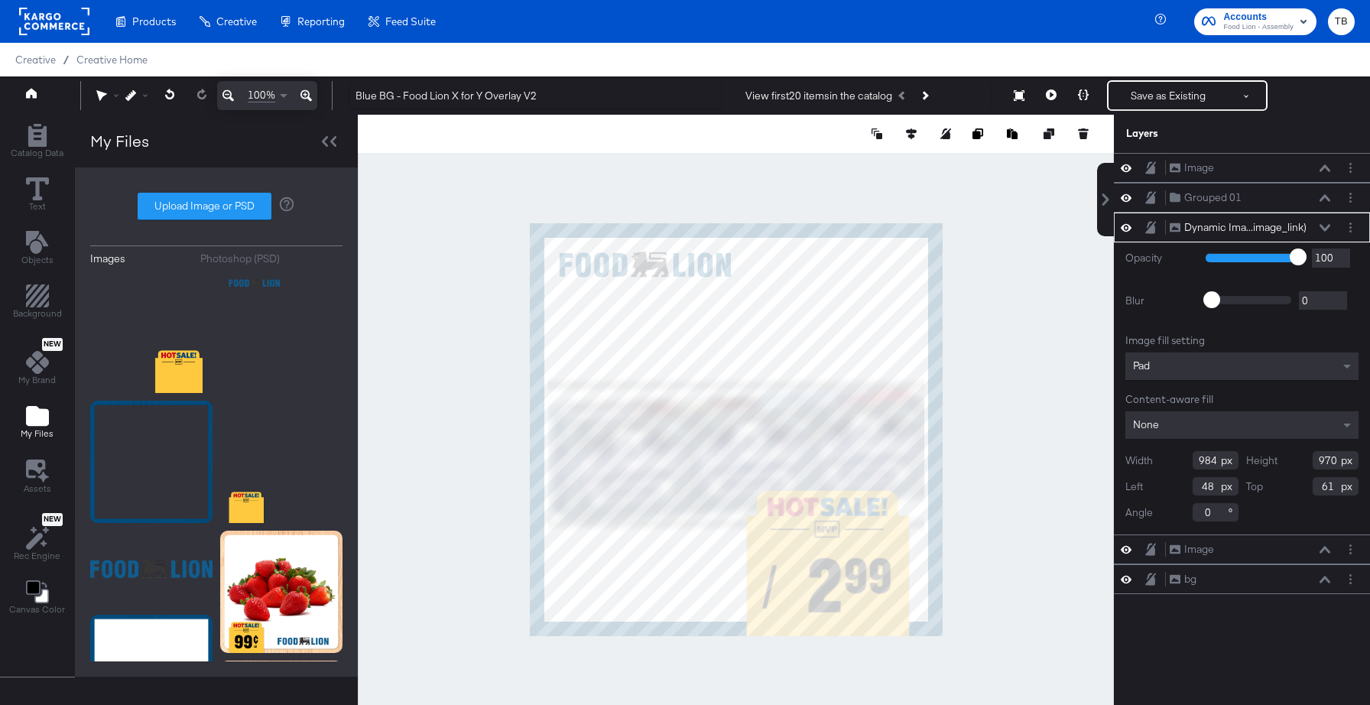
type input "852"
type input "179"
click at [1157, 95] on button "Save as Existing" at bounding box center [1167, 96] width 119 height 28
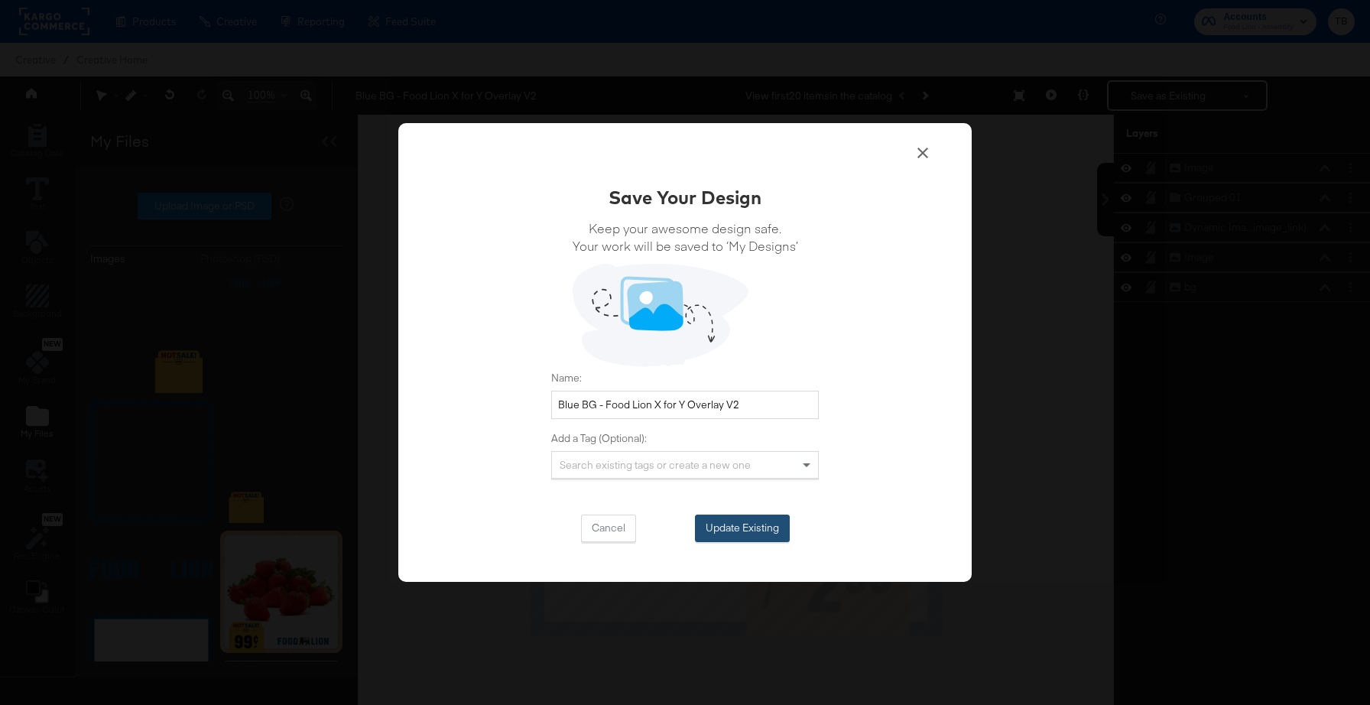
click at [737, 532] on button "Update Existing" at bounding box center [742, 528] width 95 height 28
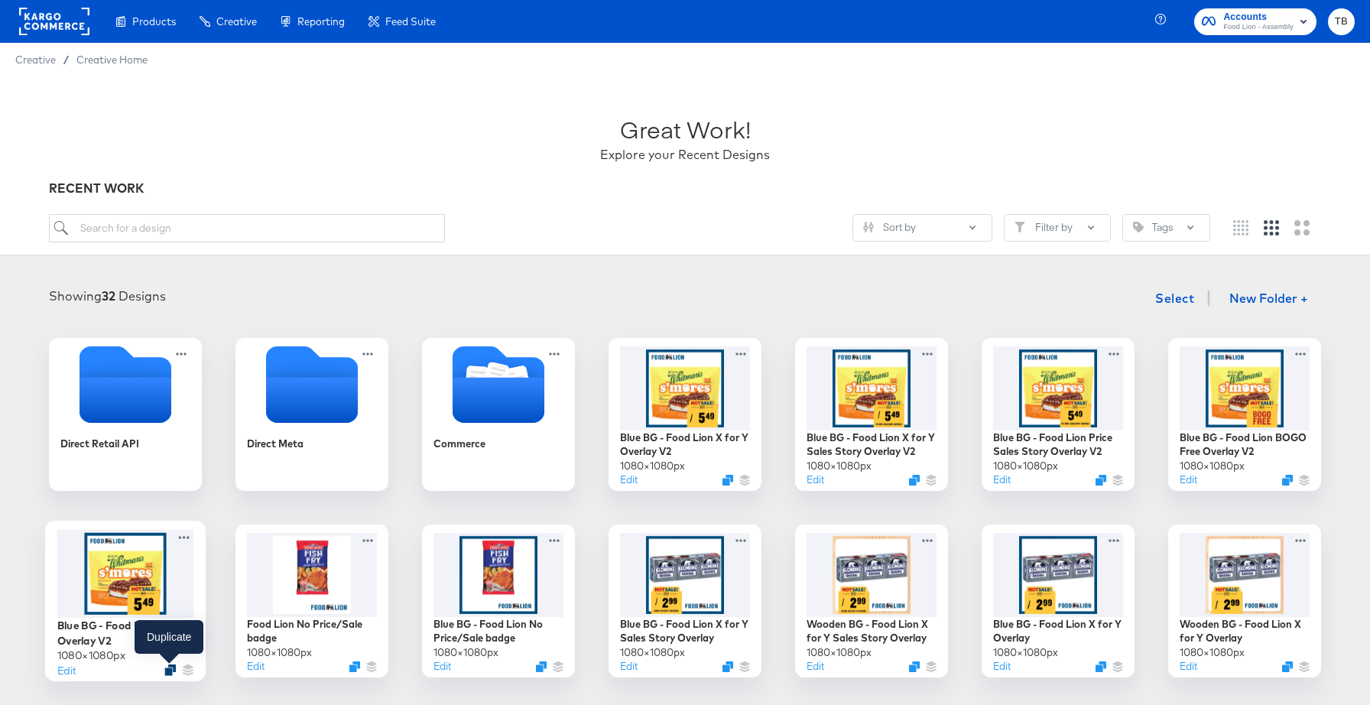
click at [168, 667] on icon "Duplicate" at bounding box center [169, 669] width 11 height 11
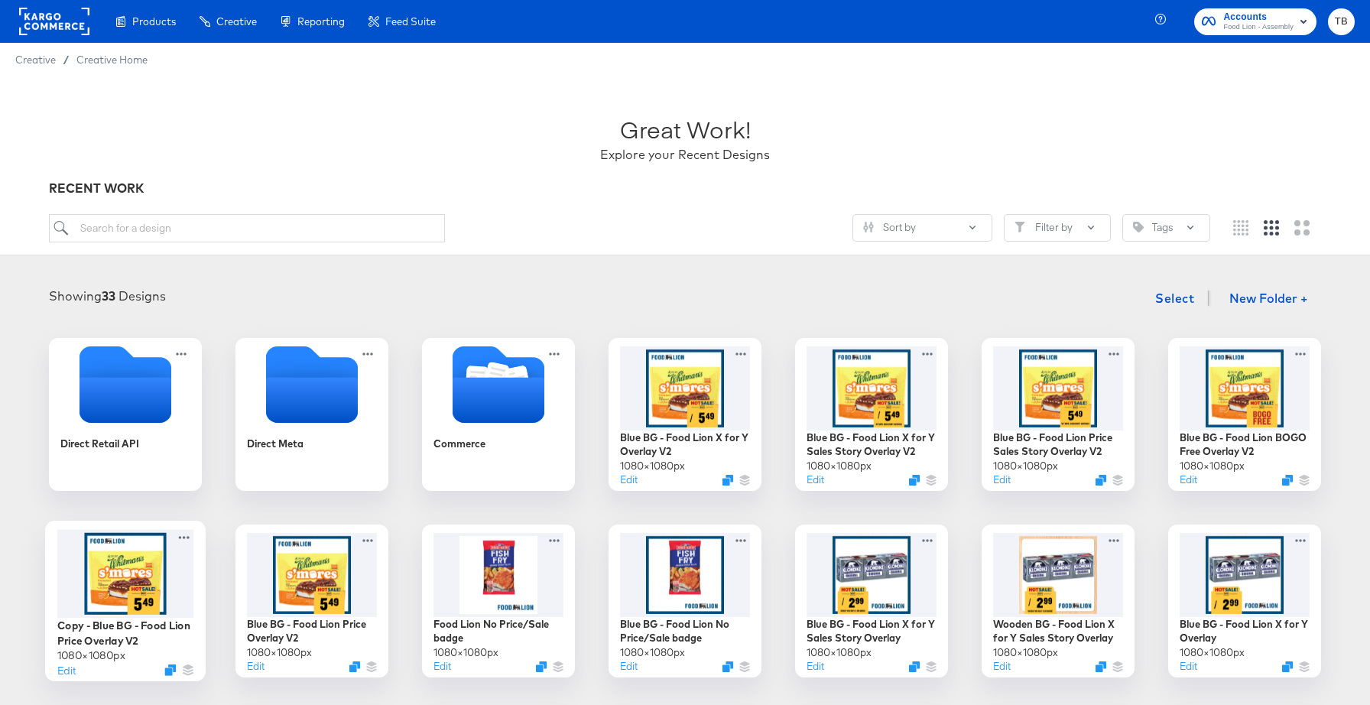
click at [177, 589] on div at bounding box center [125, 573] width 137 height 89
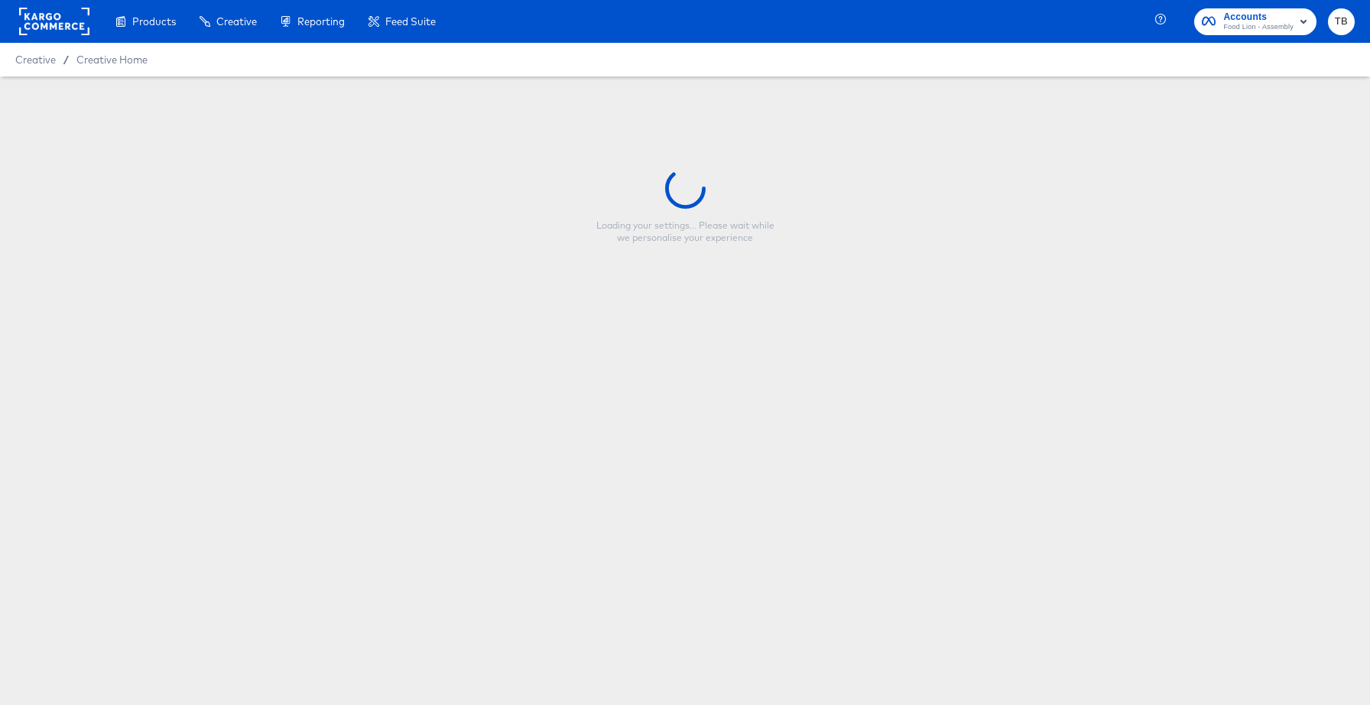
type input "Copy - Blue BG - Food Lion Price Overlay V2"
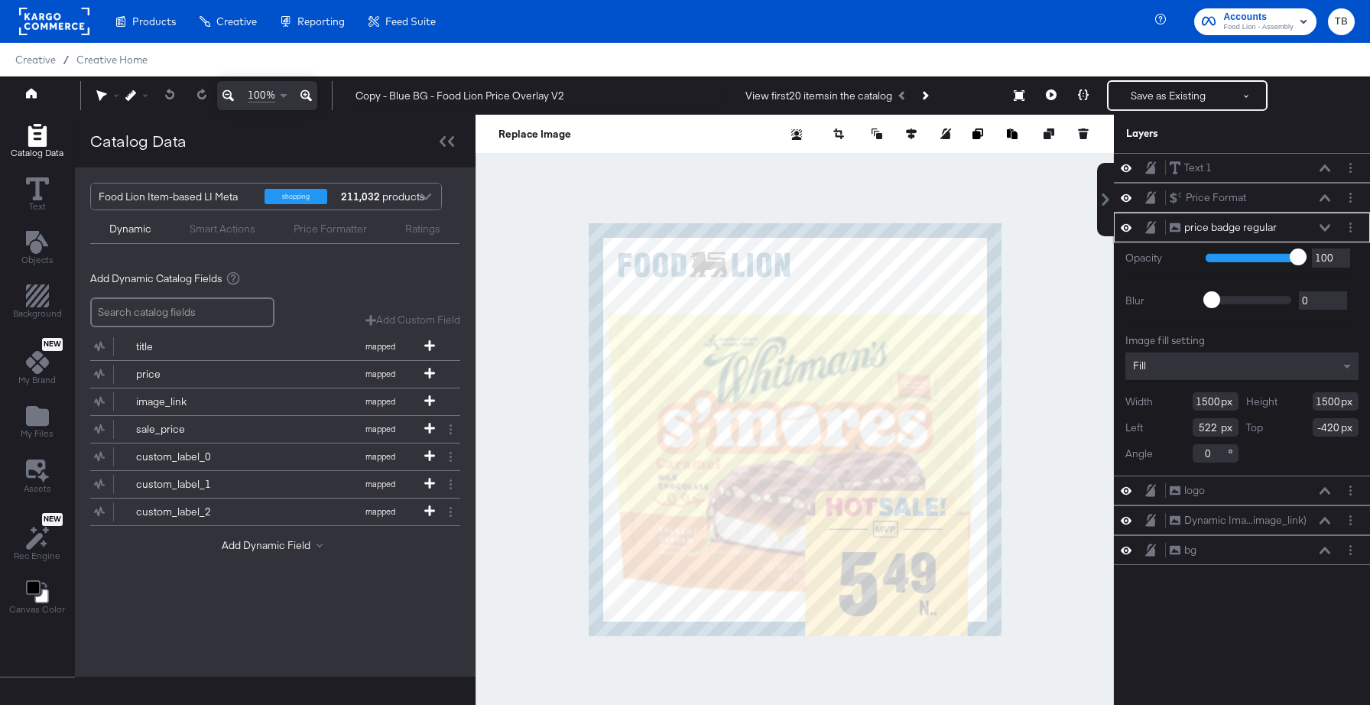
click at [1322, 226] on icon at bounding box center [1324, 227] width 11 height 7
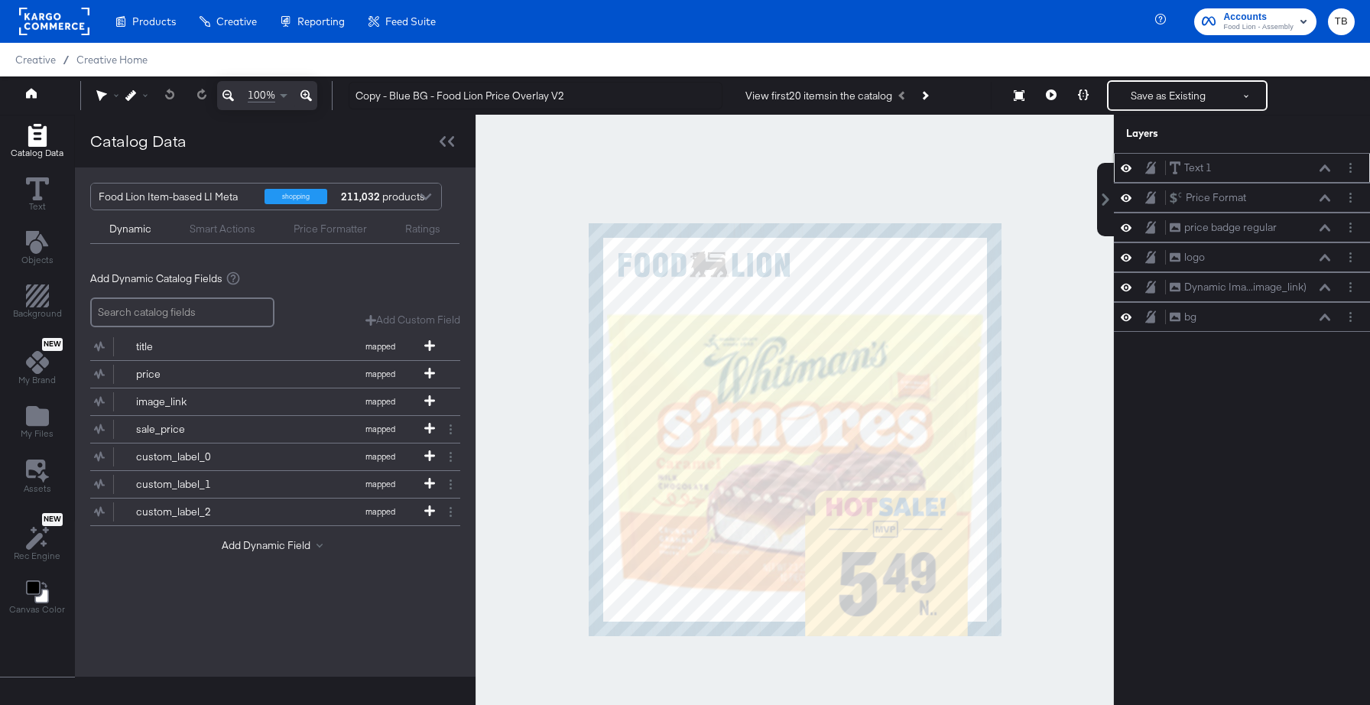
click at [1326, 169] on icon at bounding box center [1324, 168] width 11 height 8
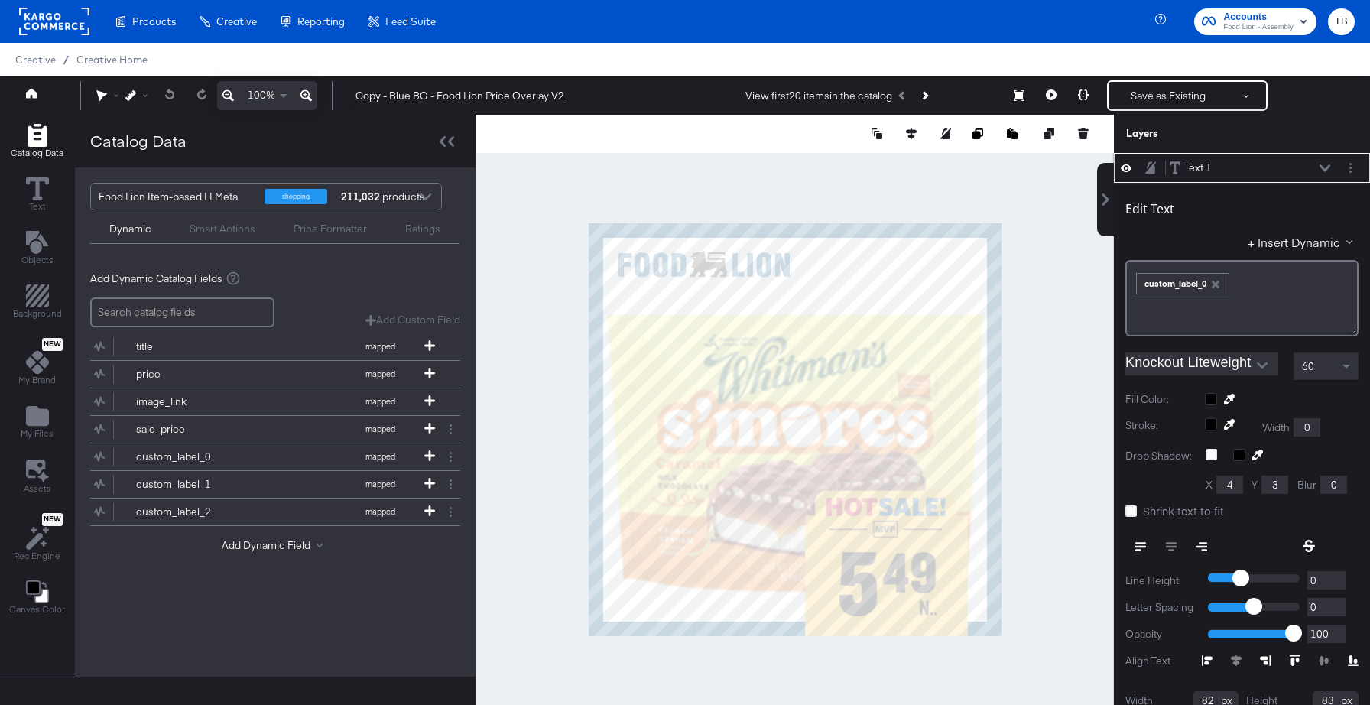
scroll to position [15, 0]
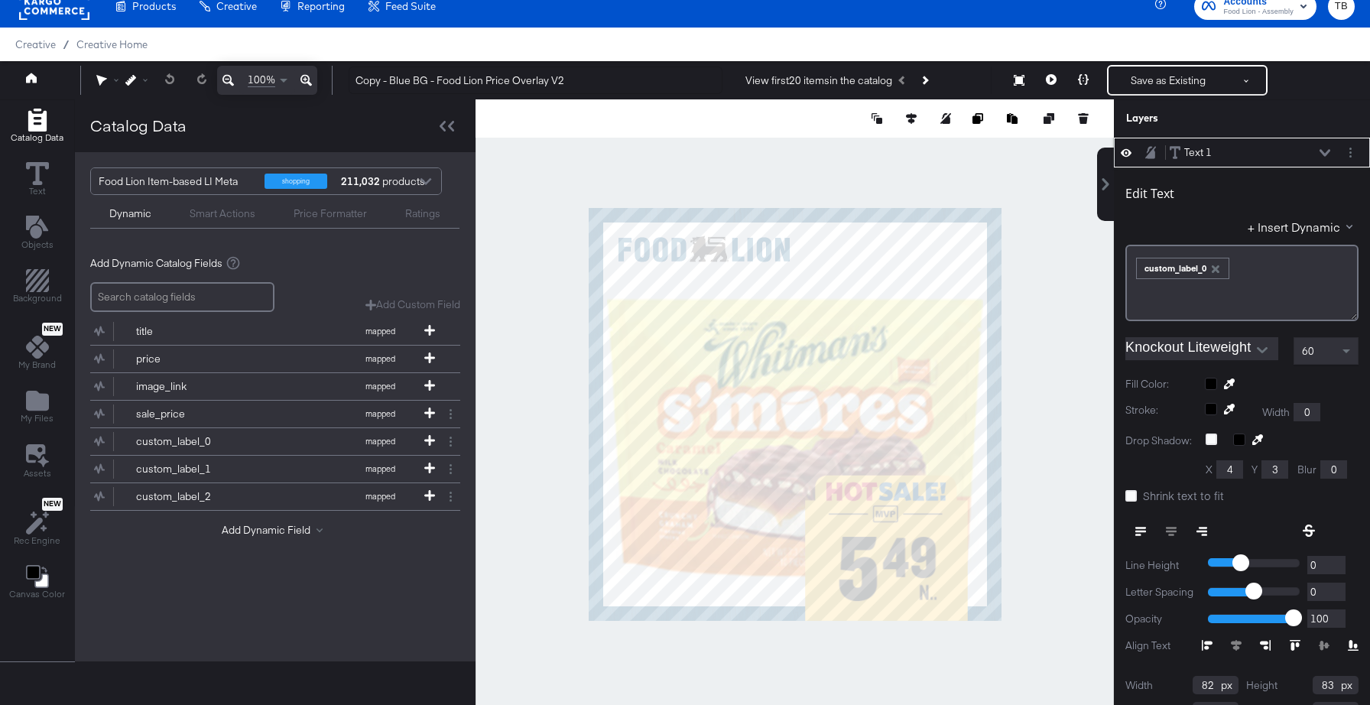
click at [1324, 150] on icon at bounding box center [1324, 153] width 11 height 8
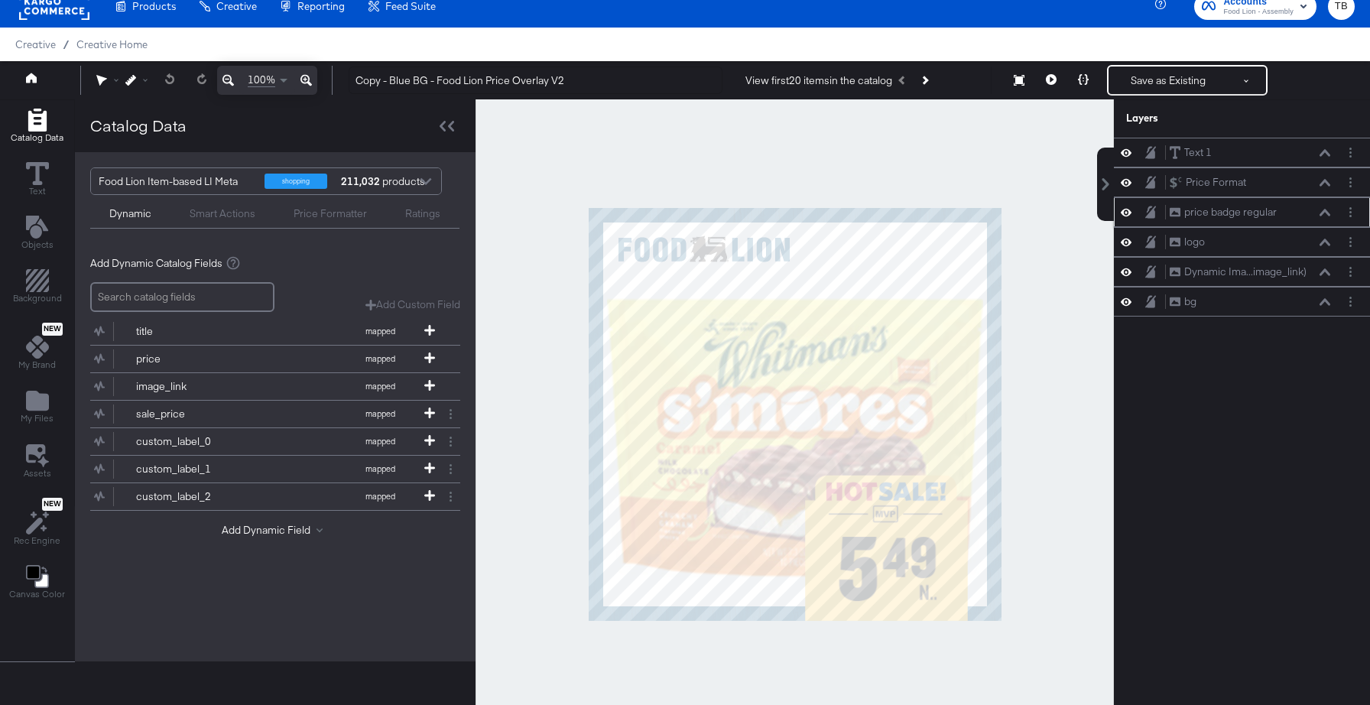
click at [1297, 213] on div "price badge regular price badge regular" at bounding box center [1250, 212] width 162 height 16
click at [1323, 216] on icon at bounding box center [1324, 213] width 11 height 8
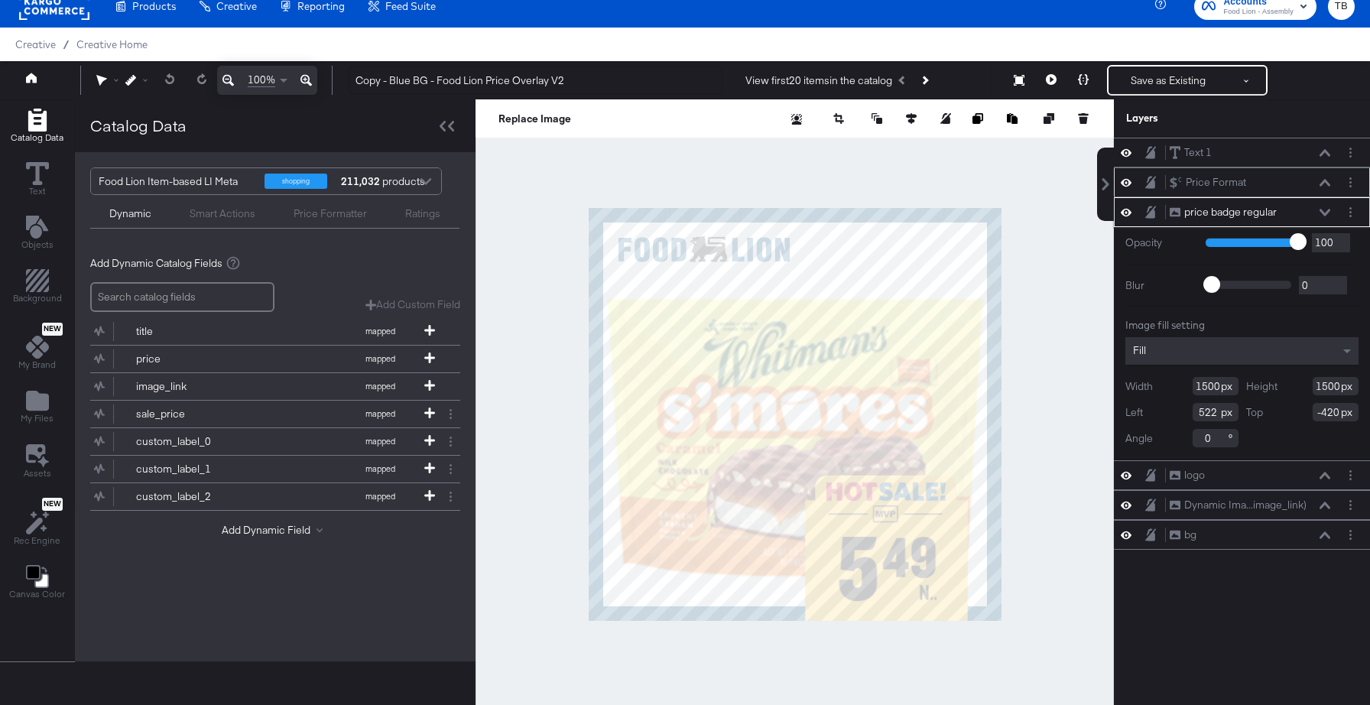
click at [1323, 181] on icon at bounding box center [1324, 183] width 11 height 8
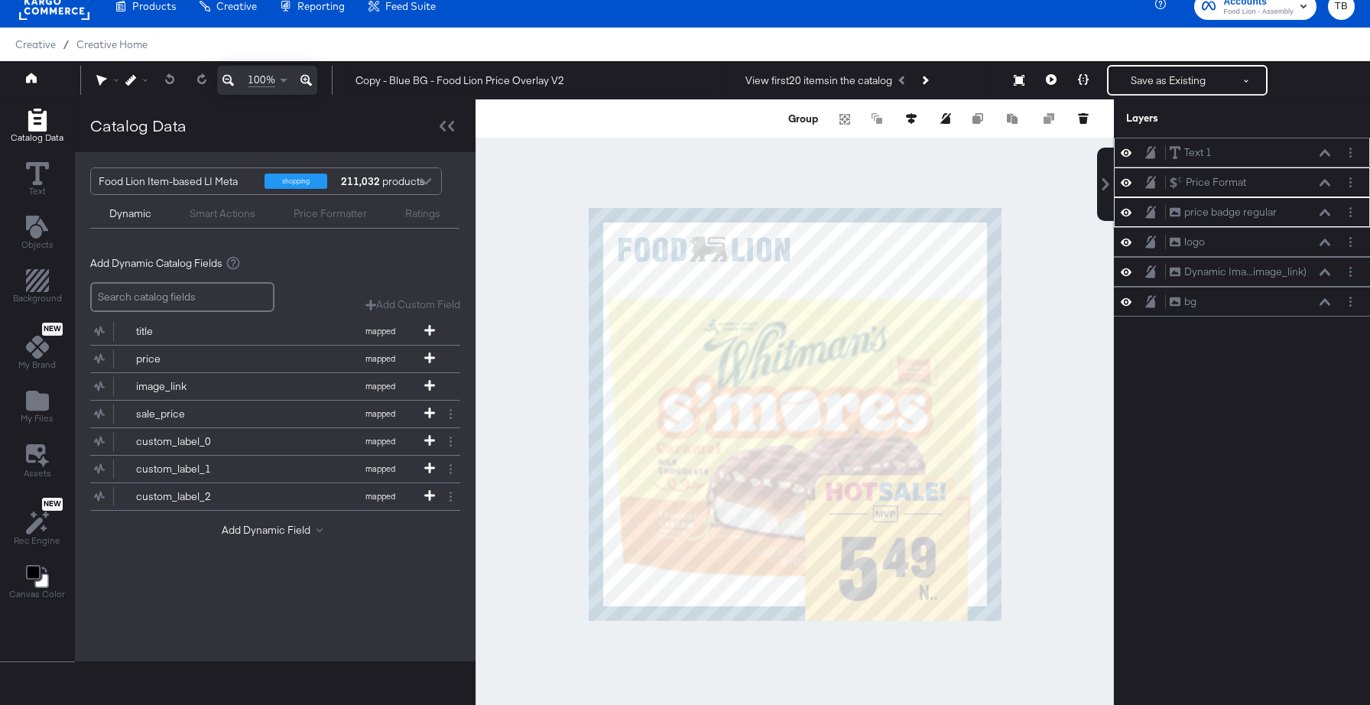
click at [1325, 153] on icon at bounding box center [1324, 153] width 11 height 8
click at [803, 117] on button "Group" at bounding box center [803, 118] width 34 height 15
click at [1322, 150] on icon at bounding box center [1324, 153] width 11 height 8
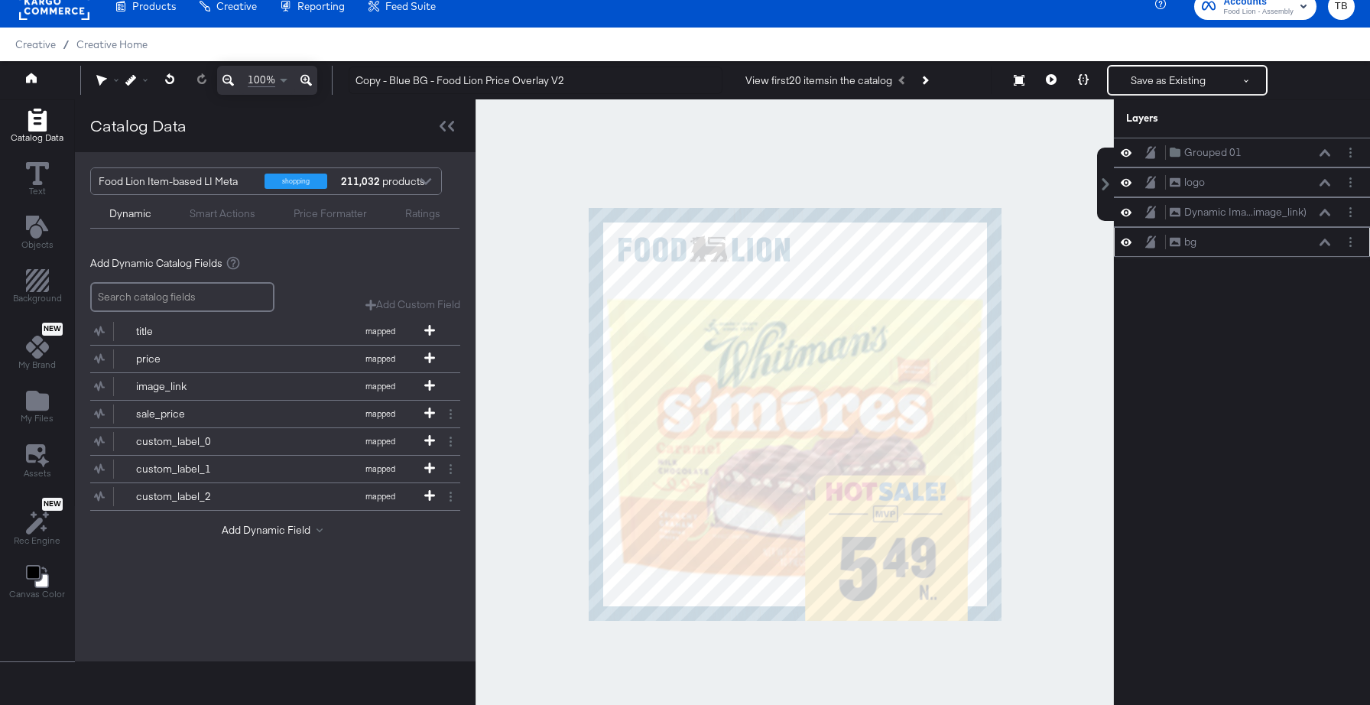
click at [1128, 243] on icon at bounding box center [1126, 241] width 11 height 13
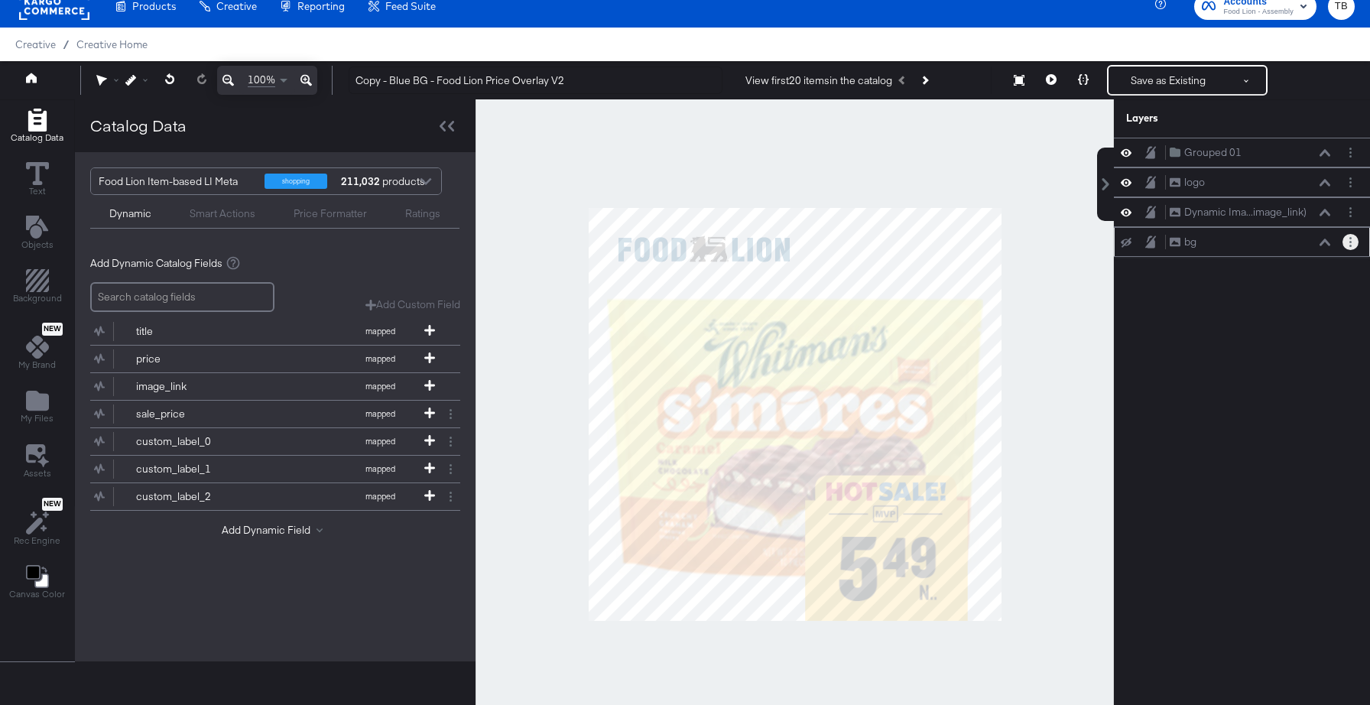
click at [1349, 246] on icon "Layer Options" at bounding box center [1350, 242] width 2 height 10
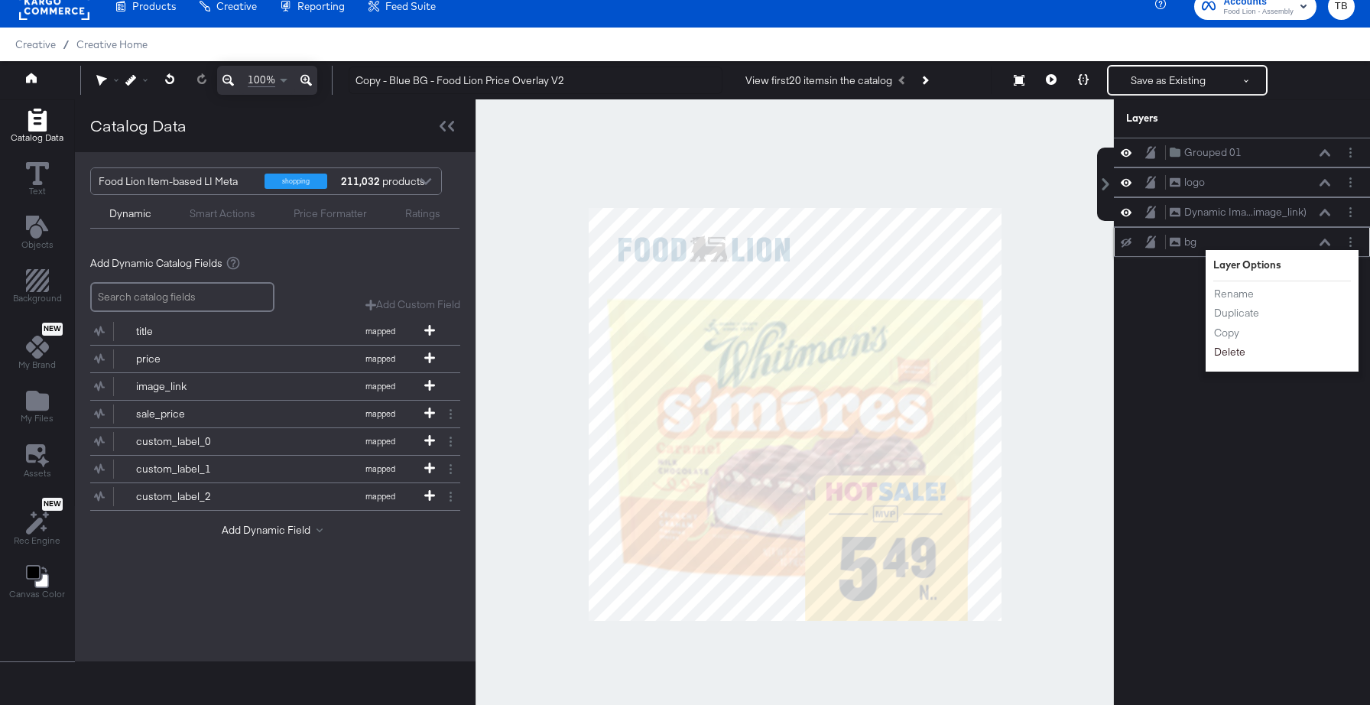
click at [1231, 349] on button "Delete" at bounding box center [1229, 352] width 33 height 16
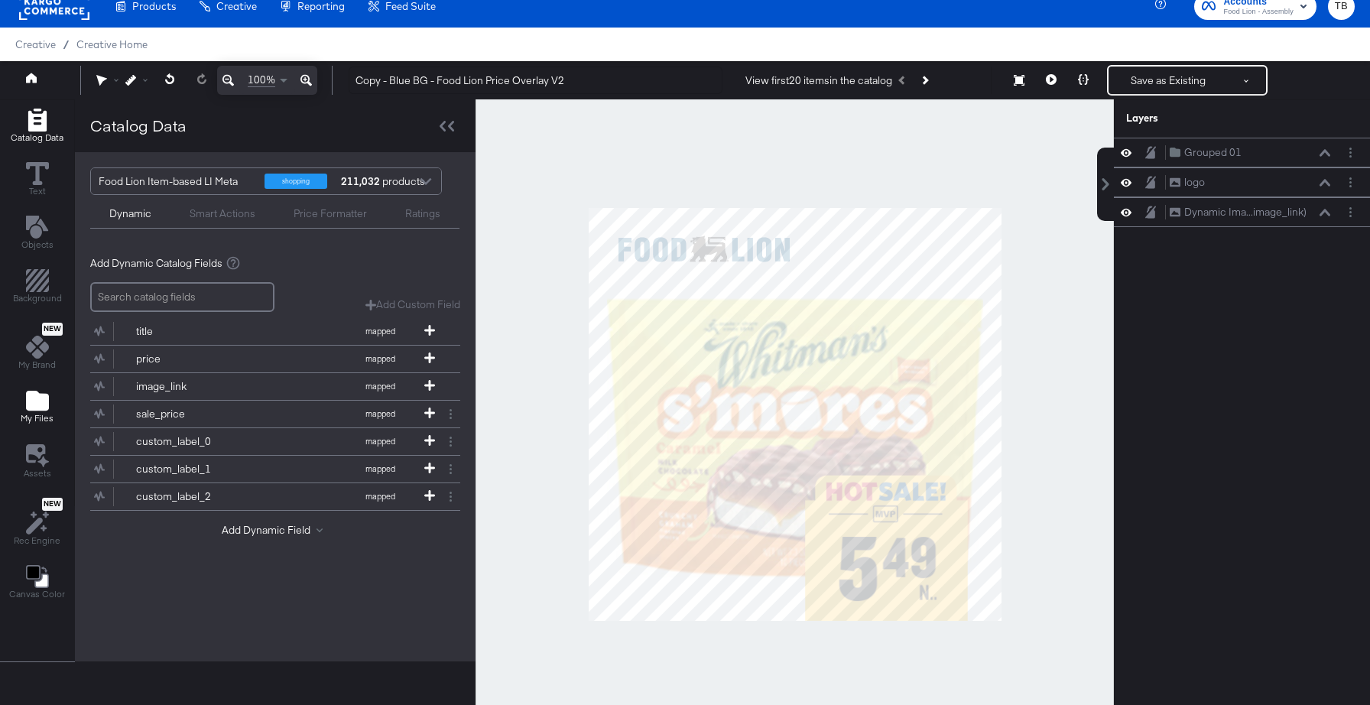
click at [28, 410] on icon "Add Files" at bounding box center [37, 401] width 23 height 20
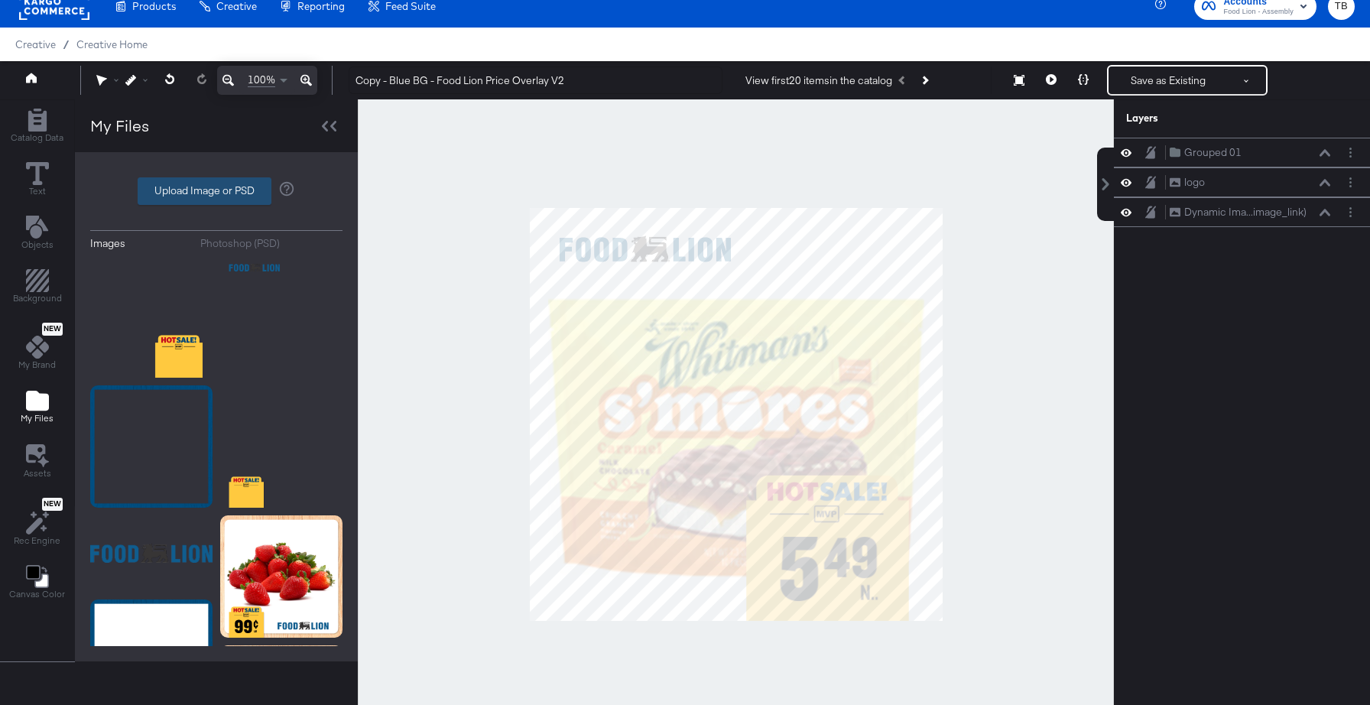
click at [214, 183] on label "Upload Image or PSD" at bounding box center [204, 191] width 132 height 26
click at [216, 191] on input "Upload Image or PSD" at bounding box center [216, 191] width 0 height 0
type input "C:\fakepath\nb - logo.png"
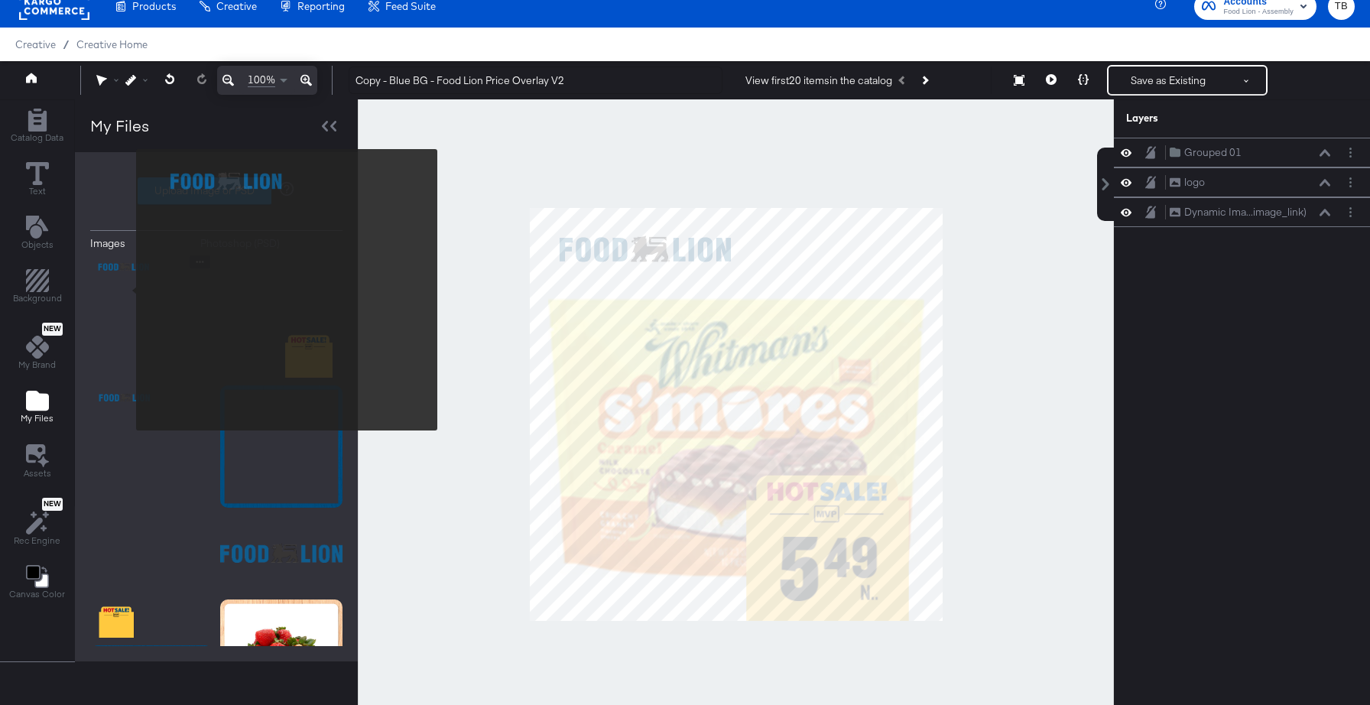
click at [126, 290] on img at bounding box center [151, 316] width 122 height 122
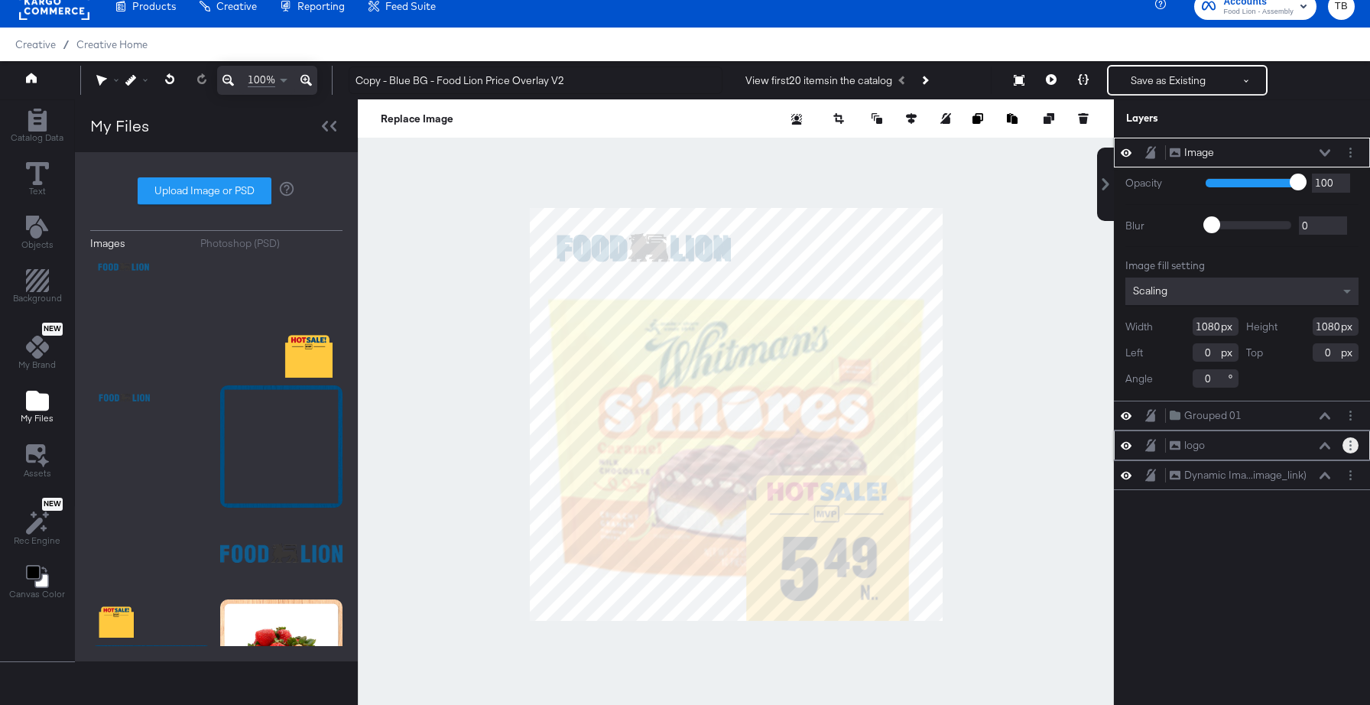
click at [1351, 446] on button "Layer Options" at bounding box center [1350, 445] width 16 height 16
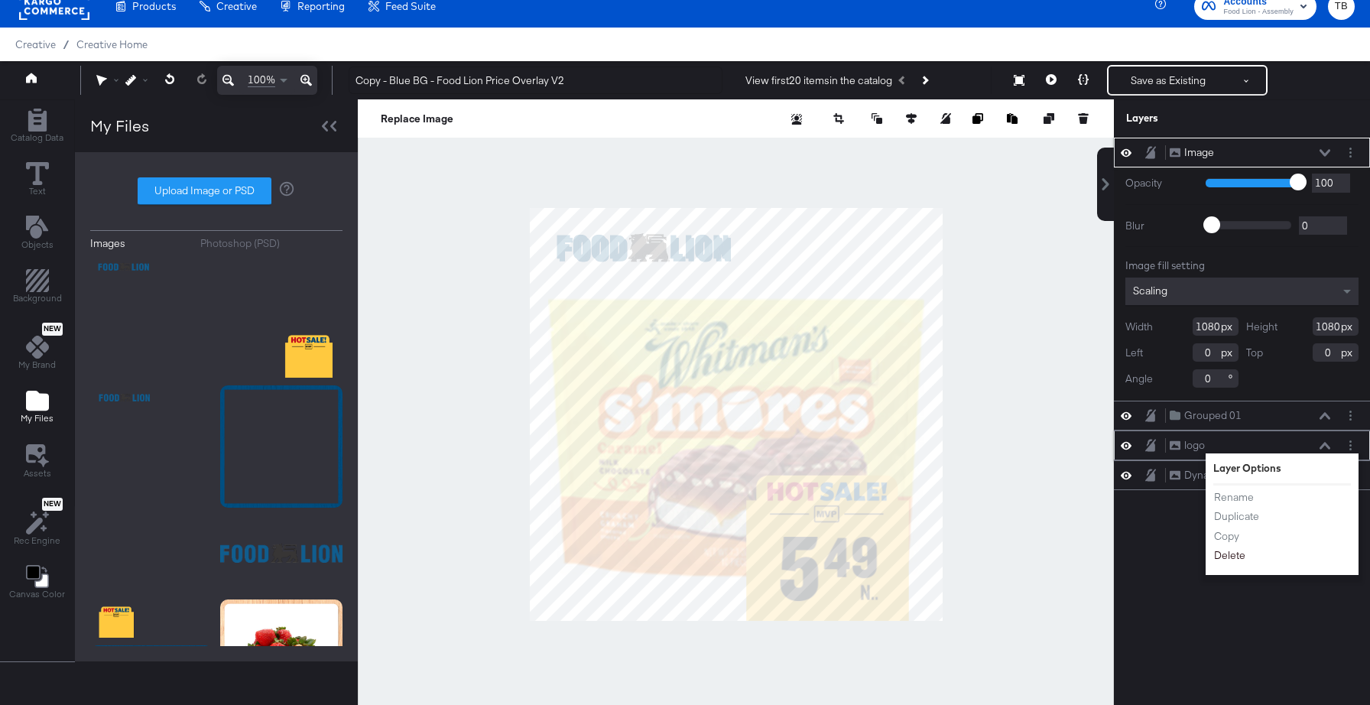
click at [1227, 552] on button "Delete" at bounding box center [1229, 555] width 33 height 16
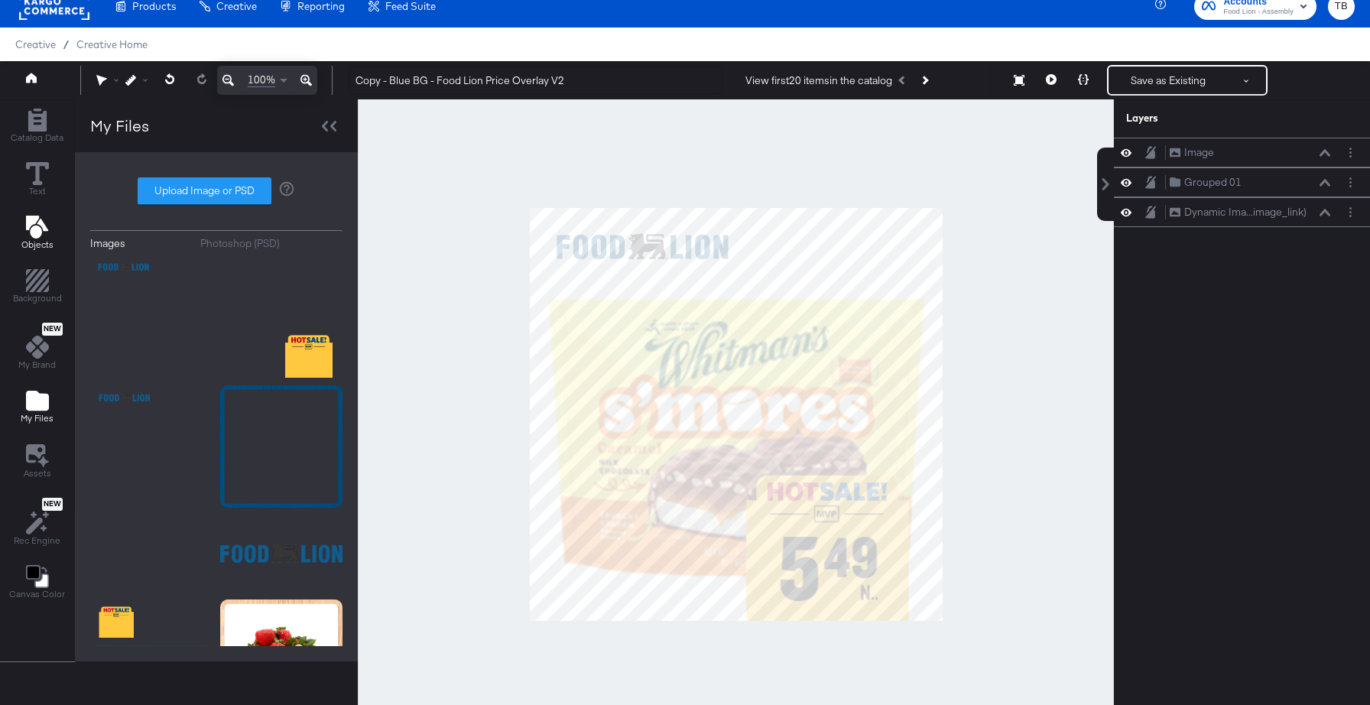
click at [33, 229] on icon "Add Text" at bounding box center [36, 227] width 22 height 23
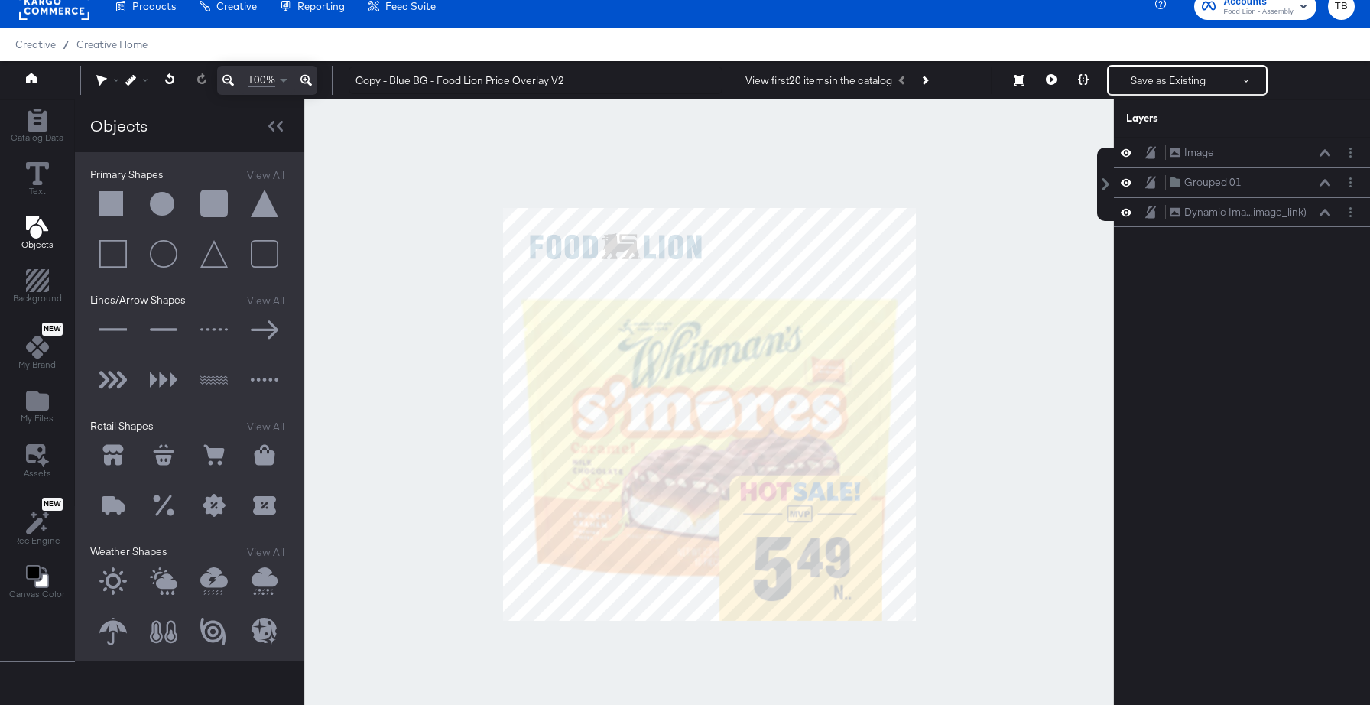
click at [108, 203] on button at bounding box center [113, 204] width 46 height 46
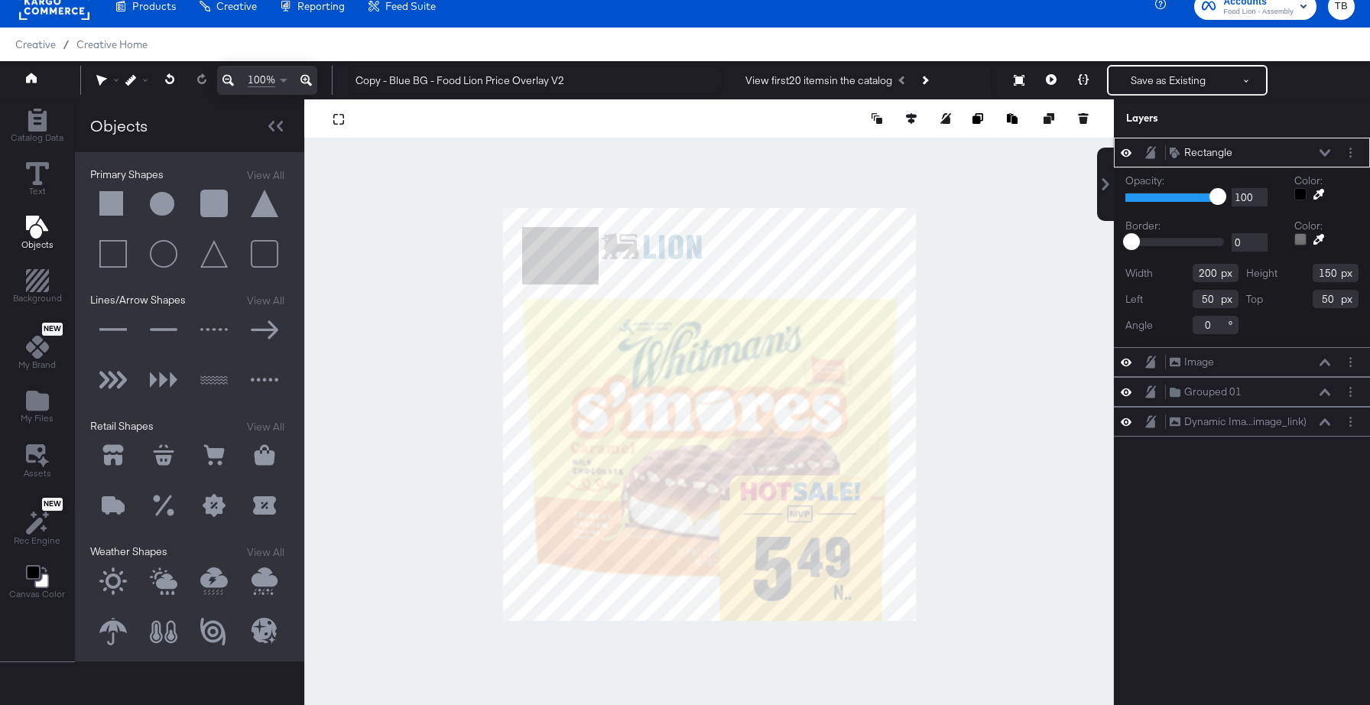
click at [1208, 275] on input "200" at bounding box center [1215, 273] width 46 height 18
type input "71"
click at [1331, 274] on input "150" at bounding box center [1335, 273] width 46 height 18
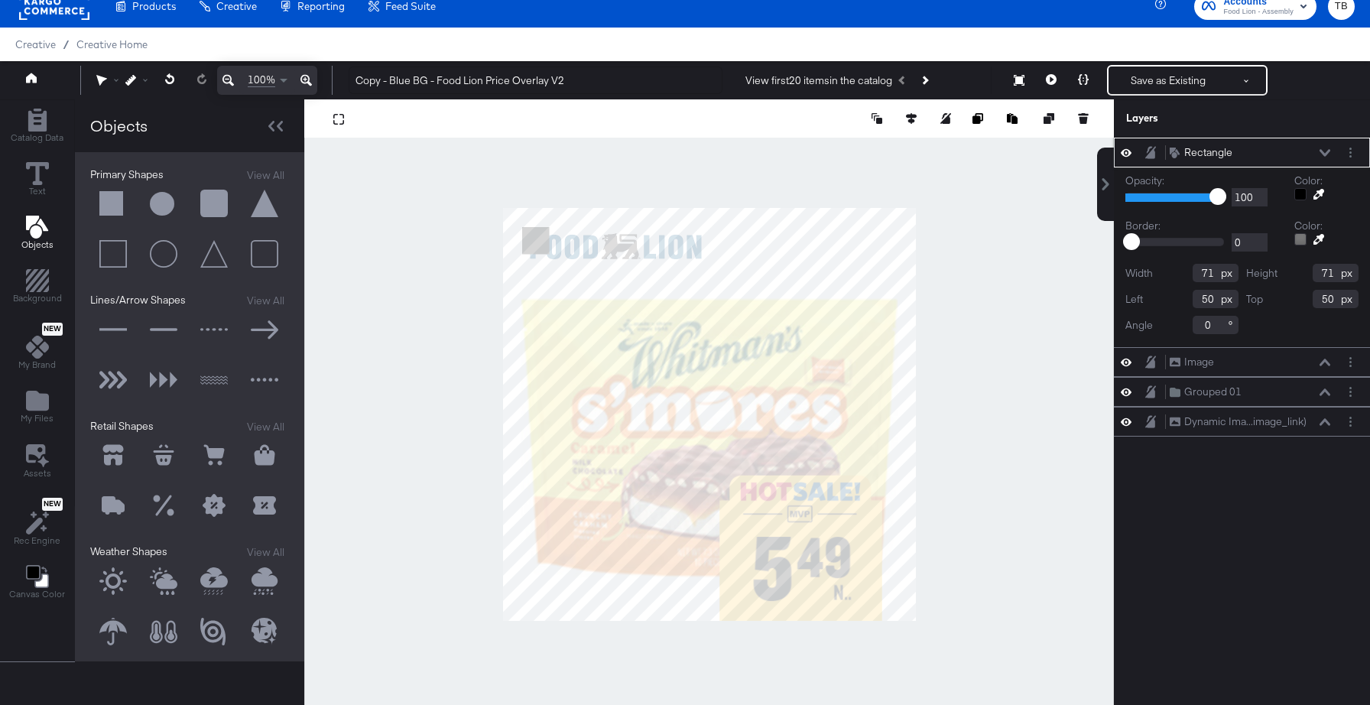
type input "71"
click at [903, 115] on div at bounding box center [980, 118] width 222 height 15
click at [913, 118] on icon at bounding box center [911, 118] width 11 height 11
click at [828, 146] on icon at bounding box center [826, 146] width 11 height 11
type input "1009"
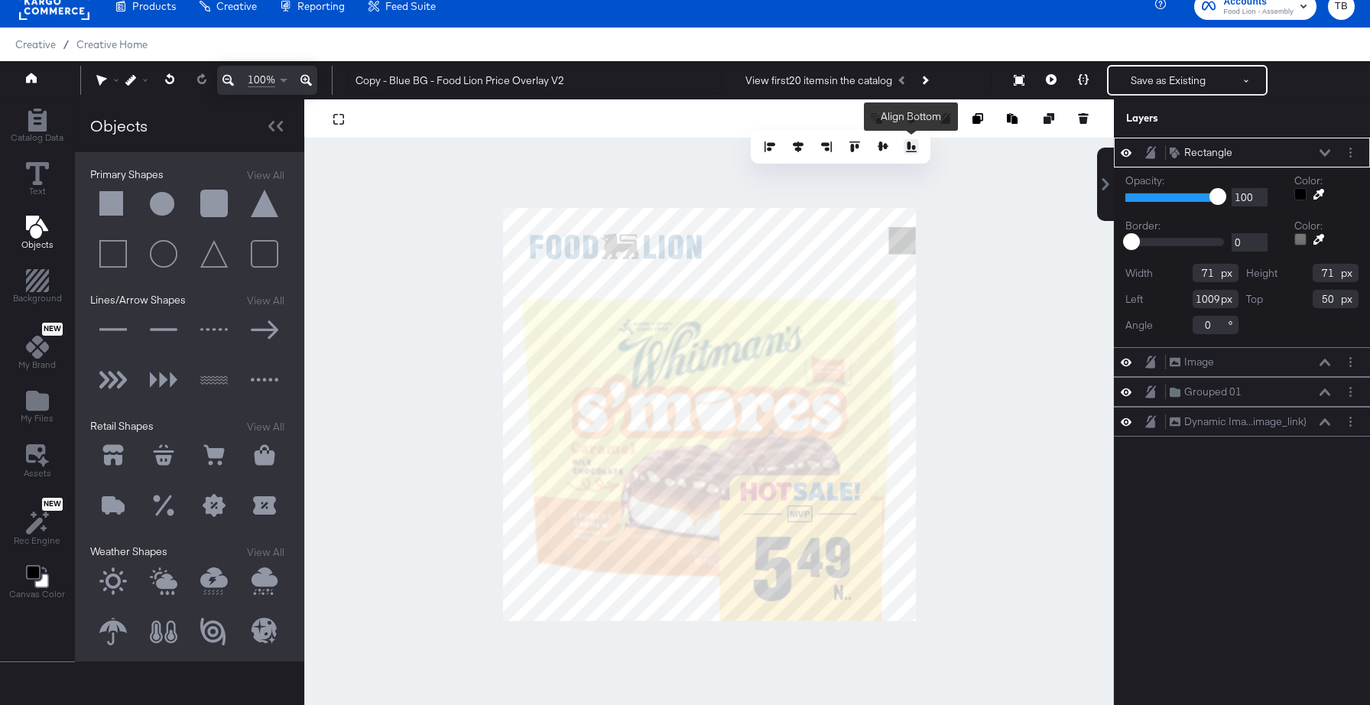
click at [910, 150] on icon at bounding box center [911, 146] width 11 height 11
type input "1009"
click at [1322, 154] on icon at bounding box center [1324, 153] width 11 height 8
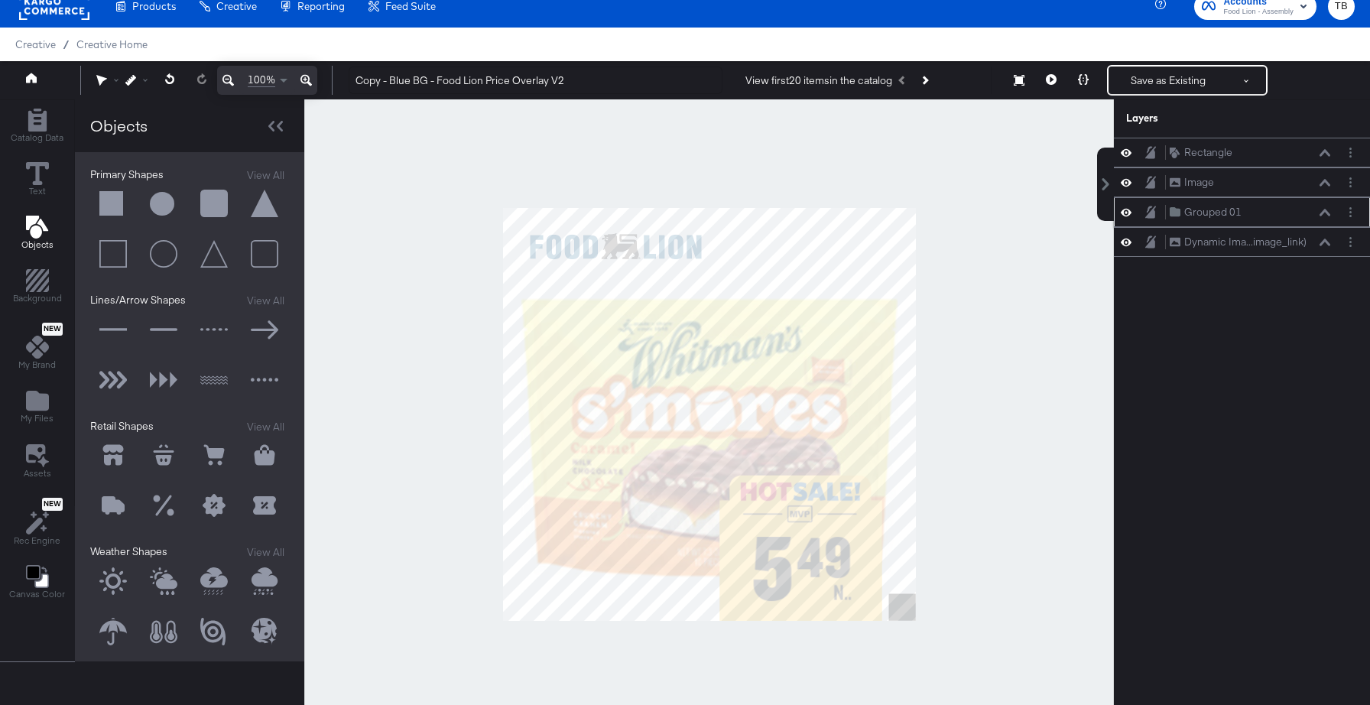
click at [1297, 216] on div "Grouped 01 Grouped 01" at bounding box center [1250, 212] width 162 height 16
click at [1327, 212] on icon at bounding box center [1324, 212] width 11 height 7
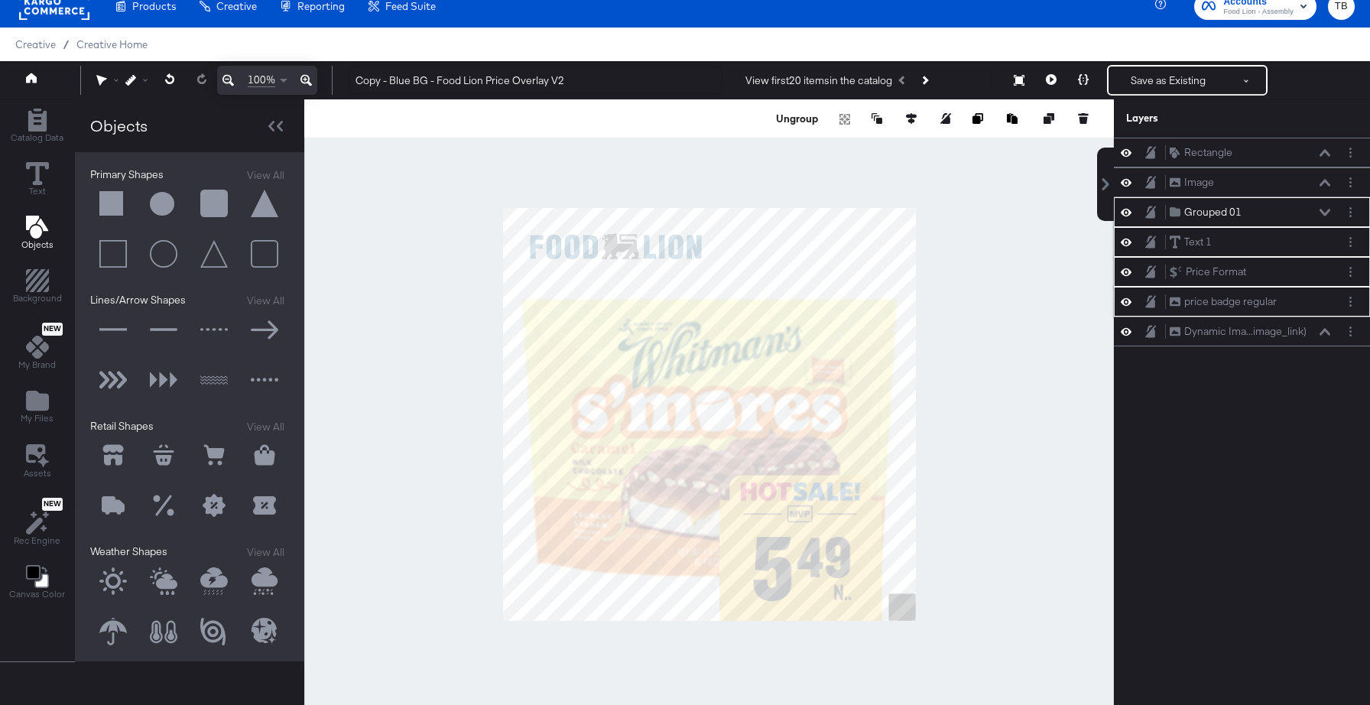
click at [1317, 213] on div "Grouped 01 Grouped 01" at bounding box center [1250, 212] width 162 height 16
click at [1325, 215] on icon at bounding box center [1324, 212] width 11 height 7
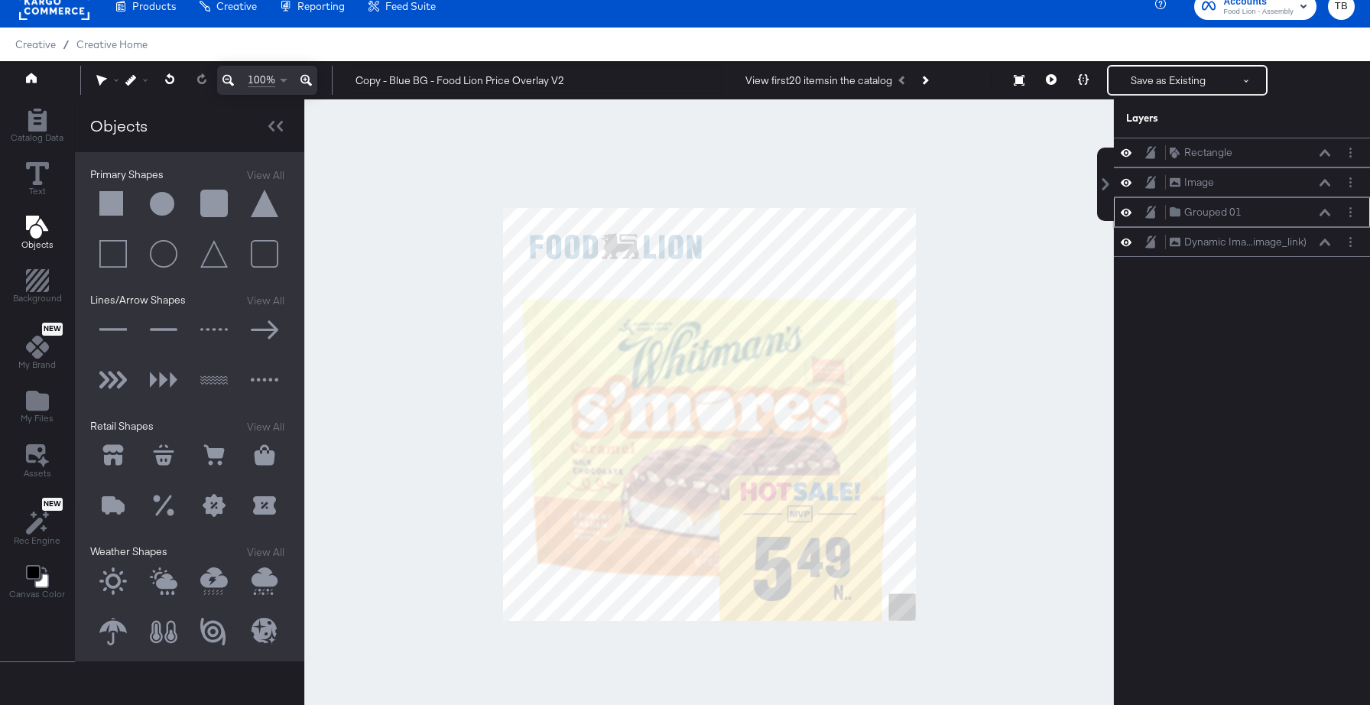
click at [1322, 218] on div "Grouped 01 Grouped 01" at bounding box center [1250, 212] width 162 height 16
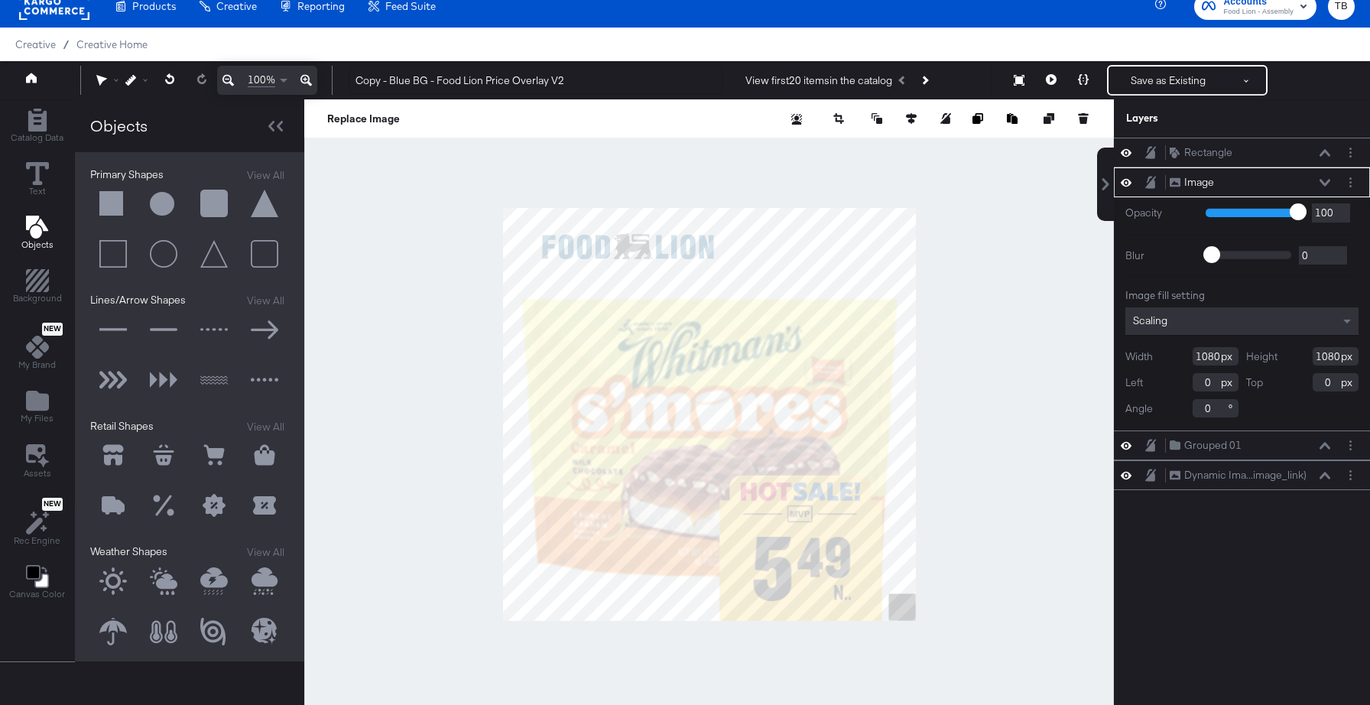
type input "32"
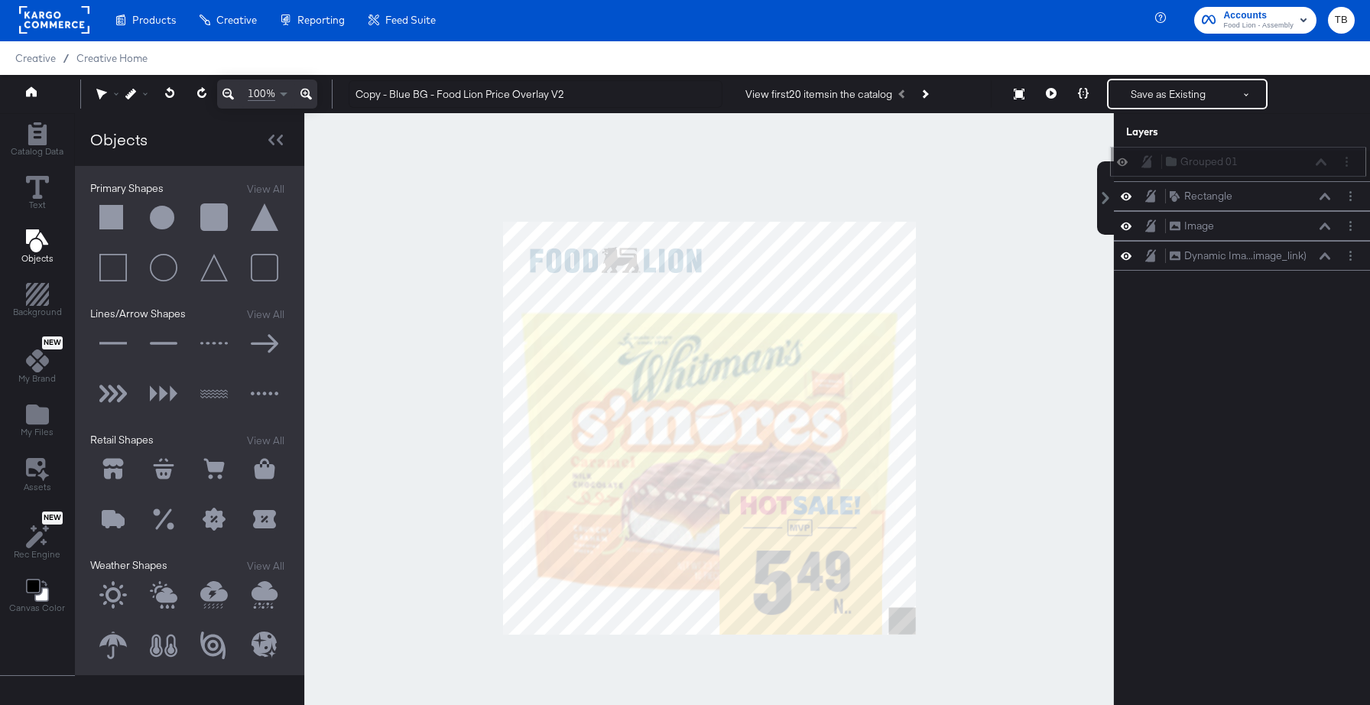
scroll to position [0, 0]
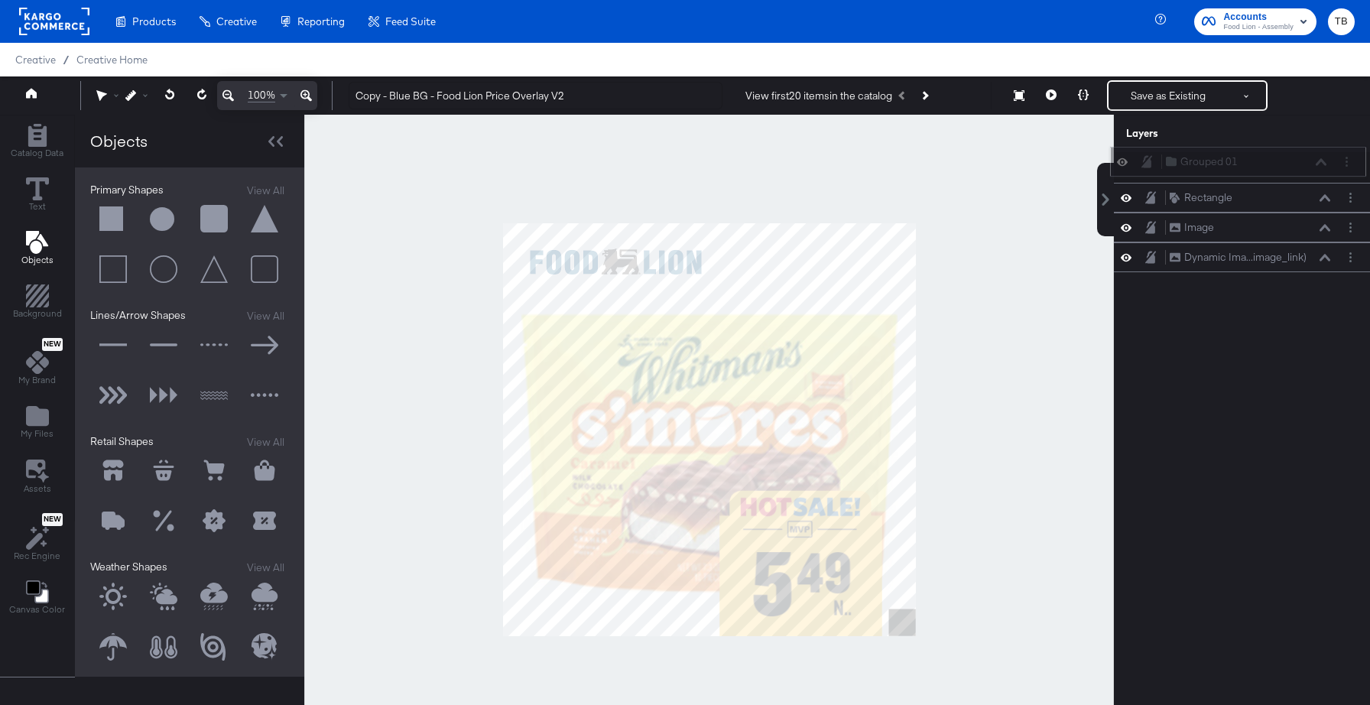
drag, startPoint x: 1295, startPoint y: 215, endPoint x: 1291, endPoint y: 159, distance: 55.9
click at [1291, 159] on div "Grouped 01 Grouped 01" at bounding box center [1246, 162] width 162 height 16
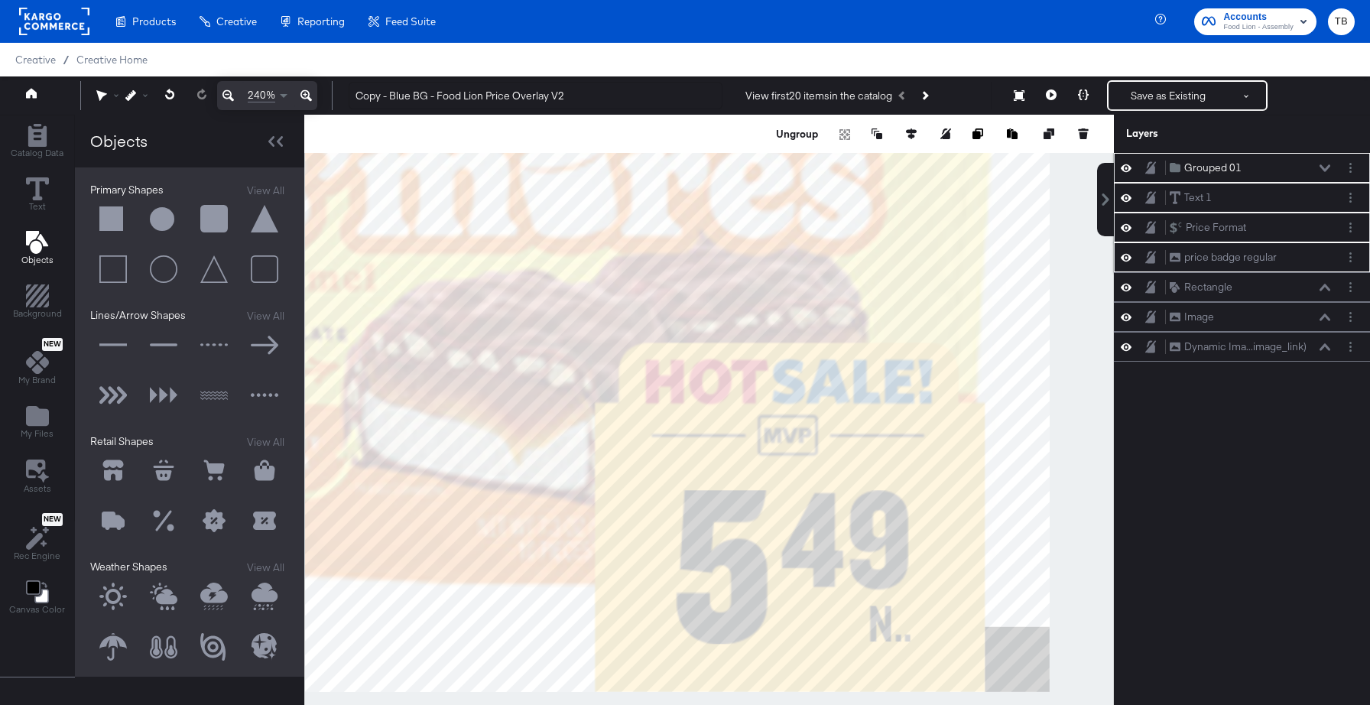
click at [1321, 172] on button at bounding box center [1325, 168] width 12 height 9
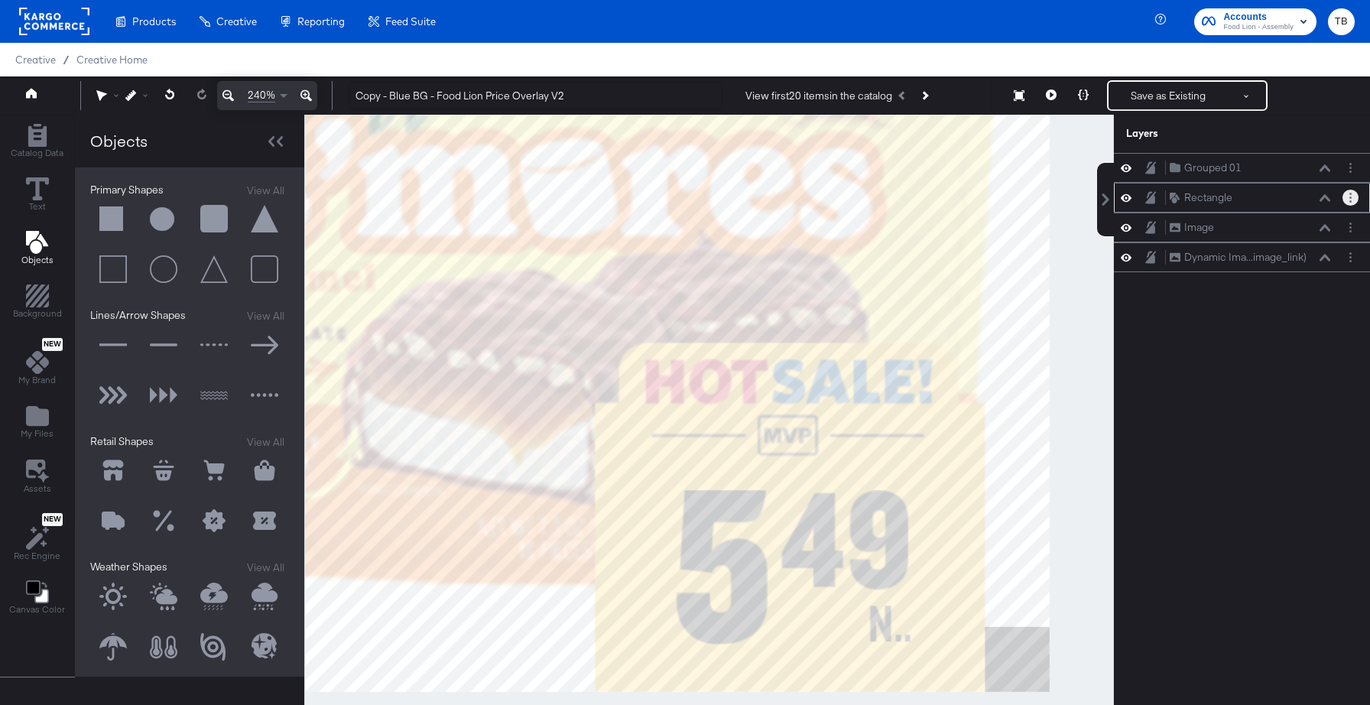
click at [1354, 203] on button "Layer Options" at bounding box center [1350, 198] width 16 height 16
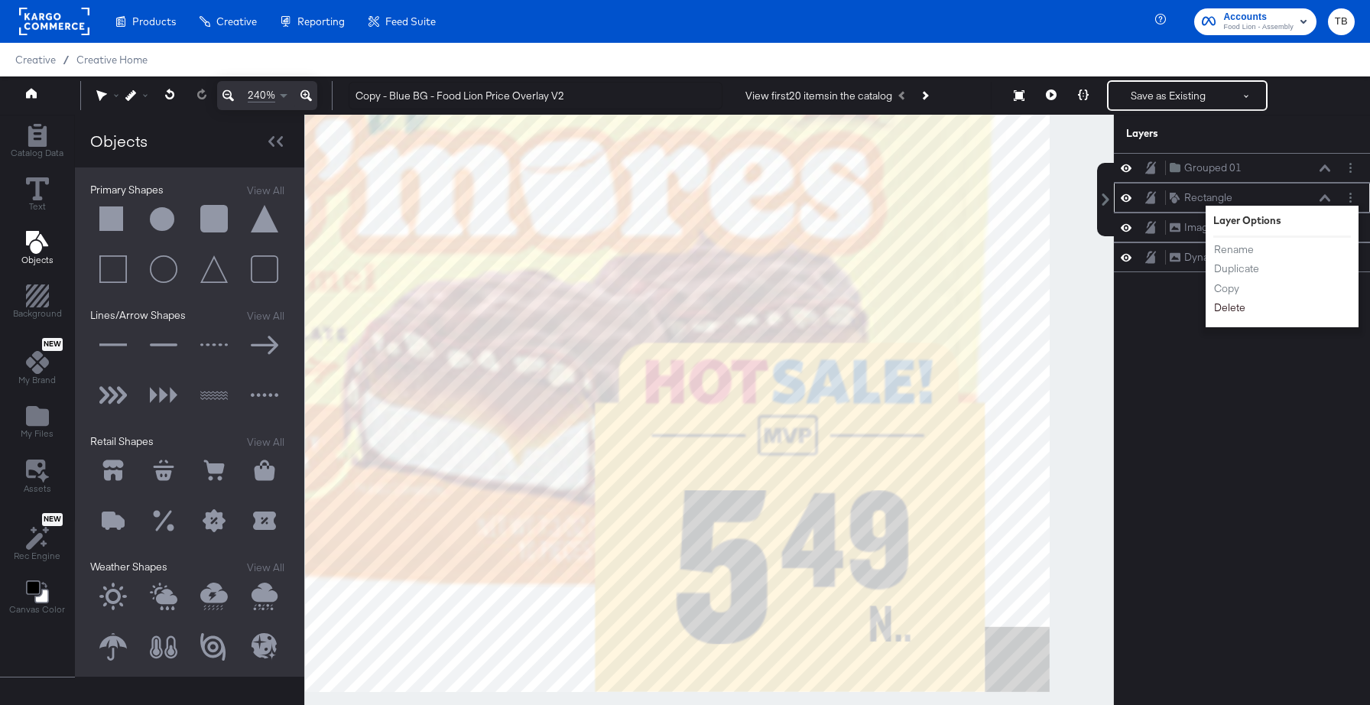
click at [1234, 310] on button "Delete" at bounding box center [1229, 308] width 33 height 16
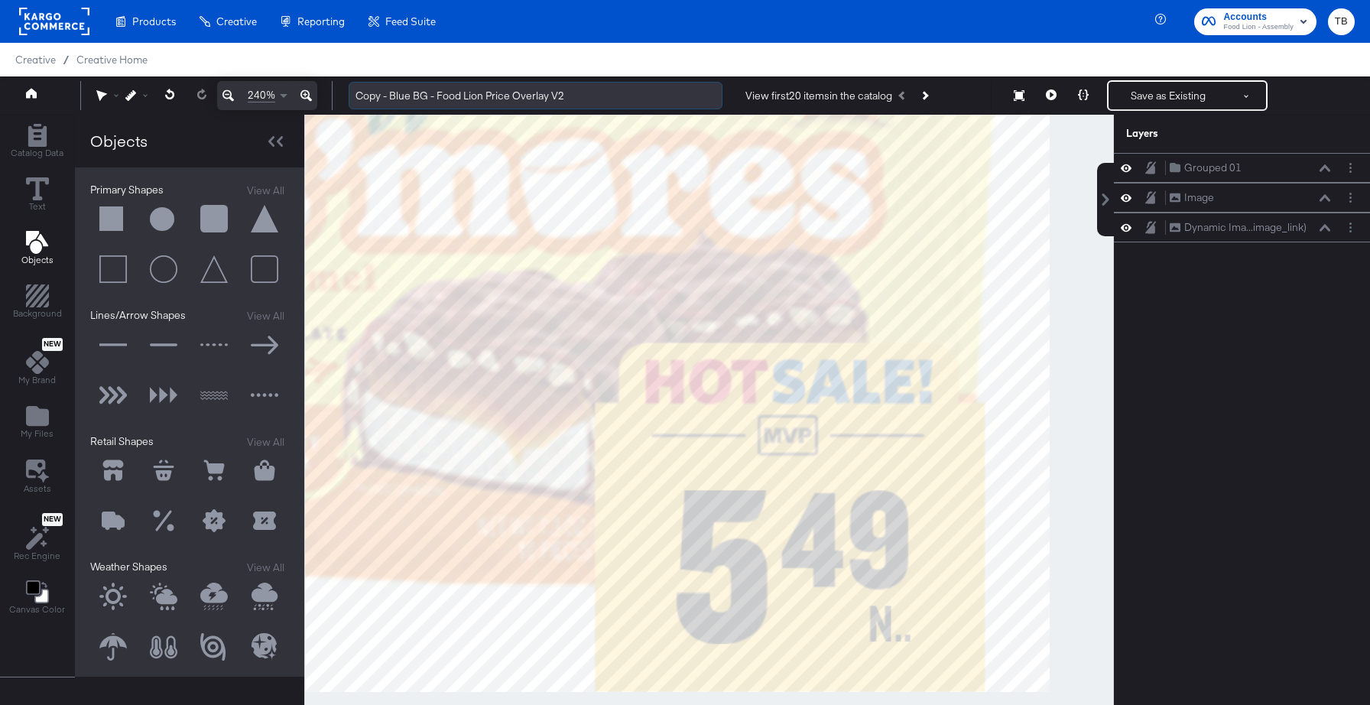
click at [410, 97] on input "Copy - Blue BG - Food Lion Price Overlay V2" at bounding box center [536, 96] width 374 height 28
drag, startPoint x: 410, startPoint y: 97, endPoint x: 355, endPoint y: 97, distance: 55.0
click at [355, 97] on input "Copy - Blue BG - Food Lion Price Overlay V2" at bounding box center [536, 96] width 374 height 28
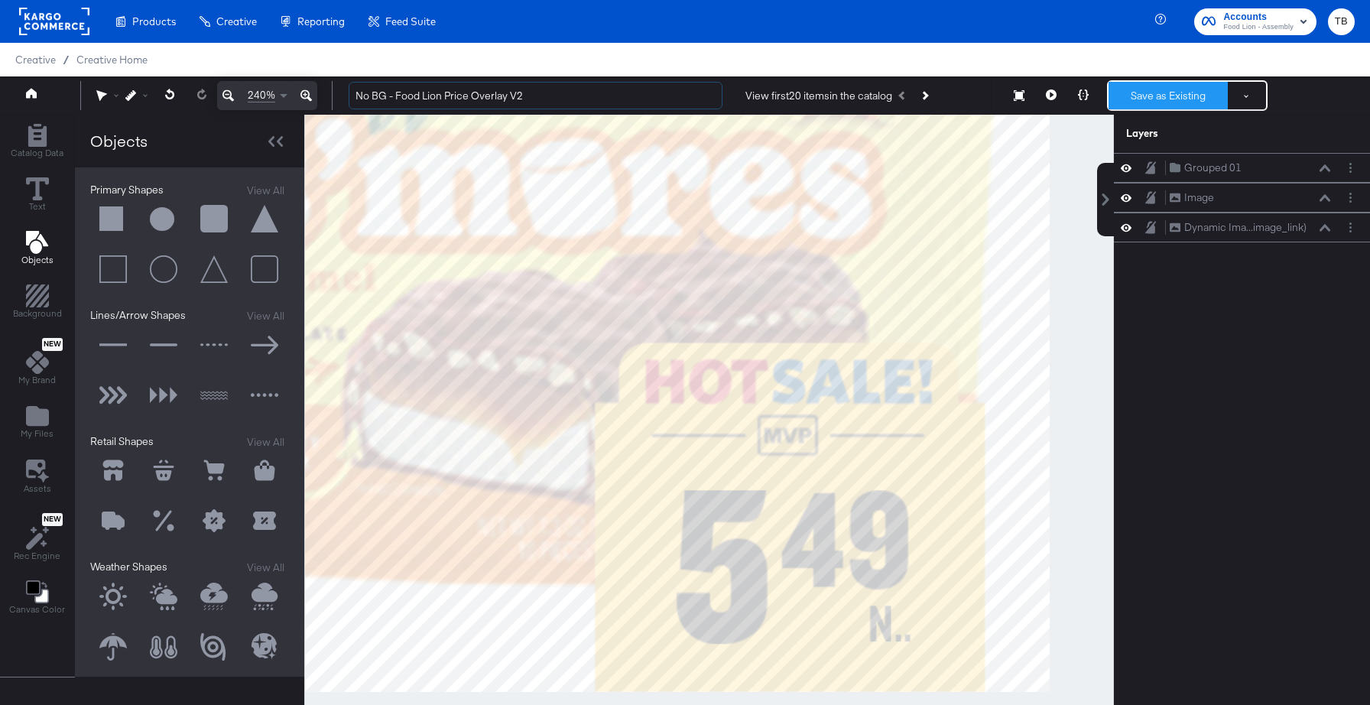
type input "No BG - Food Lion Price Overlay V2"
click at [1178, 92] on button "Save as Existing" at bounding box center [1167, 96] width 119 height 28
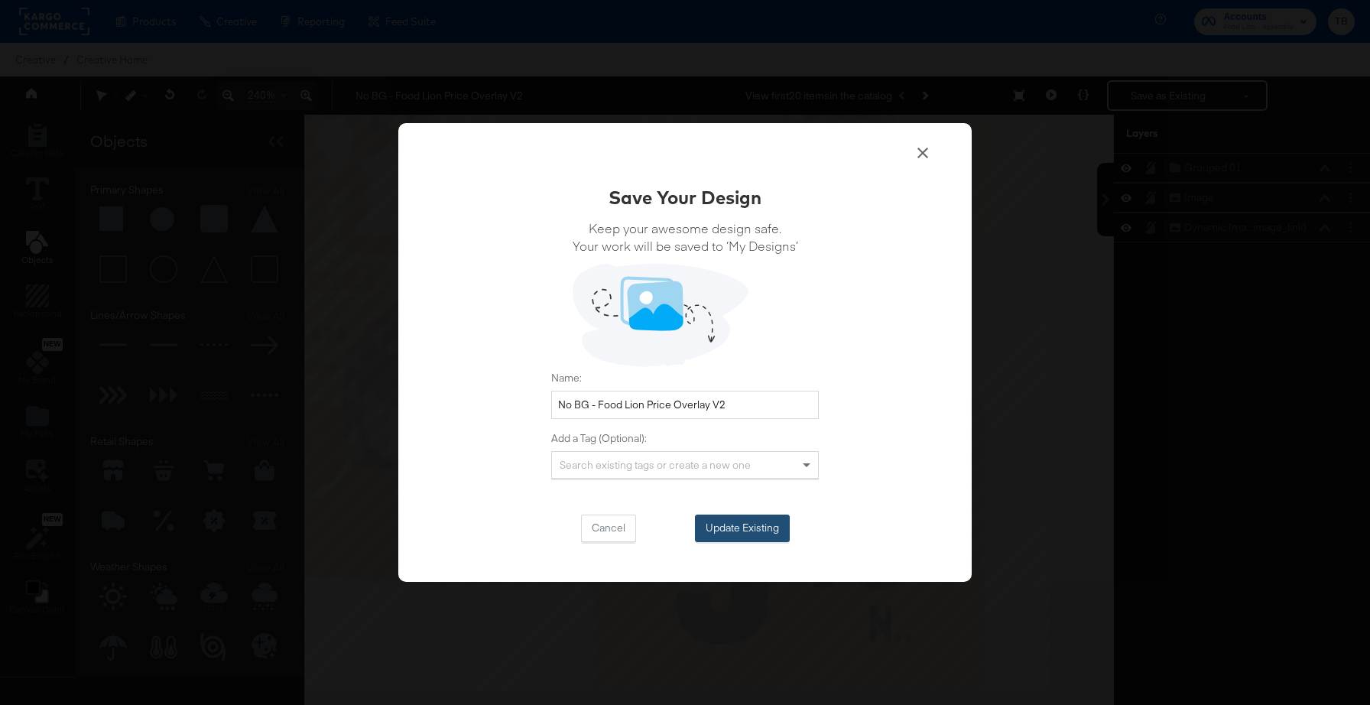
click at [738, 524] on button "Update Existing" at bounding box center [742, 528] width 95 height 28
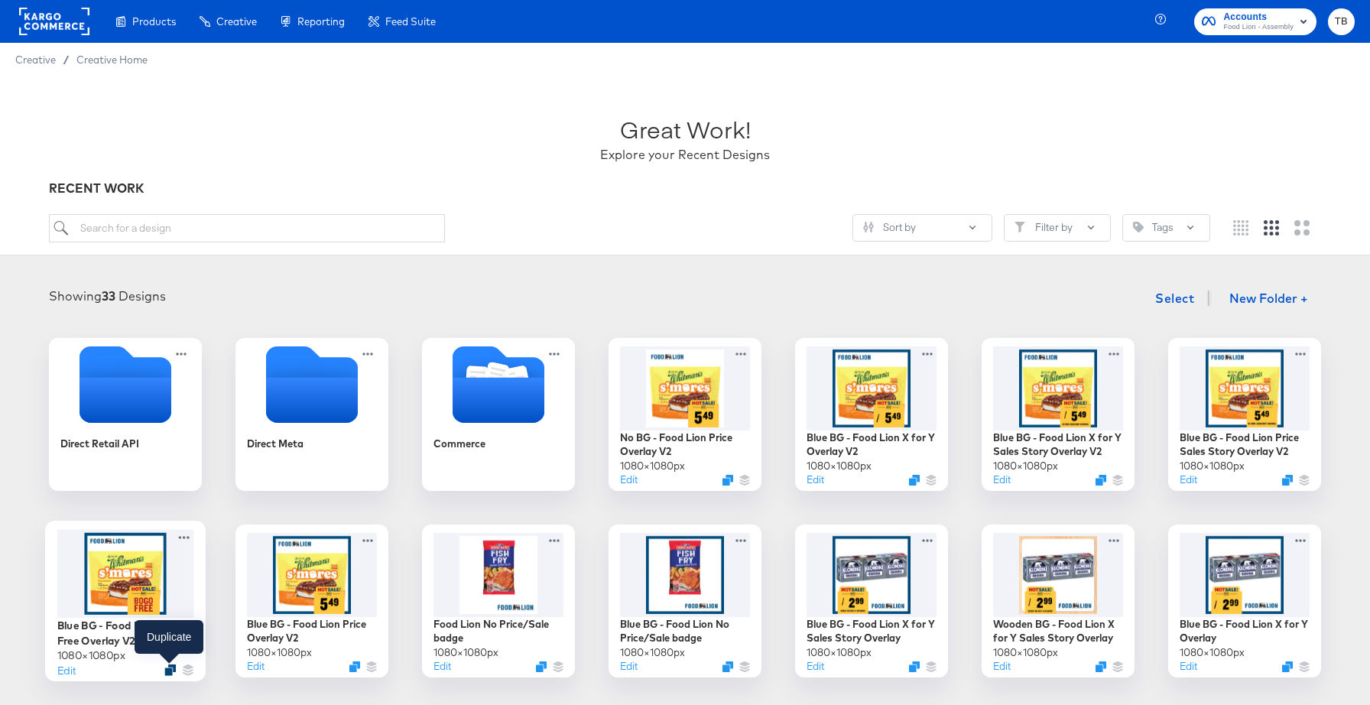
click at [171, 672] on icon "Duplicate" at bounding box center [169, 669] width 11 height 11
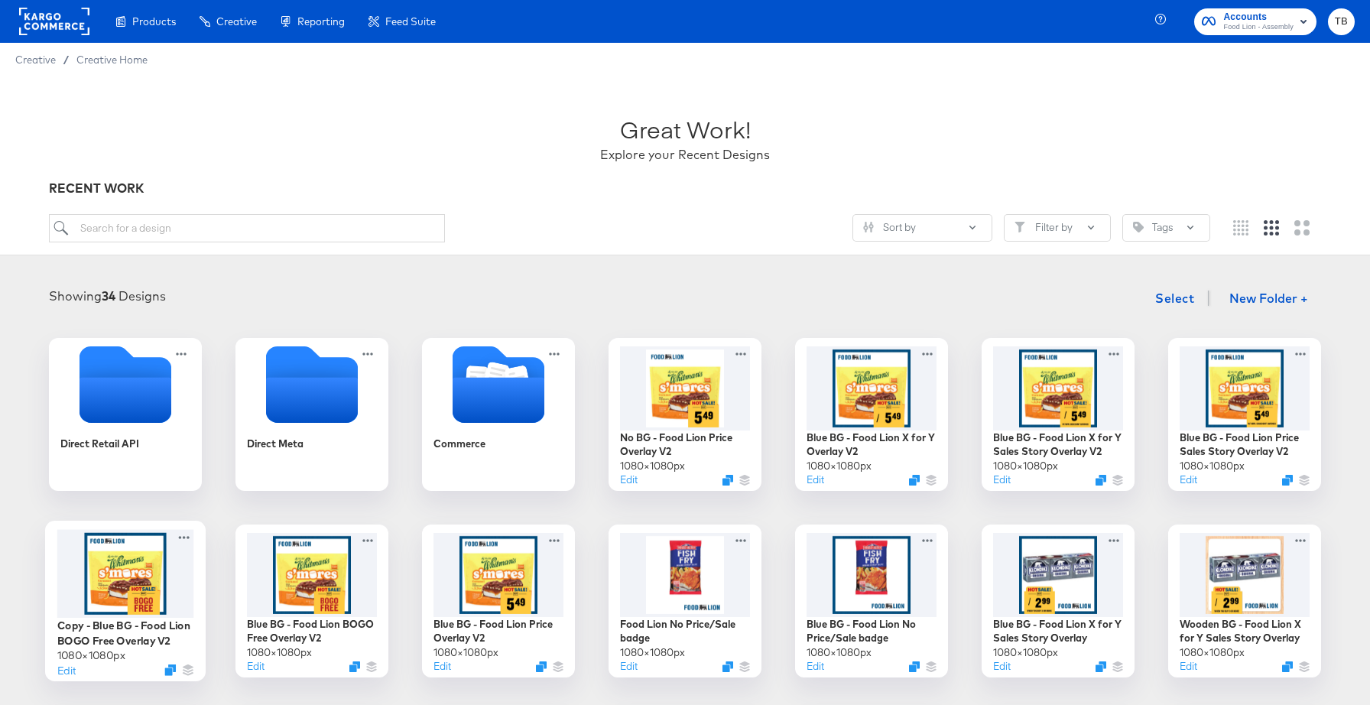
click at [168, 586] on div at bounding box center [125, 573] width 137 height 89
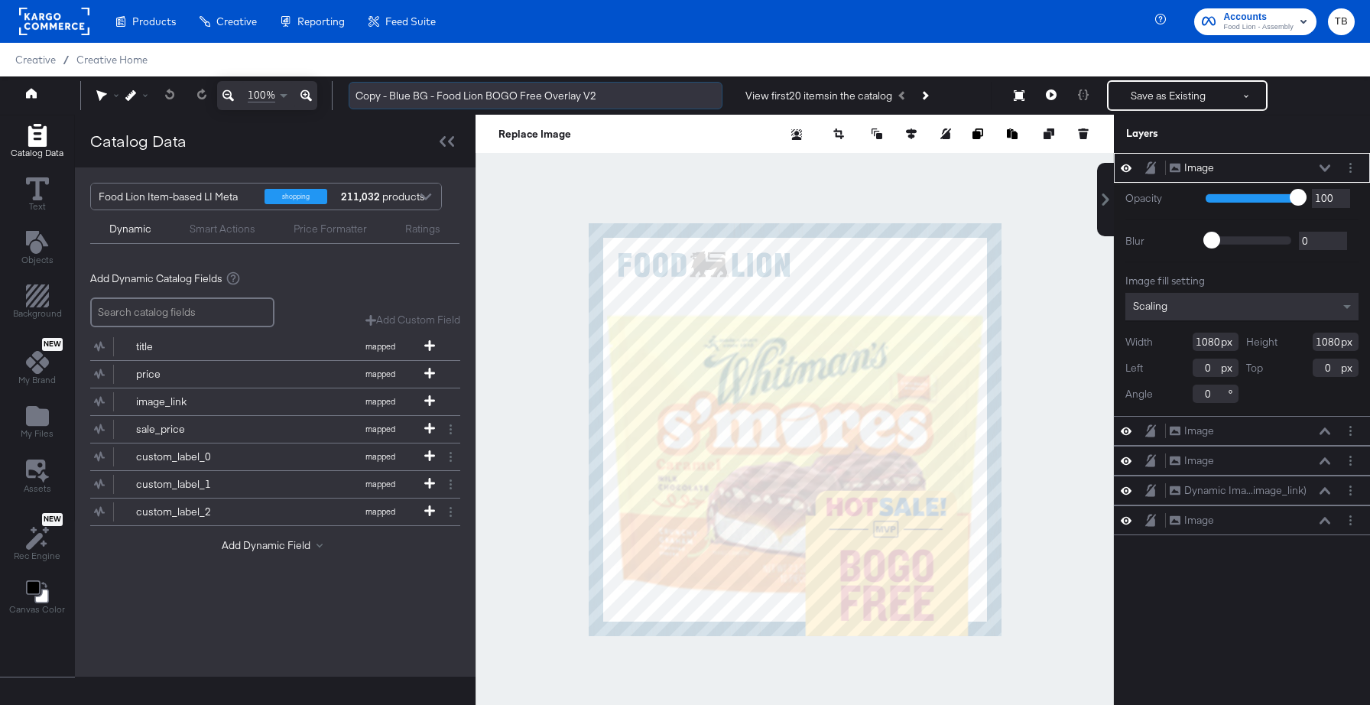
drag, startPoint x: 408, startPoint y: 96, endPoint x: 356, endPoint y: 95, distance: 52.0
click at [356, 95] on input "Copy - Blue BG - Food Lion BOGO Free Overlay V2" at bounding box center [536, 96] width 374 height 28
type input "No BG - Food Lion BOGO Free Overlay V2"
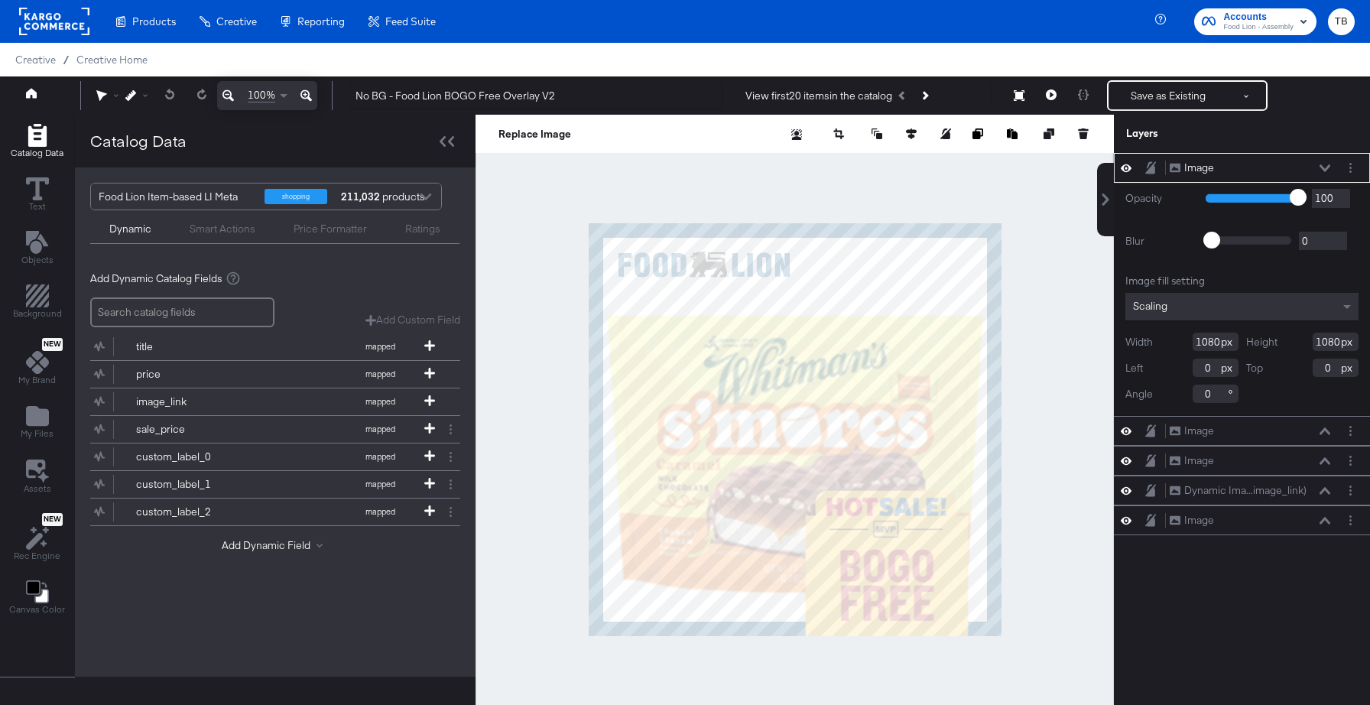
click at [1325, 167] on icon at bounding box center [1324, 168] width 11 height 8
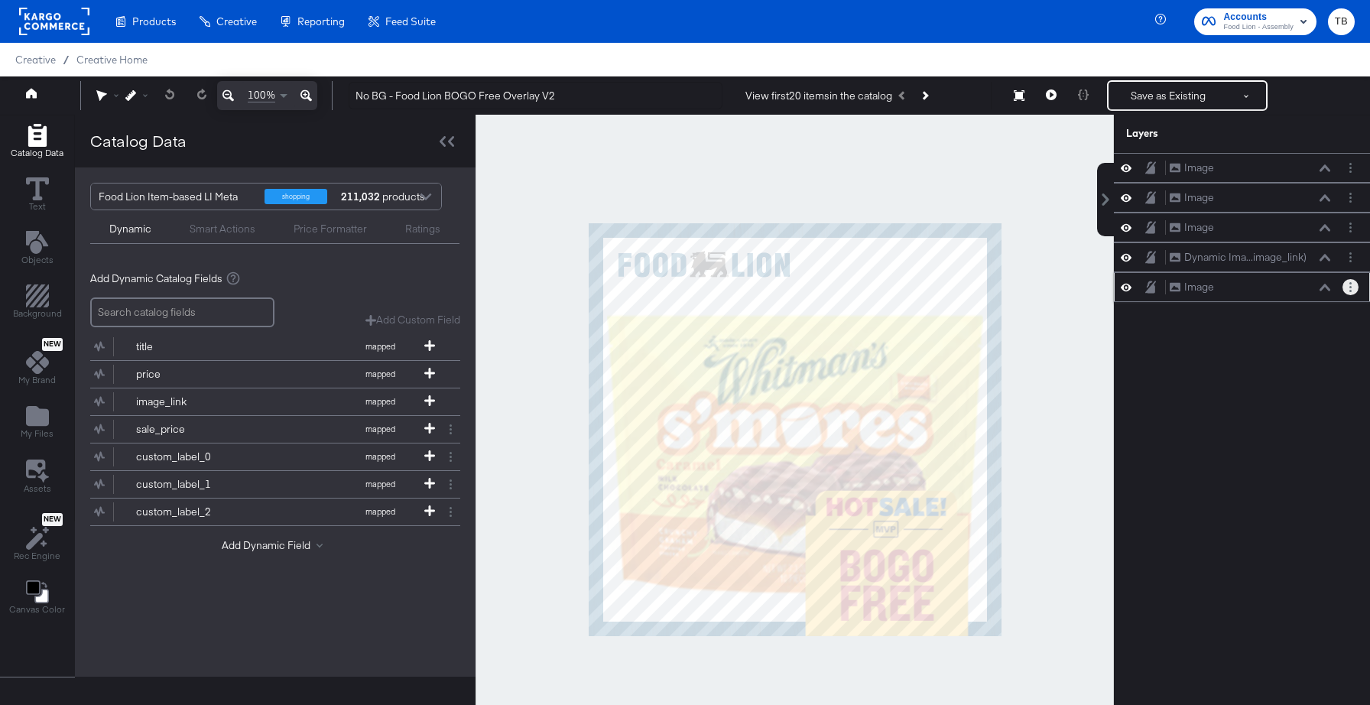
click at [1352, 291] on button "Layer Options" at bounding box center [1350, 287] width 16 height 16
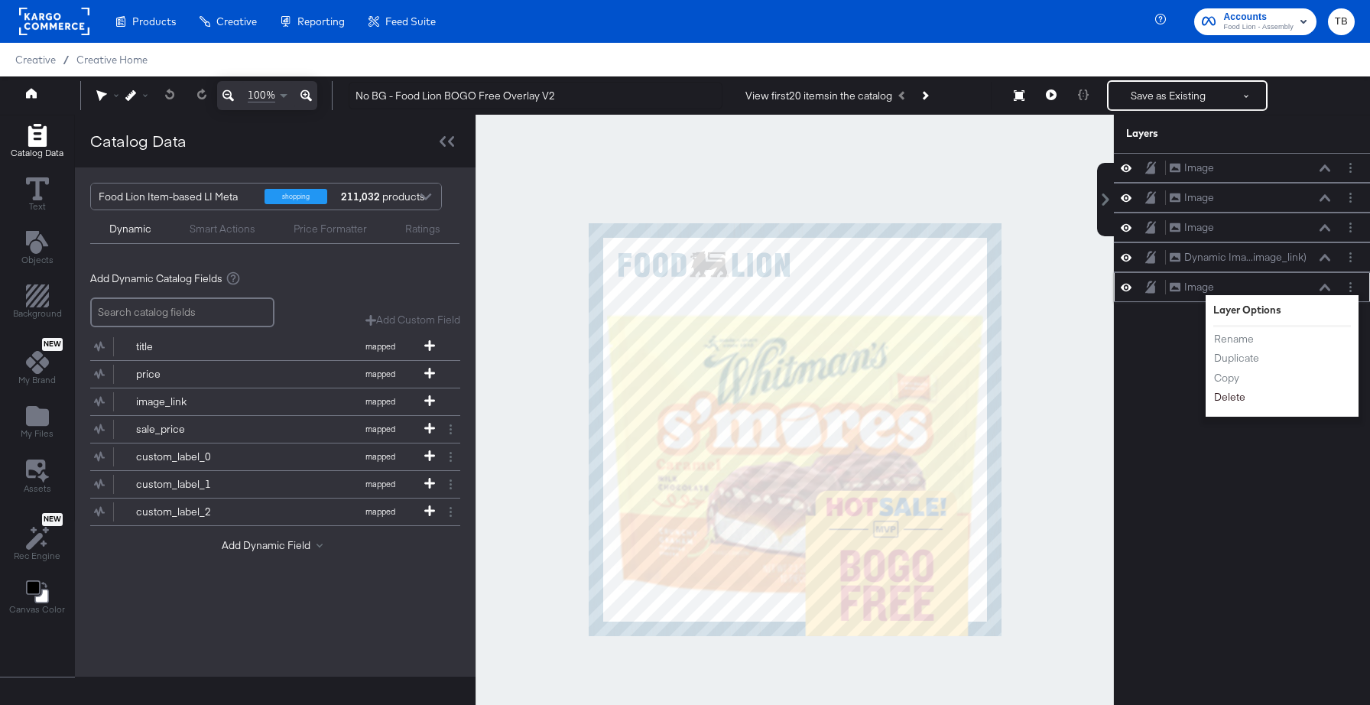
click at [1237, 401] on button "Delete" at bounding box center [1229, 397] width 33 height 16
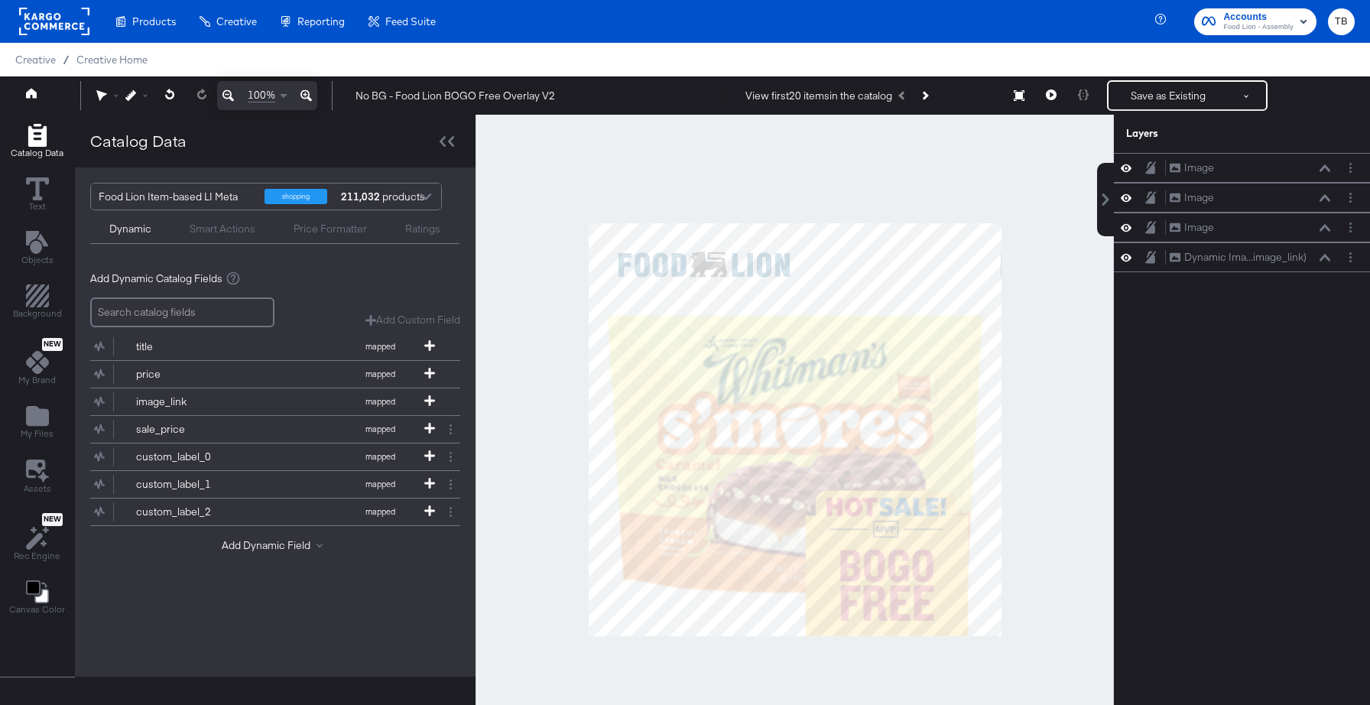
click at [1049, 444] on div at bounding box center [794, 429] width 638 height 629
click at [1127, 229] on icon at bounding box center [1126, 227] width 11 height 13
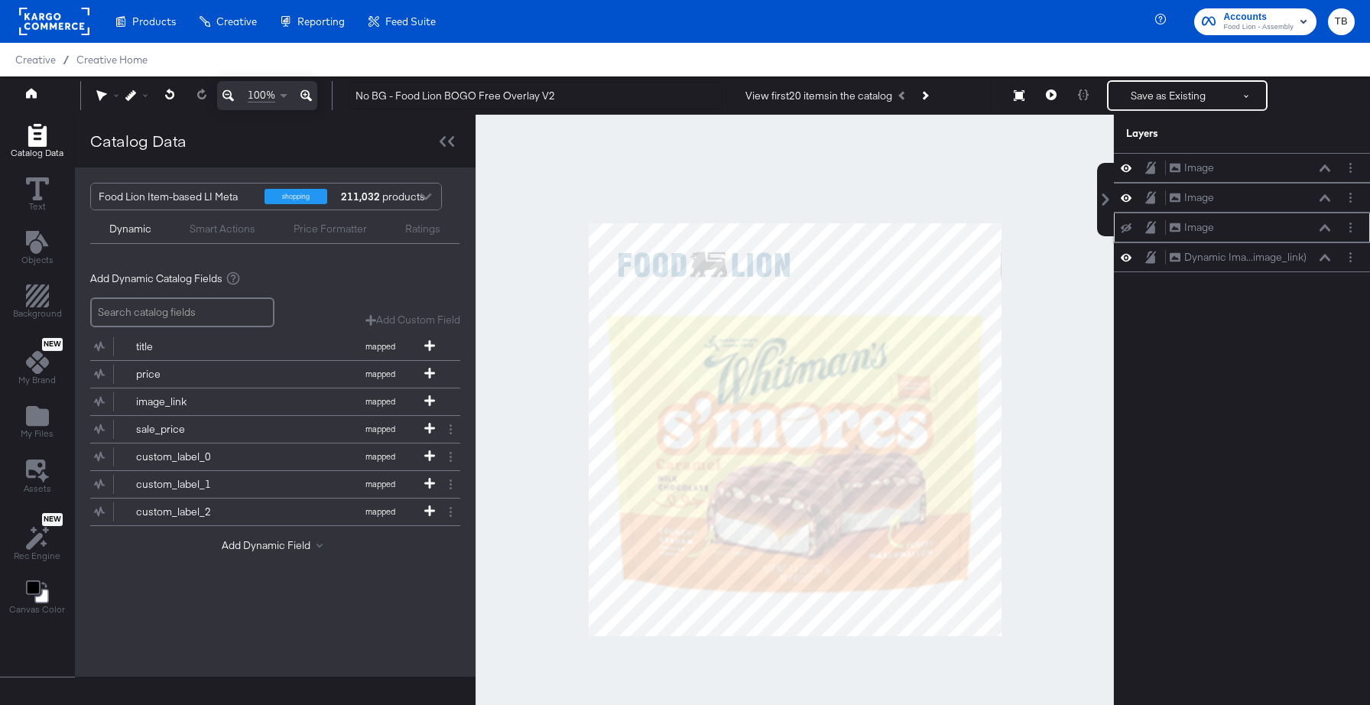
click at [1127, 229] on icon at bounding box center [1126, 228] width 11 height 10
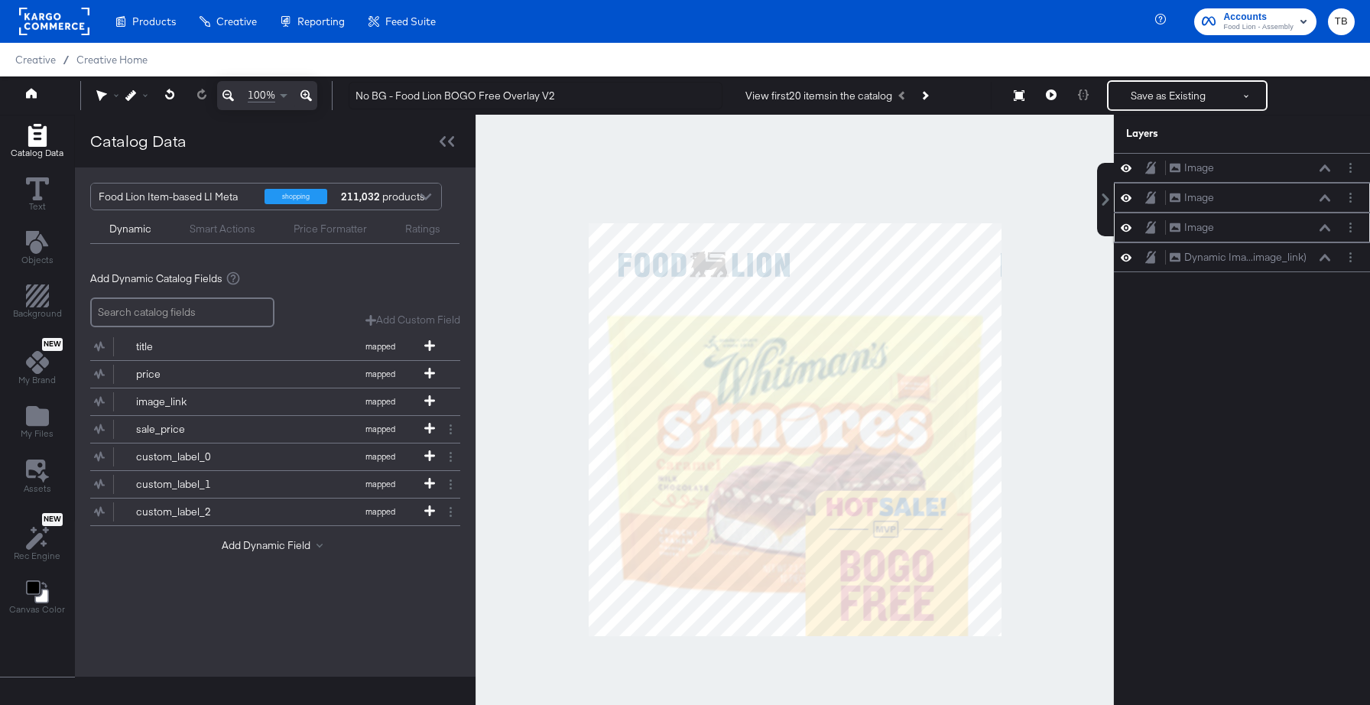
click at [1126, 206] on div "Image Image" at bounding box center [1242, 198] width 256 height 30
click at [1129, 200] on icon at bounding box center [1126, 198] width 11 height 8
click at [1129, 200] on icon at bounding box center [1126, 198] width 11 height 10
click at [1131, 195] on icon at bounding box center [1126, 197] width 11 height 13
click at [1131, 195] on icon at bounding box center [1126, 198] width 11 height 10
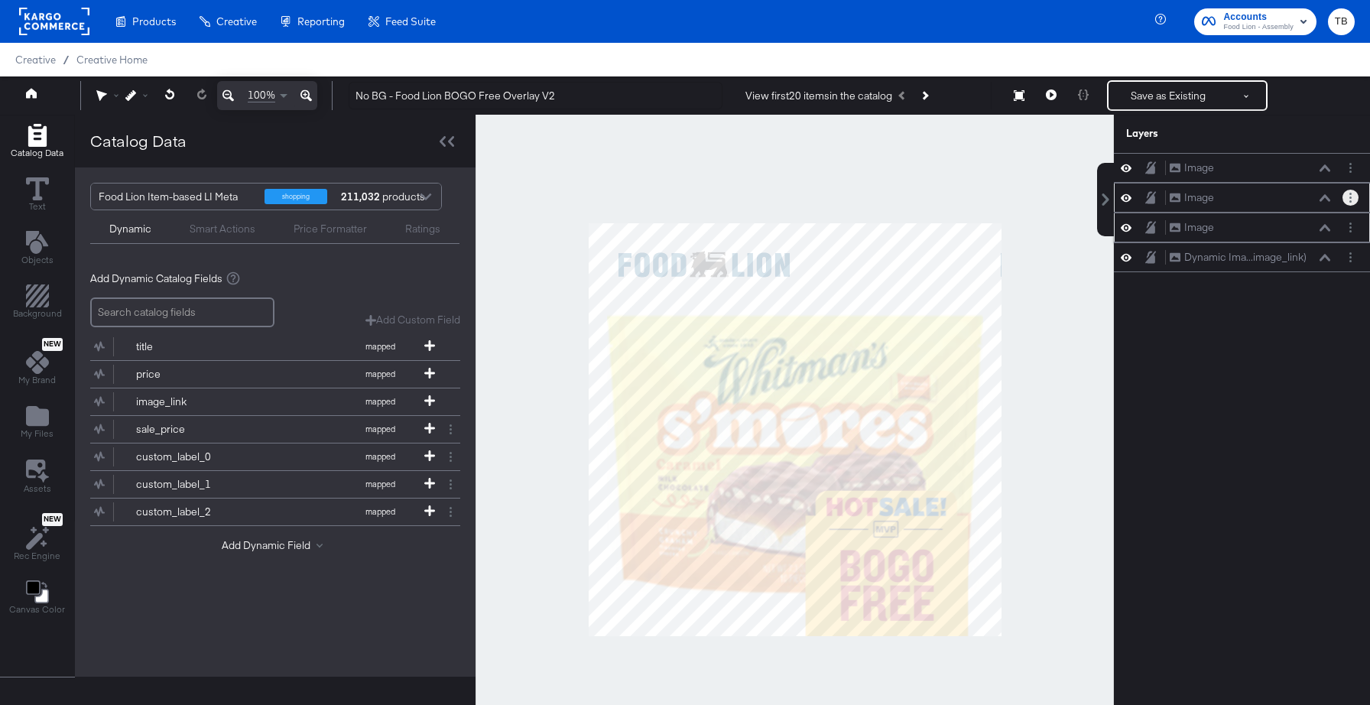
click at [1357, 200] on button "Layer Options" at bounding box center [1350, 198] width 16 height 16
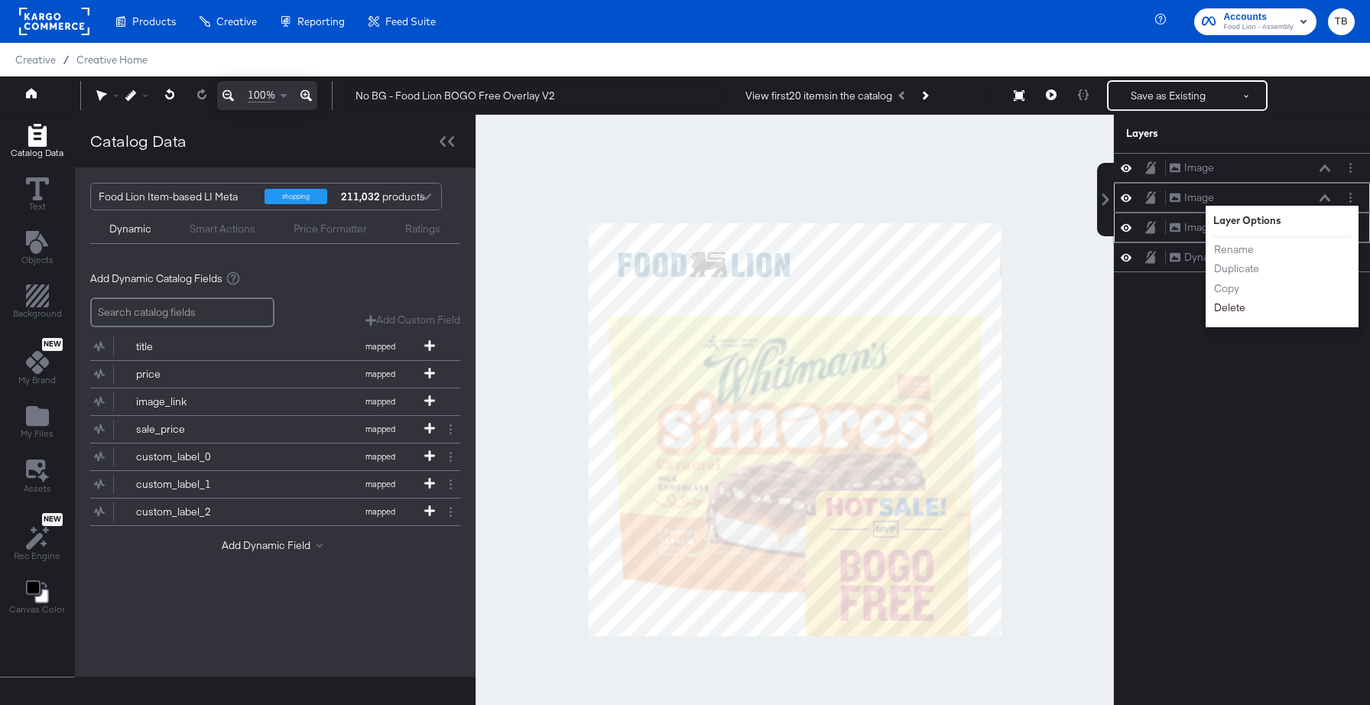
click at [1219, 303] on button "Delete" at bounding box center [1229, 308] width 33 height 16
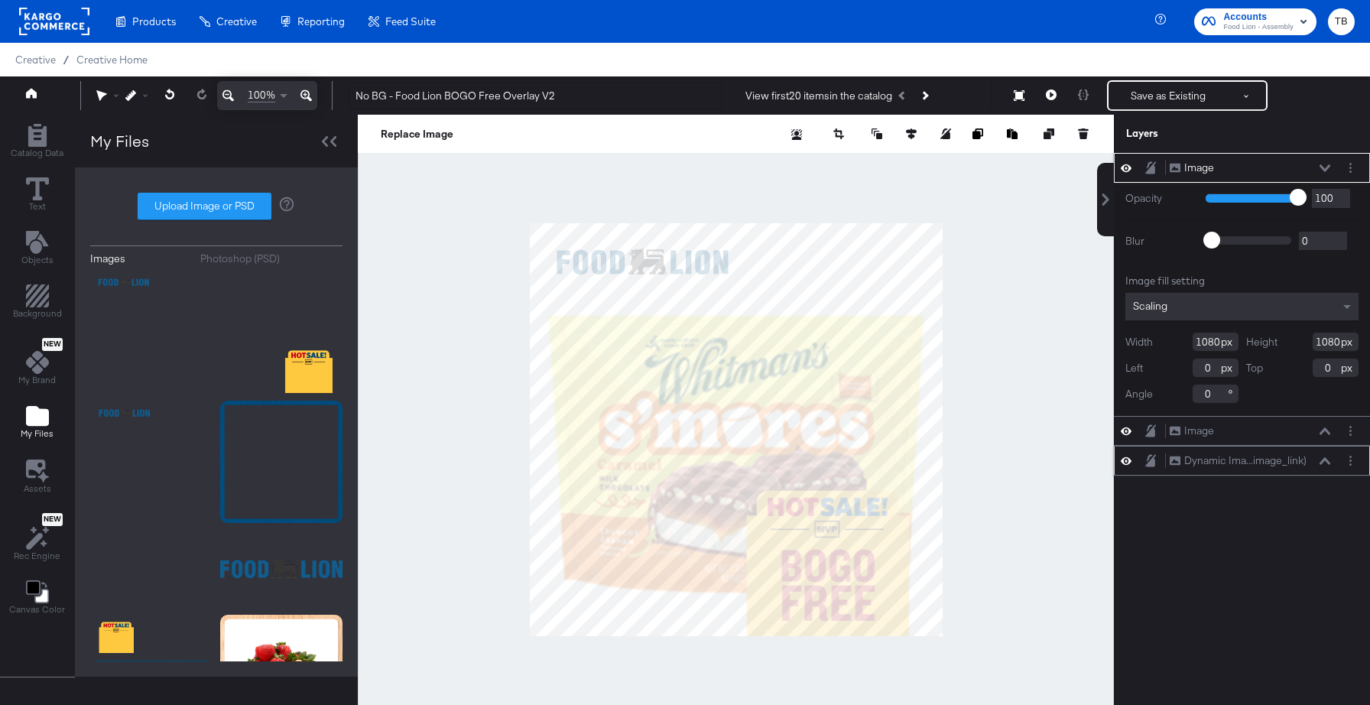
click at [1320, 462] on icon at bounding box center [1324, 461] width 11 height 8
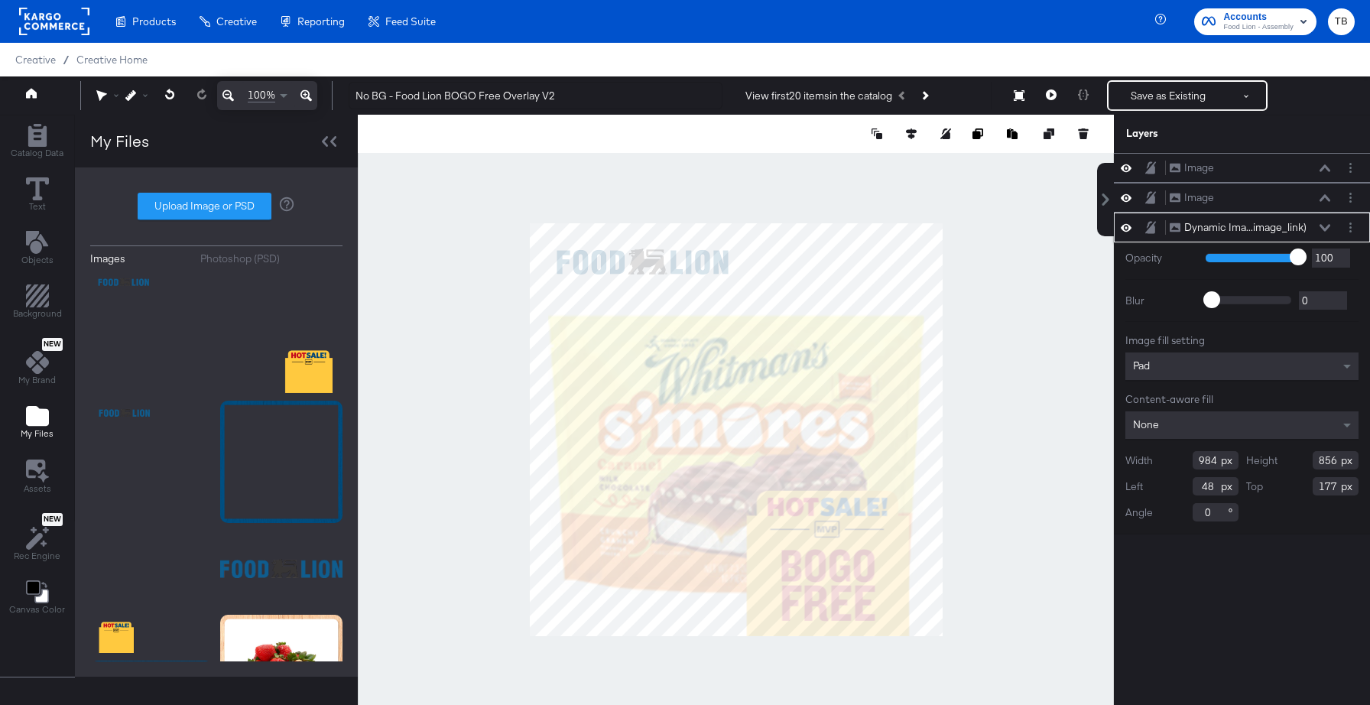
click at [1325, 229] on icon at bounding box center [1324, 227] width 11 height 7
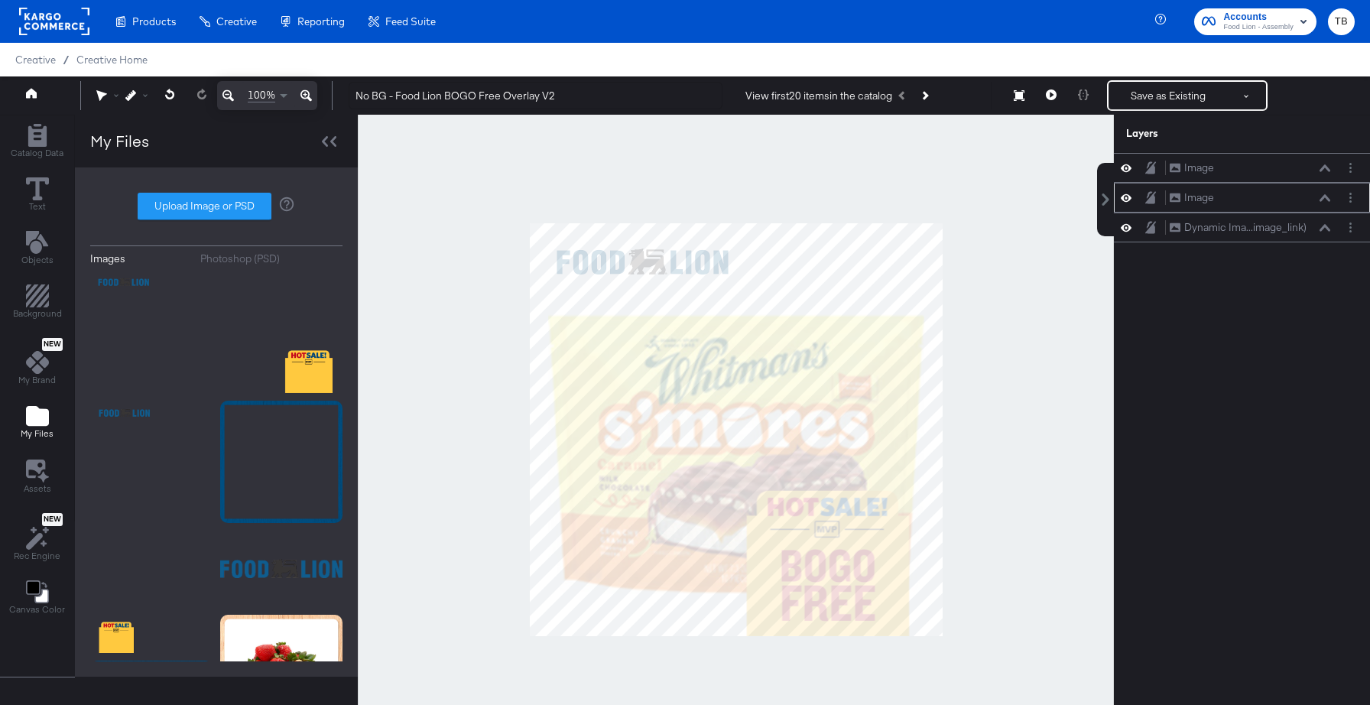
click at [1329, 194] on icon at bounding box center [1324, 198] width 11 height 8
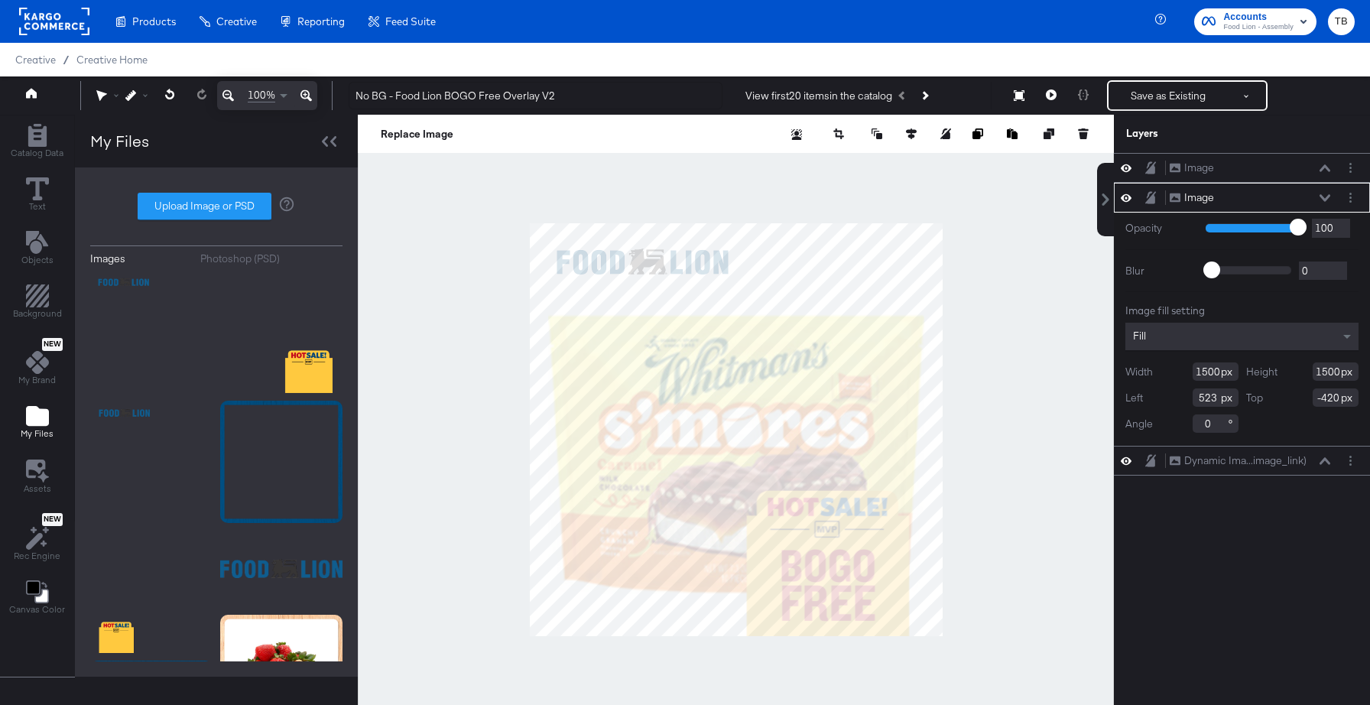
click at [1329, 196] on icon at bounding box center [1324, 198] width 11 height 8
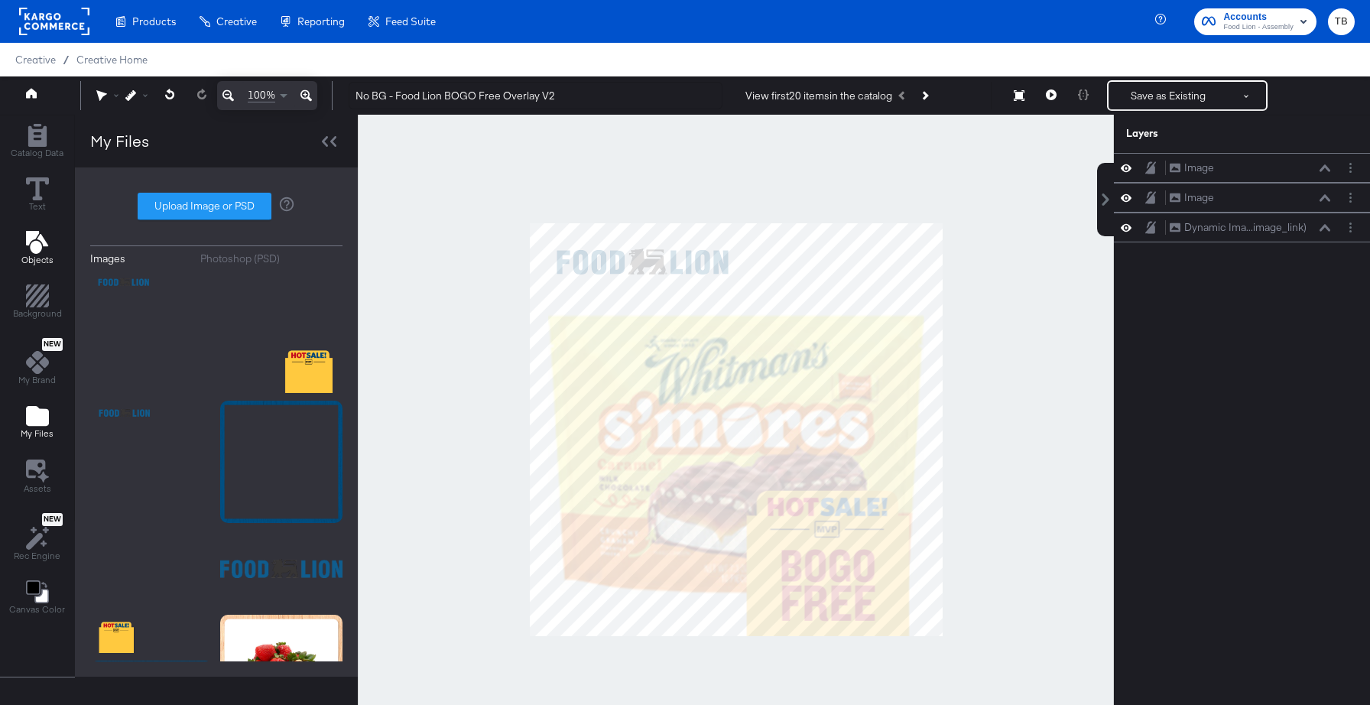
click at [34, 258] on span "Objects" at bounding box center [37, 260] width 32 height 12
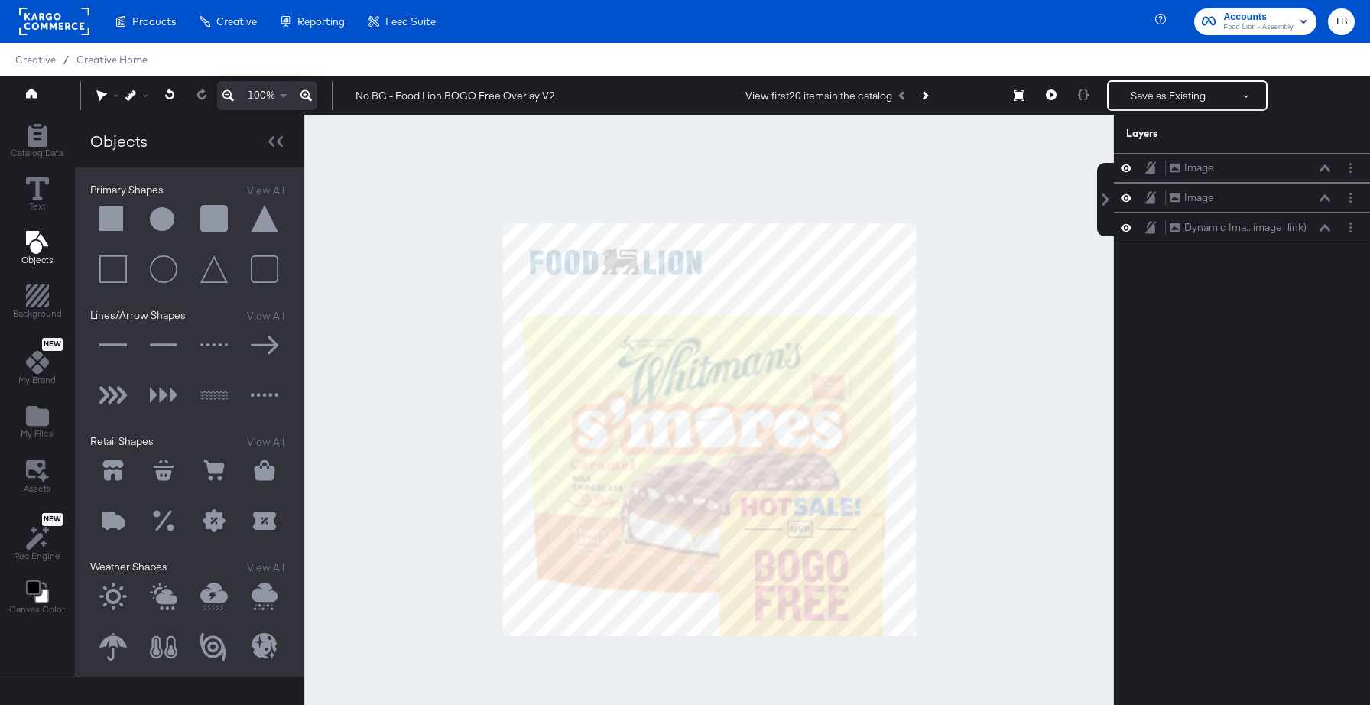
click at [112, 220] on button at bounding box center [113, 219] width 46 height 46
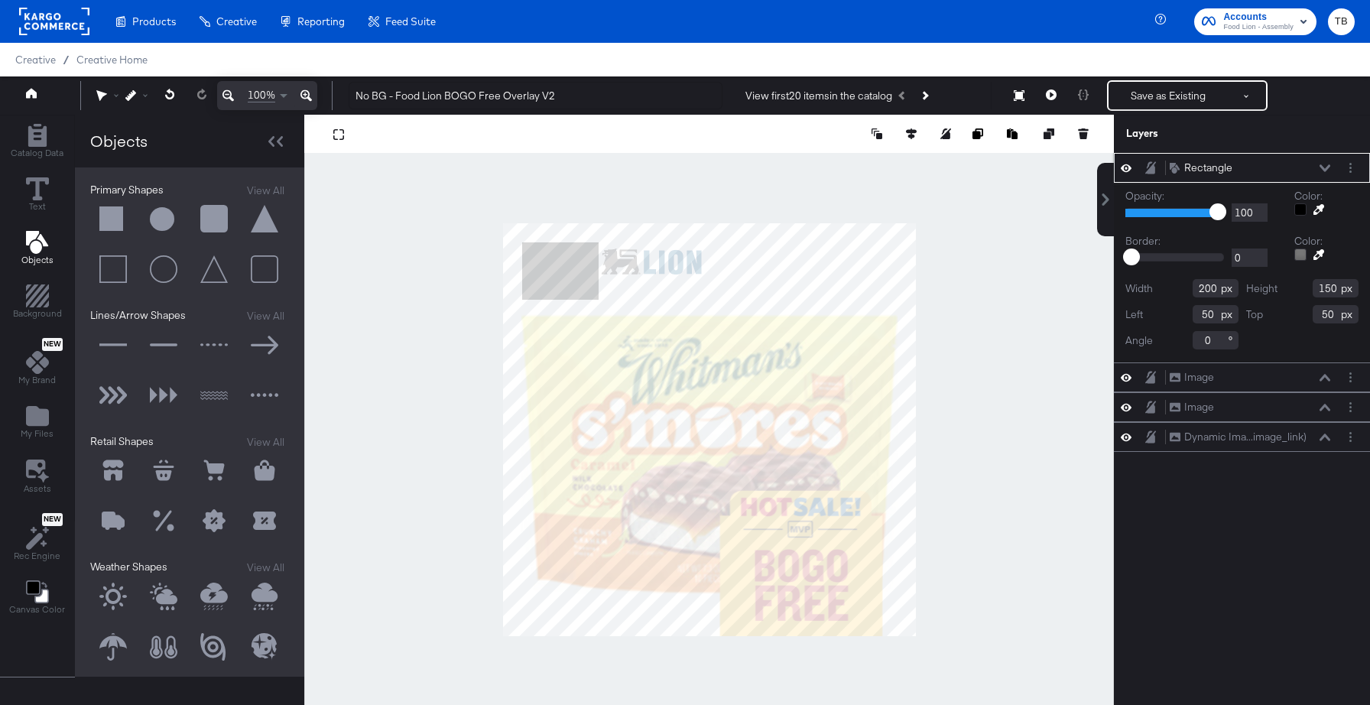
click at [1210, 296] on input "200" at bounding box center [1215, 288] width 46 height 18
type input "71"
click at [1330, 288] on input "150" at bounding box center [1335, 288] width 46 height 18
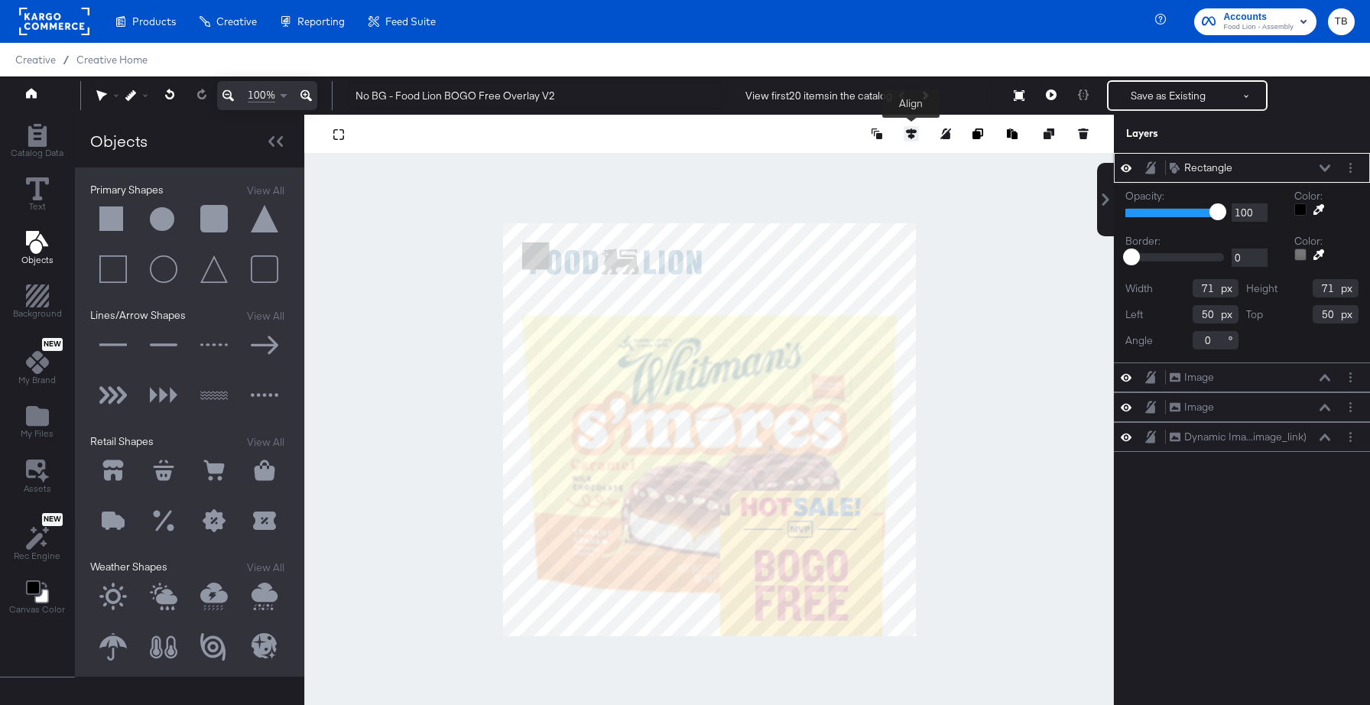
type input "71"
click at [907, 131] on icon at bounding box center [911, 133] width 11 height 11
click at [829, 161] on icon at bounding box center [826, 162] width 11 height 11
type input "1009"
click at [909, 161] on icon at bounding box center [911, 162] width 11 height 11
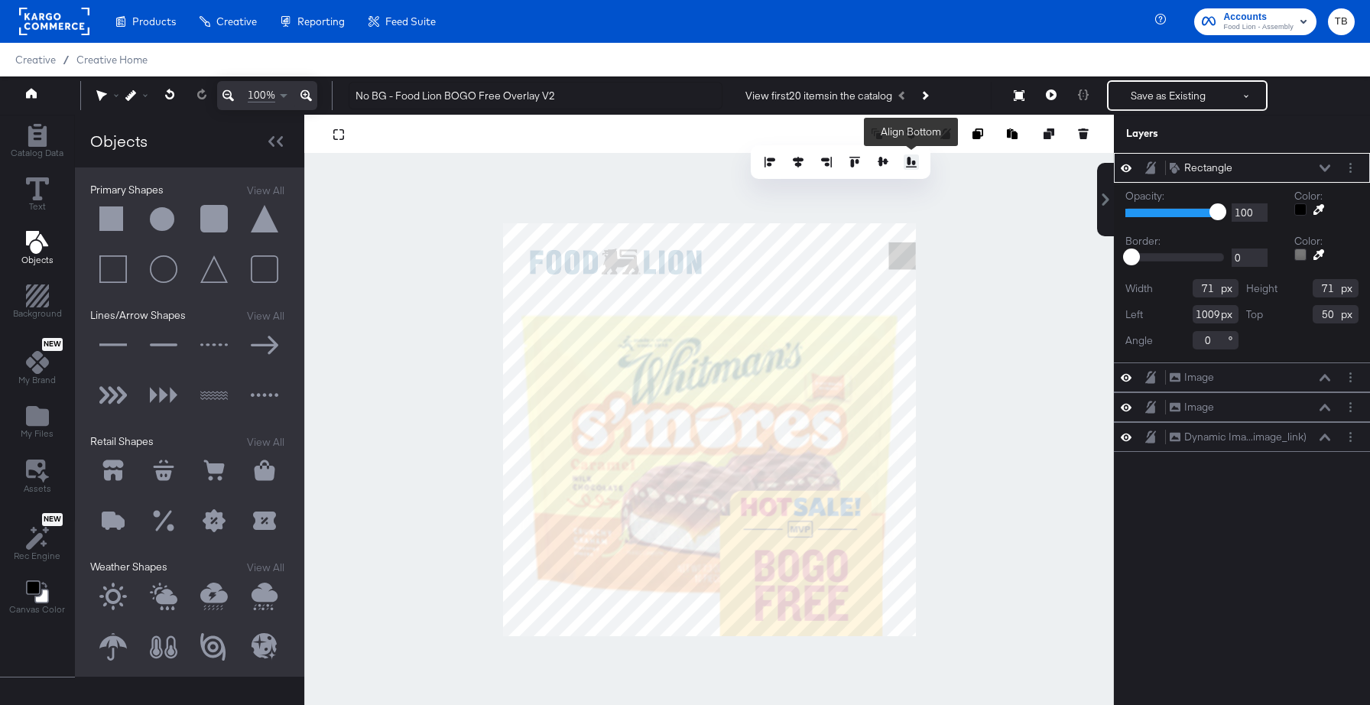
type input "1009"
click at [1324, 168] on icon at bounding box center [1324, 167] width 11 height 7
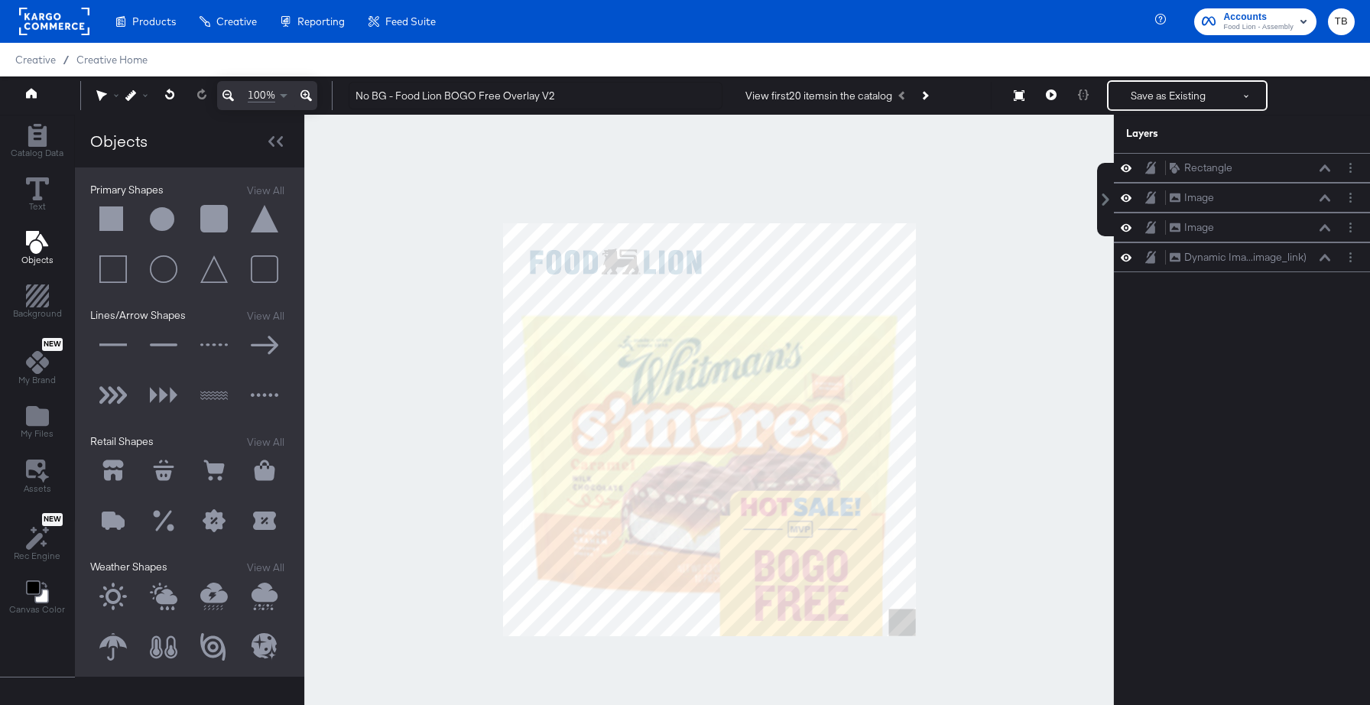
click at [303, 95] on icon at bounding box center [305, 95] width 11 height 18
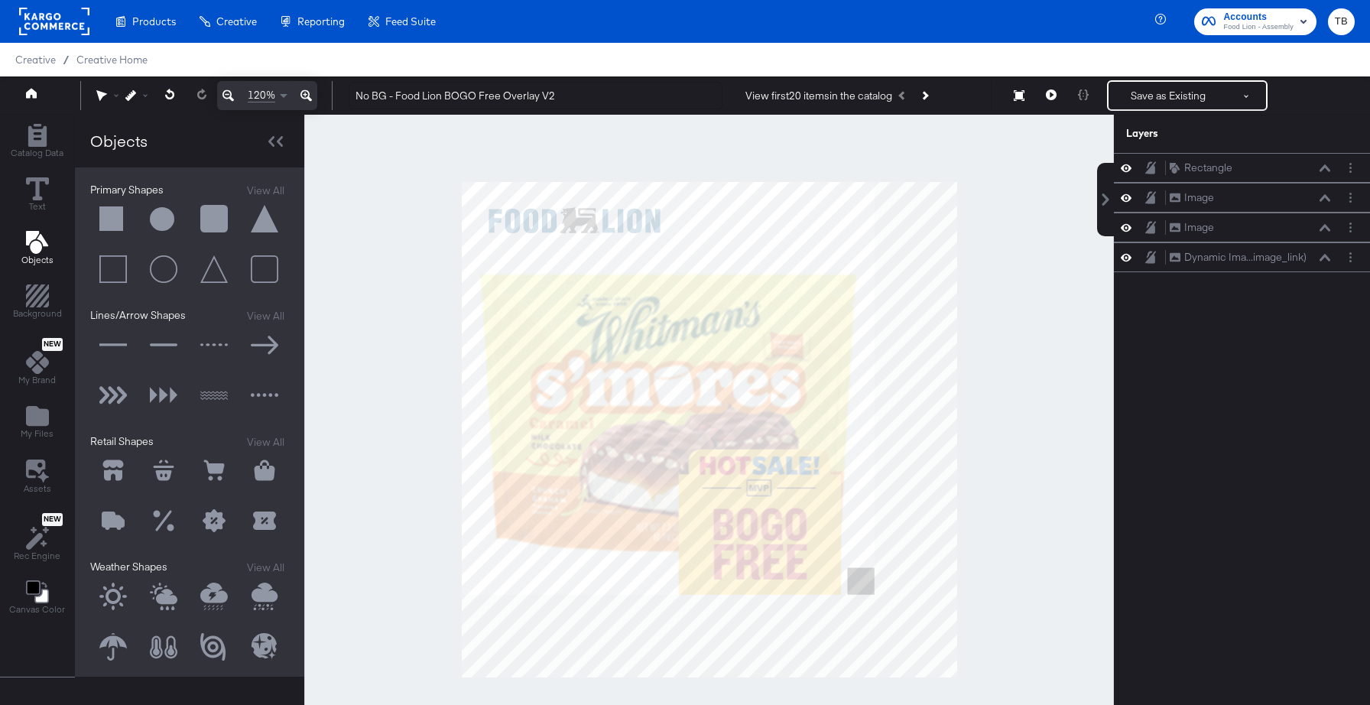
click at [303, 95] on icon at bounding box center [305, 95] width 11 height 18
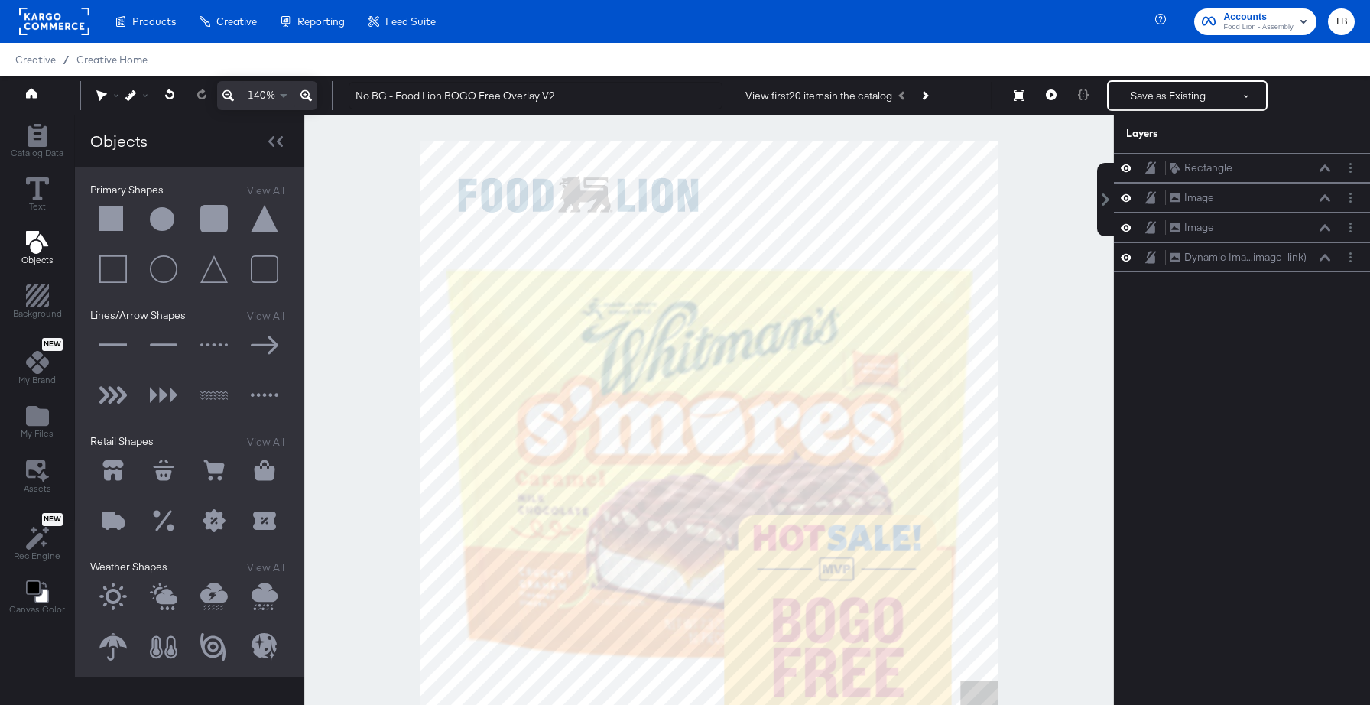
click at [303, 95] on icon at bounding box center [305, 95] width 11 height 18
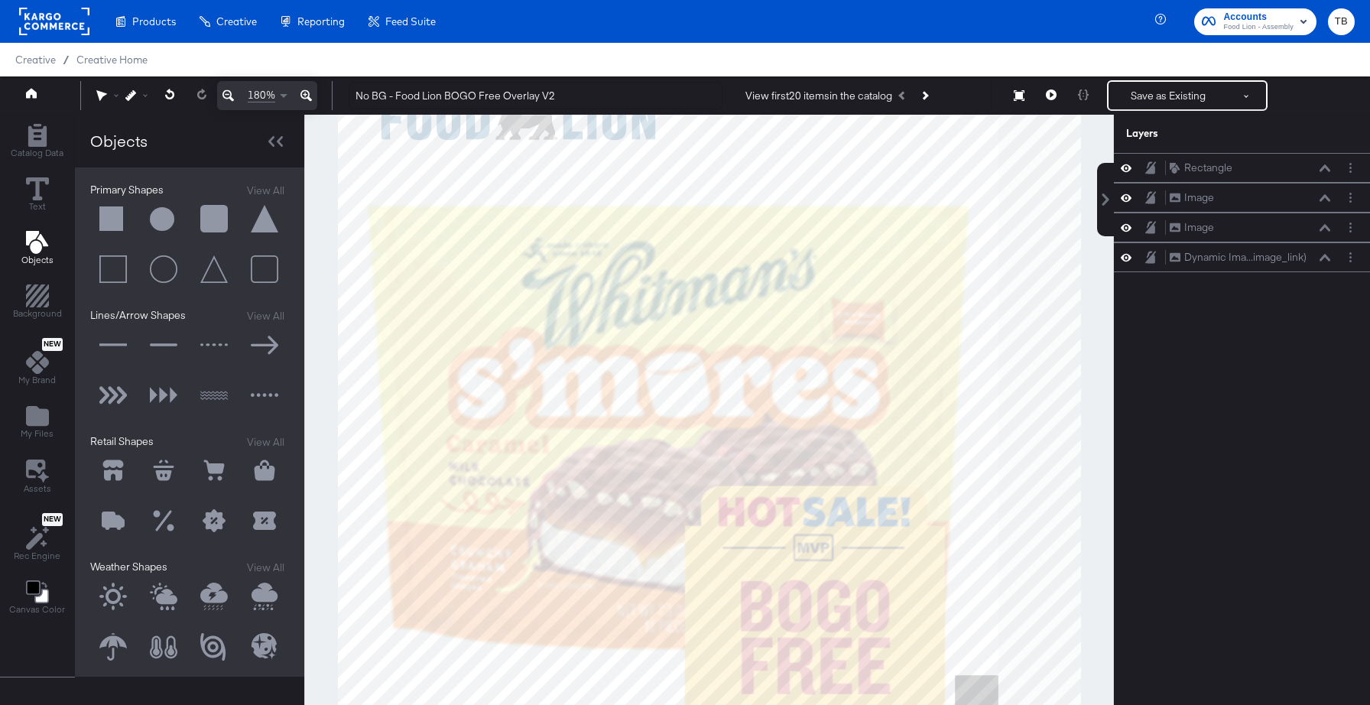
click at [303, 95] on icon at bounding box center [305, 95] width 11 height 18
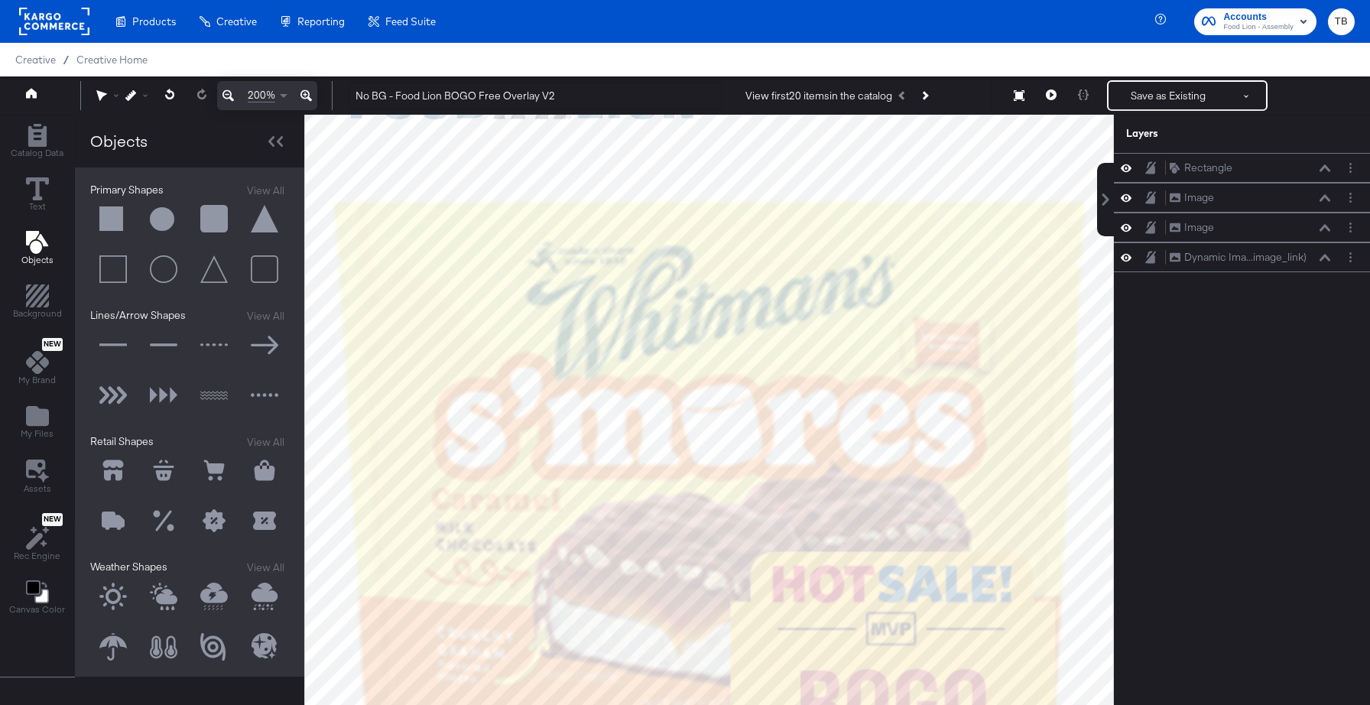
click at [303, 95] on icon at bounding box center [305, 95] width 11 height 18
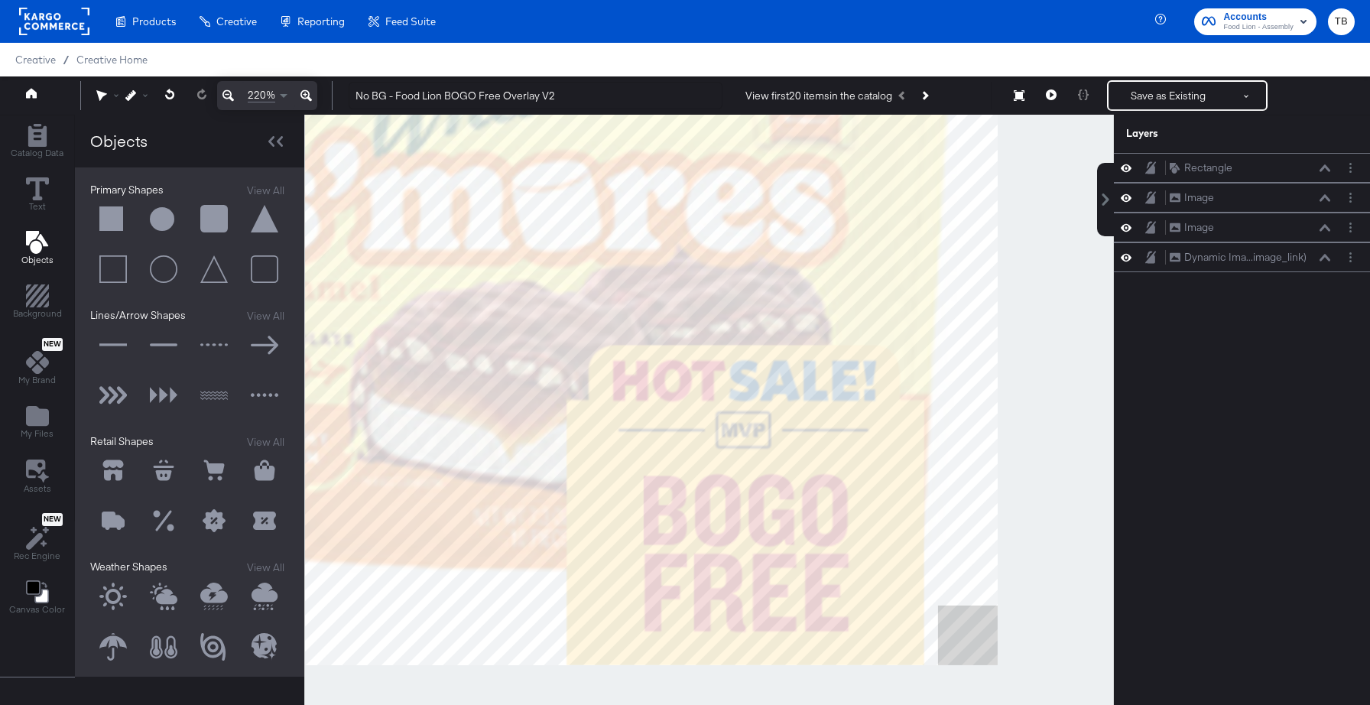
drag, startPoint x: 1004, startPoint y: 489, endPoint x: 829, endPoint y: 264, distance: 285.0
click at [829, 264] on div at bounding box center [709, 429] width 808 height 629
click at [295, 81] on button at bounding box center [306, 95] width 22 height 29
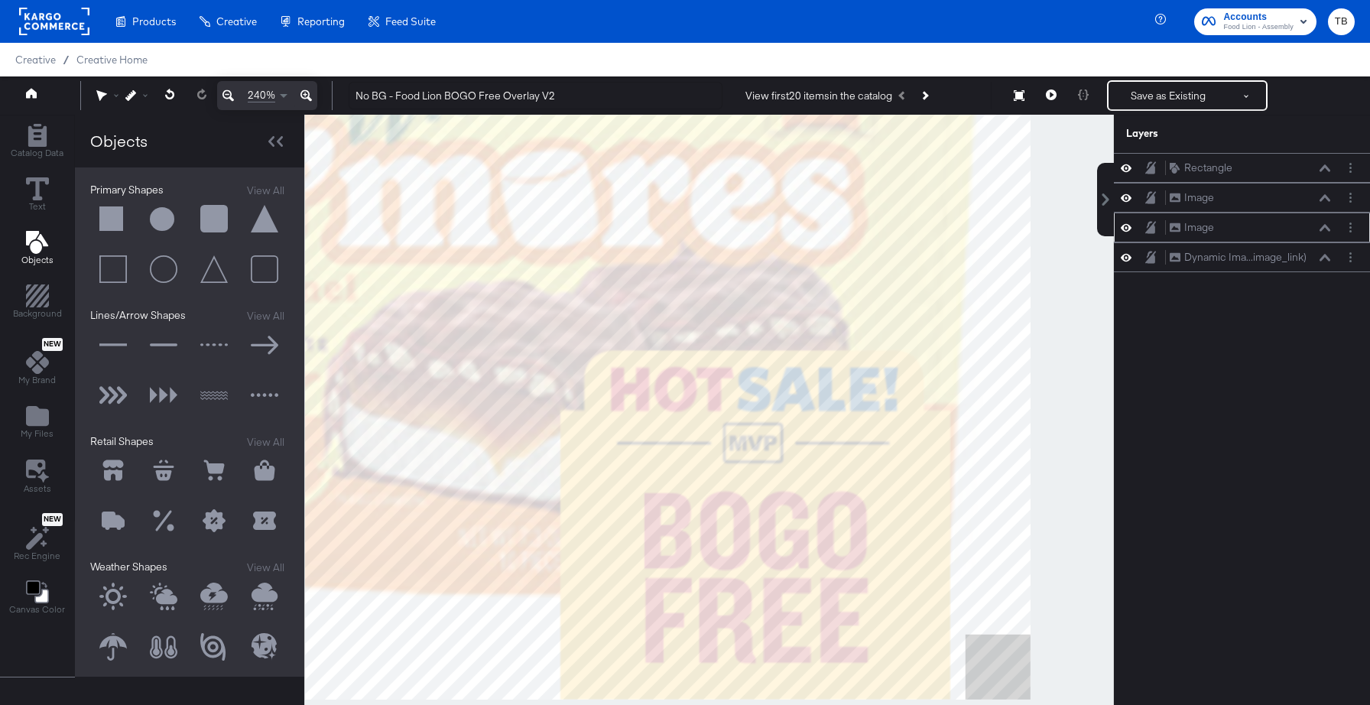
click at [1324, 226] on icon at bounding box center [1324, 227] width 11 height 7
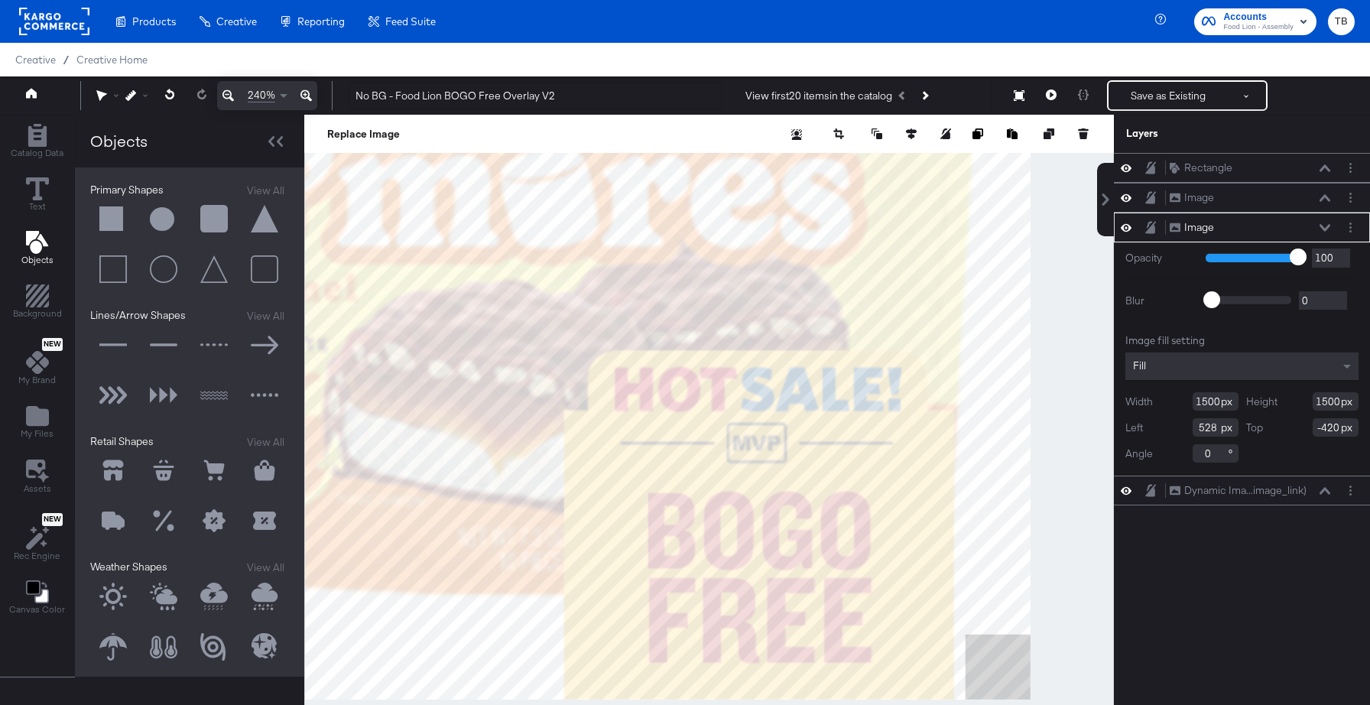
type input "529"
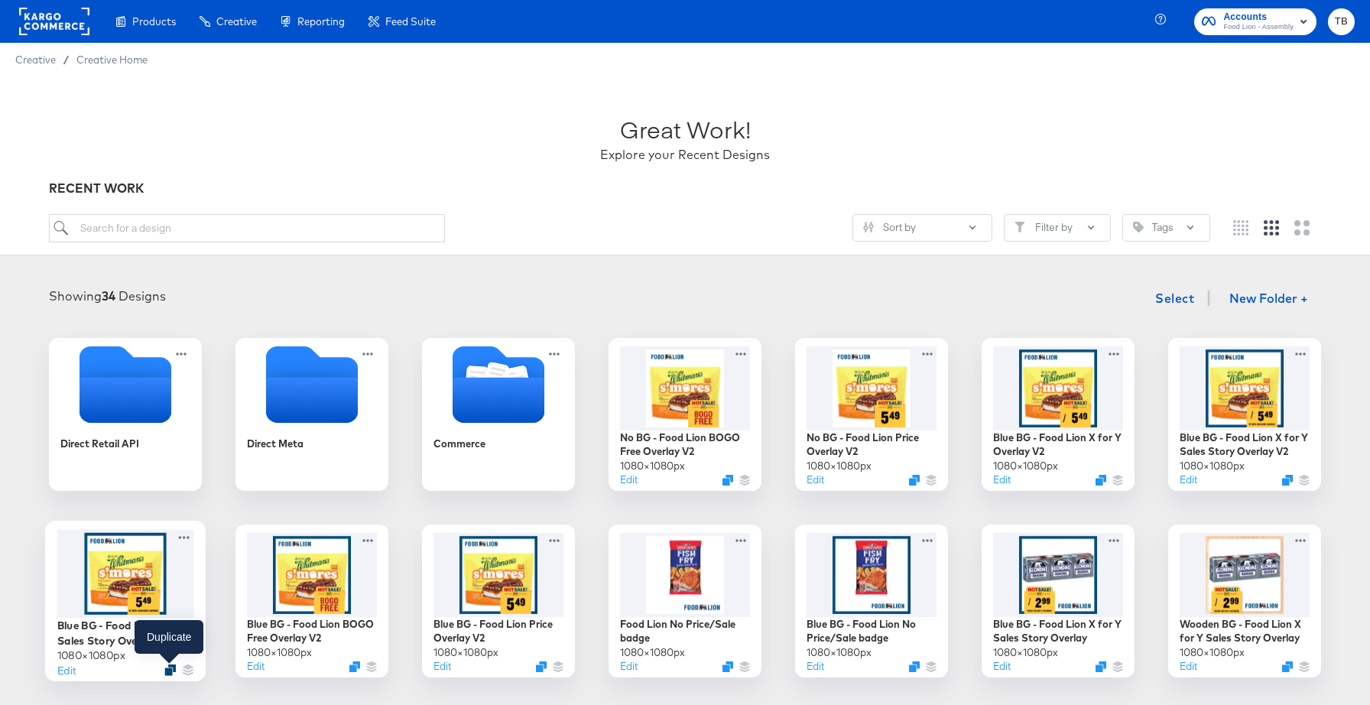
click at [170, 668] on icon "Duplicate" at bounding box center [169, 669] width 11 height 11
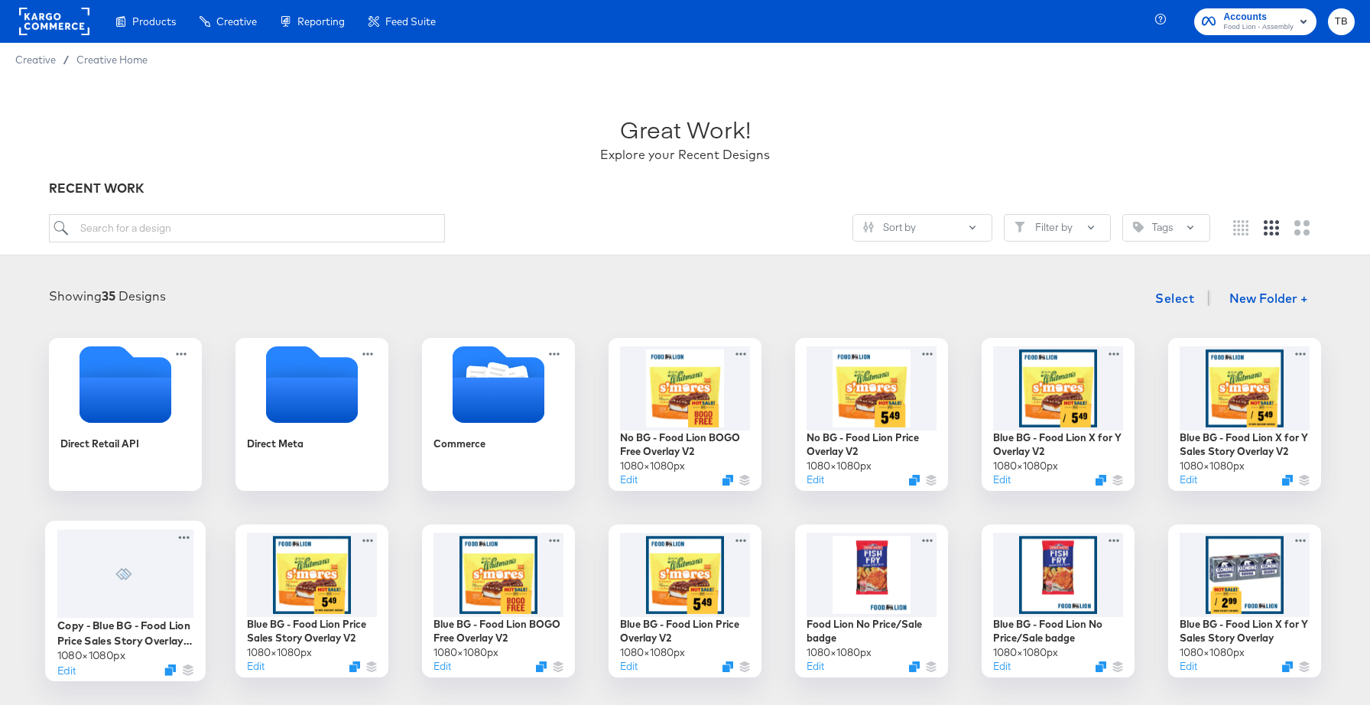
click at [176, 588] on div at bounding box center [125, 573] width 137 height 89
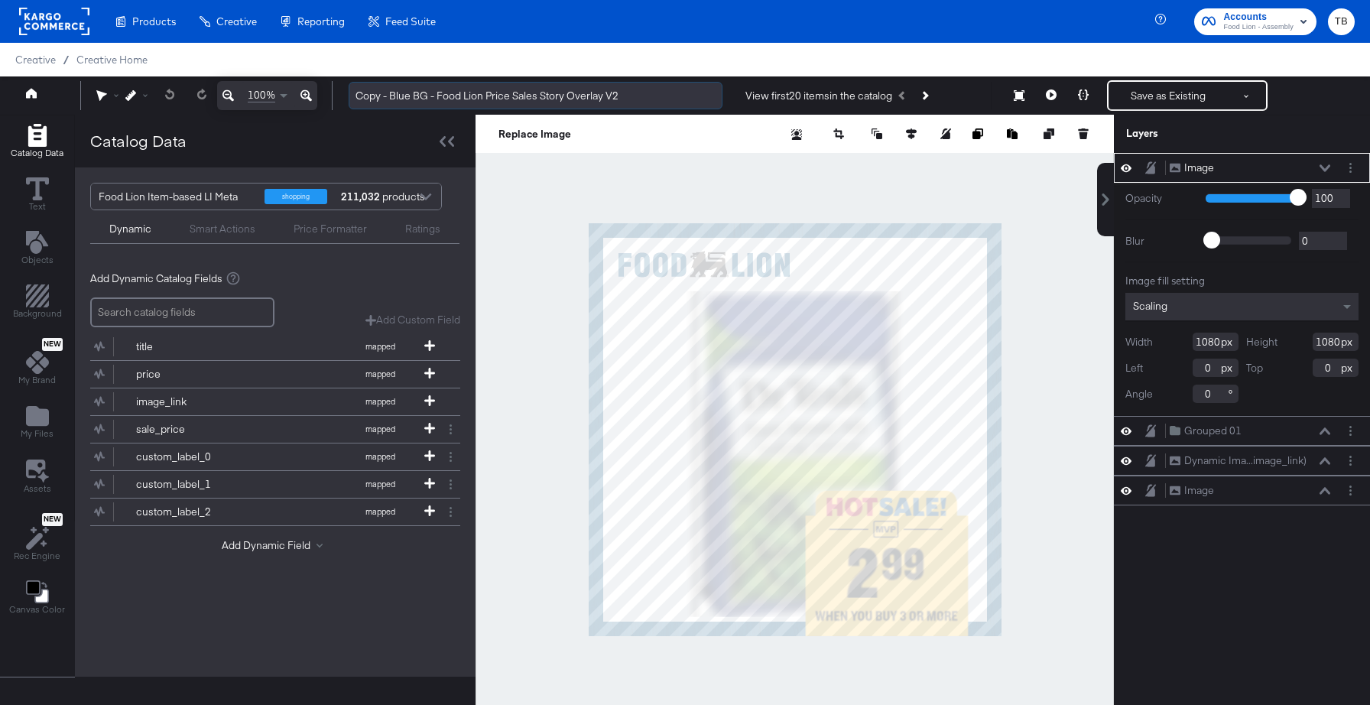
click at [409, 95] on input "Copy - Blue BG - Food Lion Price Sales Story Overlay V2" at bounding box center [536, 96] width 374 height 28
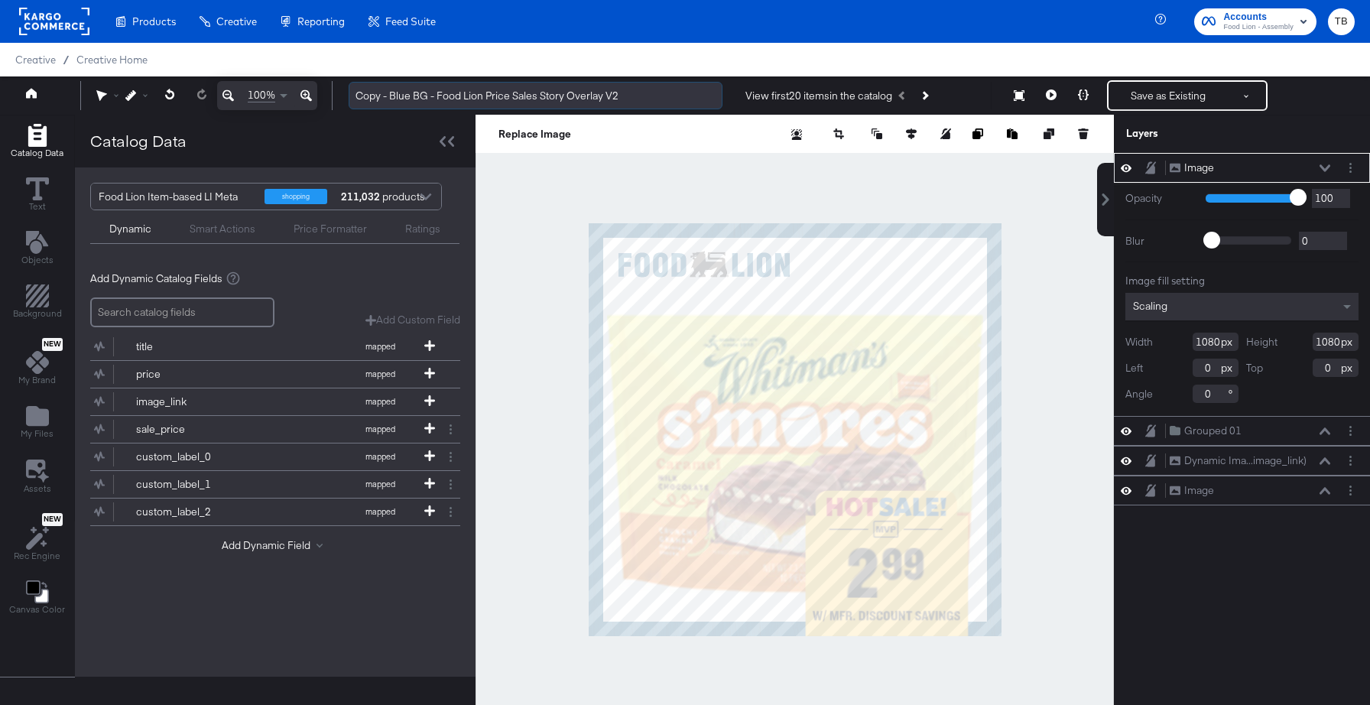
drag, startPoint x: 410, startPoint y: 96, endPoint x: 355, endPoint y: 97, distance: 54.3
click at [355, 97] on input "Copy - Blue BG - Food Lion Price Sales Story Overlay V2" at bounding box center [536, 96] width 374 height 28
type input "No BG - Food Lion Price Sales Story Overlay V2"
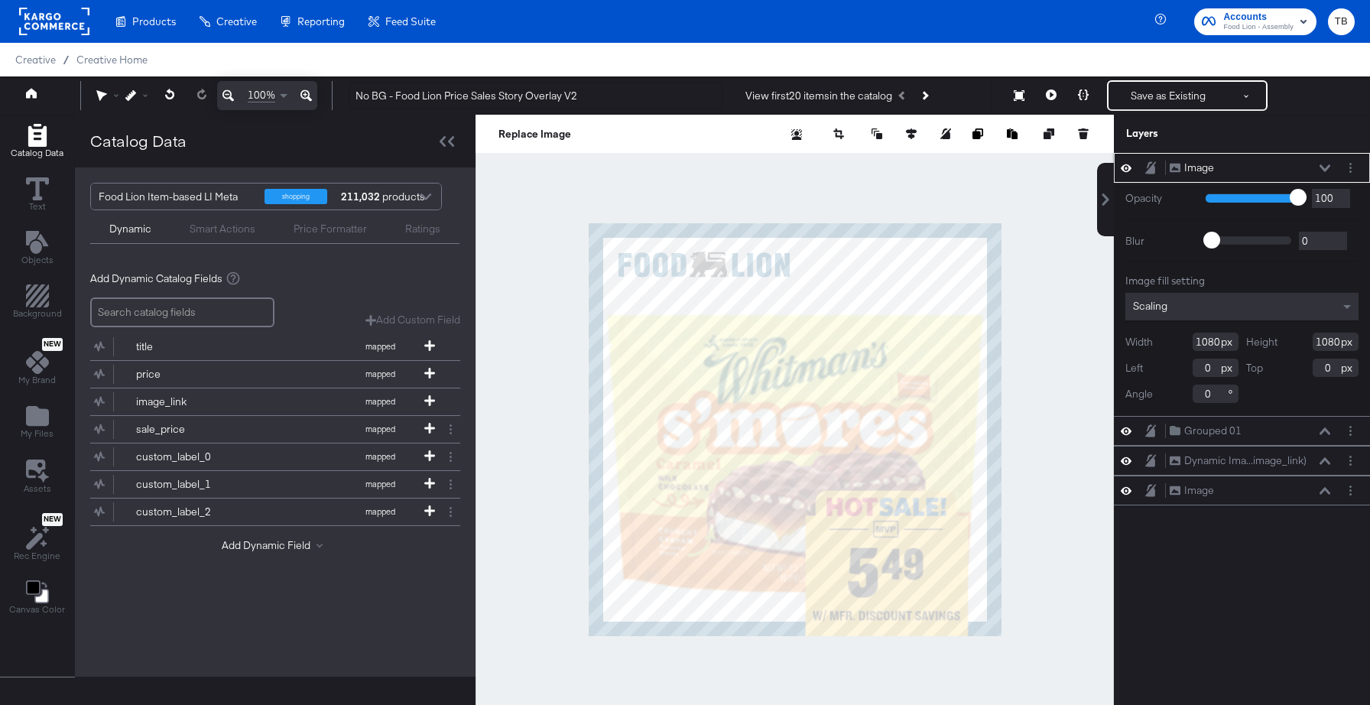
click at [1325, 167] on icon at bounding box center [1324, 168] width 11 height 8
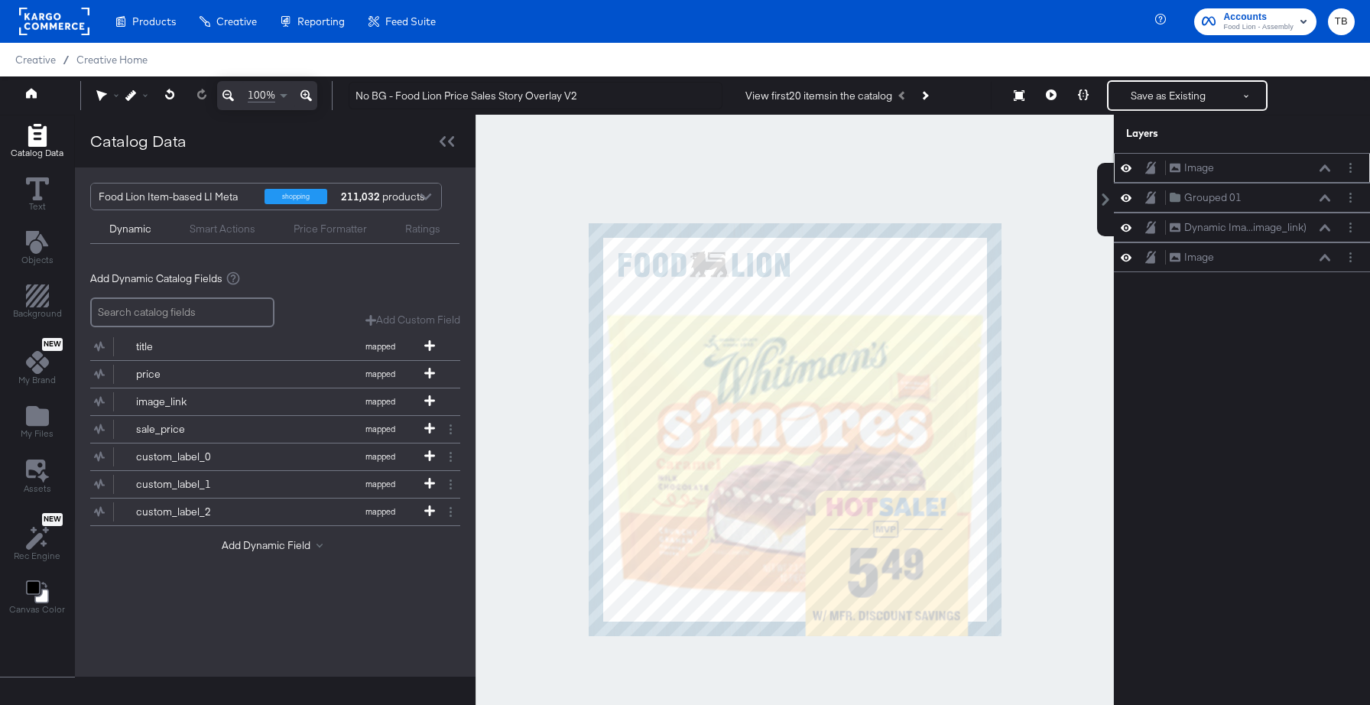
click at [1128, 170] on icon at bounding box center [1126, 168] width 11 height 8
click at [1128, 170] on icon at bounding box center [1126, 169] width 11 height 10
click at [1355, 169] on button "Layer Options" at bounding box center [1350, 168] width 16 height 16
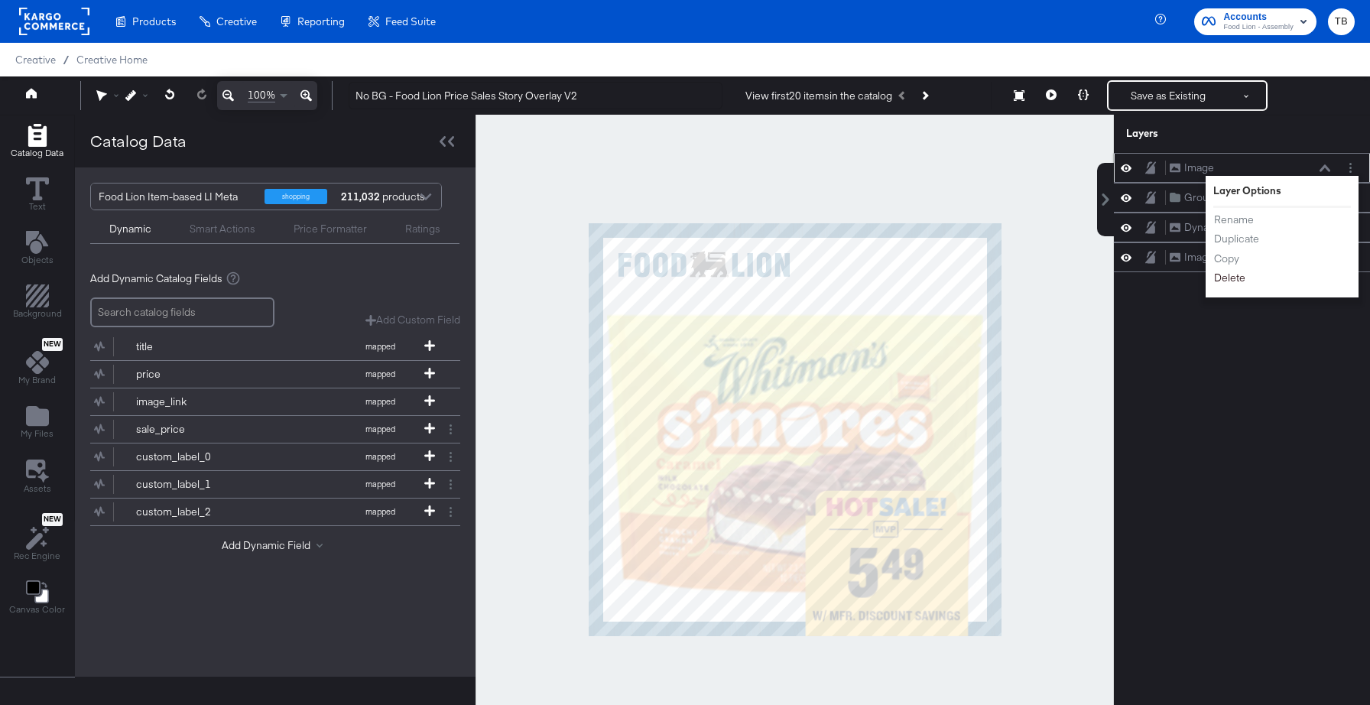
click at [1236, 277] on button "Delete" at bounding box center [1229, 278] width 33 height 16
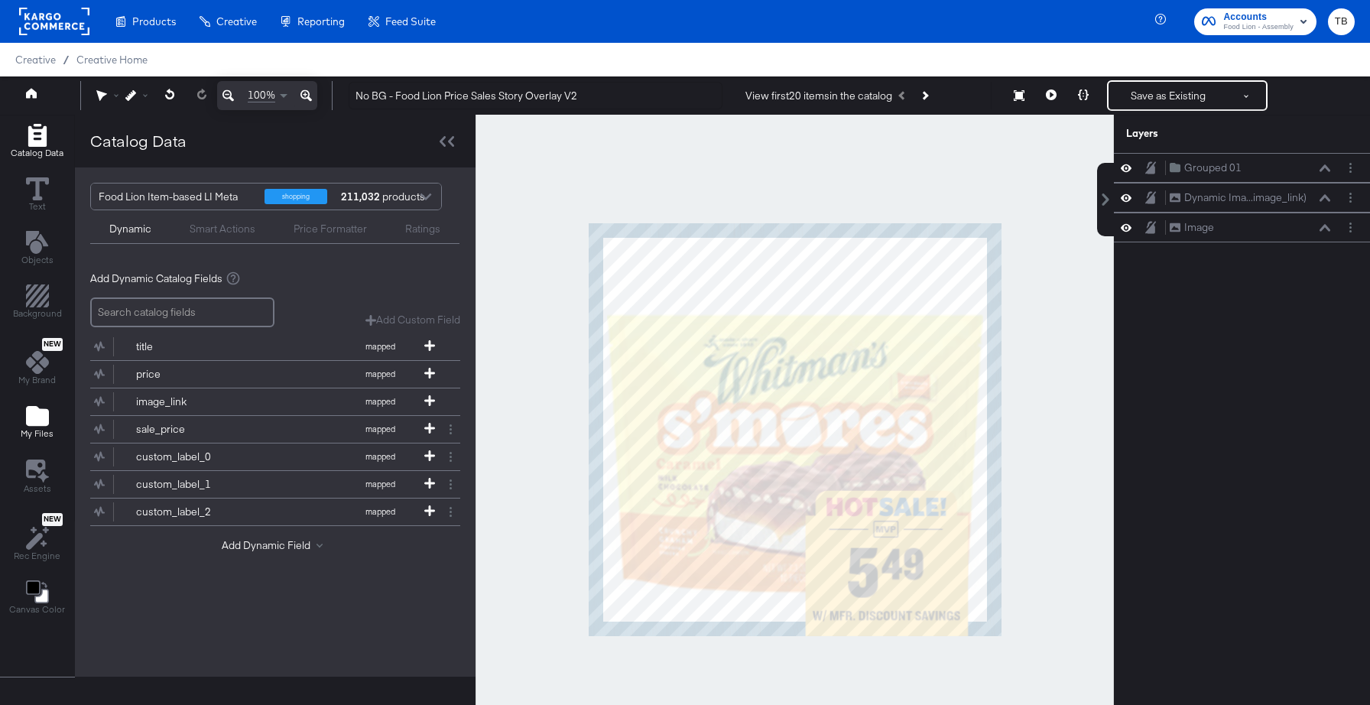
click at [37, 407] on icon "Add Files" at bounding box center [37, 415] width 23 height 23
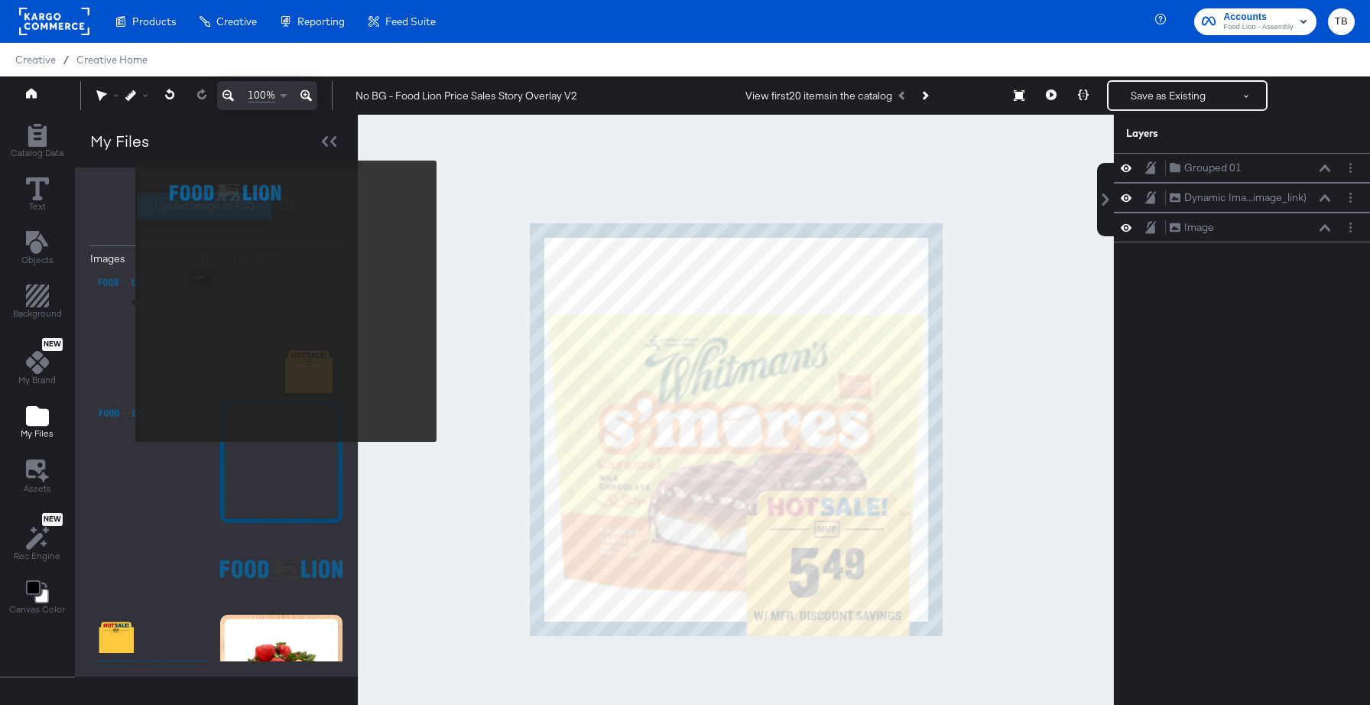
click at [125, 301] on img at bounding box center [151, 332] width 122 height 122
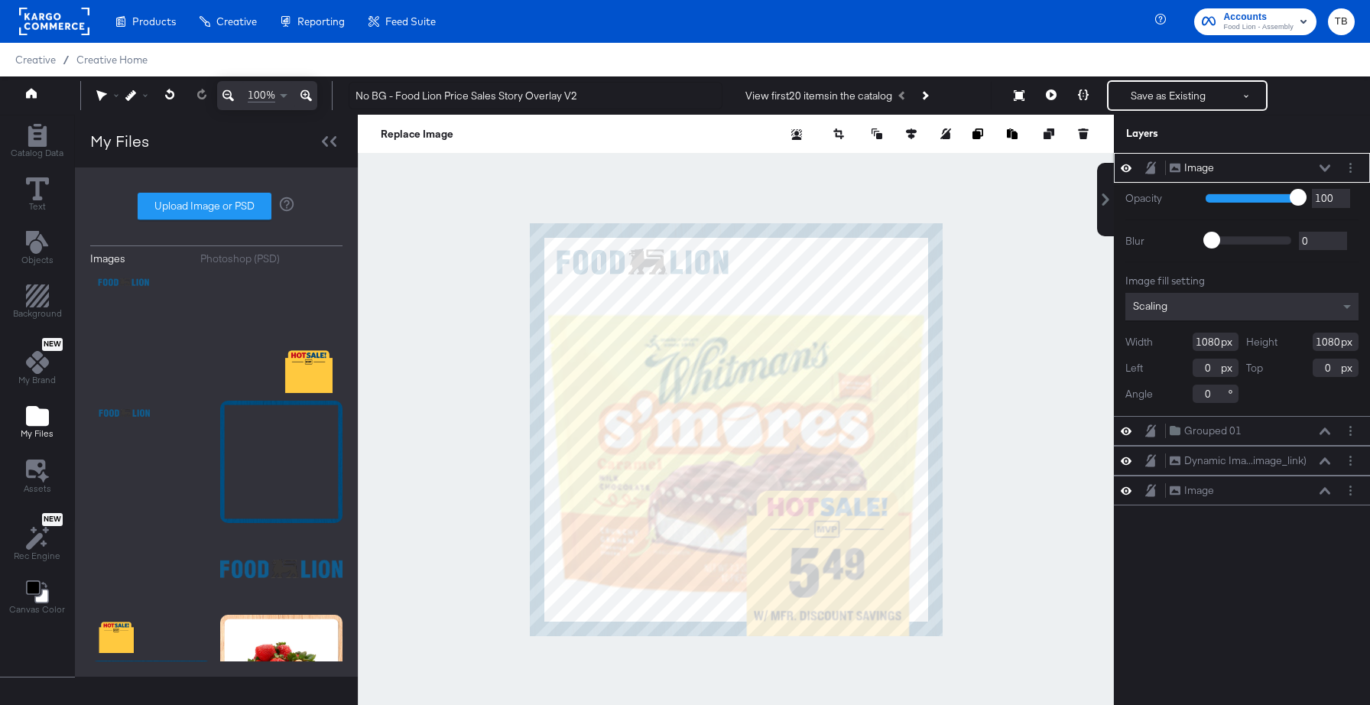
click at [1321, 167] on icon at bounding box center [1324, 167] width 11 height 7
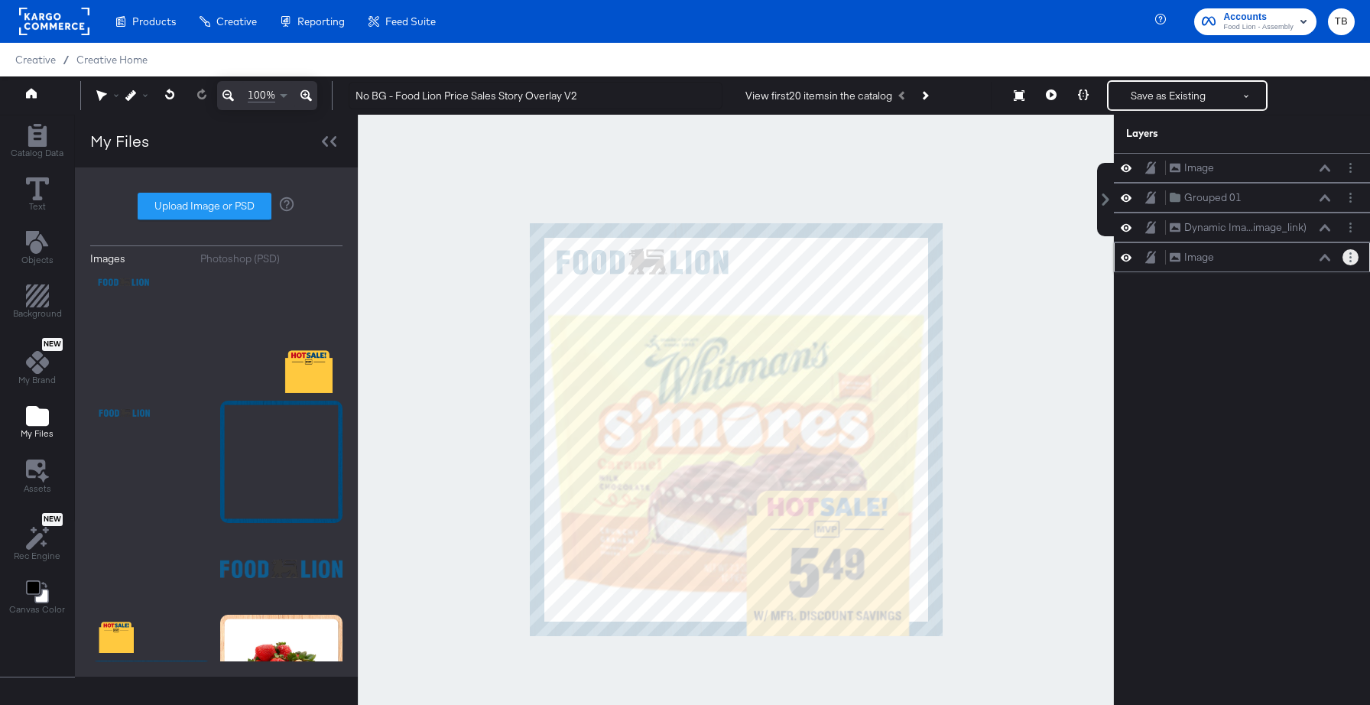
click at [1346, 261] on button "Layer Options" at bounding box center [1350, 257] width 16 height 16
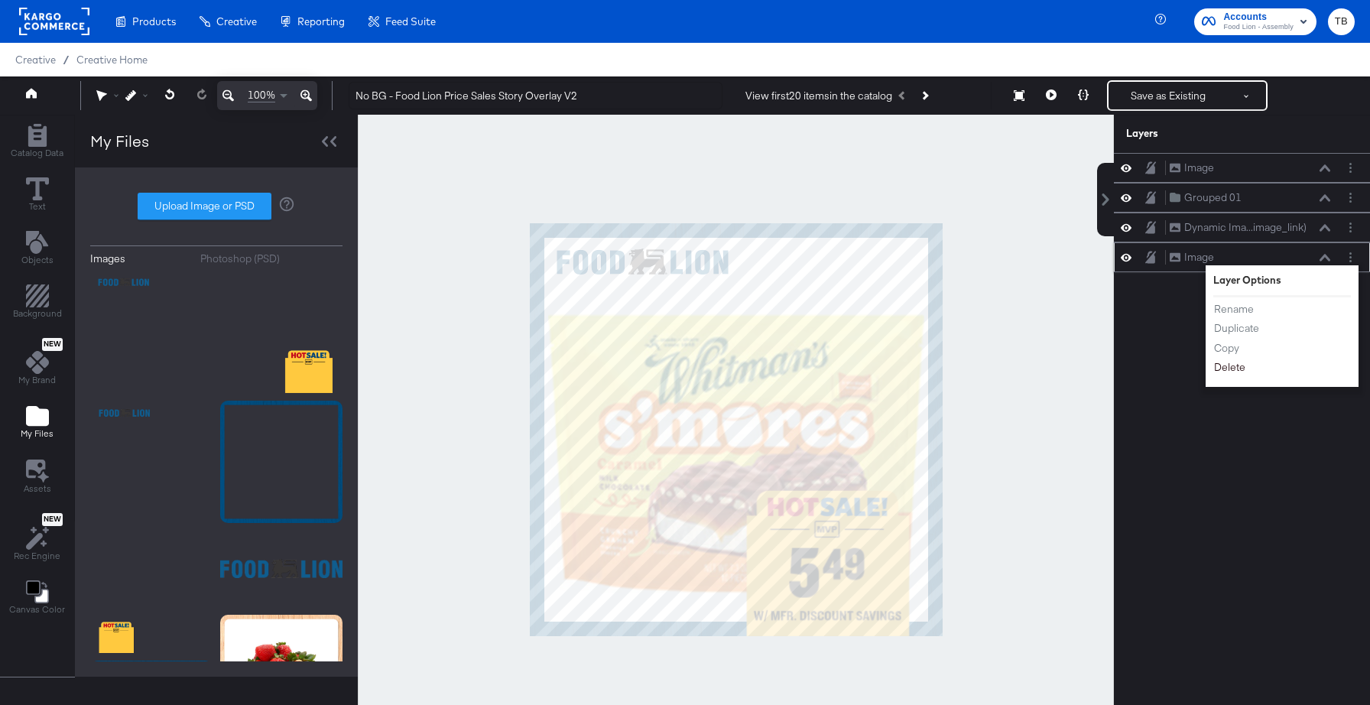
click at [1233, 372] on button "Delete" at bounding box center [1229, 367] width 33 height 16
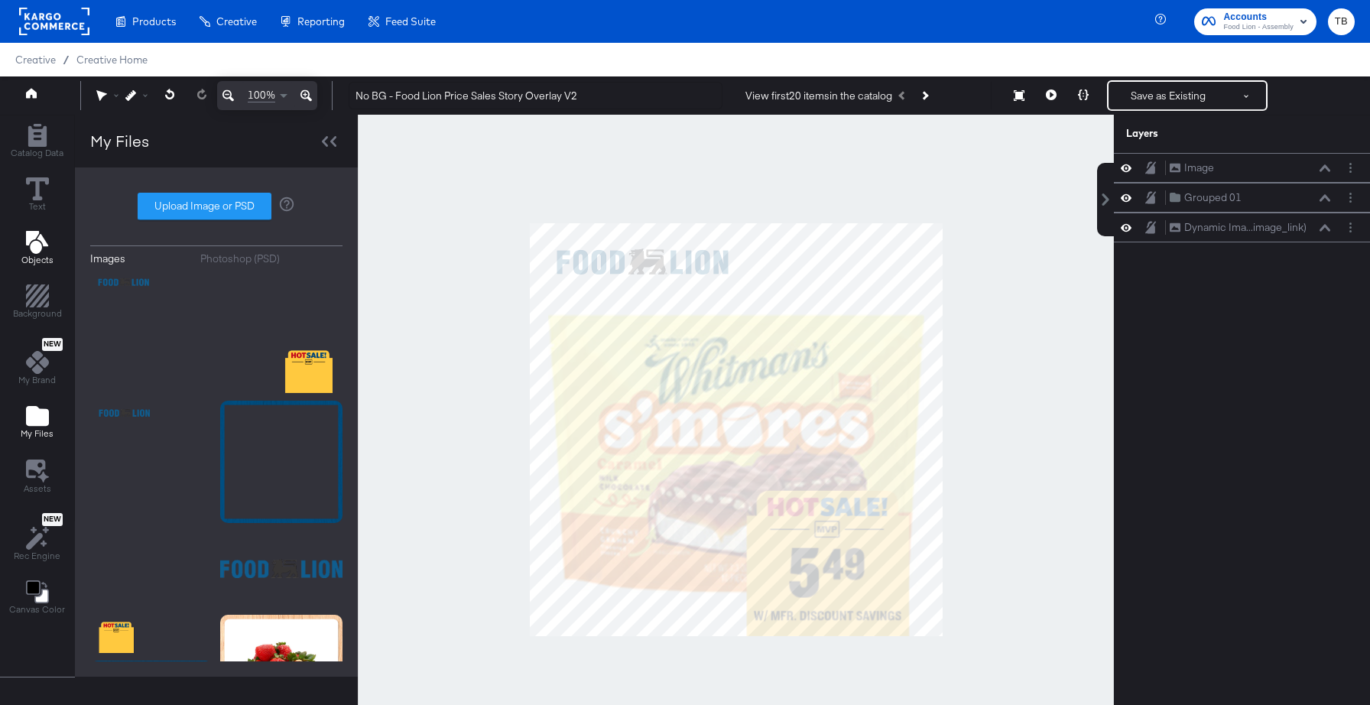
click at [30, 251] on icon "Add Text" at bounding box center [37, 242] width 23 height 23
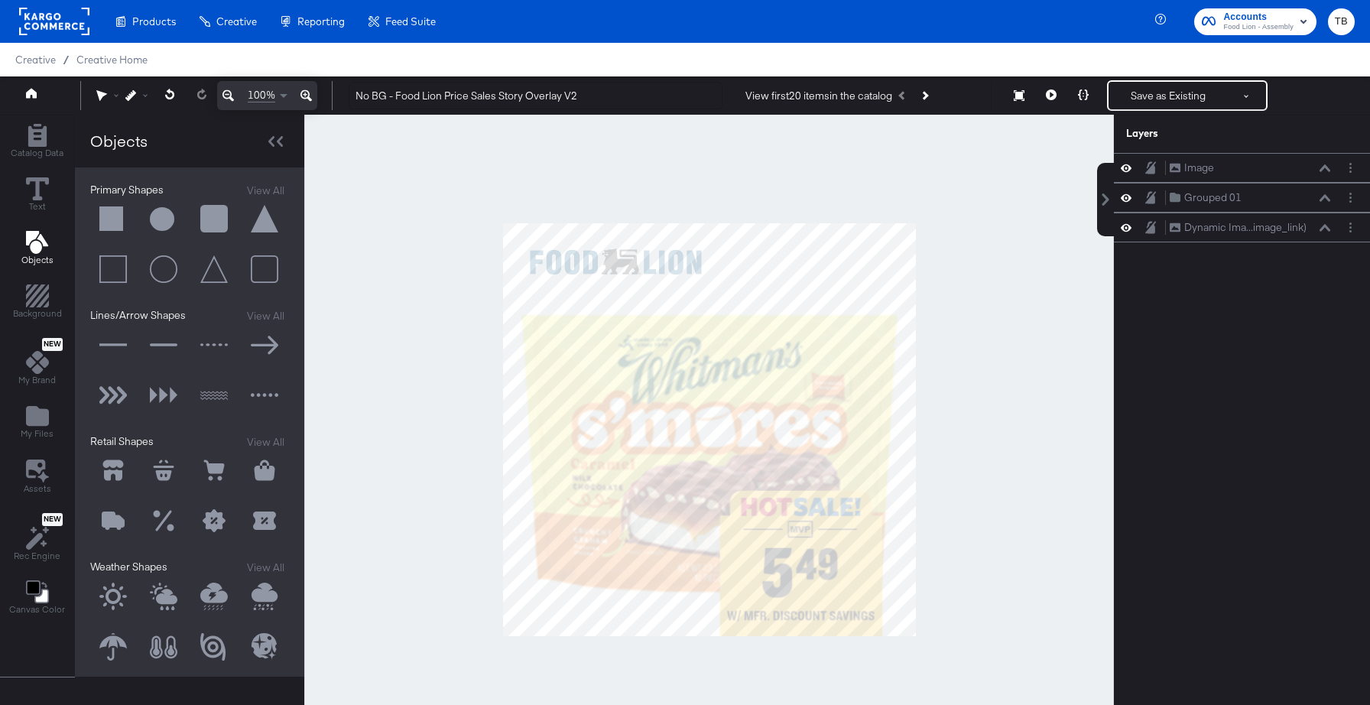
click at [106, 215] on button at bounding box center [113, 219] width 46 height 46
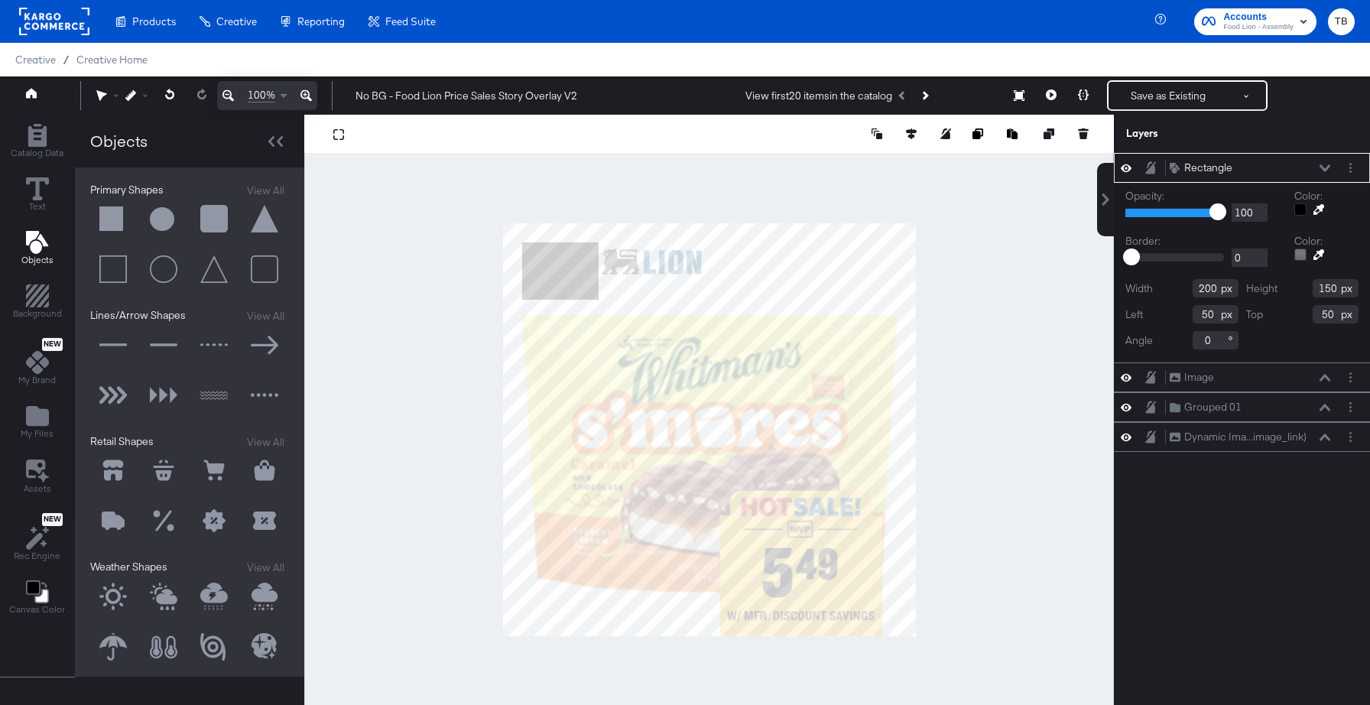
click at [1206, 289] on input "200" at bounding box center [1215, 288] width 46 height 18
type input "71"
click at [1329, 291] on input "150" at bounding box center [1335, 288] width 46 height 18
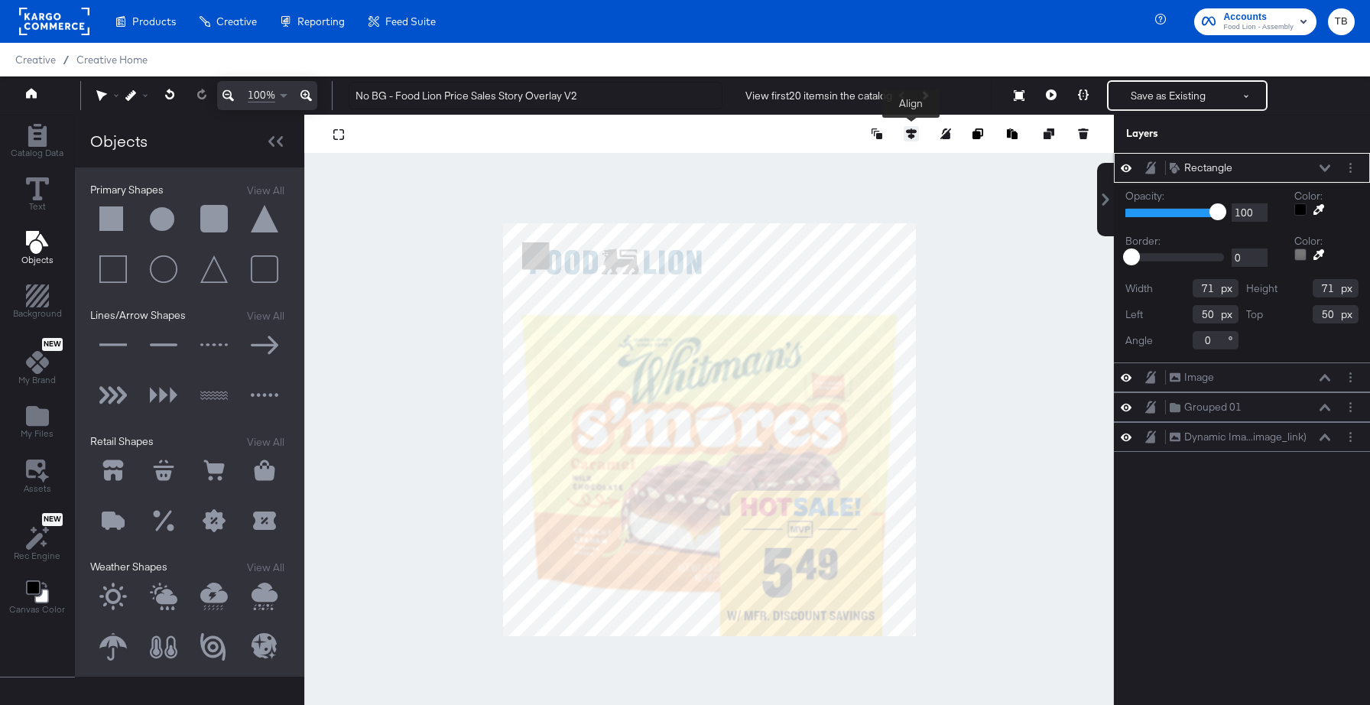
type input "71"
click at [909, 133] on icon at bounding box center [911, 133] width 11 height 11
click at [829, 163] on icon at bounding box center [826, 162] width 11 height 11
type input "1009"
click at [910, 162] on icon at bounding box center [911, 162] width 11 height 11
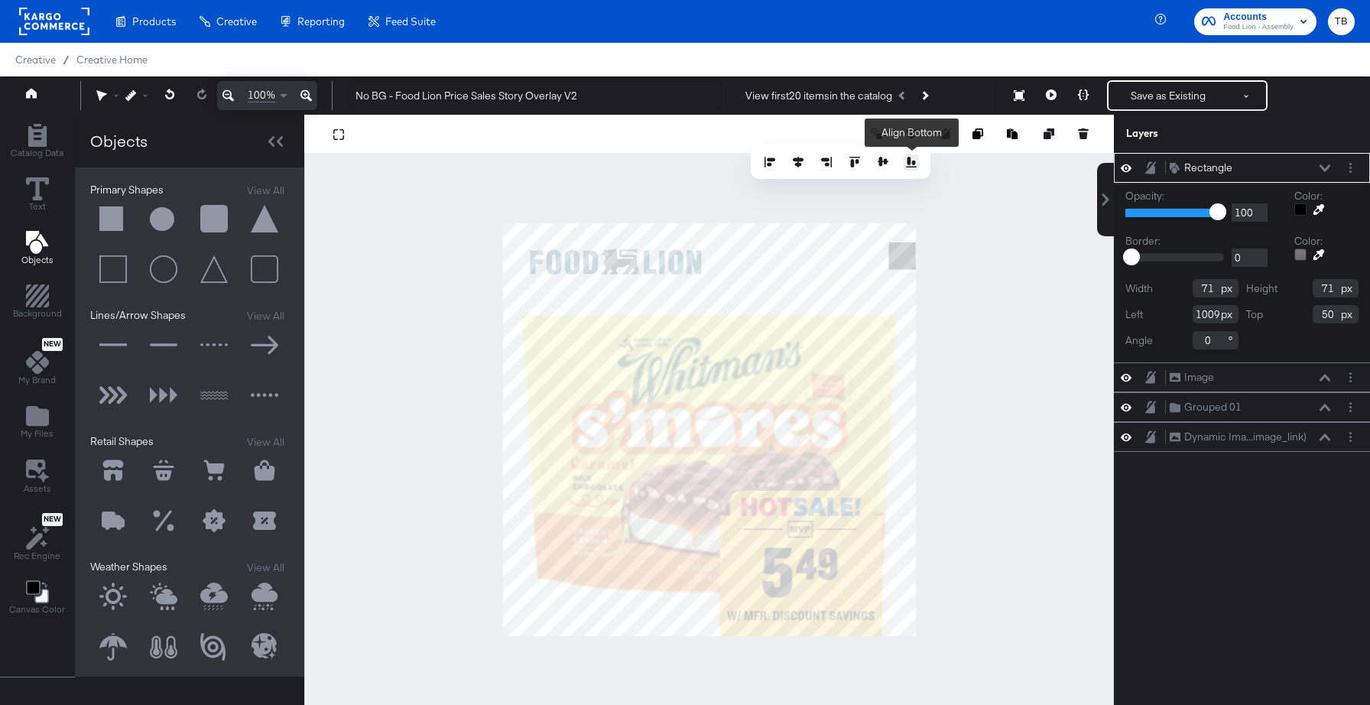
type input "1009"
click at [1322, 407] on icon at bounding box center [1324, 408] width 11 height 8
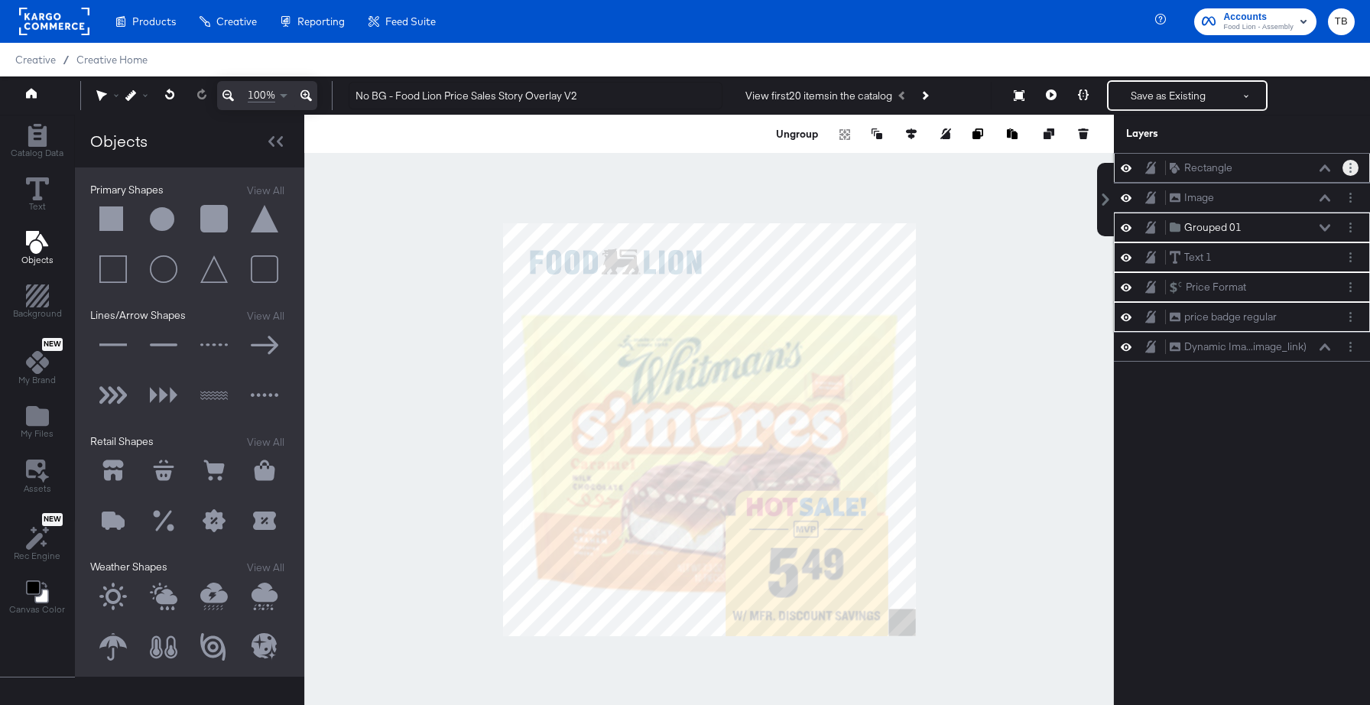
click at [1354, 168] on button "Layer Options" at bounding box center [1350, 168] width 16 height 16
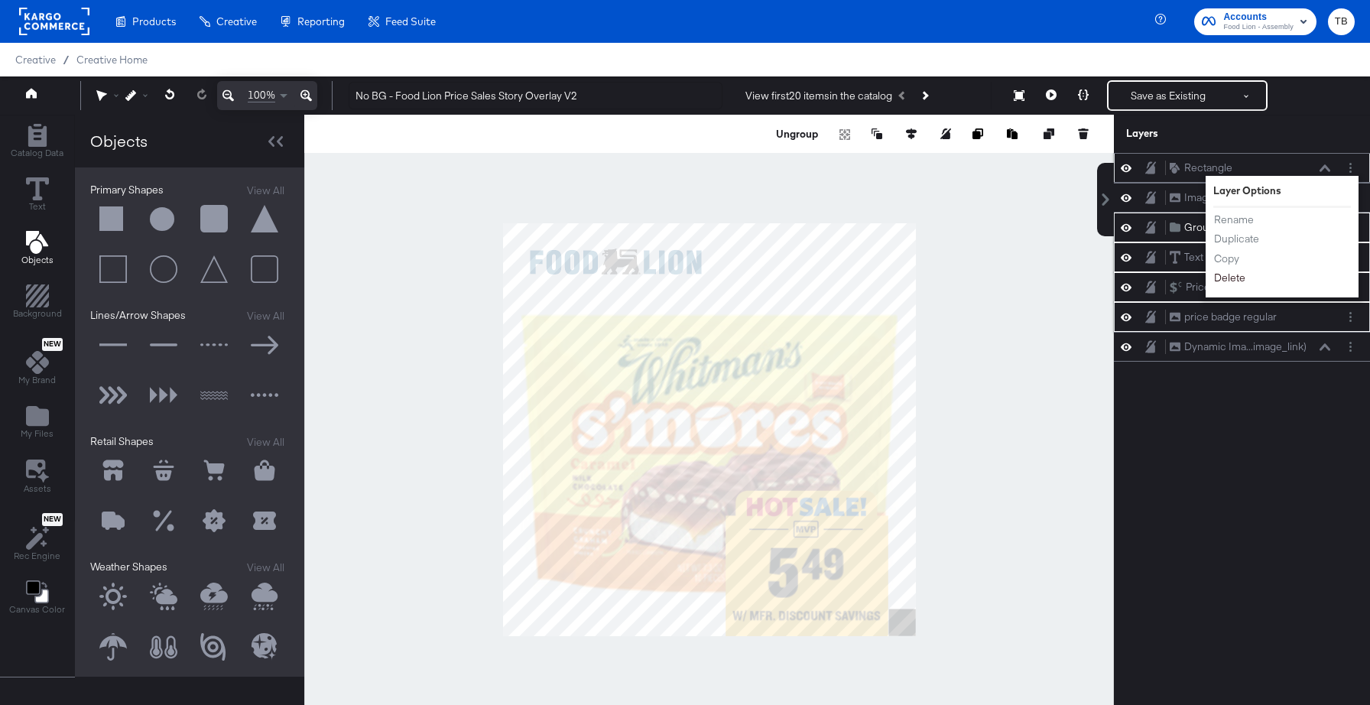
click at [1234, 277] on button "Delete" at bounding box center [1229, 278] width 33 height 16
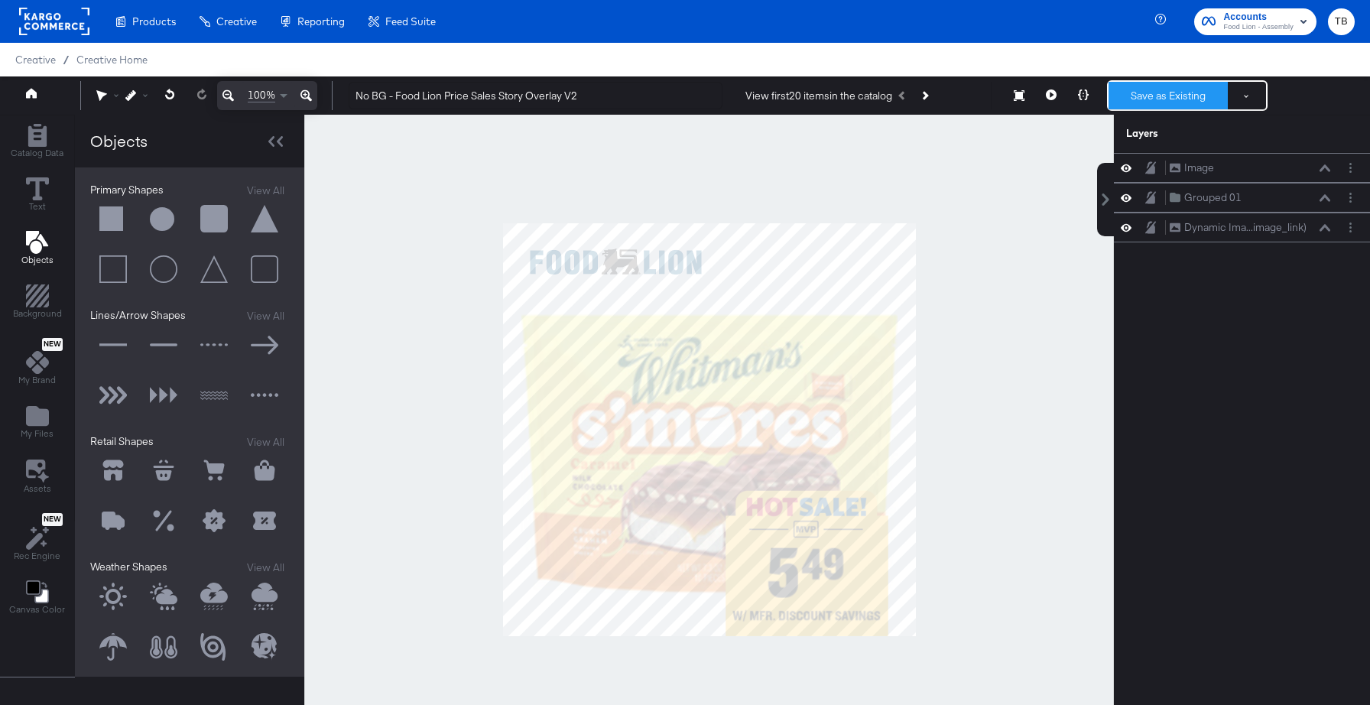
click at [1176, 93] on button "Save as Existing" at bounding box center [1167, 96] width 119 height 28
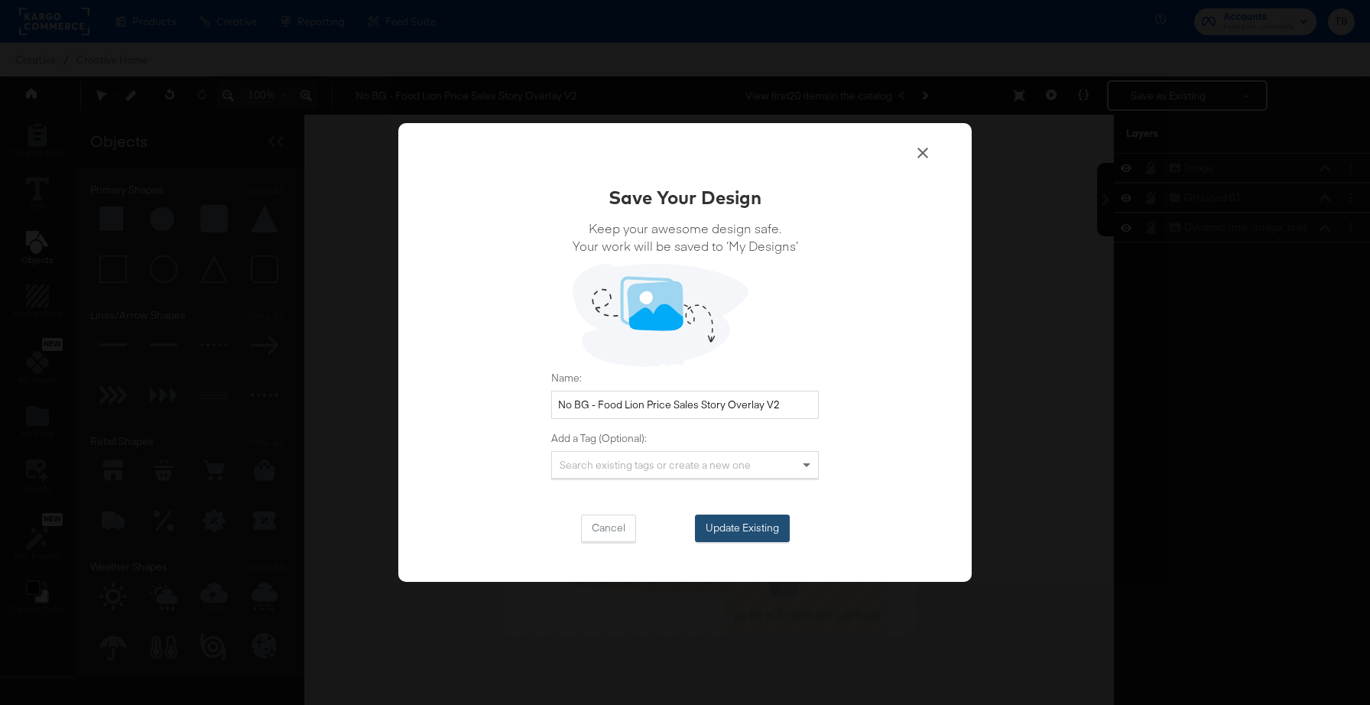
click at [754, 522] on button "Update Existing" at bounding box center [742, 528] width 95 height 28
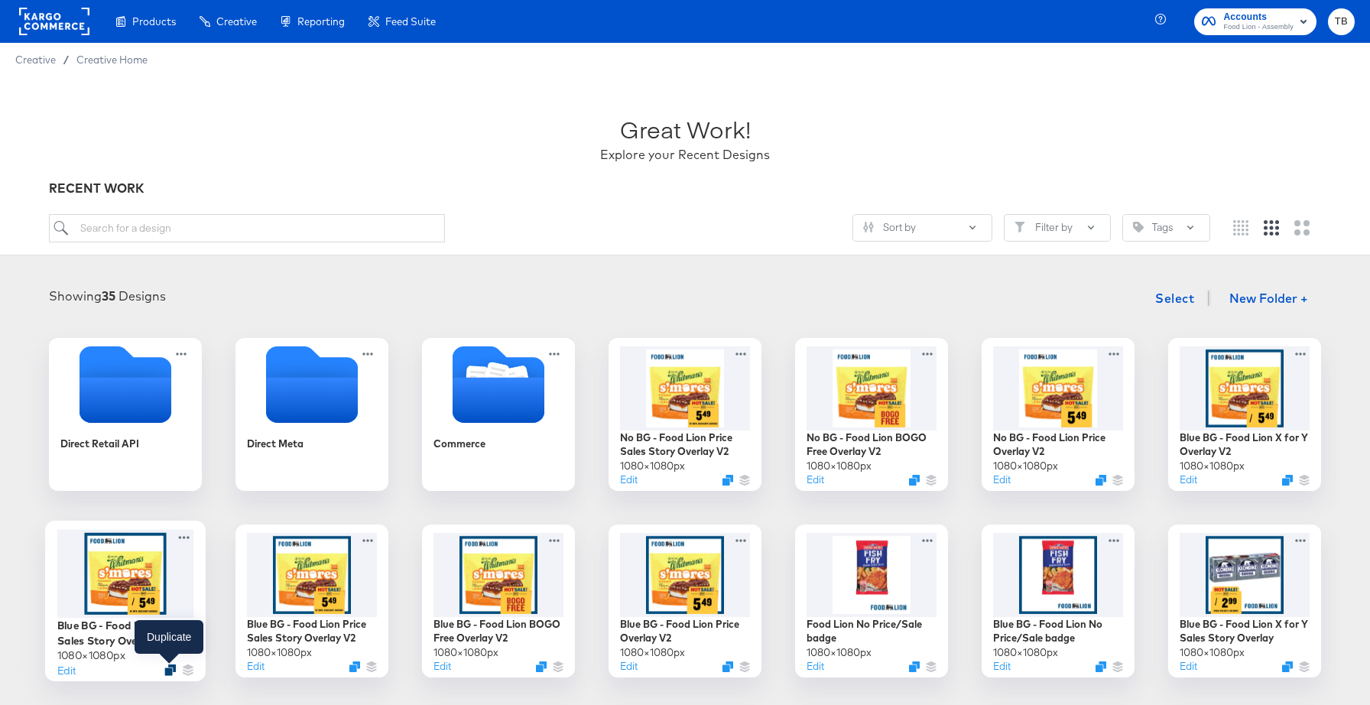
click at [170, 670] on icon "Duplicate" at bounding box center [169, 669] width 11 height 11
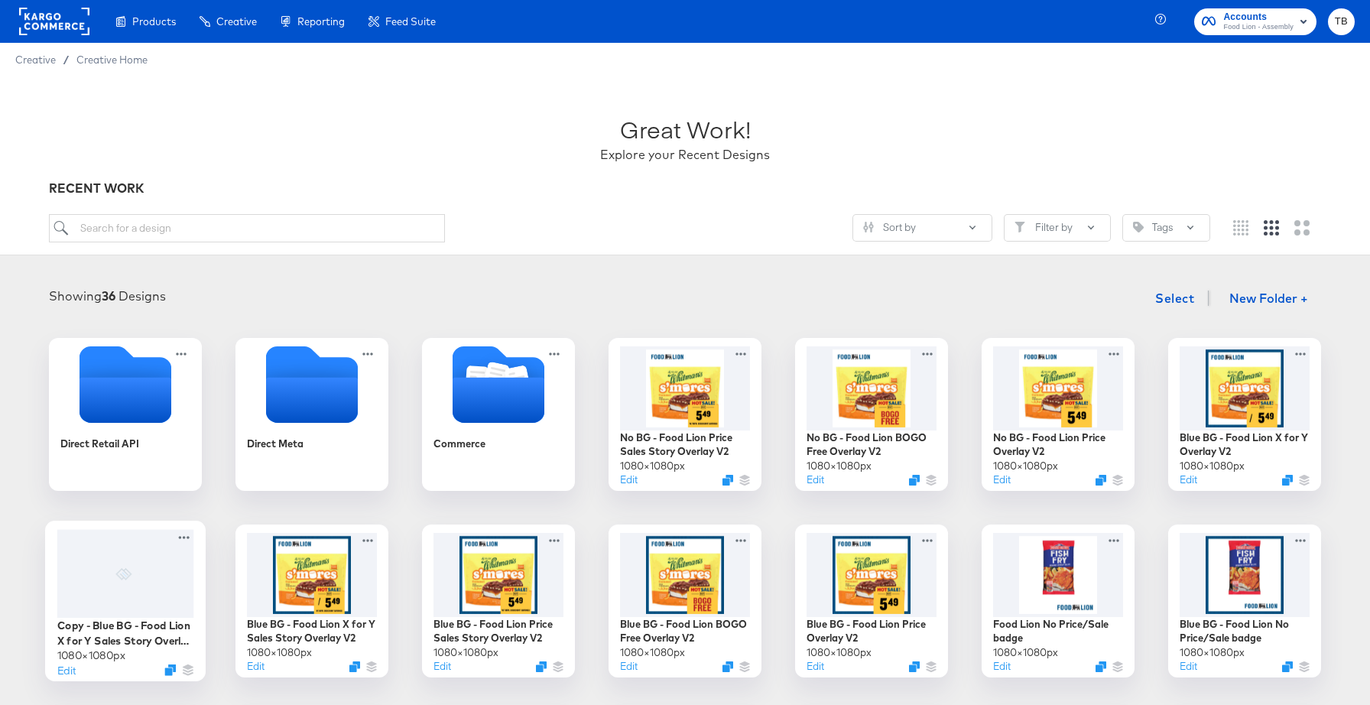
click at [180, 592] on div at bounding box center [125, 573] width 137 height 89
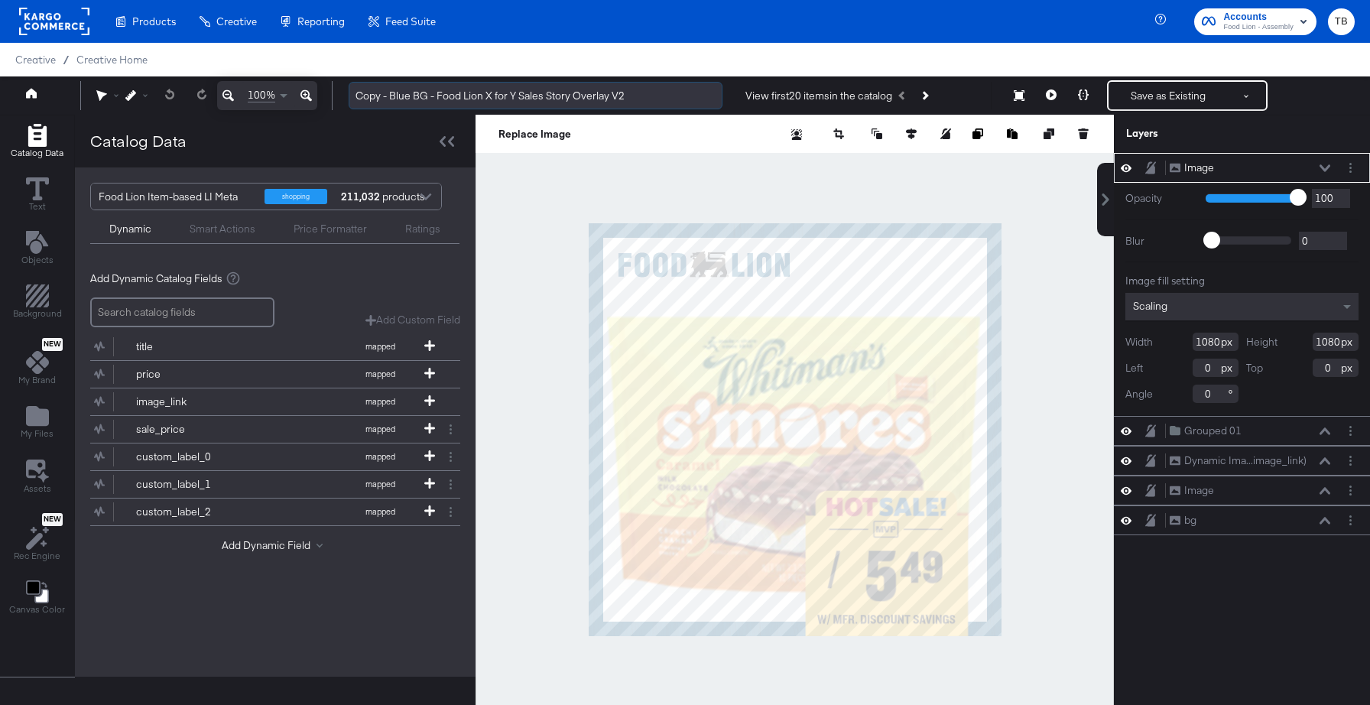
click at [387, 97] on input "Copy - Blue BG - Food Lion X for Y Sales Story Overlay V2" at bounding box center [536, 96] width 374 height 28
drag, startPoint x: 409, startPoint y: 96, endPoint x: 334, endPoint y: 96, distance: 74.9
click at [334, 96] on div "100% Copy - Blue BG - Food Lion X for Y Sales Story Overlay V2 View first 20 it…" at bounding box center [685, 95] width 1370 height 38
type input "No BG - Food Lion X for Y Sales Story Overlay V2"
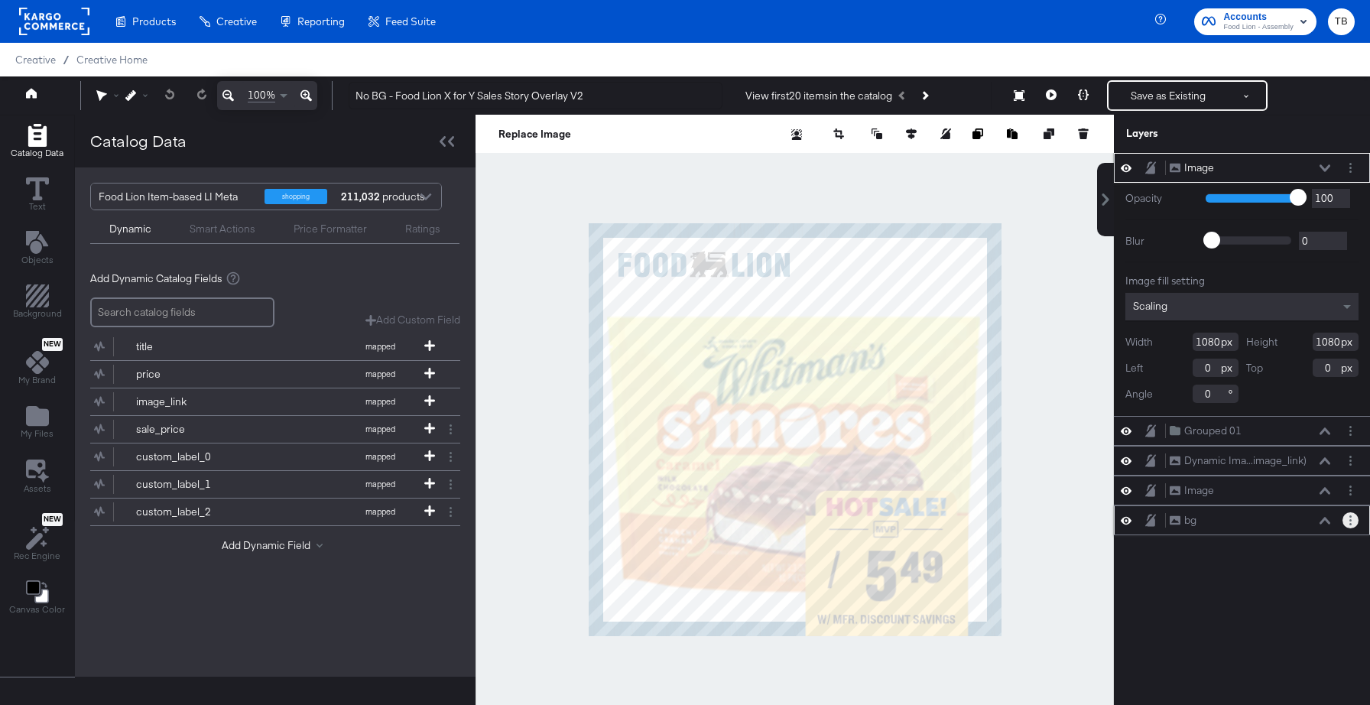
click at [1350, 521] on circle "Layer Options" at bounding box center [1350, 520] width 2 height 2
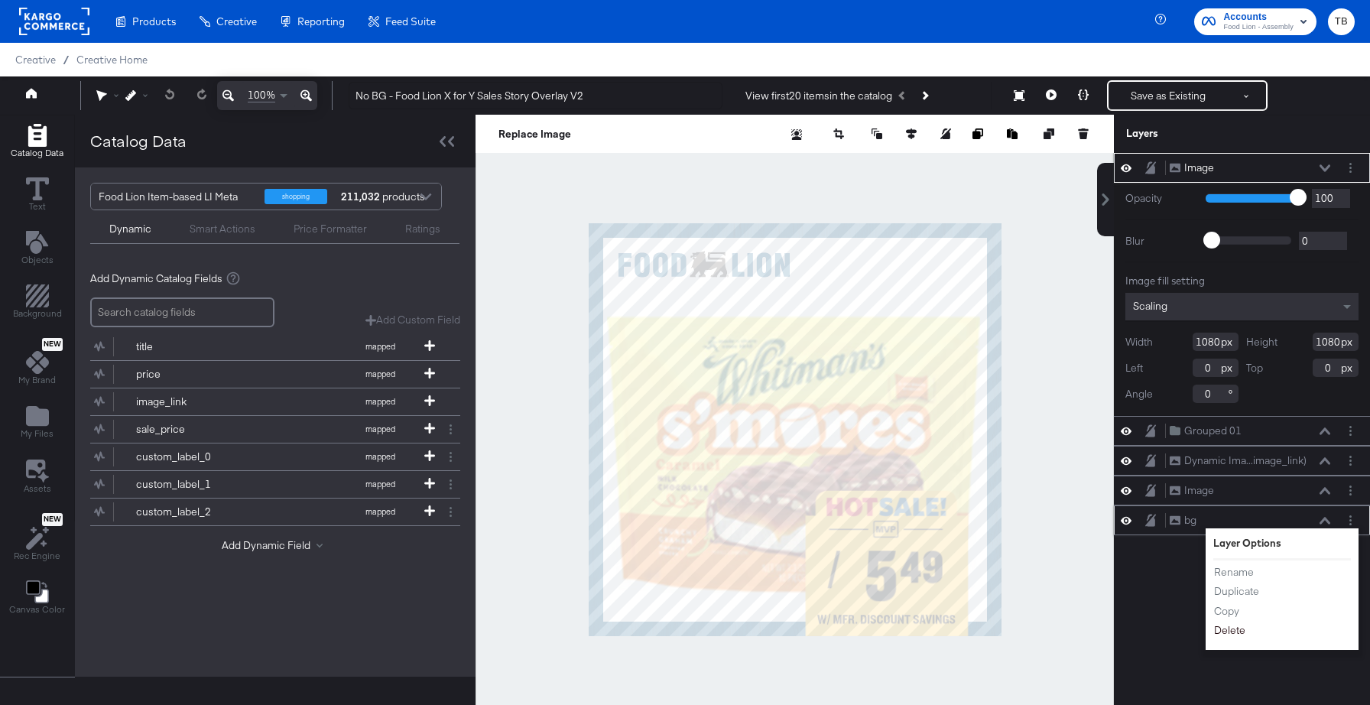
click at [1229, 628] on button "Delete" at bounding box center [1229, 630] width 33 height 16
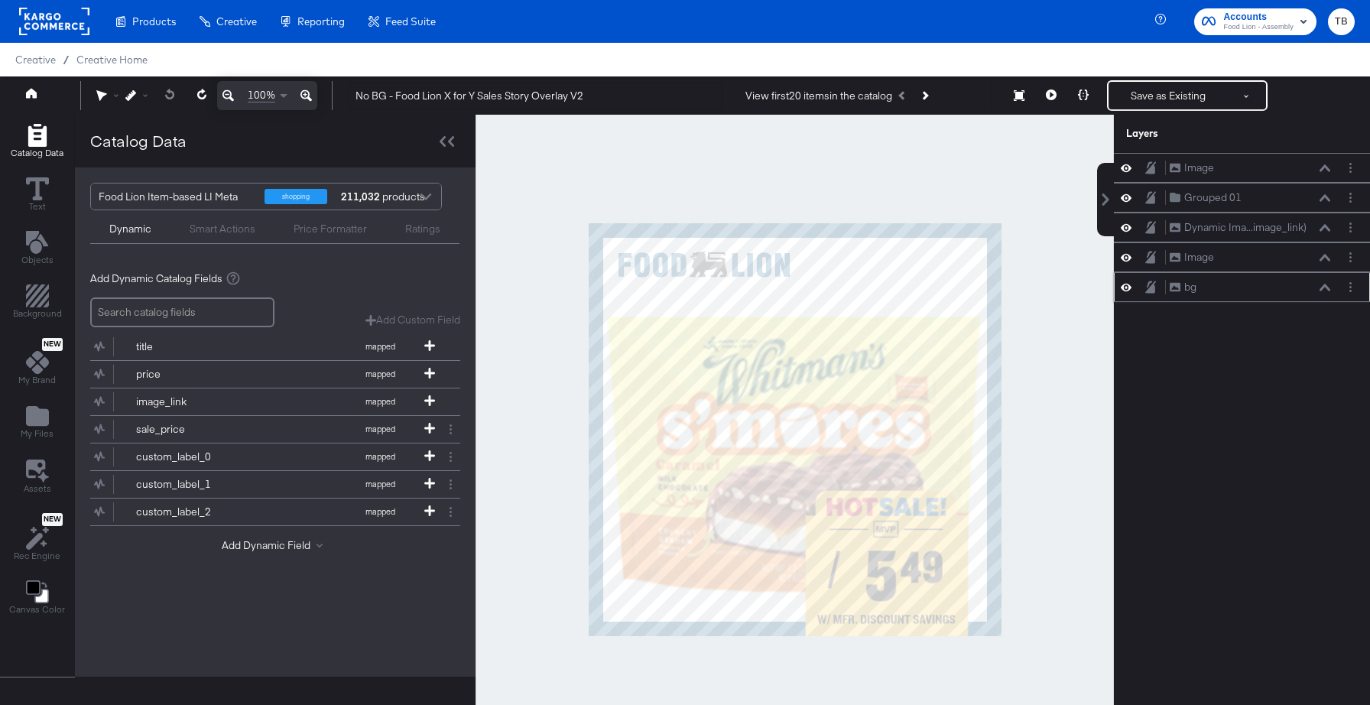
click at [1129, 289] on icon at bounding box center [1126, 288] width 11 height 8
click at [1129, 289] on icon at bounding box center [1126, 288] width 11 height 10
click at [1353, 289] on button "Layer Options" at bounding box center [1350, 287] width 16 height 16
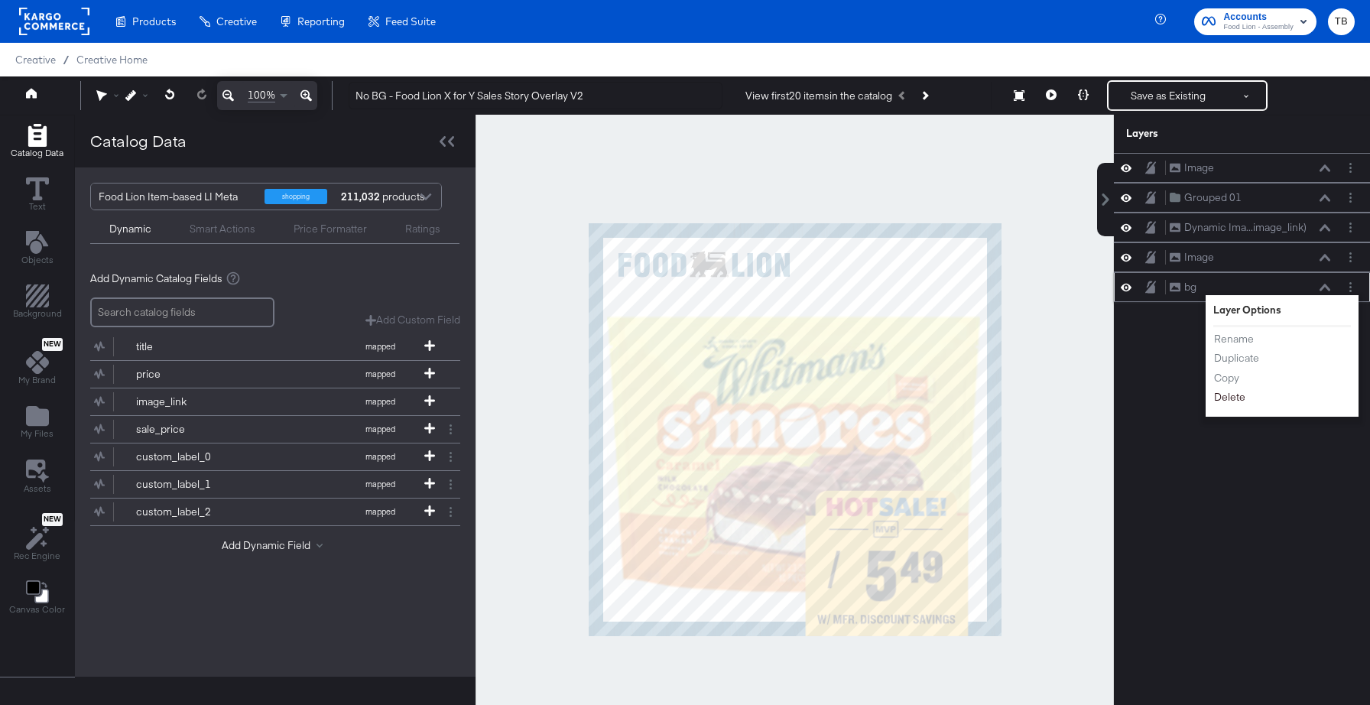
click at [1230, 394] on button "Delete" at bounding box center [1229, 397] width 33 height 16
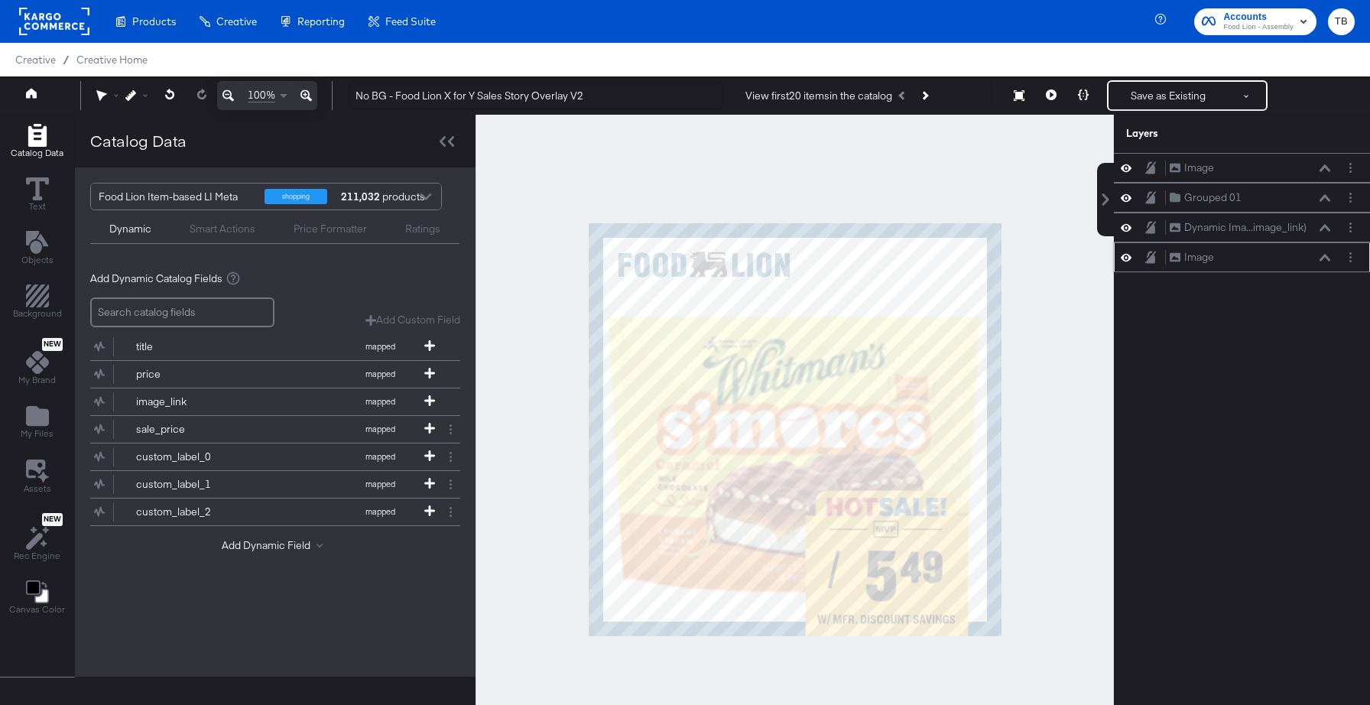
click at [1126, 259] on icon at bounding box center [1126, 257] width 11 height 13
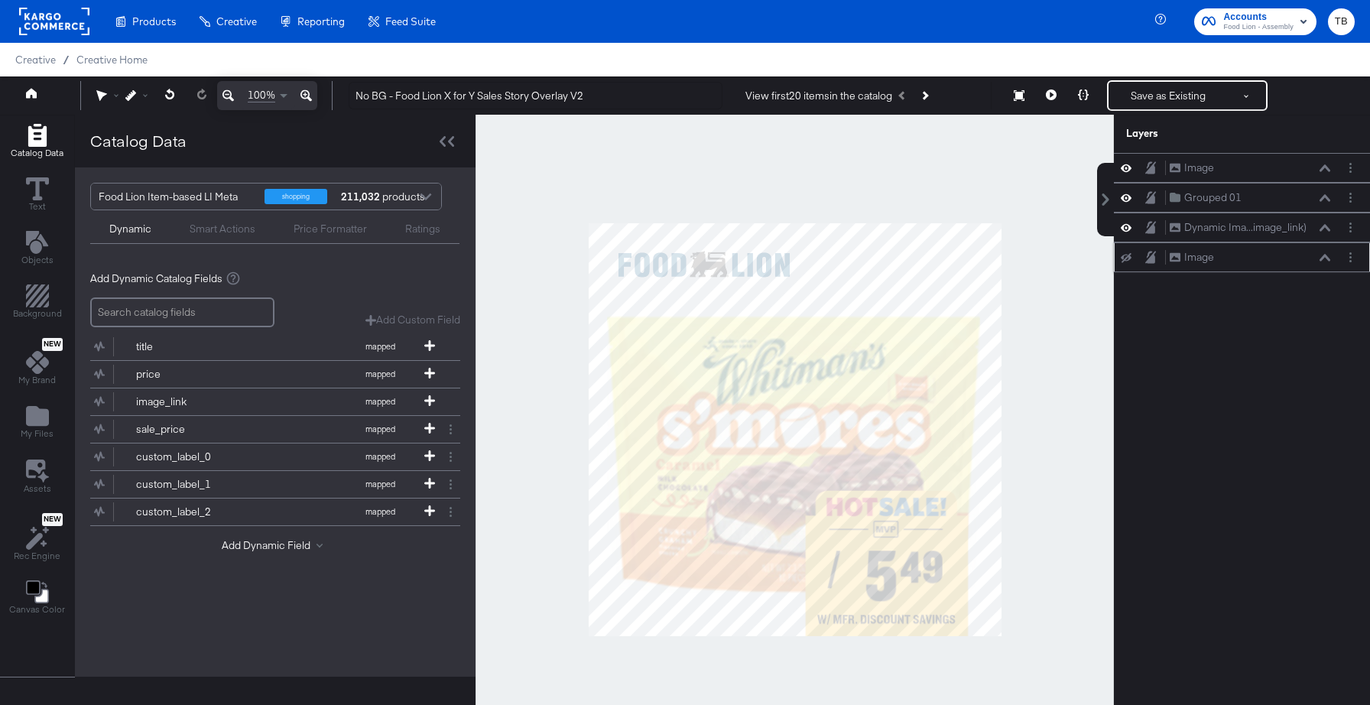
click at [1126, 259] on icon at bounding box center [1126, 258] width 11 height 10
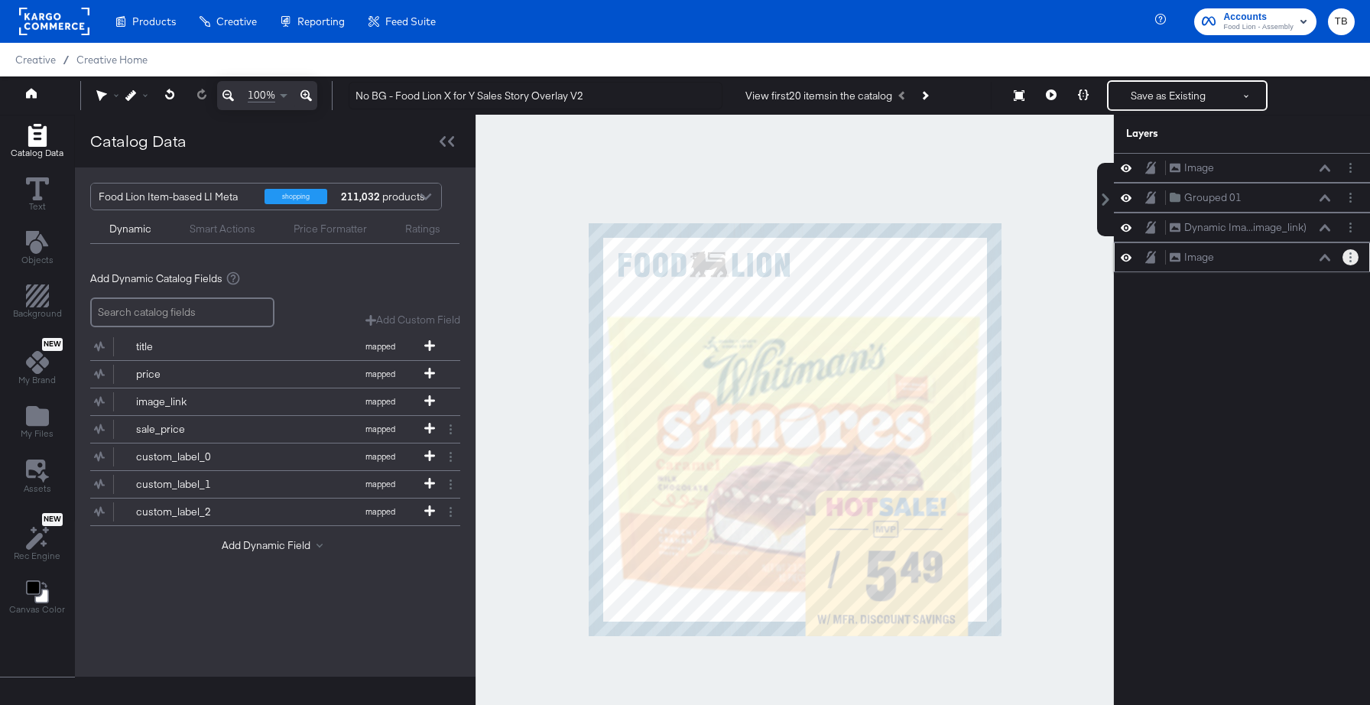
click at [1350, 259] on icon "Layer Options" at bounding box center [1350, 257] width 2 height 10
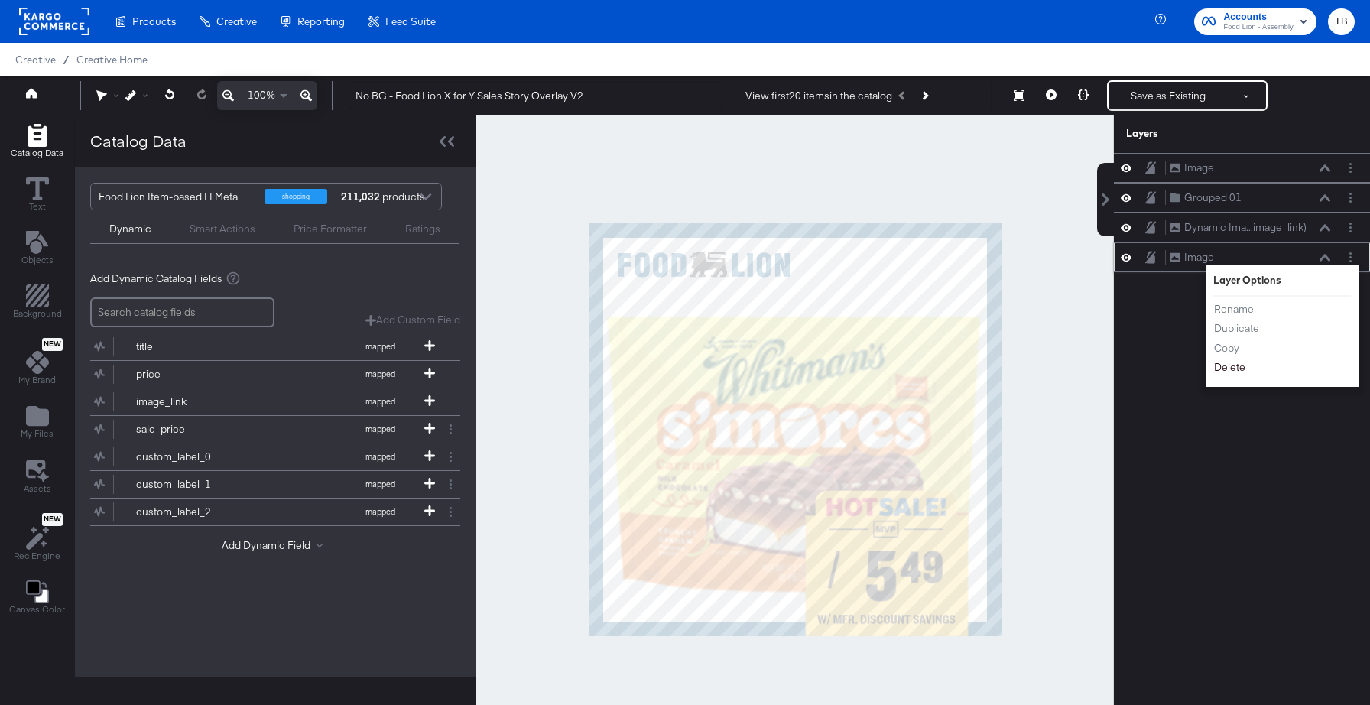
click at [1228, 369] on button "Delete" at bounding box center [1229, 367] width 33 height 16
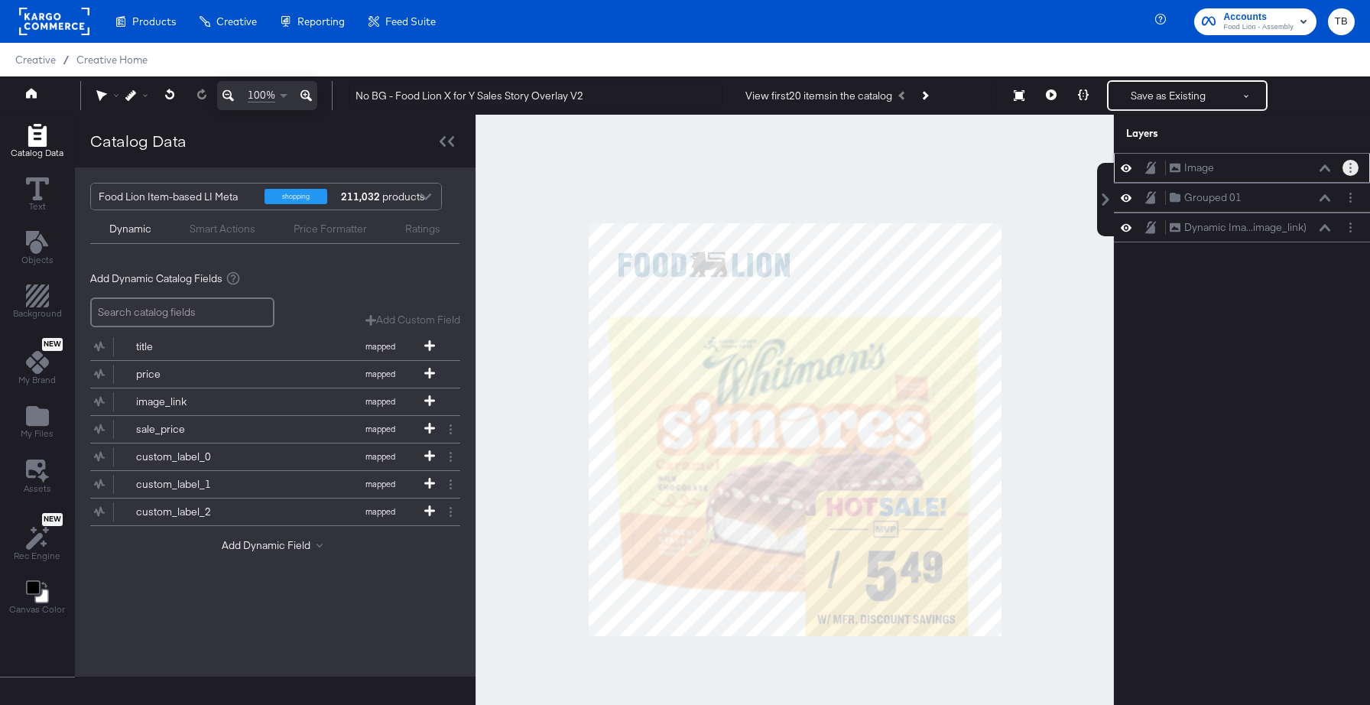
click at [1350, 167] on circle "Layer Options" at bounding box center [1350, 168] width 2 height 2
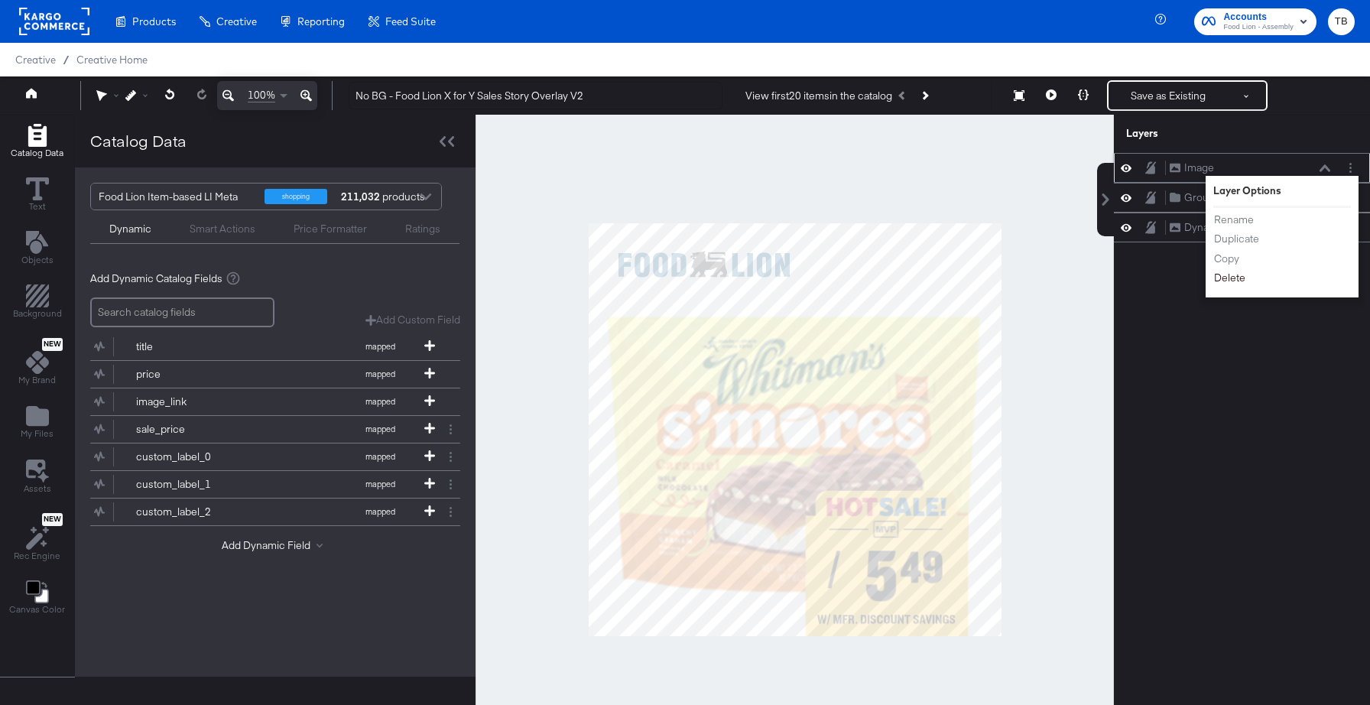
click at [1236, 279] on button "Delete" at bounding box center [1229, 278] width 33 height 16
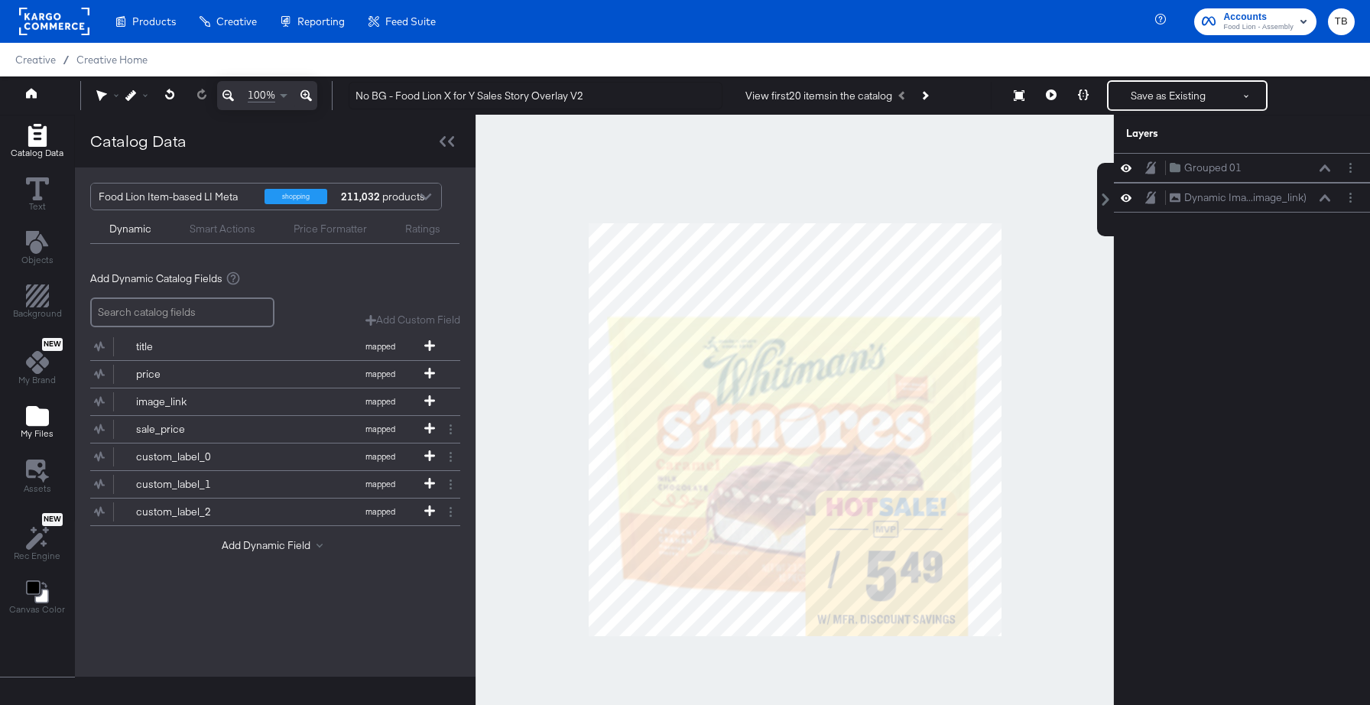
click at [44, 423] on icon "Add Files" at bounding box center [37, 416] width 23 height 20
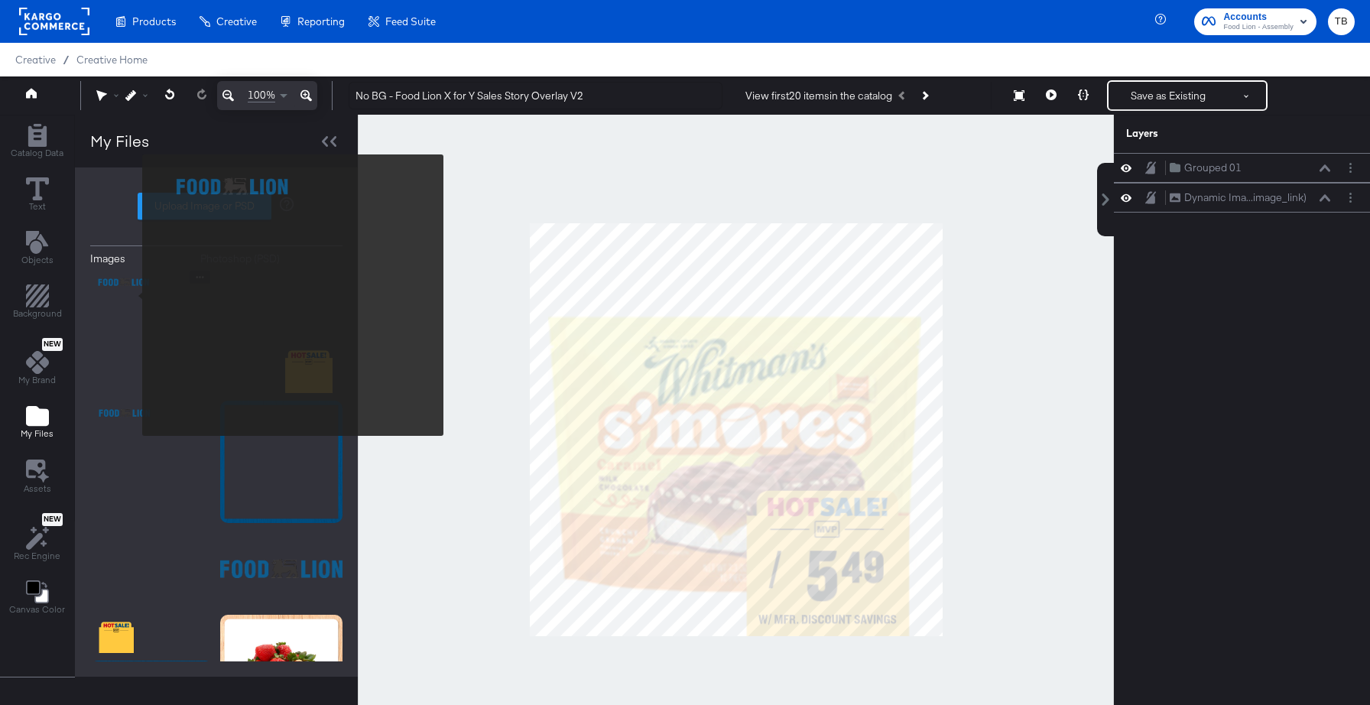
click at [132, 295] on img at bounding box center [151, 332] width 122 height 122
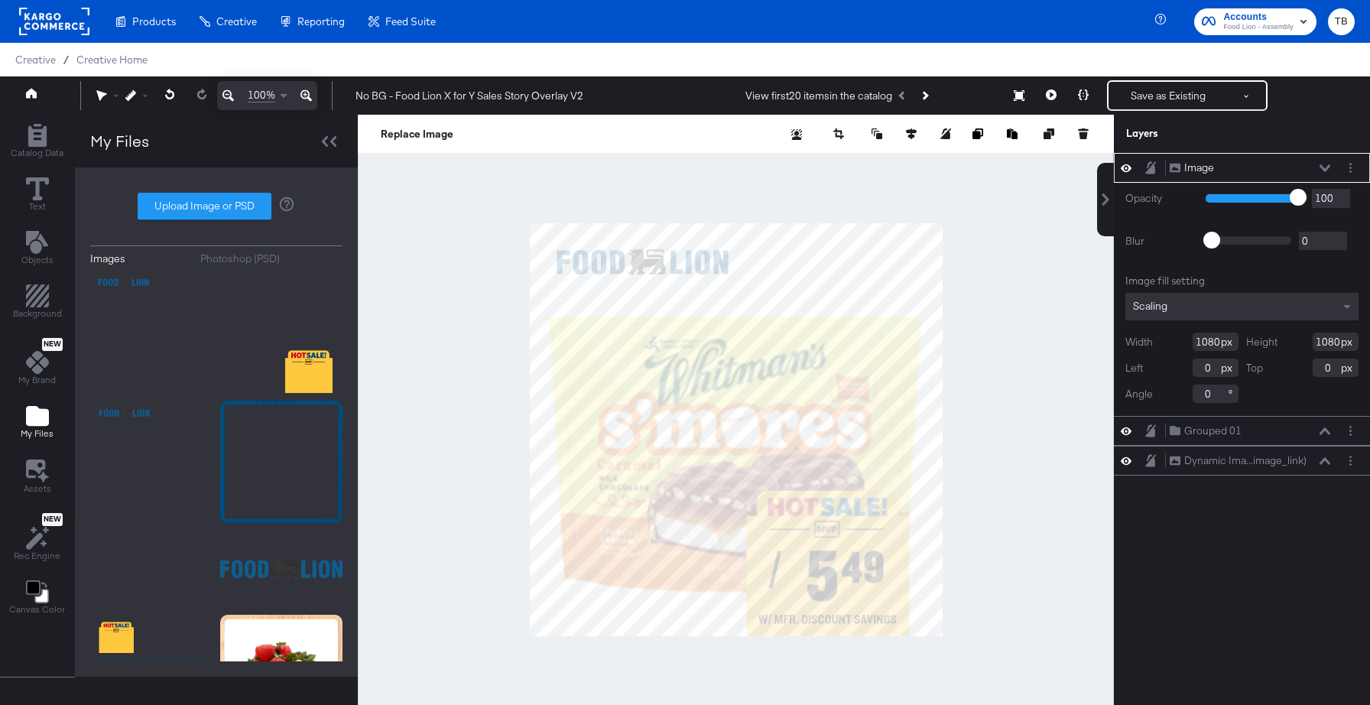
click at [1320, 164] on icon at bounding box center [1324, 168] width 11 height 8
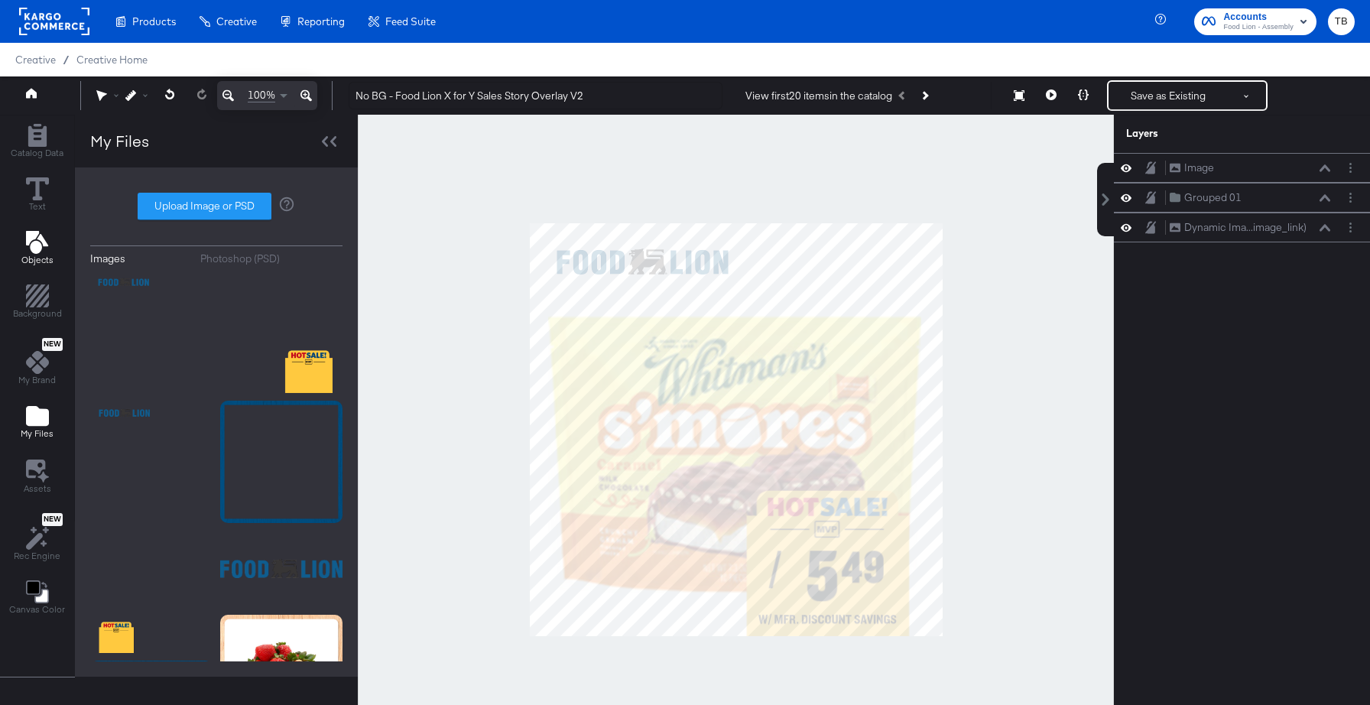
click at [32, 244] on icon "Add Text" at bounding box center [36, 242] width 22 height 23
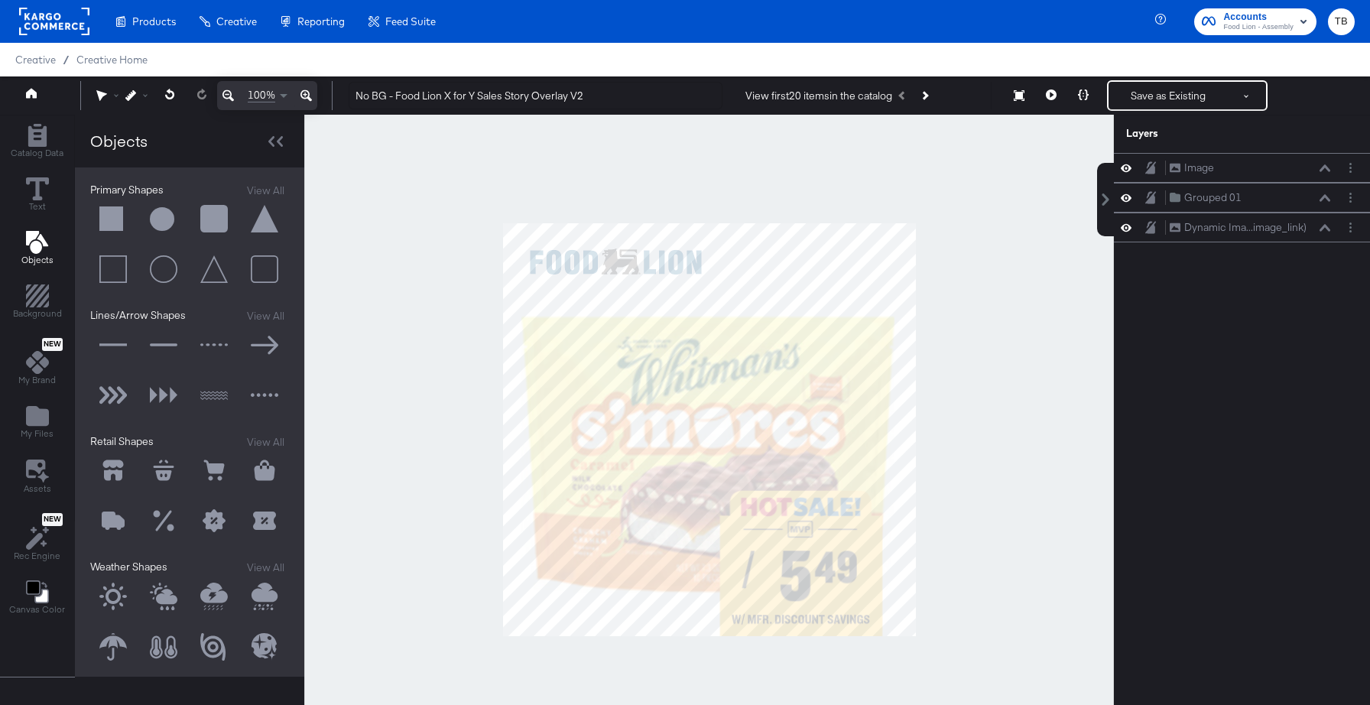
click at [104, 219] on button at bounding box center [113, 219] width 46 height 46
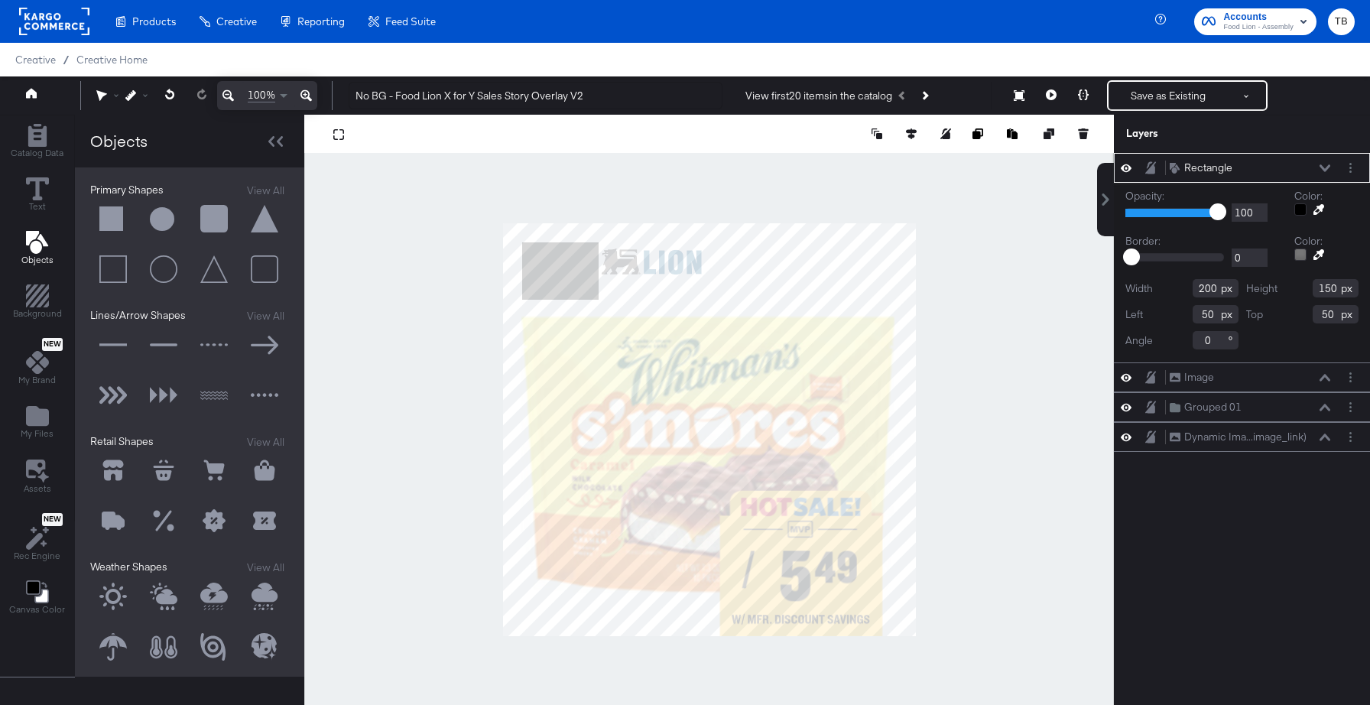
click at [1215, 317] on input "50" at bounding box center [1215, 314] width 46 height 18
type input "71"
click at [1331, 314] on input "50" at bounding box center [1335, 314] width 46 height 18
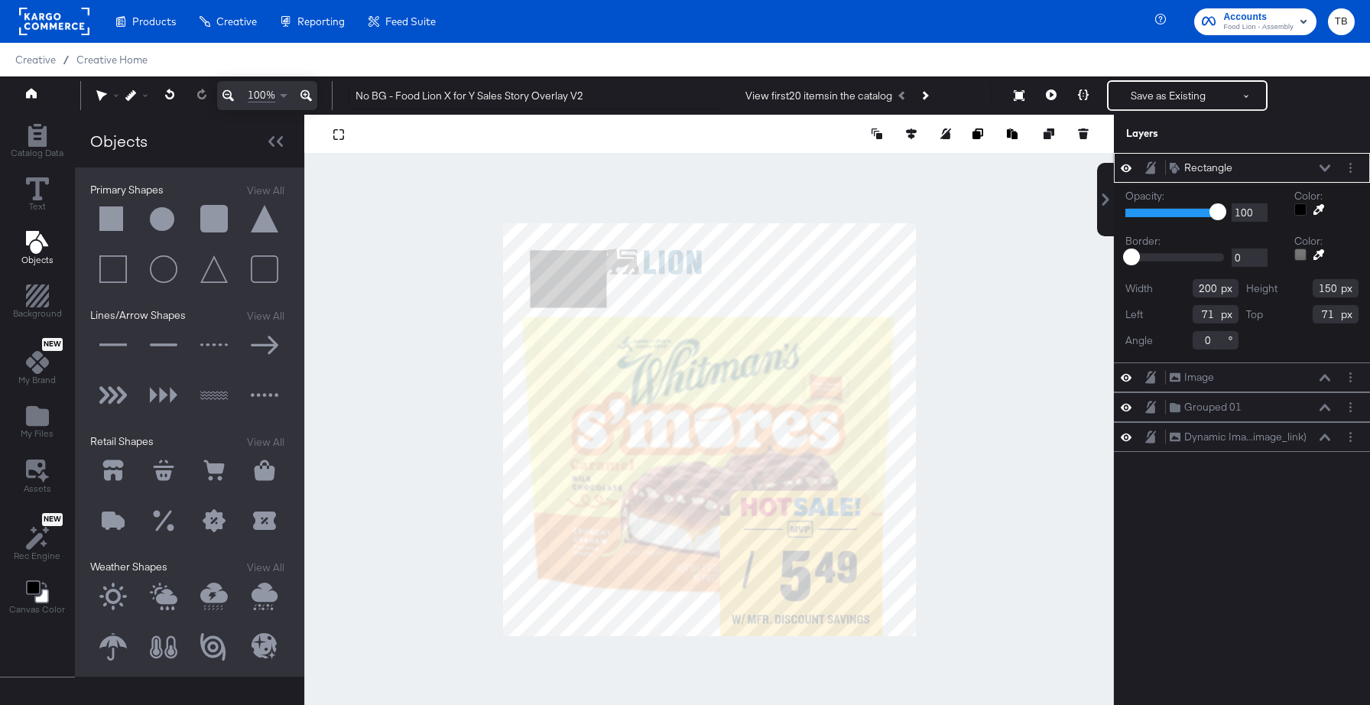
type input "71"
click at [1208, 287] on input "200" at bounding box center [1215, 288] width 46 height 18
type input "71"
click at [1335, 289] on input "150" at bounding box center [1335, 288] width 46 height 18
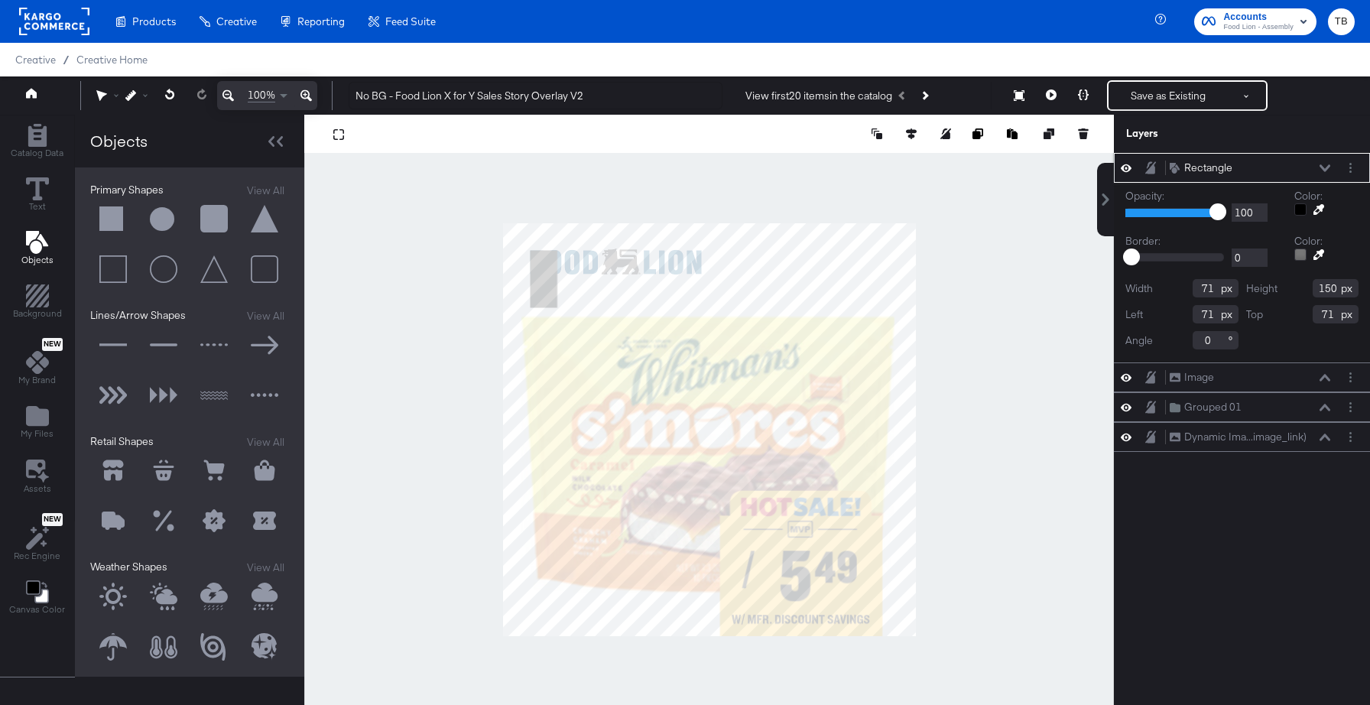
click at [1335, 289] on input "150" at bounding box center [1335, 288] width 46 height 18
type input "71"
click at [909, 127] on button at bounding box center [911, 133] width 15 height 15
click at [826, 163] on icon at bounding box center [826, 162] width 11 height 11
type input "1009"
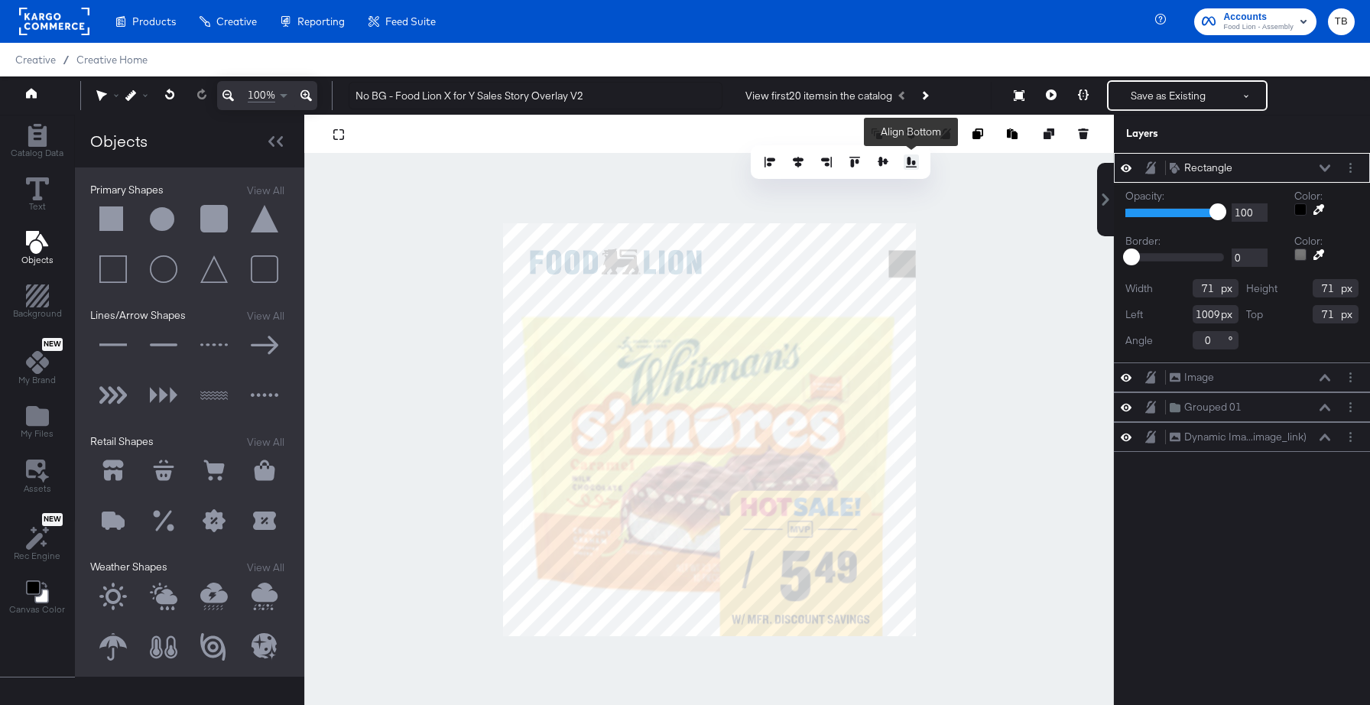
click at [911, 163] on icon at bounding box center [911, 162] width 11 height 11
type input "1009"
click at [1325, 407] on icon at bounding box center [1324, 407] width 11 height 7
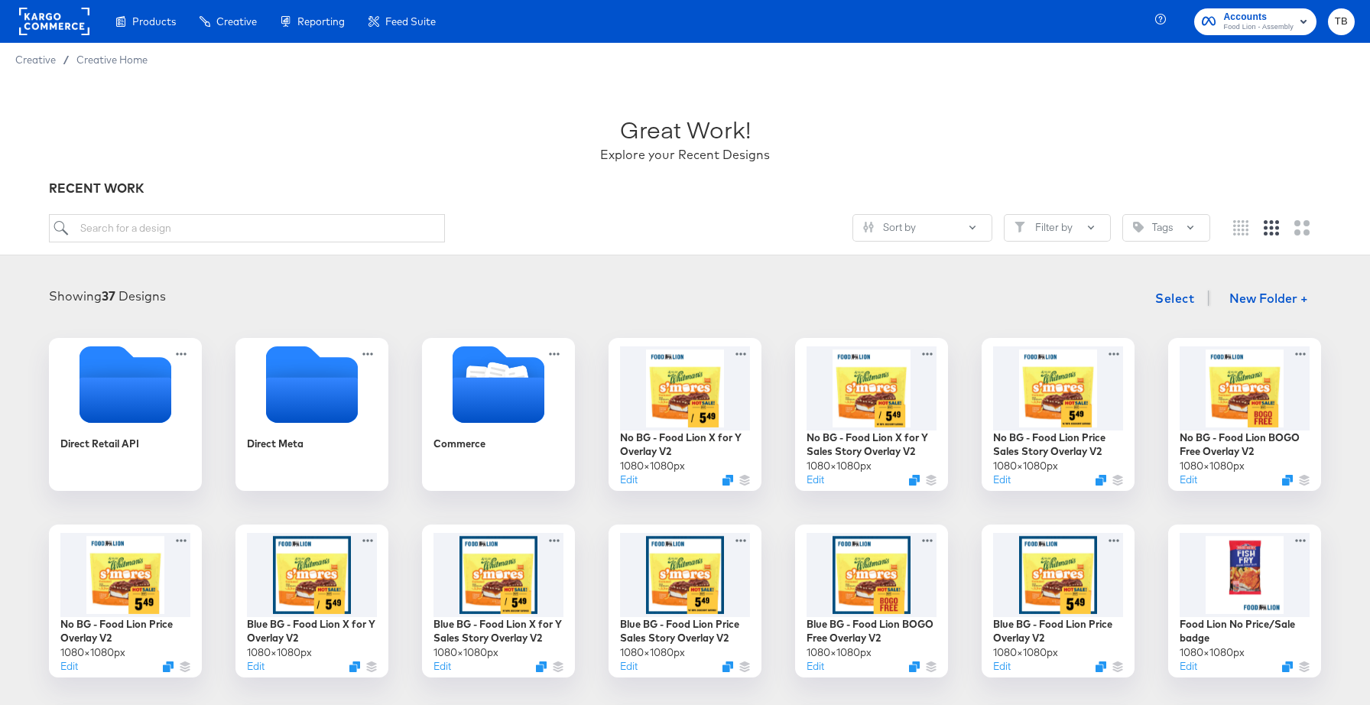
scroll to position [183, 0]
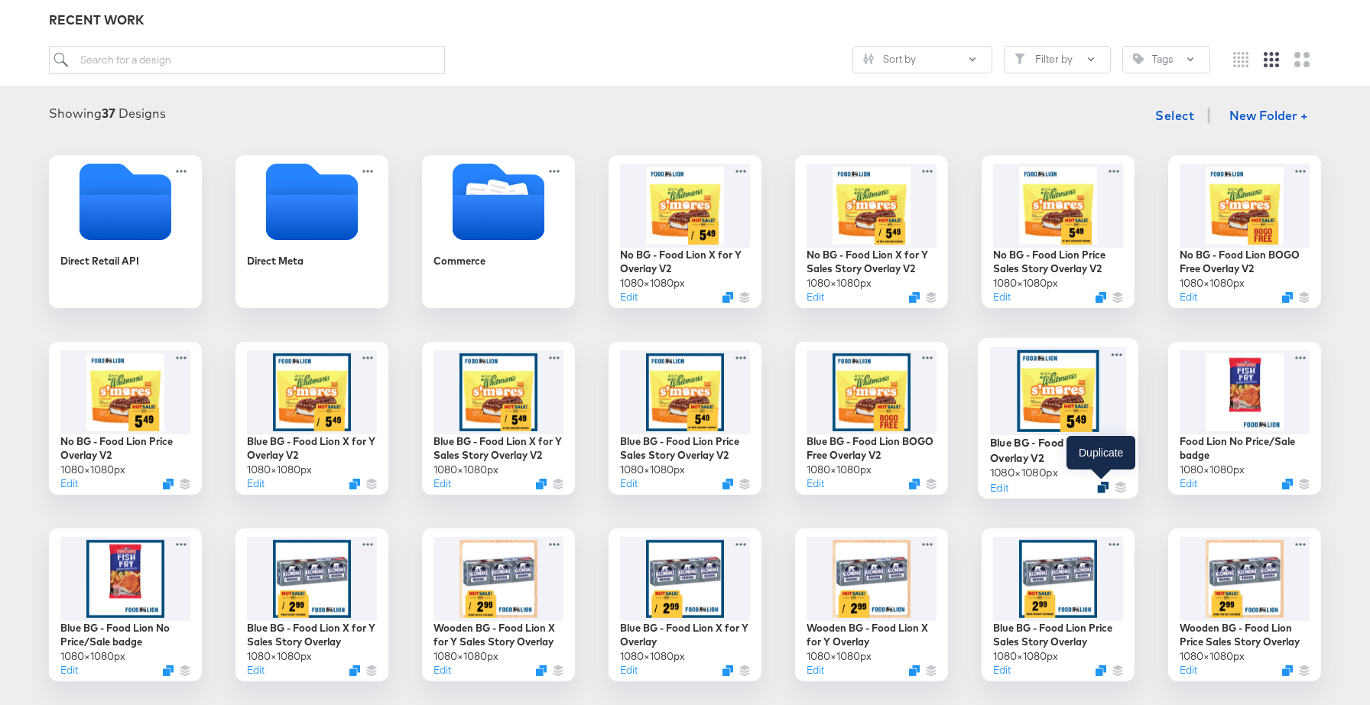
click at [1100, 487] on icon "Duplicate" at bounding box center [1102, 487] width 11 height 11
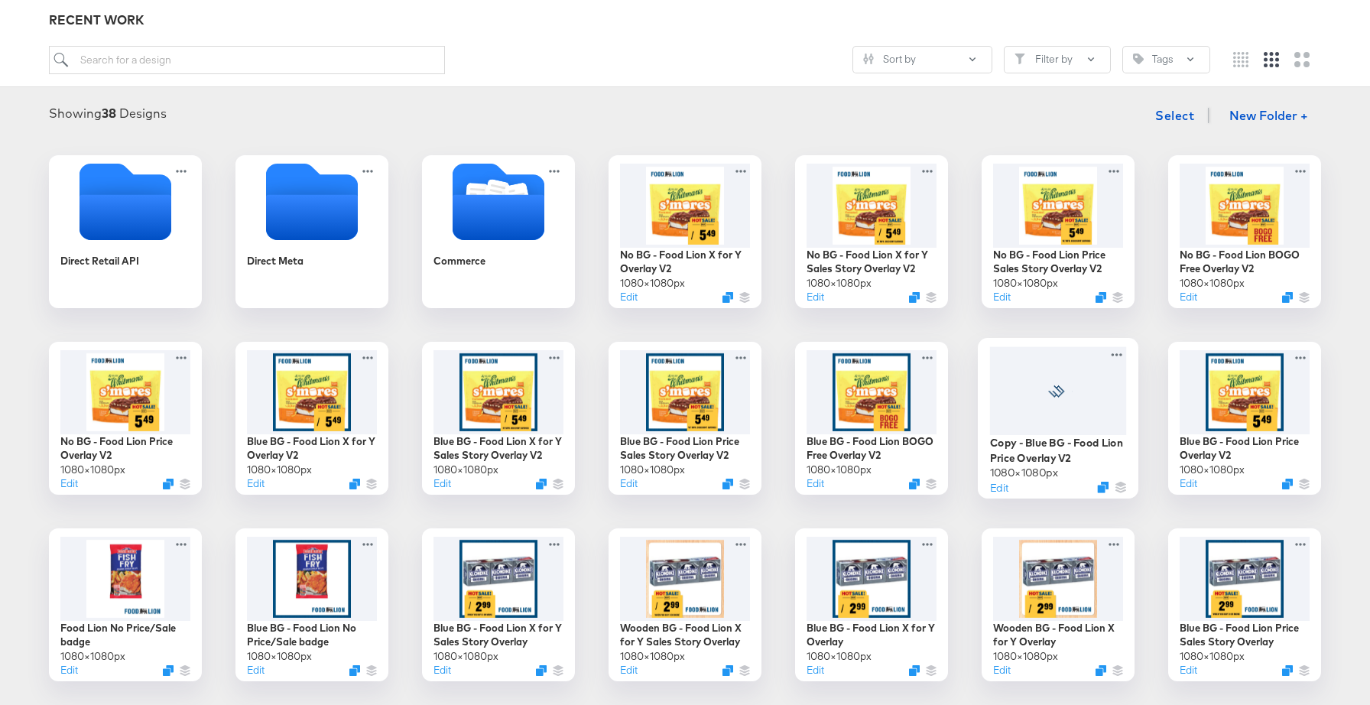
click at [1085, 414] on div at bounding box center [1058, 390] width 137 height 88
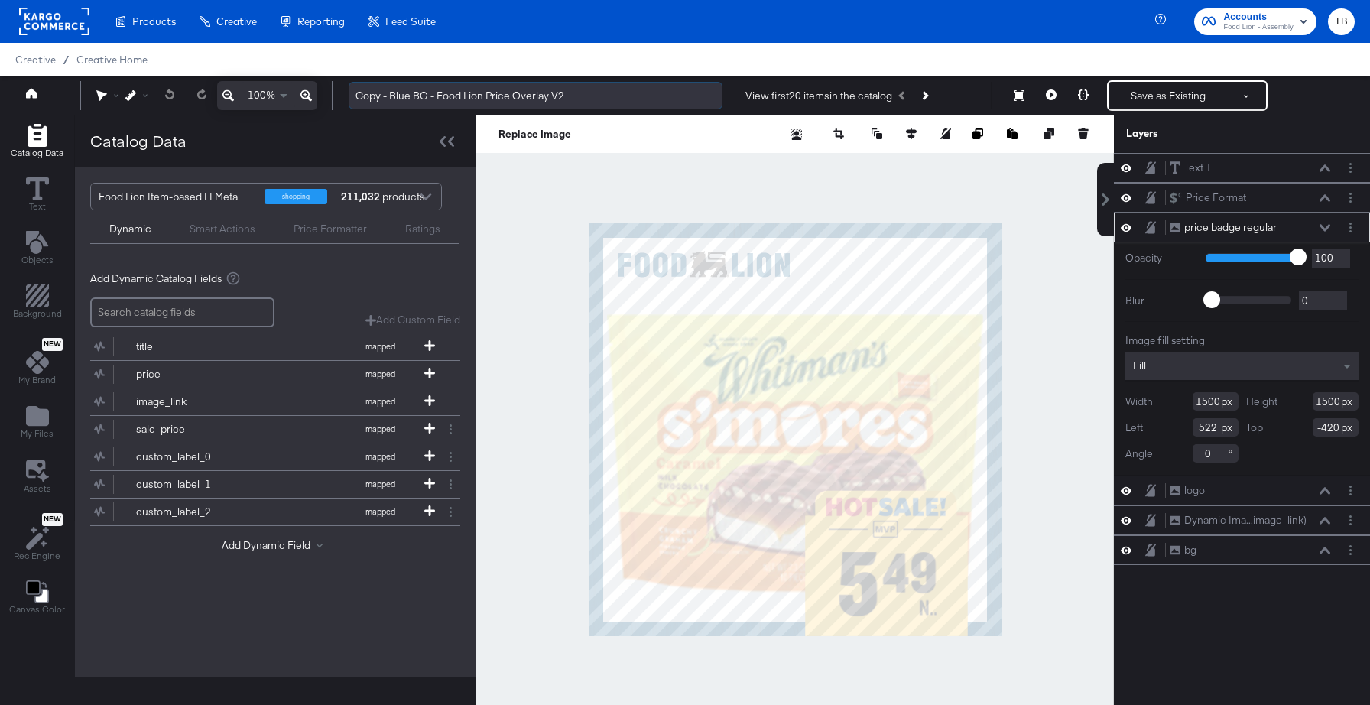
drag, startPoint x: 391, startPoint y: 96, endPoint x: 351, endPoint y: 96, distance: 39.7
click at [351, 96] on input "Copy - Blue BG - Food Lion Price Overlay V2" at bounding box center [536, 96] width 374 height 28
click at [579, 96] on input "Thin Blue BG - Food Lion Price Overlay V2" at bounding box center [536, 96] width 374 height 28
type input "Thin Blue BG - Food Lion Price Overlay"
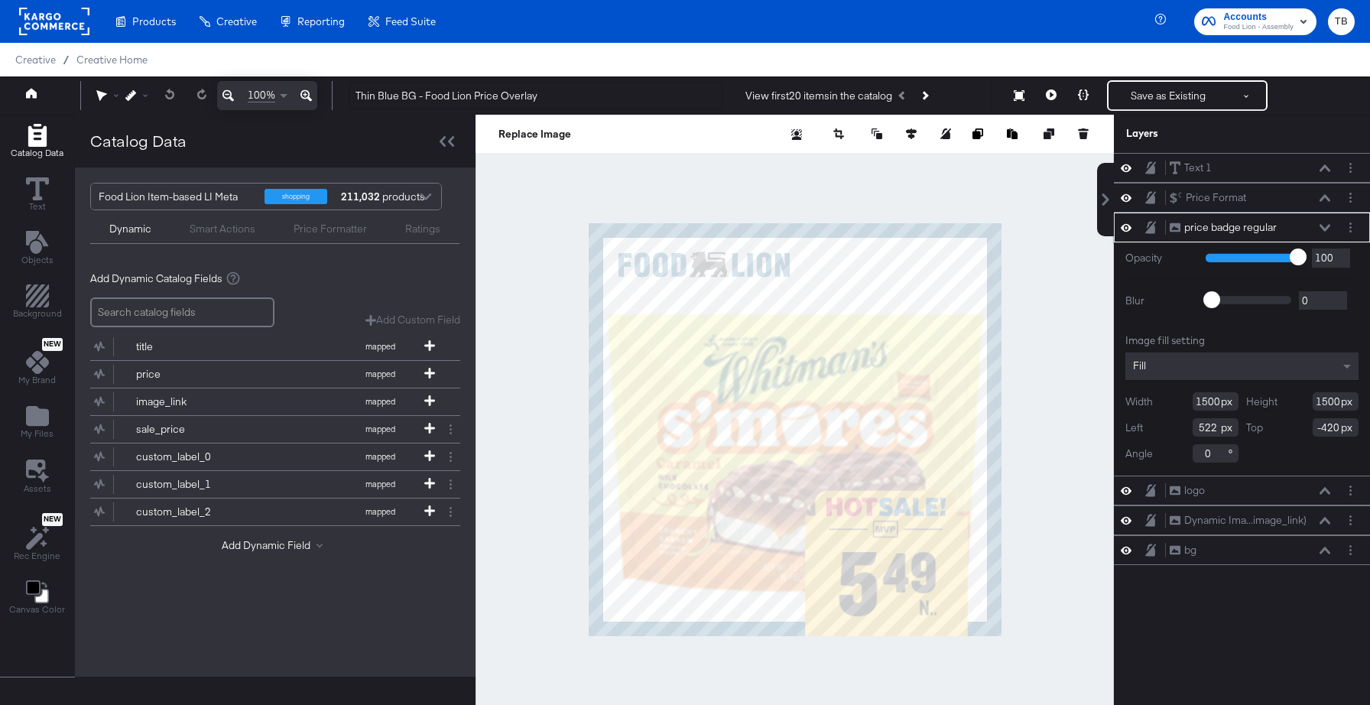
click at [1327, 226] on icon at bounding box center [1324, 227] width 11 height 7
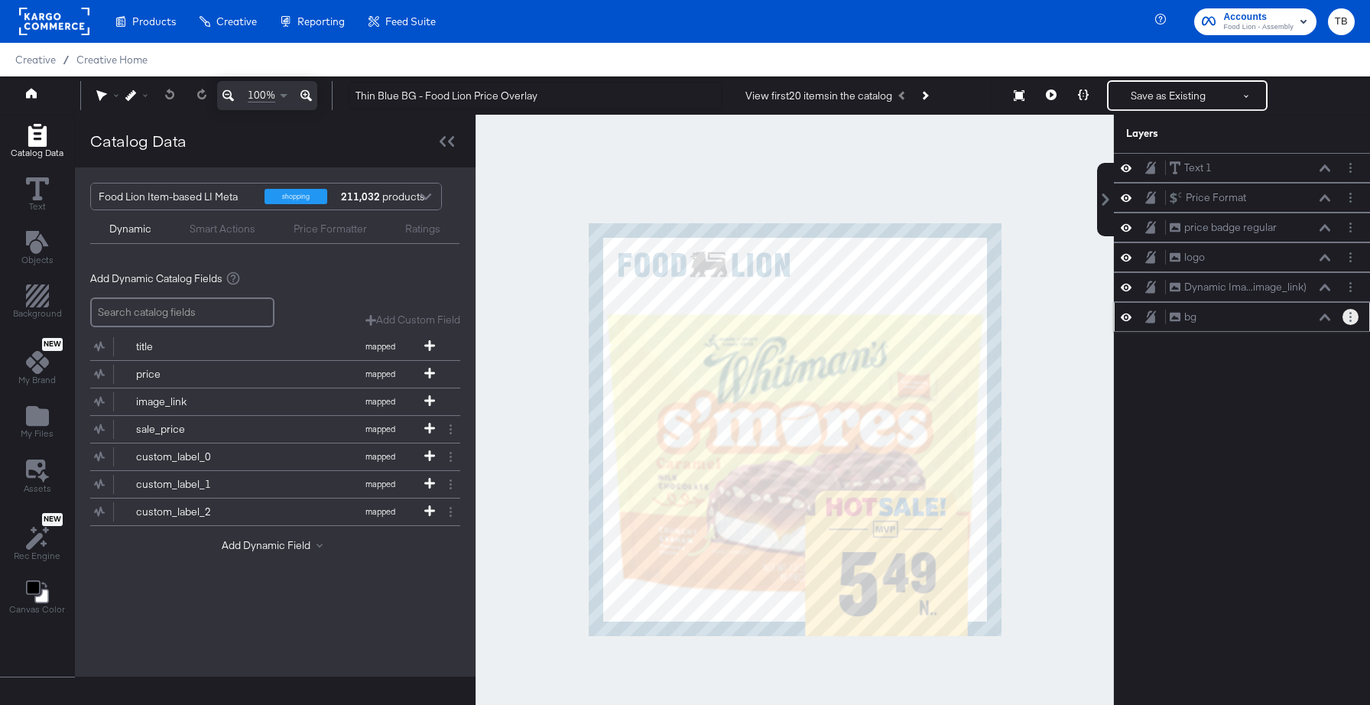
click at [1348, 319] on button "Layer Options" at bounding box center [1350, 317] width 16 height 16
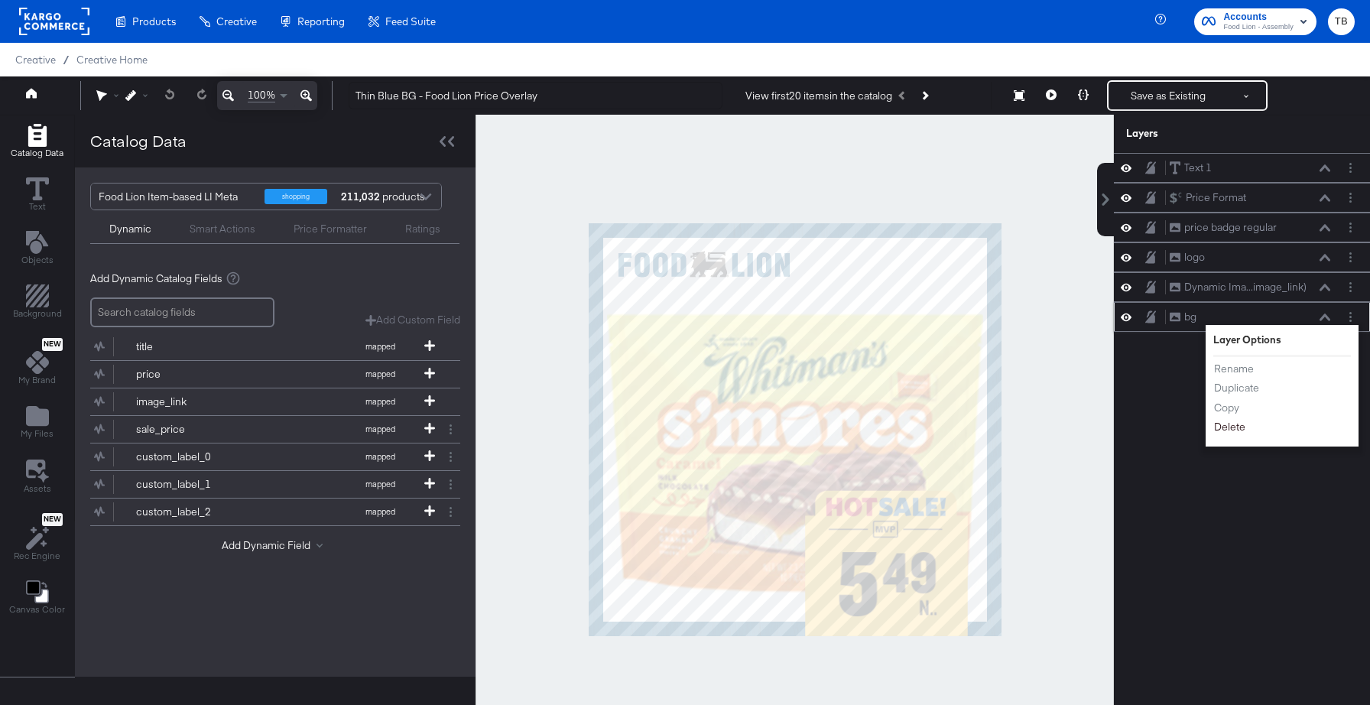
click at [1232, 429] on button "Delete" at bounding box center [1229, 427] width 33 height 16
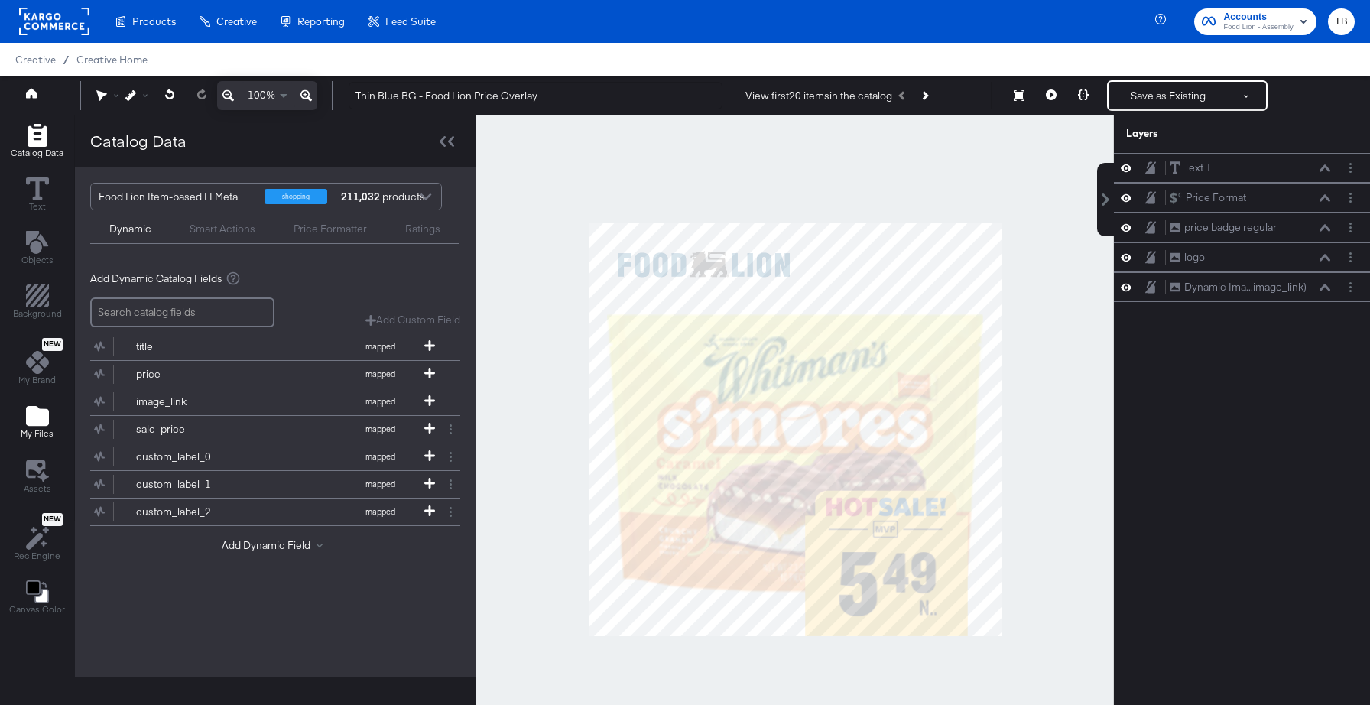
click at [24, 415] on div "My Files" at bounding box center [37, 421] width 33 height 35
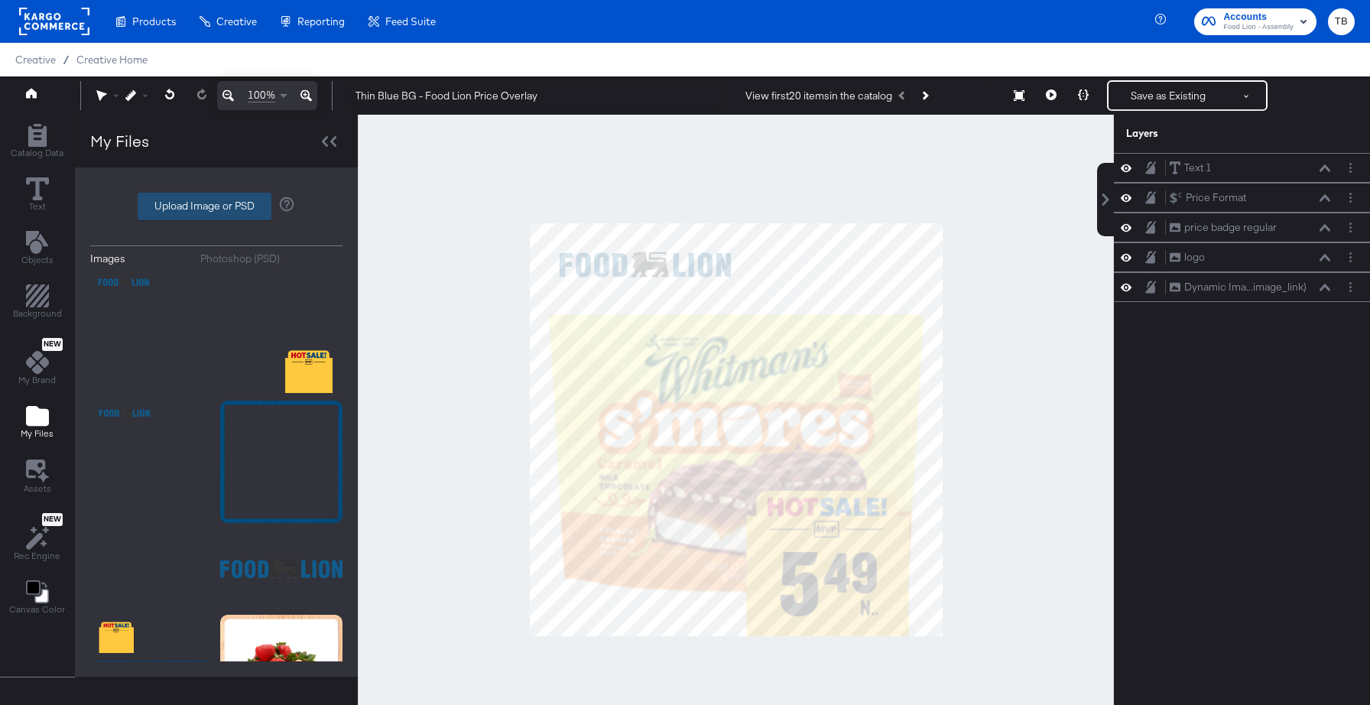
click at [205, 203] on label "Upload Image or PSD" at bounding box center [204, 206] width 132 height 26
click at [216, 206] on input "Upload Image or PSD" at bounding box center [216, 206] width 0 height 0
type input "C:\fakepath\TBB - border.png"
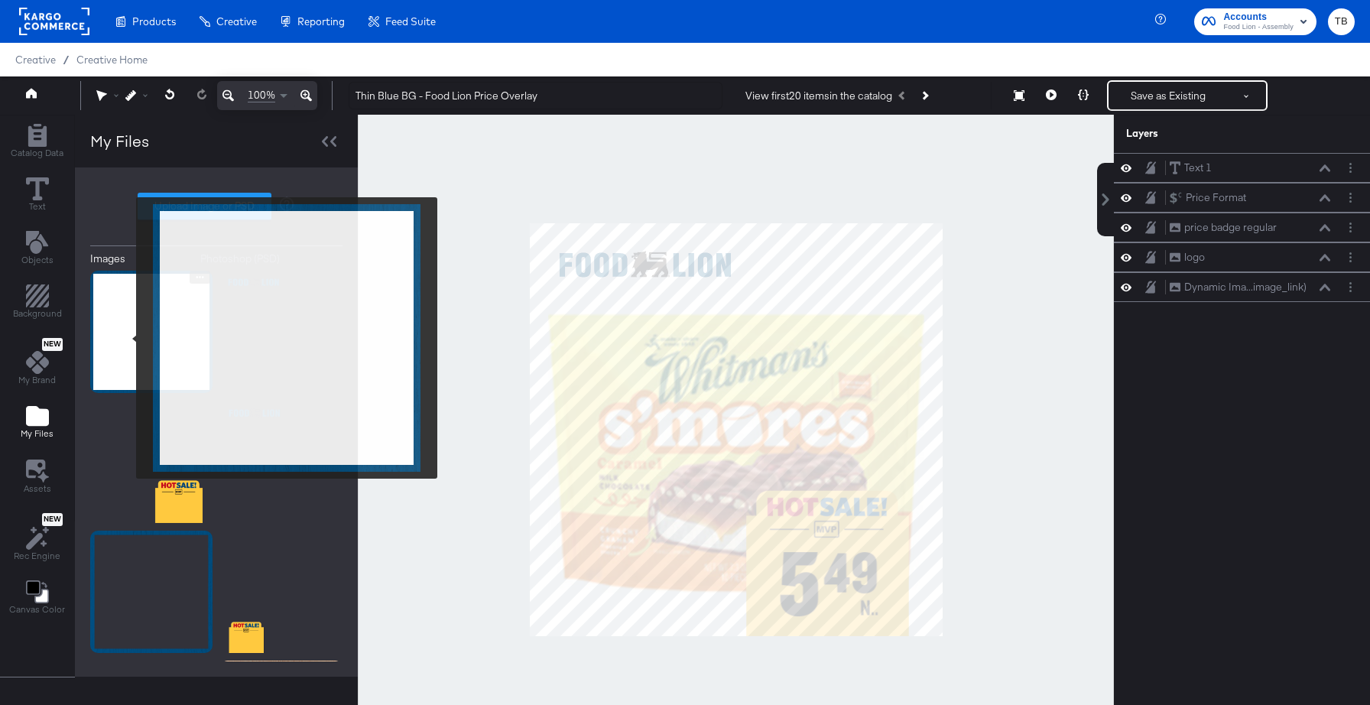
click at [126, 338] on img at bounding box center [151, 332] width 122 height 122
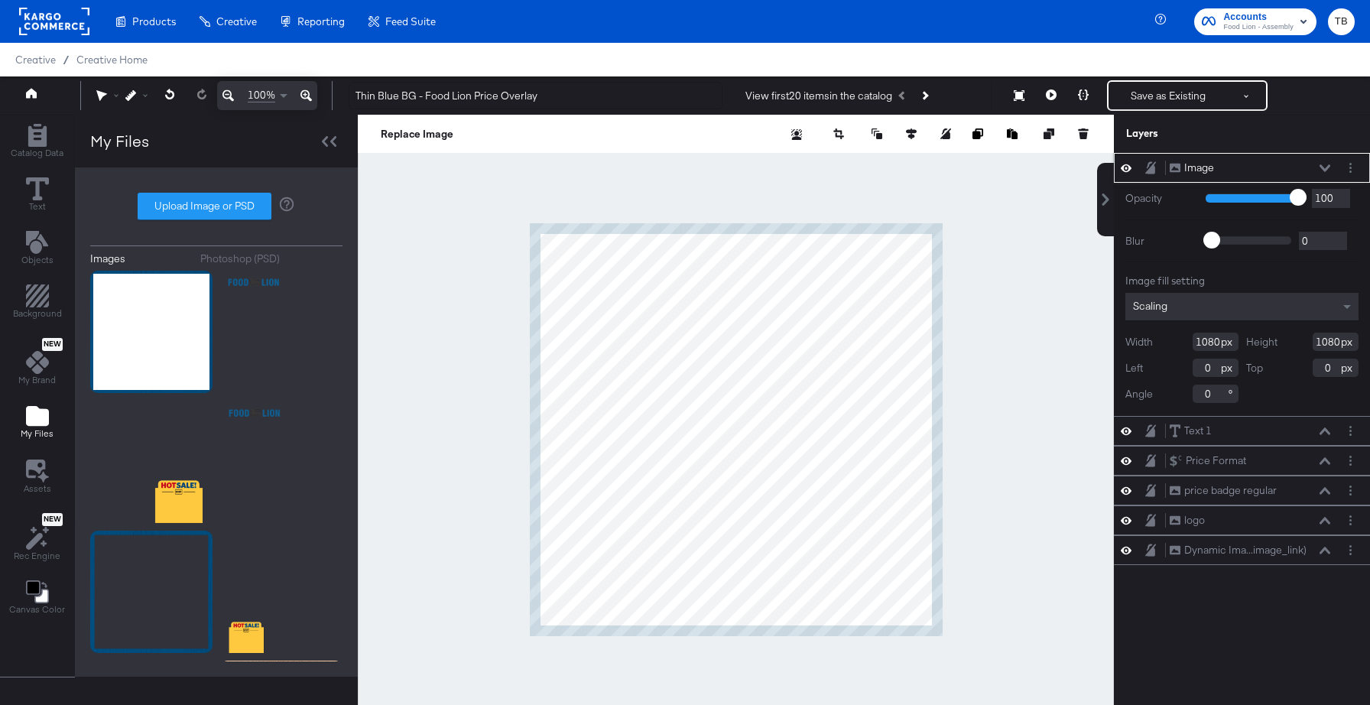
click at [1325, 163] on div "Image Image" at bounding box center [1250, 168] width 162 height 16
click at [1329, 169] on icon at bounding box center [1324, 168] width 11 height 8
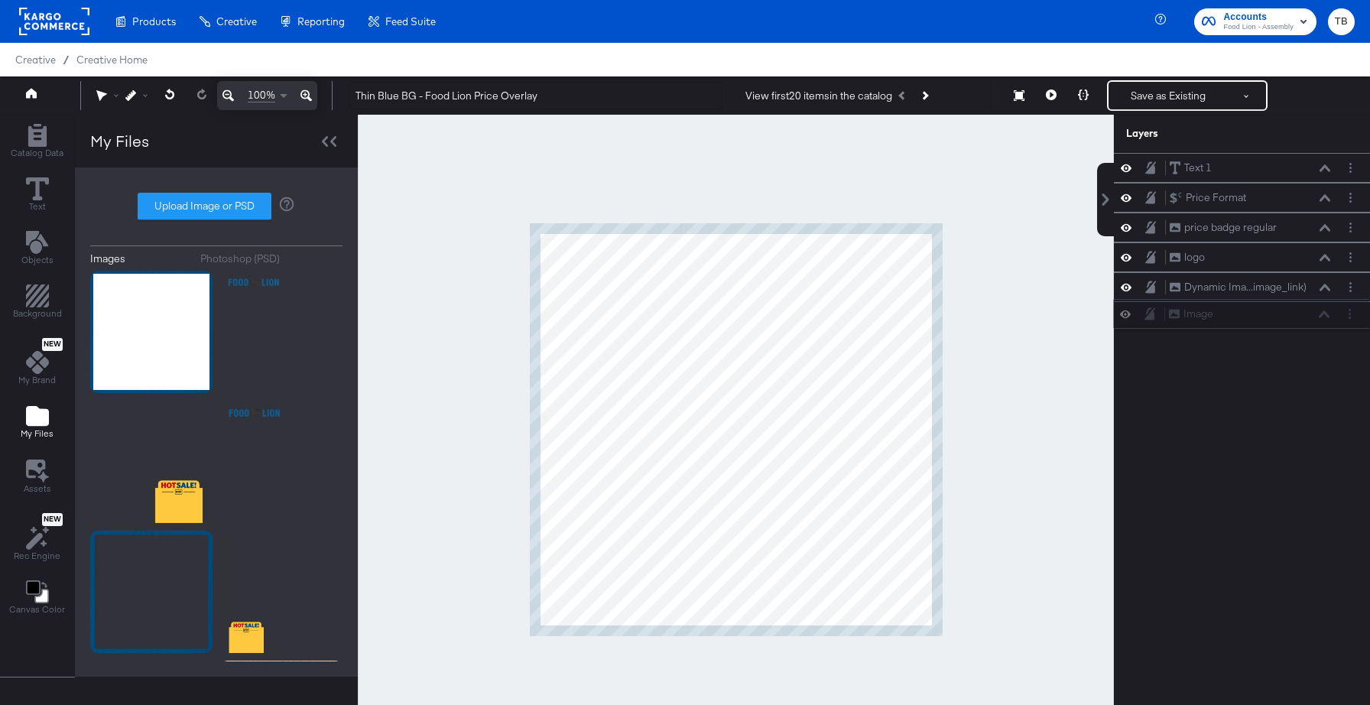
drag, startPoint x: 1272, startPoint y: 171, endPoint x: 1271, endPoint y: 323, distance: 152.1
click at [1271, 323] on div "Image Image Text 1 Text 1 Price Format Price Format price badge regular price b…" at bounding box center [1242, 242] width 256 height 179
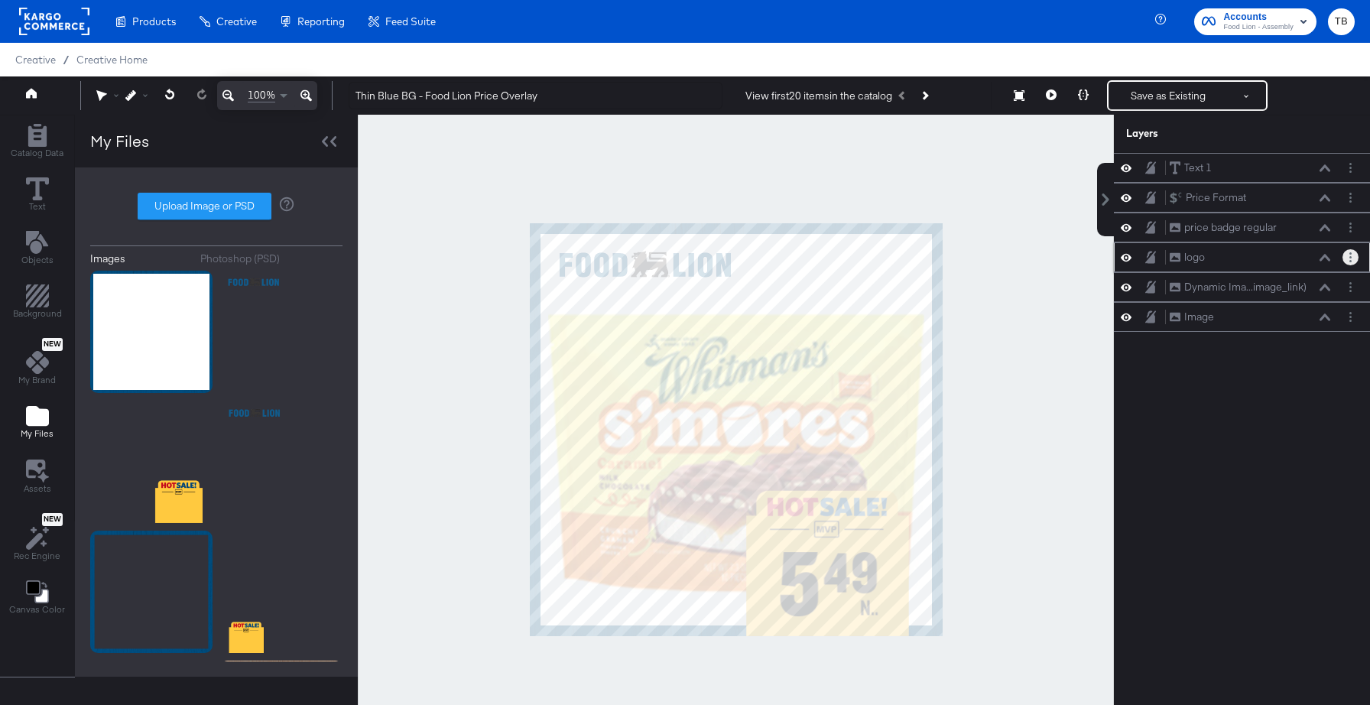
click at [1351, 255] on button "Layer Options" at bounding box center [1350, 257] width 16 height 16
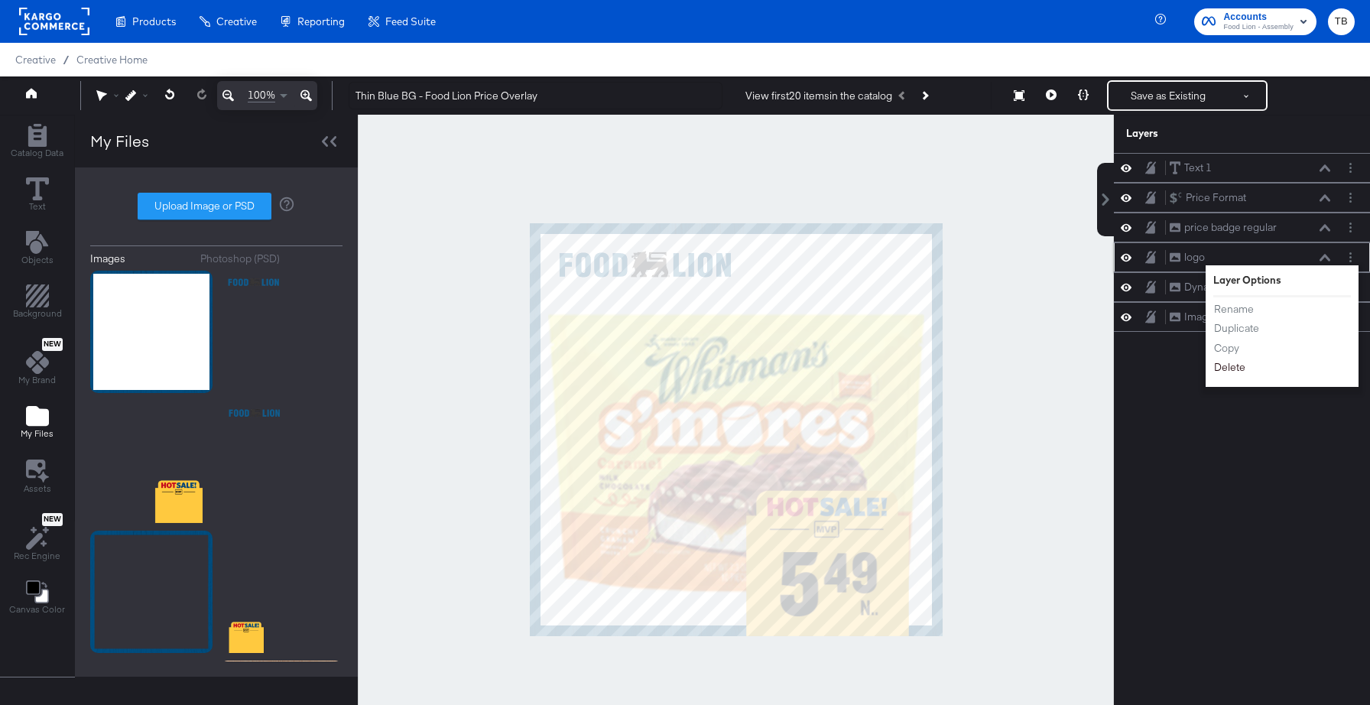
click at [1235, 367] on button "Delete" at bounding box center [1229, 367] width 33 height 16
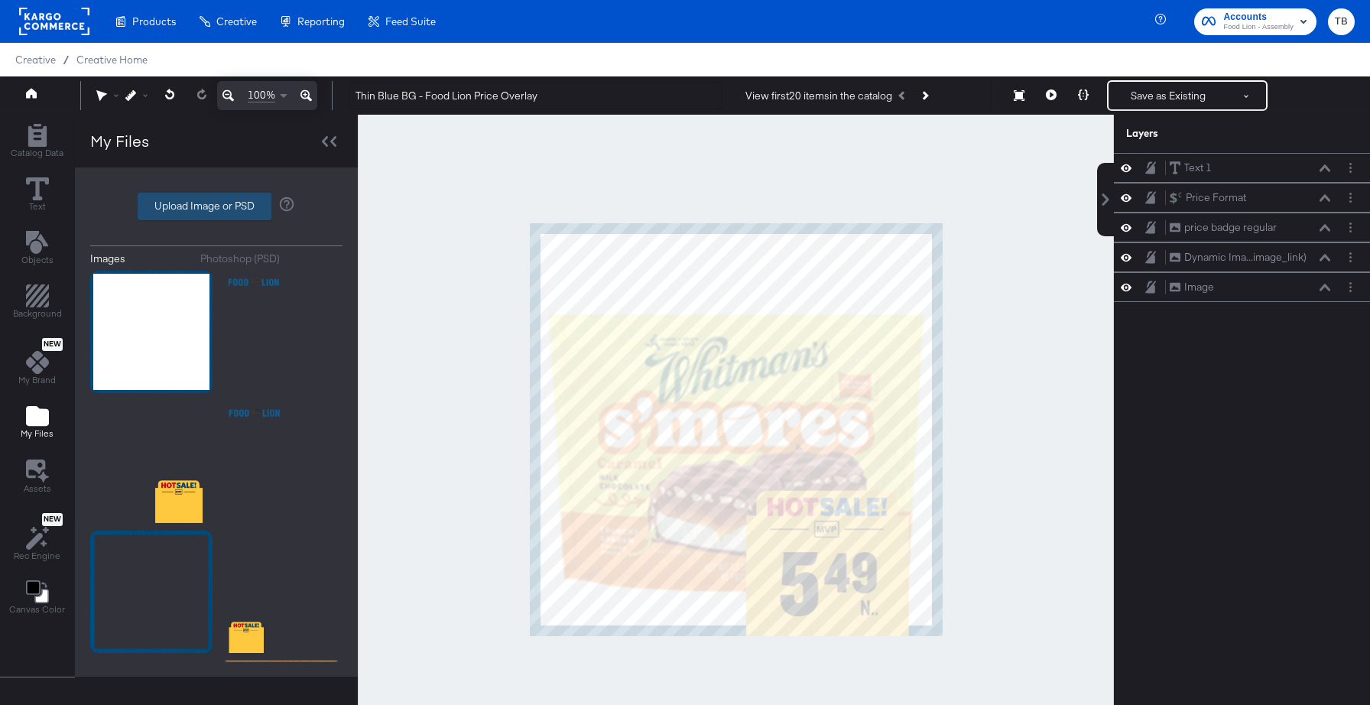
click at [220, 209] on label "Upload Image or PSD" at bounding box center [204, 206] width 132 height 26
click at [216, 206] on input "Upload Image or PSD" at bounding box center [216, 206] width 0 height 0
type input "C:\fakepath\TBB - Logo.png"
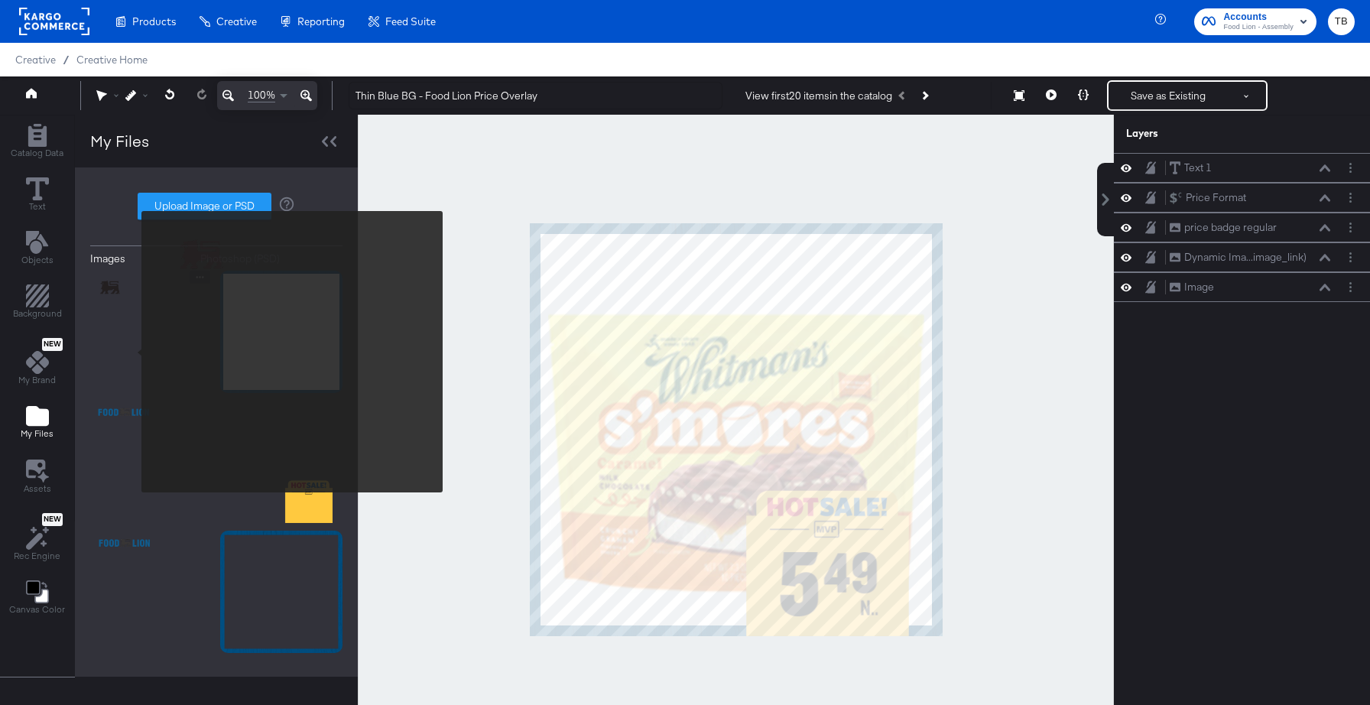
click at [131, 352] on img at bounding box center [151, 332] width 122 height 122
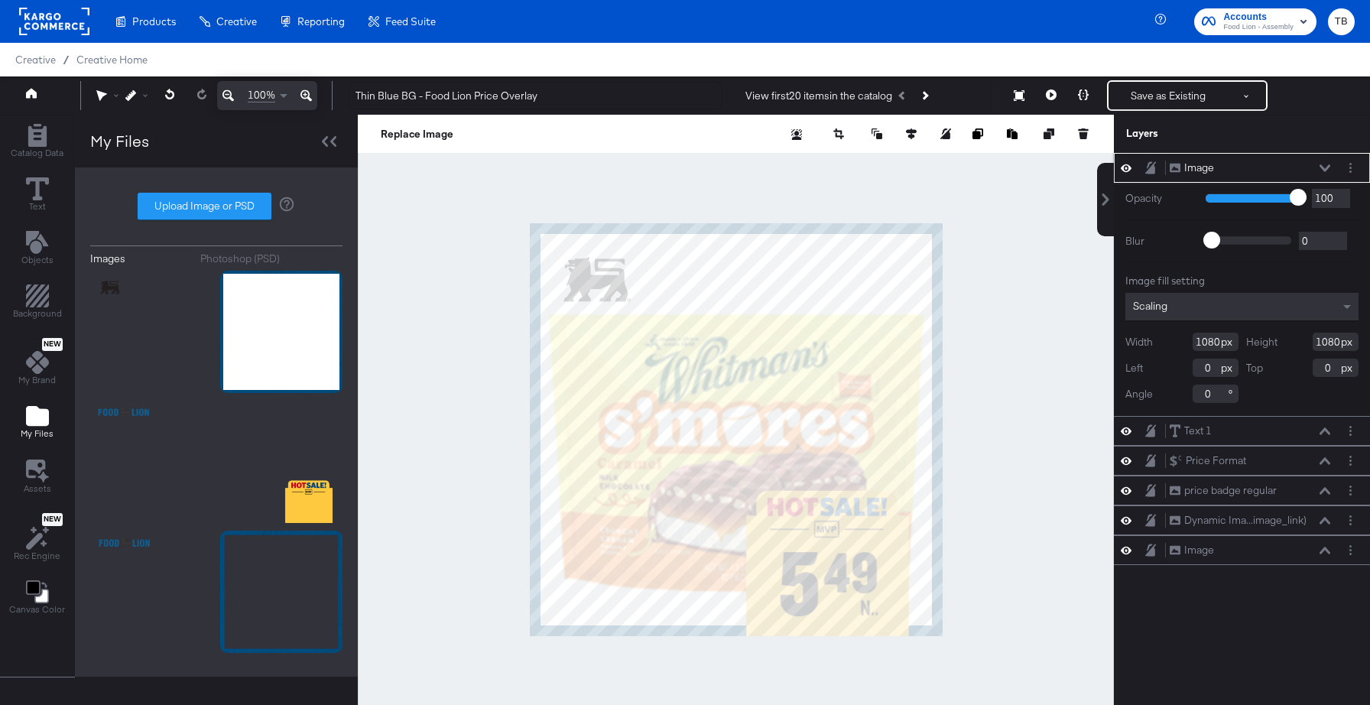
click at [1324, 164] on icon at bounding box center [1324, 168] width 11 height 8
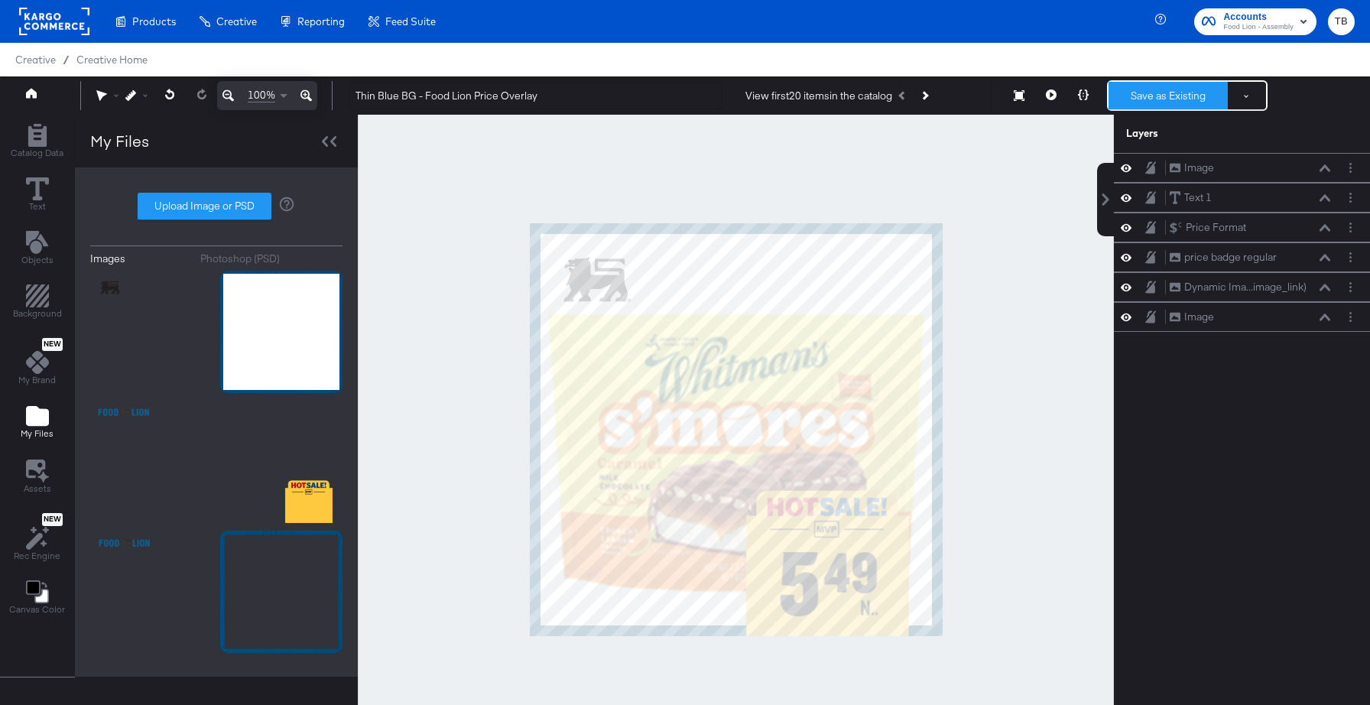
click at [1173, 97] on button "Save as Existing" at bounding box center [1167, 96] width 119 height 28
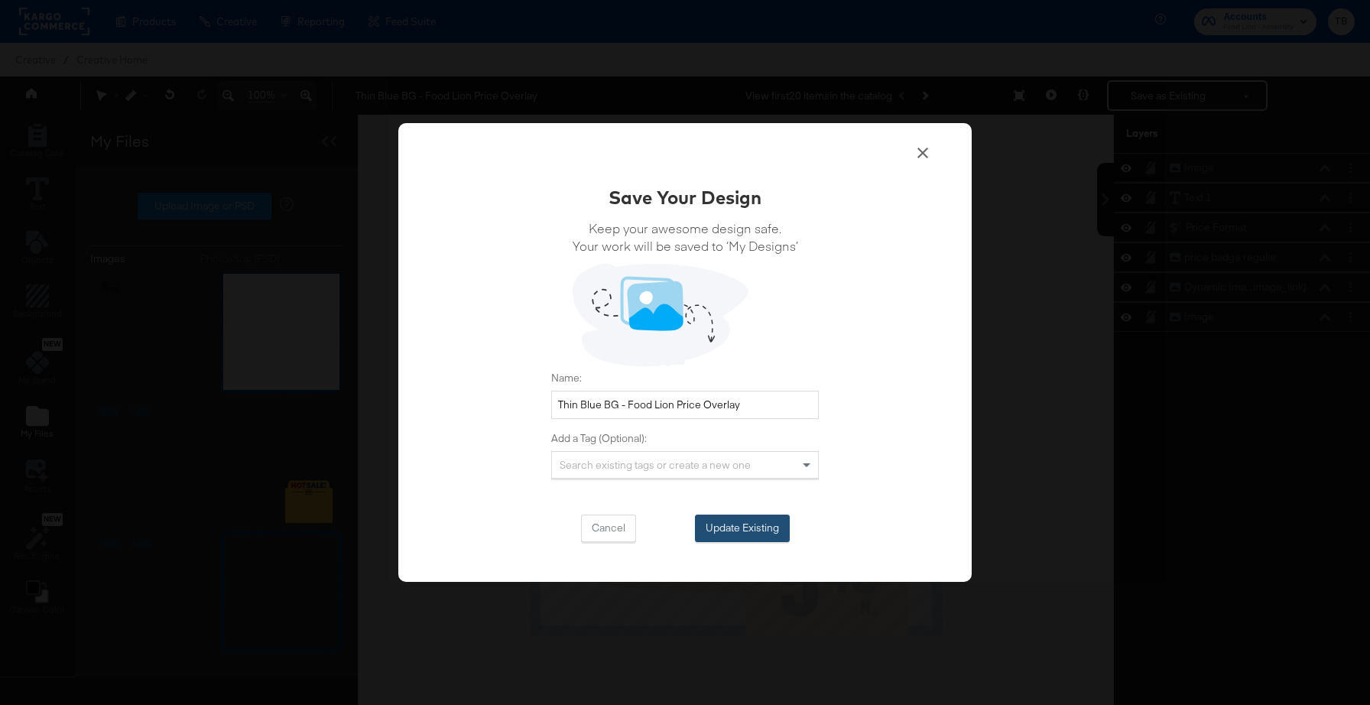
click at [732, 533] on button "Update Existing" at bounding box center [742, 528] width 95 height 28
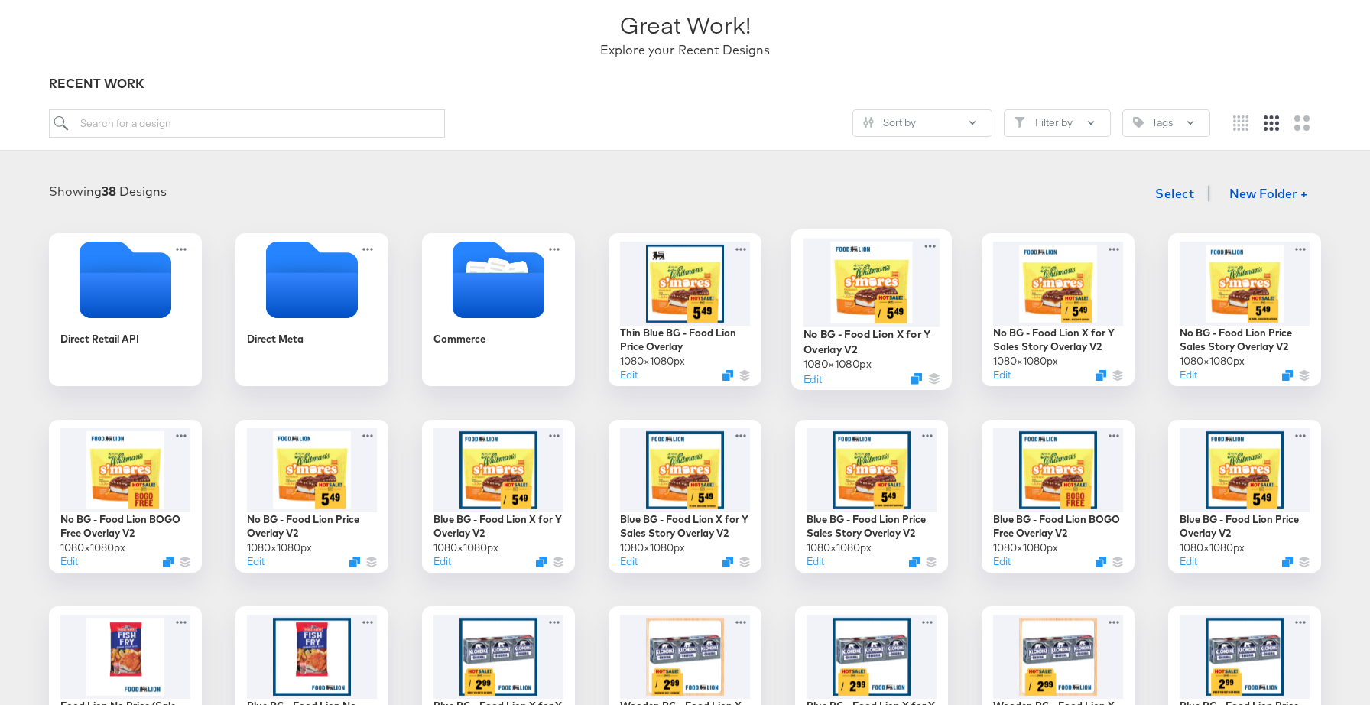
scroll to position [105, 0]
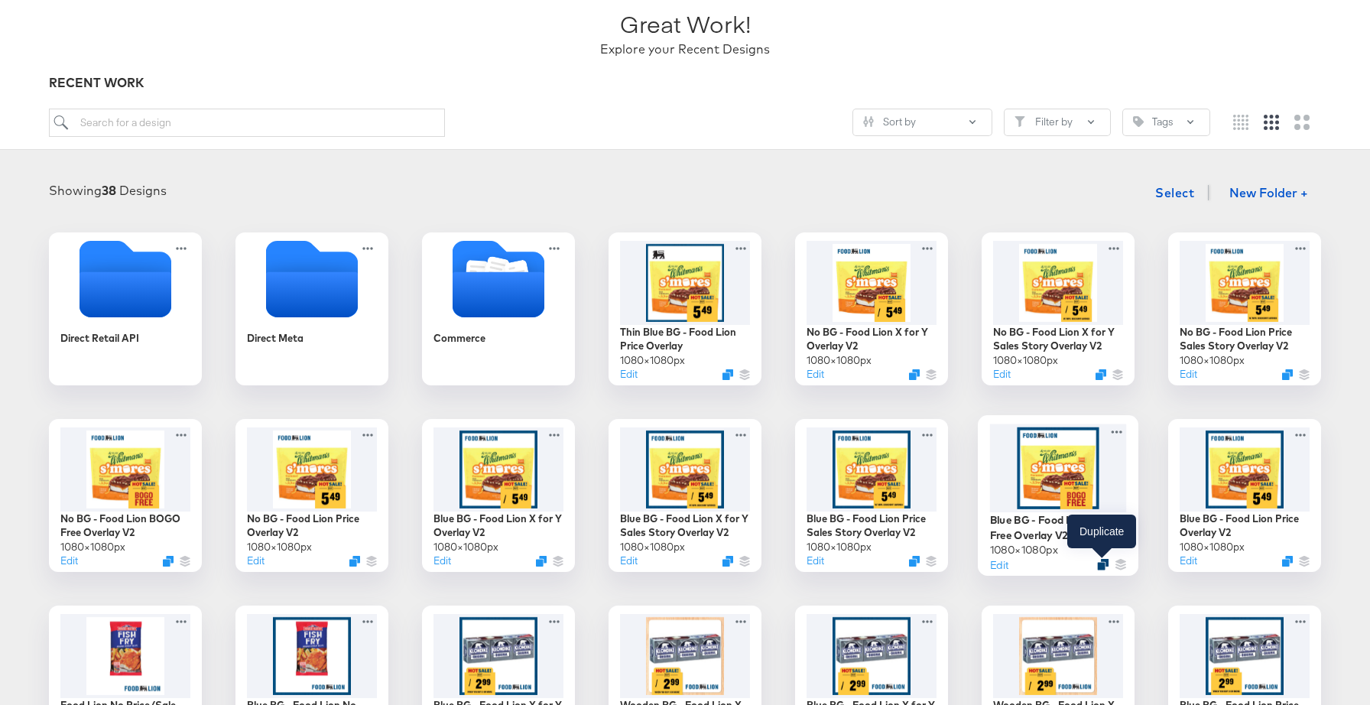
click at [1098, 566] on icon "Duplicate" at bounding box center [1102, 564] width 11 height 11
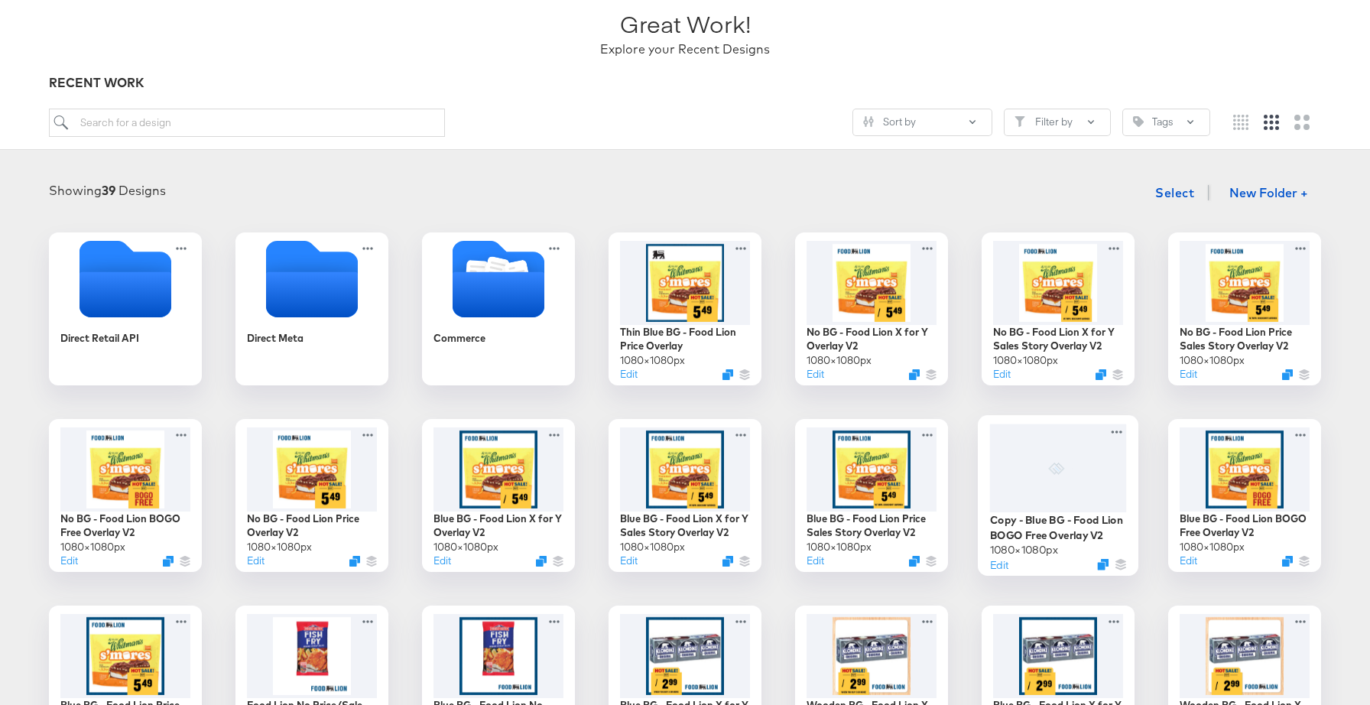
click at [1066, 498] on div at bounding box center [1058, 467] width 137 height 89
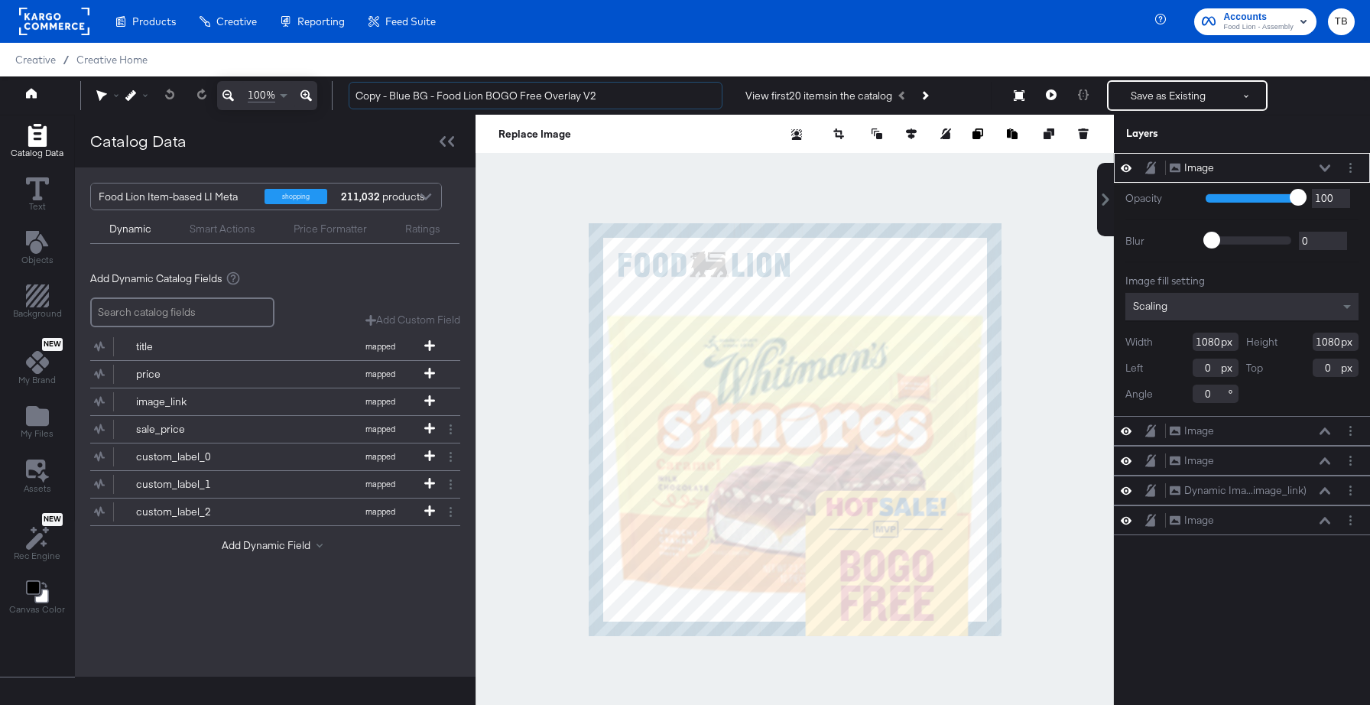
drag, startPoint x: 388, startPoint y: 96, endPoint x: 348, endPoint y: 96, distance: 39.7
click at [348, 96] on div "Copy - Blue BG - Food Lion BOGO Free Overlay V2 View first 20 items in the cata…" at bounding box center [845, 95] width 1018 height 31
click at [610, 90] on input "Thin Blue BG - Food Lion BOGO Free Overlay V2" at bounding box center [536, 96] width 374 height 28
type input "Thin Blue BG - Food Lion BOGO Free Overlay"
click at [1351, 524] on button "Layer Options" at bounding box center [1350, 520] width 16 height 16
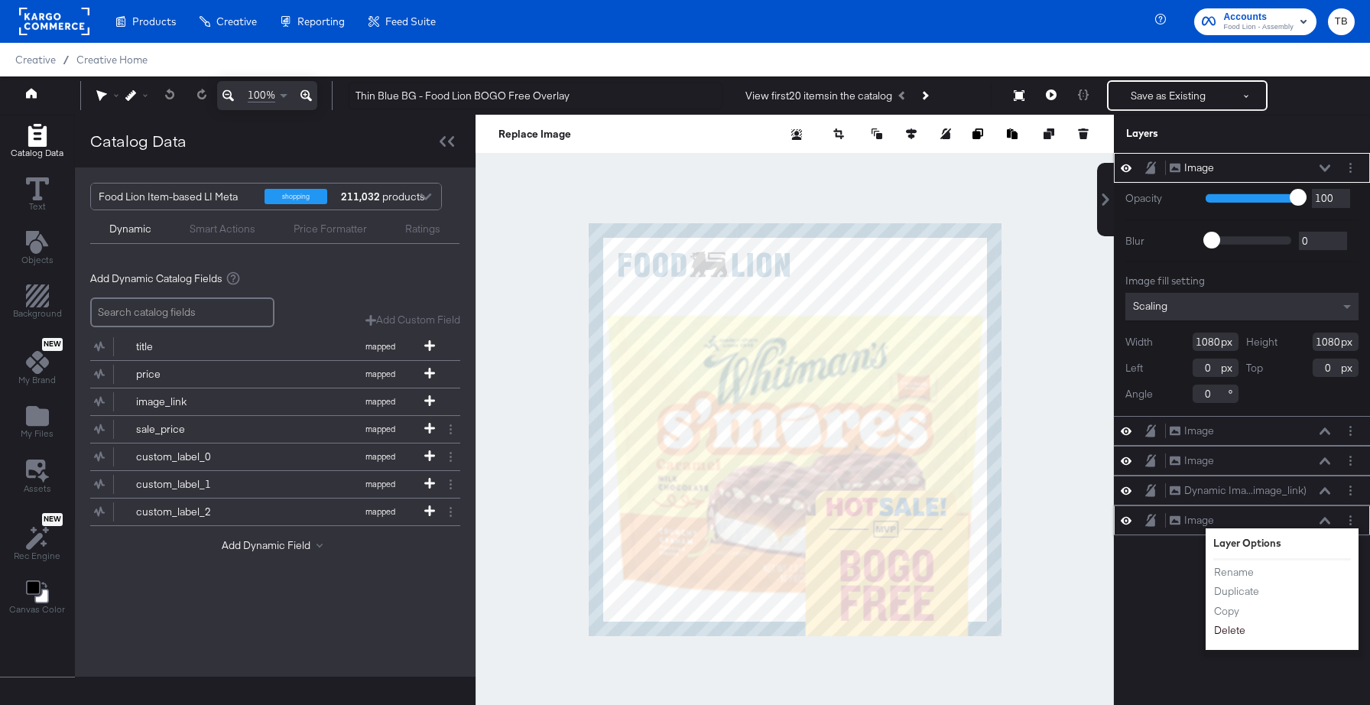
click at [1228, 628] on button "Delete" at bounding box center [1229, 630] width 33 height 16
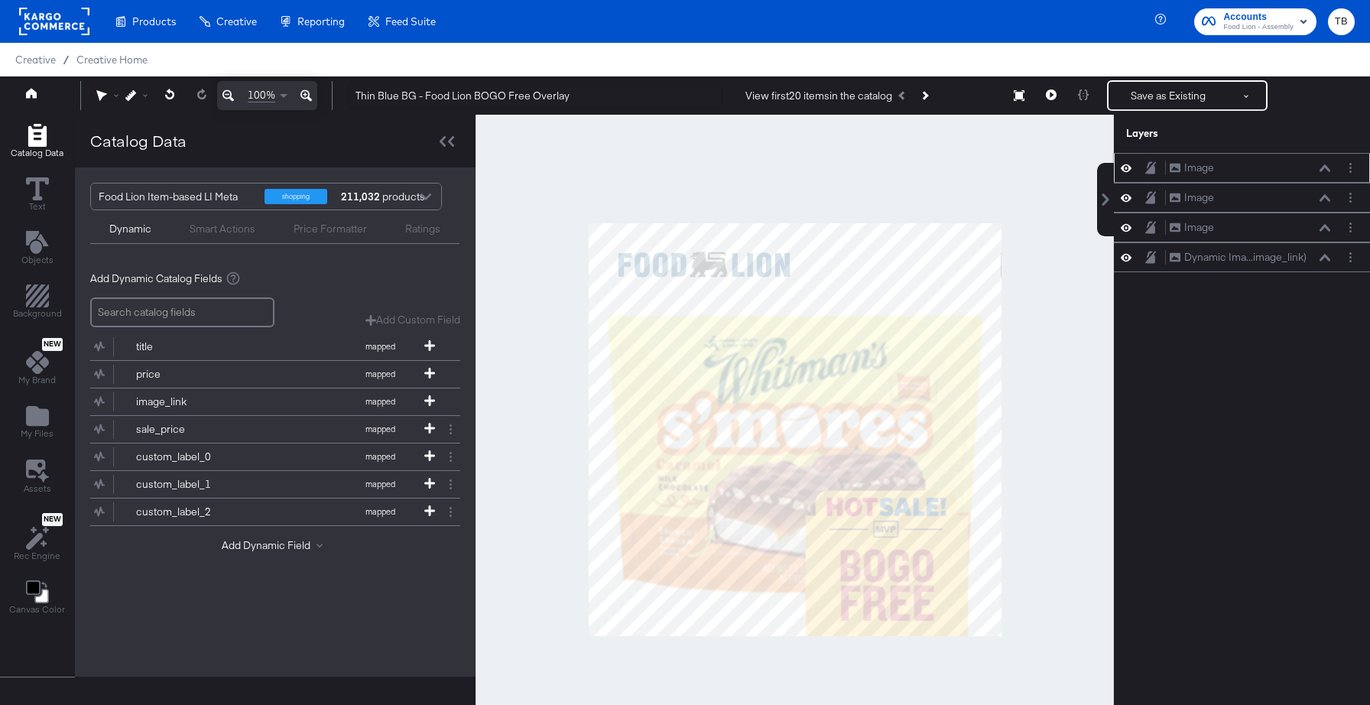
click at [1129, 167] on icon at bounding box center [1126, 168] width 11 height 8
click at [1346, 170] on button "Layer Options" at bounding box center [1350, 168] width 16 height 16
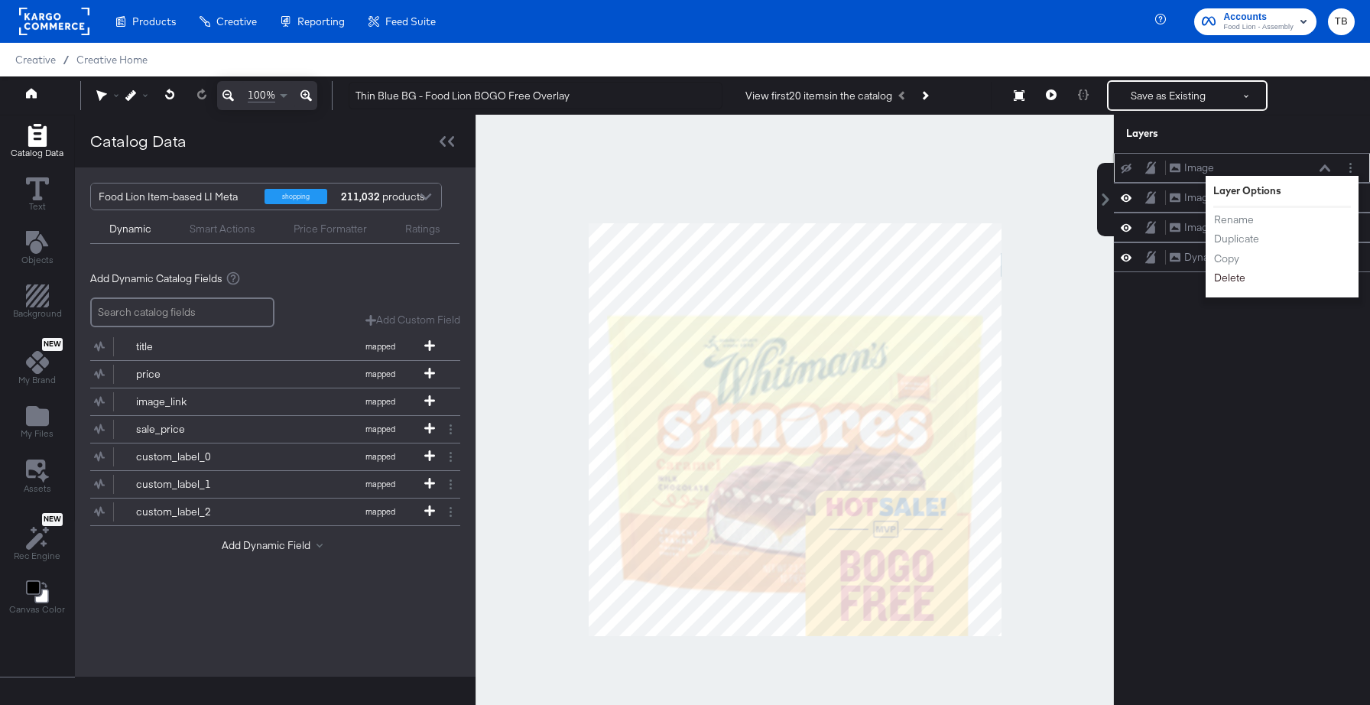
click at [1237, 278] on button "Delete" at bounding box center [1229, 278] width 33 height 16
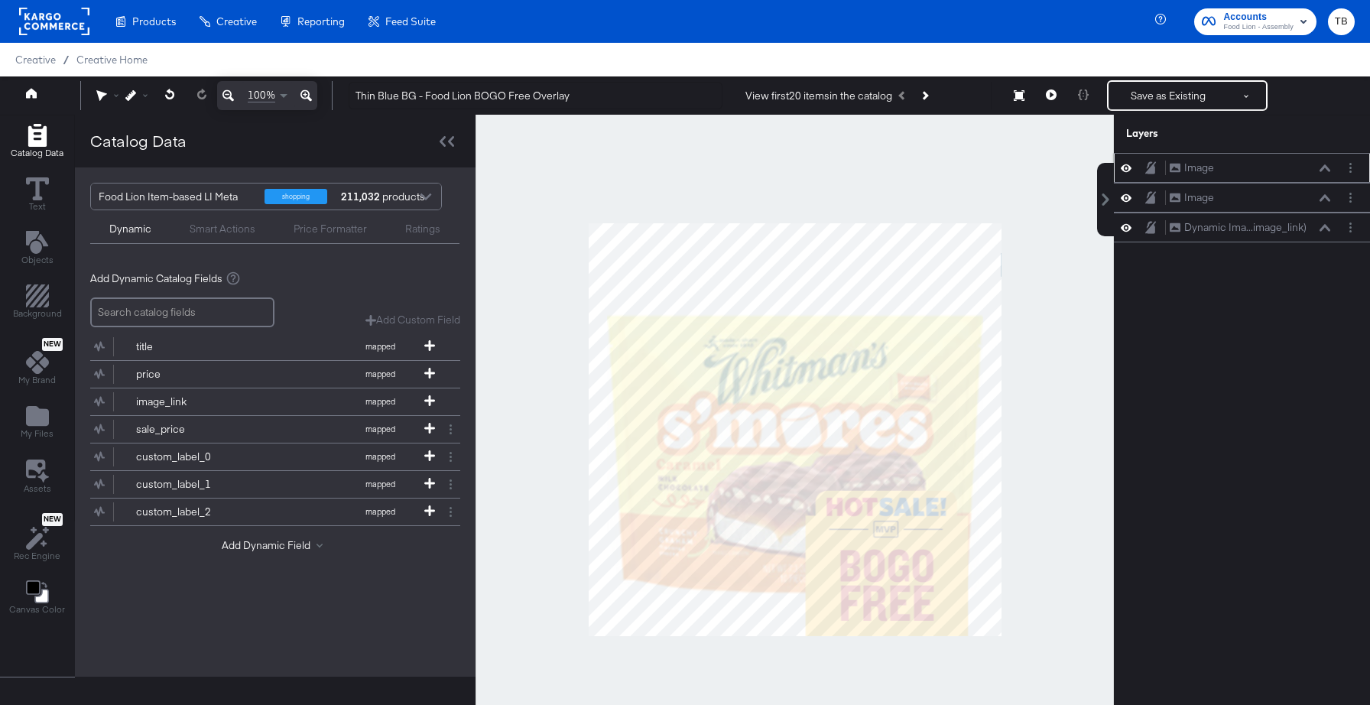
click at [1125, 170] on icon at bounding box center [1126, 167] width 11 height 13
click at [1353, 172] on button "Layer Options" at bounding box center [1350, 168] width 16 height 16
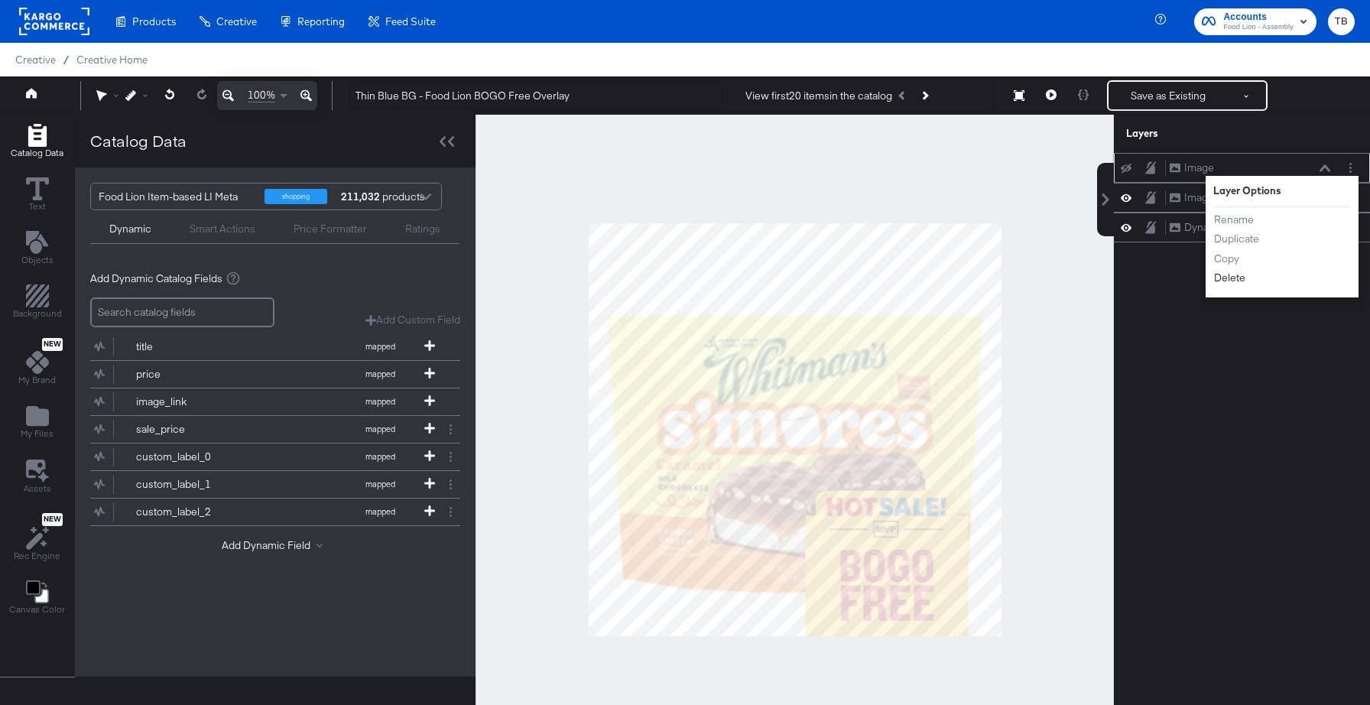
click at [1241, 281] on button "Delete" at bounding box center [1229, 278] width 33 height 16
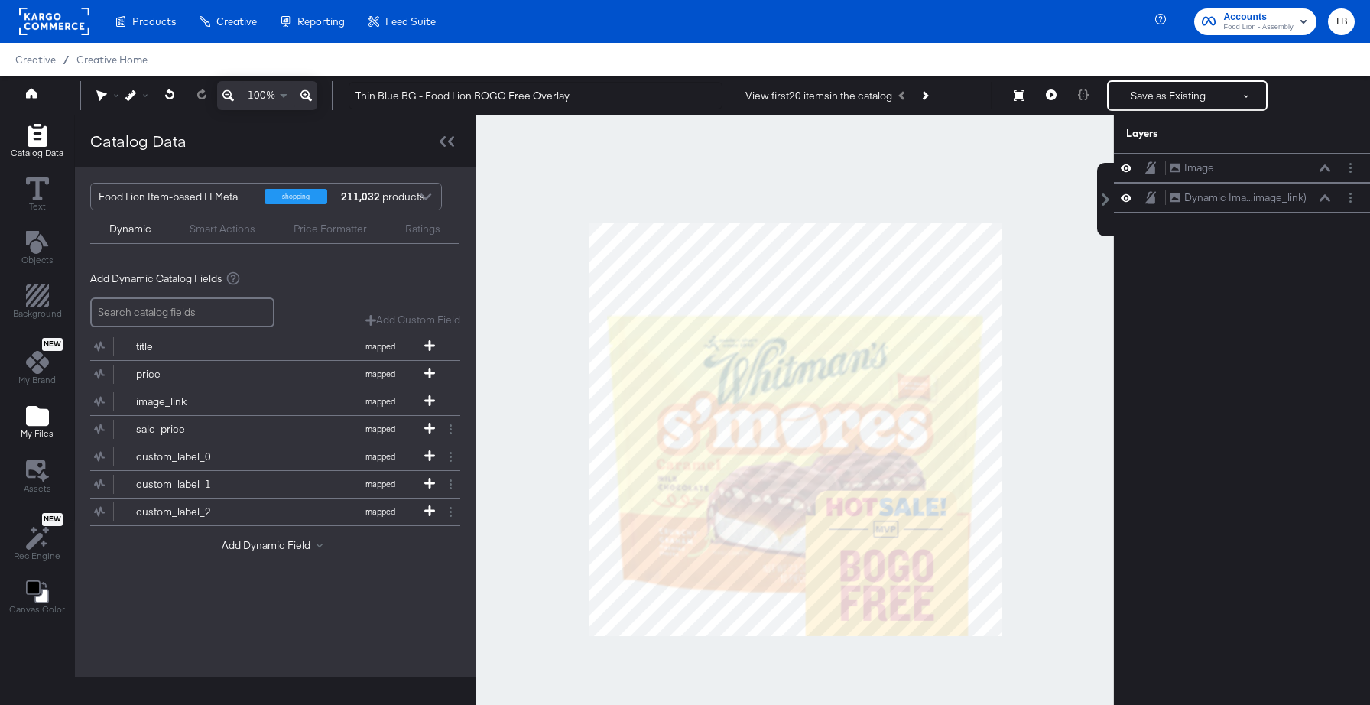
click at [39, 417] on icon "Add Files" at bounding box center [37, 416] width 23 height 20
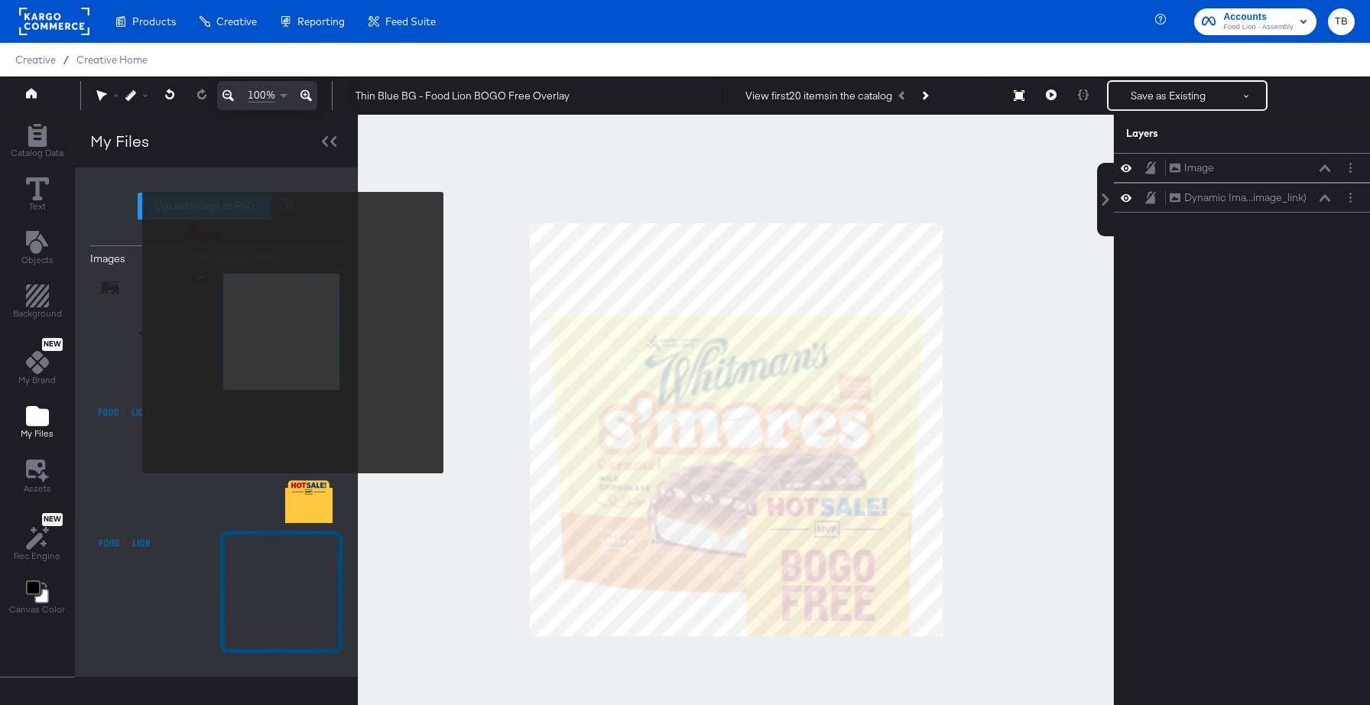
click at [132, 333] on img at bounding box center [151, 332] width 122 height 122
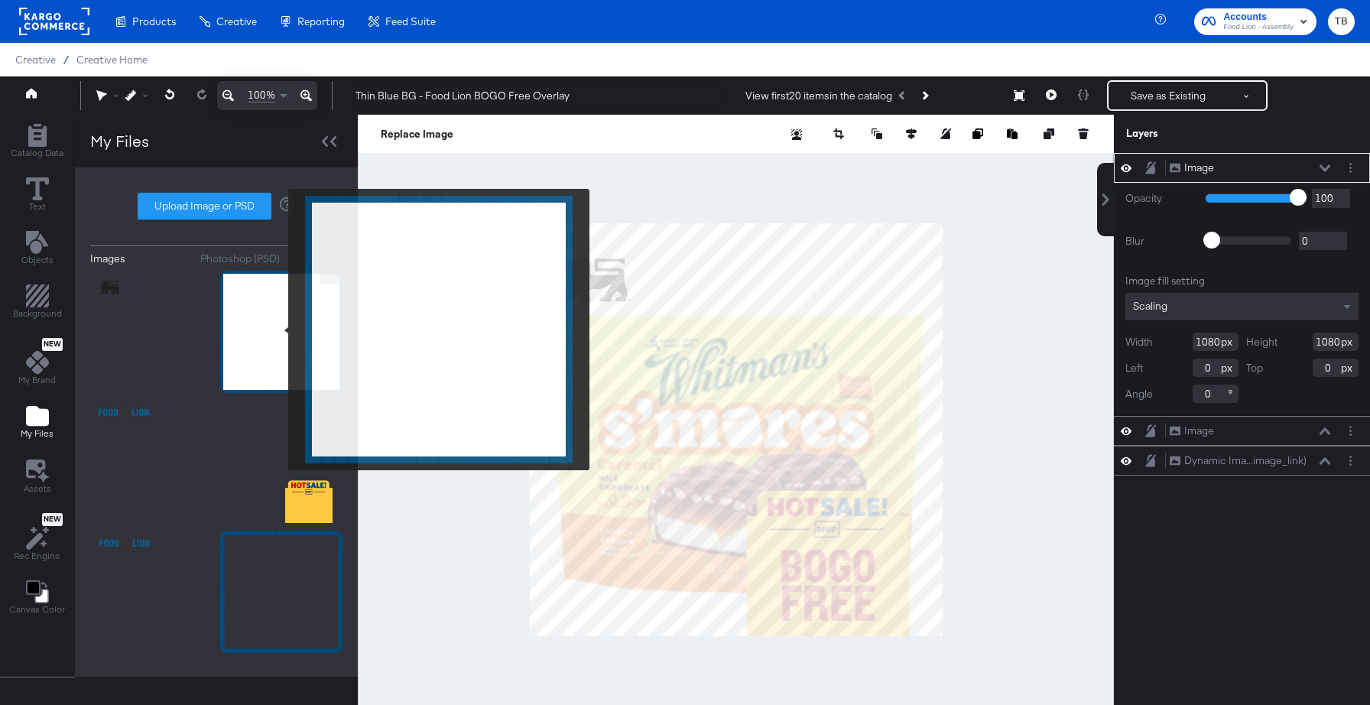
click at [278, 329] on img at bounding box center [281, 332] width 122 height 122
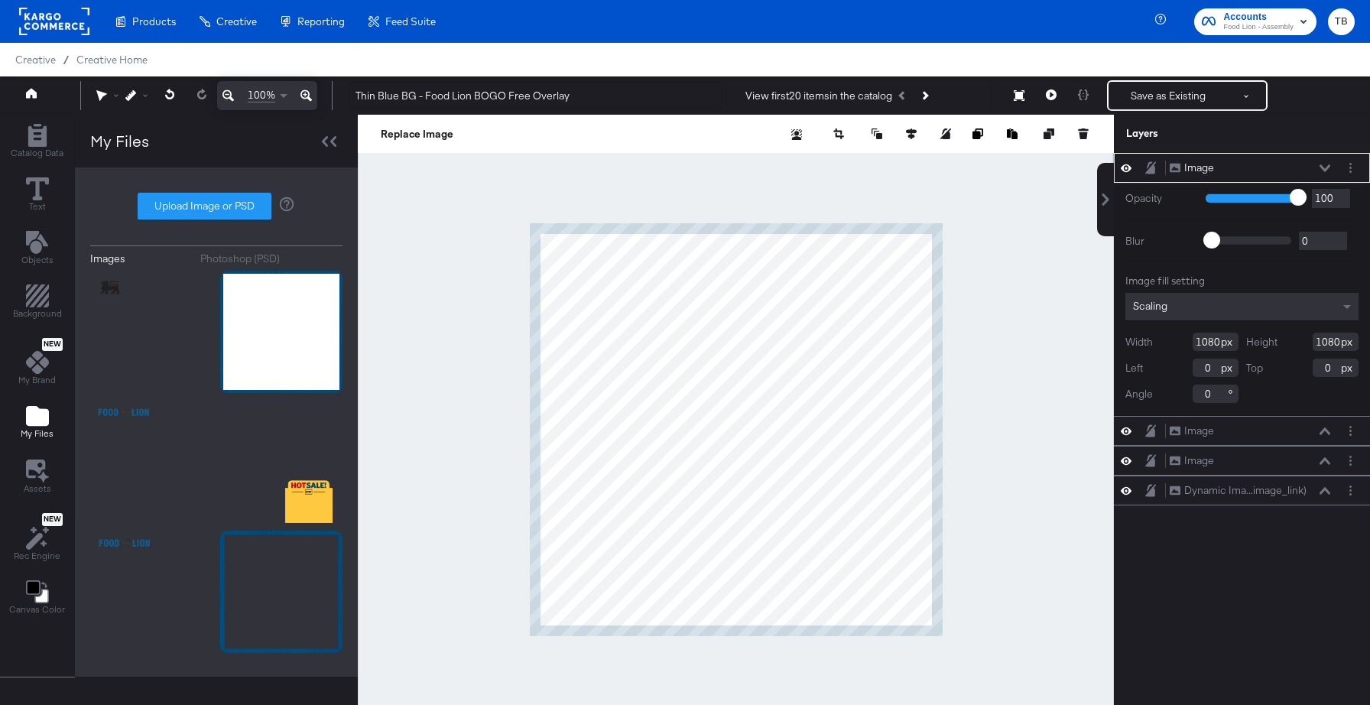
click at [1324, 166] on icon at bounding box center [1324, 168] width 11 height 8
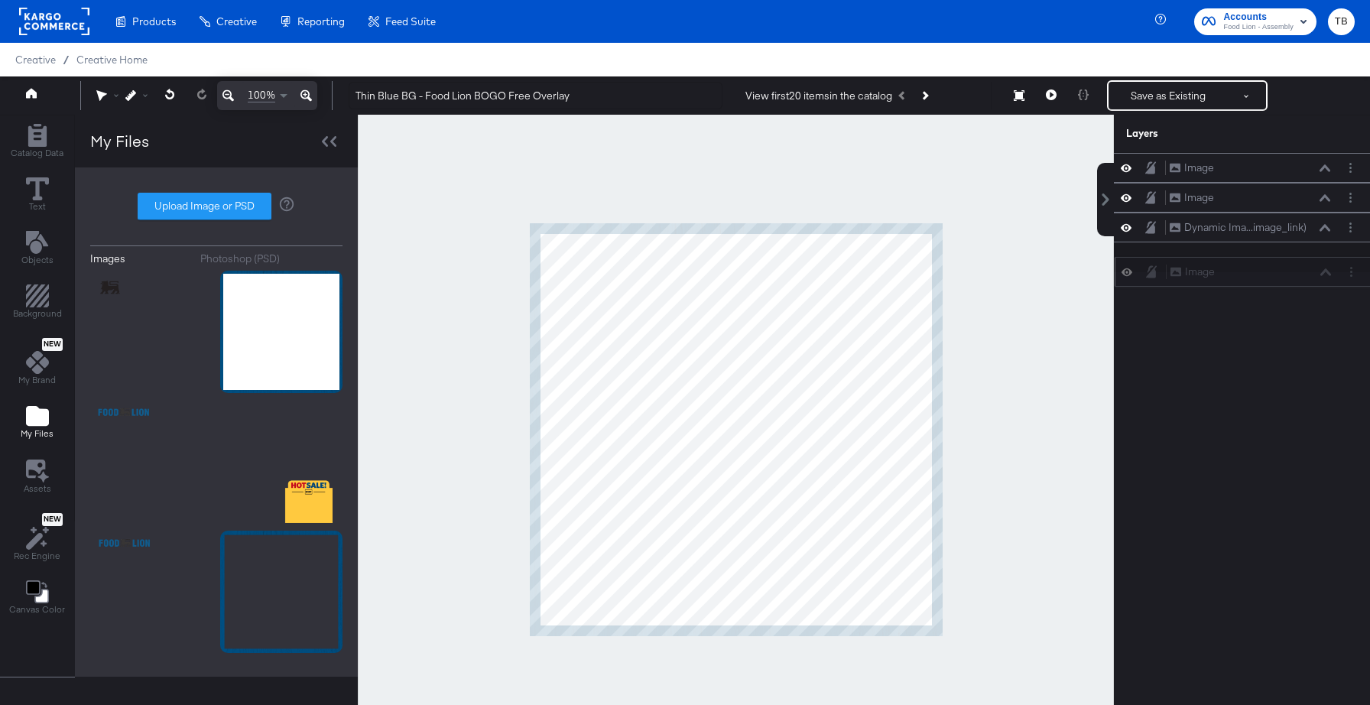
drag, startPoint x: 1271, startPoint y: 170, endPoint x: 1272, endPoint y: 277, distance: 107.8
click at [1272, 277] on div "Image Image" at bounding box center [1251, 272] width 162 height 16
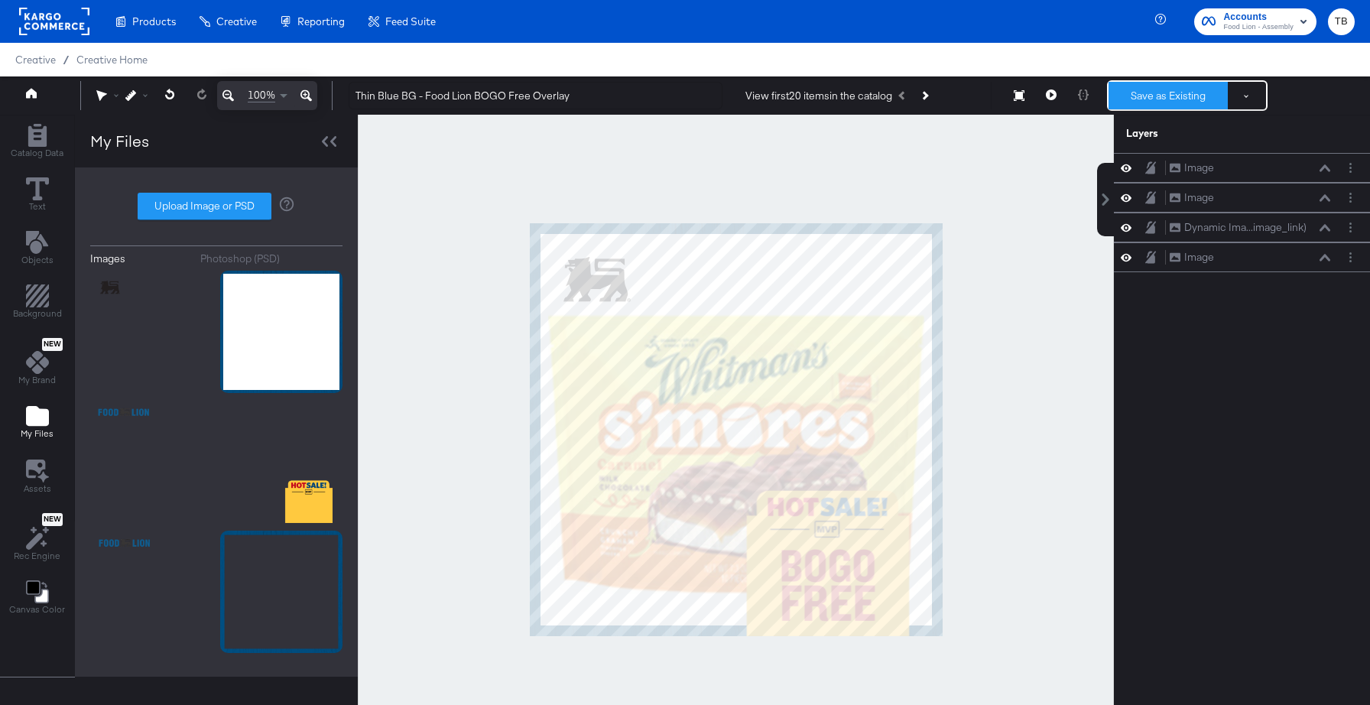
click at [1171, 89] on button "Save as Existing" at bounding box center [1167, 96] width 119 height 28
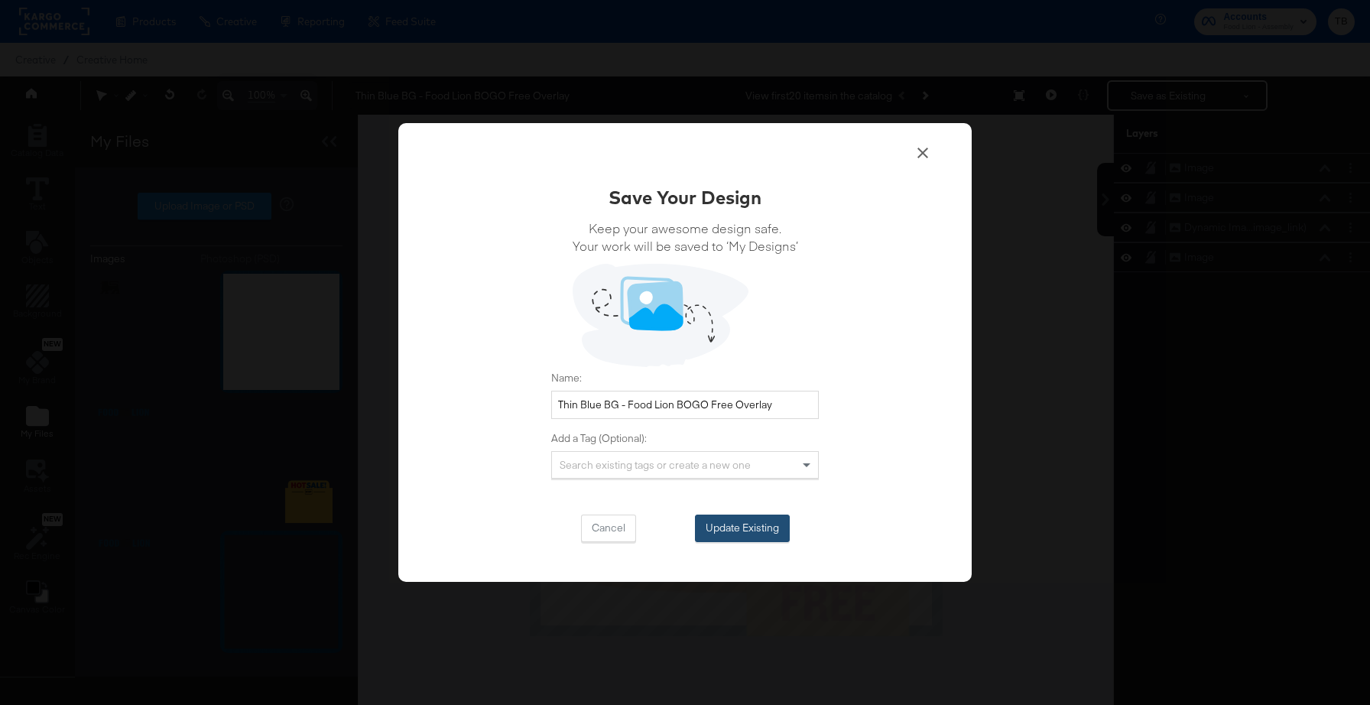
click at [757, 525] on button "Update Existing" at bounding box center [742, 528] width 95 height 28
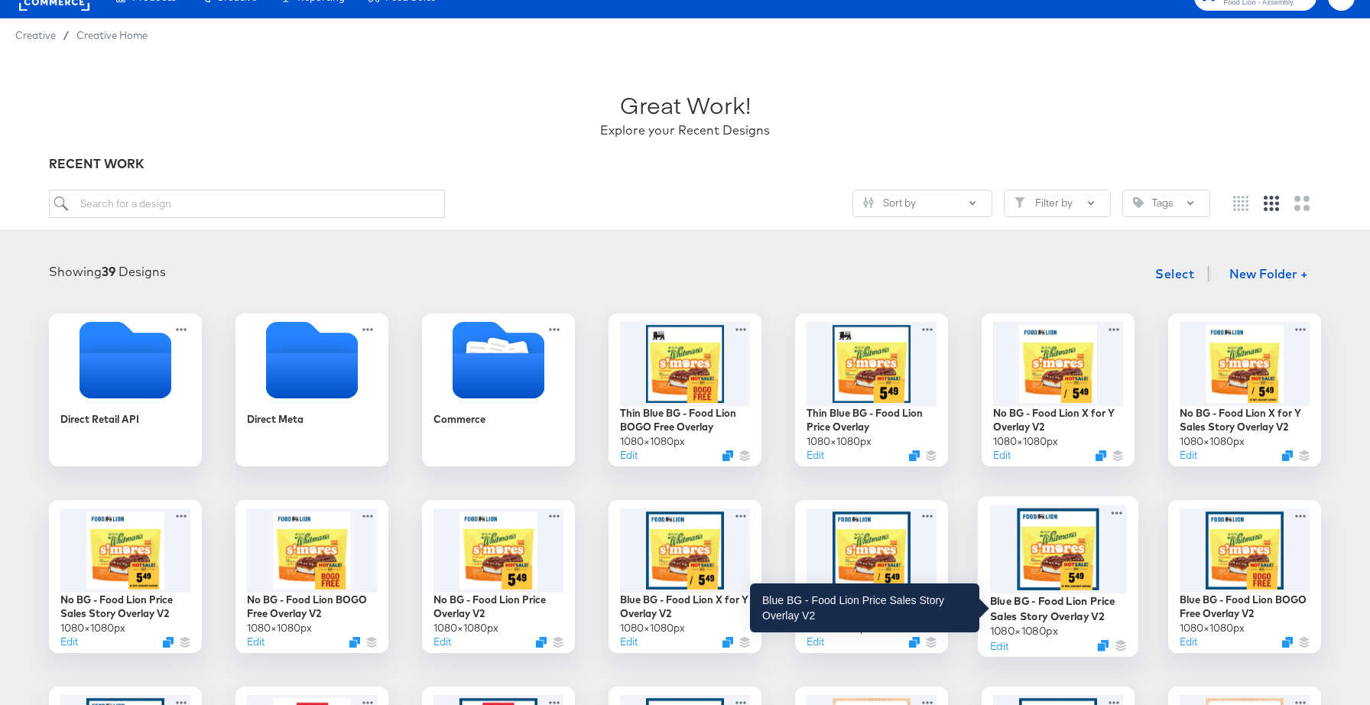
scroll to position [81, 0]
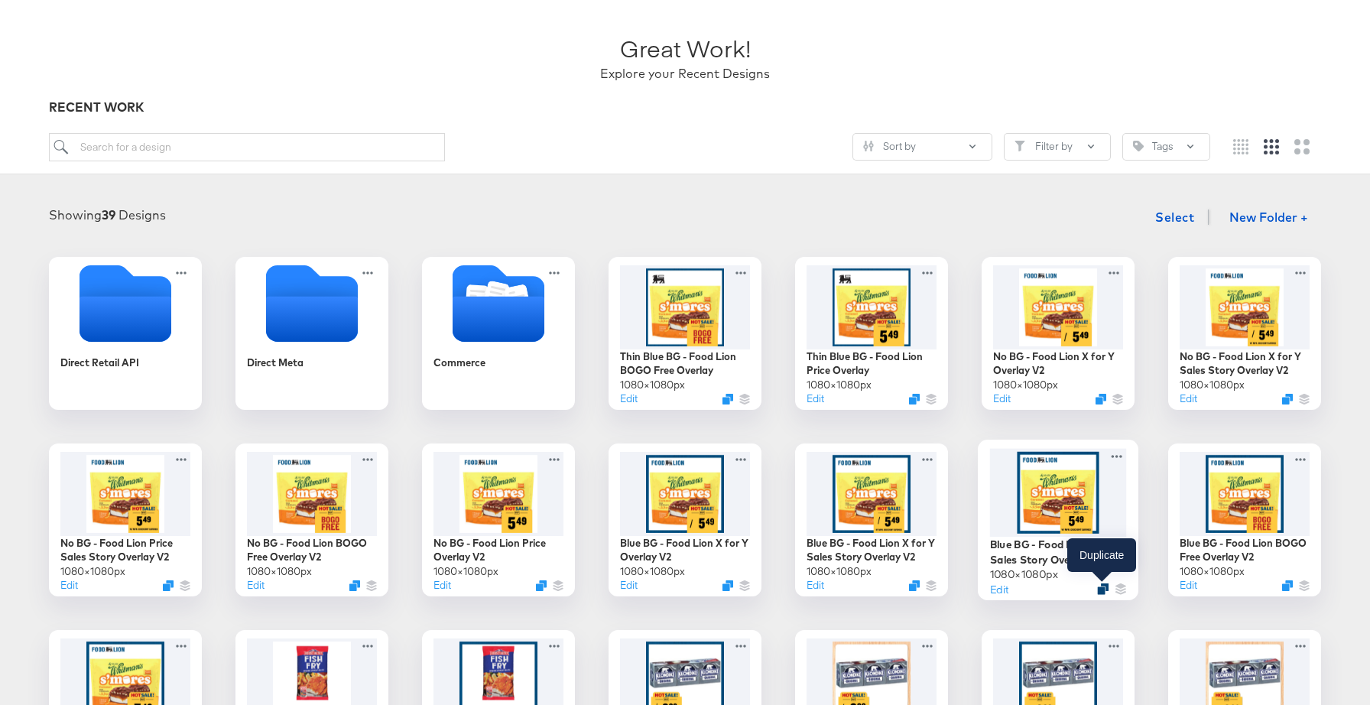
click at [1099, 586] on icon "Duplicate" at bounding box center [1102, 588] width 11 height 11
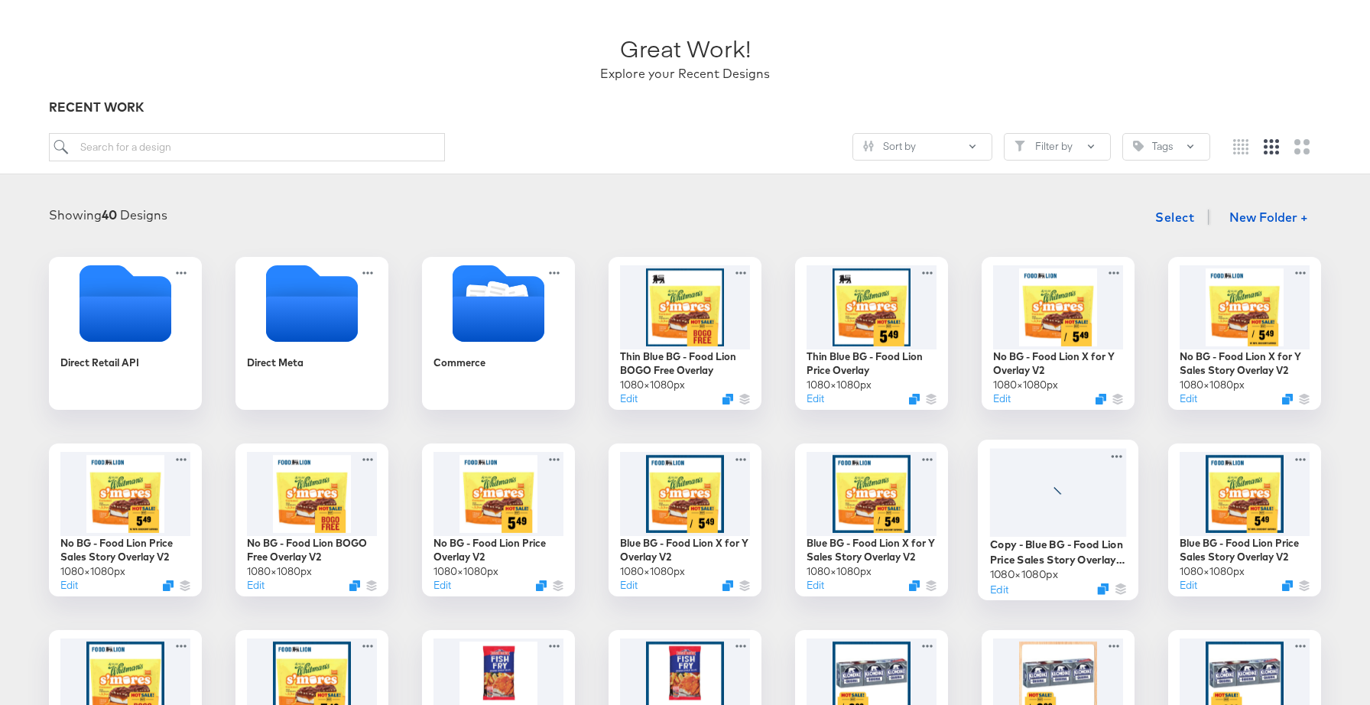
click at [1102, 518] on div at bounding box center [1058, 492] width 137 height 89
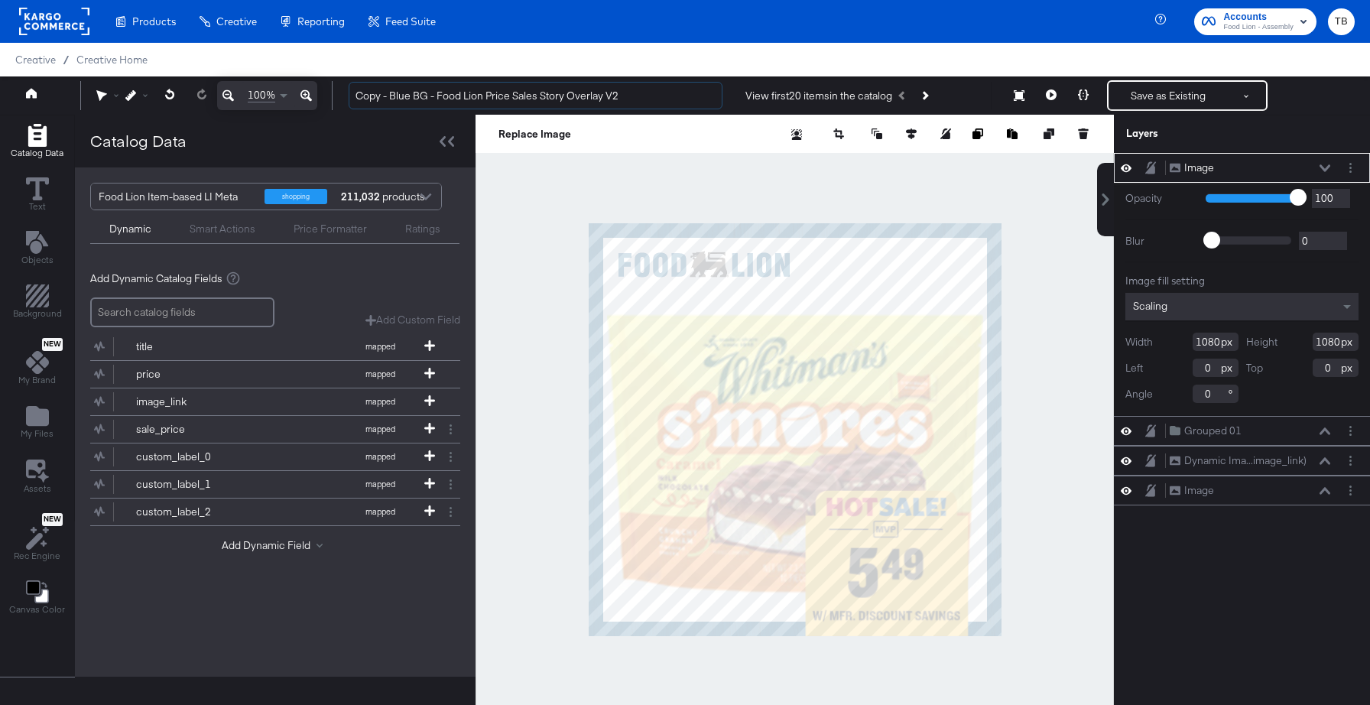
drag, startPoint x: 388, startPoint y: 95, endPoint x: 344, endPoint y: 96, distance: 44.4
click at [344, 96] on div "Copy - Blue BG - Food Lion Price Sales Story Overlay V2 View first 20 items in …" at bounding box center [845, 95] width 1018 height 31
click at [625, 94] on input "Thin Blue BG - Food Lion Price Sales Story Overlay V2" at bounding box center [536, 96] width 374 height 28
type input "Thin Blue BG - Food Lion Price Sales Story Overlay"
click at [1126, 163] on icon at bounding box center [1126, 167] width 11 height 13
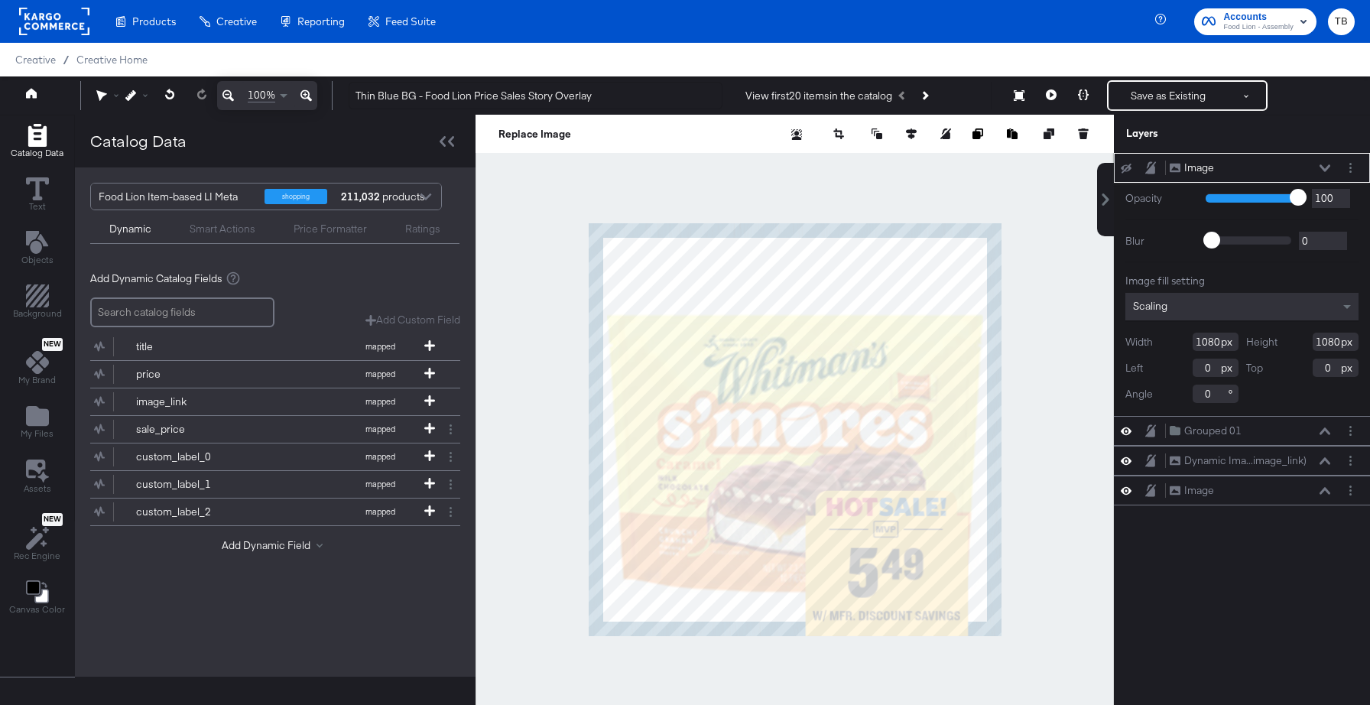
click at [1126, 163] on button at bounding box center [1126, 168] width 12 height 12
click at [1353, 171] on button "Layer Options" at bounding box center [1350, 168] width 16 height 16
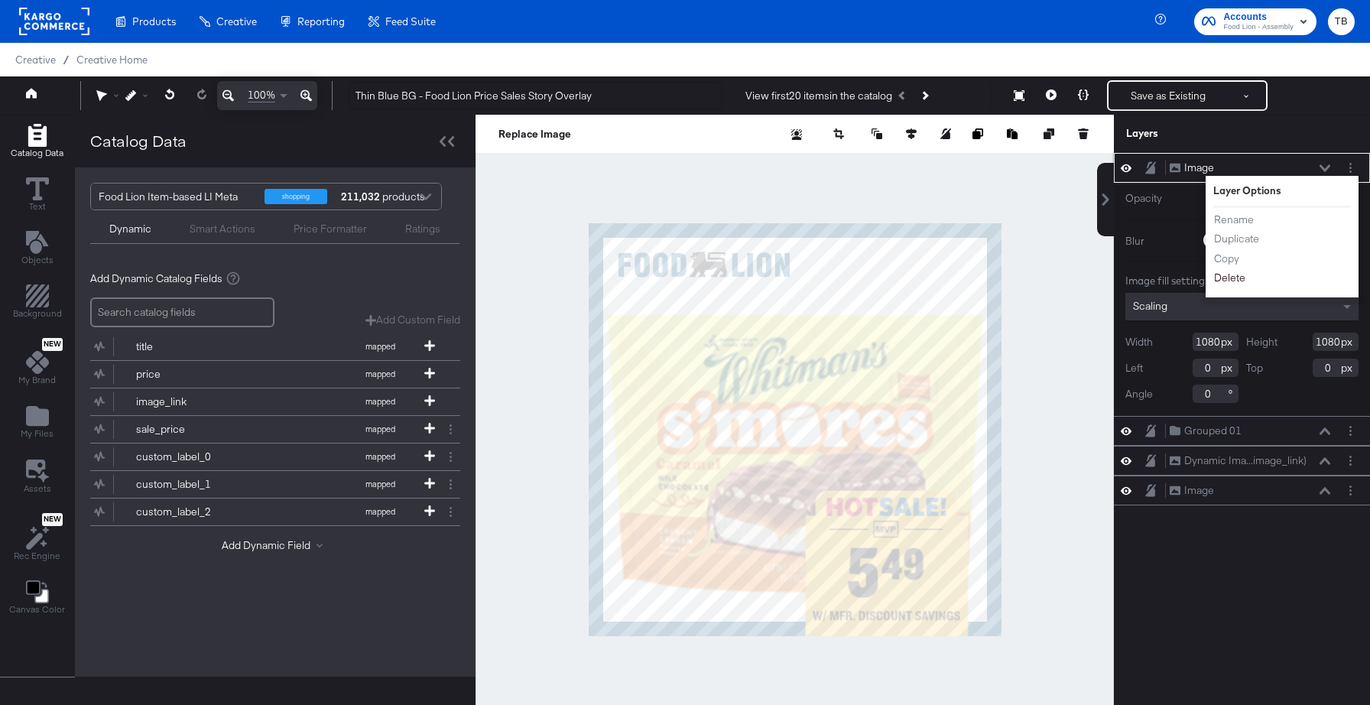
click at [1235, 277] on button "Delete" at bounding box center [1229, 278] width 33 height 16
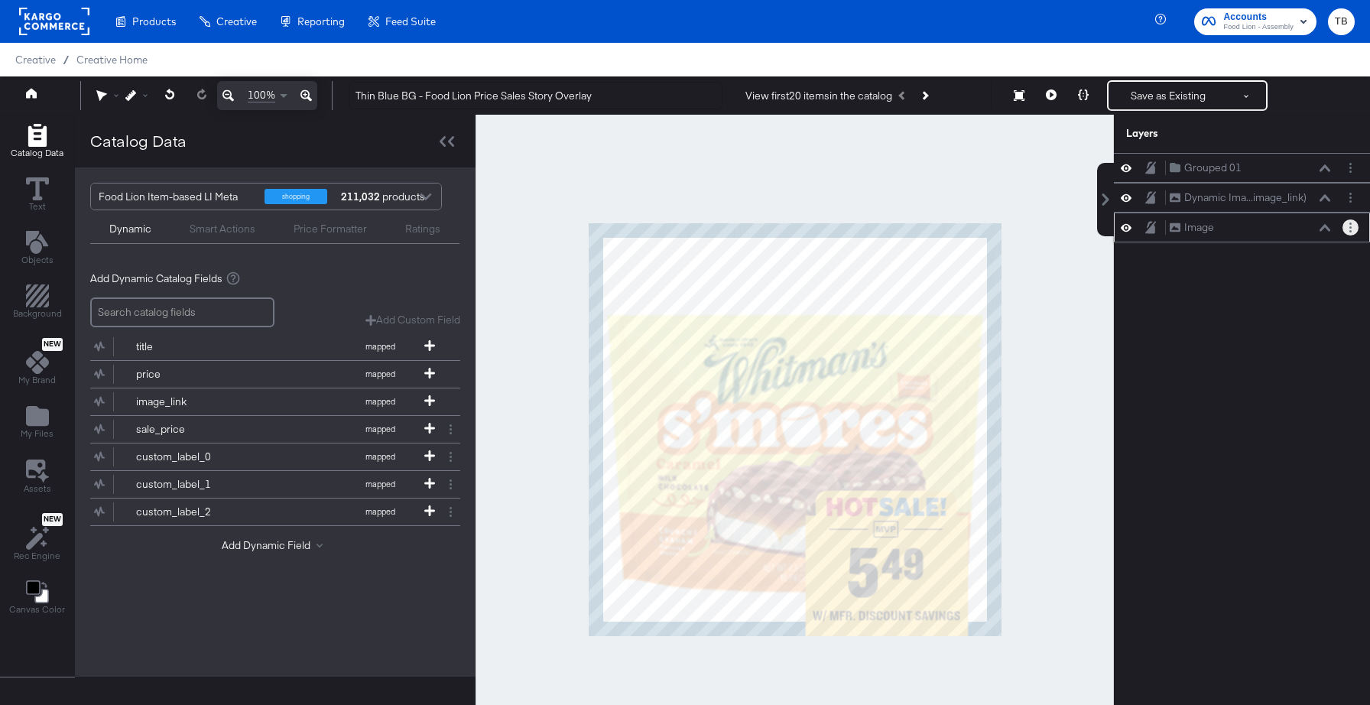
click at [1349, 232] on button "Layer Options" at bounding box center [1350, 227] width 16 height 16
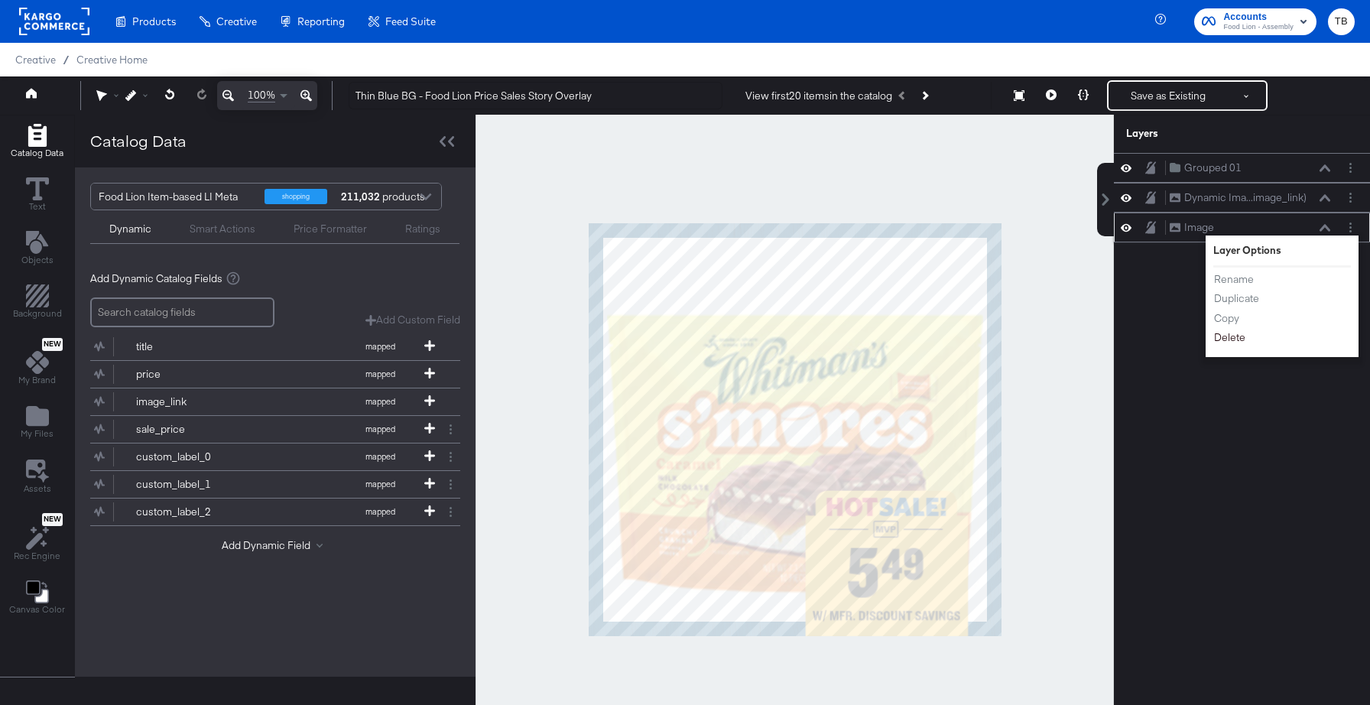
click at [1232, 337] on button "Delete" at bounding box center [1229, 337] width 33 height 16
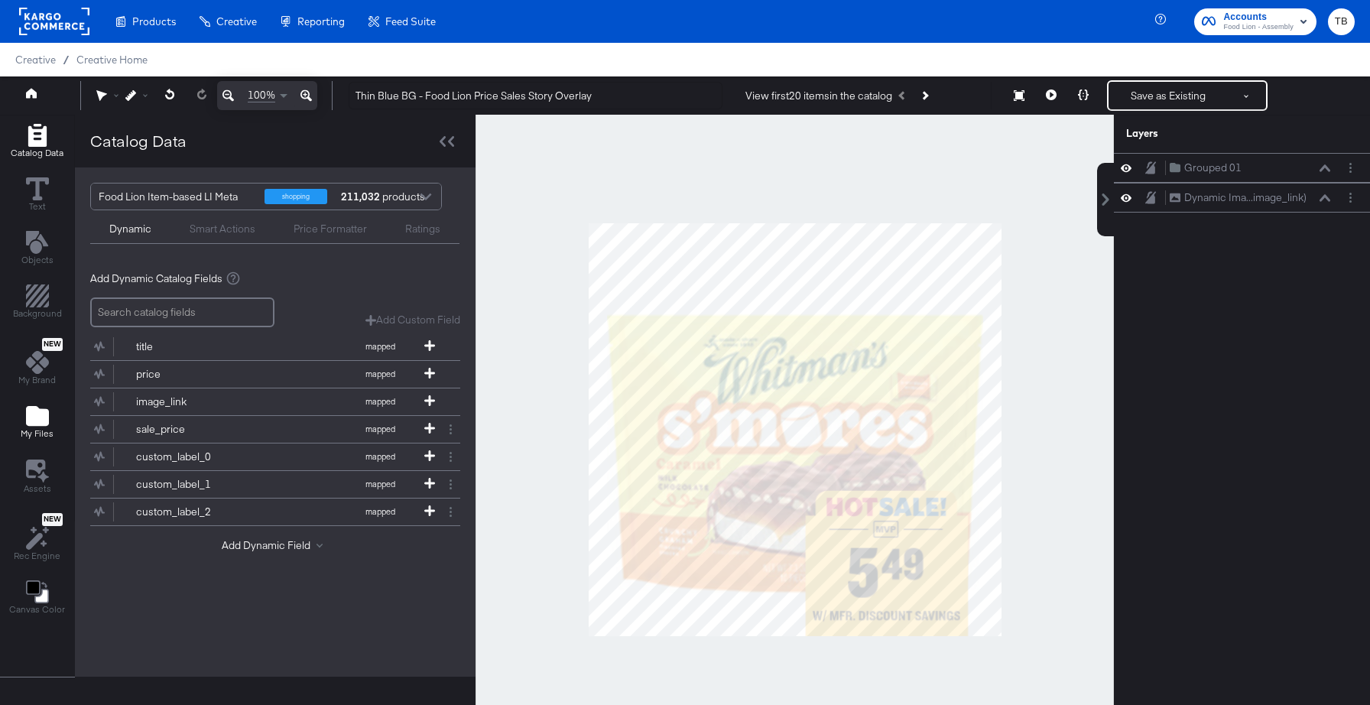
click at [33, 415] on icon "Add Files" at bounding box center [37, 416] width 23 height 20
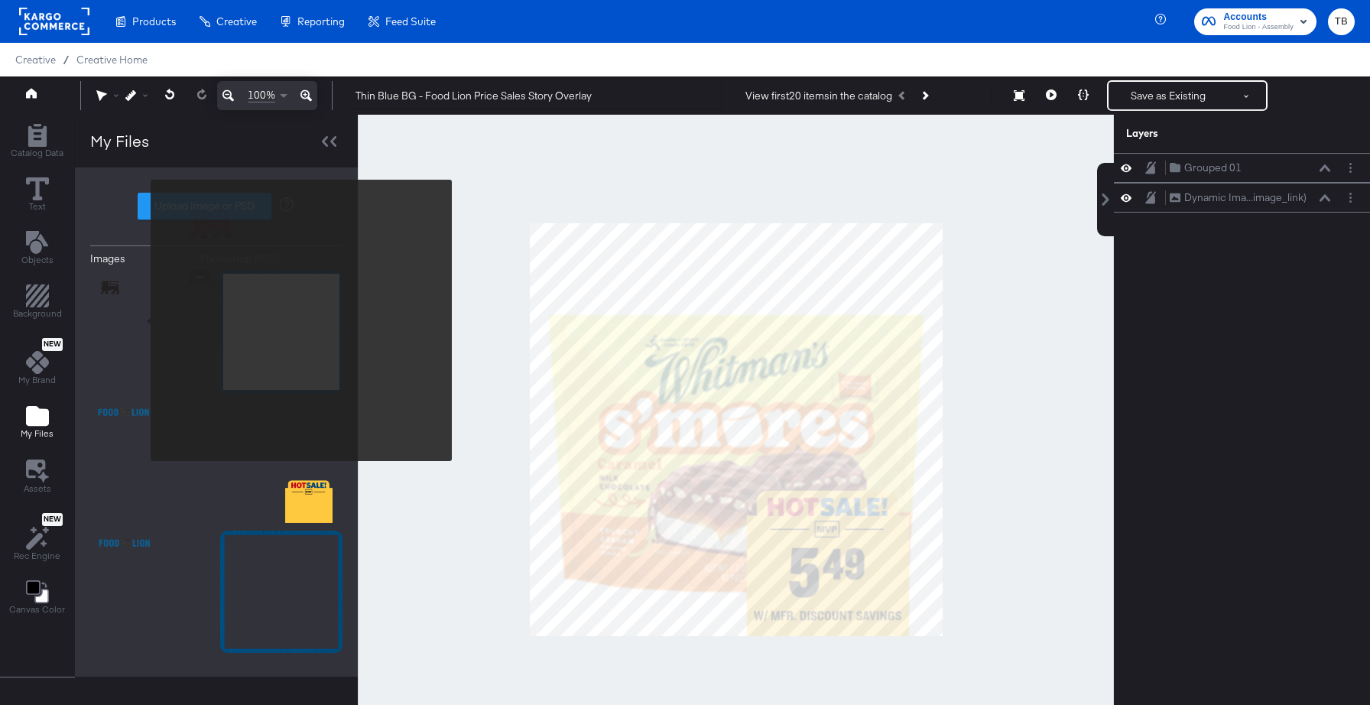
click at [141, 320] on img at bounding box center [151, 332] width 122 height 122
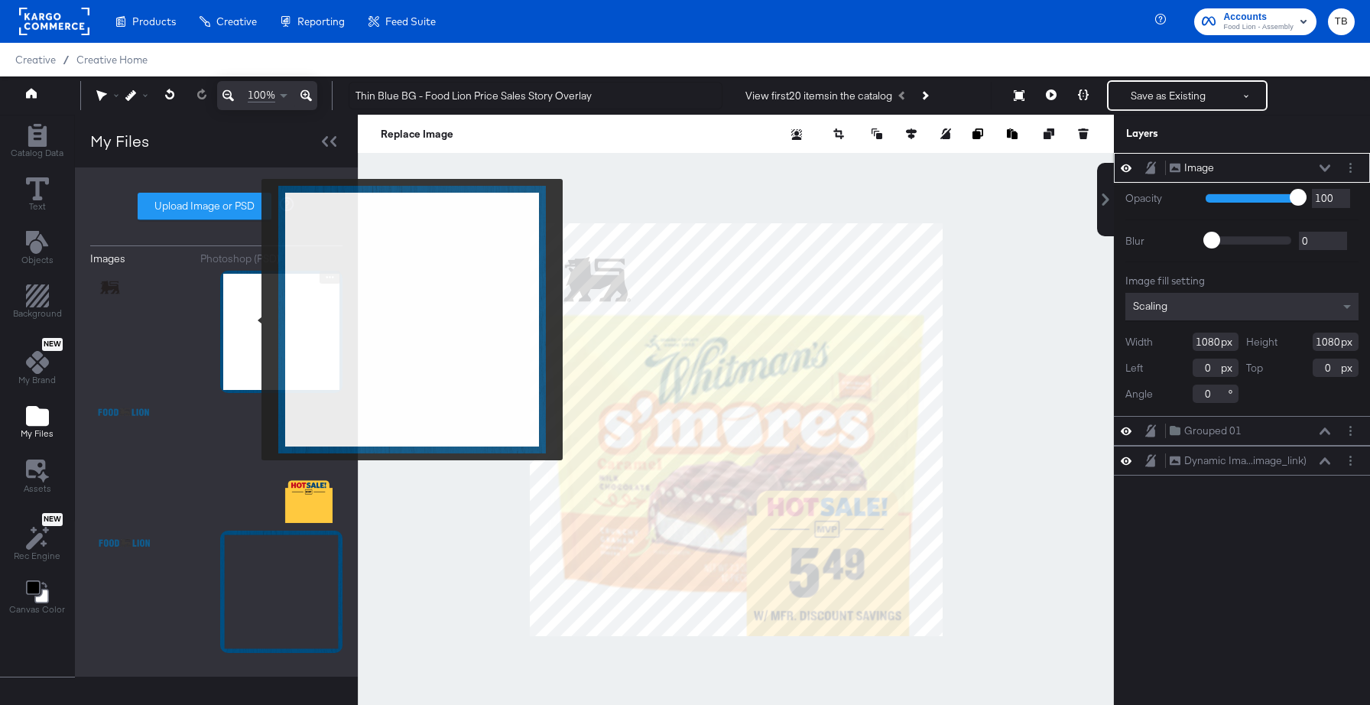
click at [251, 320] on img at bounding box center [281, 332] width 122 height 122
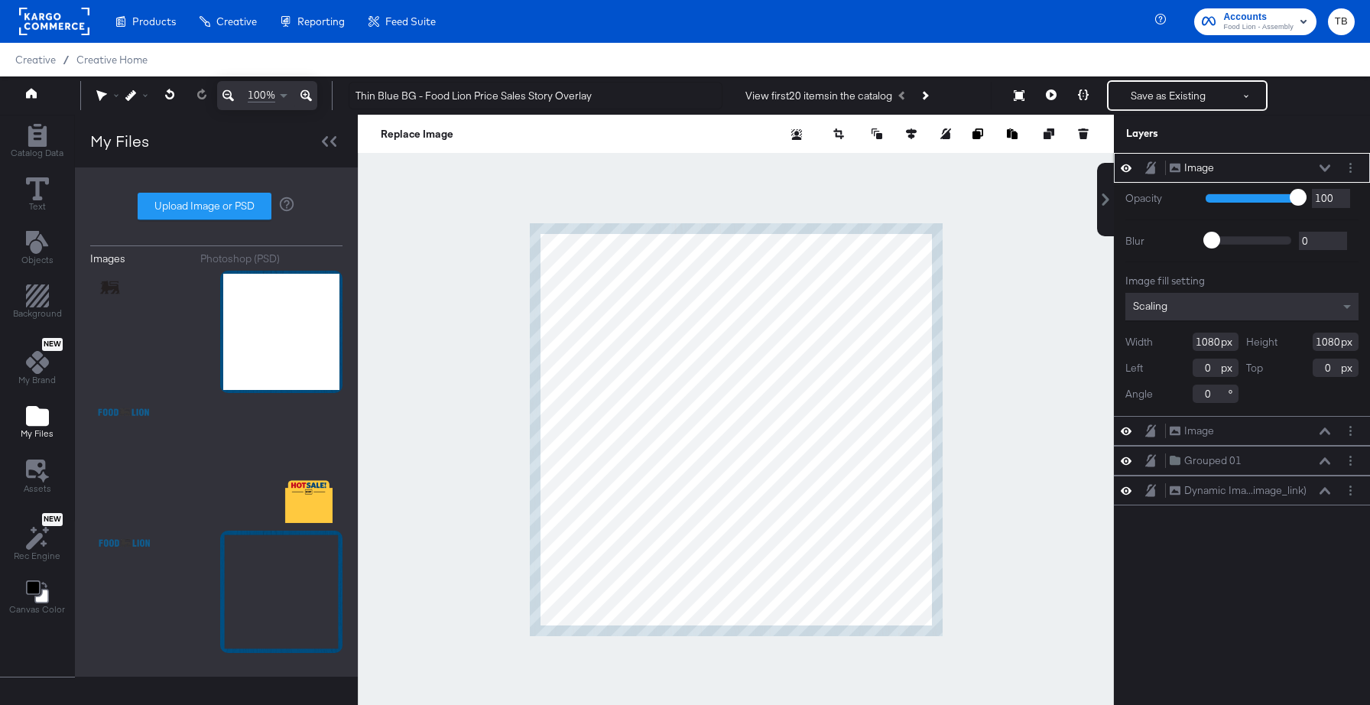
click at [1325, 167] on icon at bounding box center [1324, 168] width 11 height 8
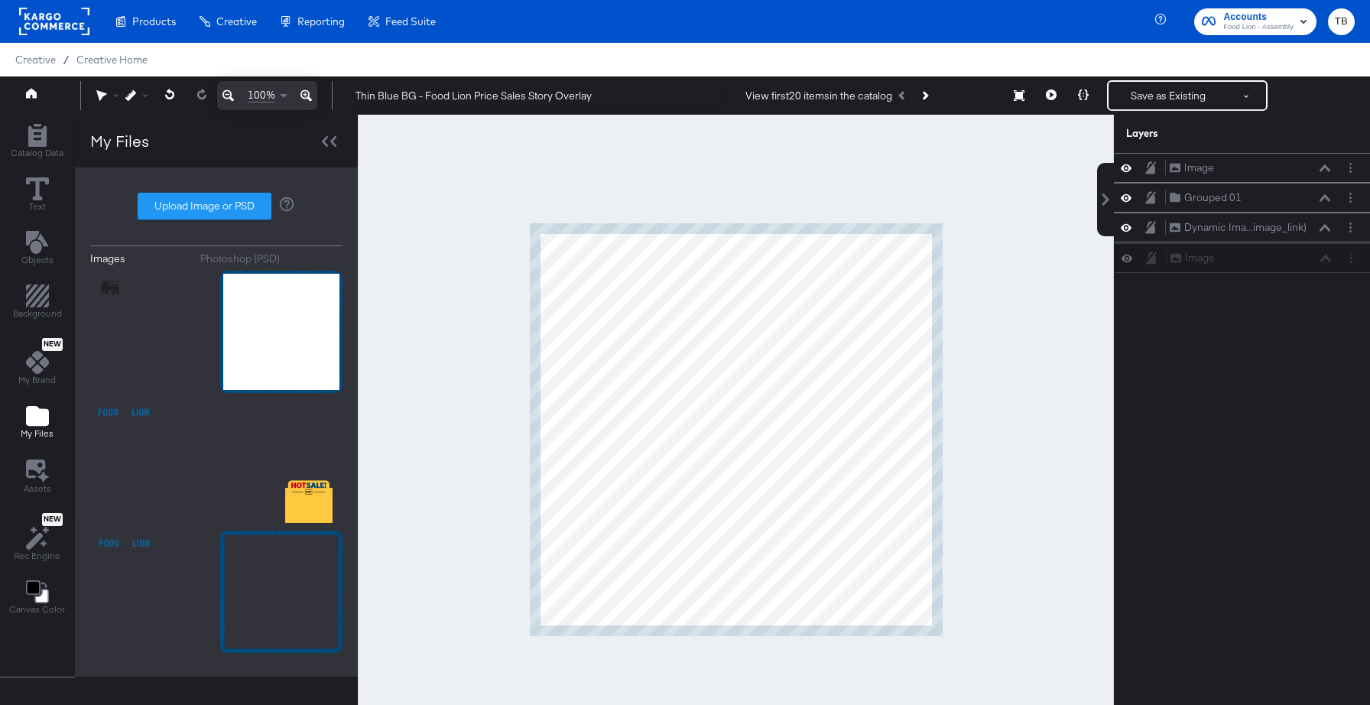
drag, startPoint x: 1263, startPoint y: 170, endPoint x: 1264, endPoint y: 268, distance: 97.8
click at [1264, 268] on div "Image Image Image Image Grouped 01 Grouped 01 Dynamic Ima...image_link) Dynamic…" at bounding box center [1242, 212] width 256 height 119
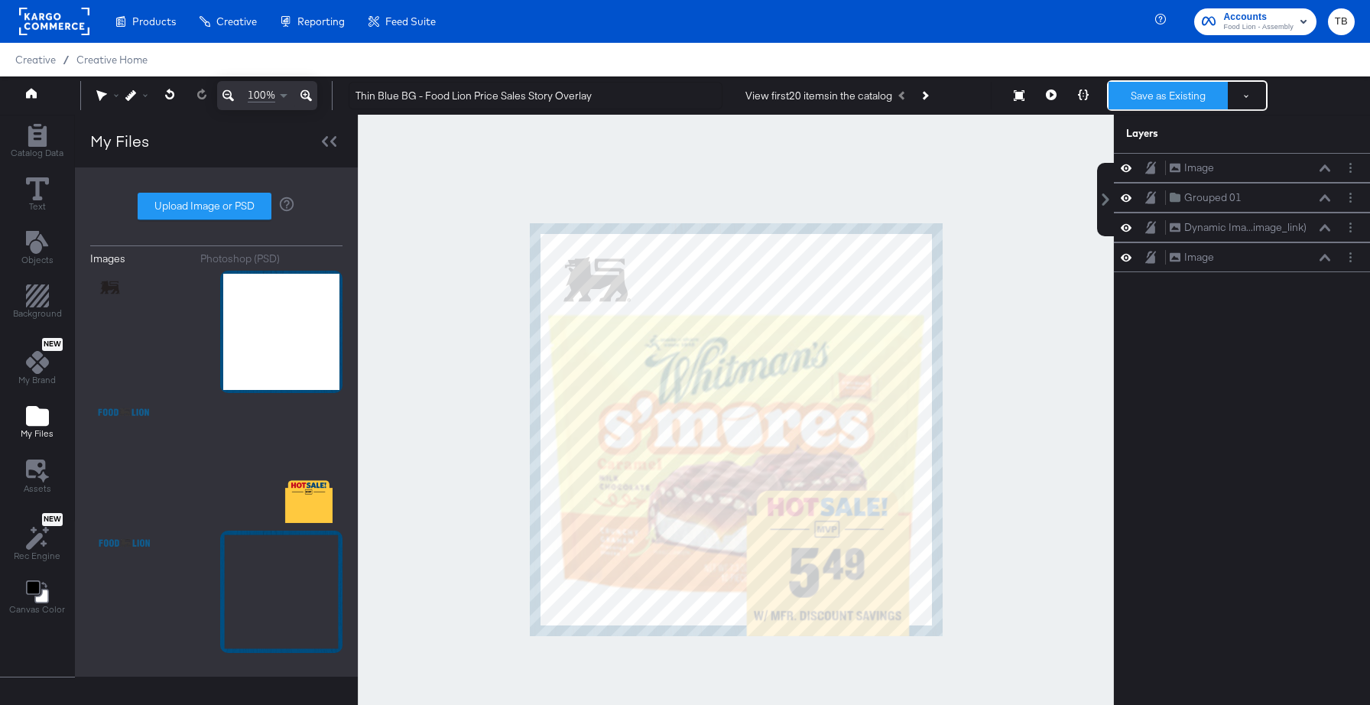
click at [1177, 98] on button "Save as Existing" at bounding box center [1167, 96] width 119 height 28
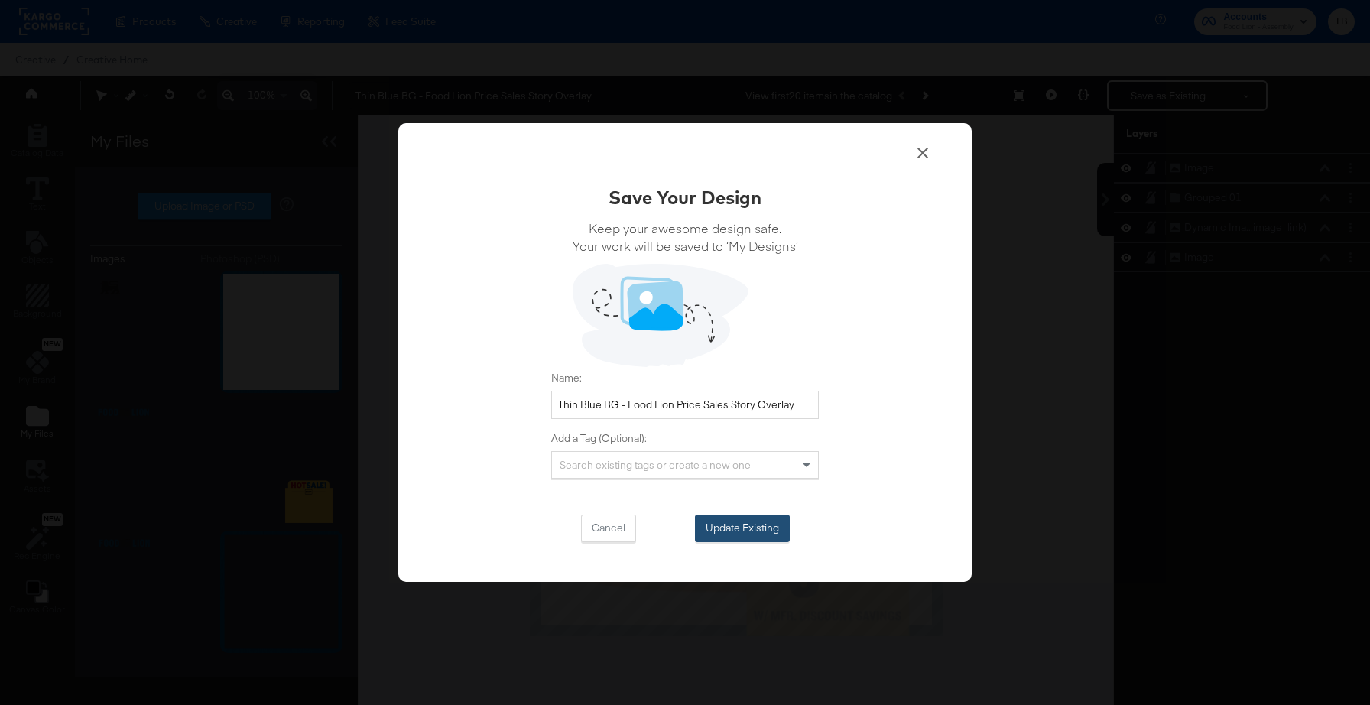
click at [744, 530] on button "Update Existing" at bounding box center [742, 528] width 95 height 28
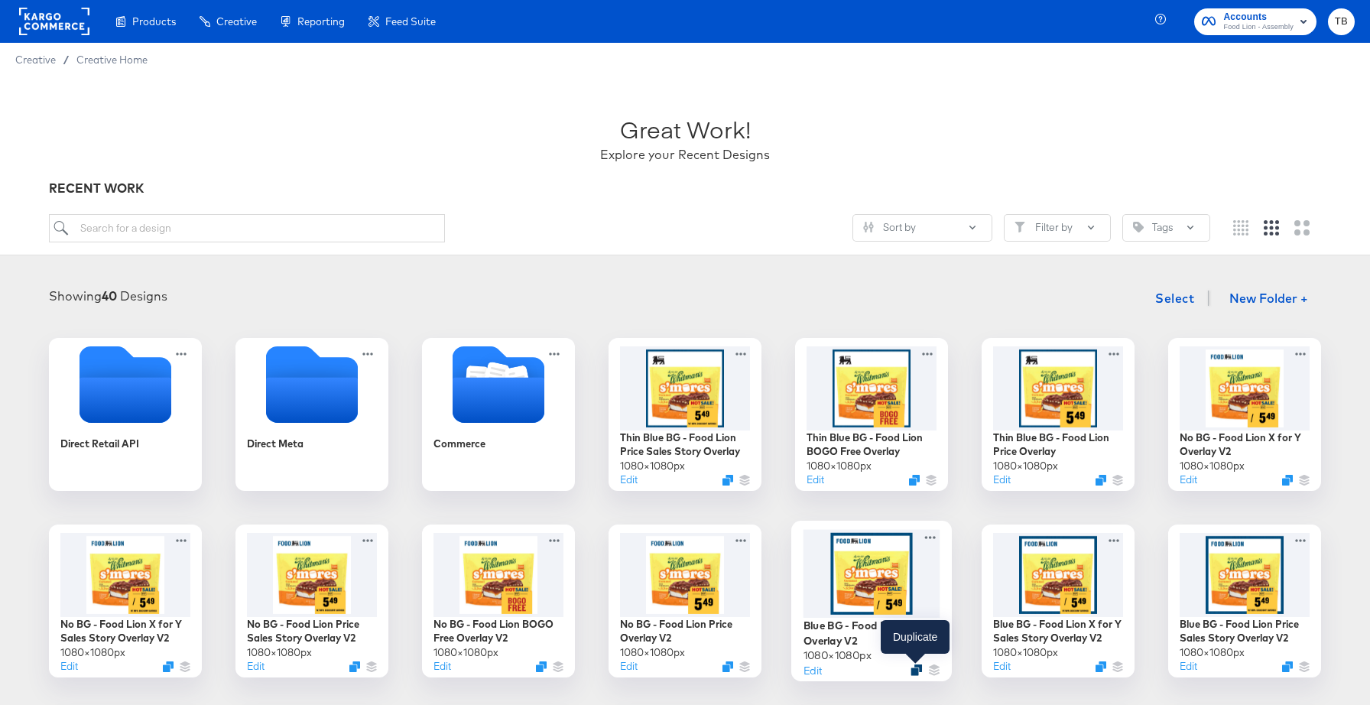
click at [916, 667] on icon "Duplicate" at bounding box center [915, 669] width 11 height 11
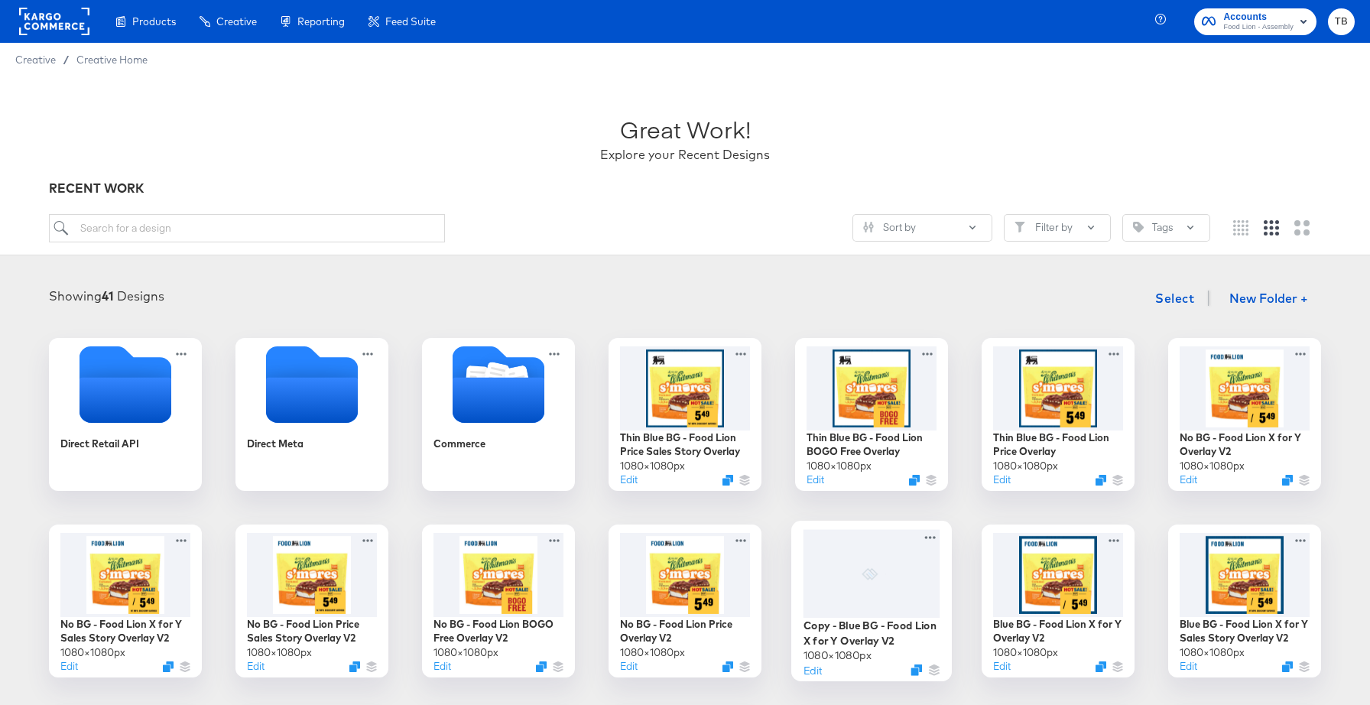
click at [923, 588] on div at bounding box center [871, 573] width 137 height 89
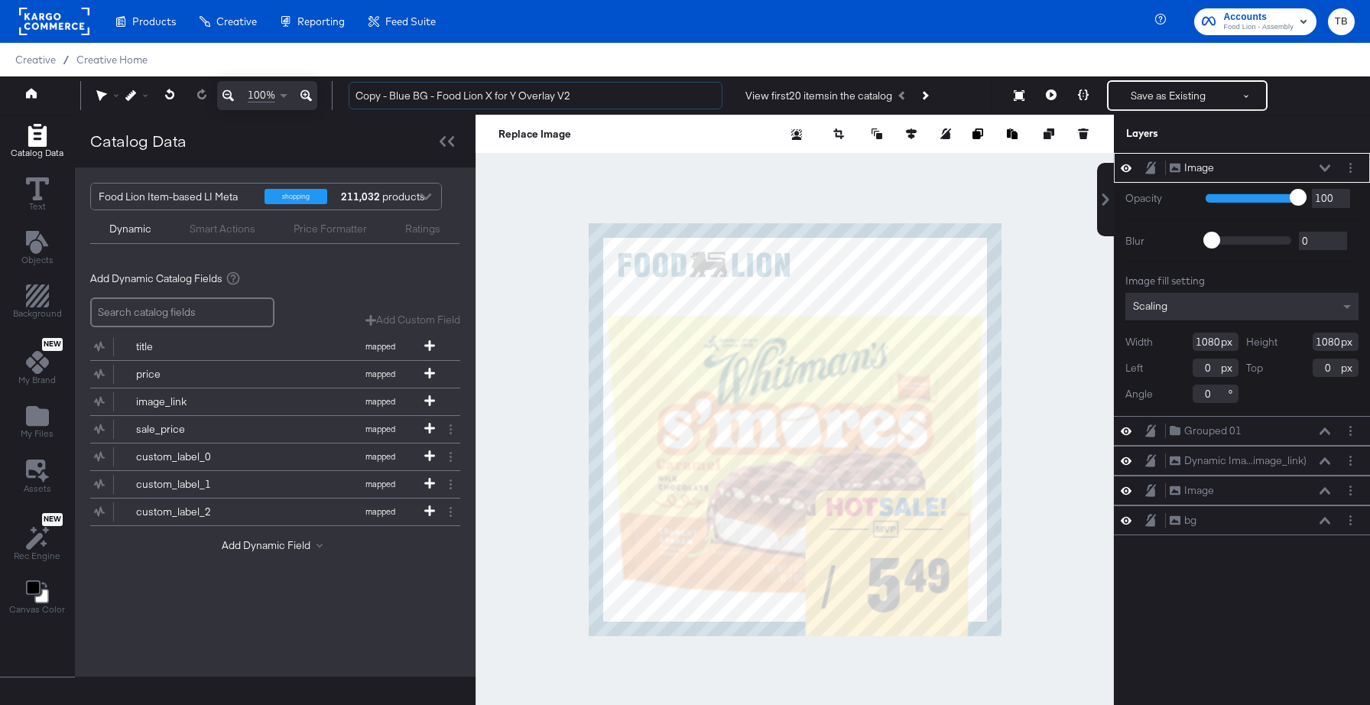
drag, startPoint x: 388, startPoint y: 95, endPoint x: 346, endPoint y: 95, distance: 41.3
click at [346, 95] on div "Copy - Blue BG - Food Lion X for Y Overlay V2 View first 20 items in the catalo…" at bounding box center [845, 95] width 1018 height 31
click at [574, 97] on input "Thin Blue BG - Food Lion X for Y Overlay V2" at bounding box center [536, 96] width 374 height 28
type input "Thin Blue BG - Food Lion X for Y Overlay"
click at [1357, 164] on button "Layer Options" at bounding box center [1350, 168] width 16 height 16
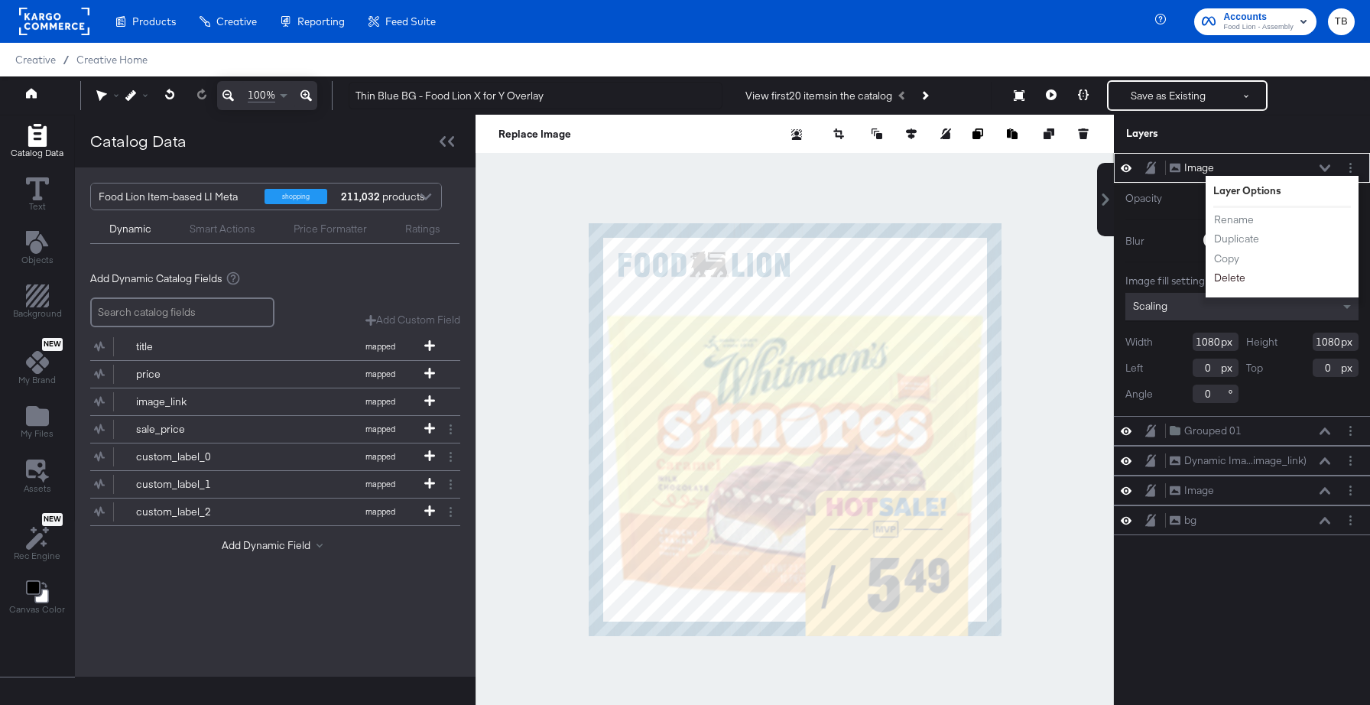
click at [1241, 278] on button "Delete" at bounding box center [1229, 278] width 33 height 16
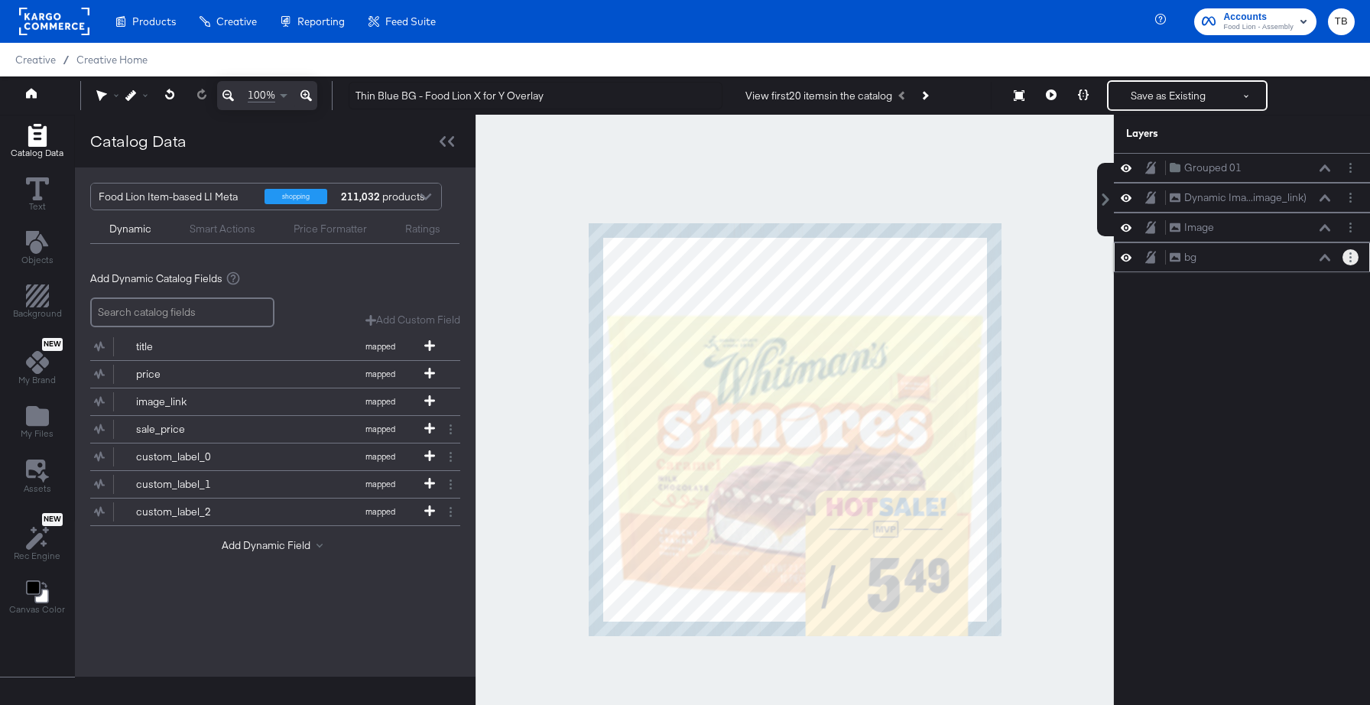
click at [1348, 258] on button "Layer Options" at bounding box center [1350, 257] width 16 height 16
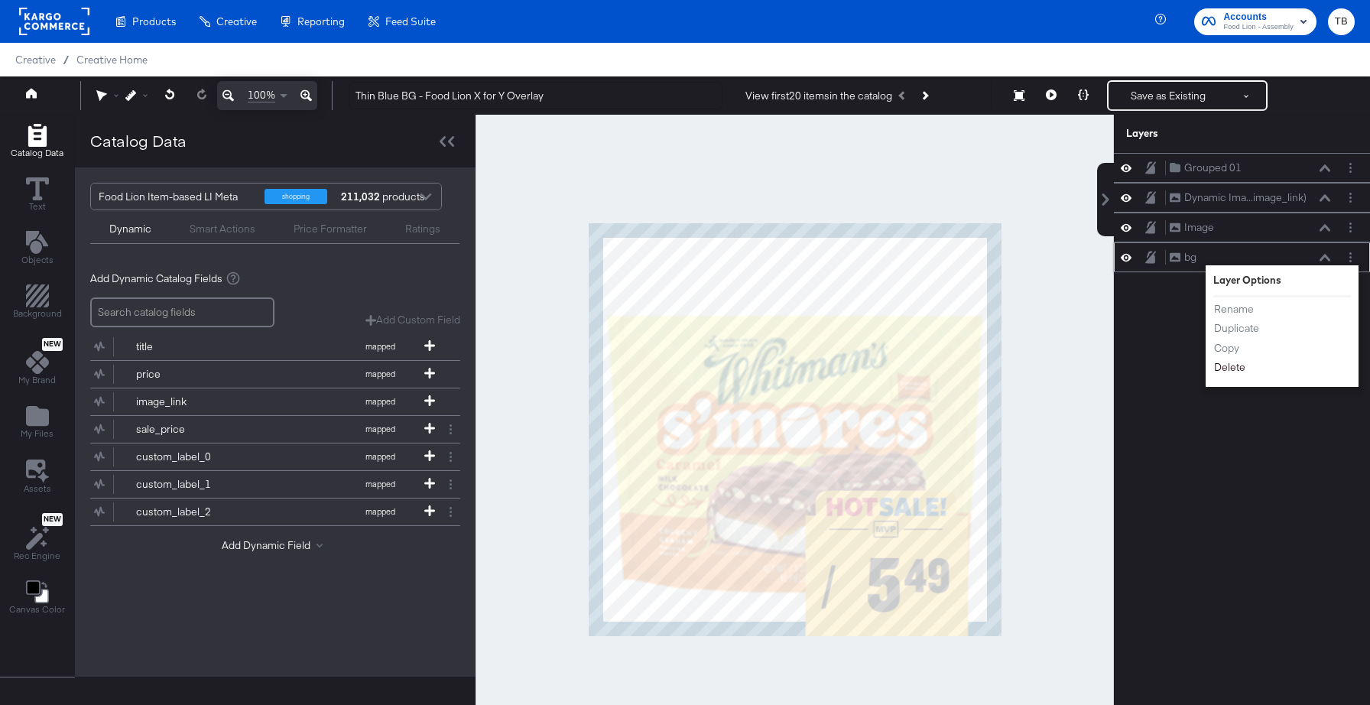
click at [1231, 368] on button "Delete" at bounding box center [1229, 367] width 33 height 16
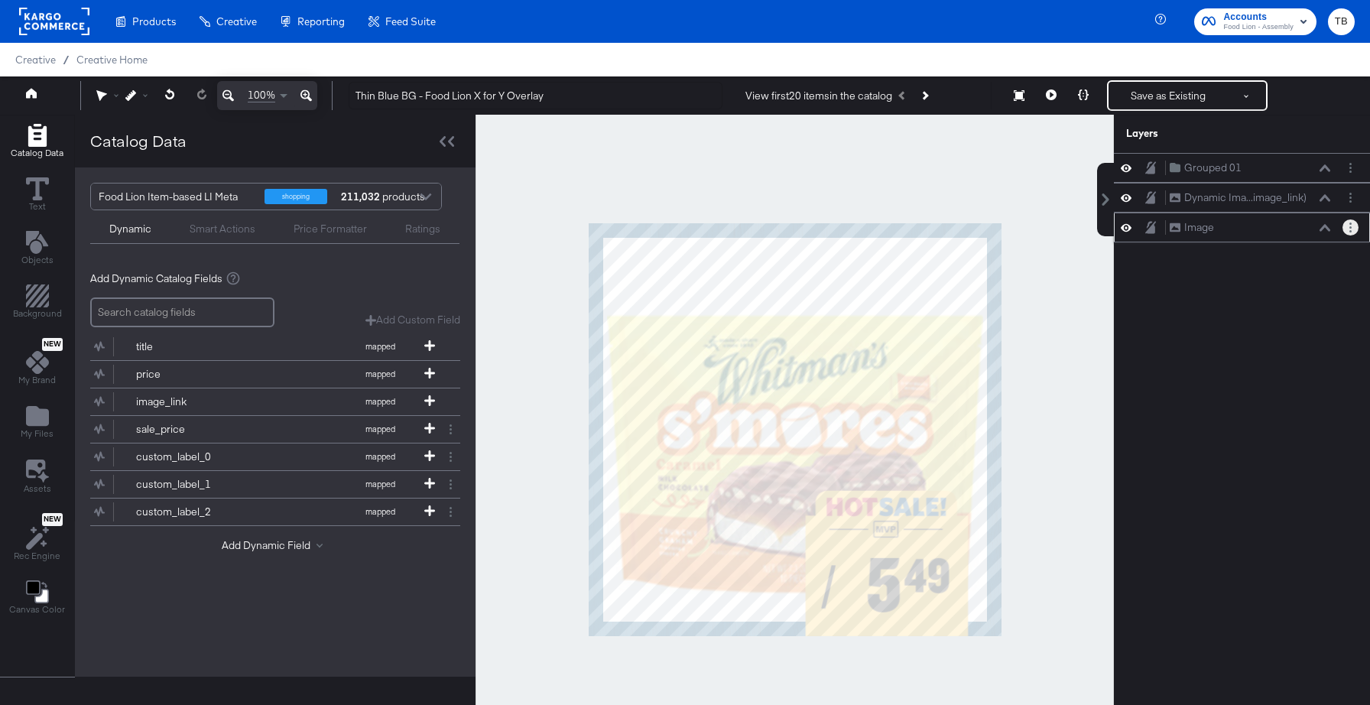
click at [1353, 230] on button "Layer Options" at bounding box center [1350, 227] width 16 height 16
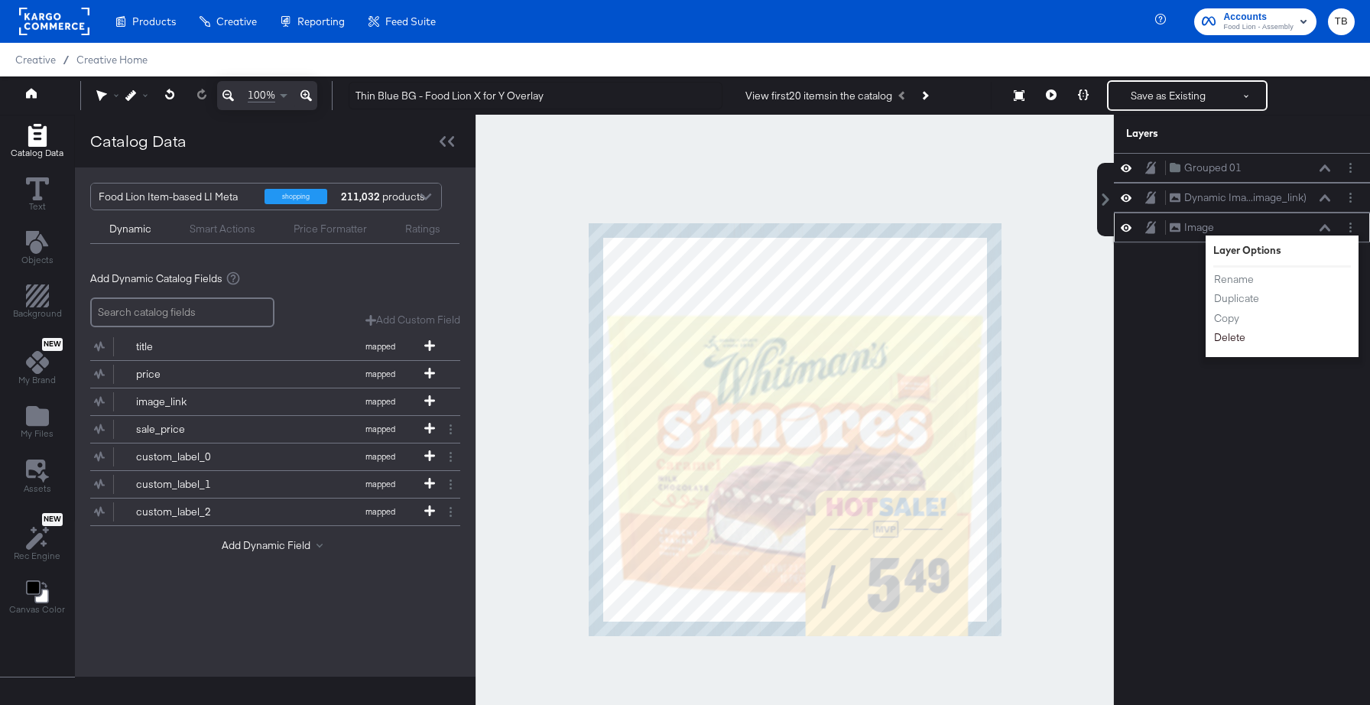
click at [1236, 338] on button "Delete" at bounding box center [1229, 337] width 33 height 16
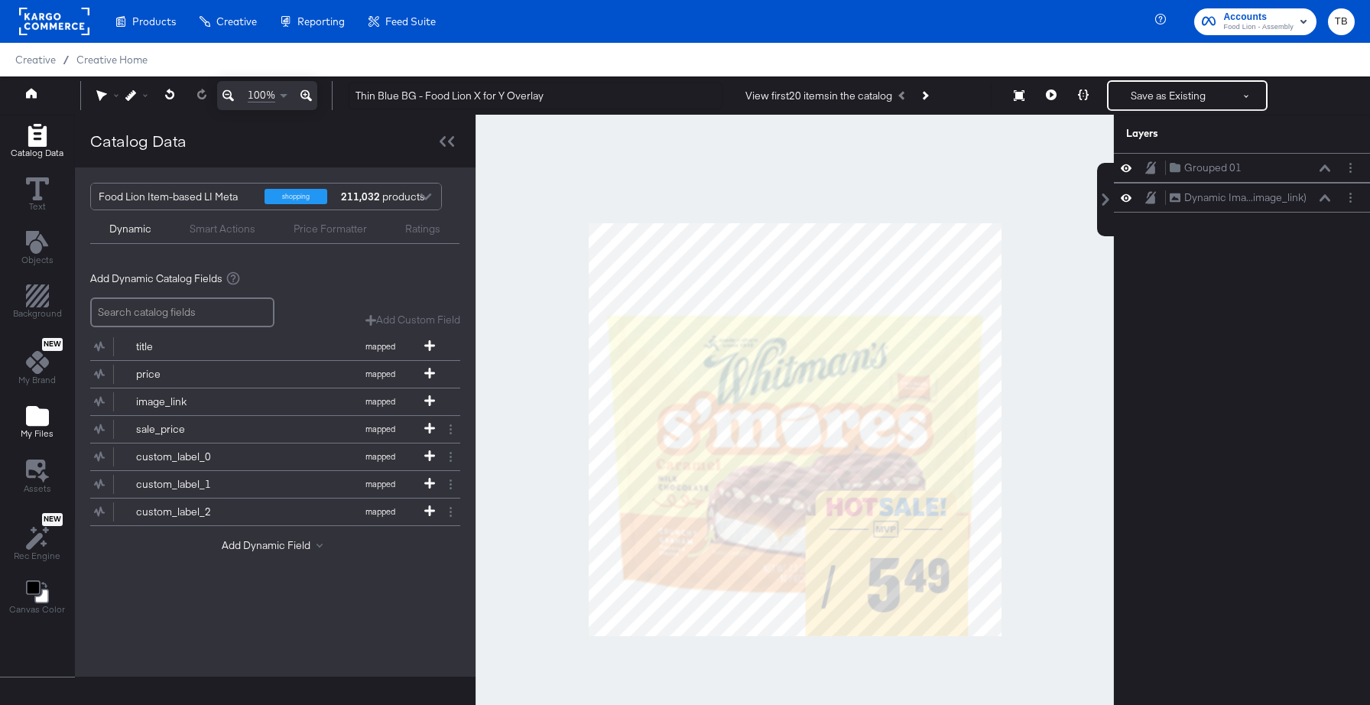
click at [27, 423] on icon "Add Files" at bounding box center [37, 416] width 23 height 20
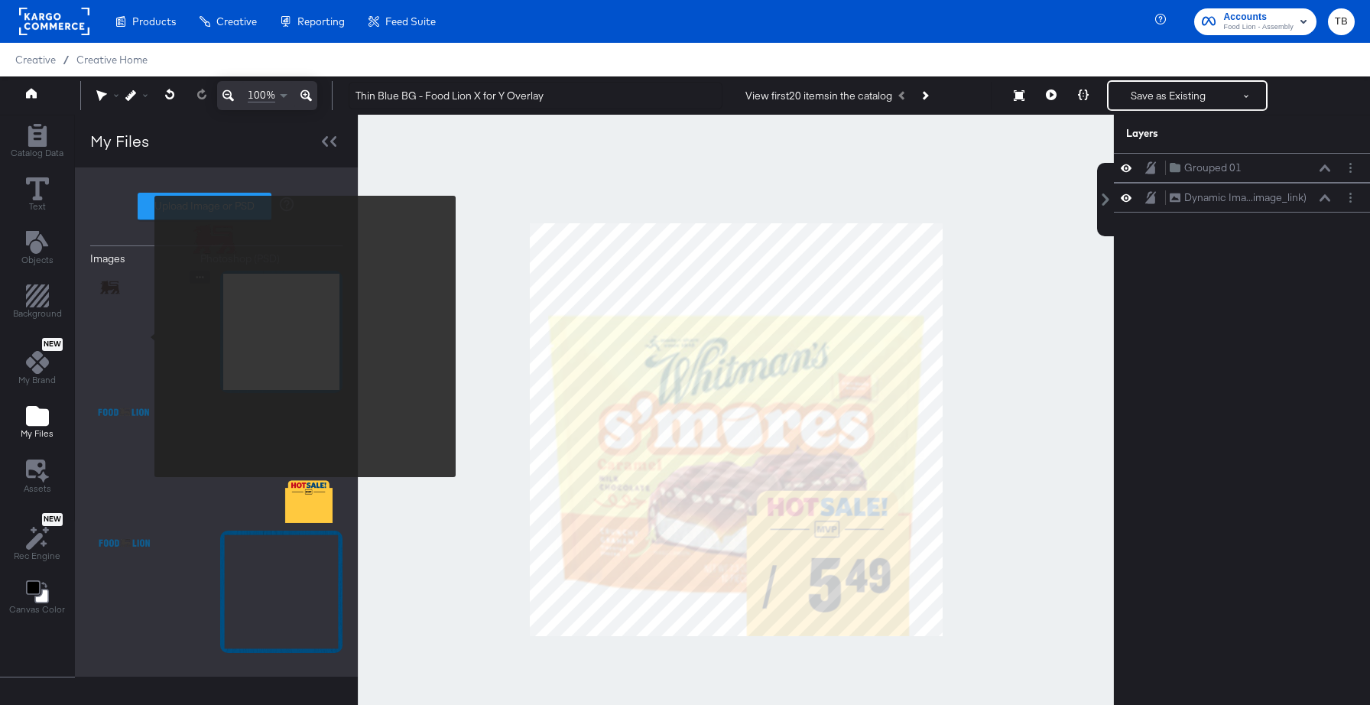
click at [146, 333] on img at bounding box center [151, 332] width 122 height 122
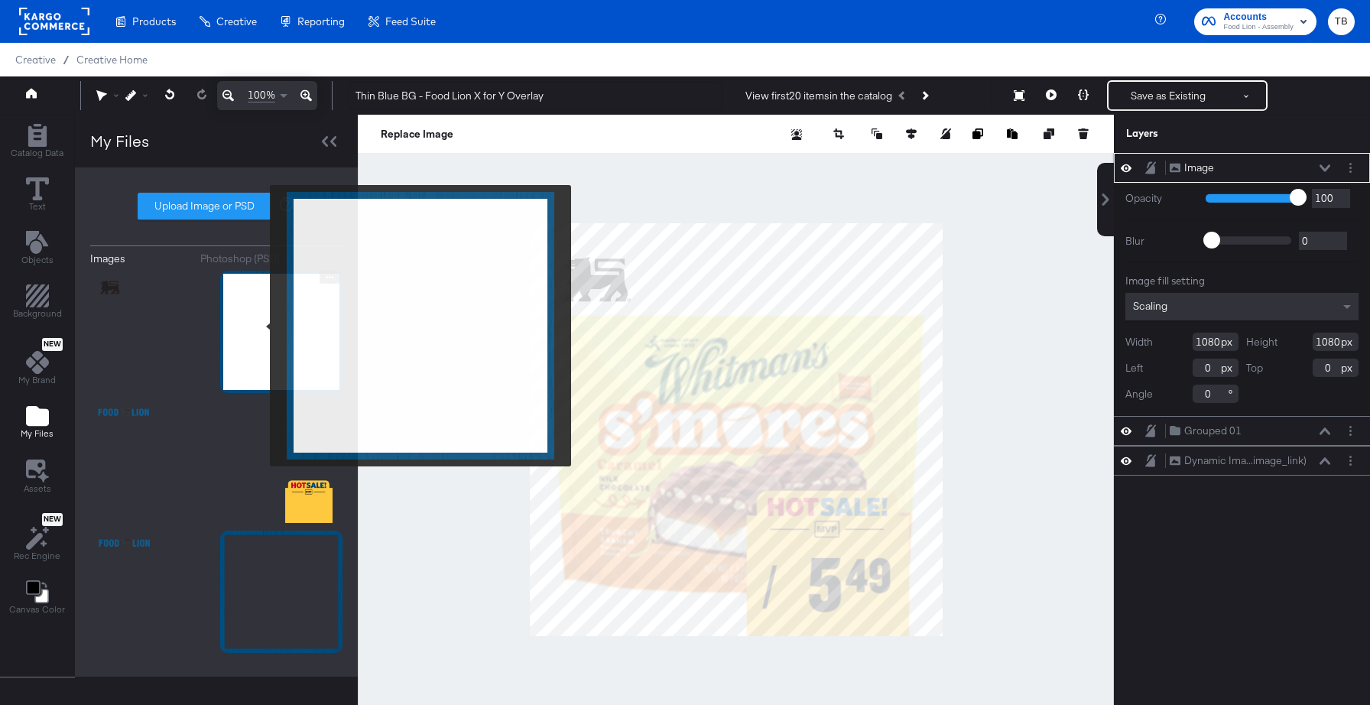
click at [260, 326] on img at bounding box center [281, 332] width 122 height 122
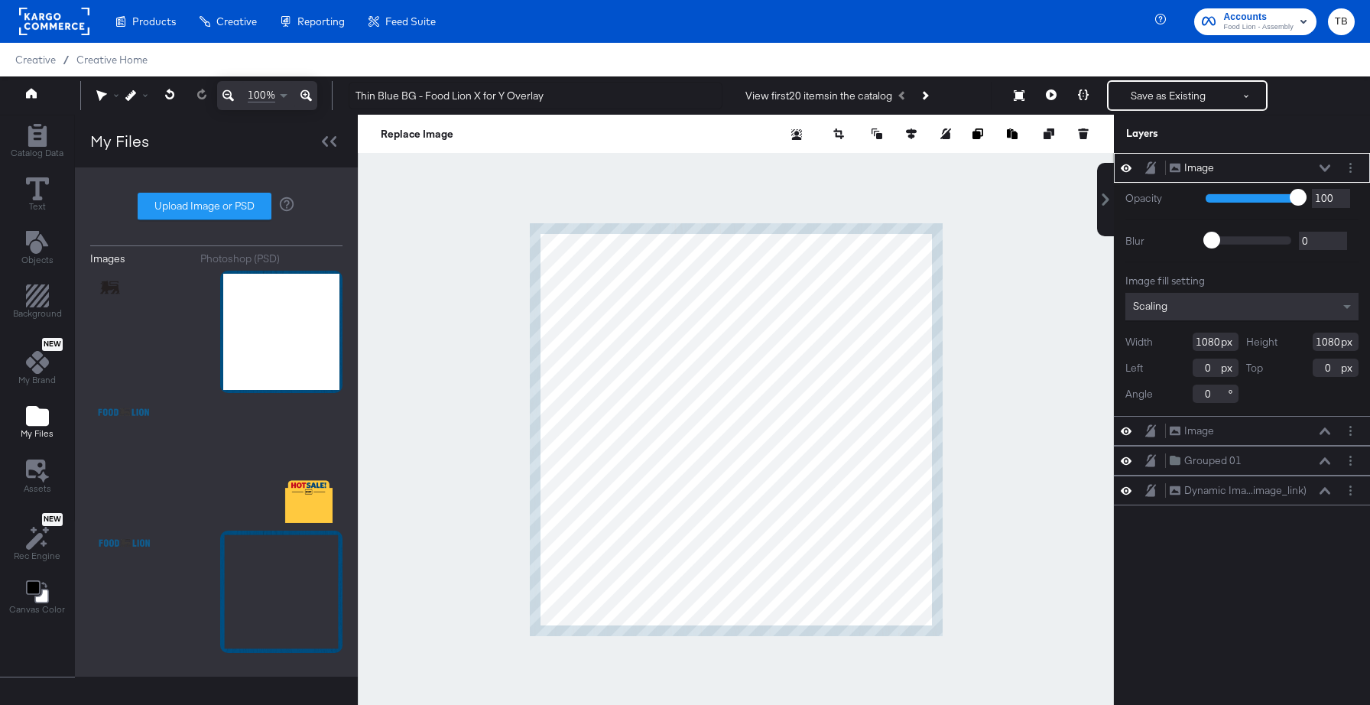
click at [1326, 164] on button at bounding box center [1325, 168] width 12 height 9
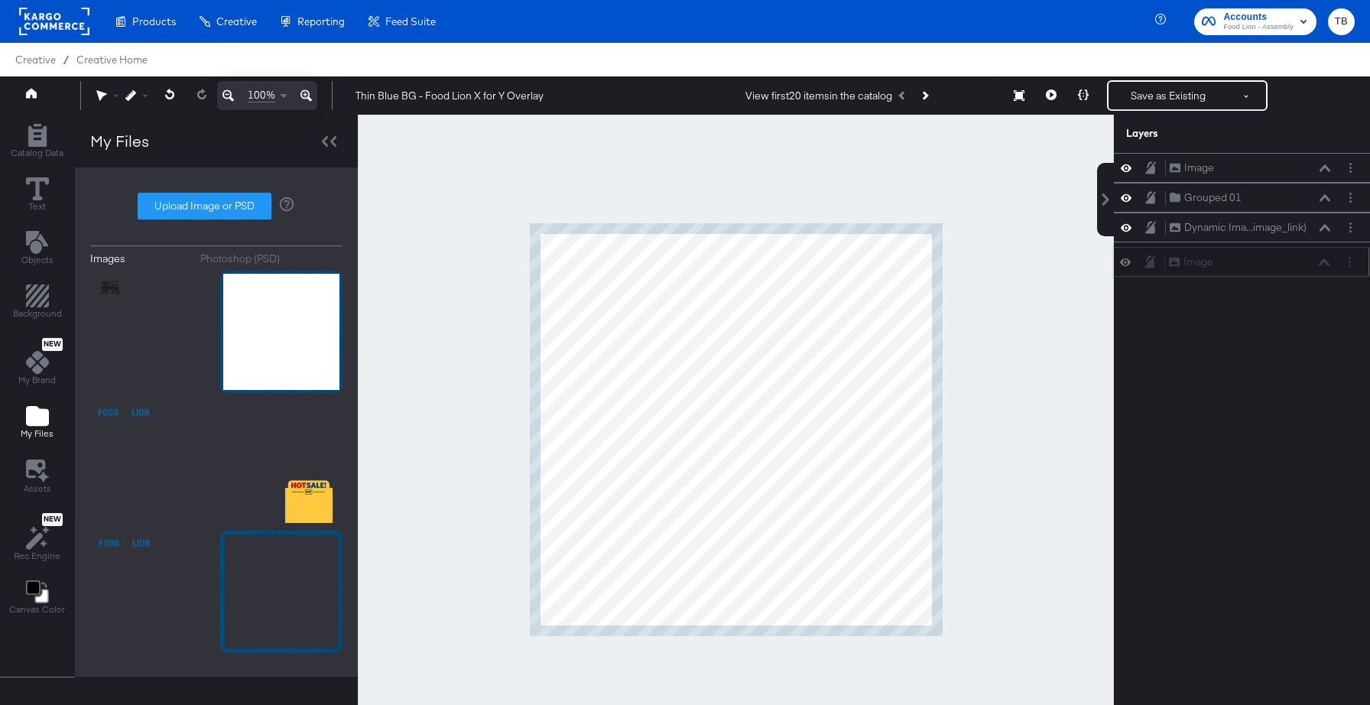
drag, startPoint x: 1265, startPoint y: 167, endPoint x: 1264, endPoint y: 268, distance: 101.7
click at [1264, 268] on div "Image Image" at bounding box center [1249, 262] width 162 height 16
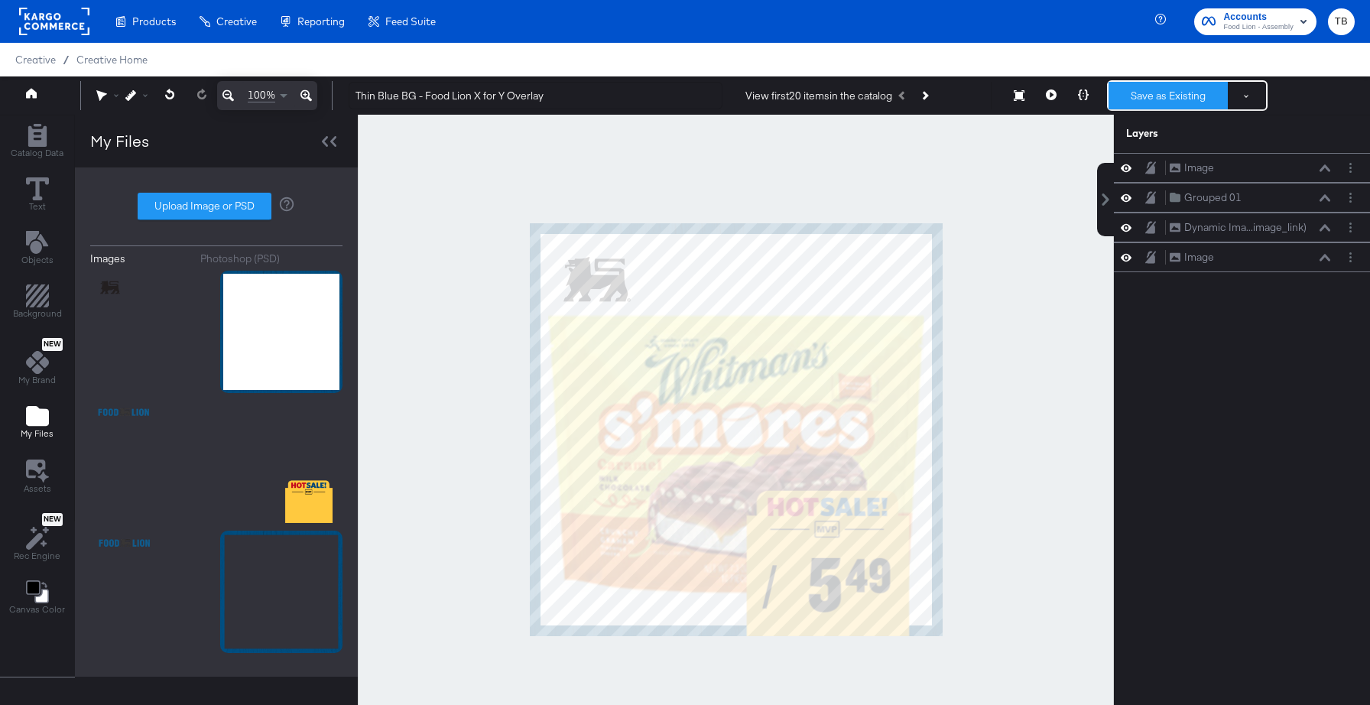
click at [1172, 99] on button "Save as Existing" at bounding box center [1167, 96] width 119 height 28
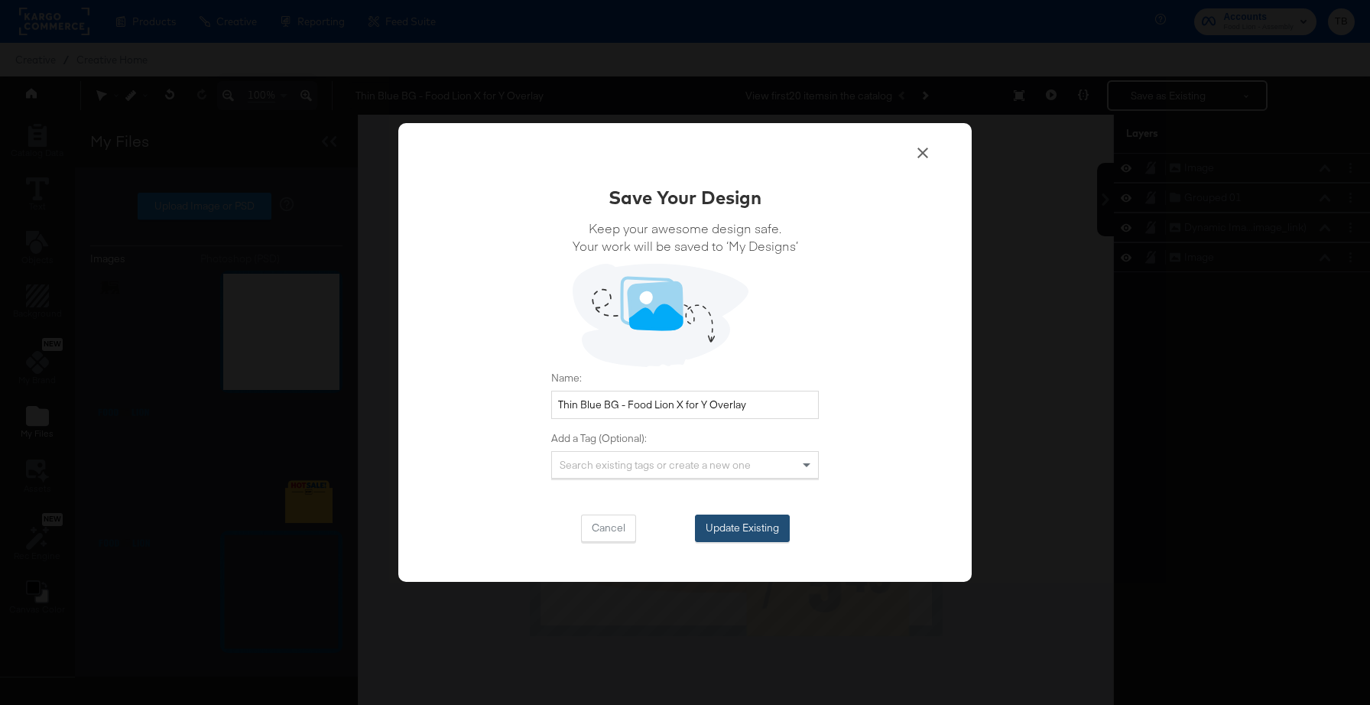
click at [735, 527] on button "Update Existing" at bounding box center [742, 528] width 95 height 28
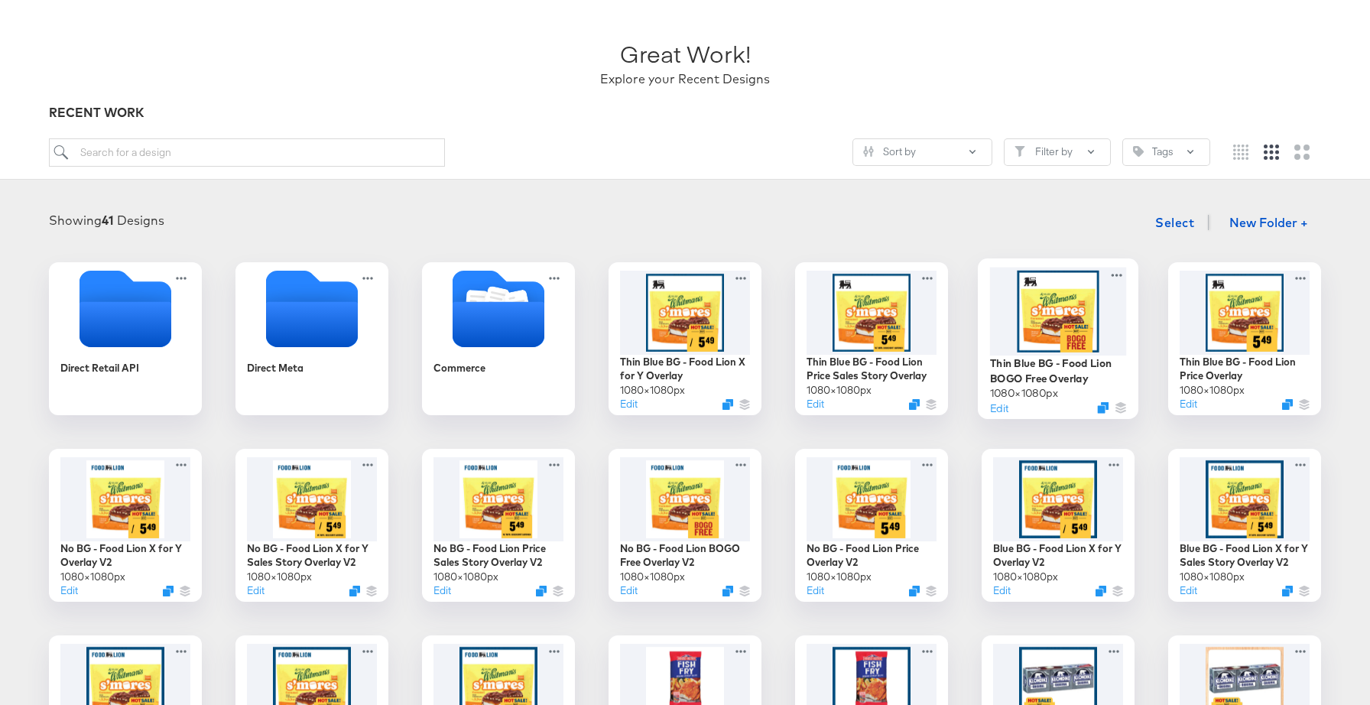
scroll to position [95, 0]
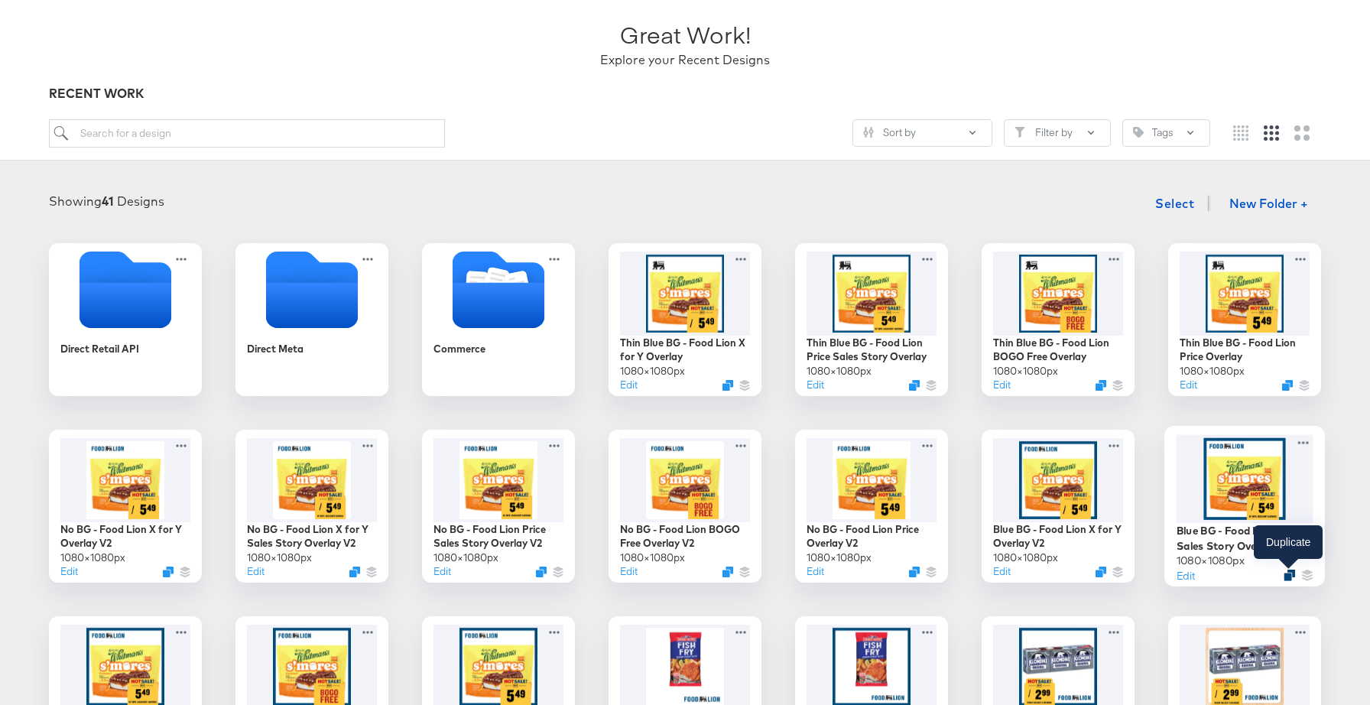
click at [1288, 573] on icon "Duplicate" at bounding box center [1288, 574] width 11 height 11
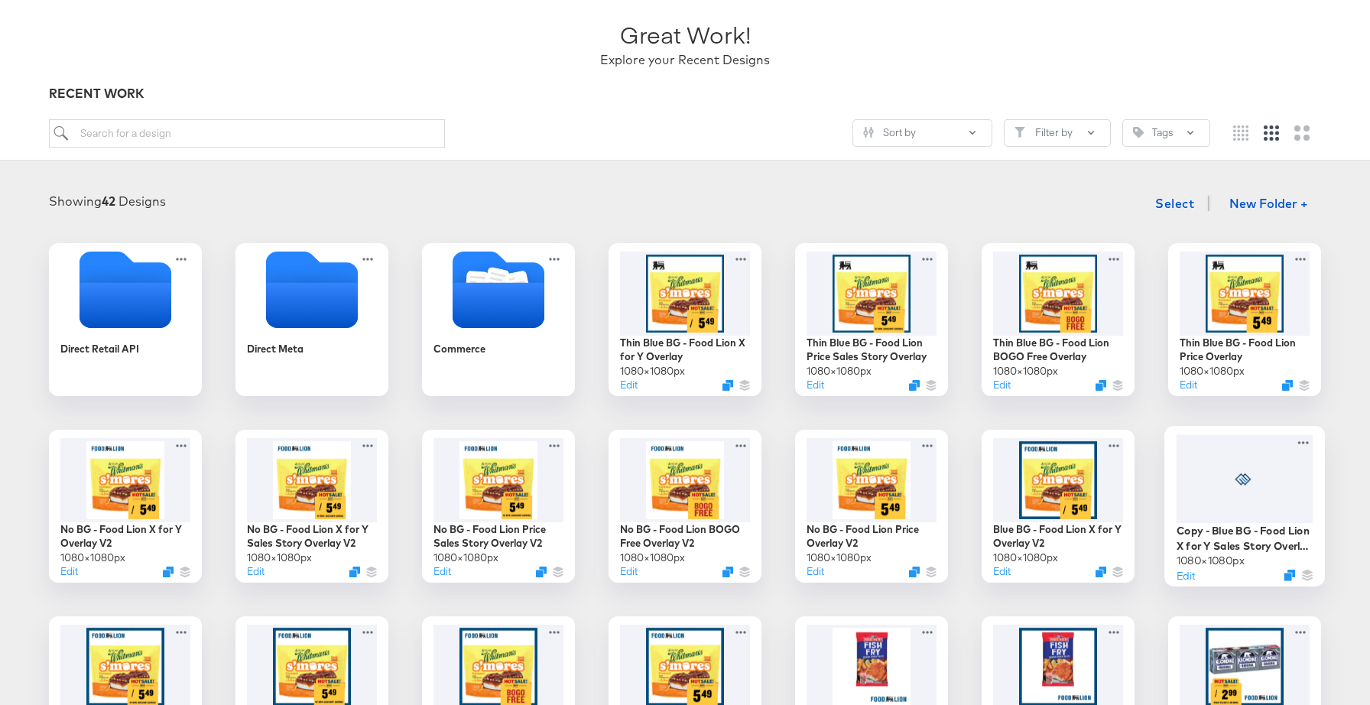
click at [1255, 496] on div at bounding box center [1244, 478] width 137 height 89
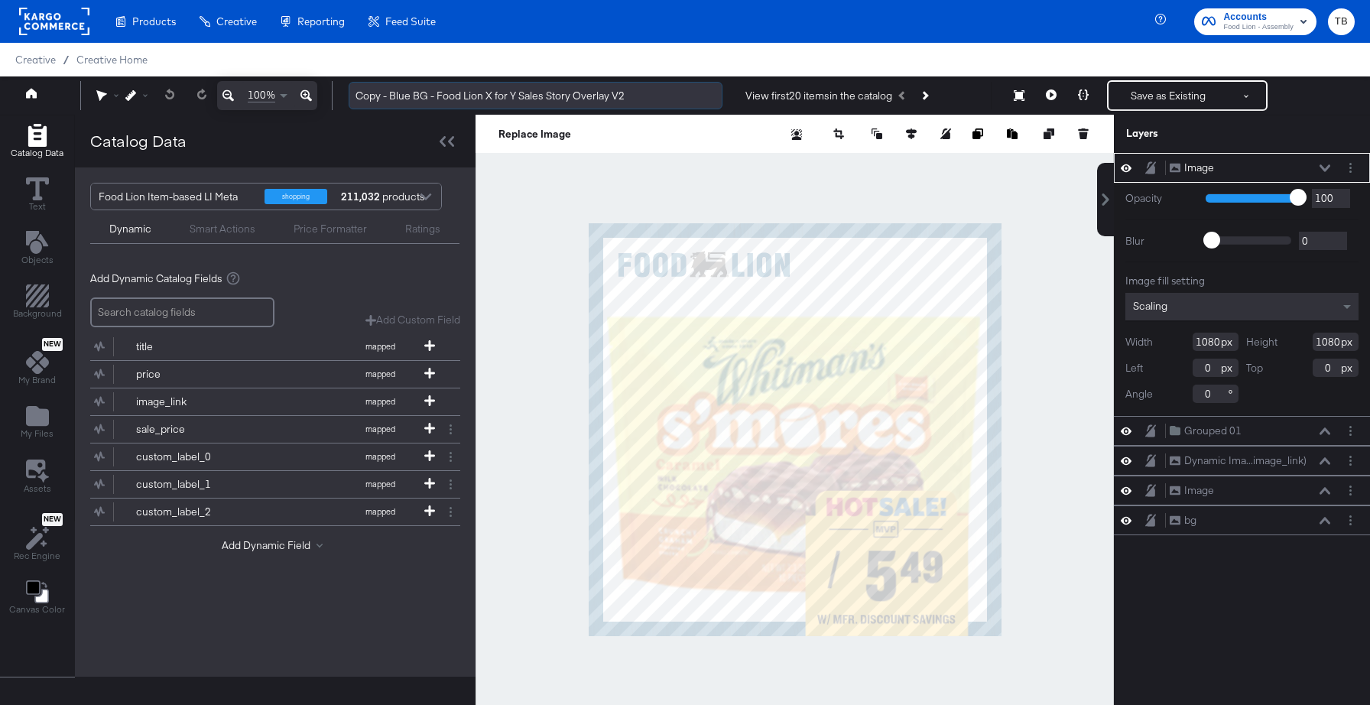
drag, startPoint x: 387, startPoint y: 96, endPoint x: 356, endPoint y: 94, distance: 30.7
click at [356, 94] on input "Copy - Blue BG - Food Lion X for Y Sales Story Overlay V2" at bounding box center [536, 96] width 374 height 28
click at [641, 89] on input "Thin Blue BG - Food Lion X for Y Sales Story Overlay V2" at bounding box center [536, 96] width 374 height 28
type input "Thin Blue BG - Food Lion X for Y Sales Story Overlay"
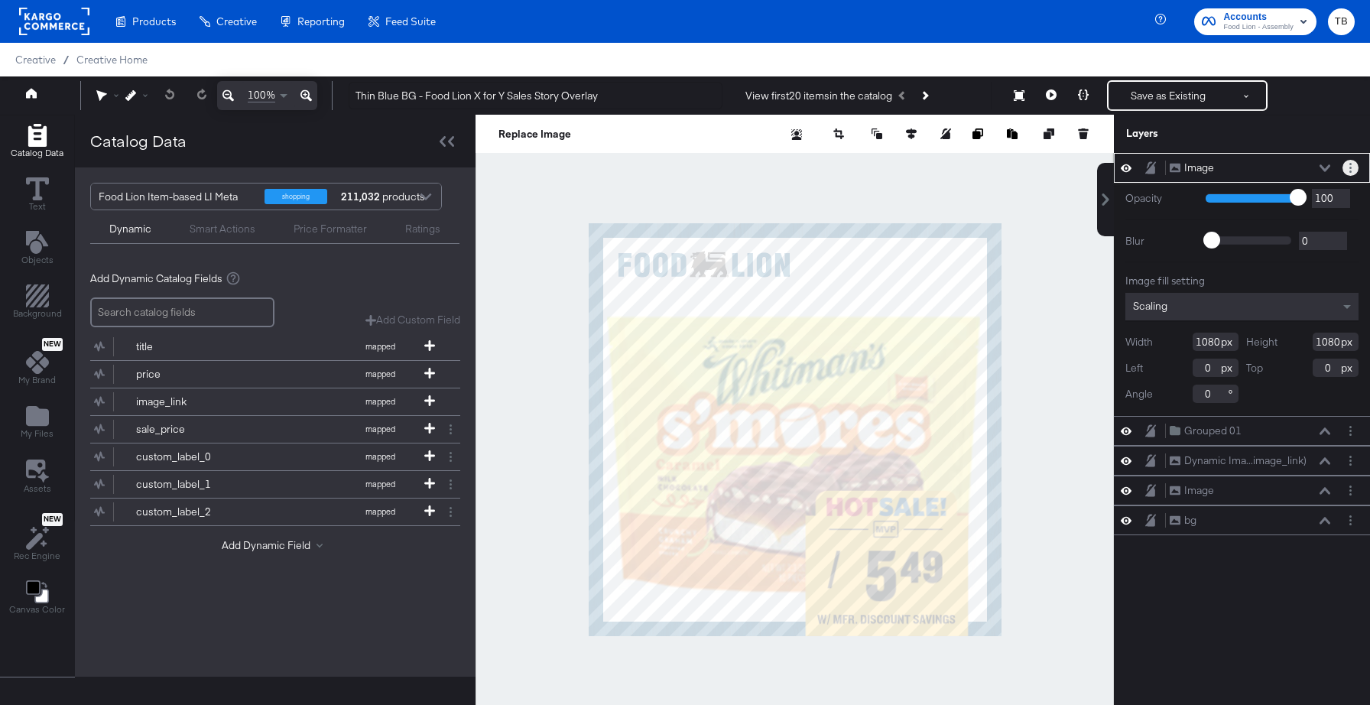
click at [1351, 170] on icon "Layer Options" at bounding box center [1350, 168] width 2 height 10
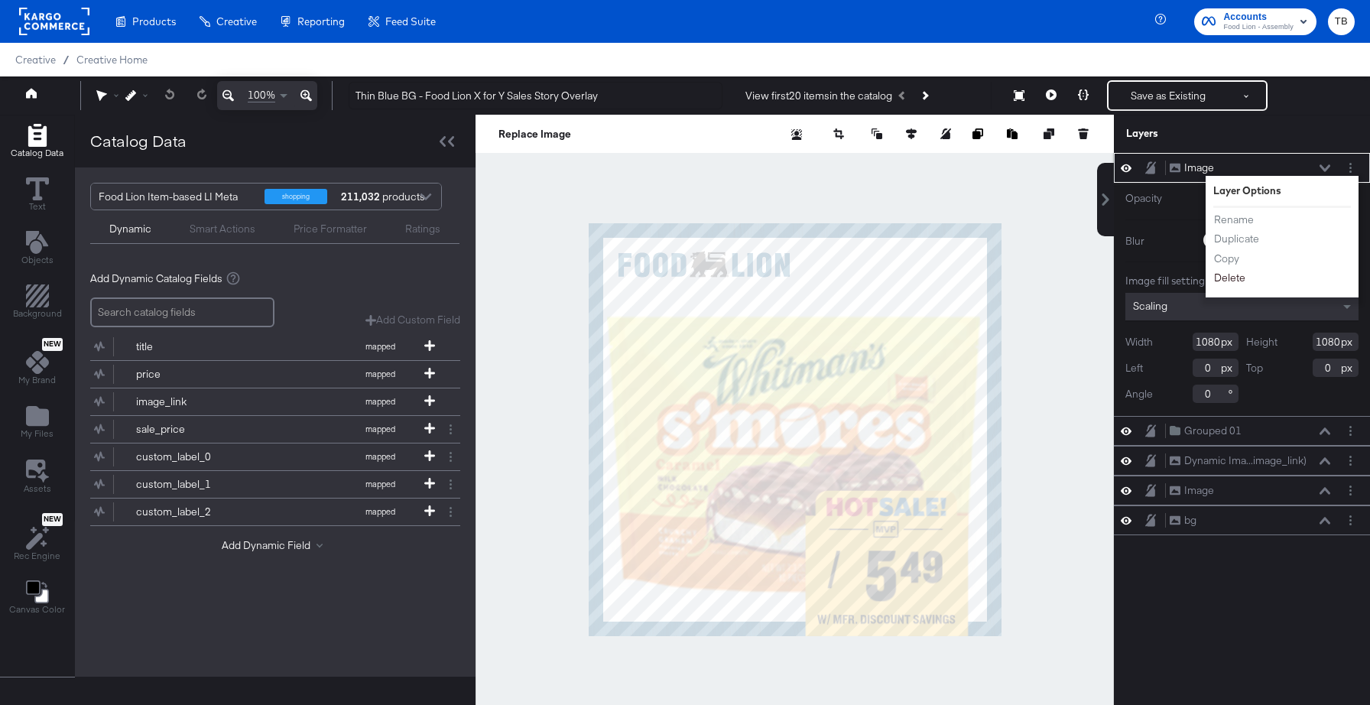
click at [1233, 277] on button "Delete" at bounding box center [1229, 278] width 33 height 16
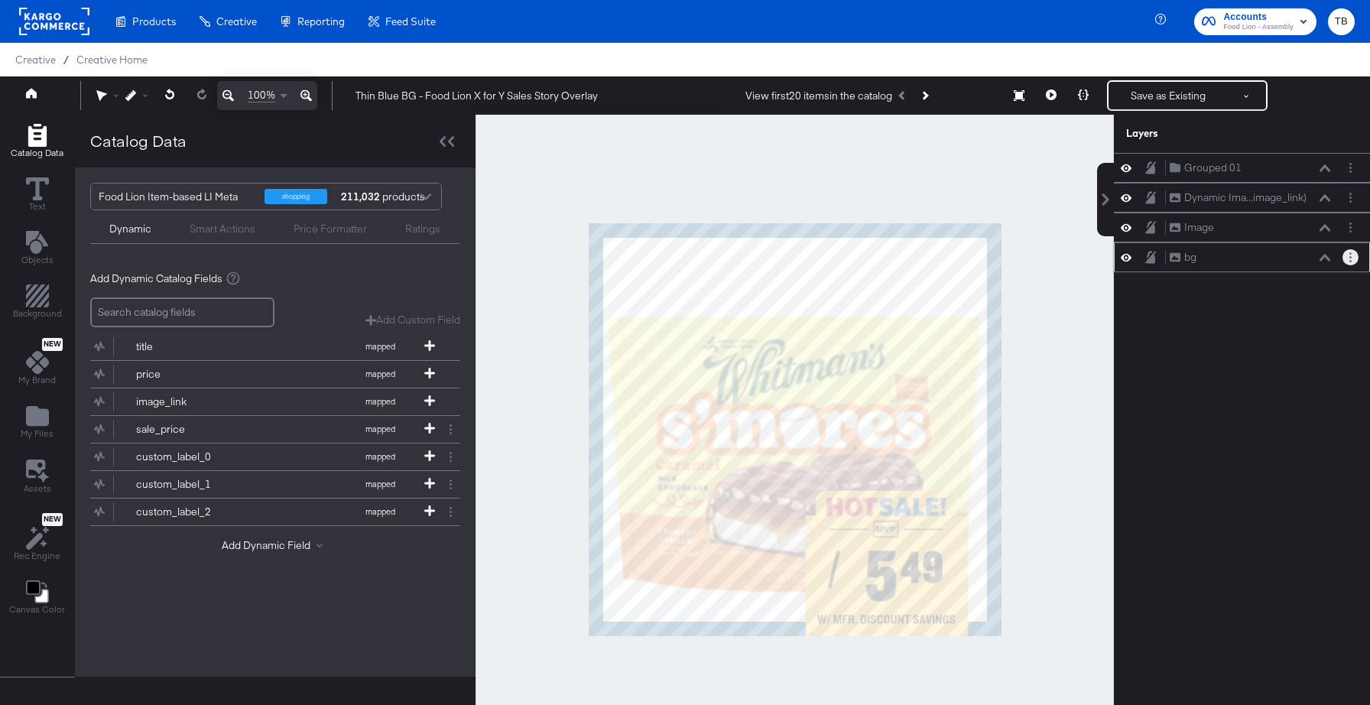
click at [1351, 259] on icon "Layer Options" at bounding box center [1350, 257] width 2 height 10
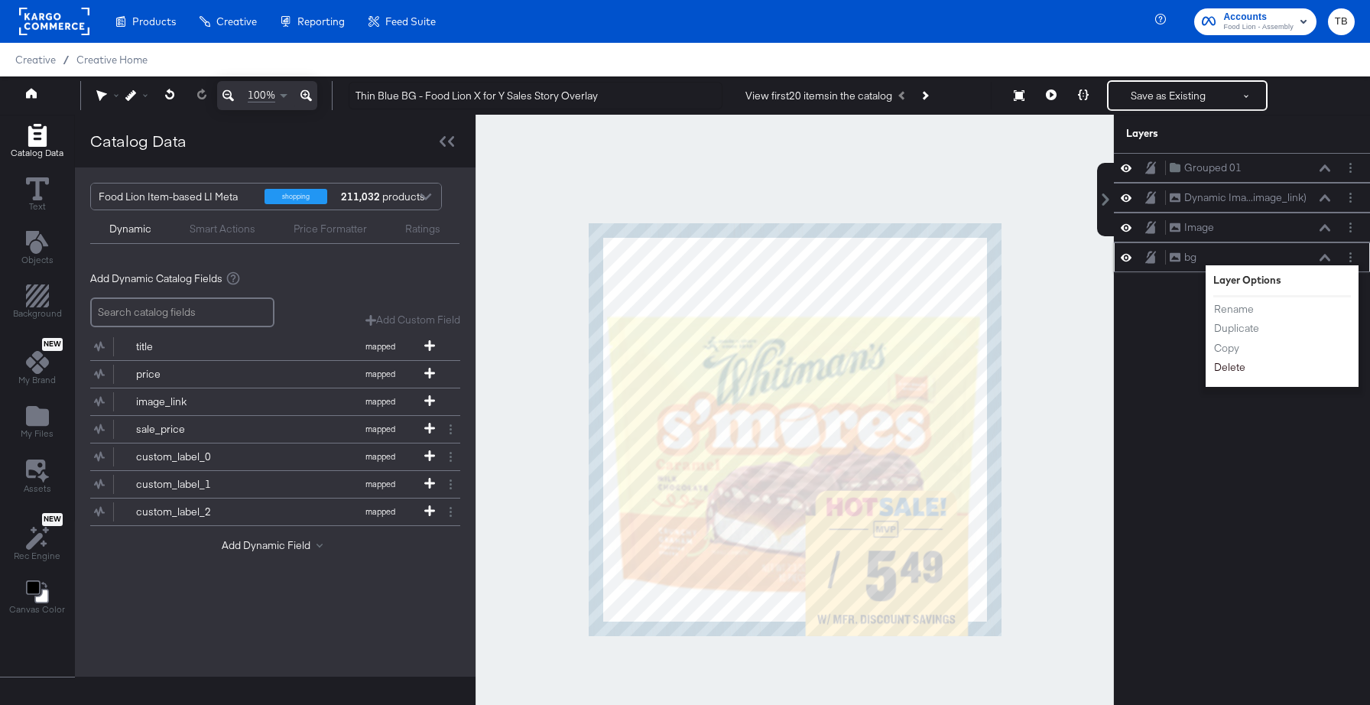
click at [1242, 365] on button "Delete" at bounding box center [1229, 367] width 33 height 16
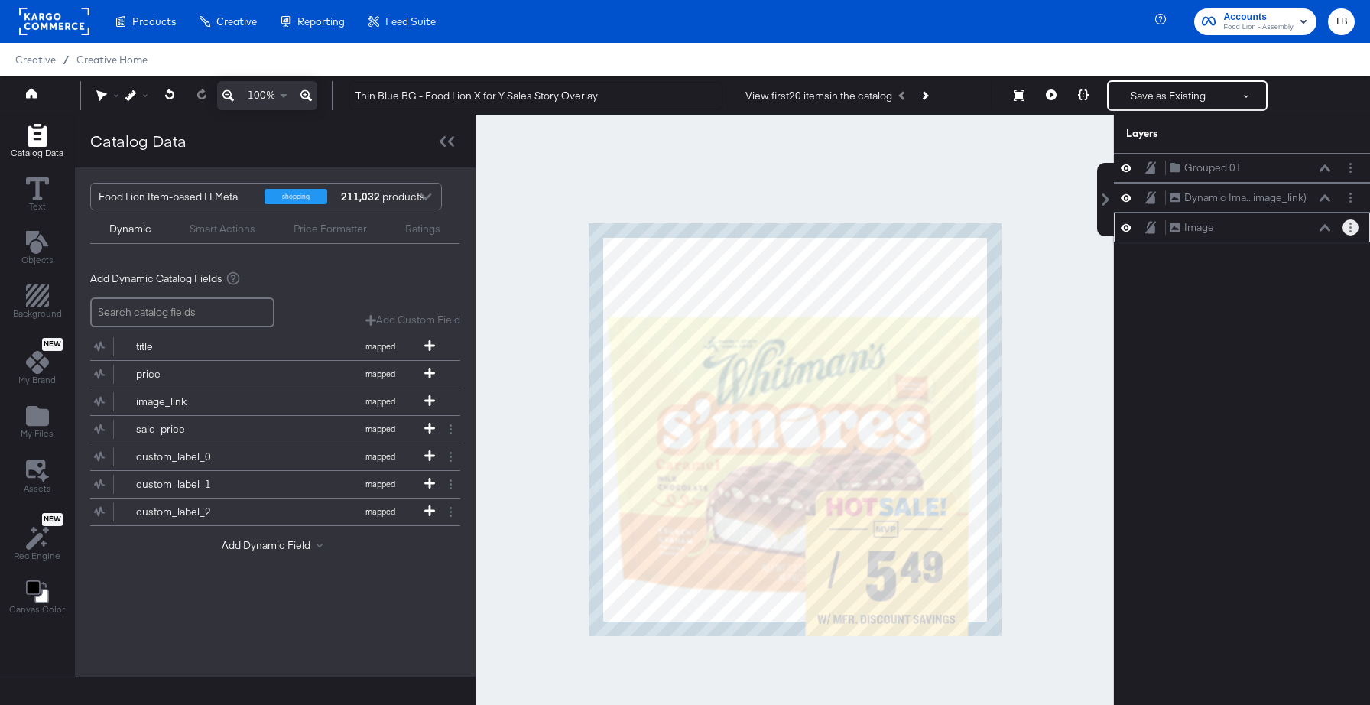
click at [1349, 229] on icon "Layer Options" at bounding box center [1350, 227] width 2 height 10
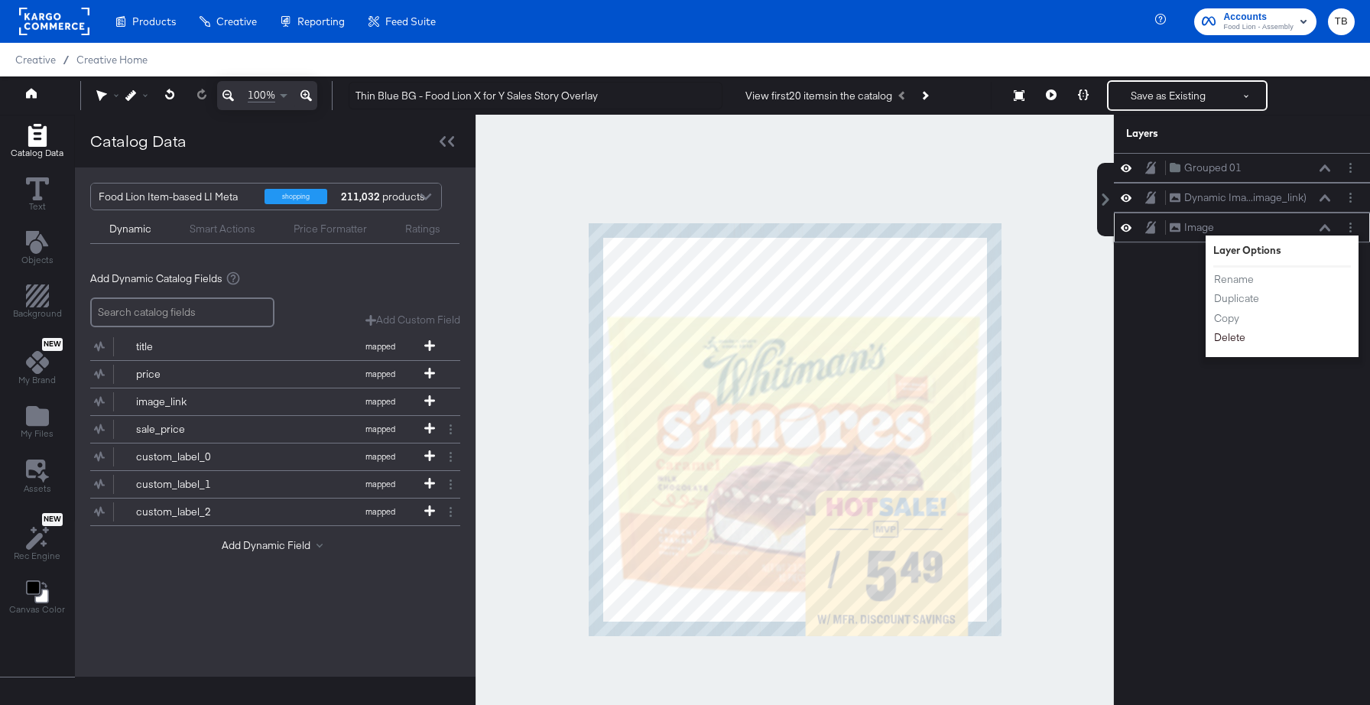
click at [1237, 340] on button "Delete" at bounding box center [1229, 337] width 33 height 16
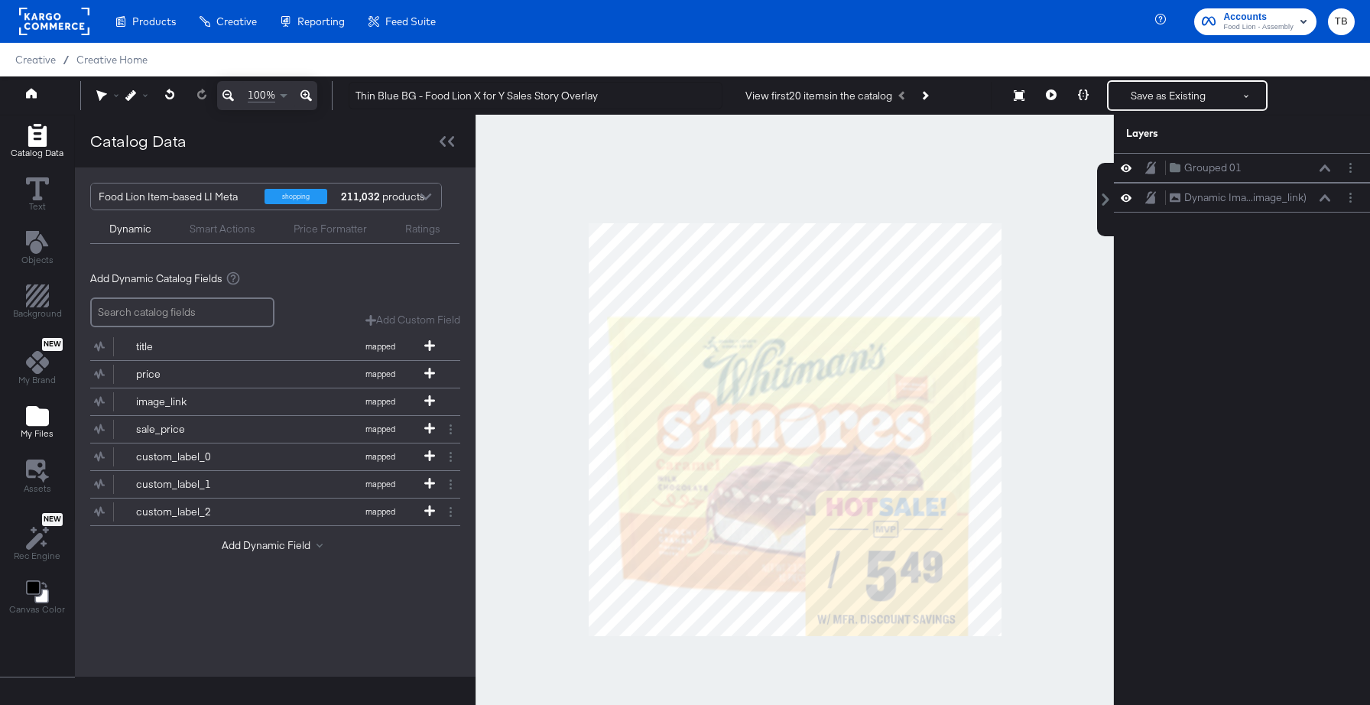
click at [23, 420] on div "My Files" at bounding box center [37, 421] width 33 height 35
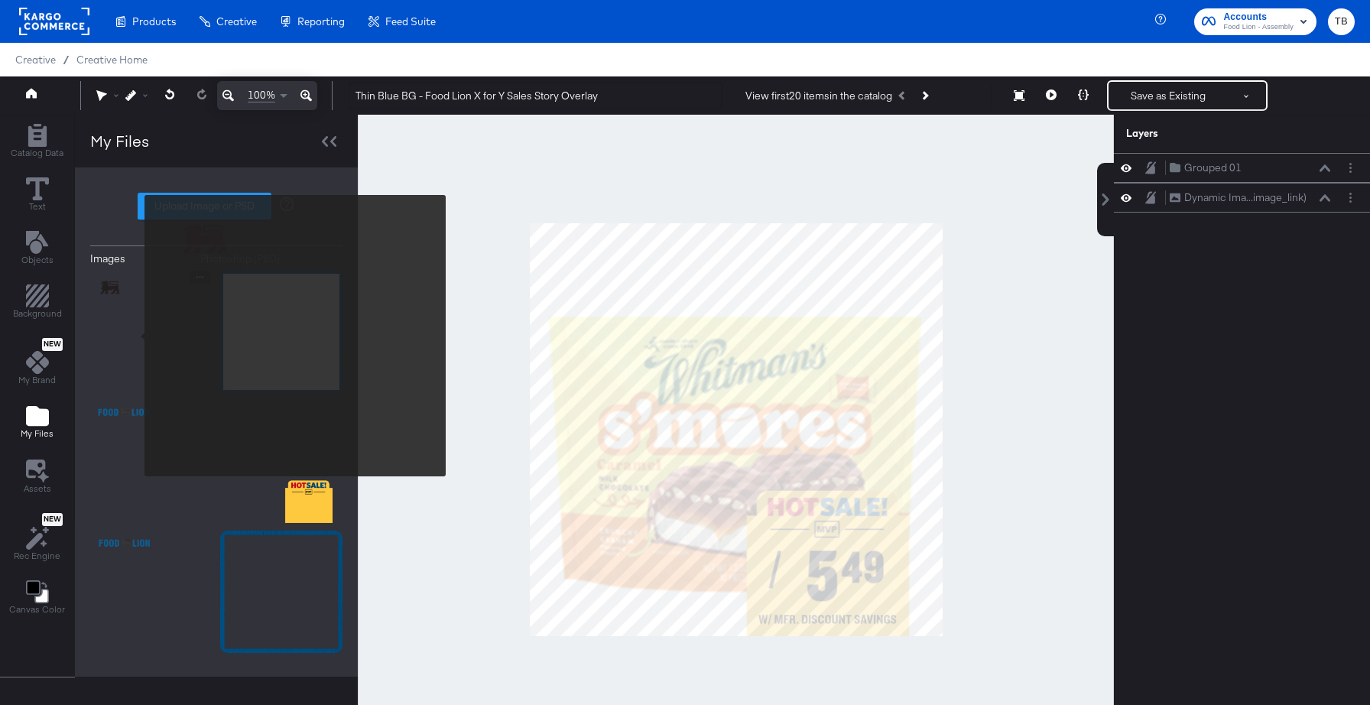
click at [135, 336] on img at bounding box center [151, 332] width 122 height 122
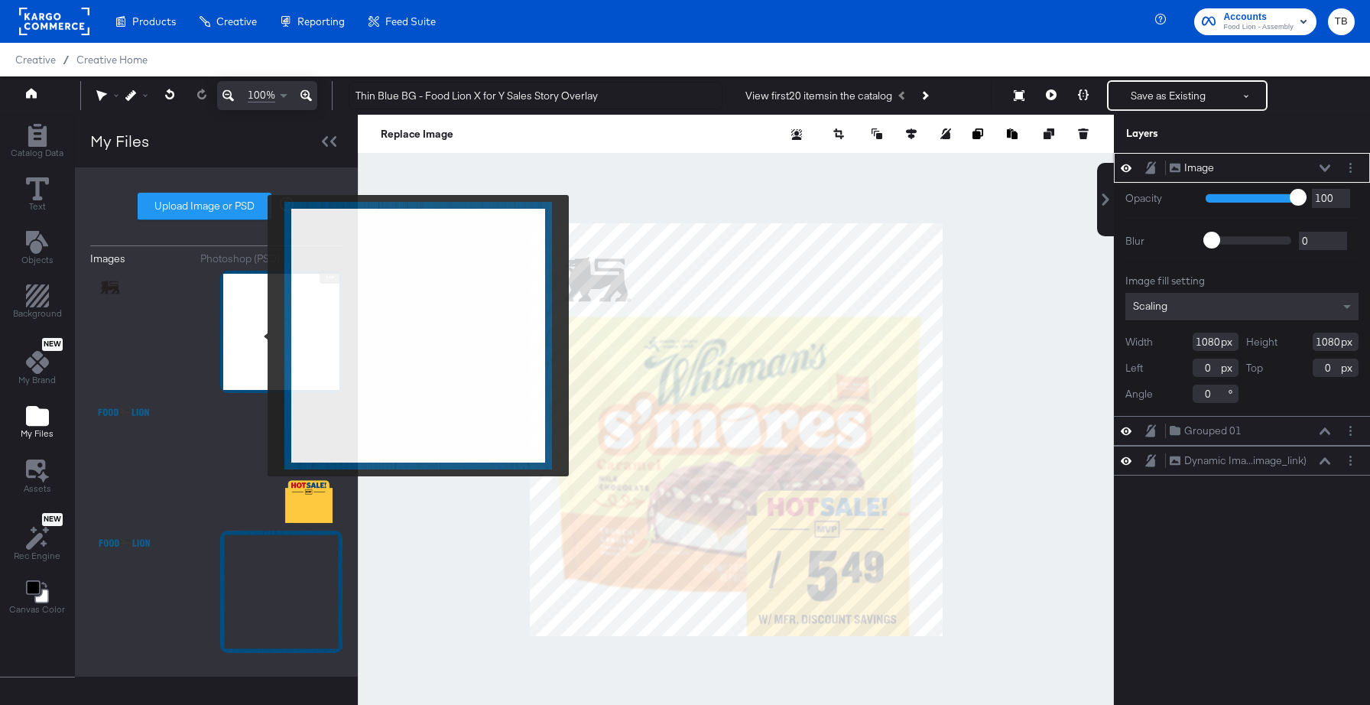
click at [258, 336] on img at bounding box center [281, 332] width 122 height 122
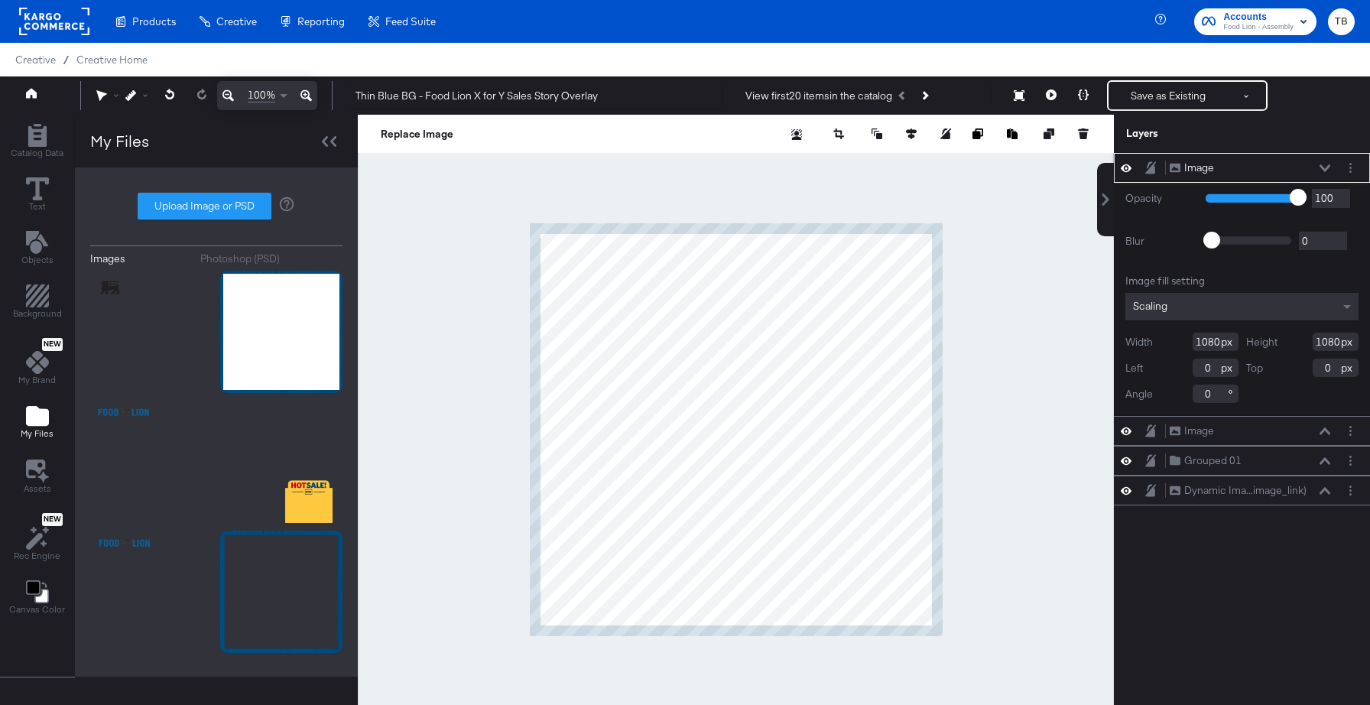
click at [1326, 161] on div "Image Image" at bounding box center [1250, 168] width 162 height 16
click at [1326, 170] on icon at bounding box center [1324, 168] width 11 height 8
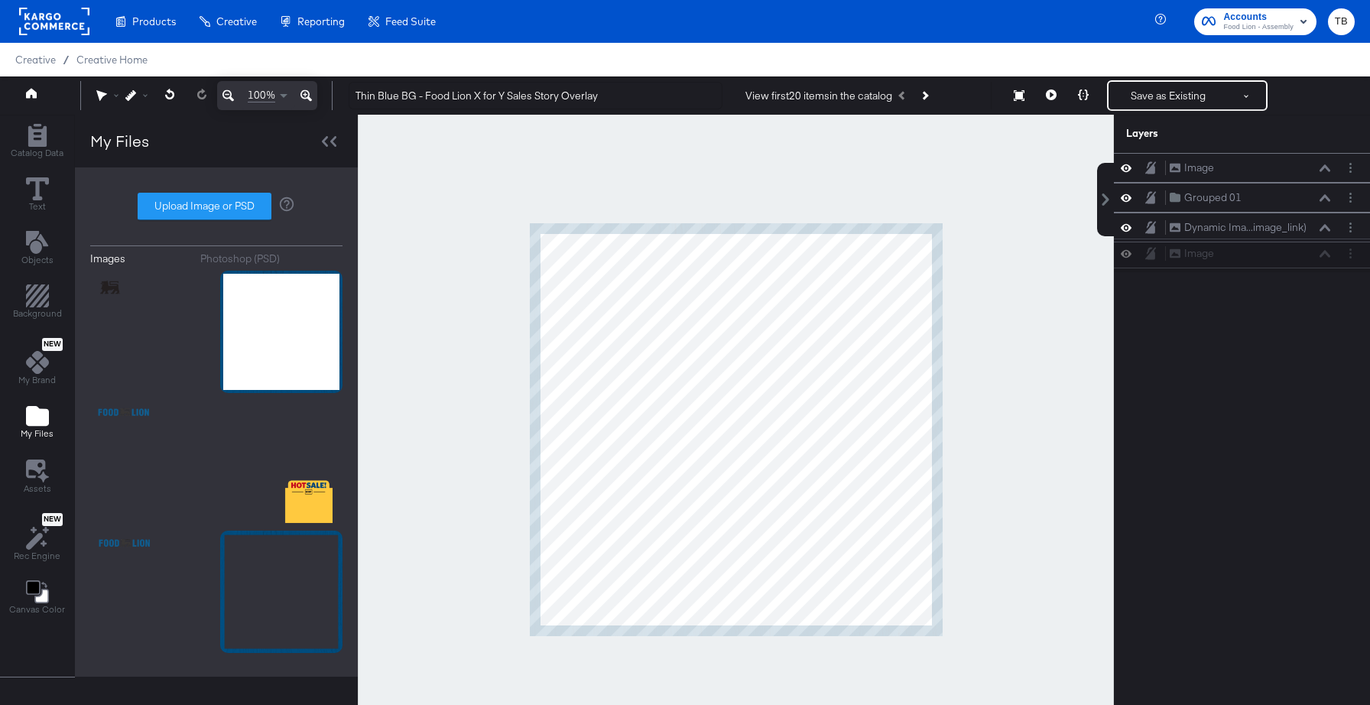
drag, startPoint x: 1274, startPoint y: 168, endPoint x: 1274, endPoint y: 263, distance: 94.8
click at [1274, 263] on div "Image Image Image Image Grouped 01 Grouped 01 Dynamic Ima...image_link) Dynamic…" at bounding box center [1242, 212] width 256 height 119
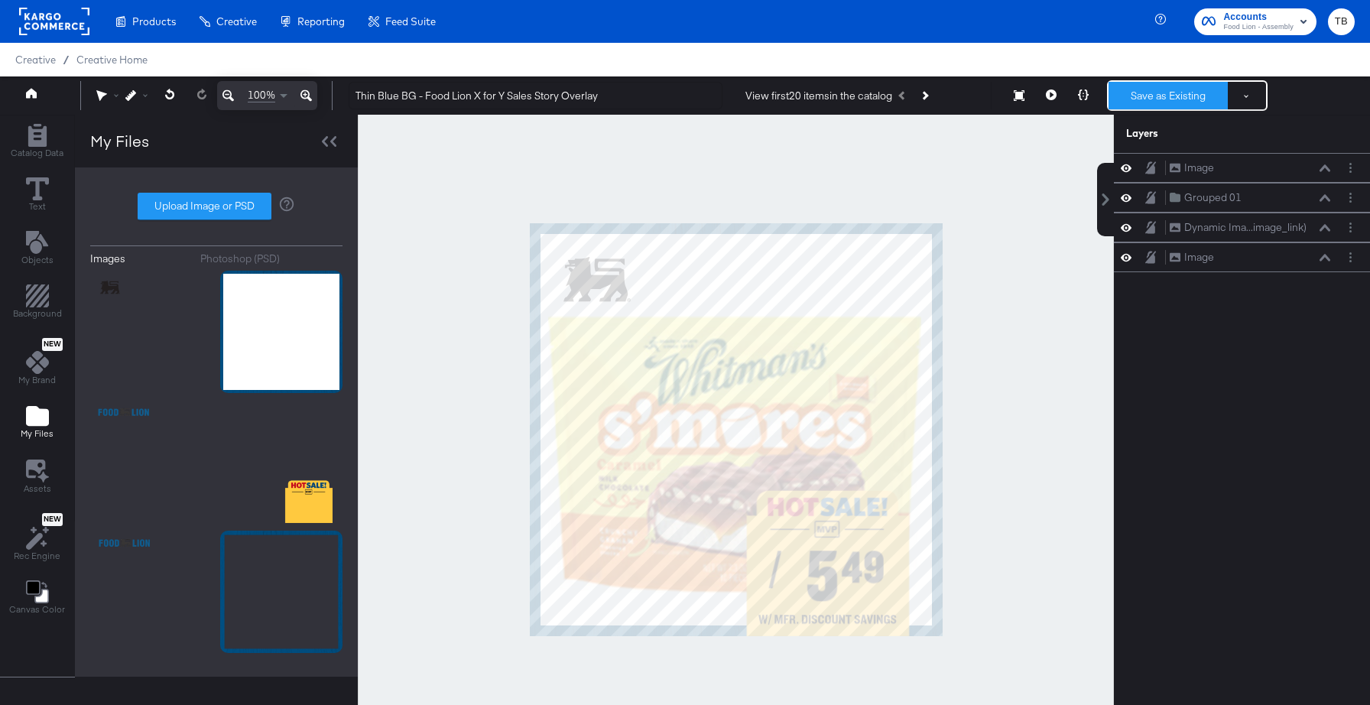
click at [1172, 92] on button "Save as Existing" at bounding box center [1167, 96] width 119 height 28
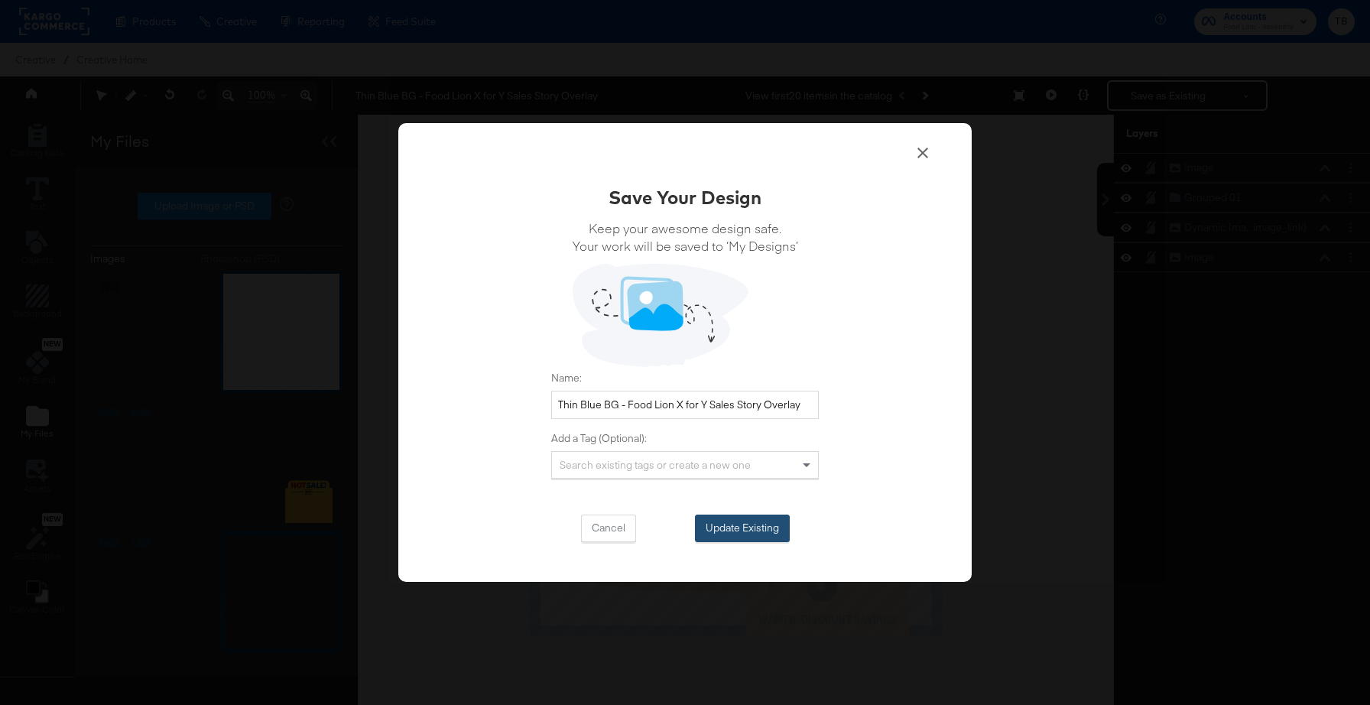
click at [753, 525] on button "Update Existing" at bounding box center [742, 528] width 95 height 28
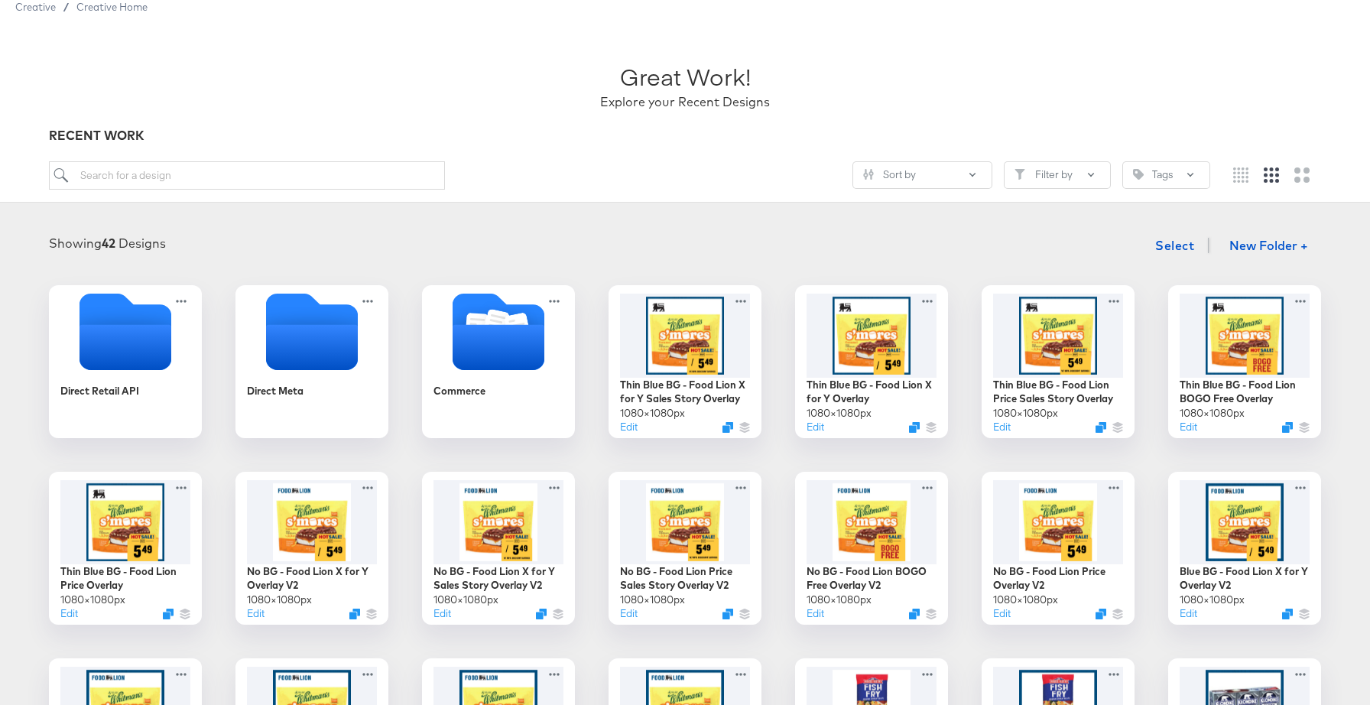
scroll to position [54, 0]
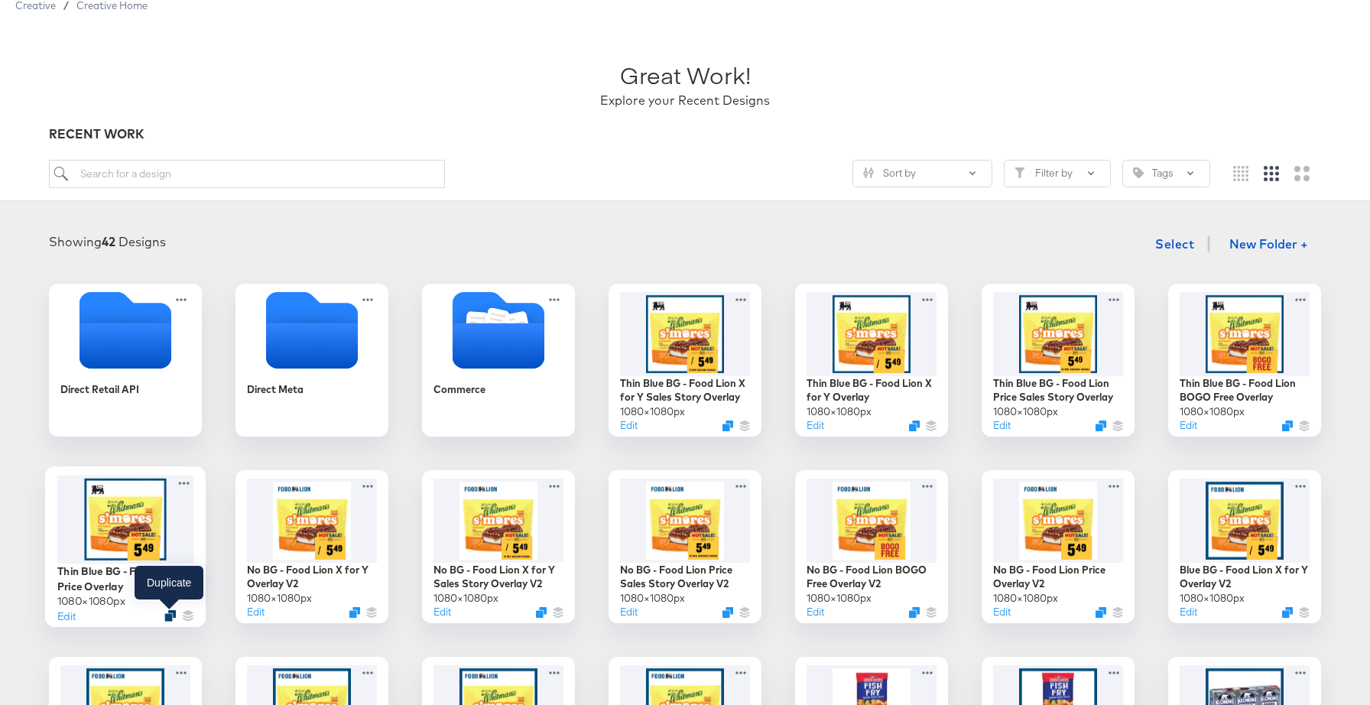
click at [166, 614] on icon "Duplicate" at bounding box center [169, 615] width 11 height 11
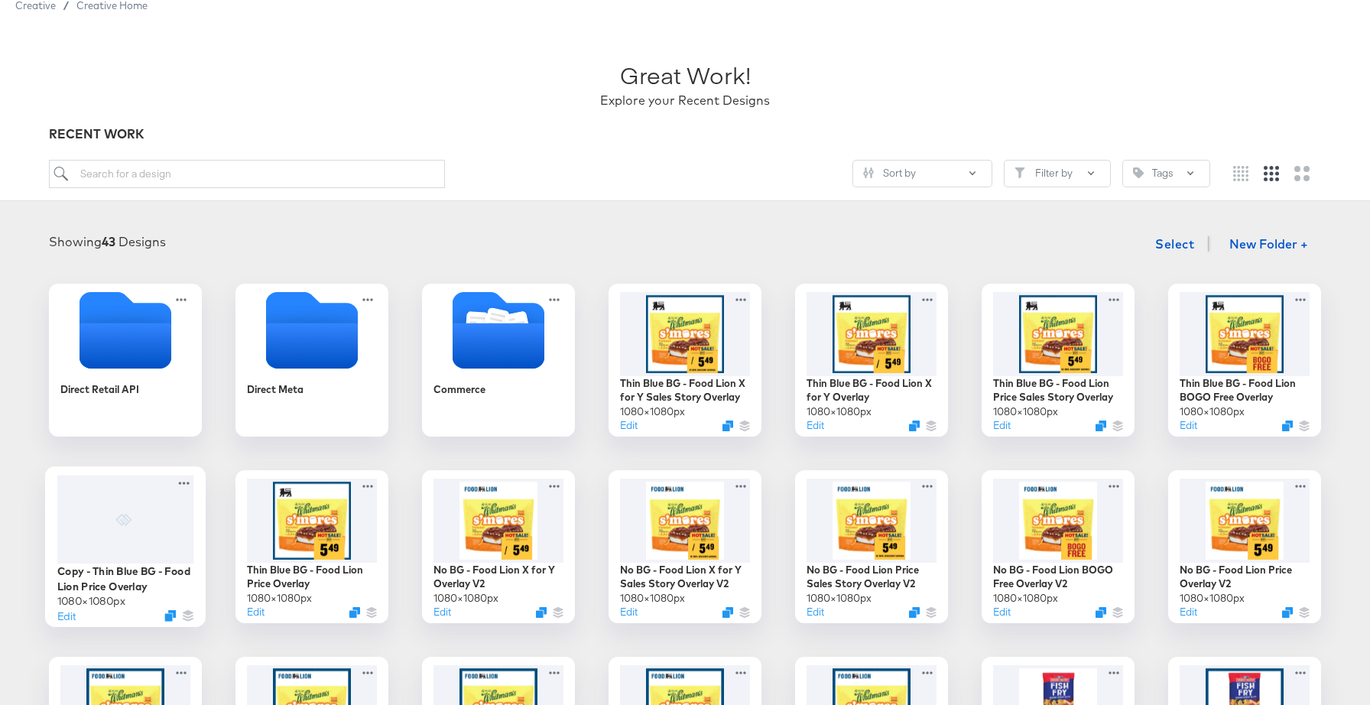
click at [151, 556] on div at bounding box center [125, 519] width 137 height 89
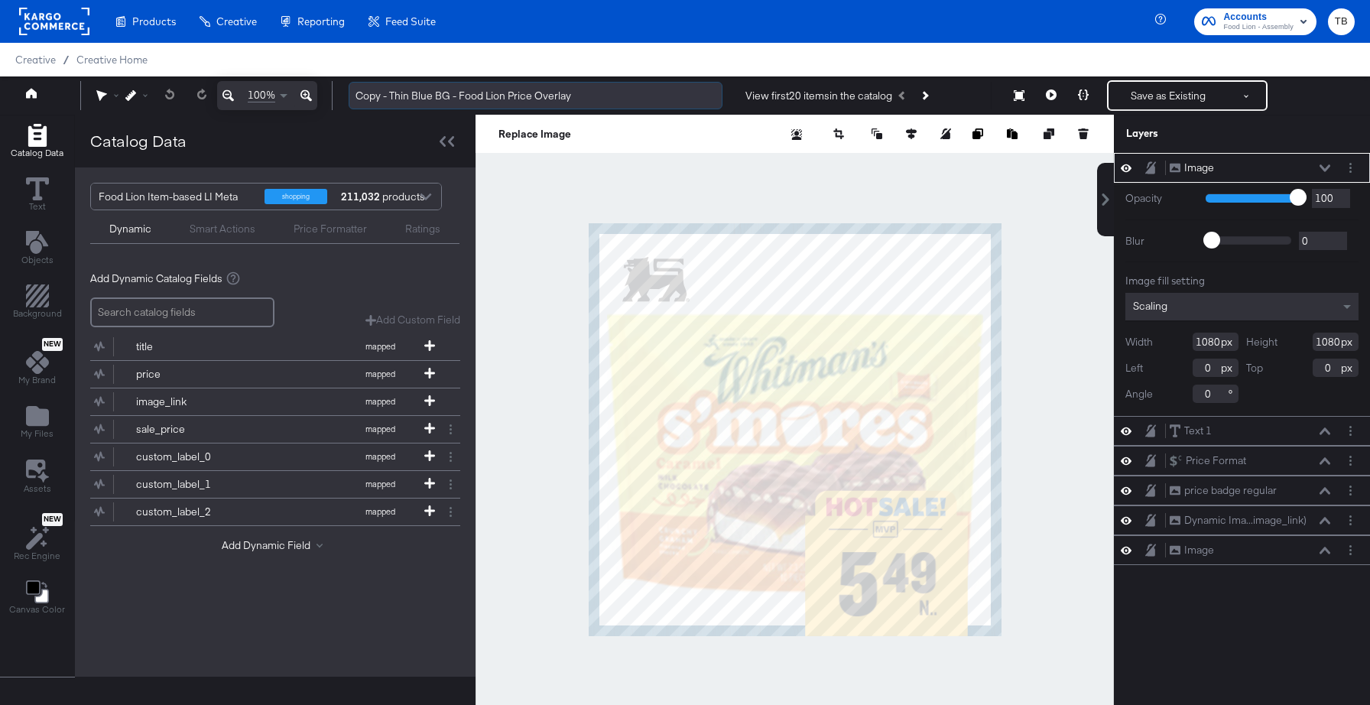
click at [410, 96] on input "Copy - Thin Blue BG - Food Lion Price Overlay" at bounding box center [536, 96] width 374 height 28
click at [390, 96] on input "No Blue BG - Food Lion Price Overlay" at bounding box center [536, 96] width 374 height 28
click at [519, 94] on input "No BG - Food Lion Price Overlay" at bounding box center [536, 96] width 374 height 28
click at [382, 97] on input "No BG - Food Lion Price Overlay" at bounding box center [536, 96] width 374 height 28
type input "No BG + Icon - Food Lion Price Overlay"
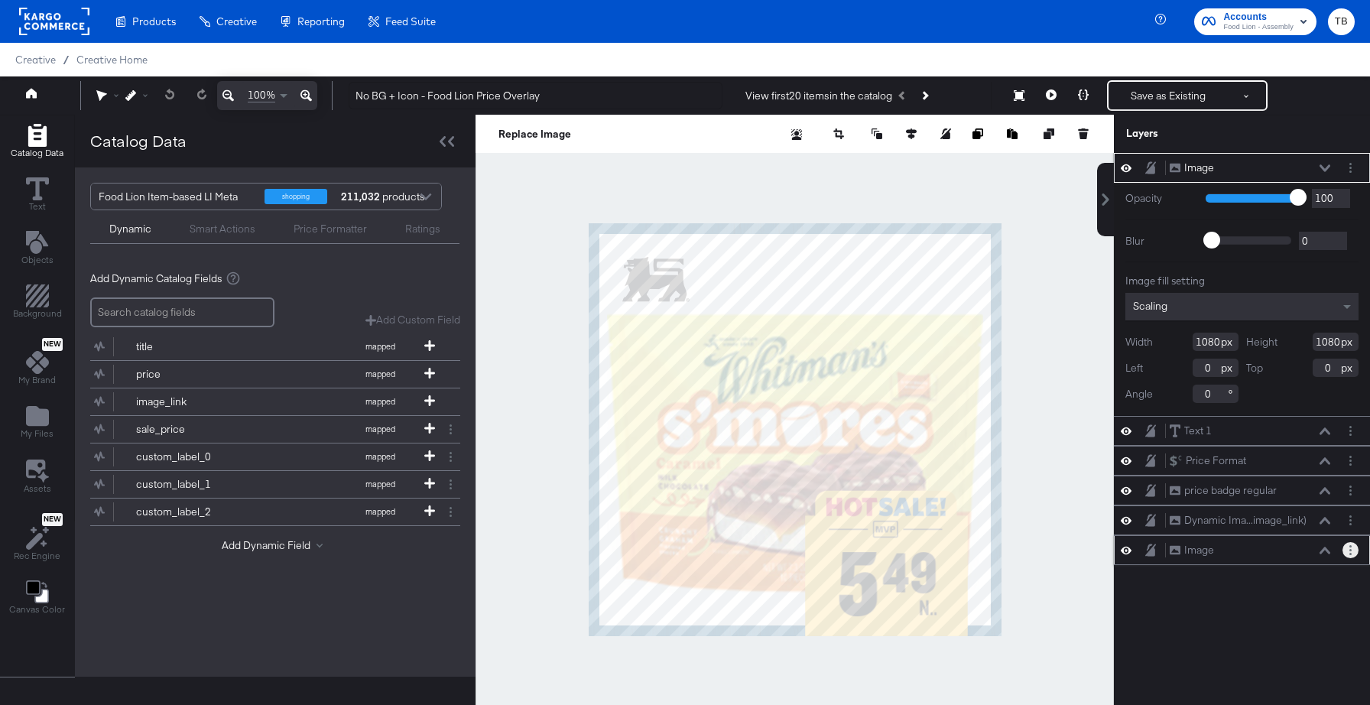
click at [1350, 553] on circle "Layer Options" at bounding box center [1350, 554] width 2 height 2
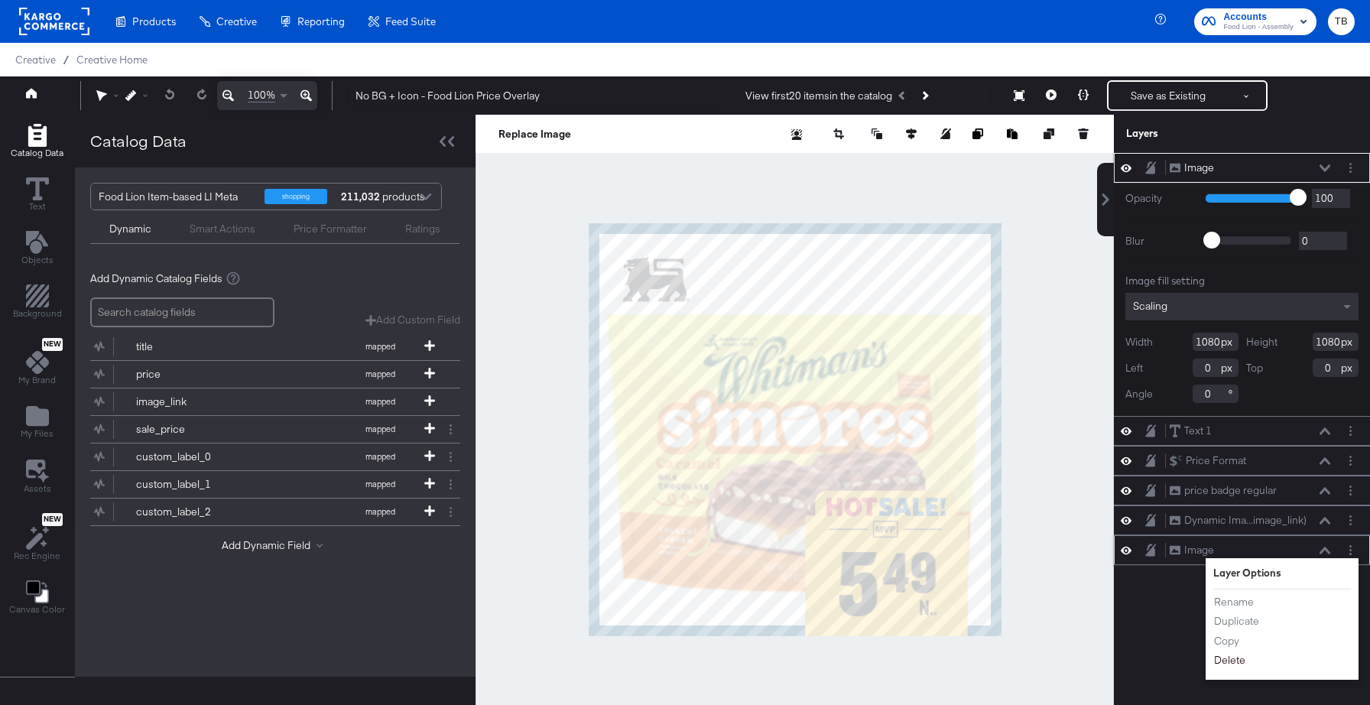
click at [1230, 661] on button "Delete" at bounding box center [1229, 660] width 33 height 16
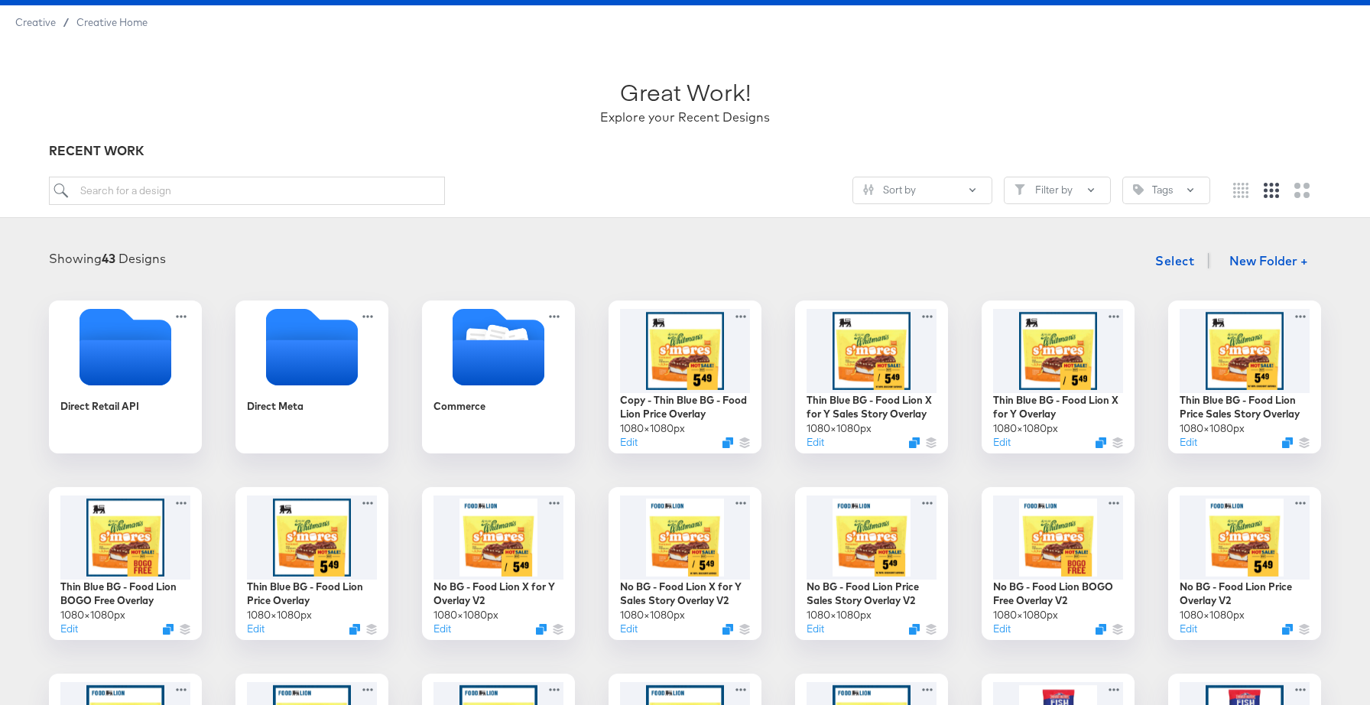
scroll to position [39, 0]
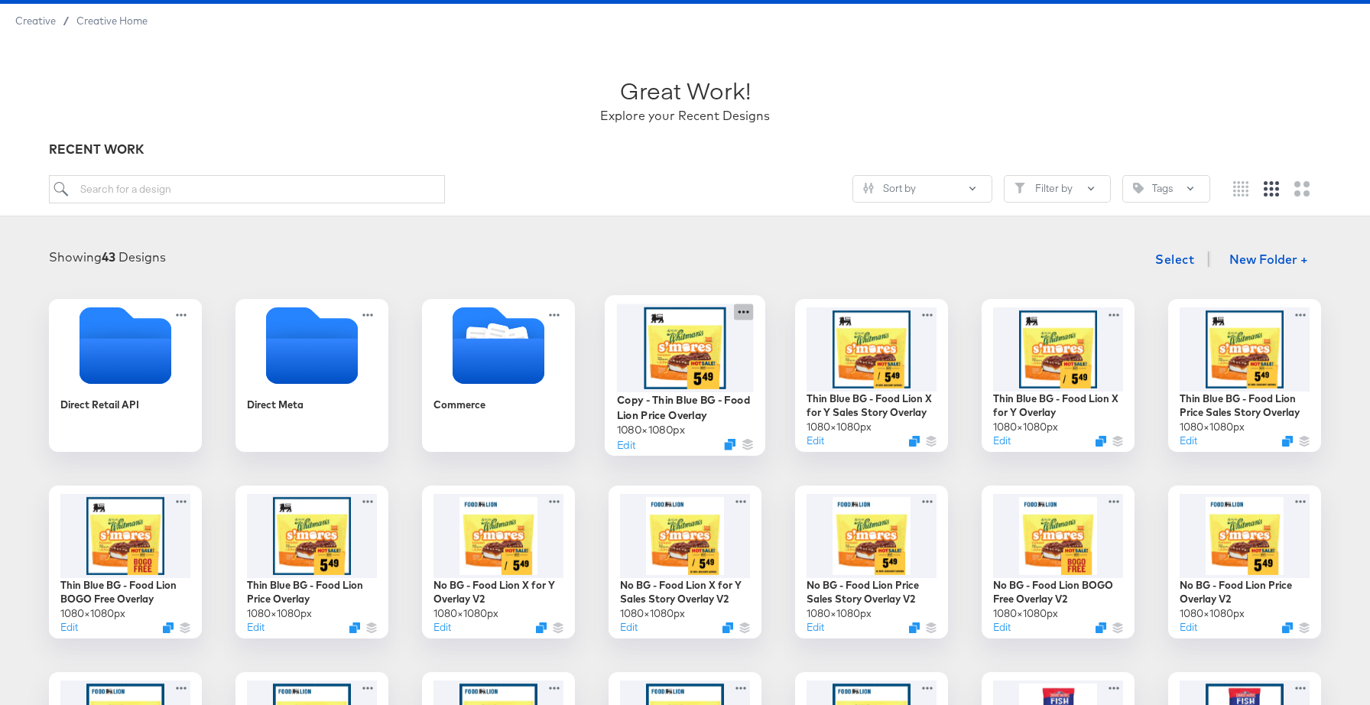
click at [745, 314] on icon at bounding box center [743, 311] width 19 height 16
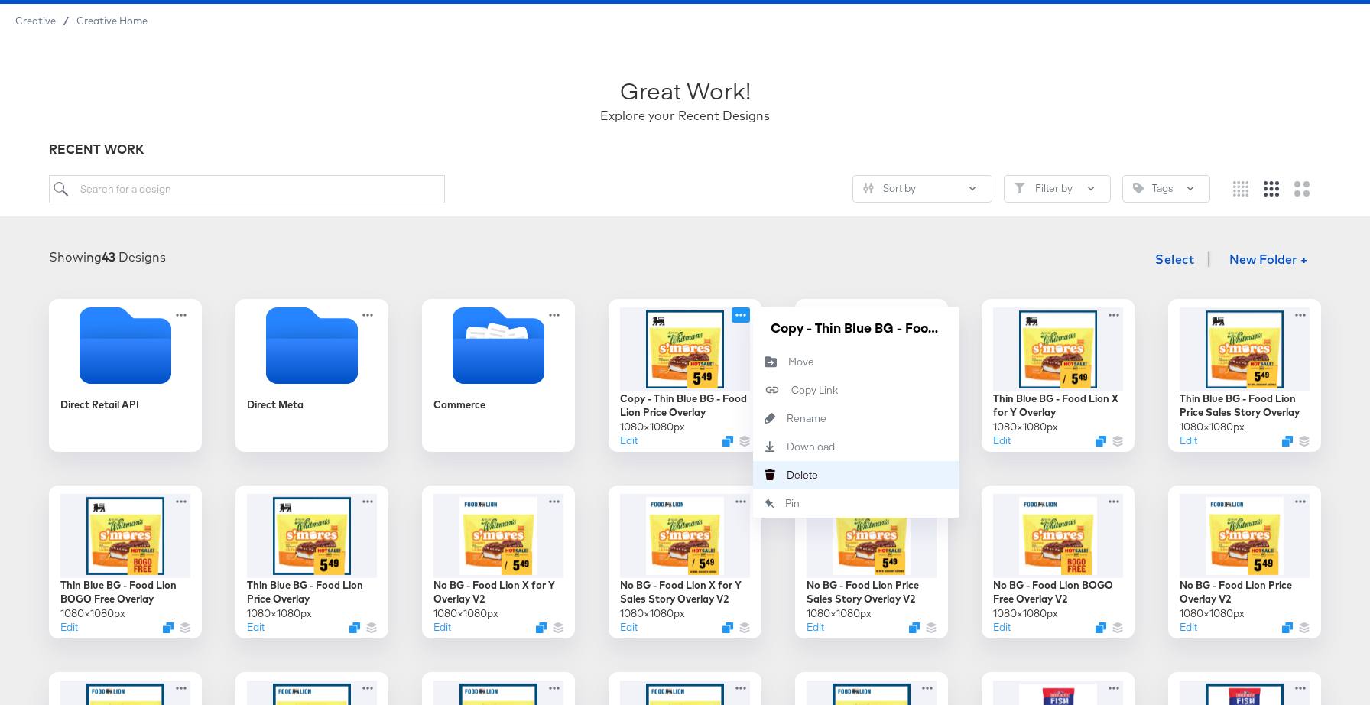
click at [787, 475] on div "[PERSON_NAME]" at bounding box center [787, 475] width 0 height 0
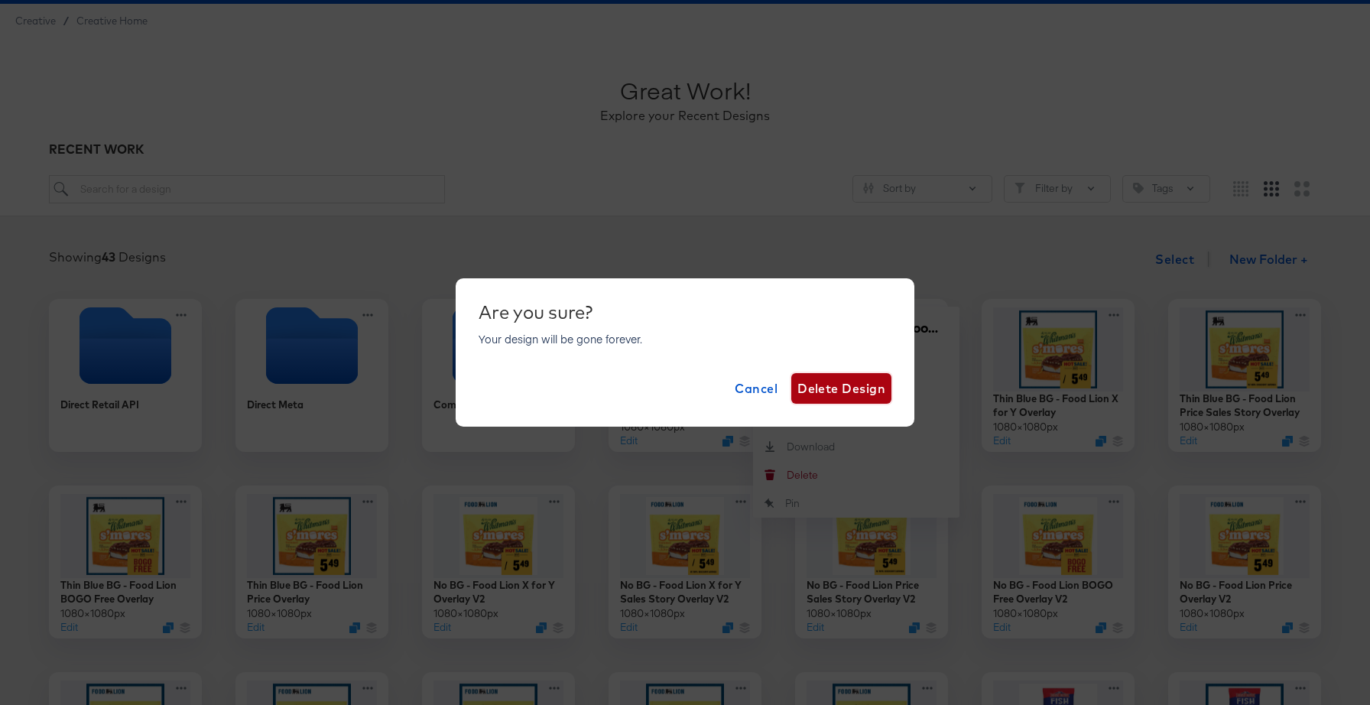
click at [850, 388] on span "Delete Design" at bounding box center [841, 388] width 88 height 21
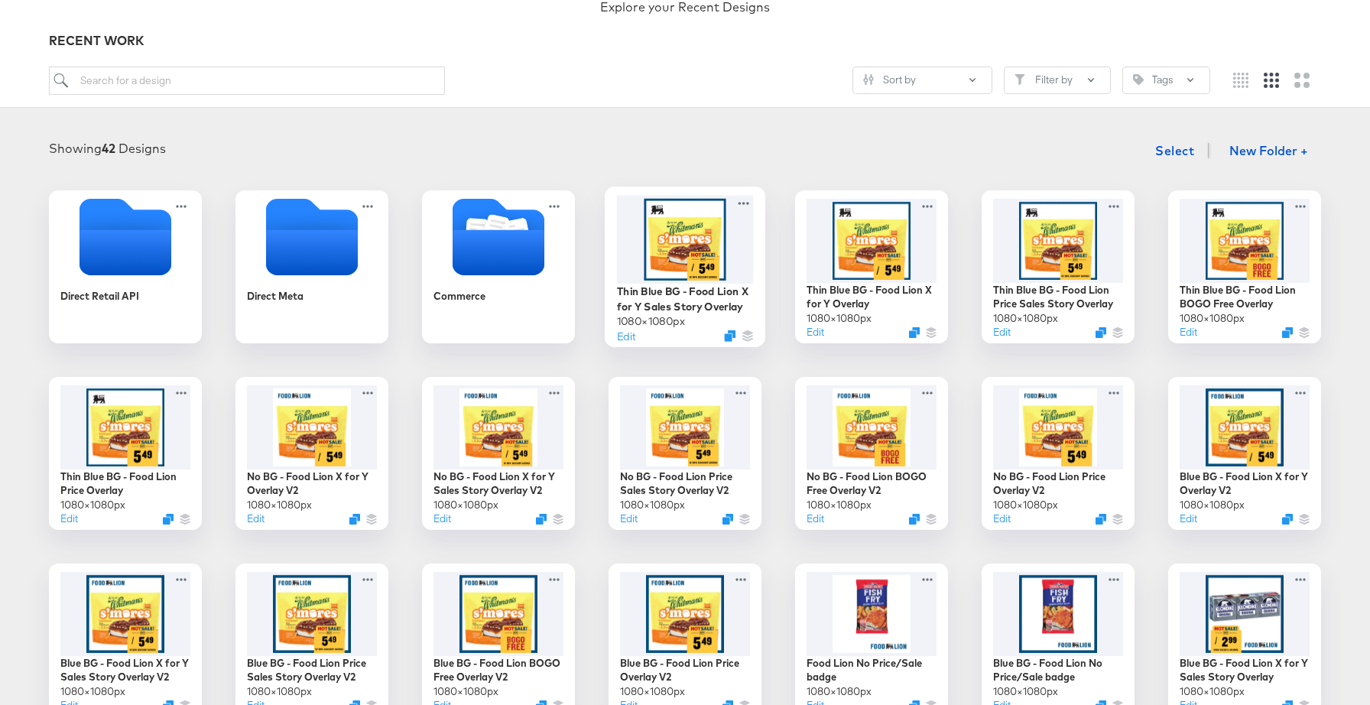
scroll to position [157, 0]
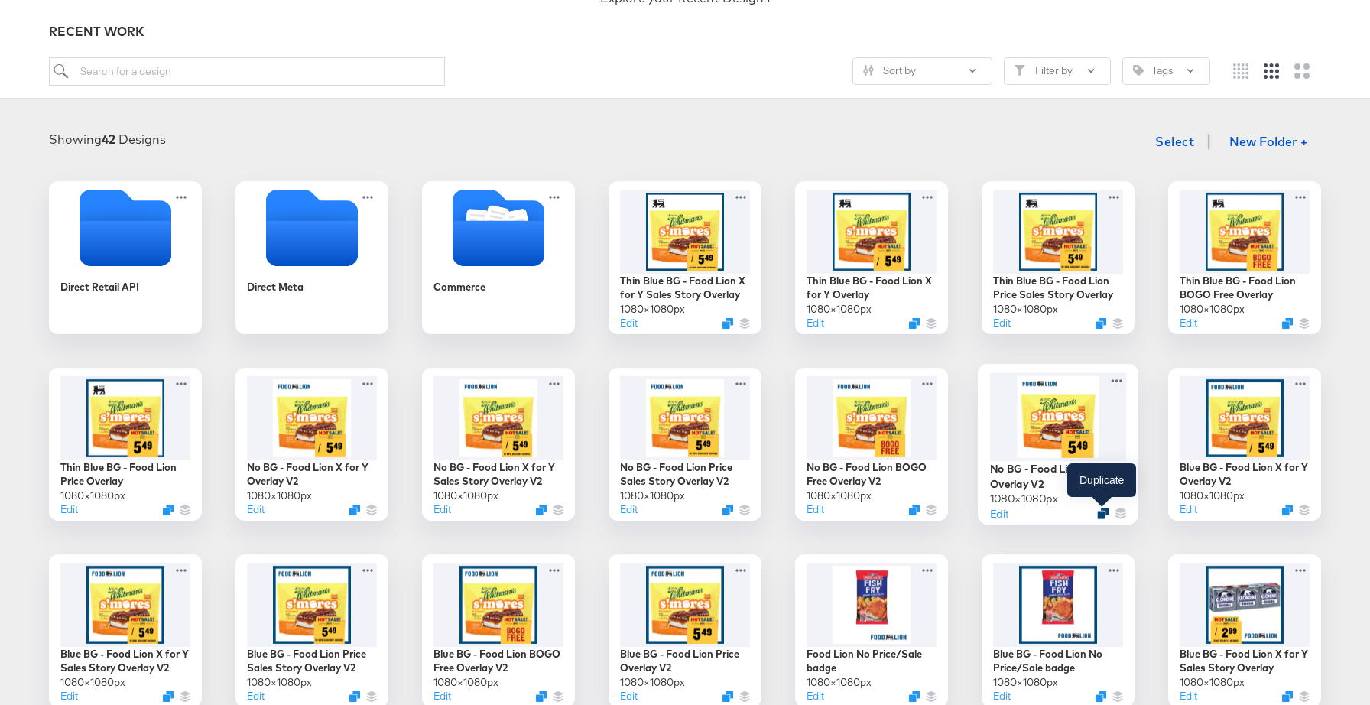
click at [1101, 511] on icon "Duplicate" at bounding box center [1102, 513] width 11 height 11
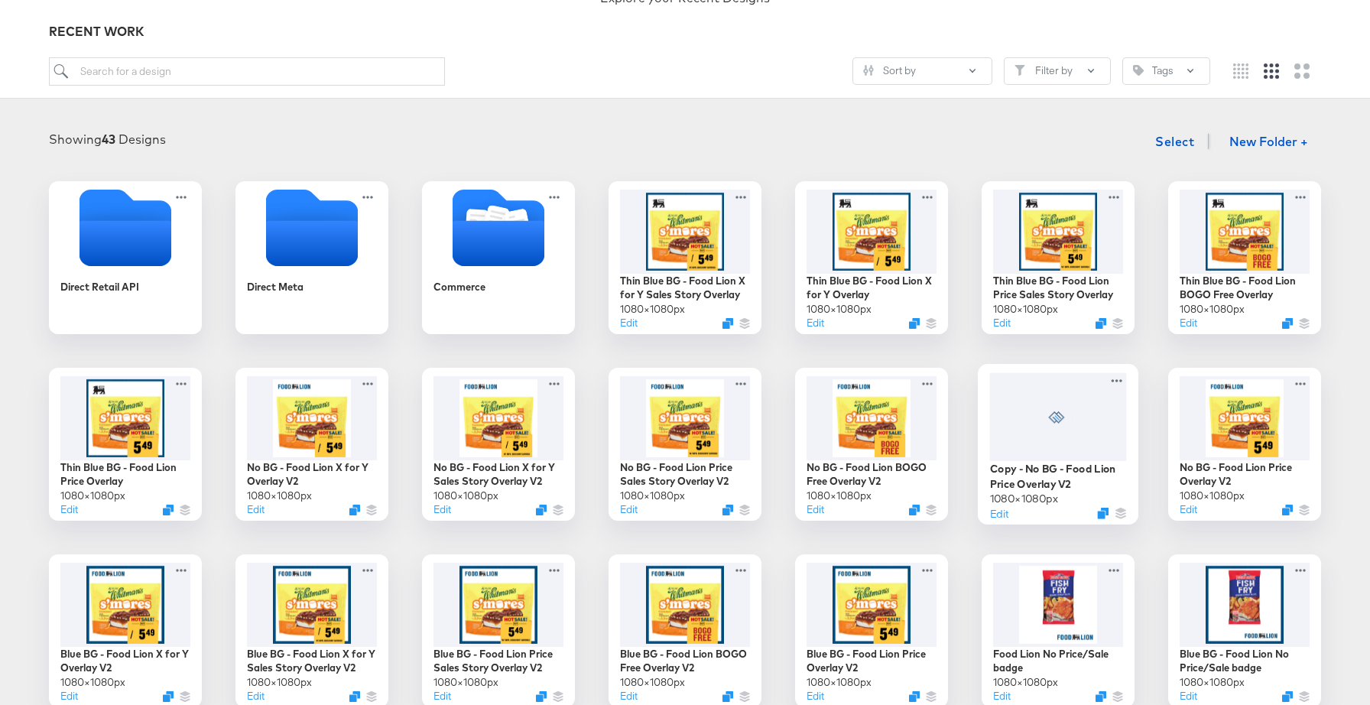
click at [1104, 449] on div at bounding box center [1058, 416] width 137 height 88
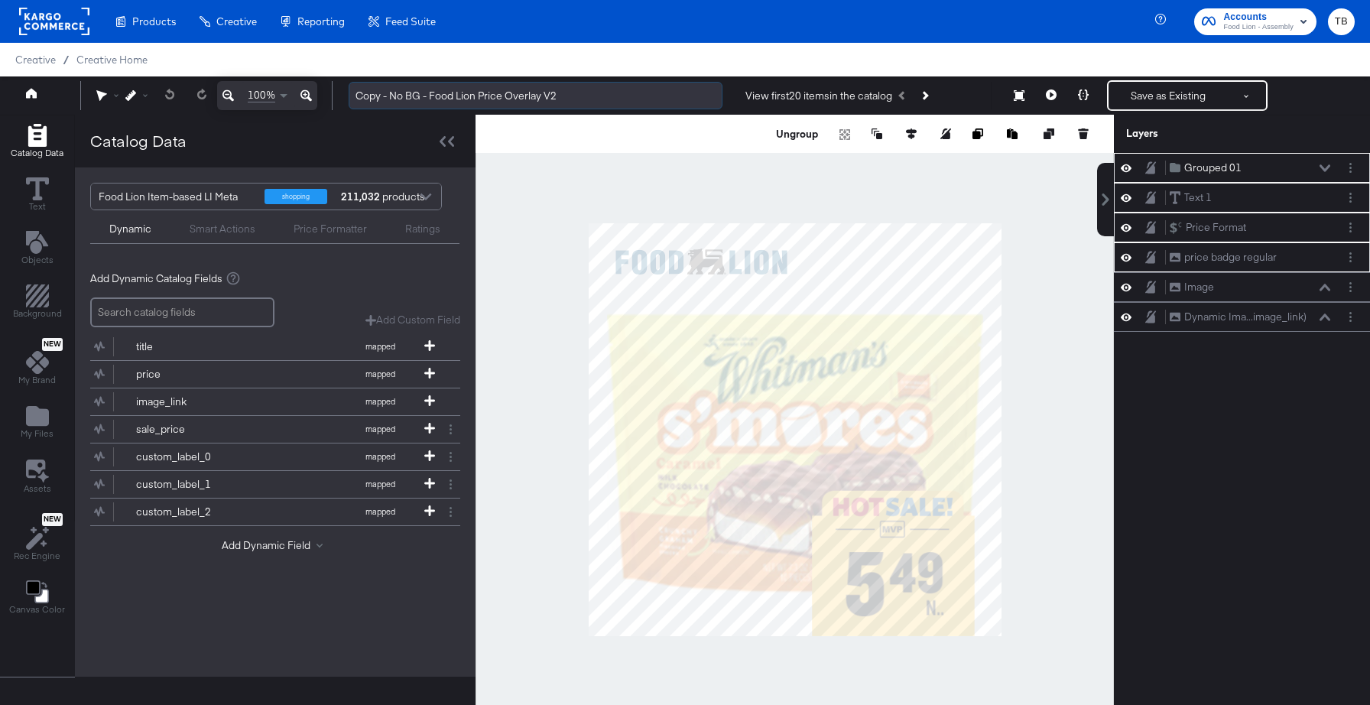
click at [428, 96] on input "Copy - No BG - Food Lion Price Overlay V2" at bounding box center [536, 96] width 374 height 28
click at [391, 96] on input "Copy - No BG + Icon - Food Lion Price Overlay V2" at bounding box center [536, 96] width 374 height 28
click at [586, 96] on input "No BG + Icon - Food Lion Price Overlay V2" at bounding box center [536, 96] width 374 height 28
click at [1128, 288] on icon at bounding box center [1126, 287] width 11 height 13
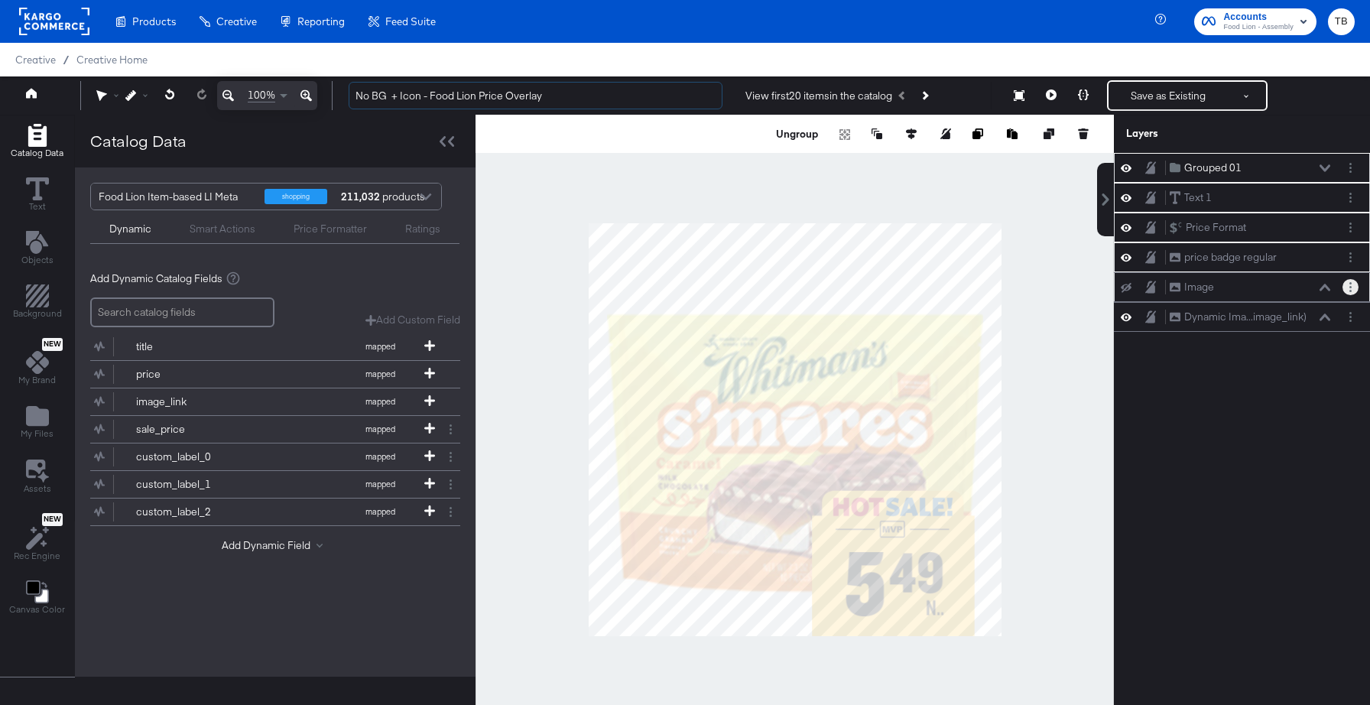
click at [1349, 291] on icon "Layer Options" at bounding box center [1350, 287] width 2 height 10
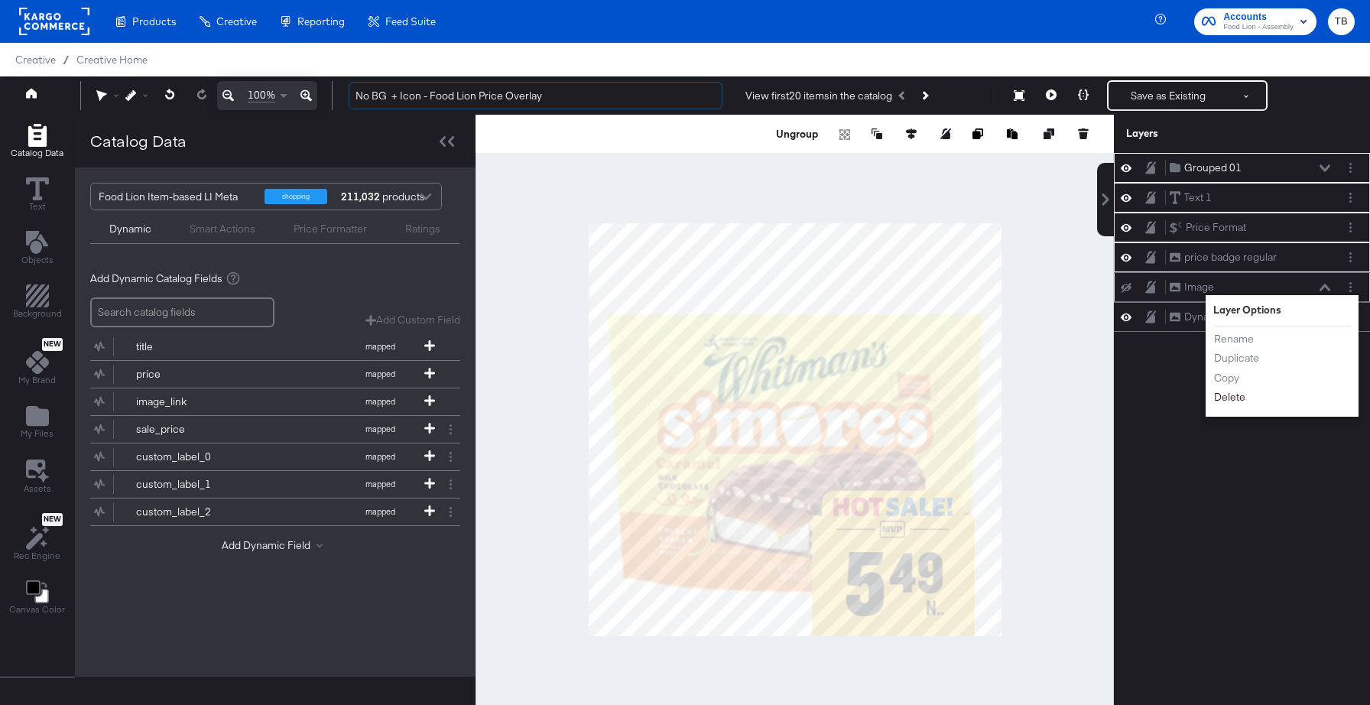
type input "No BG + Icon - Food Lion Price Overlay"
click at [1233, 397] on button "Delete" at bounding box center [1229, 397] width 33 height 16
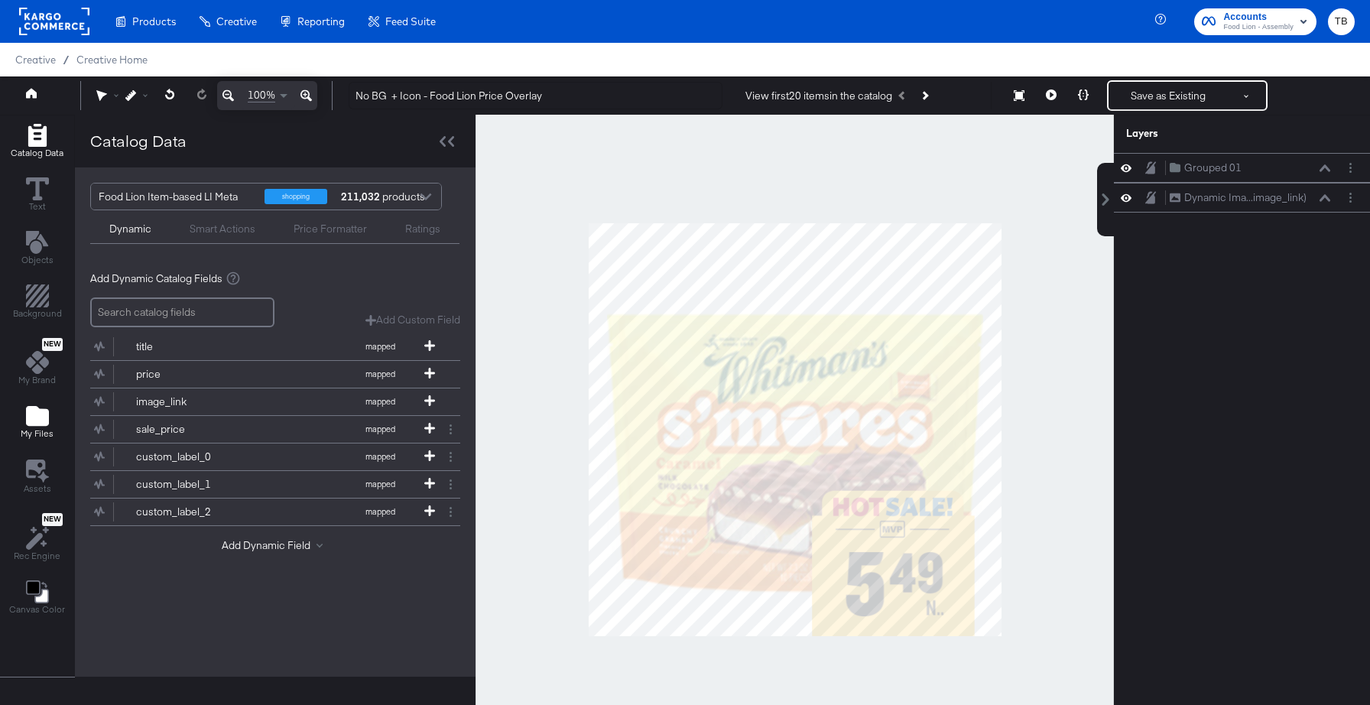
click at [32, 416] on icon "Add Files" at bounding box center [37, 416] width 23 height 20
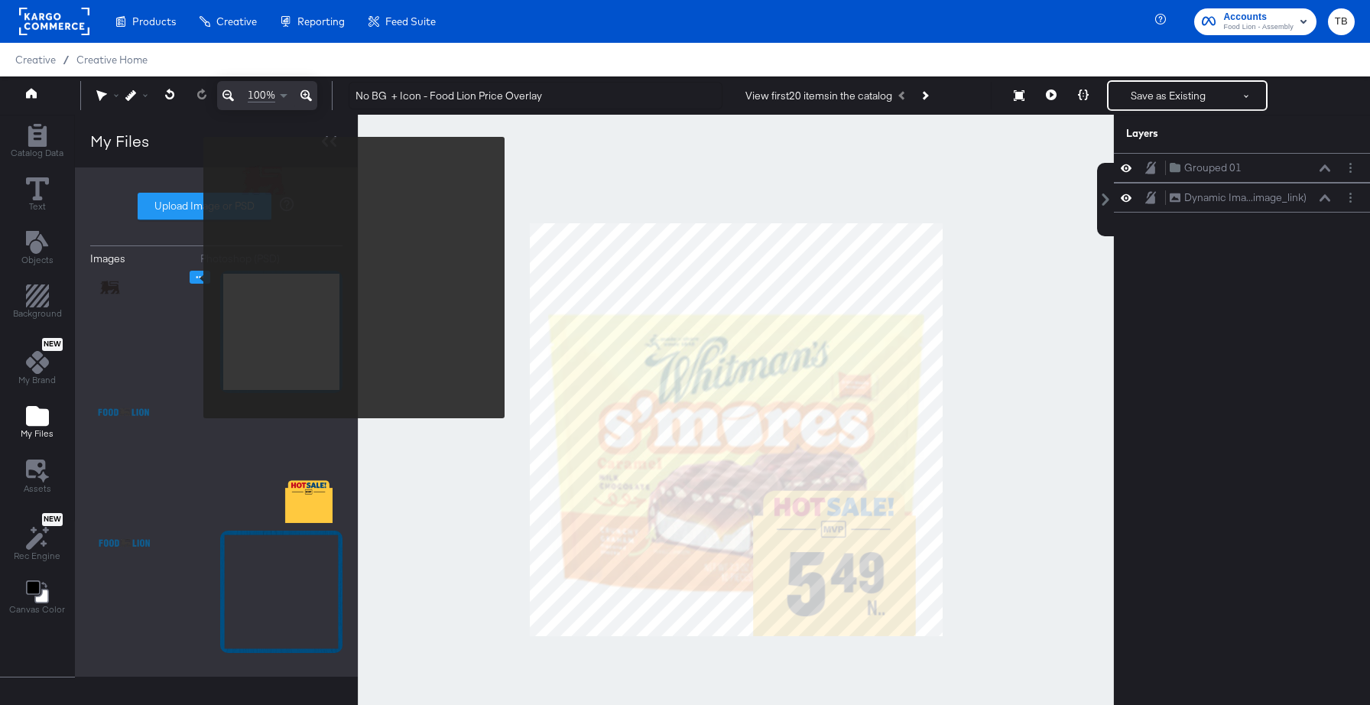
click at [194, 277] on icon "Image Options" at bounding box center [199, 276] width 11 height 11
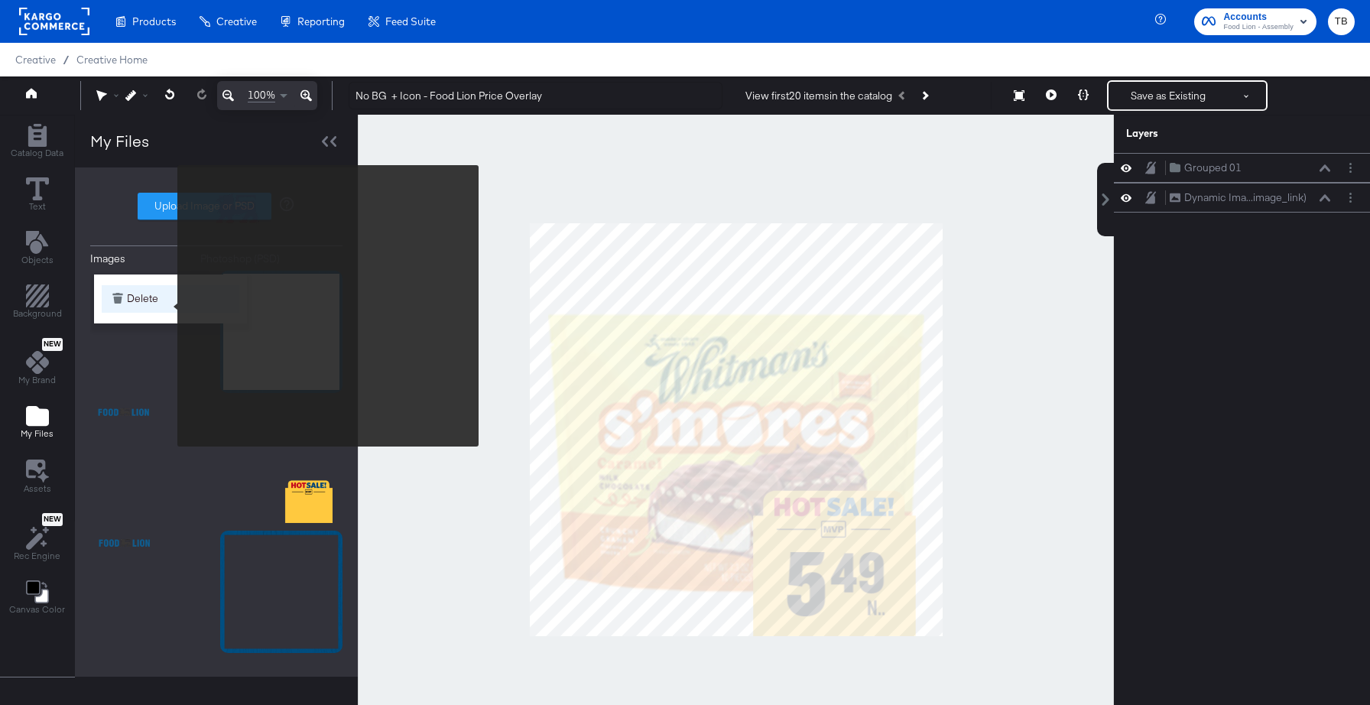
click at [167, 305] on button "Delete" at bounding box center [171, 299] width 138 height 28
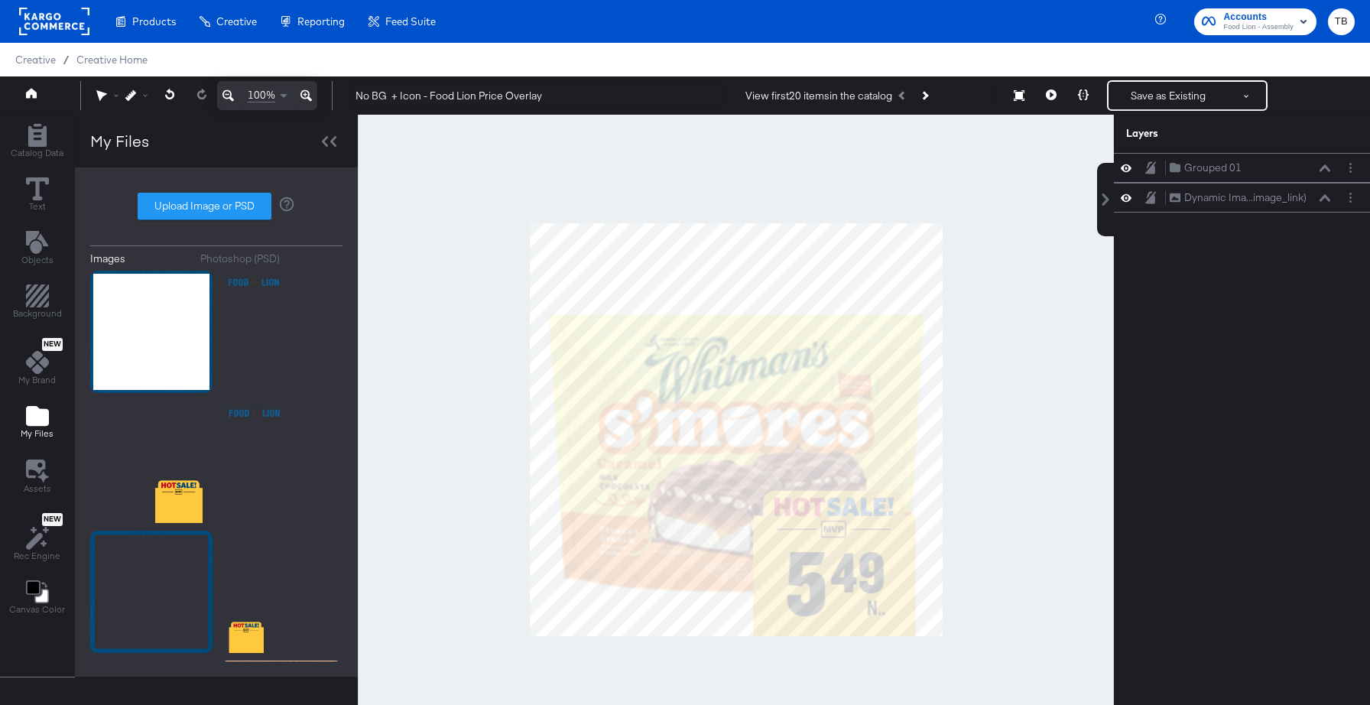
click at [196, 221] on div "Images Photoshop (PSD) Upload Image or PSD" at bounding box center [216, 422] width 252 height 479
click at [198, 213] on label "Upload Image or PSD" at bounding box center [204, 206] width 132 height 26
click at [216, 206] on input "Upload Image or PSD" at bounding box center [216, 206] width 0 height 0
type input "C:\fakepath\NB - Icon.png"
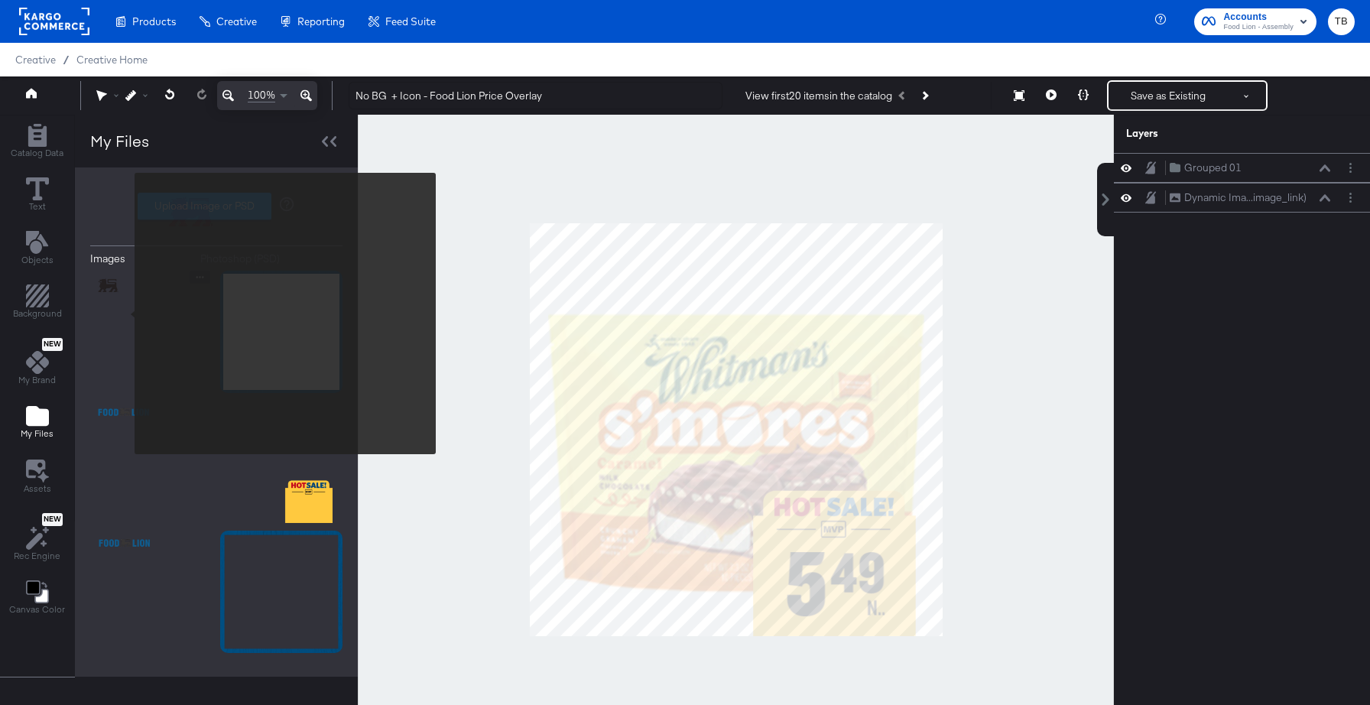
click at [125, 313] on img at bounding box center [151, 332] width 122 height 122
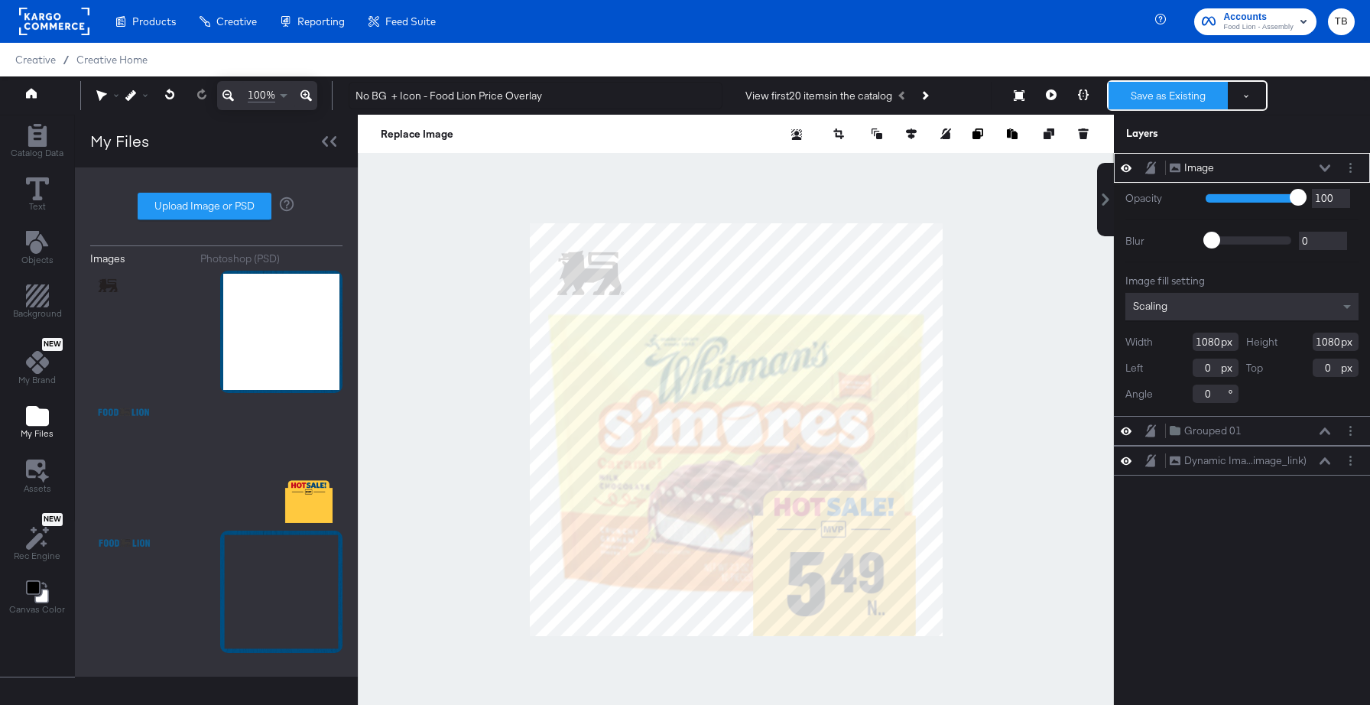
click at [1167, 99] on button "Save as Existing" at bounding box center [1167, 96] width 119 height 28
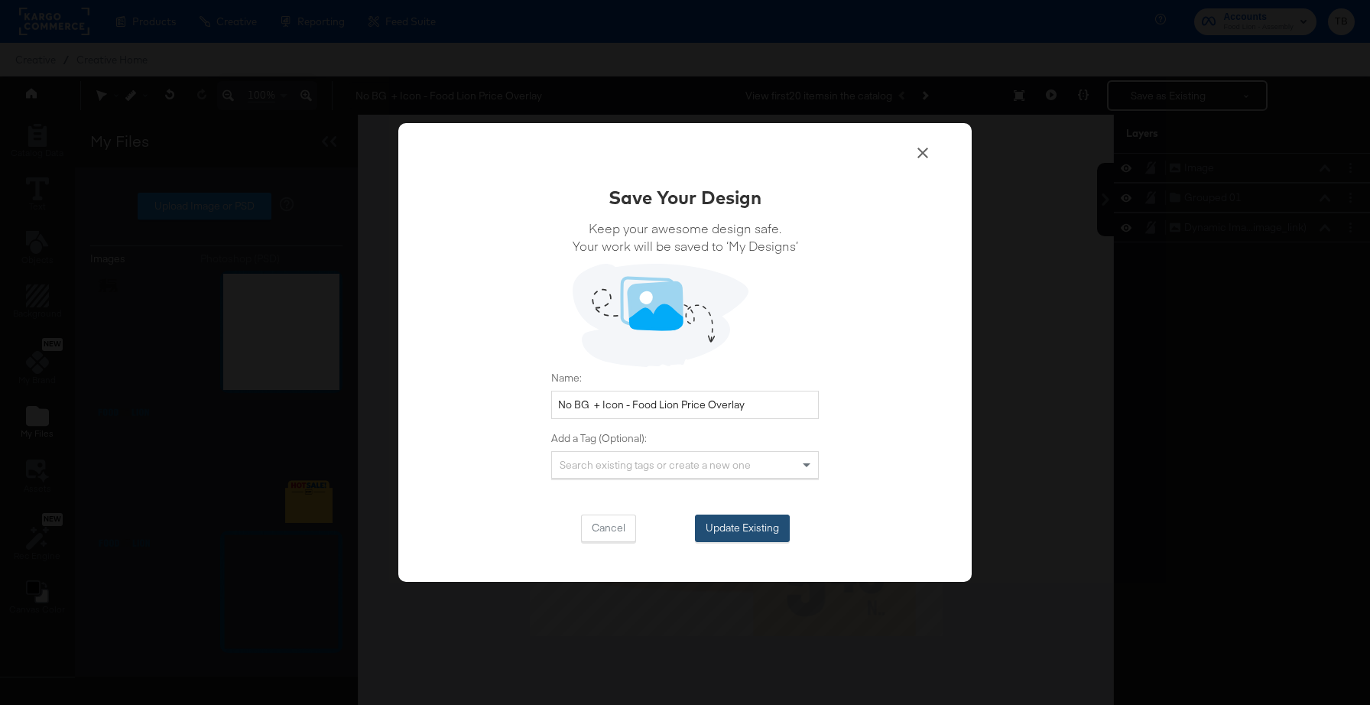
click at [761, 530] on button "Update Existing" at bounding box center [742, 528] width 95 height 28
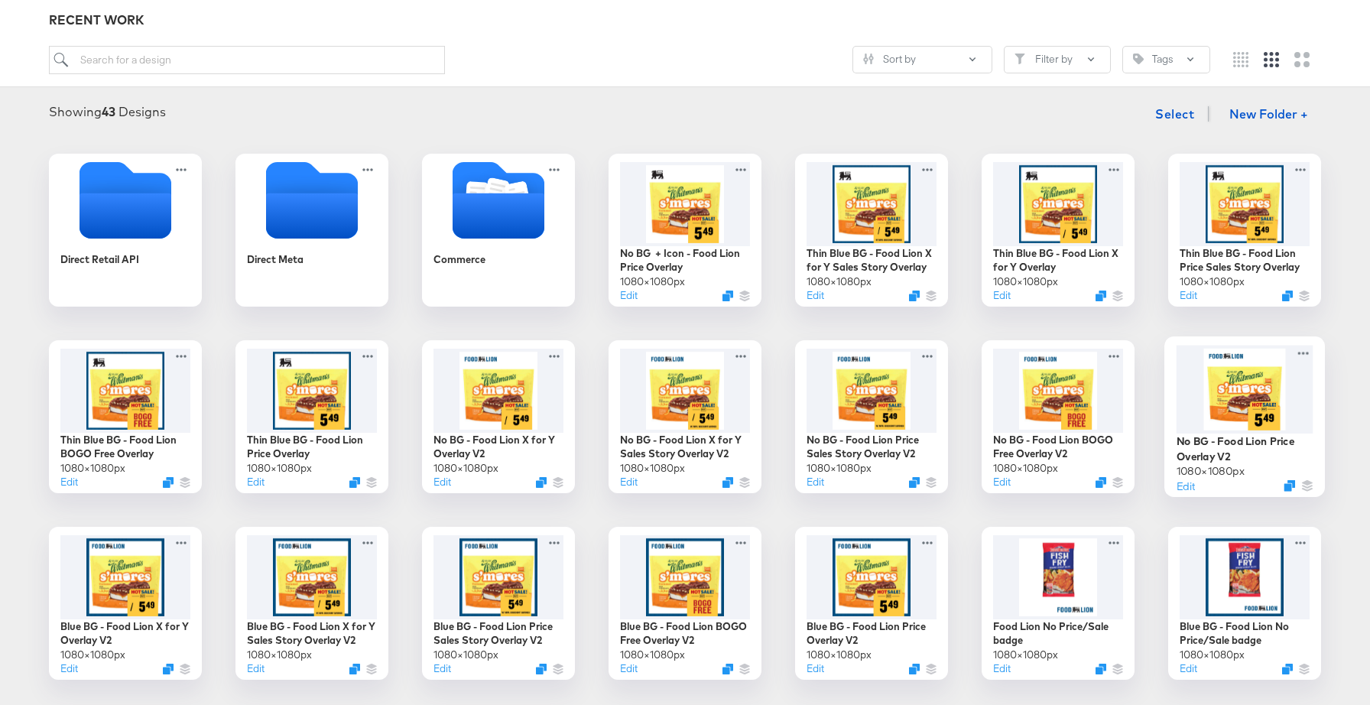
scroll to position [186, 0]
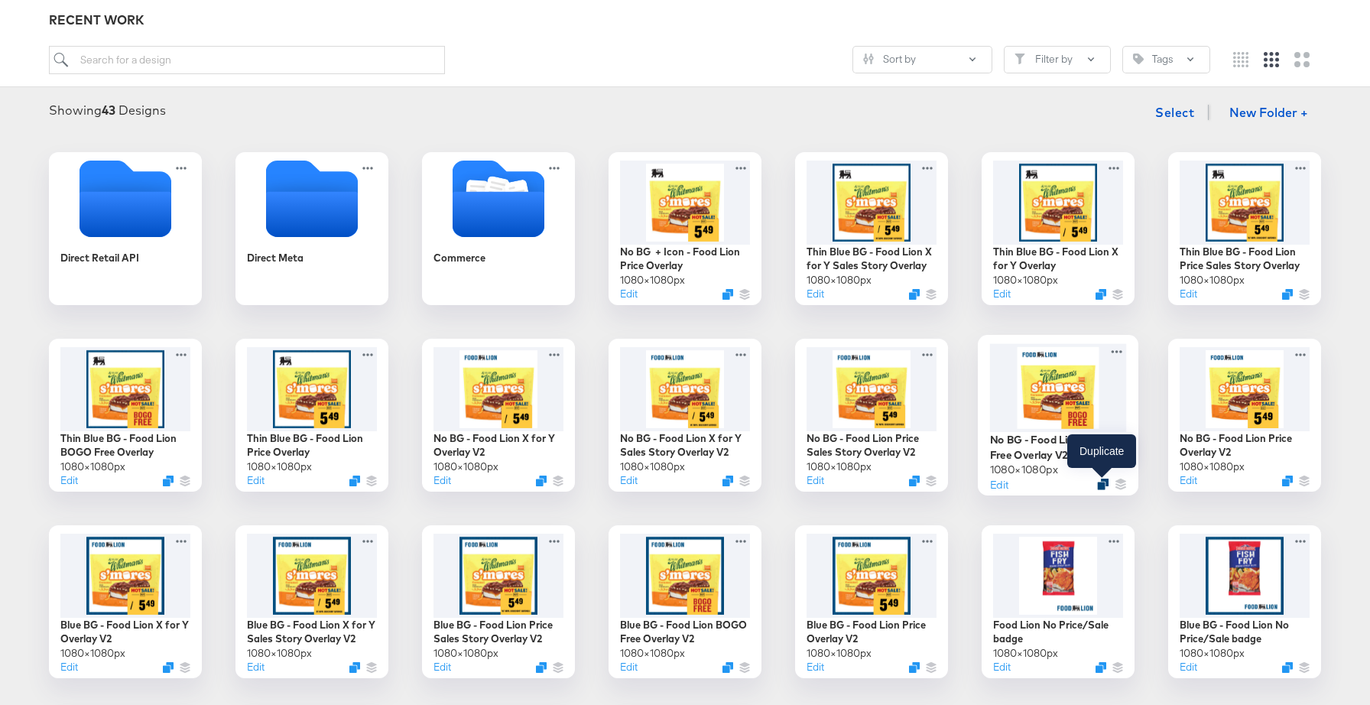
click at [1099, 482] on icon "Duplicate" at bounding box center [1102, 484] width 11 height 11
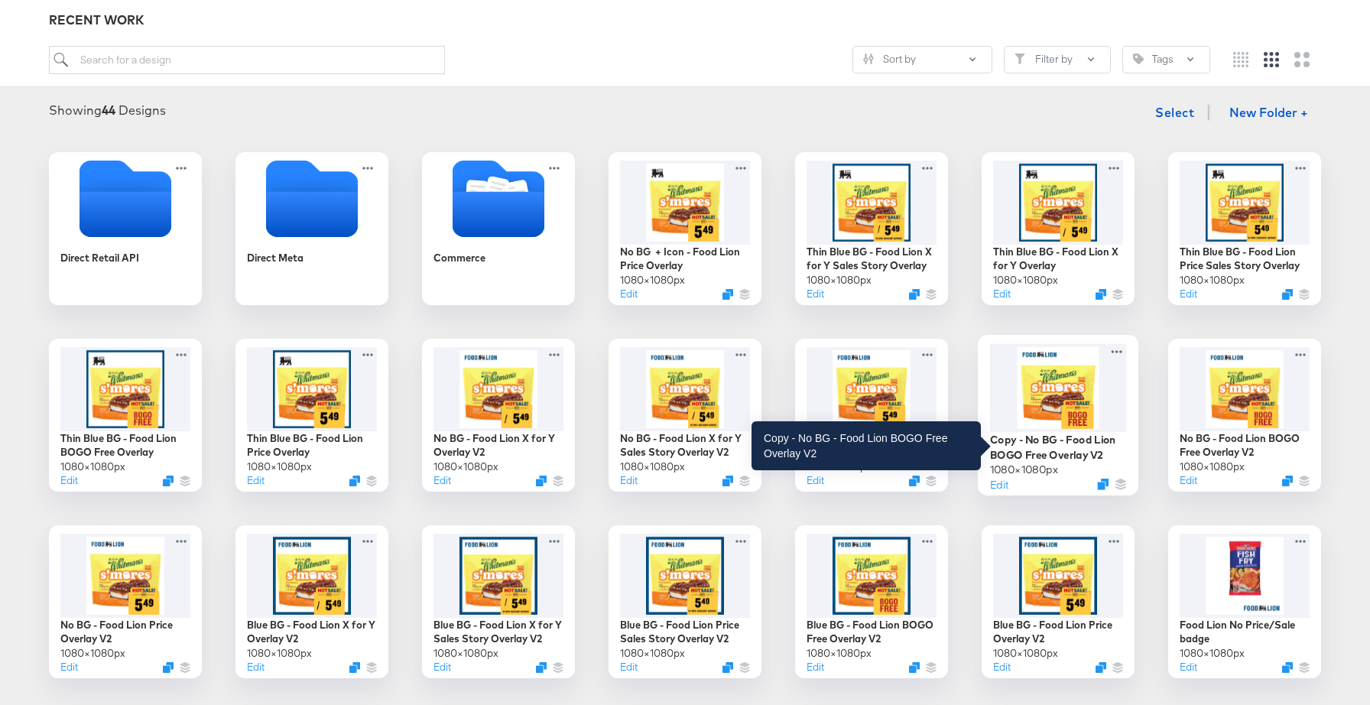
click at [1102, 433] on div "Copy - No BG - Food Lion BOGO Free Overlay V2" at bounding box center [1058, 447] width 137 height 30
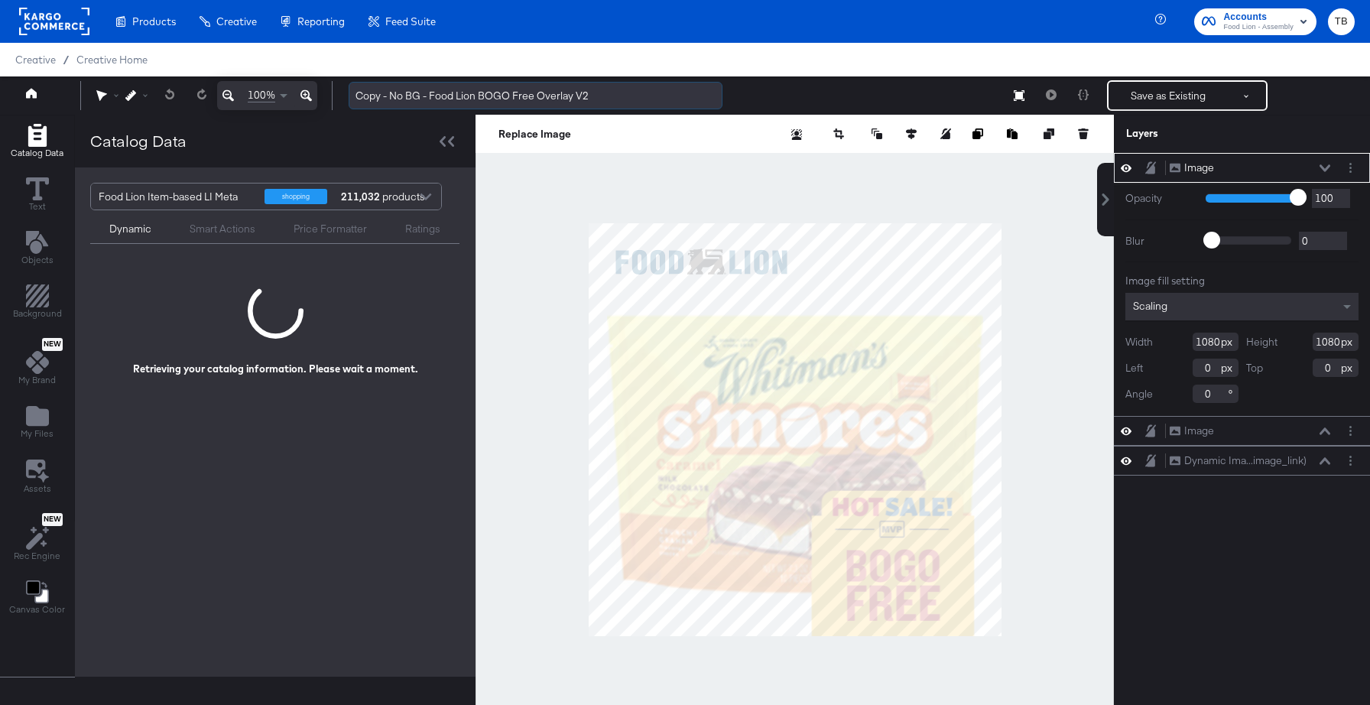
click at [418, 93] on input "Copy - No BG - Food Lion BOGO Free Overlay V2" at bounding box center [536, 96] width 374 height 28
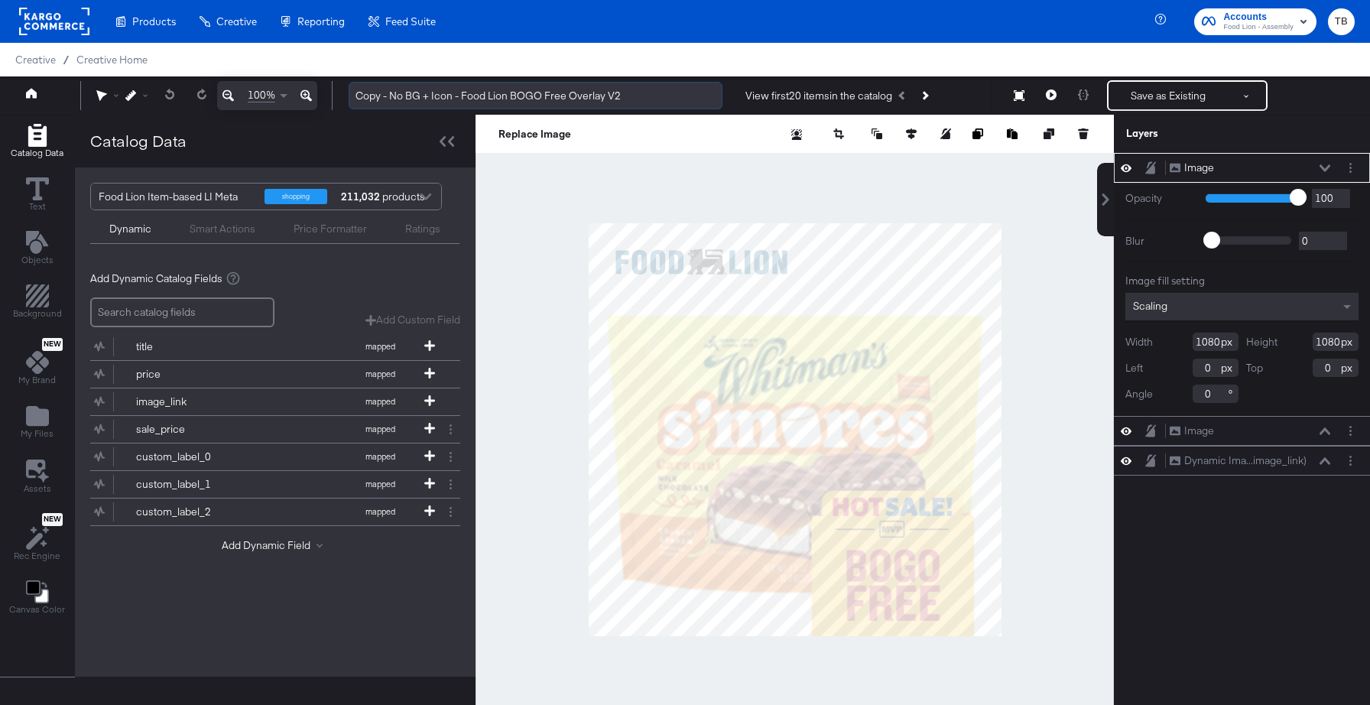
click at [388, 95] on input "Copy - No BG + Icon - Food Lion BOGO Free Overlay V2" at bounding box center [536, 96] width 374 height 28
type input "No BG + Icon - Food Lion BOGO Free Overlay V2"
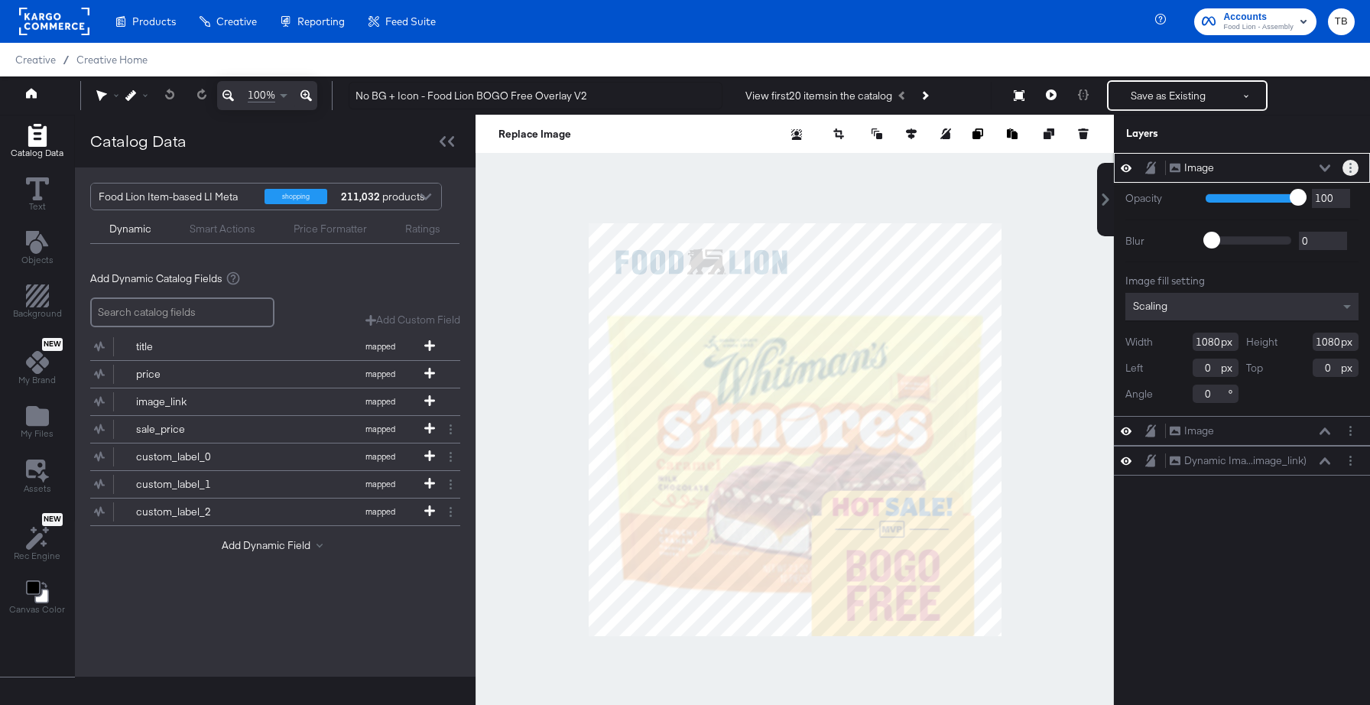
click at [1349, 167] on icon "Layer Options" at bounding box center [1350, 168] width 2 height 10
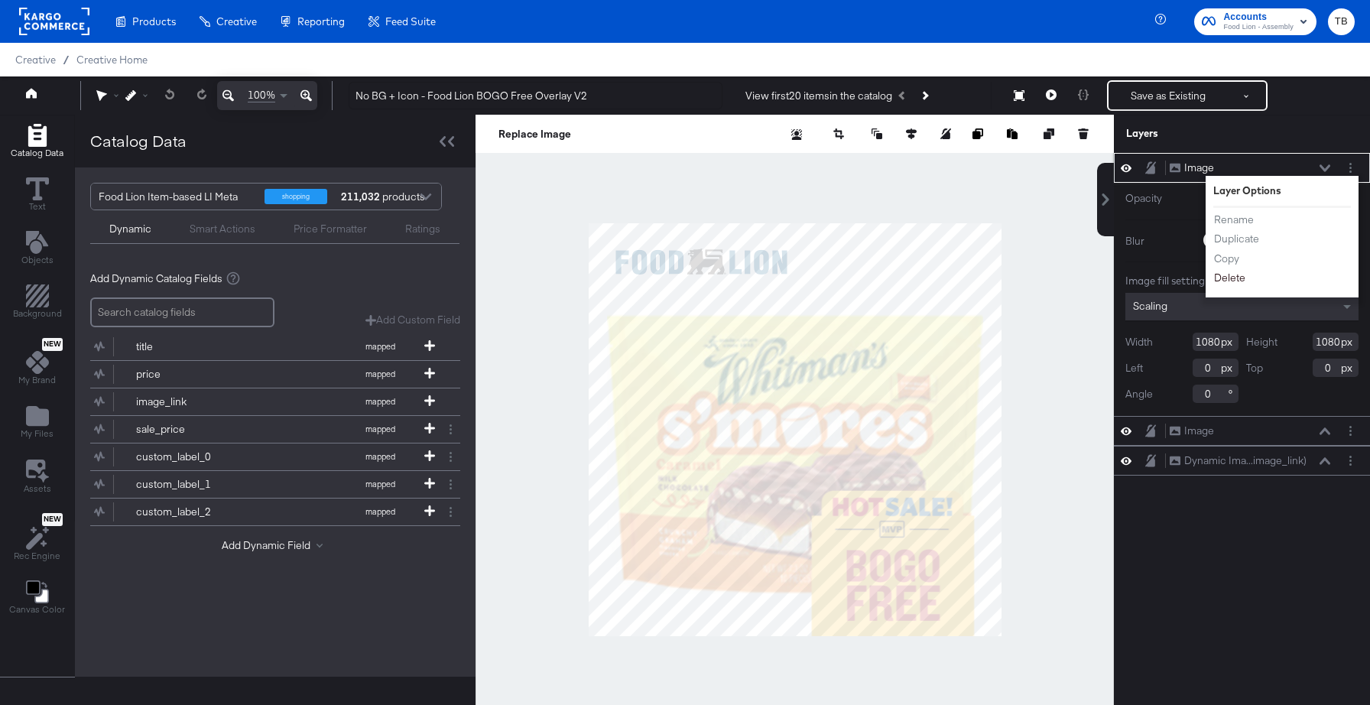
click at [1231, 278] on button "Delete" at bounding box center [1229, 278] width 33 height 16
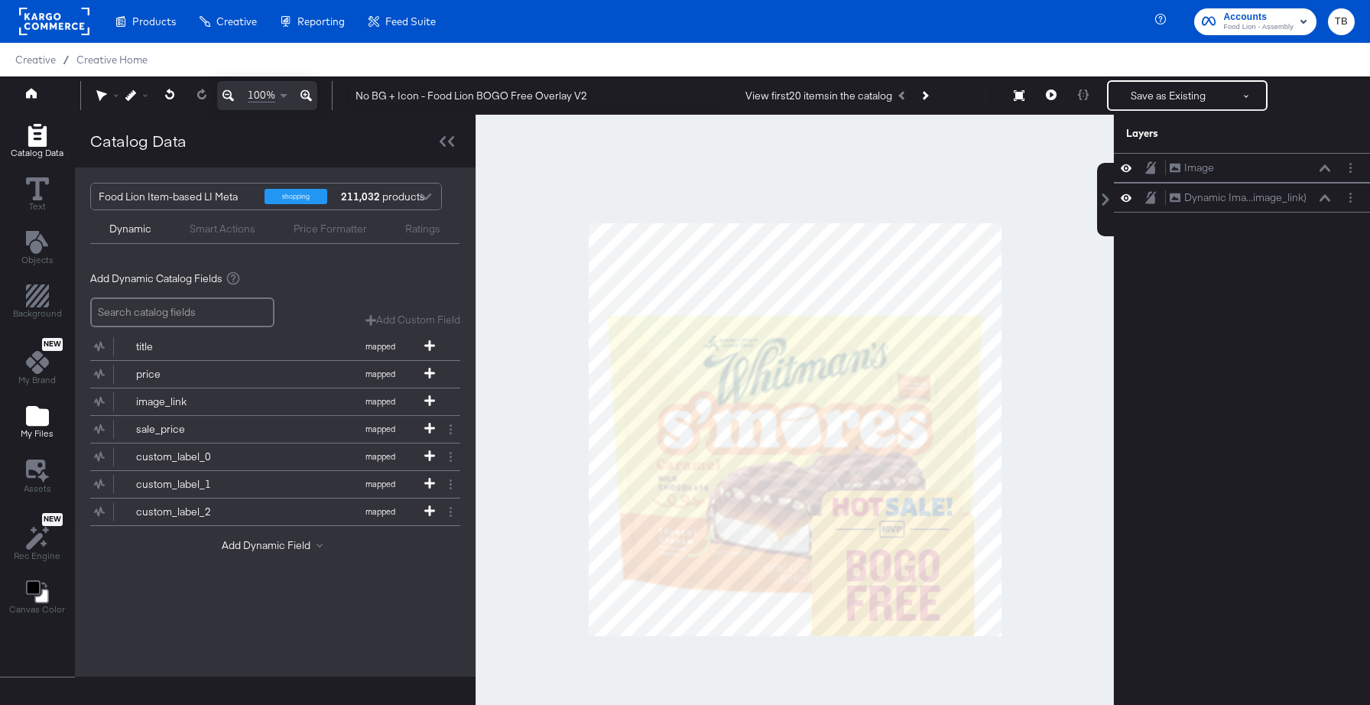
click at [37, 423] on icon "Add Files" at bounding box center [37, 416] width 23 height 20
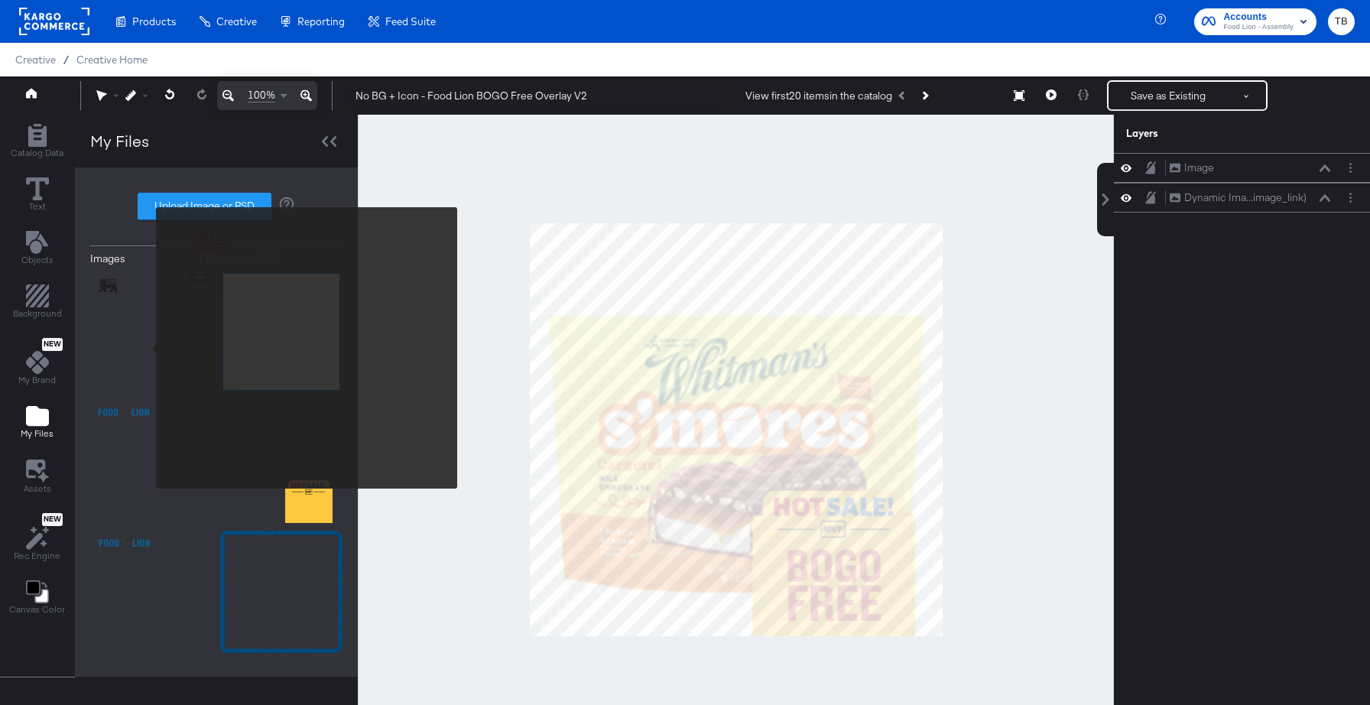
click at [146, 348] on img at bounding box center [151, 332] width 122 height 122
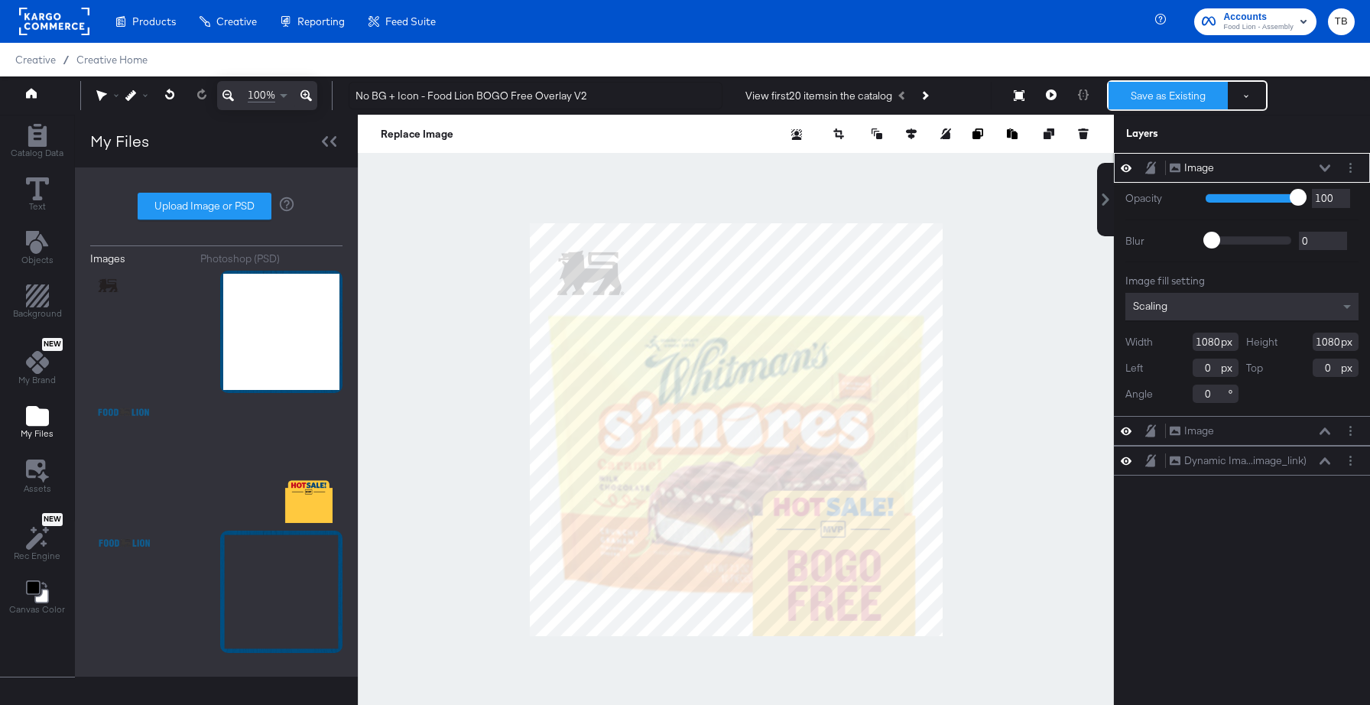
click at [1161, 97] on button "Save as Existing" at bounding box center [1167, 96] width 119 height 28
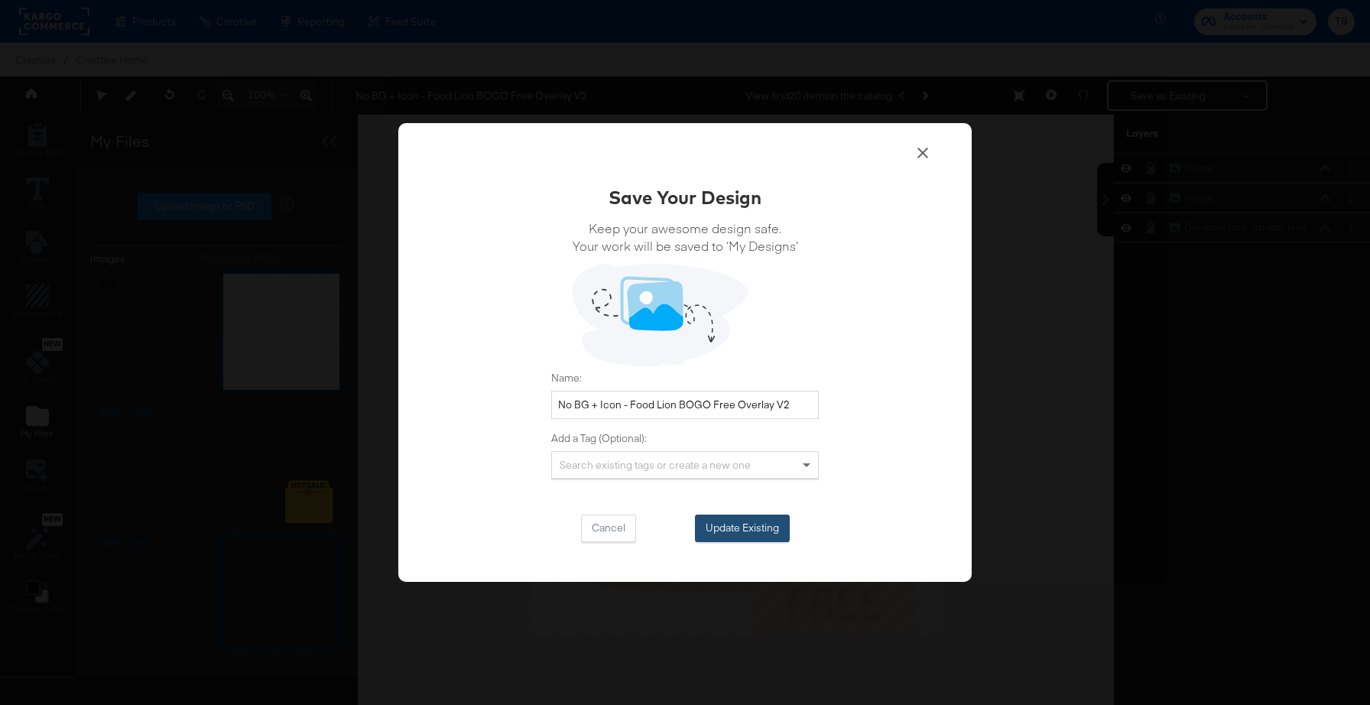
click at [765, 525] on button "Update Existing" at bounding box center [742, 528] width 95 height 28
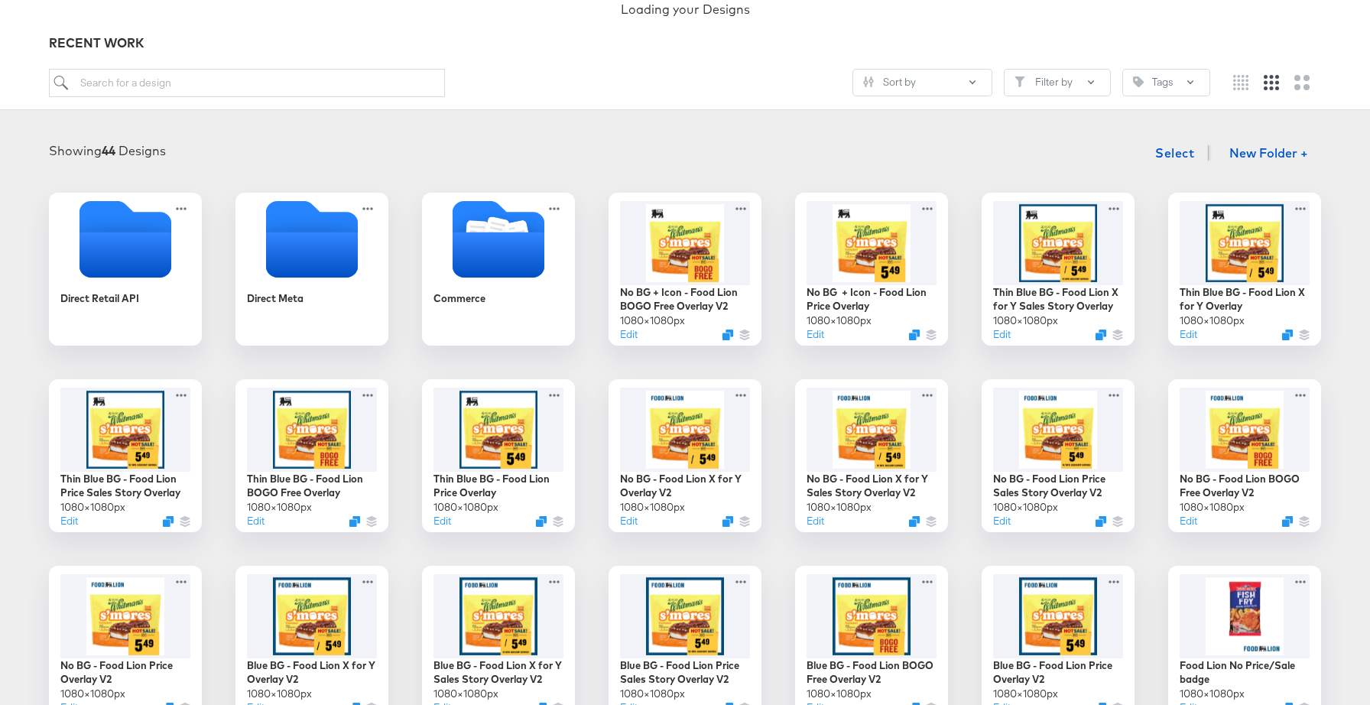
scroll to position [227, 0]
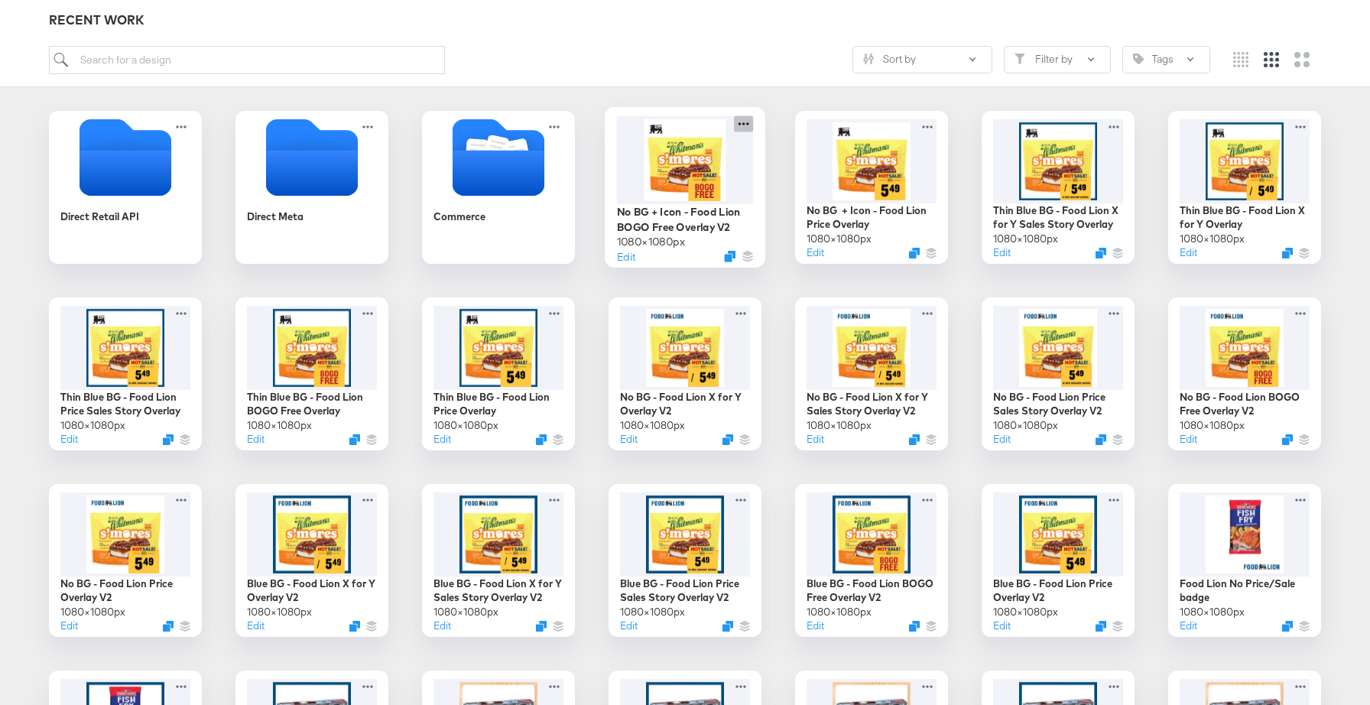
click at [744, 123] on icon at bounding box center [743, 123] width 11 height 3
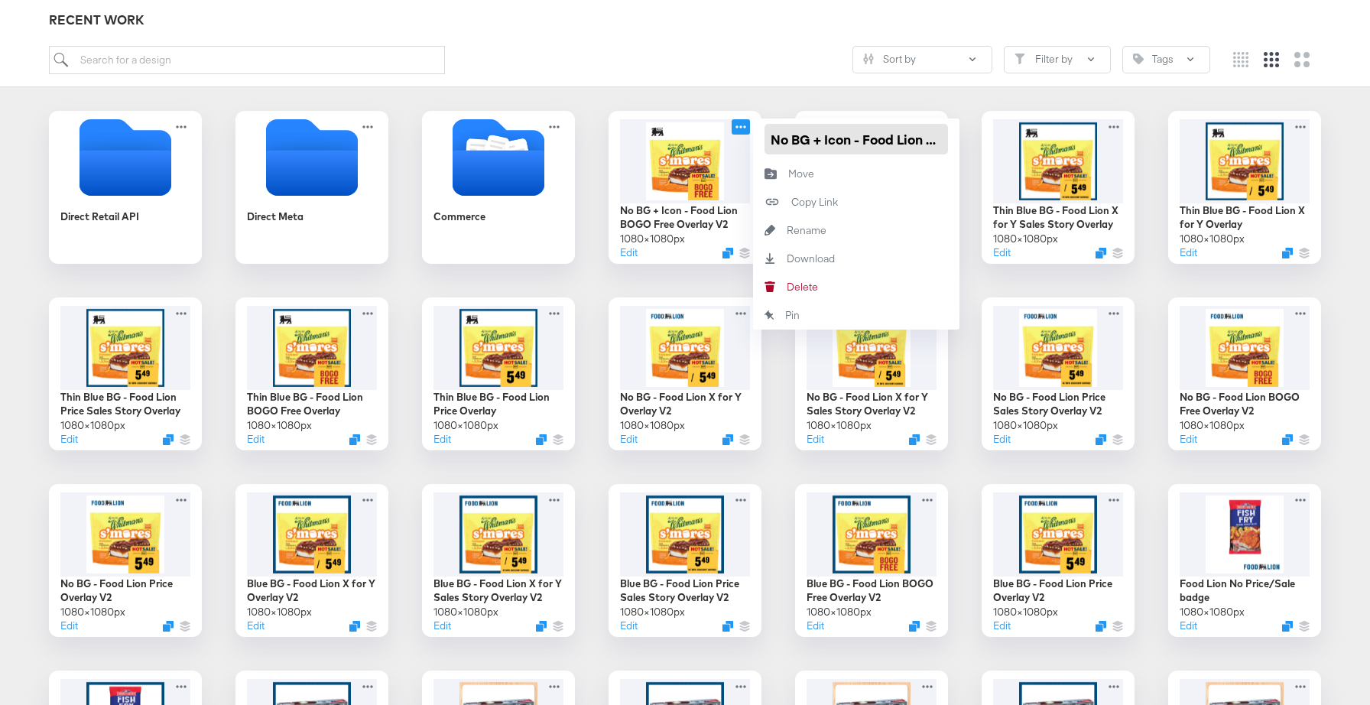
click at [898, 138] on input "No BG + Icon - Food Lion BOGO Free Overlay V2" at bounding box center [855, 139] width 183 height 31
type input "No BG + Icon - Food Lion BOGO Free Overlay"
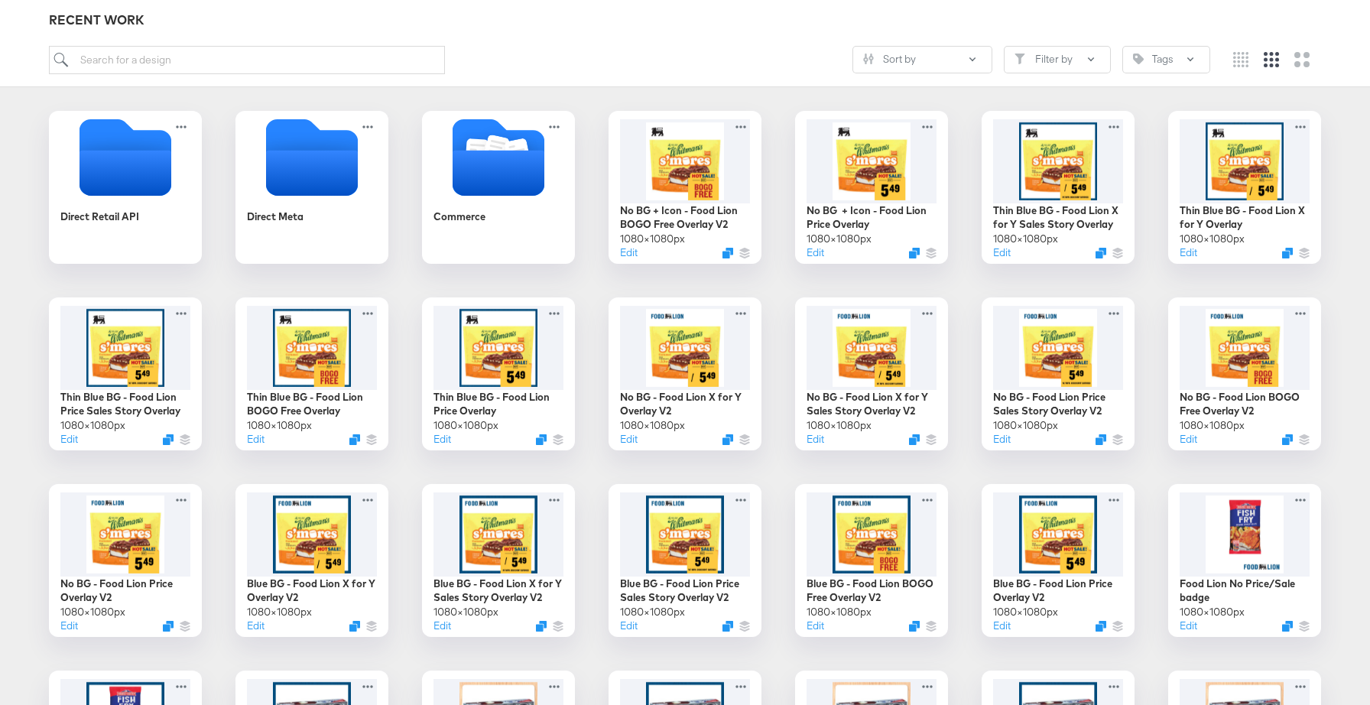
click at [730, 74] on div at bounding box center [685, 74] width 1272 height 1
click at [1099, 442] on icon "Duplicate" at bounding box center [1102, 442] width 11 height 11
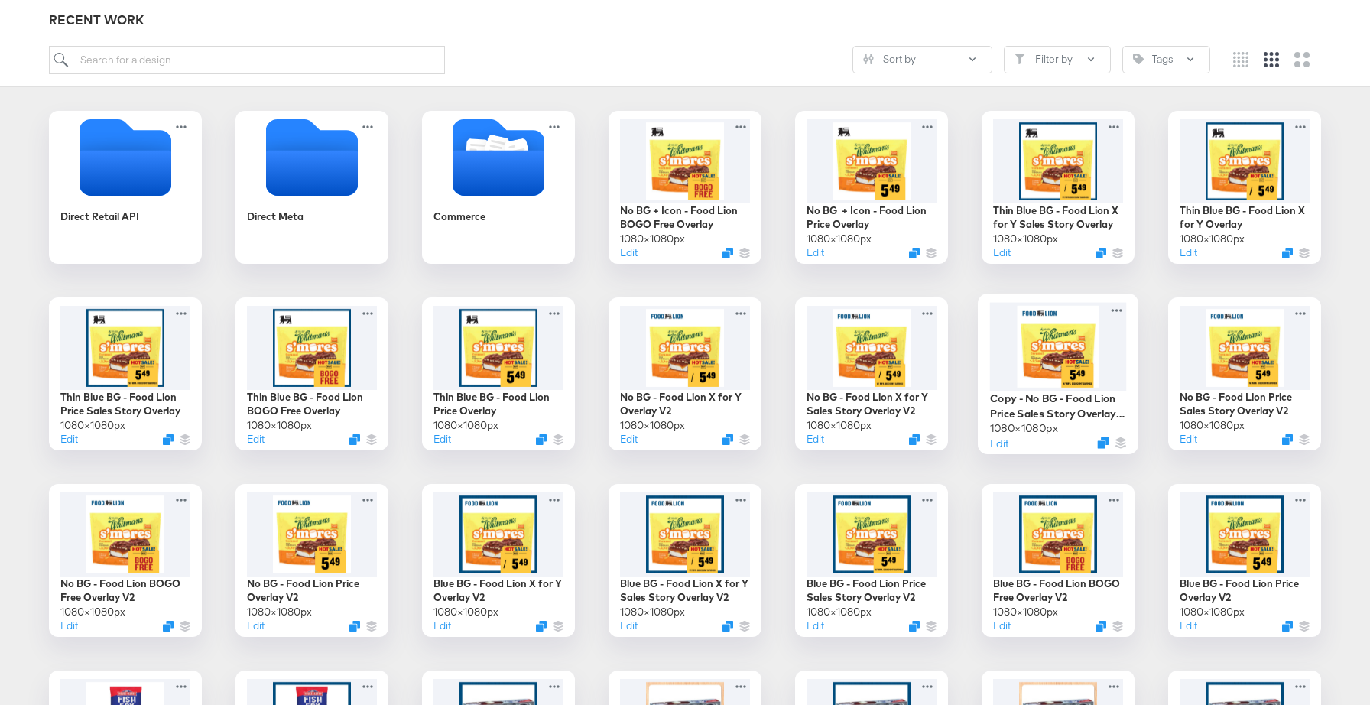
click at [1105, 358] on div at bounding box center [1058, 346] width 137 height 88
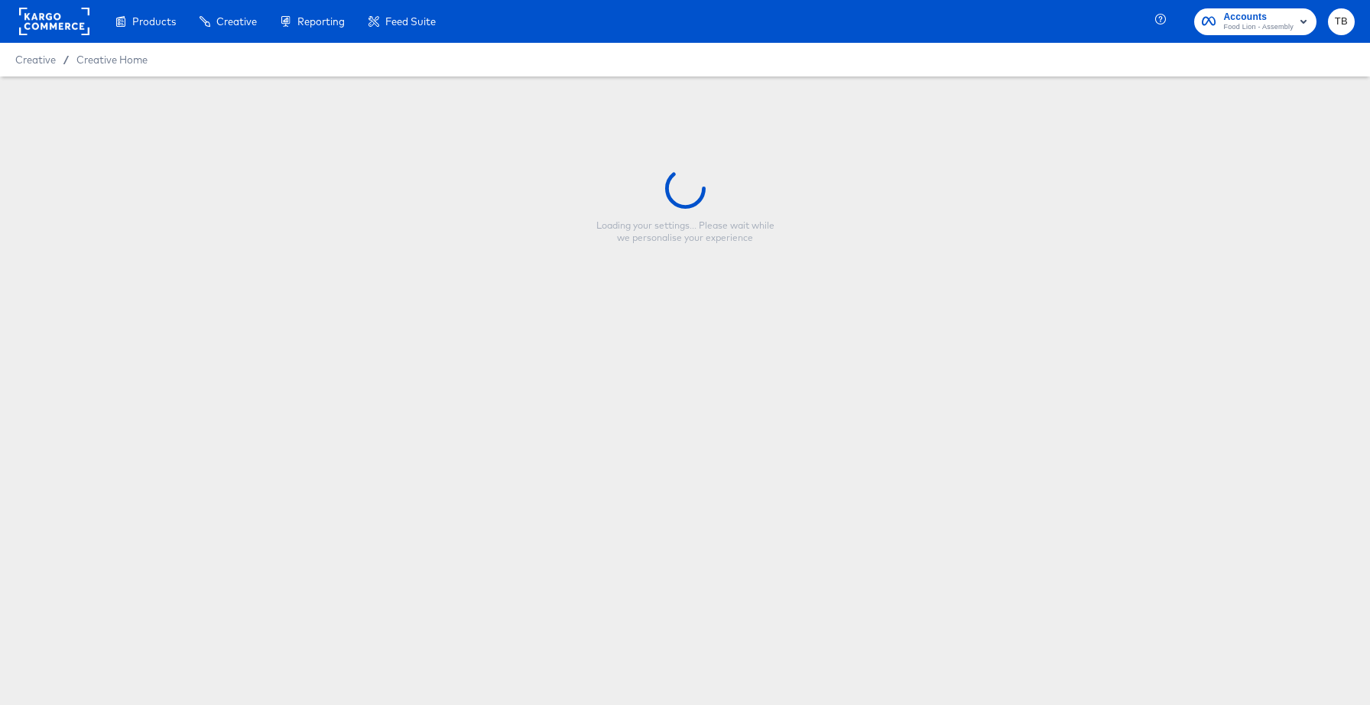
type input "Copy - No BG - Food Lion Price Sales Story Overlay V2"
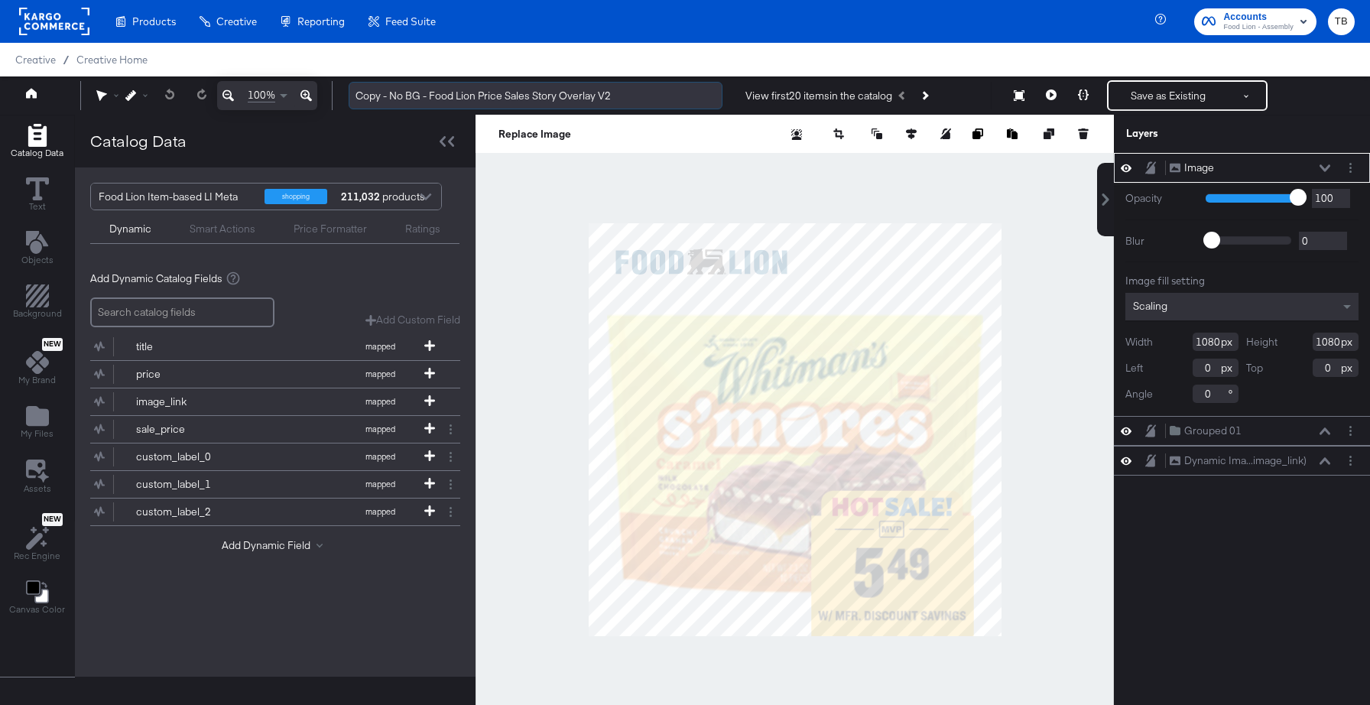
click at [421, 93] on input "Copy - No BG - Food Lion Price Sales Story Overlay V2" at bounding box center [536, 96] width 374 height 28
click at [390, 95] on input "Copy - No BG + Icon - Food Lion Price Sales Story Overlay V2" at bounding box center [536, 96] width 374 height 28
click at [618, 92] on input "No BG + Icon - Food Lion Price Sales Story Overlay V2" at bounding box center [536, 96] width 374 height 28
type input "No BG + Icon - Food Lion Price Sales Story Overlay"
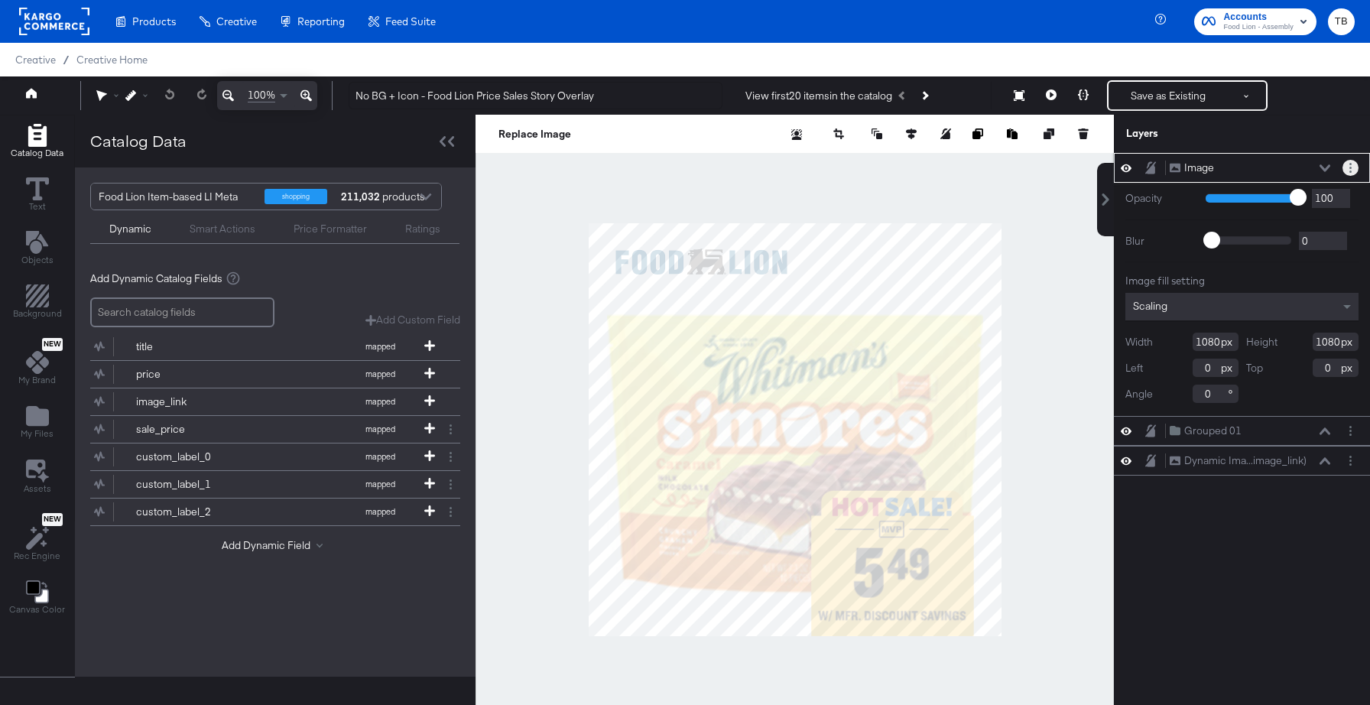
click at [1348, 169] on button "Layer Options" at bounding box center [1350, 168] width 16 height 16
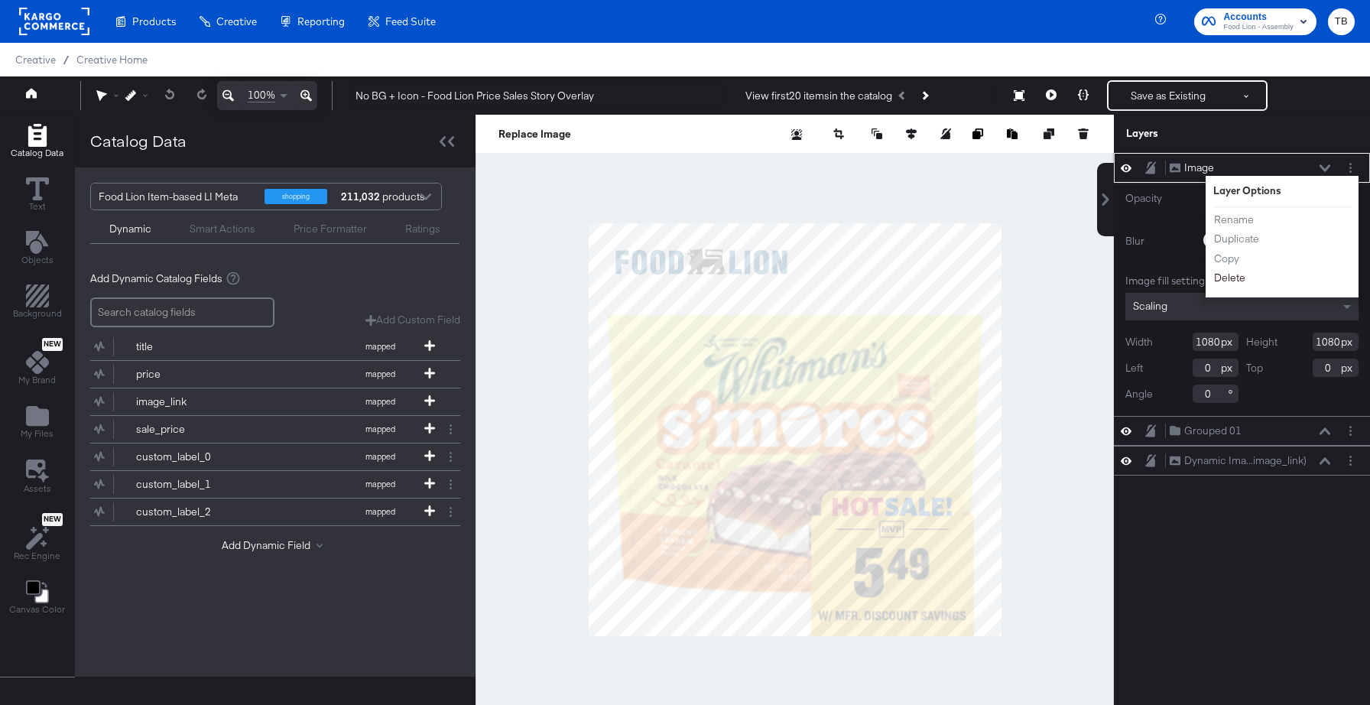
click at [1231, 275] on button "Delete" at bounding box center [1229, 278] width 33 height 16
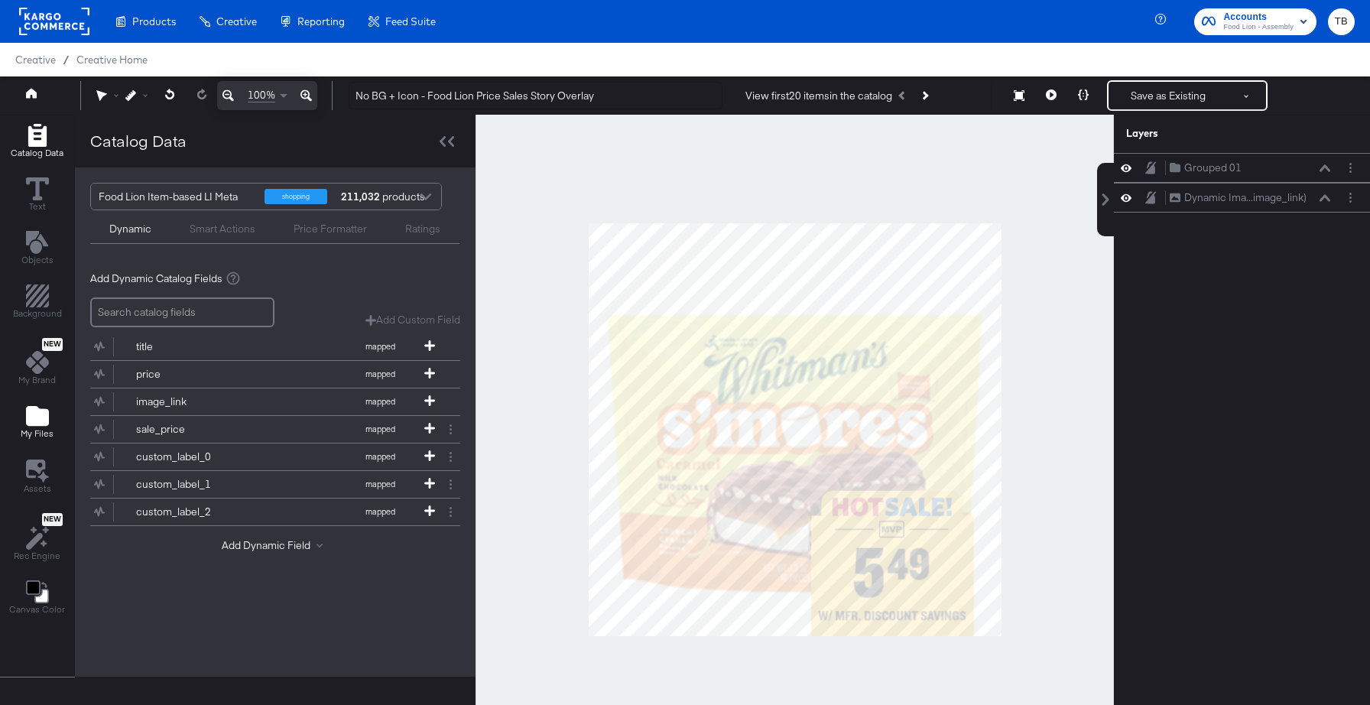
click at [26, 417] on icon "Add Files" at bounding box center [37, 416] width 23 height 20
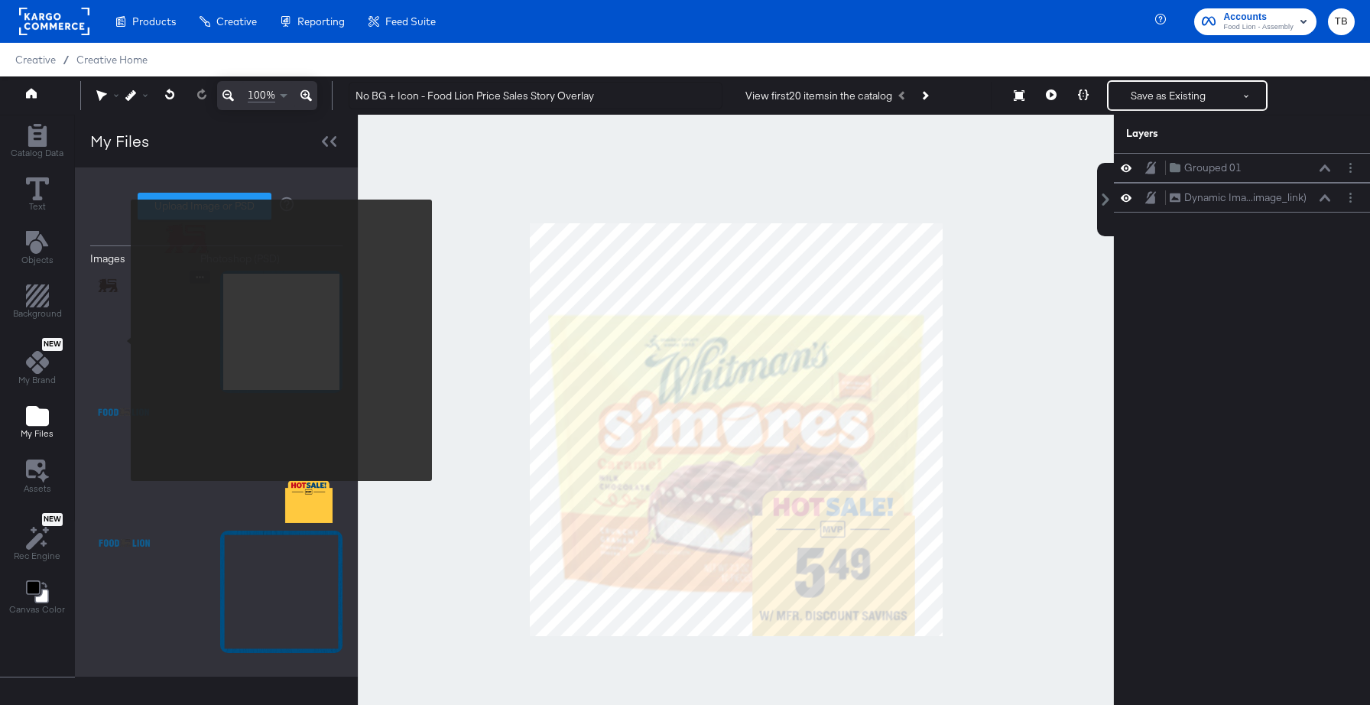
click at [121, 340] on img at bounding box center [151, 332] width 122 height 122
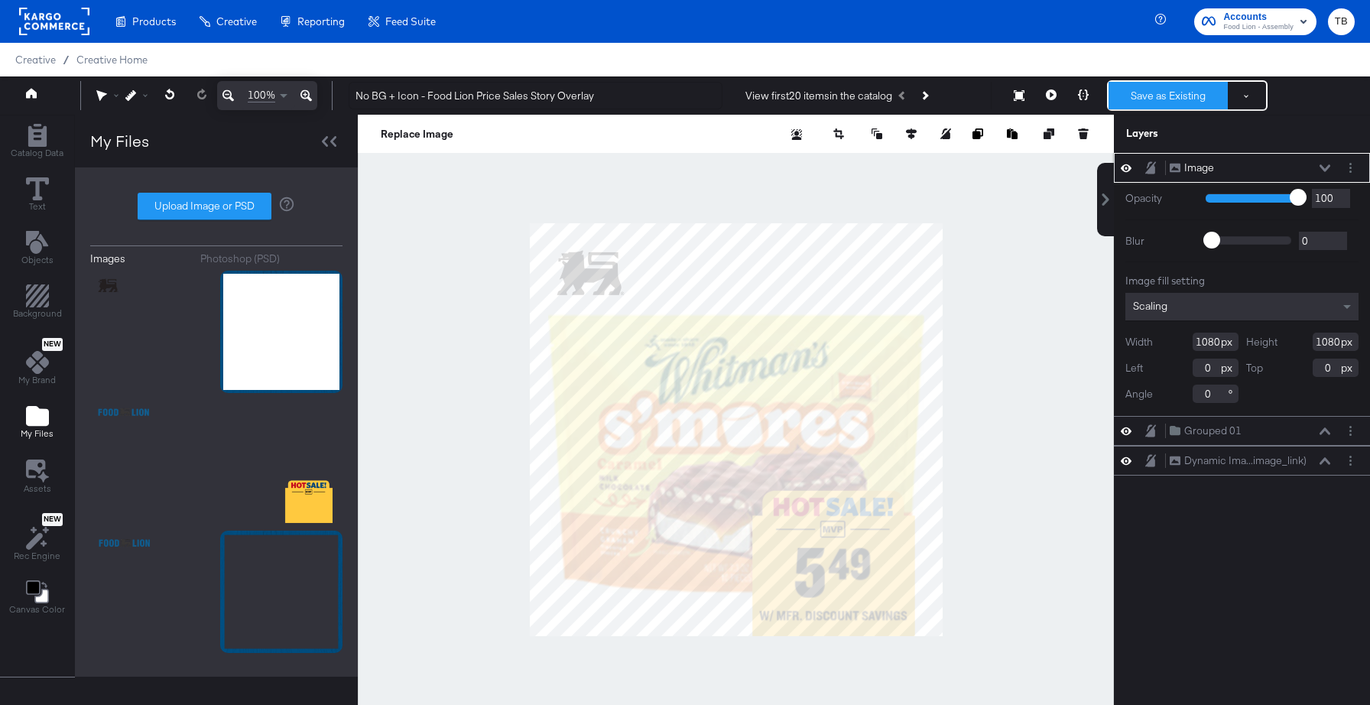
click at [1190, 92] on button "Save as Existing" at bounding box center [1167, 96] width 119 height 28
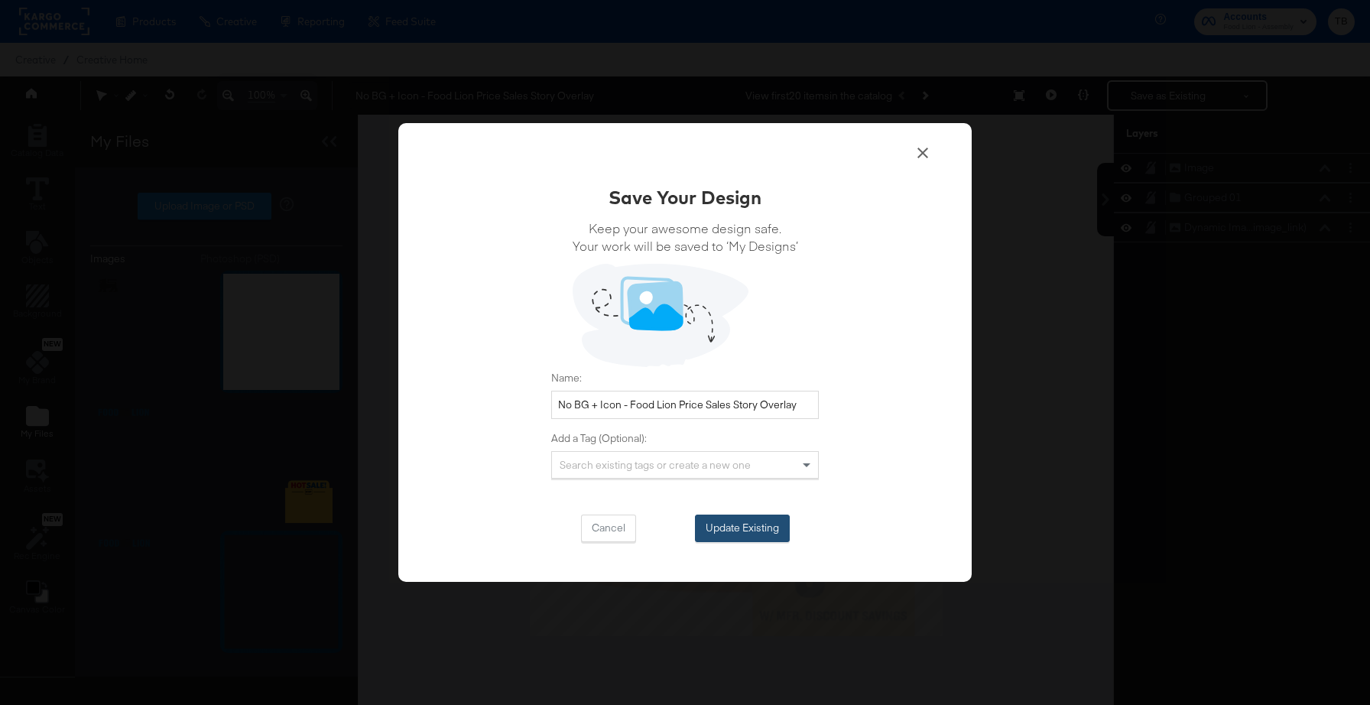
click at [772, 527] on button "Update Existing" at bounding box center [742, 528] width 95 height 28
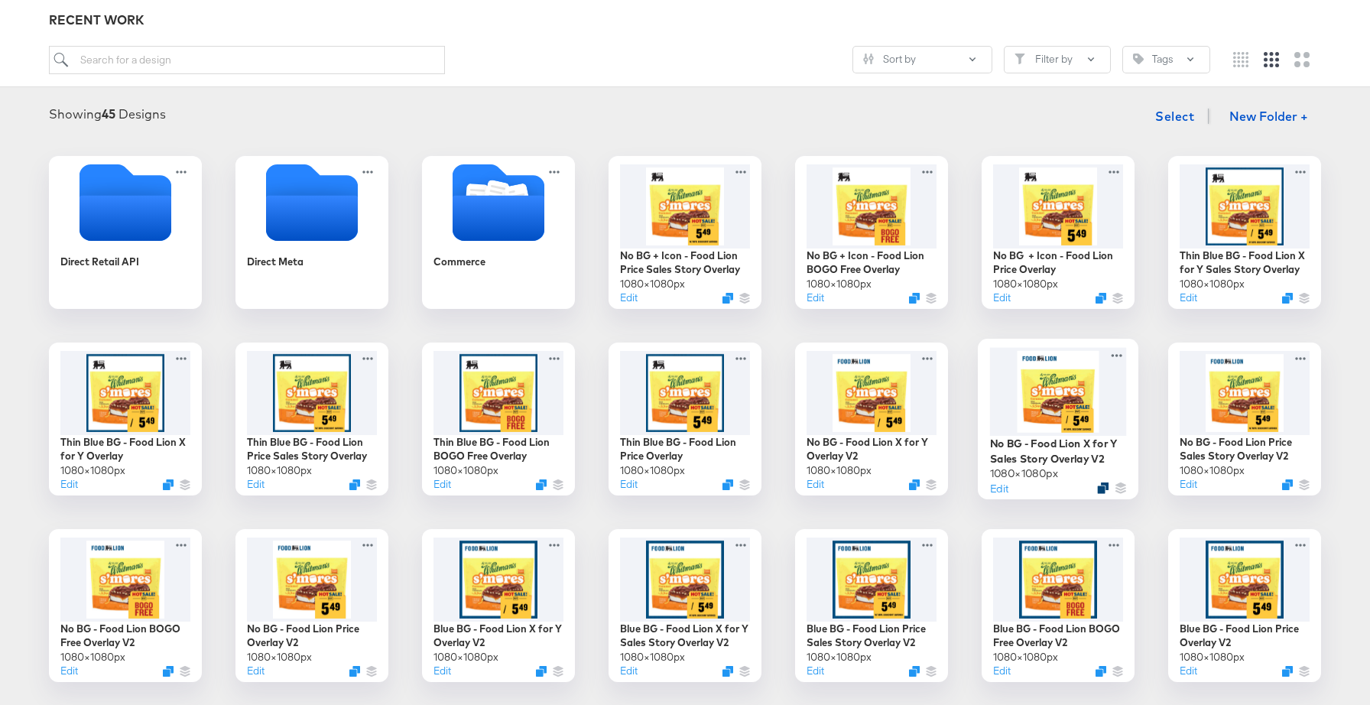
scroll to position [233, 0]
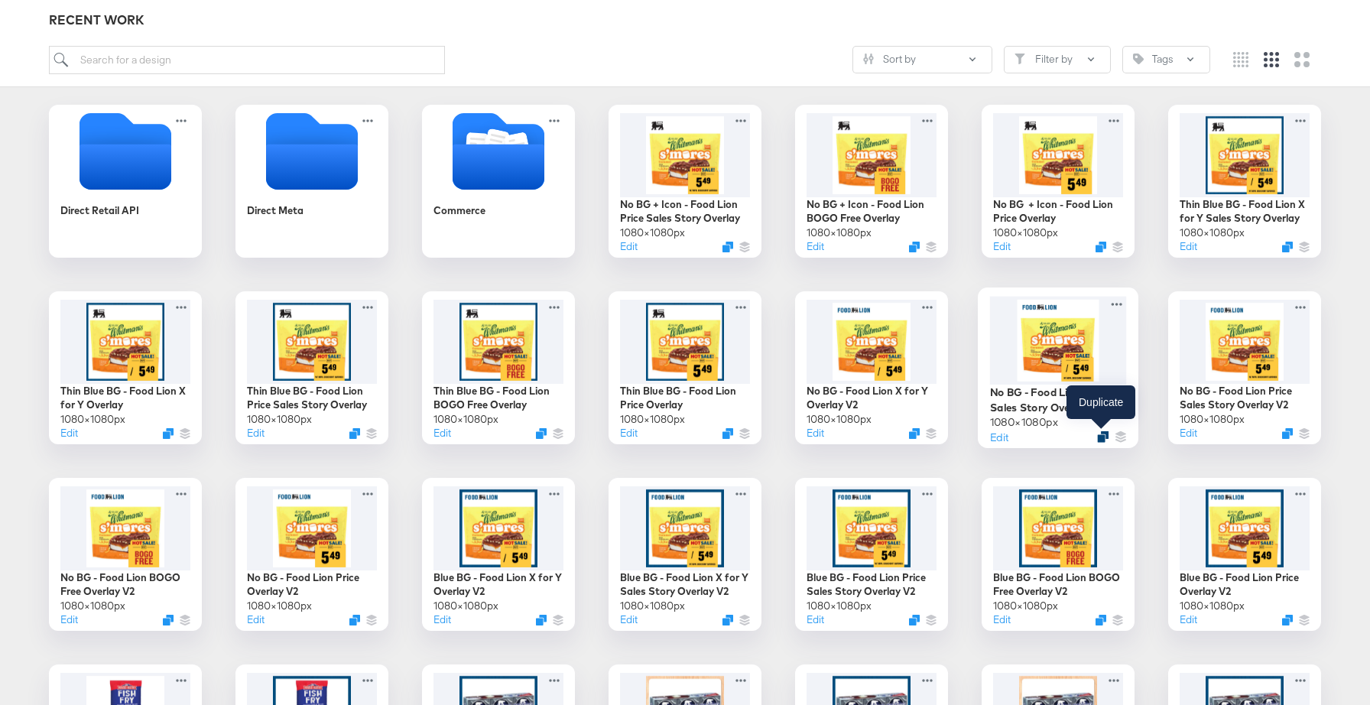
click at [1102, 436] on icon "Duplicate" at bounding box center [1102, 436] width 11 height 11
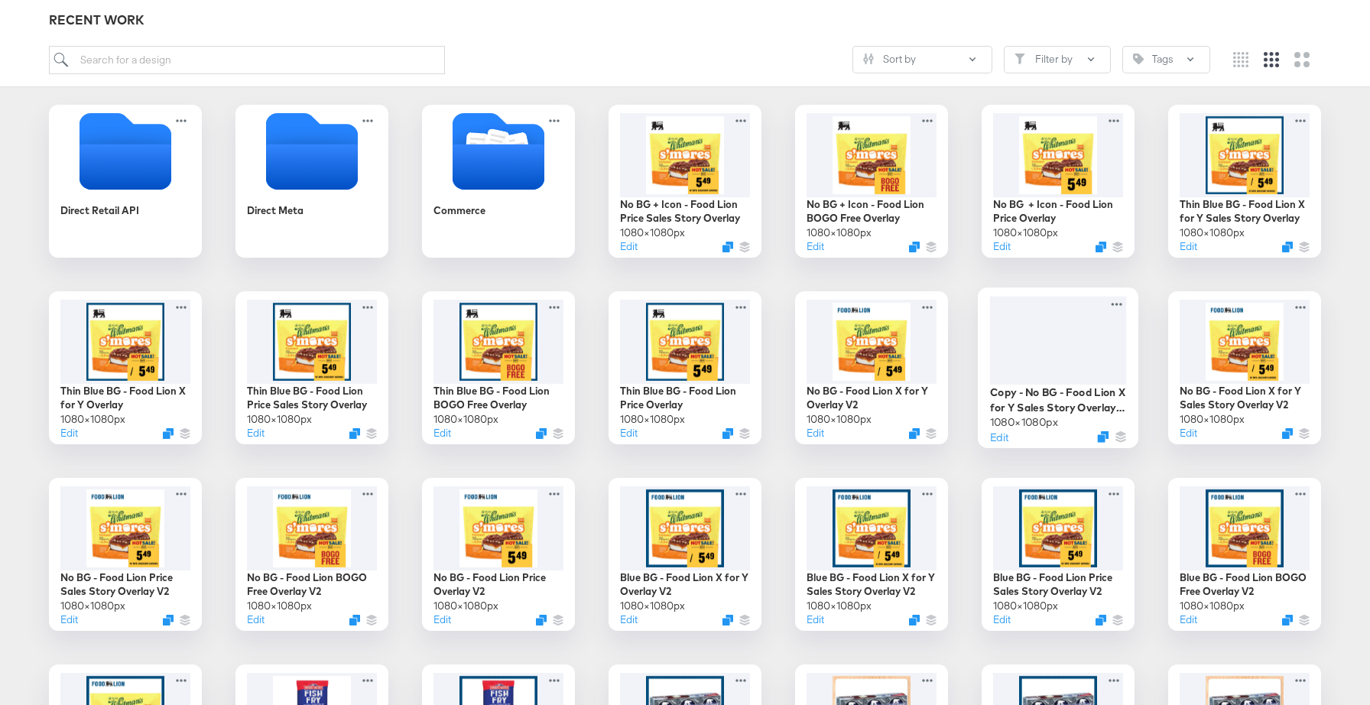
click at [1093, 354] on div at bounding box center [1058, 340] width 137 height 88
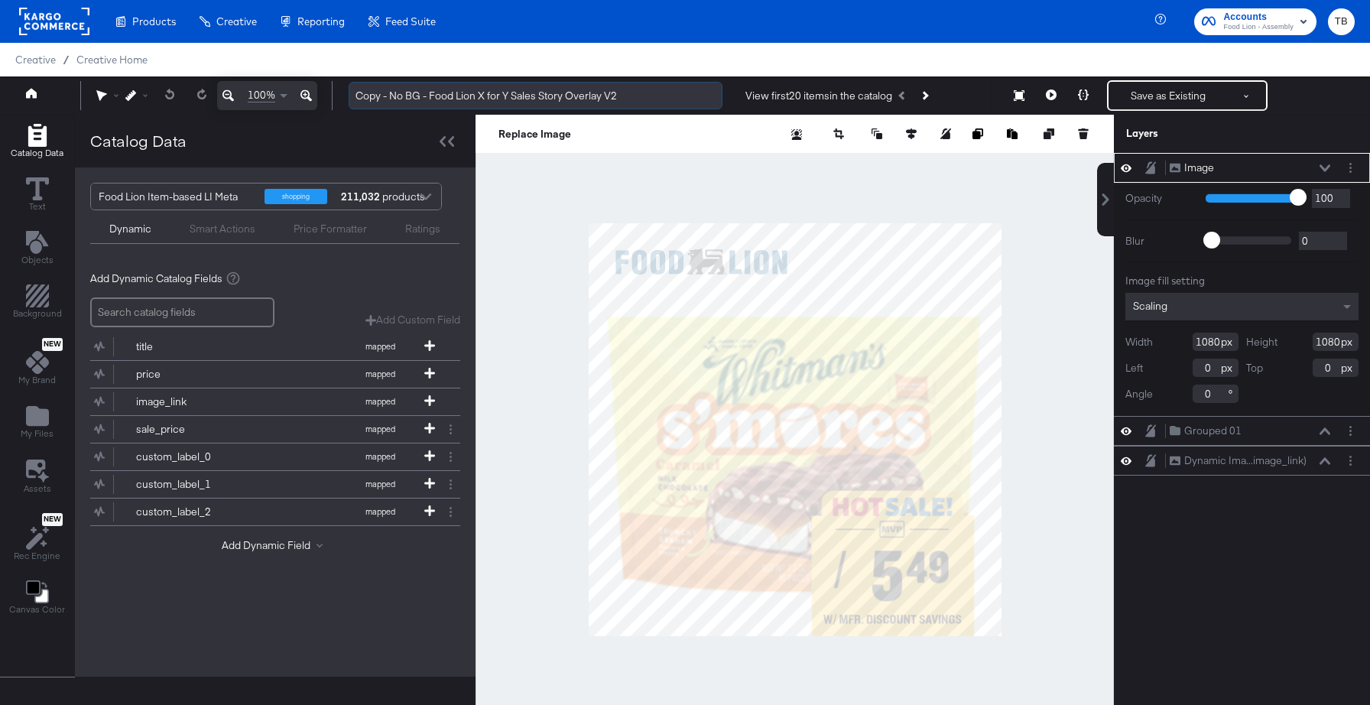
click at [418, 96] on input "Copy - No BG - Food Lion X for Y Sales Story Overlay V2" at bounding box center [536, 96] width 374 height 28
click at [391, 93] on input "Copy - No BG + Icon - Food Lion X for Y Sales Story Overlay V2" at bounding box center [536, 96] width 374 height 28
click at [615, 96] on input "No BG + Icon - Food Lion X for Y Sales Story Overlay V2" at bounding box center [536, 96] width 374 height 28
type input "No BG + Icon - Food Lion X for Y Sales Story Overlay"
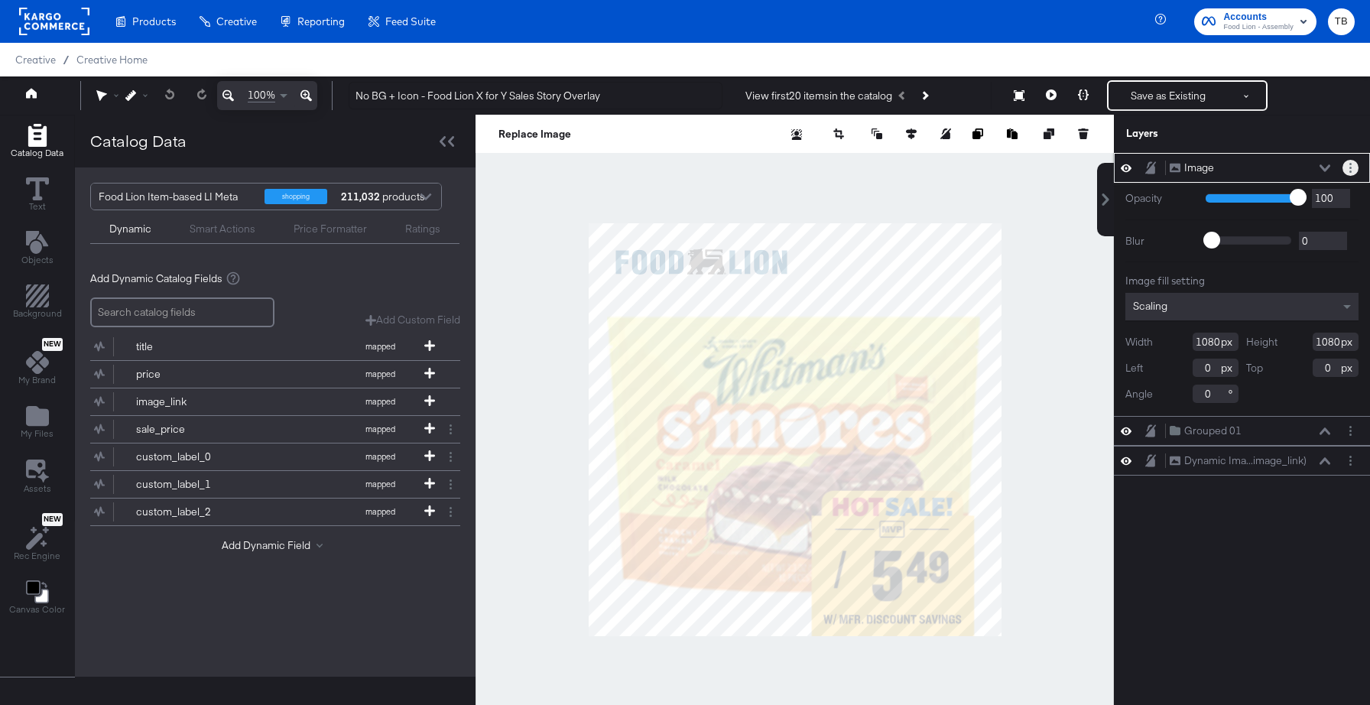
click at [1347, 166] on button "Layer Options" at bounding box center [1350, 168] width 16 height 16
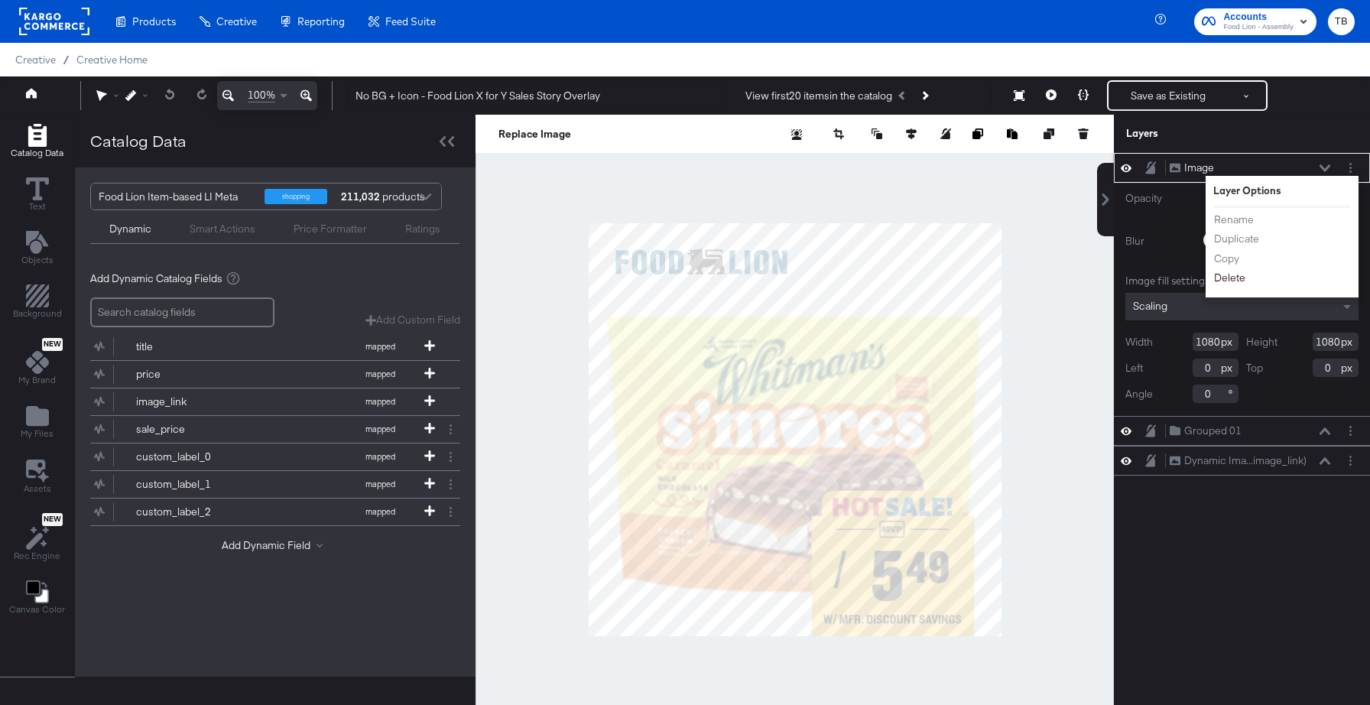
click at [1228, 274] on button "Delete" at bounding box center [1229, 278] width 33 height 16
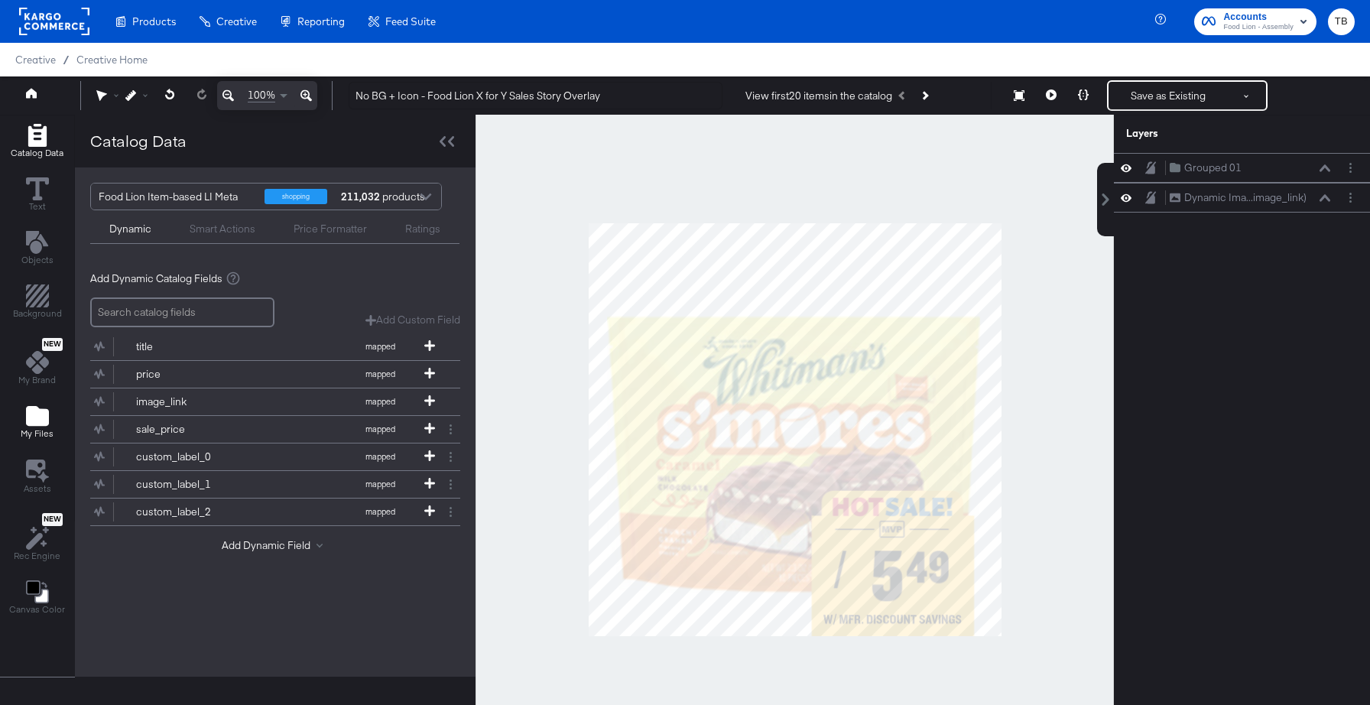
click at [45, 413] on icon "Add Files" at bounding box center [37, 416] width 23 height 20
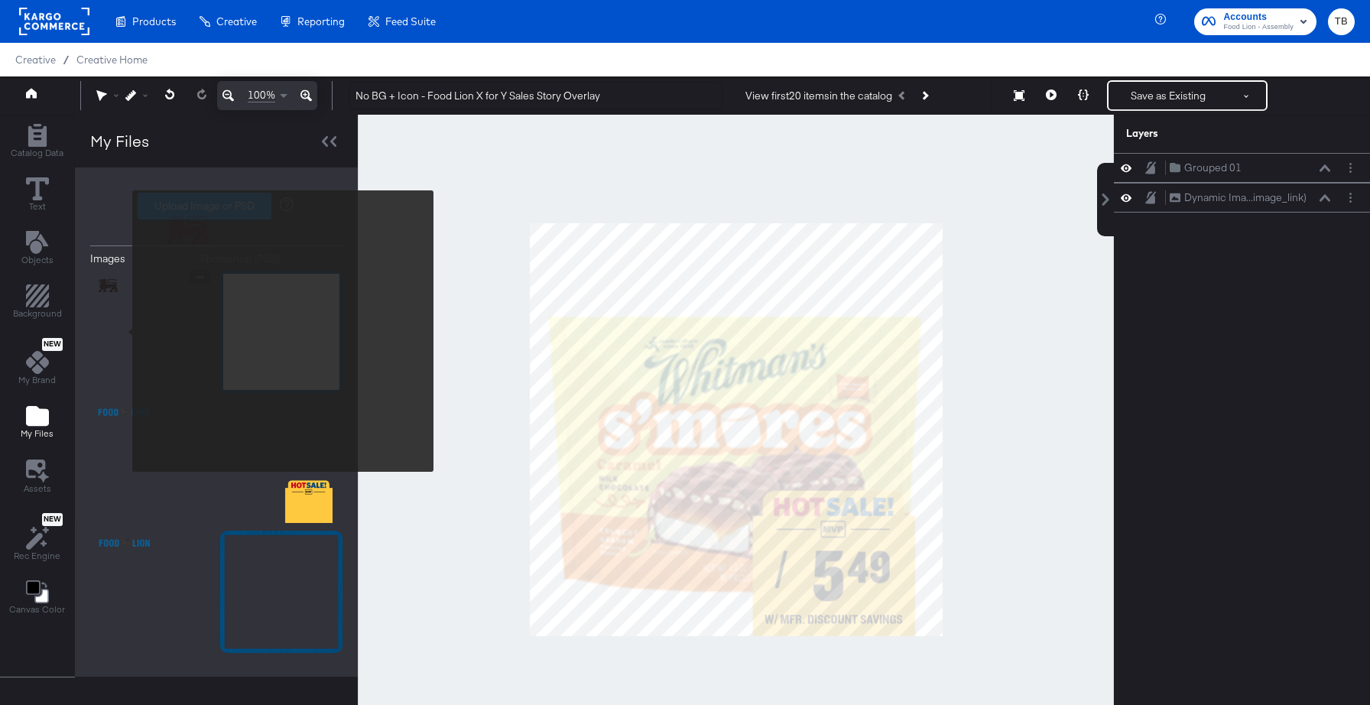
click at [125, 328] on img at bounding box center [151, 332] width 122 height 122
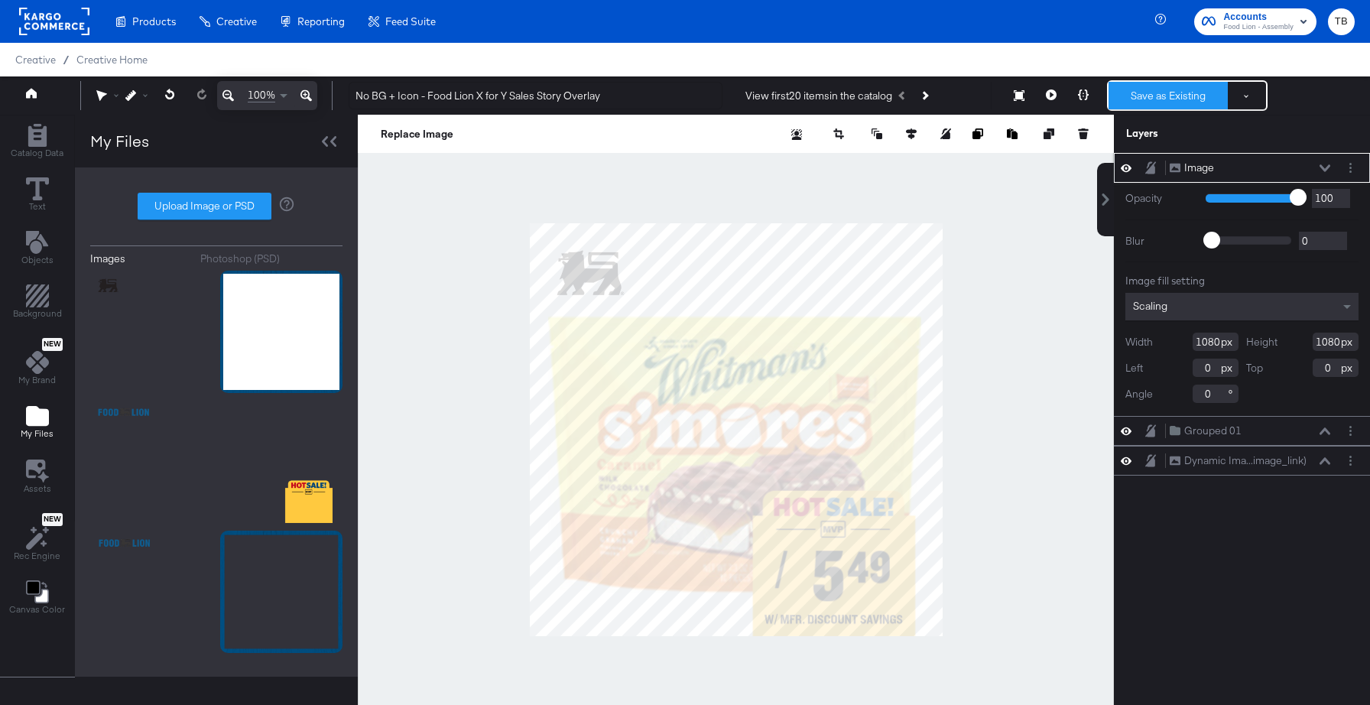
click at [1172, 96] on button "Save as Existing" at bounding box center [1167, 96] width 119 height 28
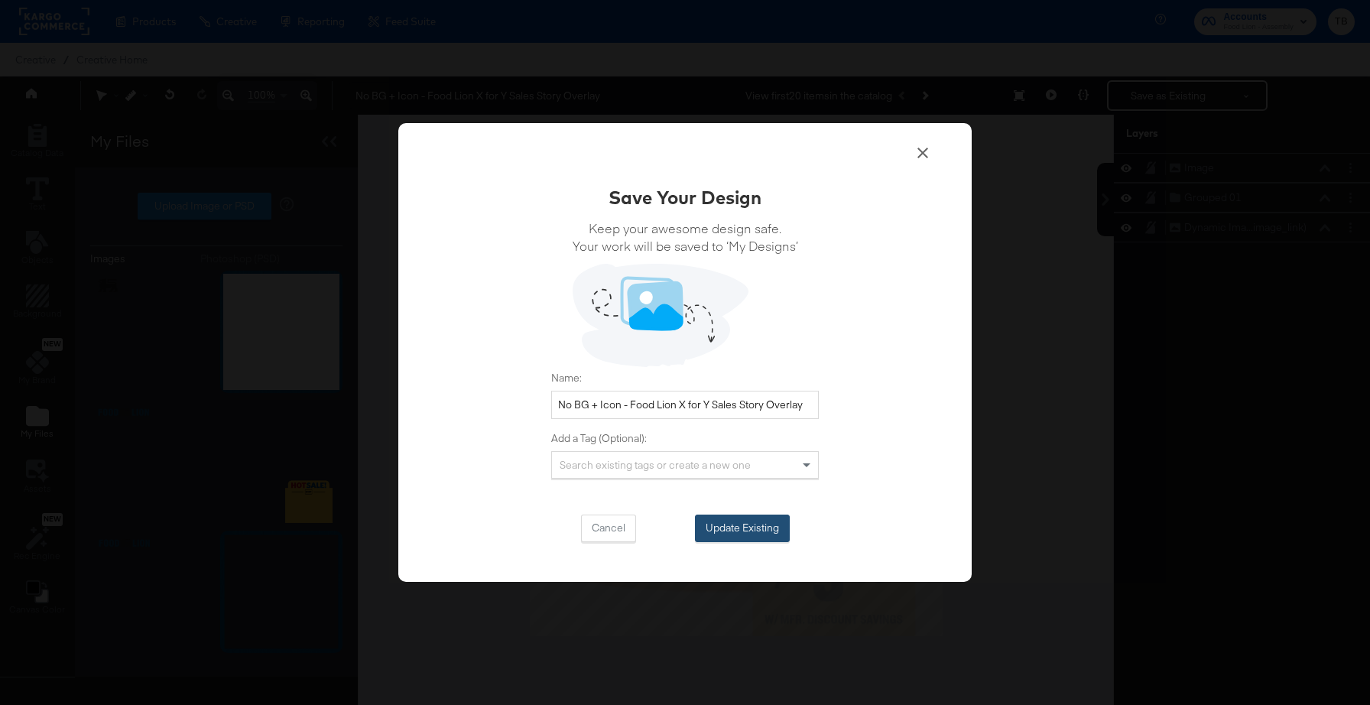
click at [745, 527] on button "Update Existing" at bounding box center [742, 528] width 95 height 28
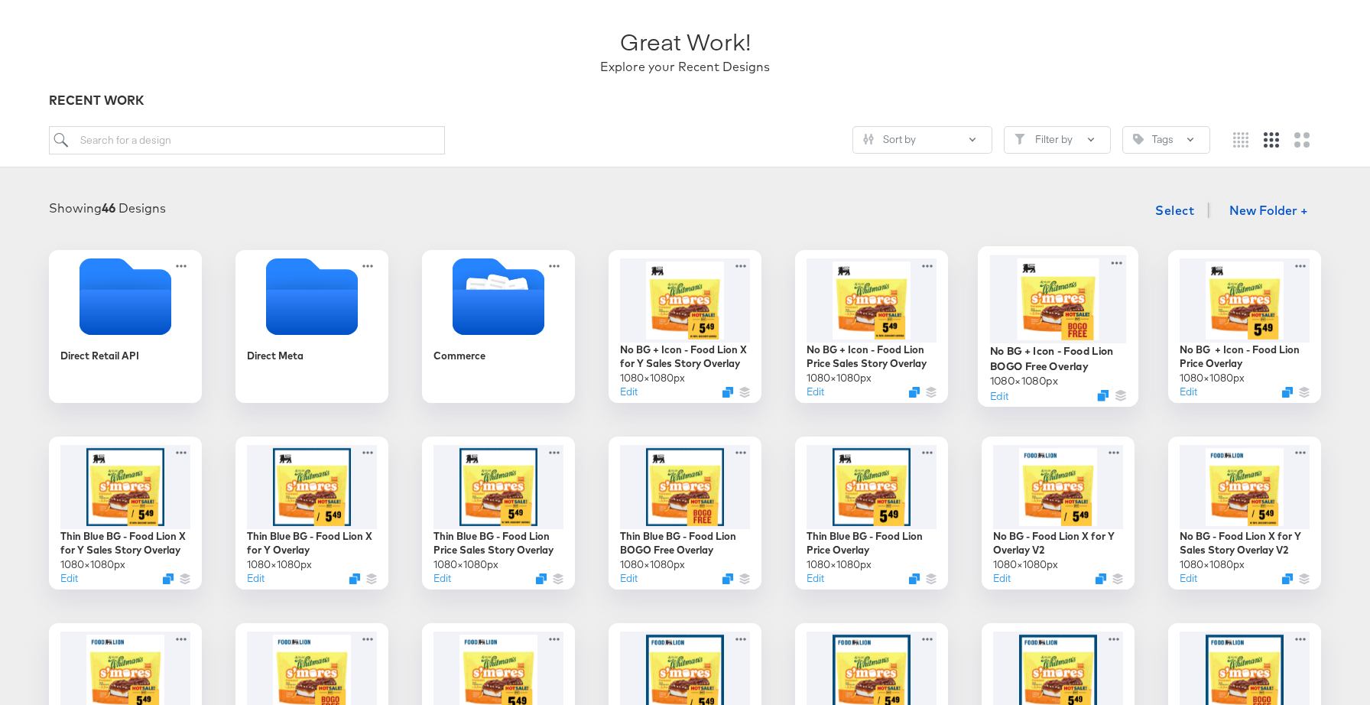
scroll to position [93, 0]
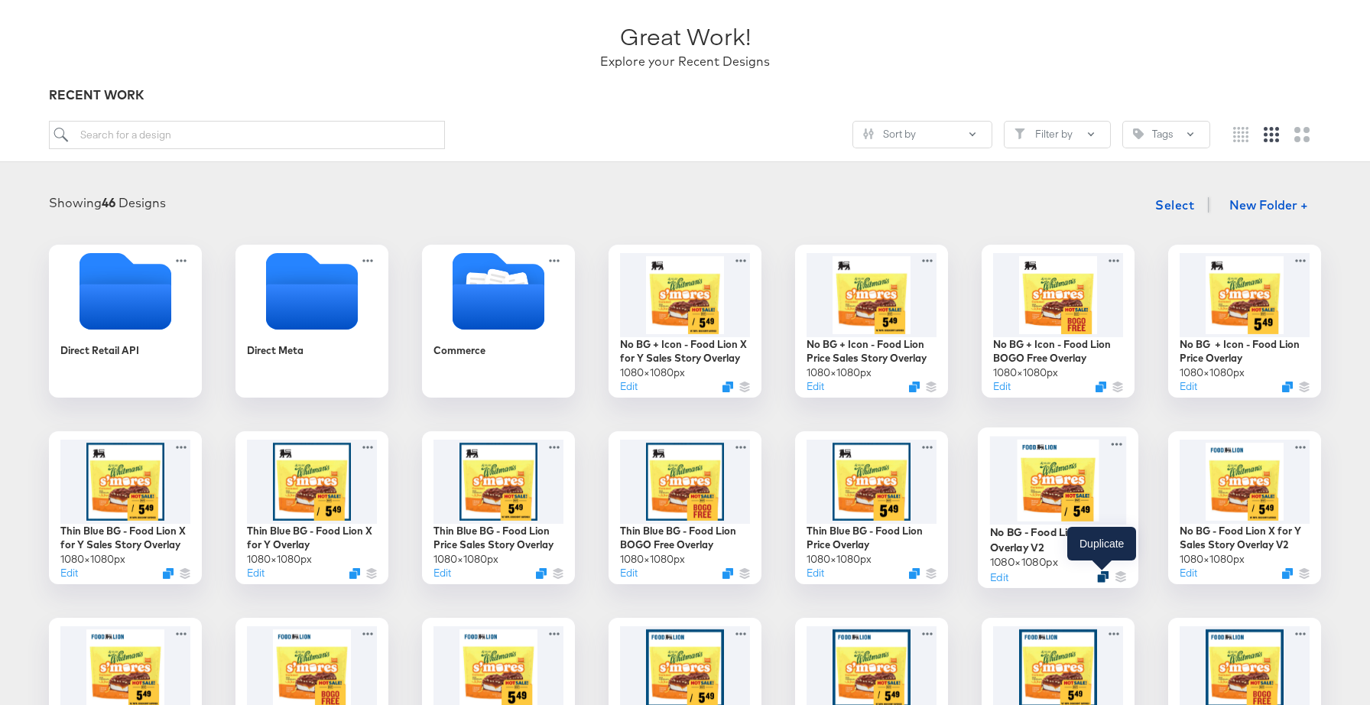
click at [1100, 578] on icon "Duplicate" at bounding box center [1102, 576] width 11 height 11
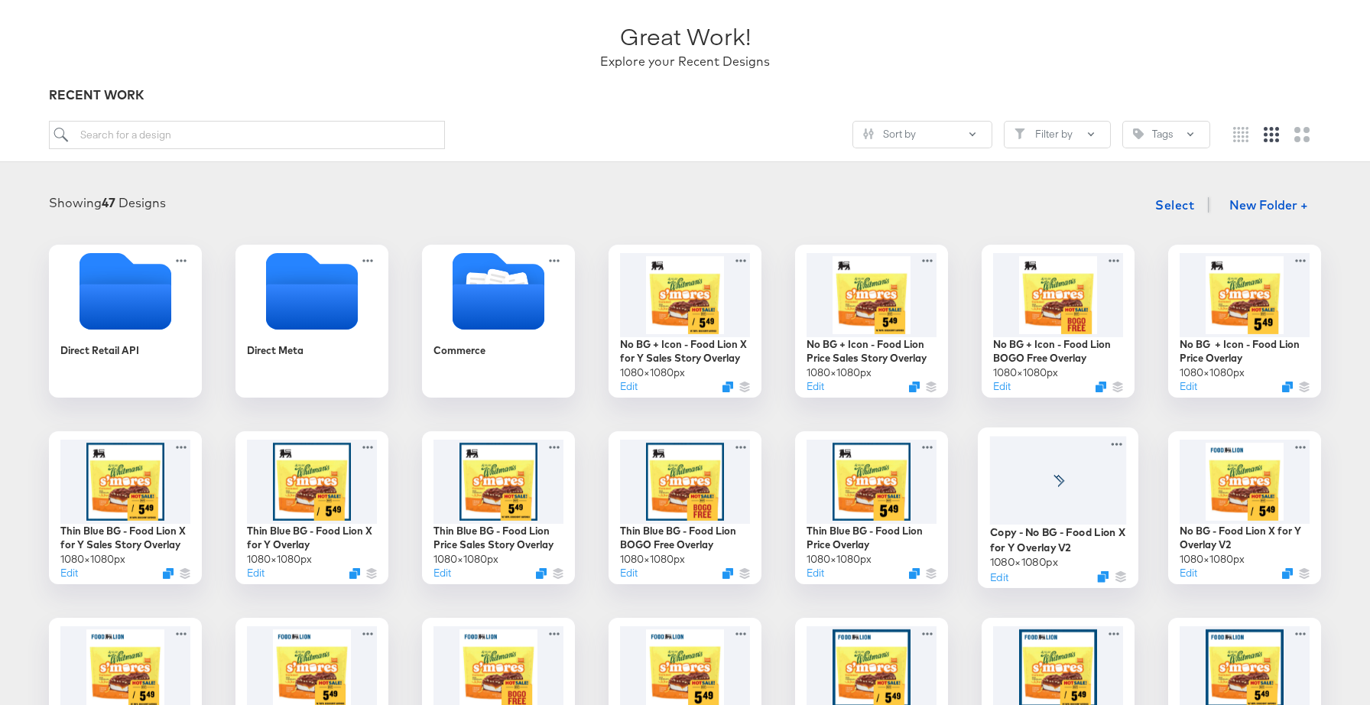
click at [1098, 493] on div at bounding box center [1058, 480] width 137 height 89
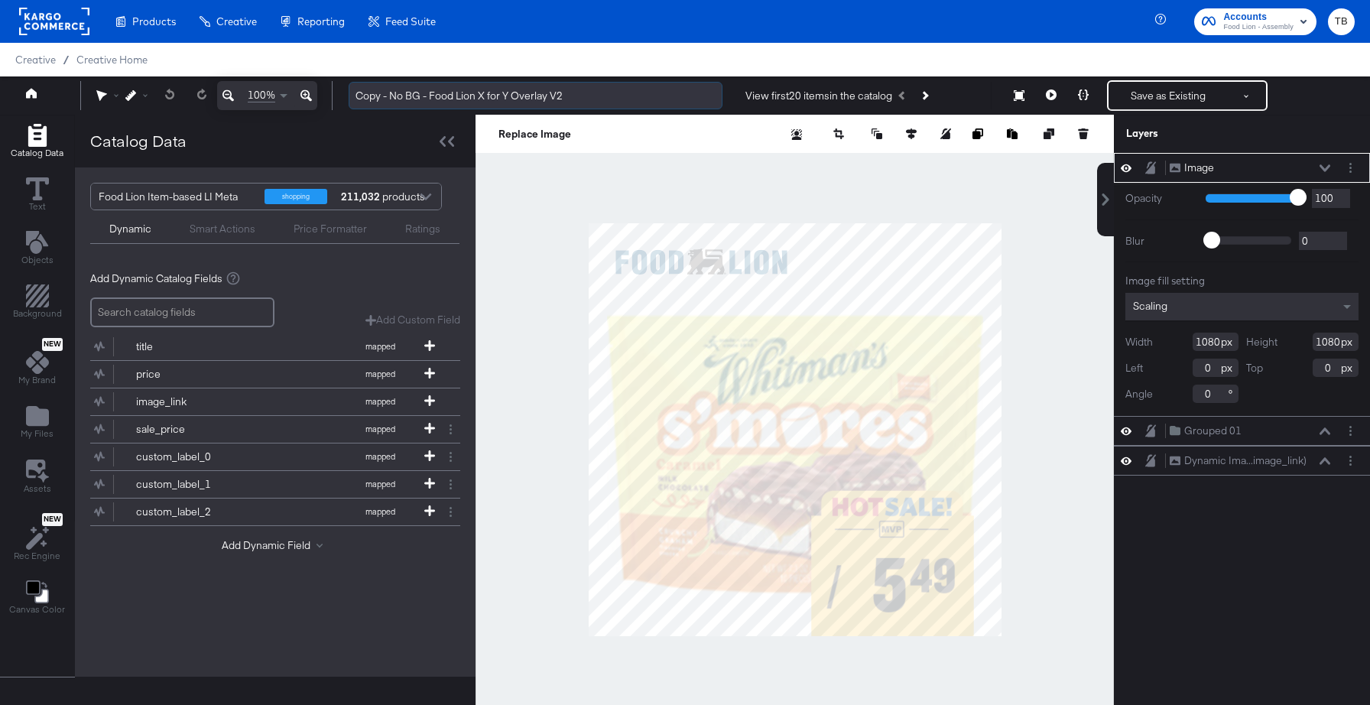
click at [391, 96] on input "Copy - No BG - Food Lion X for Y Overlay V2" at bounding box center [536, 96] width 374 height 28
click at [597, 97] on input "No BG + Icon - Food Lion X for Y Overlay V2" at bounding box center [536, 96] width 374 height 28
type input "No BG + Icon - Food Lion X for Y Overlay"
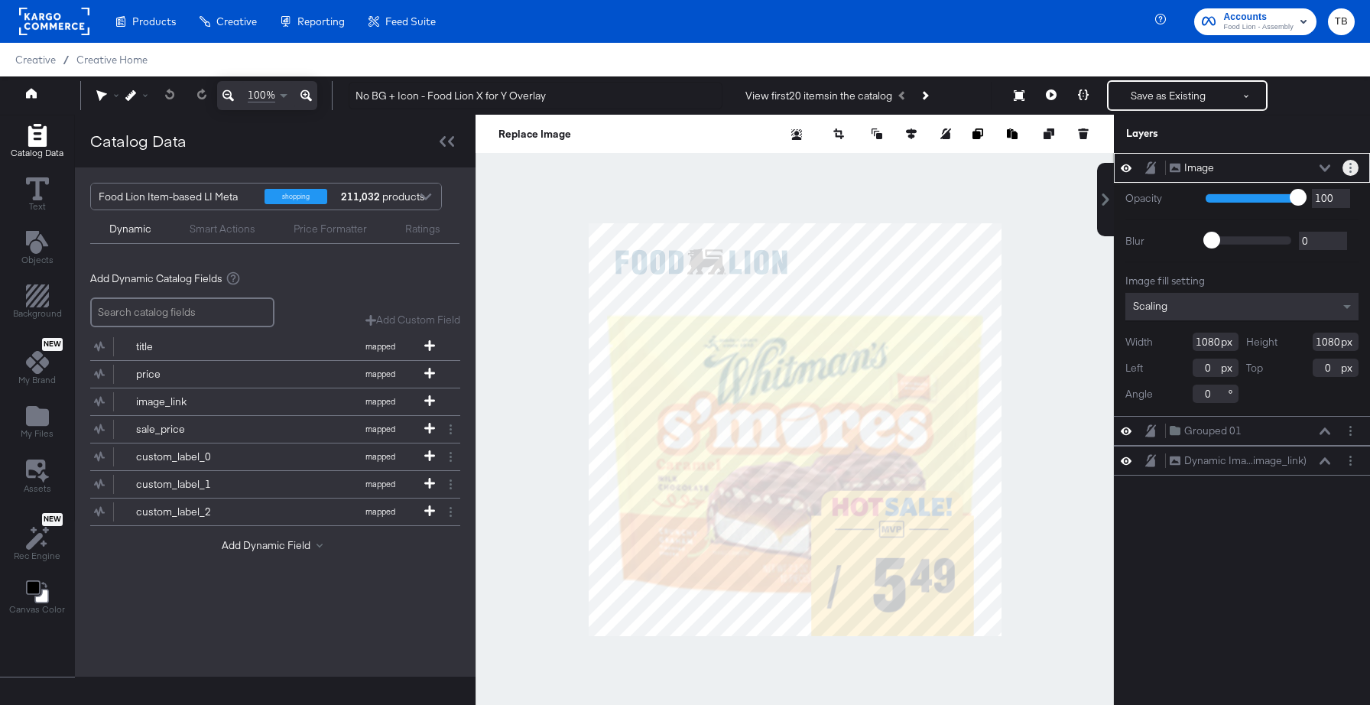
click at [1351, 168] on circle "Layer Options" at bounding box center [1350, 168] width 2 height 2
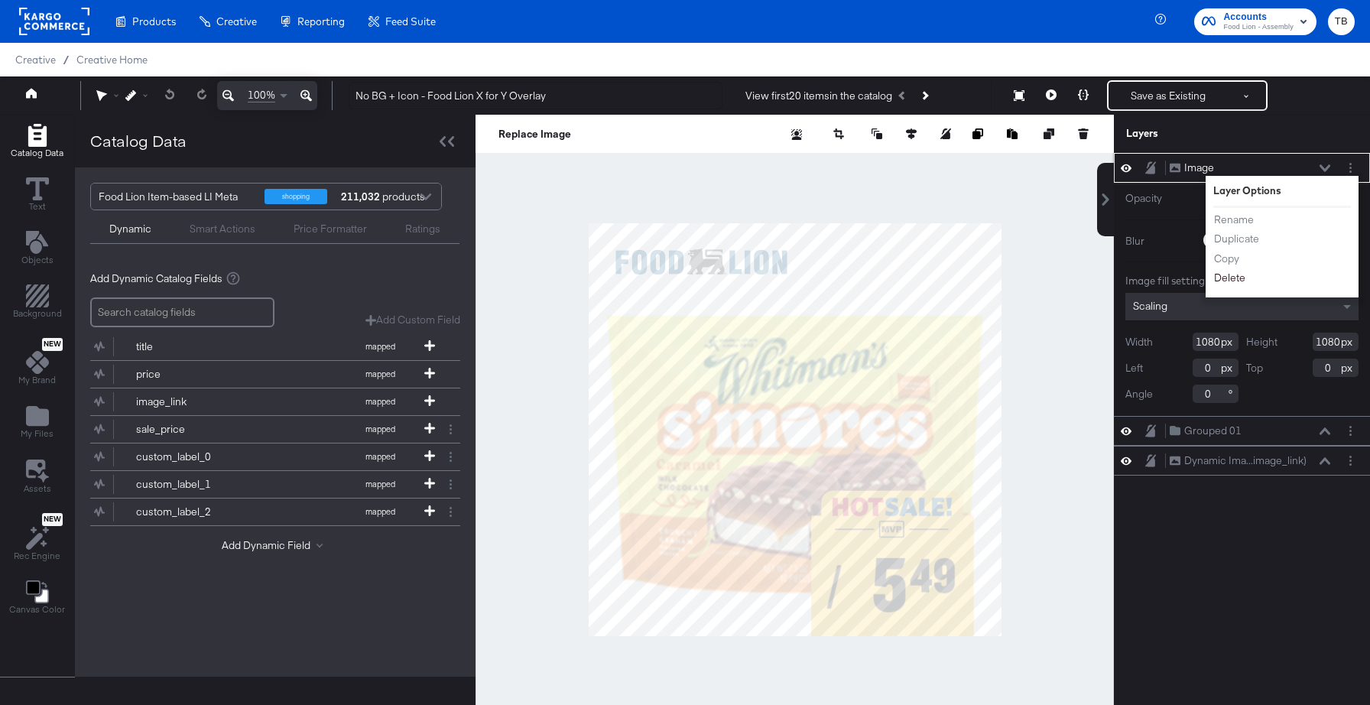
click at [1238, 277] on button "Delete" at bounding box center [1229, 278] width 33 height 16
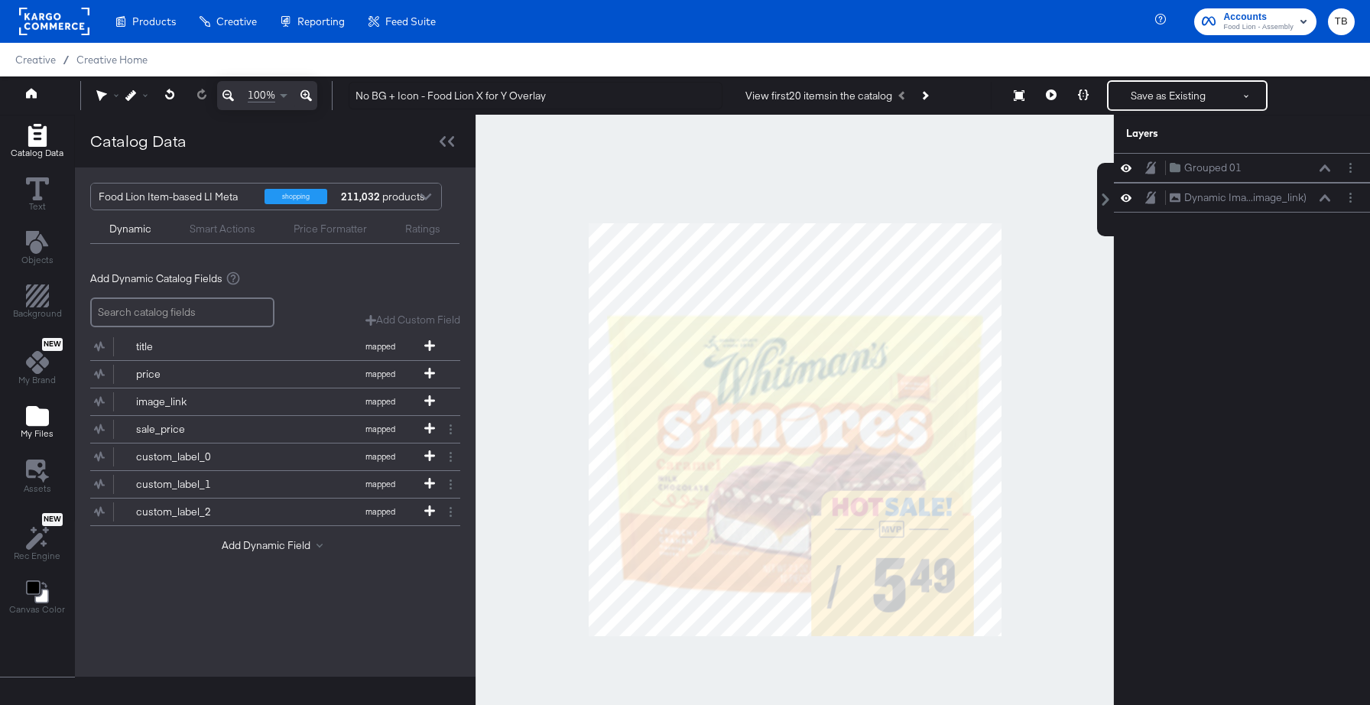
click at [34, 426] on icon "Add Files" at bounding box center [37, 416] width 23 height 20
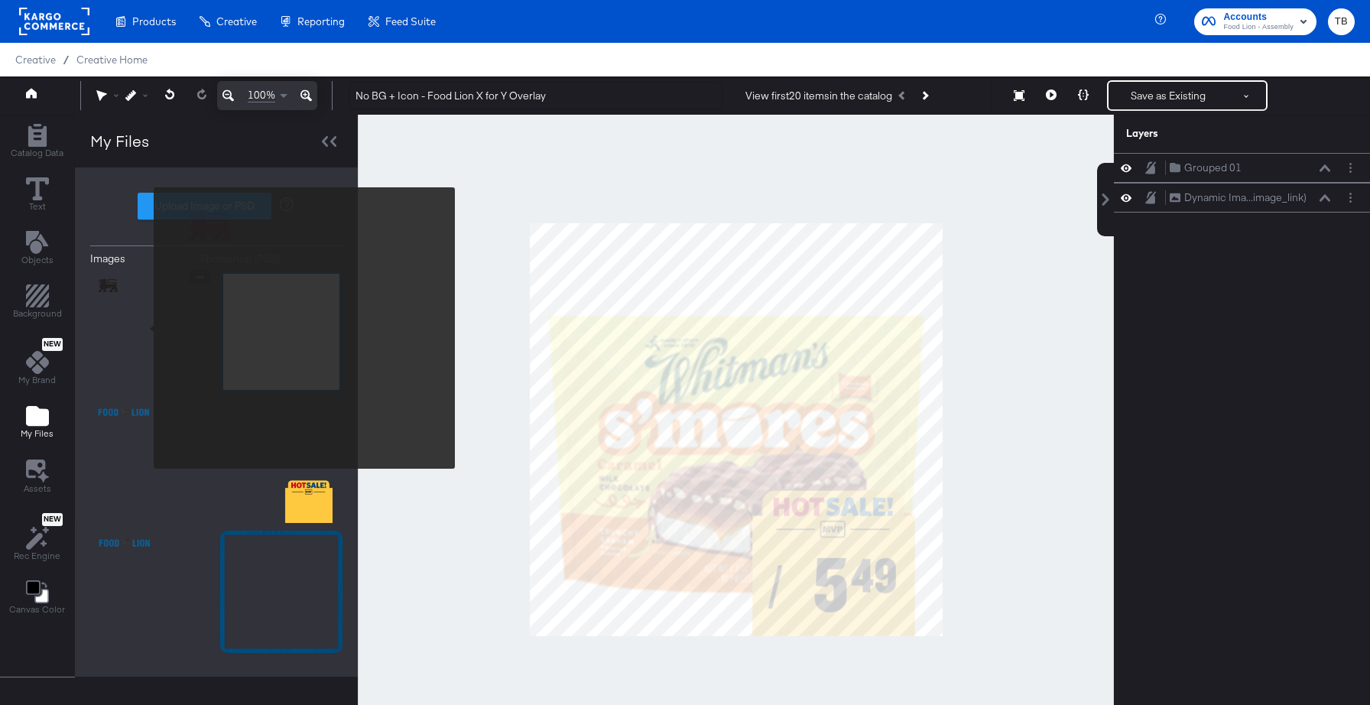
click at [144, 322] on img at bounding box center [151, 332] width 122 height 122
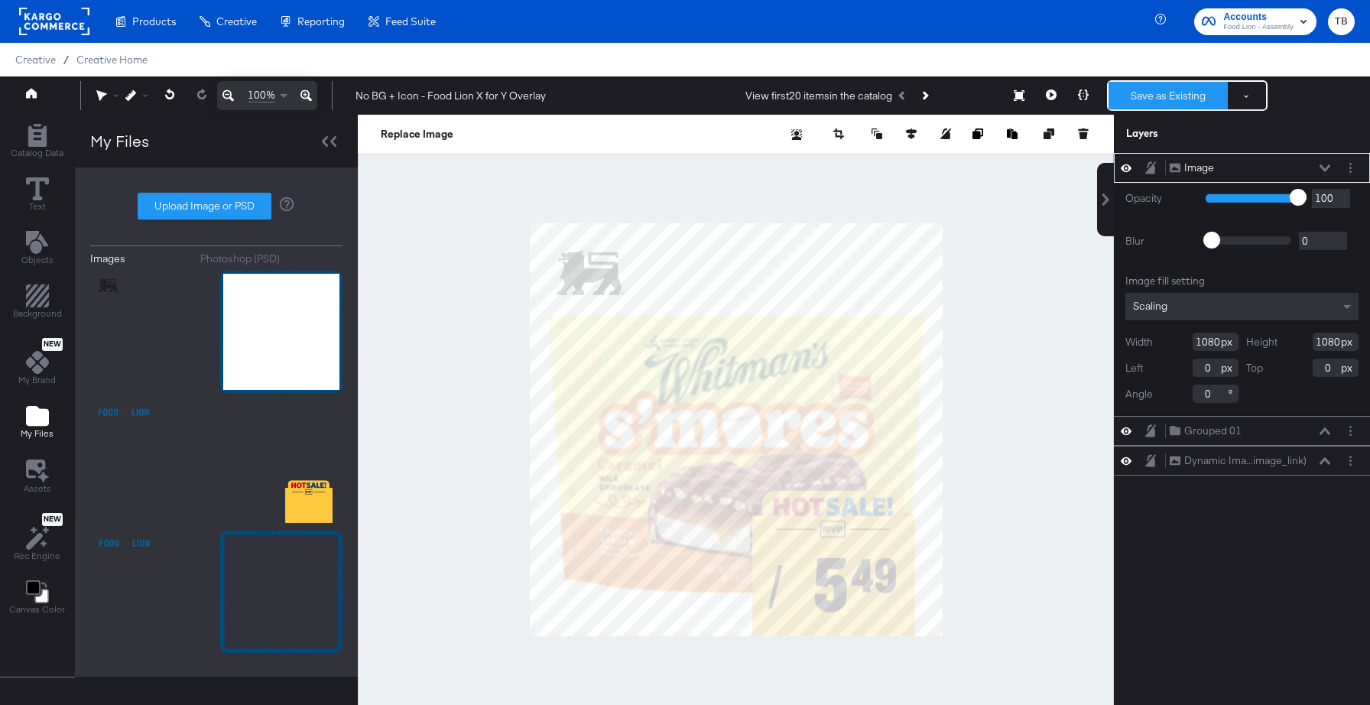
click at [1163, 91] on button "Save as Existing" at bounding box center [1167, 96] width 119 height 28
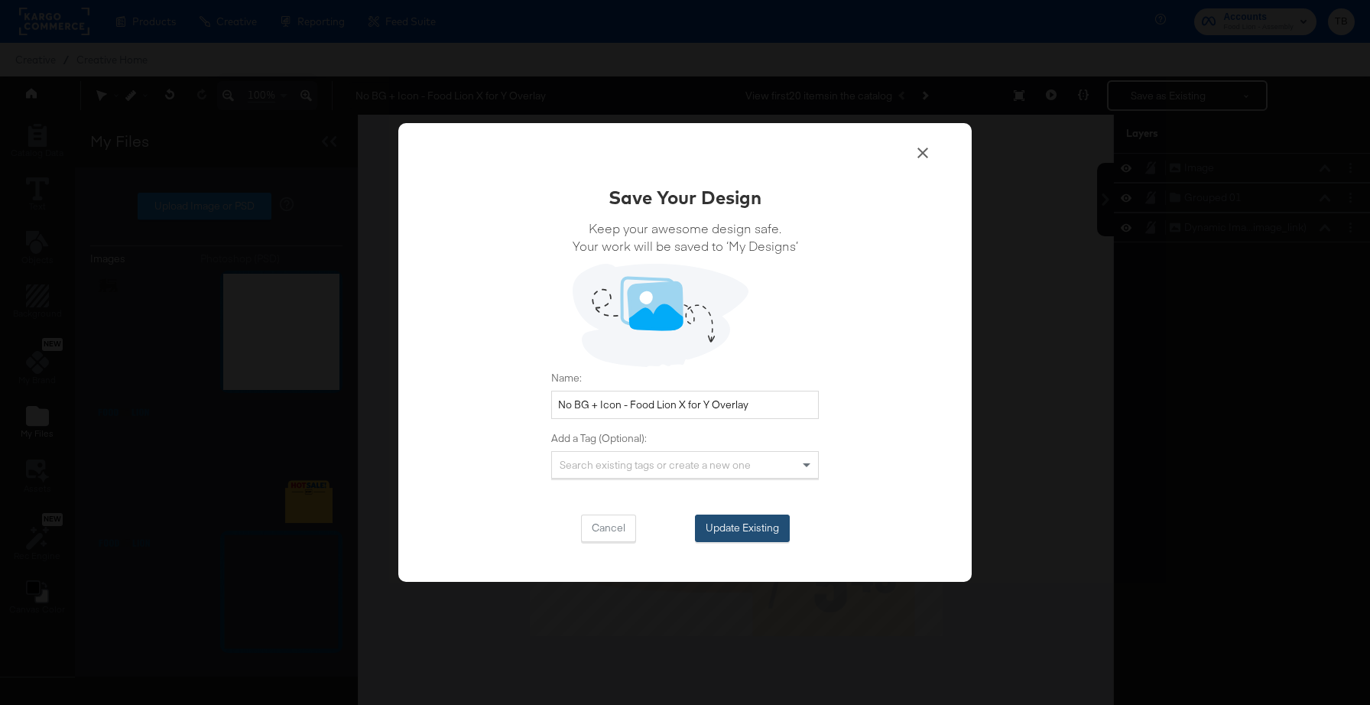
click at [746, 525] on button "Update Existing" at bounding box center [742, 528] width 95 height 28
